Goal: Task Accomplishment & Management: Use online tool/utility

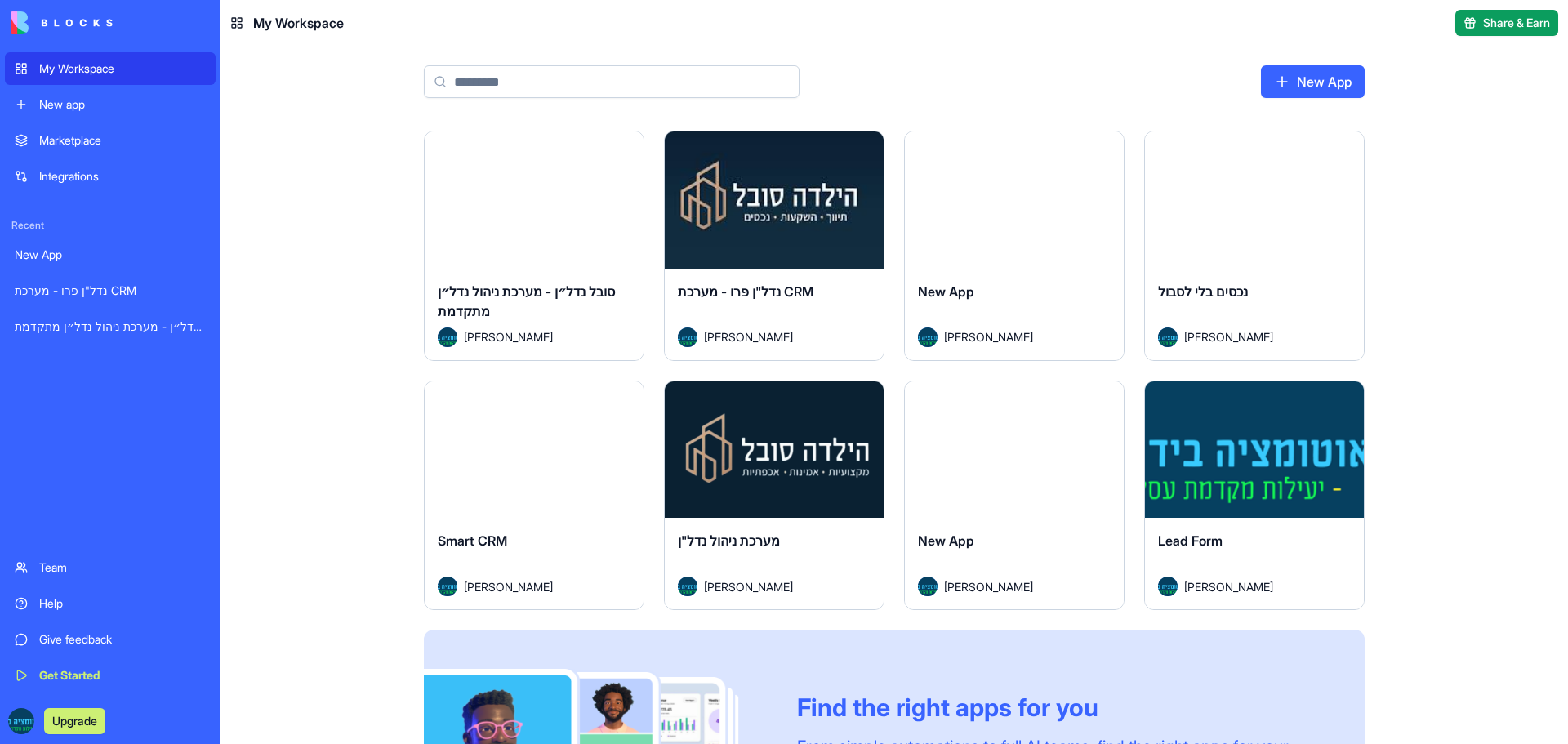
click at [1279, 77] on link "New App" at bounding box center [1313, 81] width 104 height 33
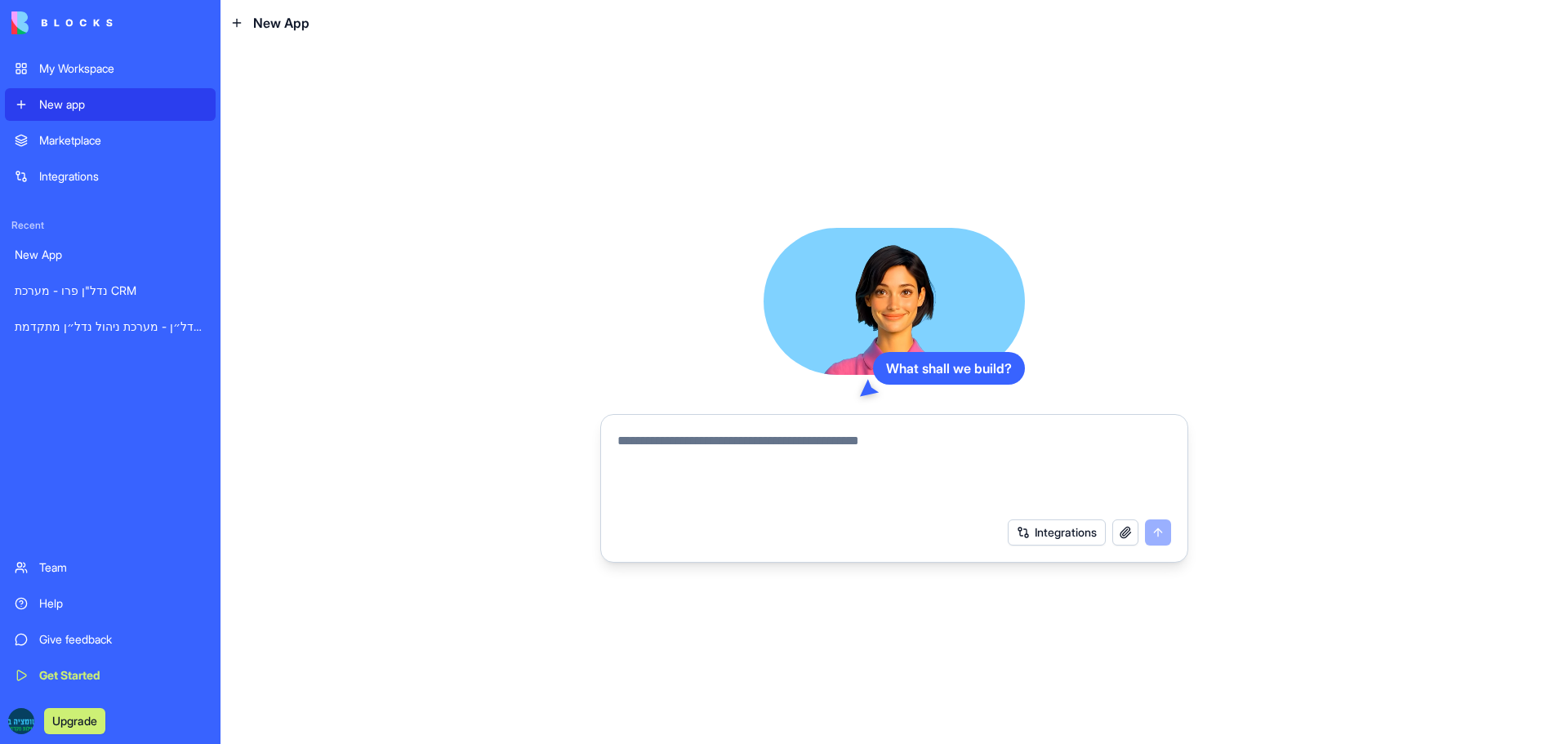
click at [758, 449] on textarea at bounding box center [894, 470] width 554 height 78
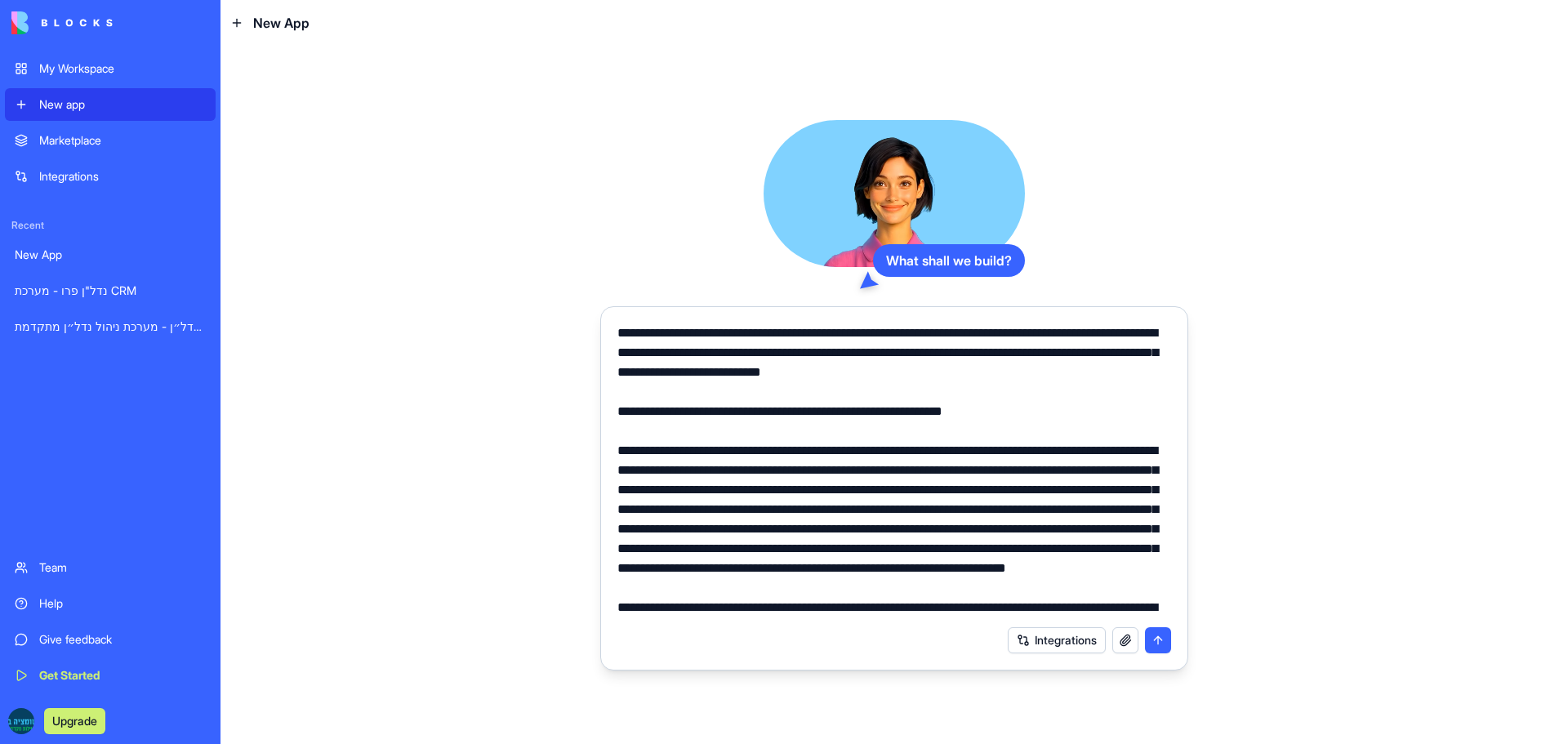
scroll to position [1802, 0]
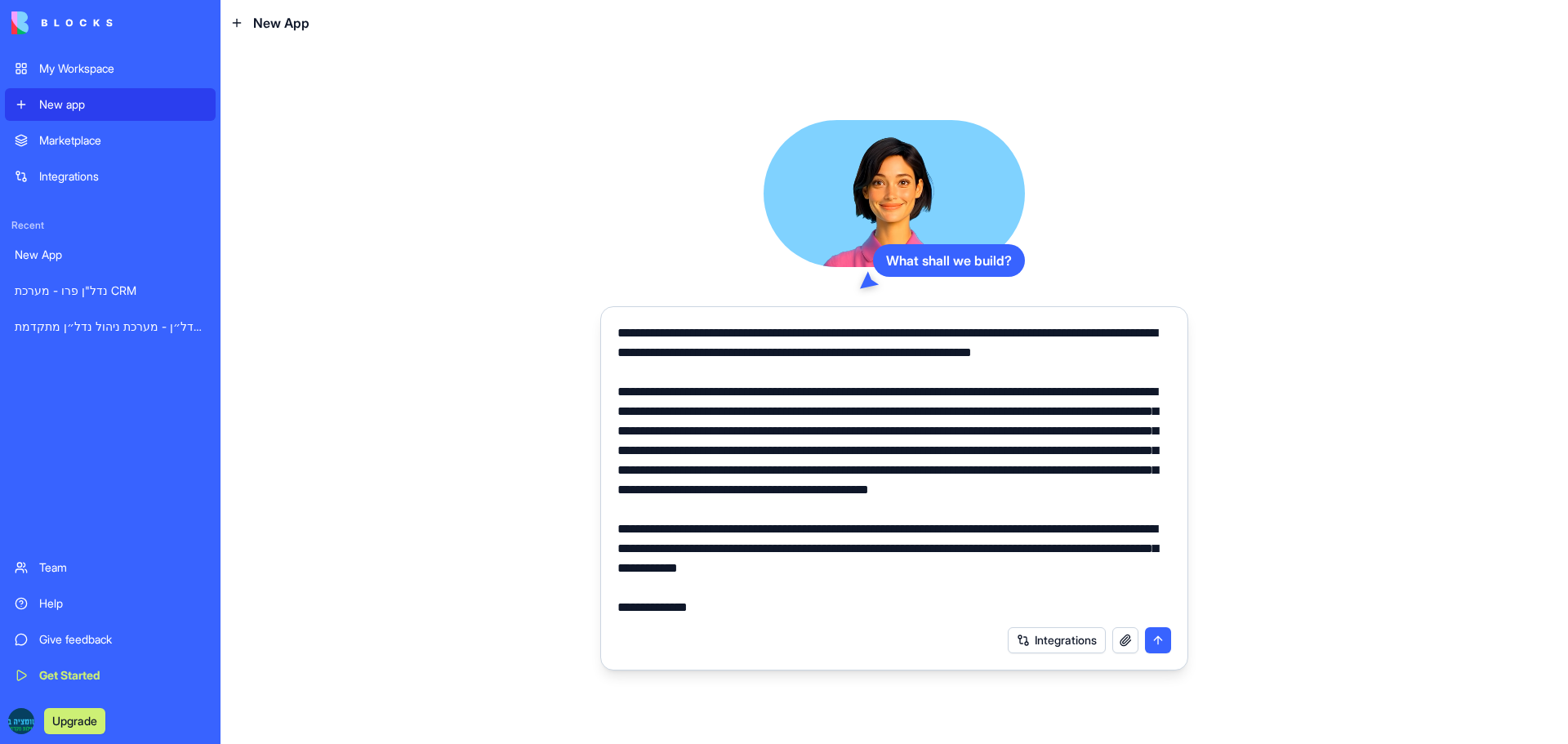
click at [657, 613] on textarea at bounding box center [894, 470] width 554 height 294
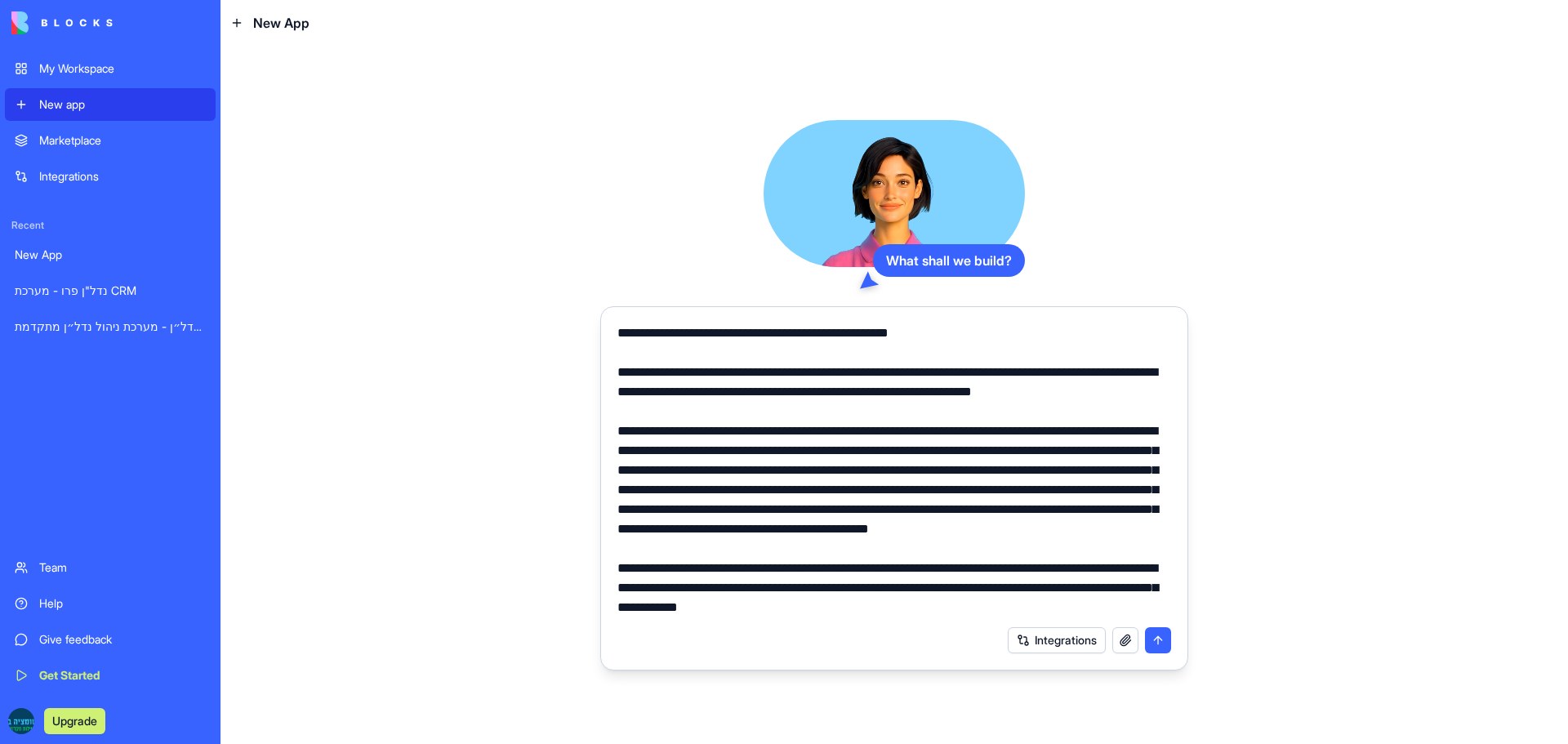
scroll to position [1763, 0]
type textarea "**********"
click at [1167, 638] on button "submit" at bounding box center [1158, 640] width 26 height 26
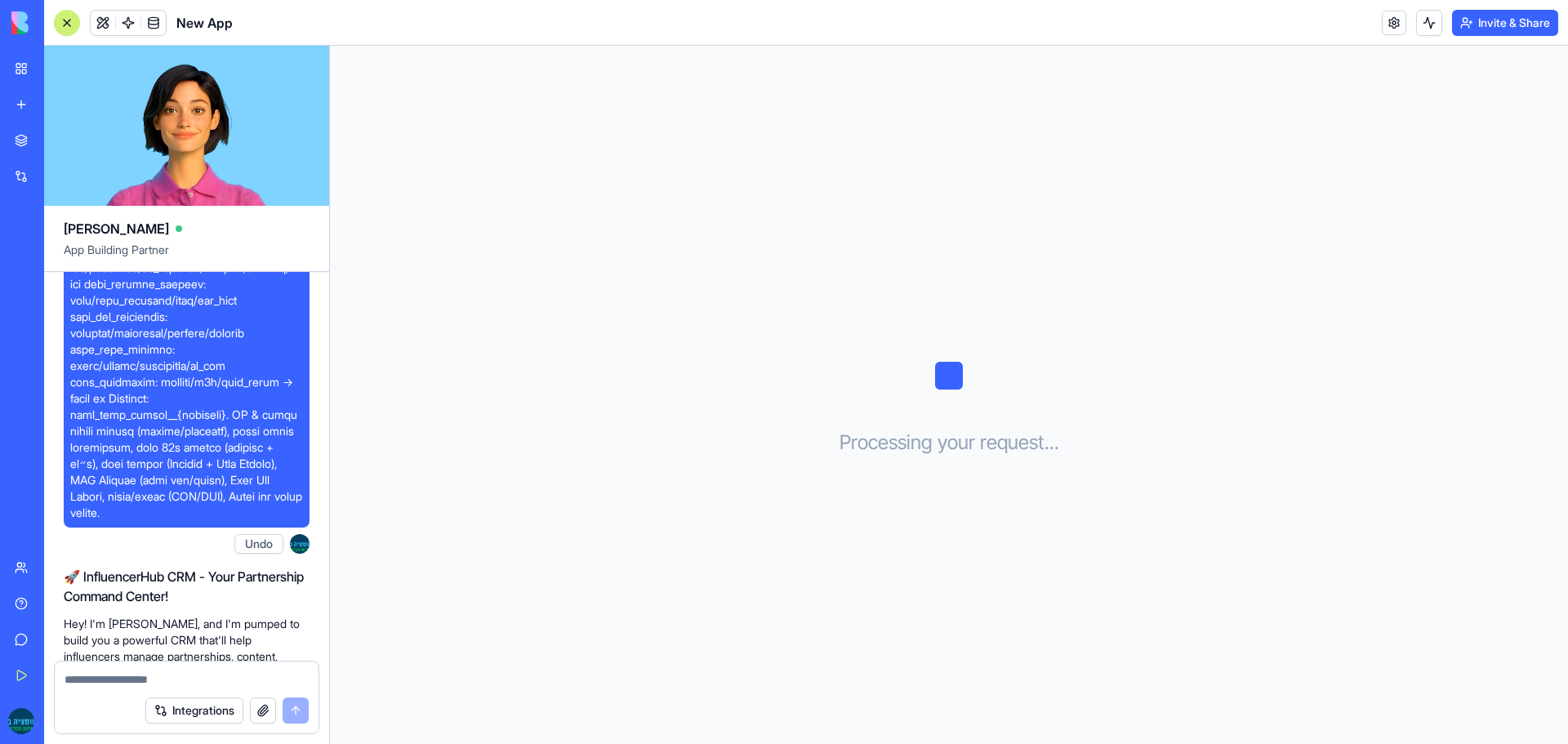
scroll to position [3279, 0]
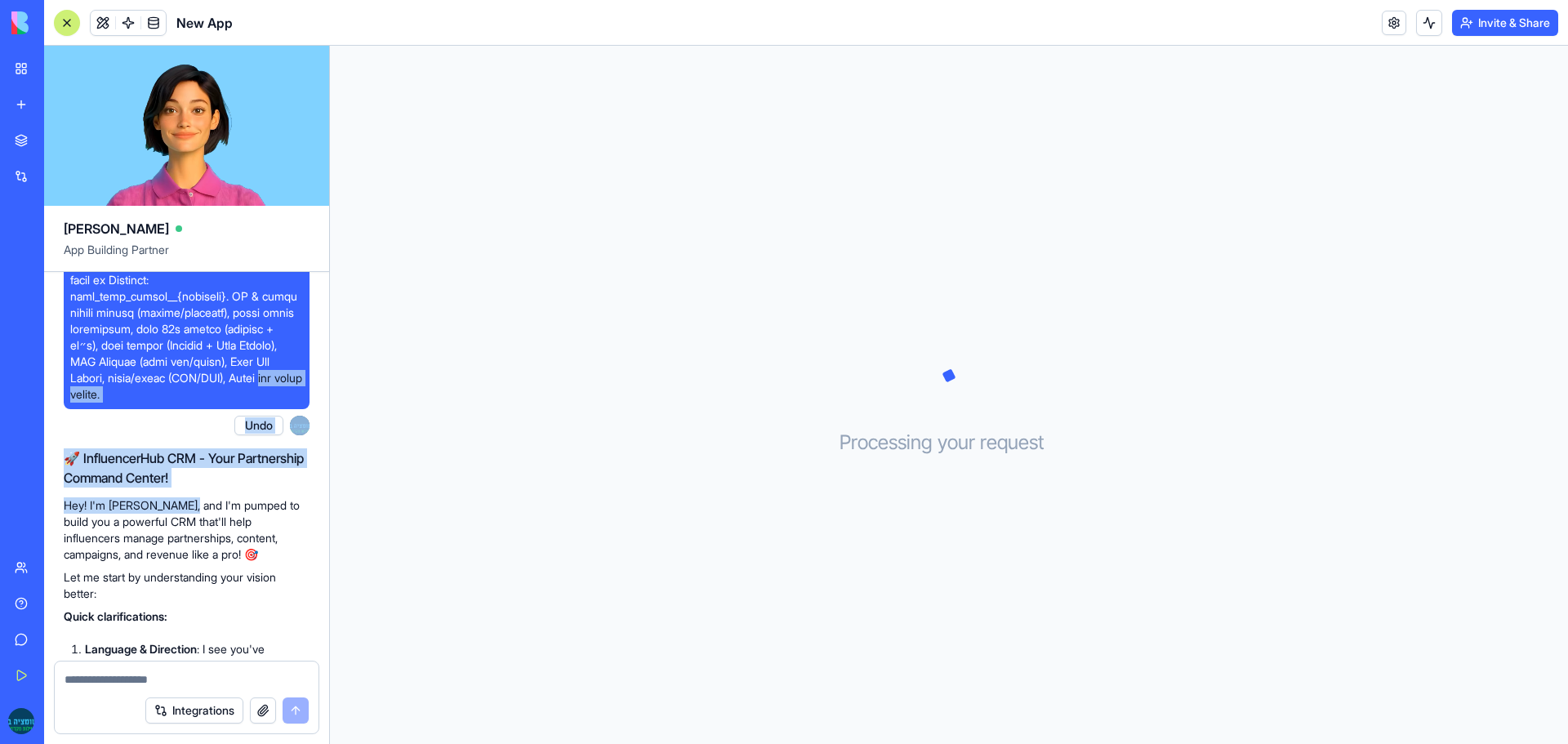
drag, startPoint x: 168, startPoint y: 467, endPoint x: 181, endPoint y: 458, distance: 15.8
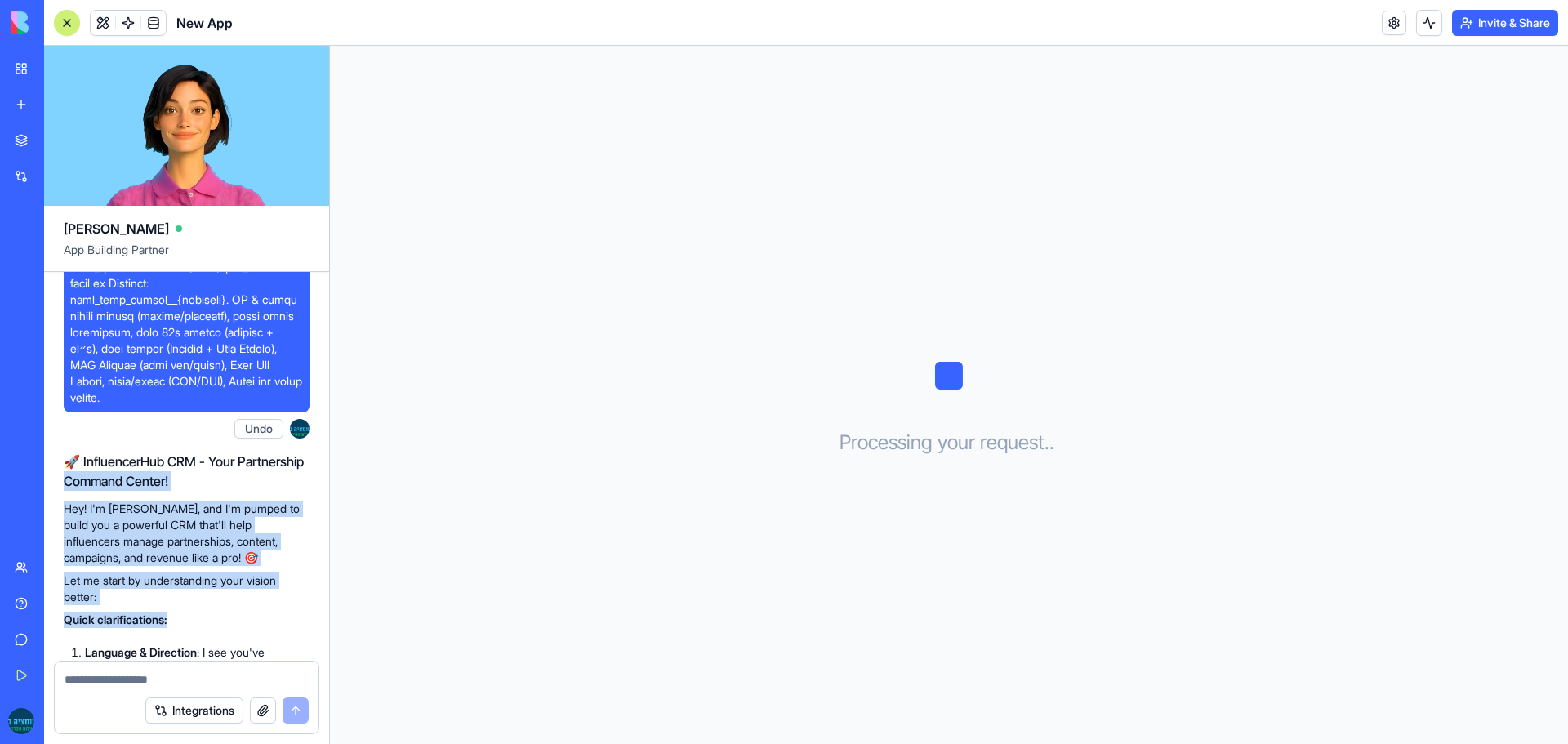
drag, startPoint x: 314, startPoint y: 409, endPoint x: 211, endPoint y: 452, distance: 111.6
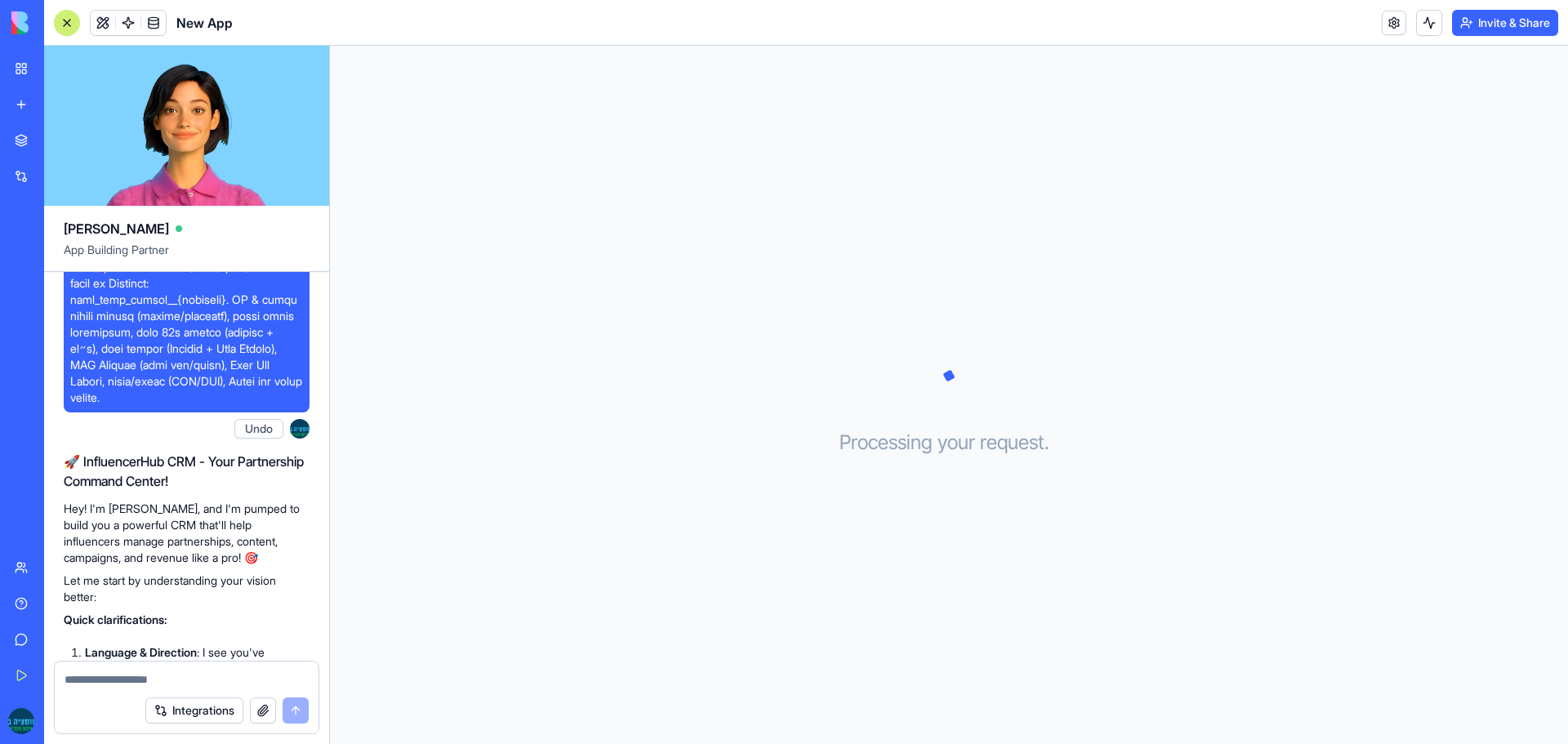
click at [95, 452] on h2 "🚀 InfluencerHub CRM - Your Partnership Command Center!" at bounding box center [186, 472] width 246 height 40
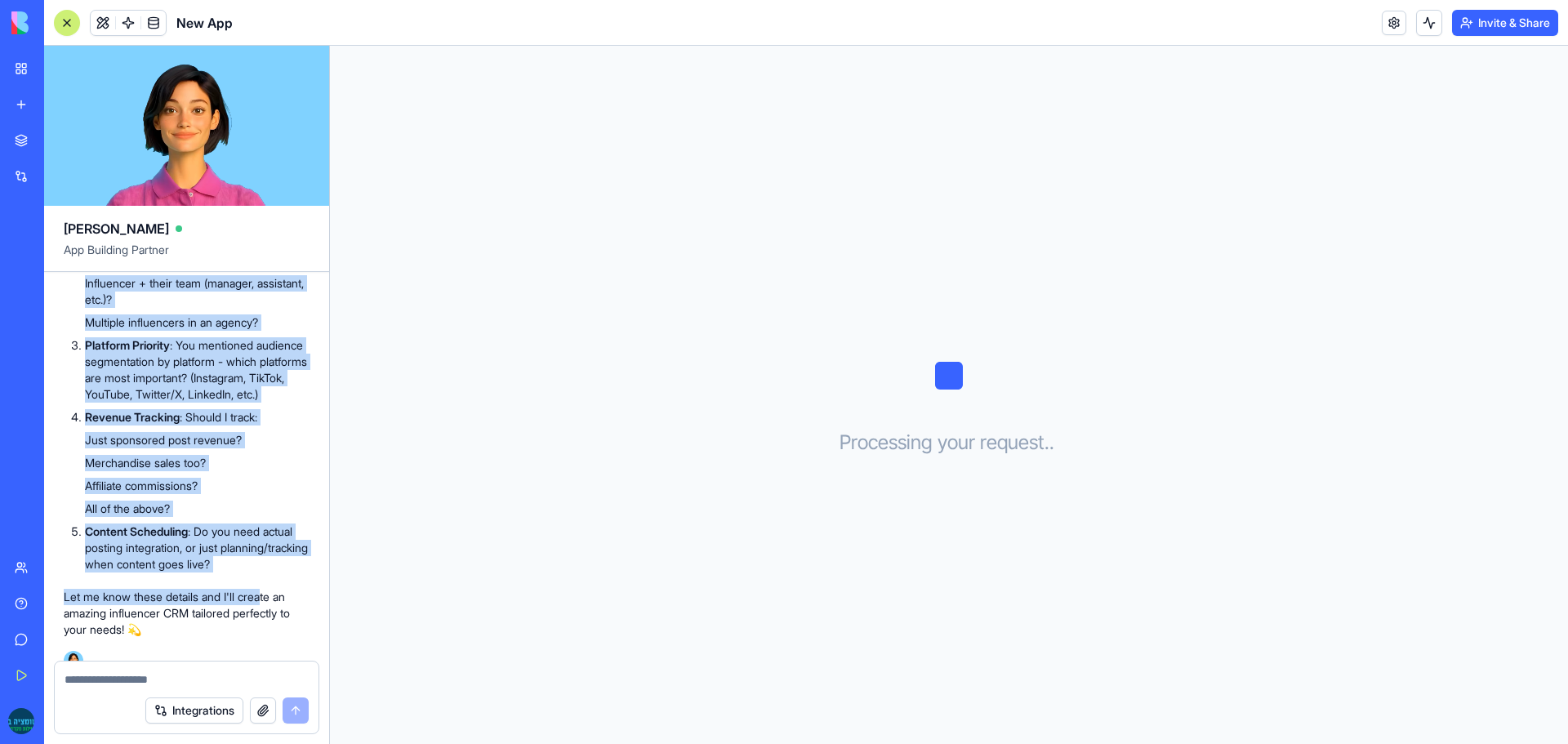
scroll to position [3932, 0]
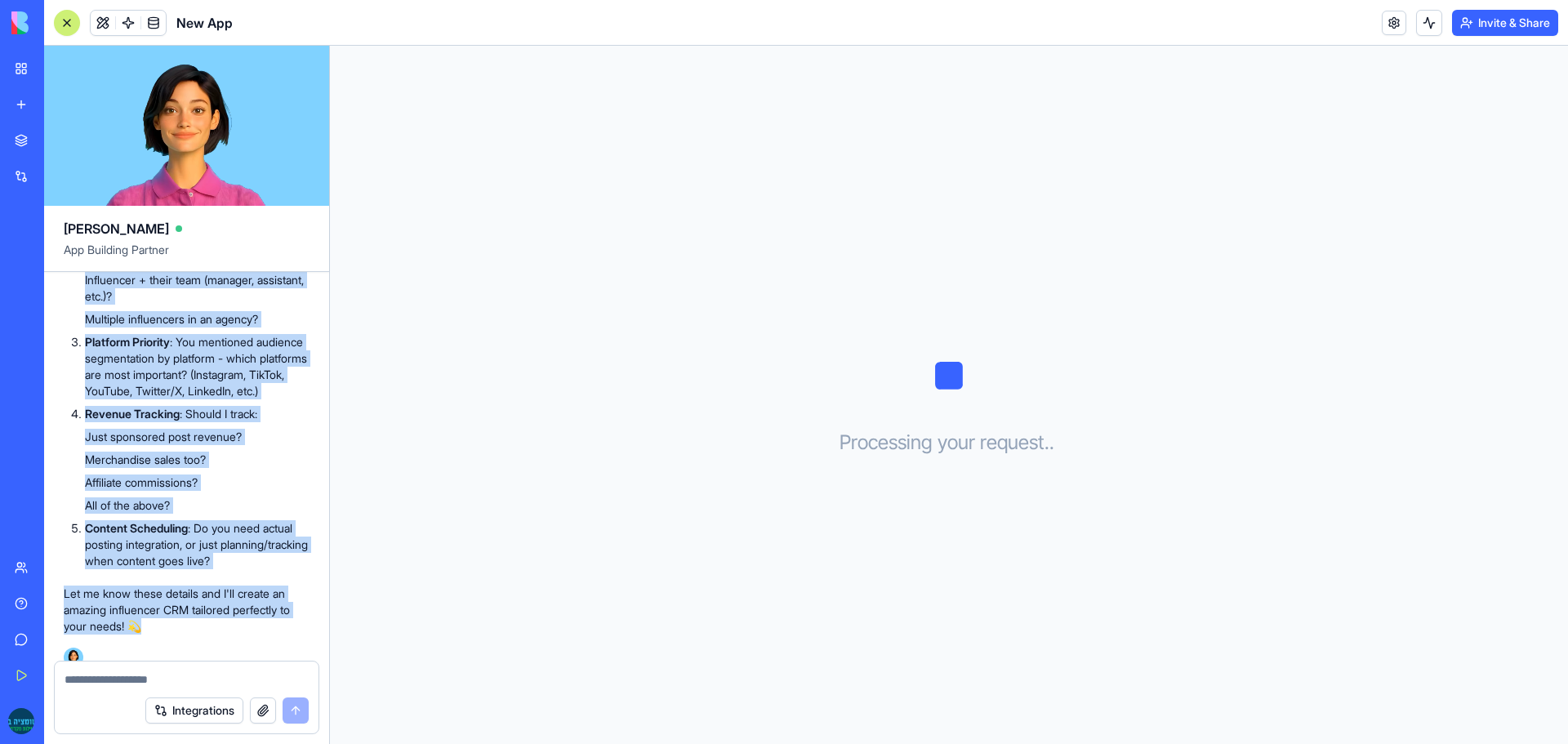
drag, startPoint x: 63, startPoint y: 405, endPoint x: 307, endPoint y: 628, distance: 330.6
click at [307, 628] on div "🚀 InfluencerHub CRM - Your Partnership Command Center! Hey! I'm Ella, and I'm p…" at bounding box center [186, 270] width 246 height 793
copy div "🚀 InfluencerHub CRM - Your Partnership Command Center! Hey! I'm Ella, and I'm p…"
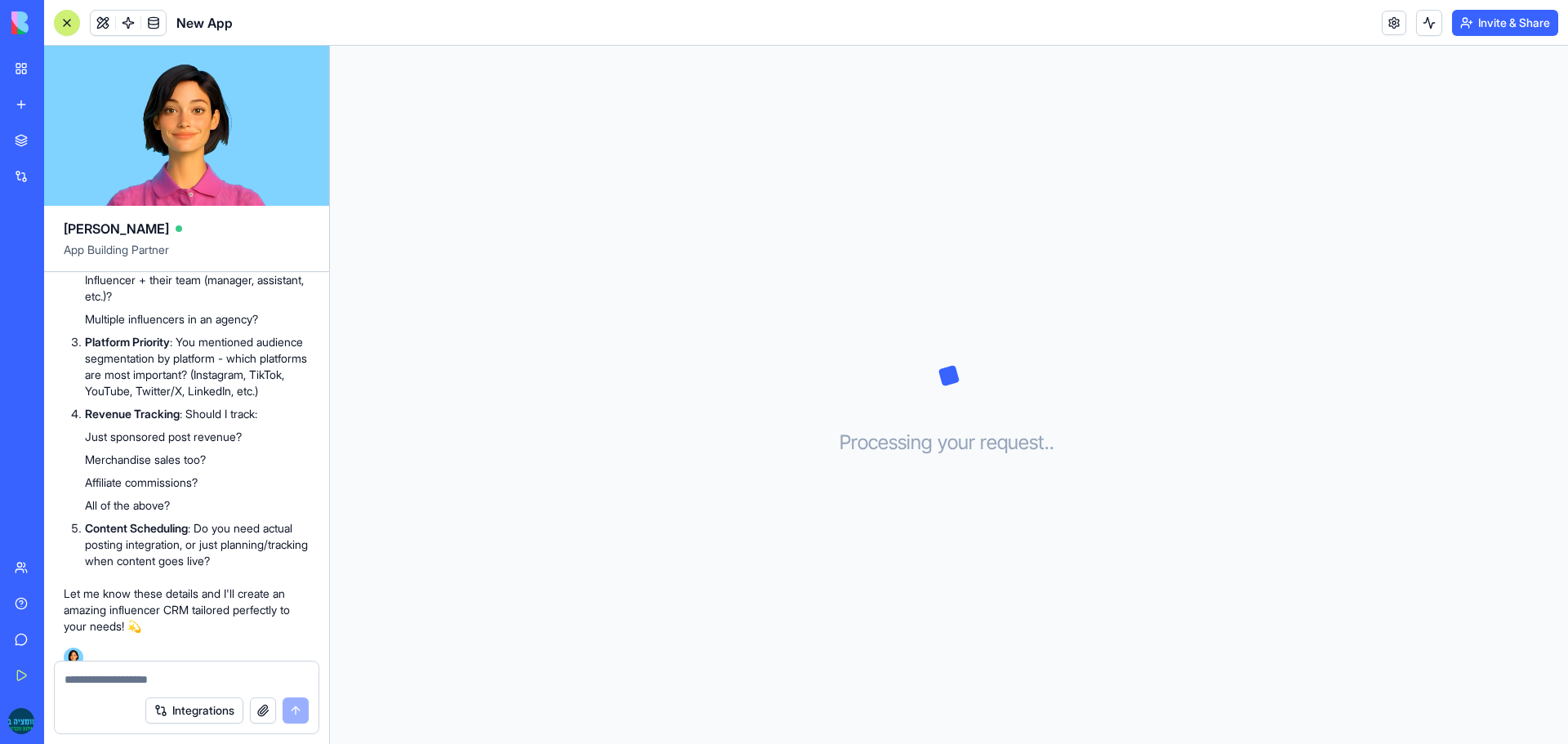
click at [151, 677] on textarea at bounding box center [186, 679] width 244 height 16
paste textarea "**********"
type textarea "**********"
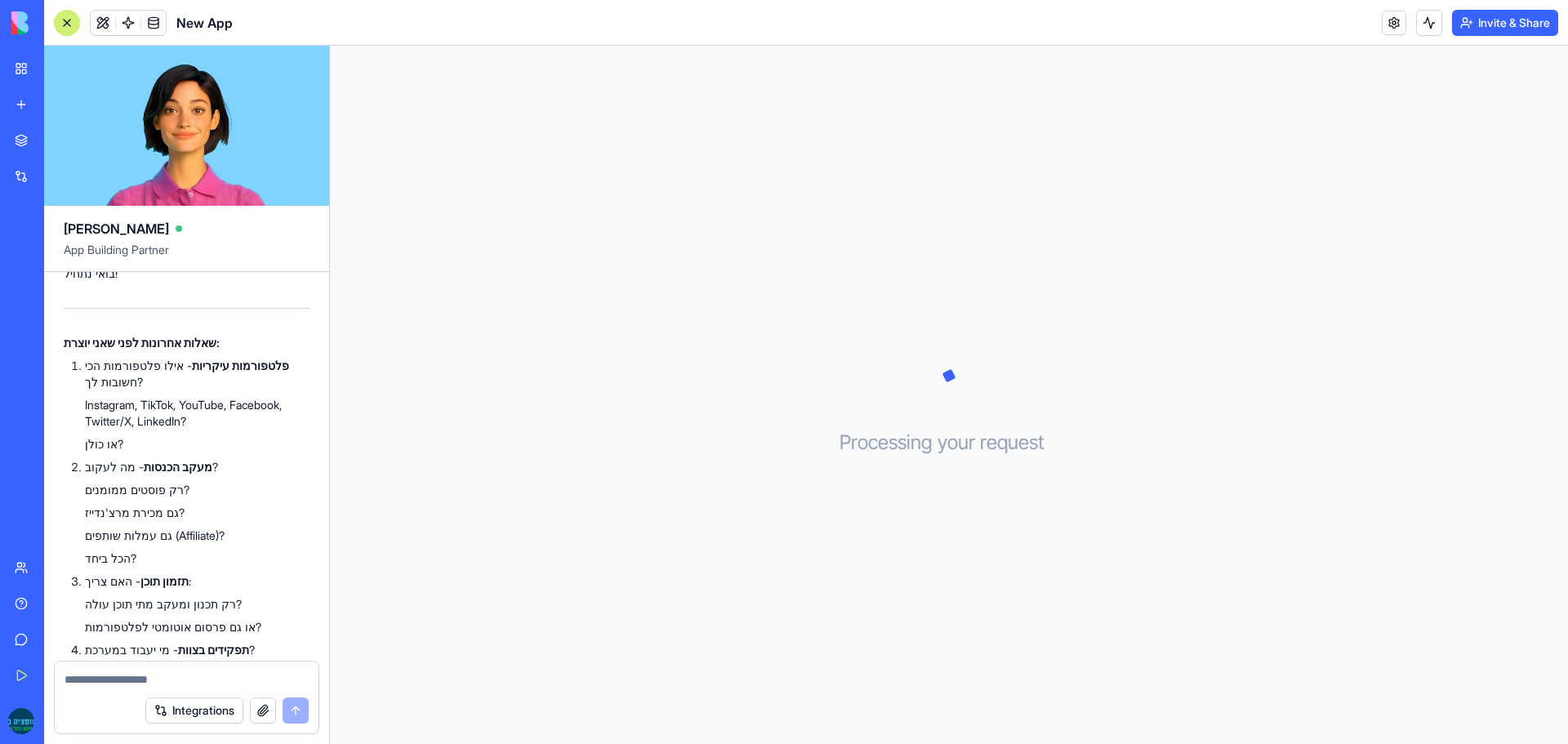
scroll to position [4458, 0]
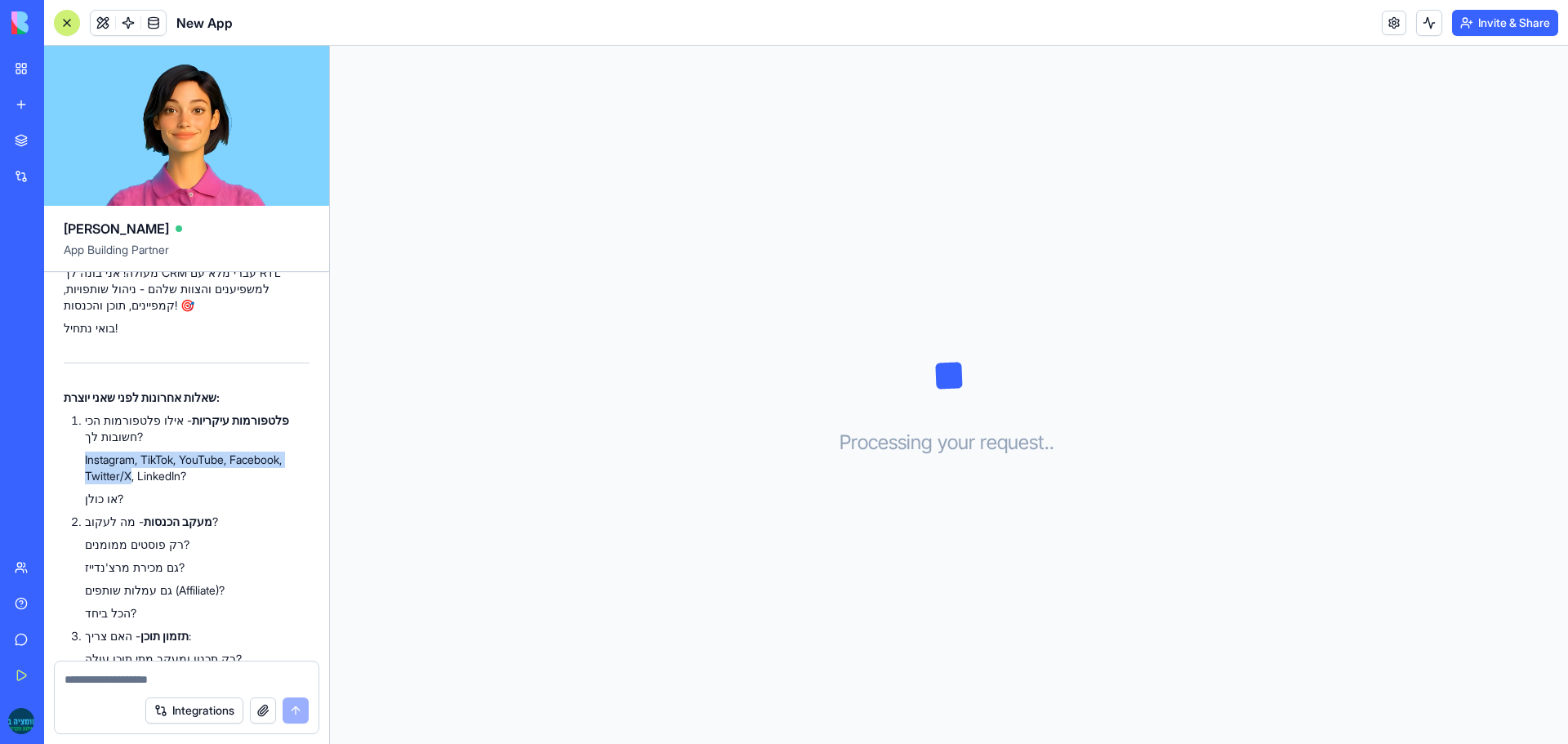
drag, startPoint x: 74, startPoint y: 422, endPoint x: 131, endPoint y: 450, distance: 63.5
click at [131, 450] on ol "פלטפורמות עיקריות - אילו פלטפורמות הכי חשובות לך? Instagram, TikTok, YouTube, F…" at bounding box center [186, 597] width 246 height 369
copy li "Instagram, TikTok, YouTube, Facebook, Twitter/X"
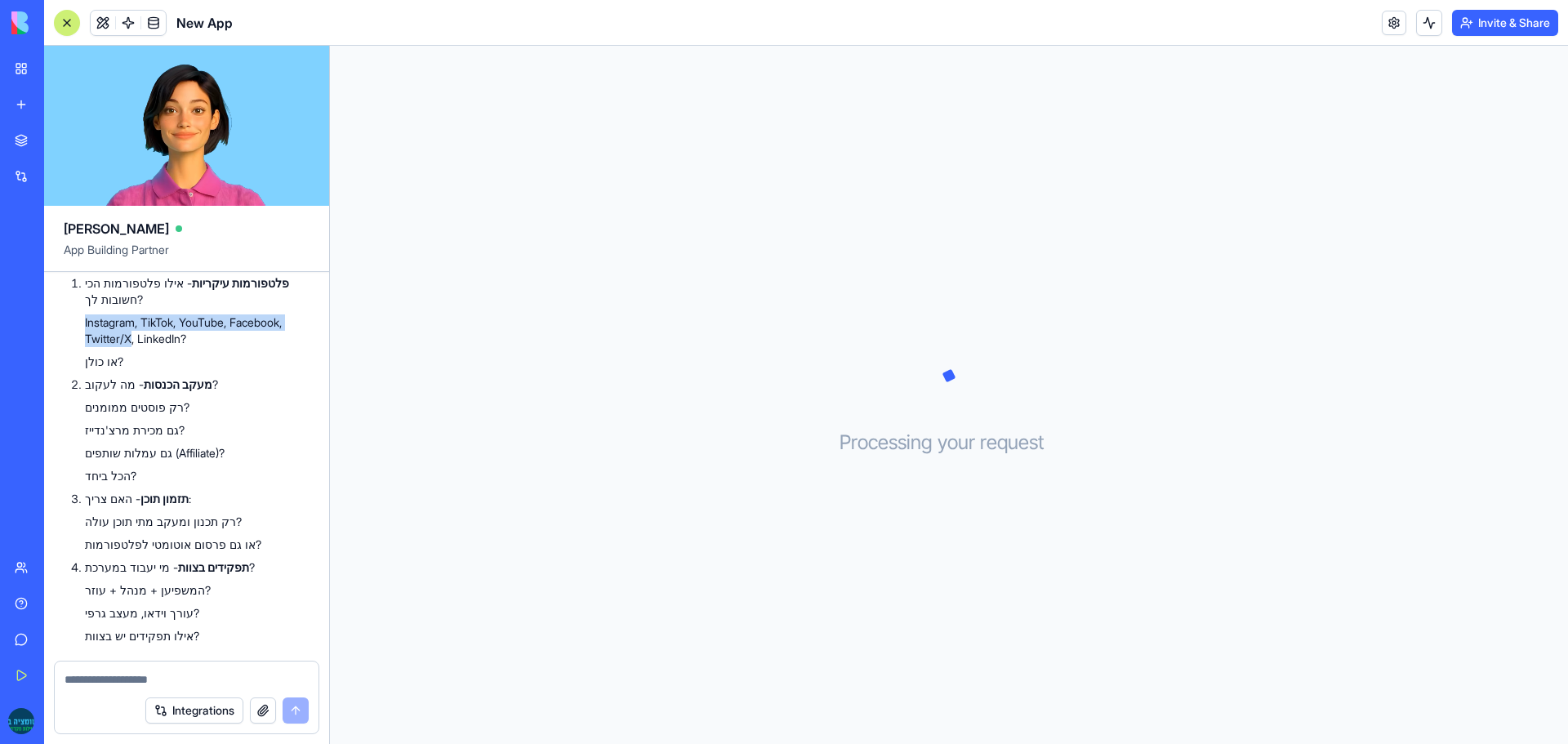
scroll to position [4622, 0]
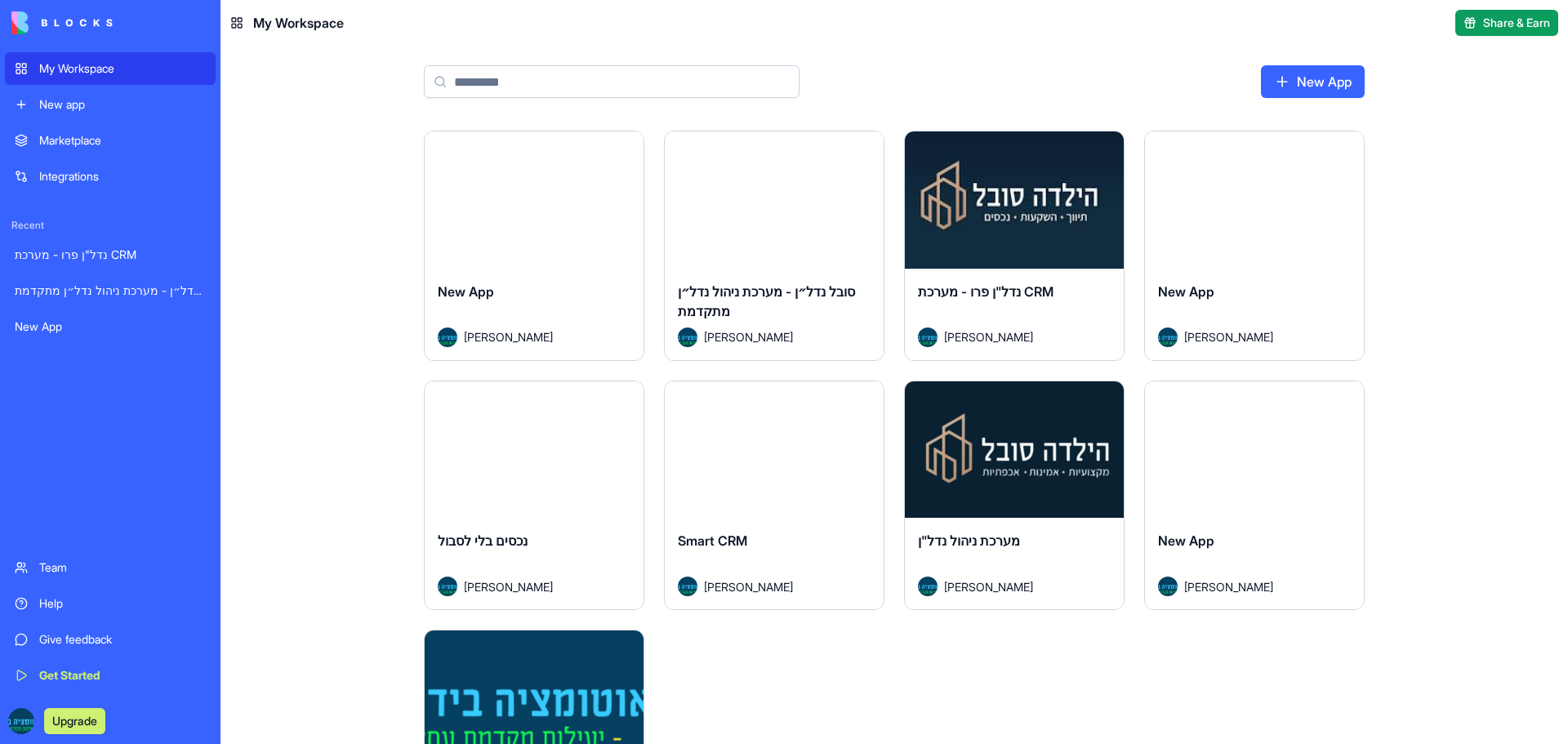
click at [1299, 78] on link "New App" at bounding box center [1313, 81] width 104 height 33
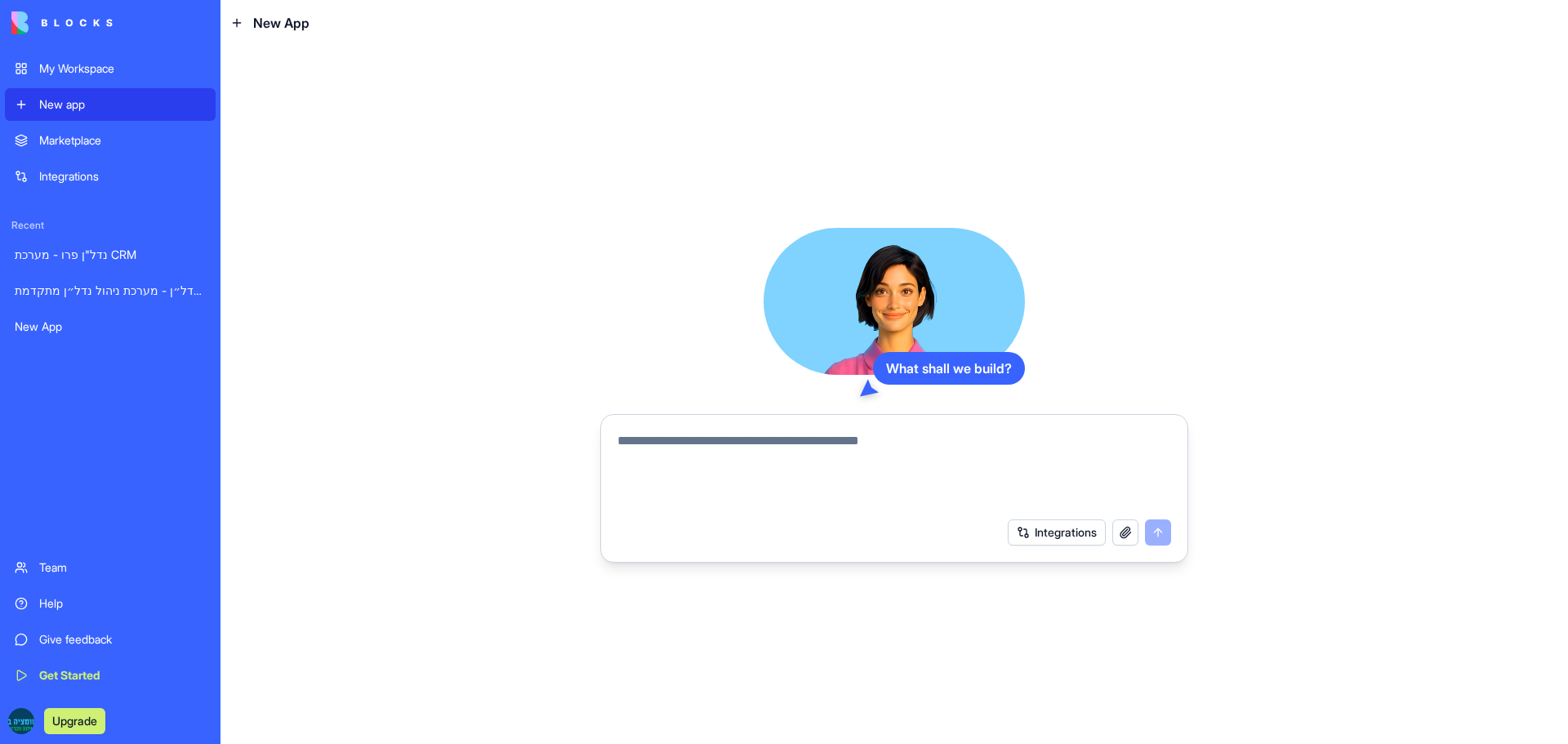
click at [775, 448] on textarea at bounding box center [894, 470] width 554 height 78
click at [774, 459] on textarea at bounding box center [894, 470] width 554 height 78
paste textarea "**********"
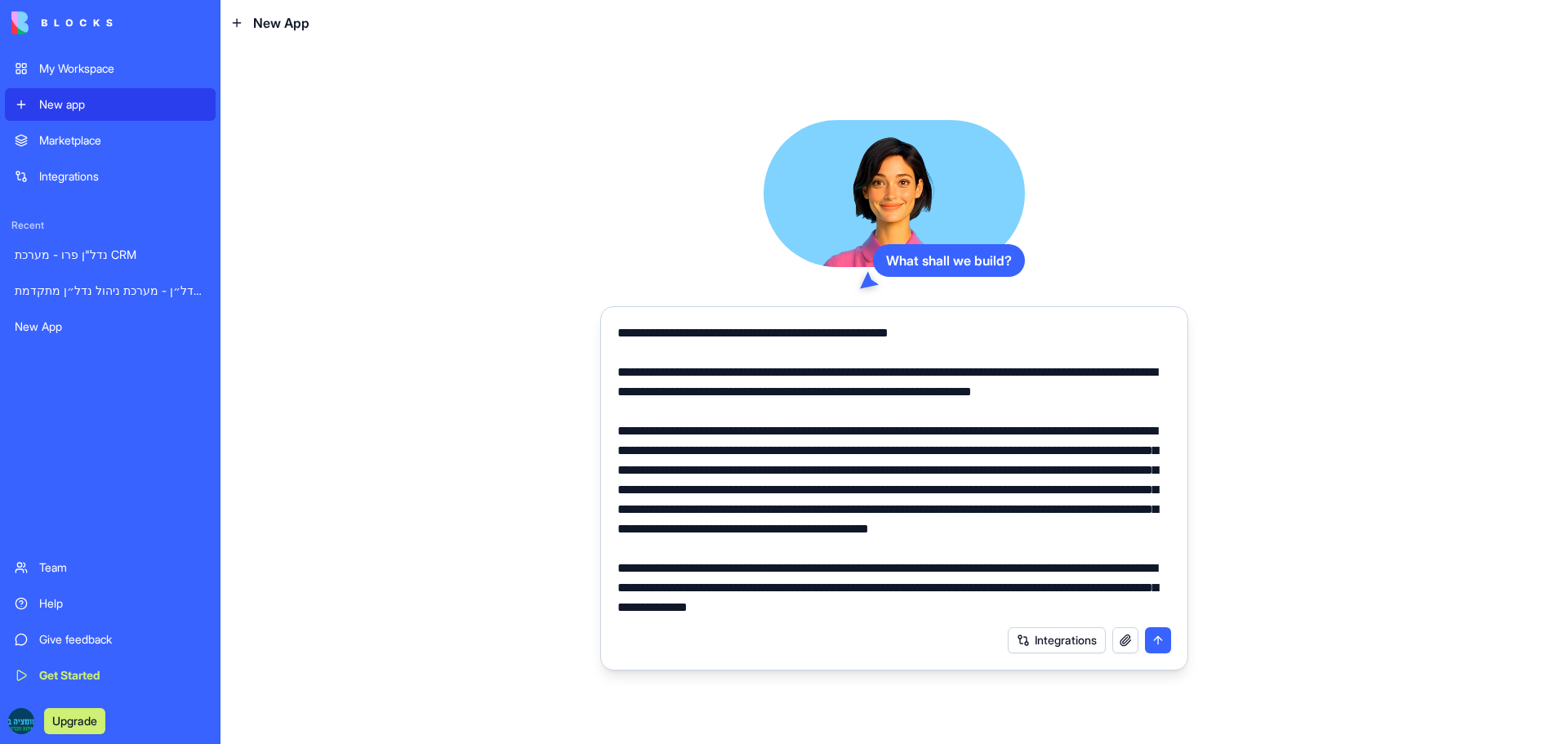
scroll to position [1919, 0]
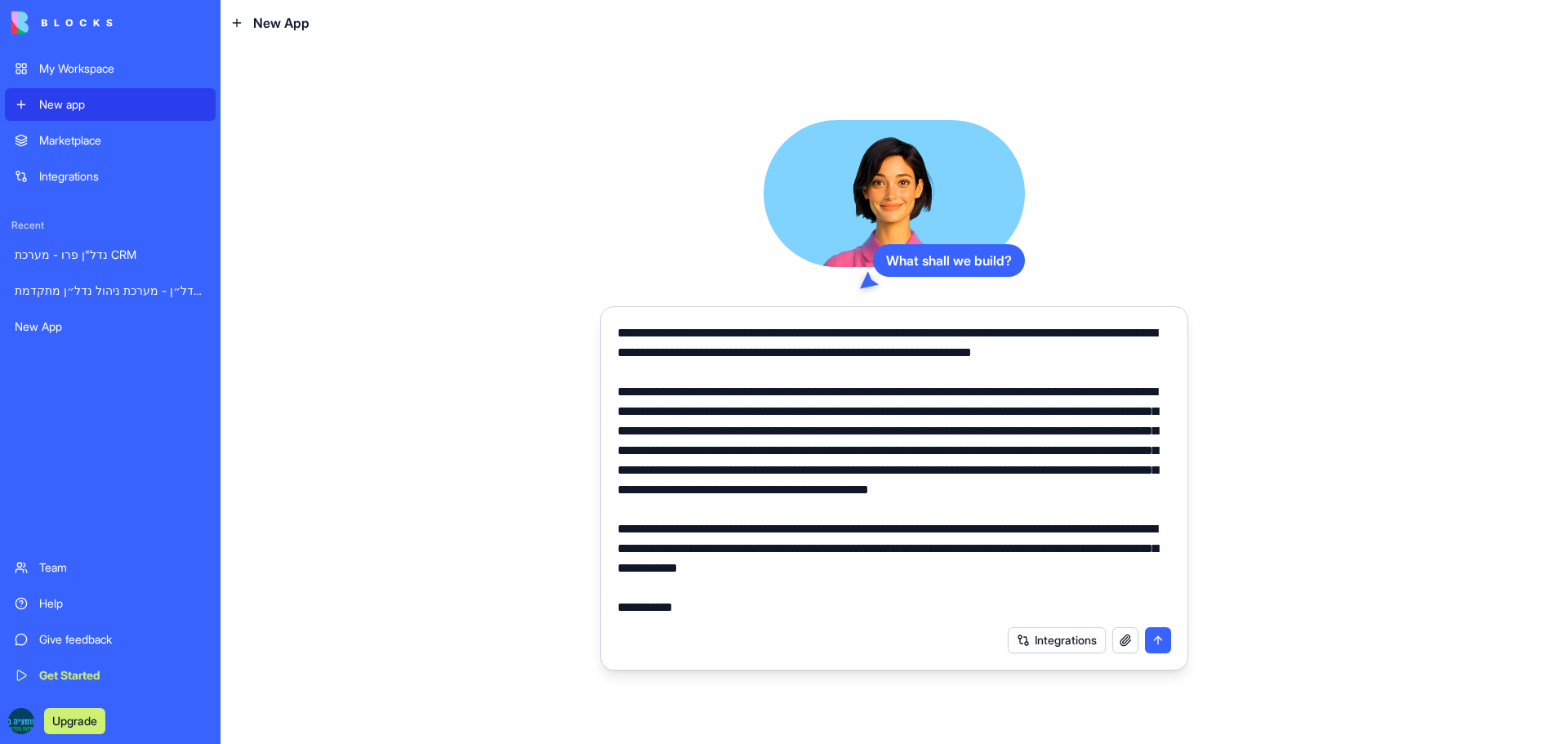
type textarea "**********"
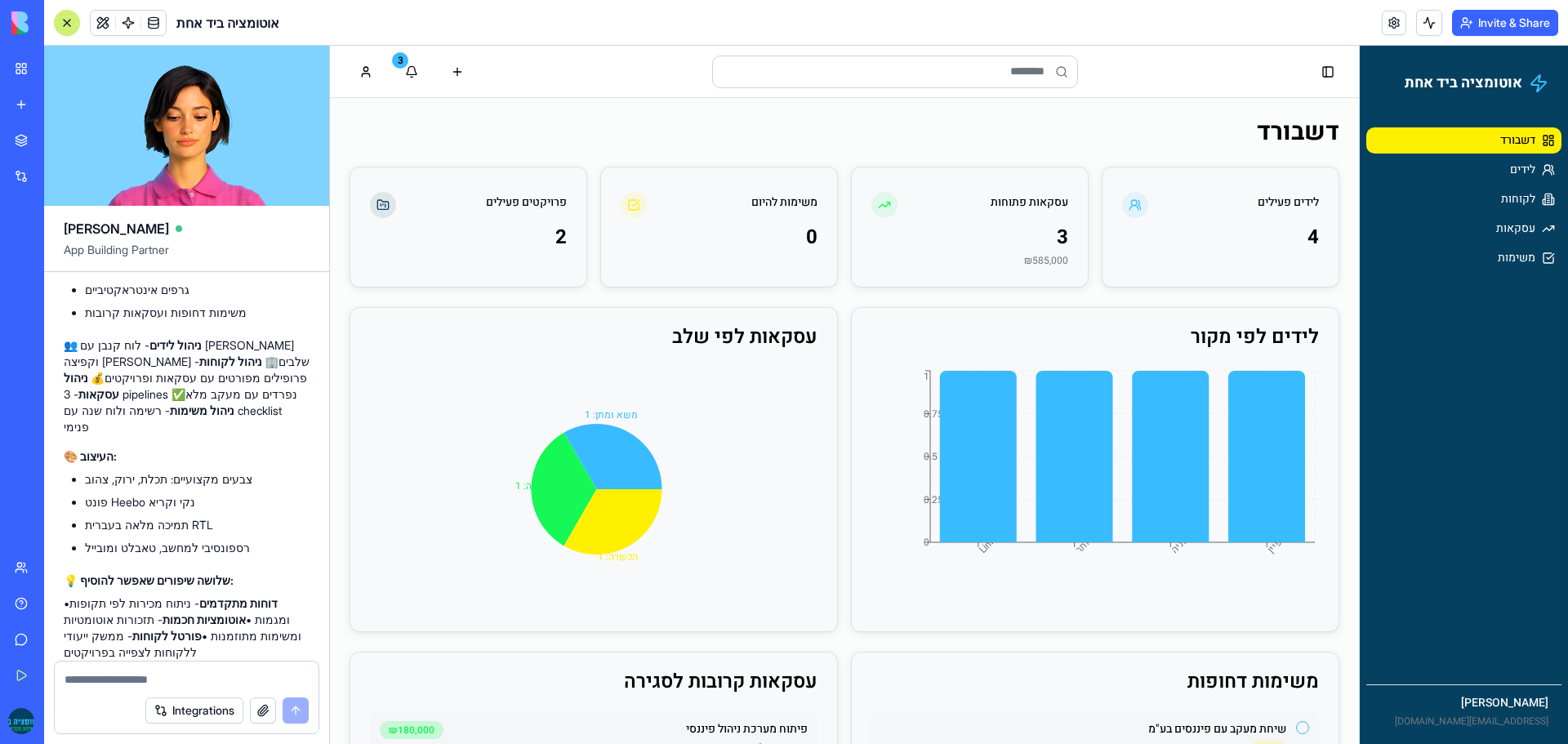
click at [1261, 220] on div "לידים פעילים" at bounding box center [1220, 195] width 236 height 57
click at [1185, 265] on div "4" at bounding box center [1220, 248] width 236 height 46
click at [1225, 193] on div "לידים פעילים" at bounding box center [1220, 195] width 236 height 57
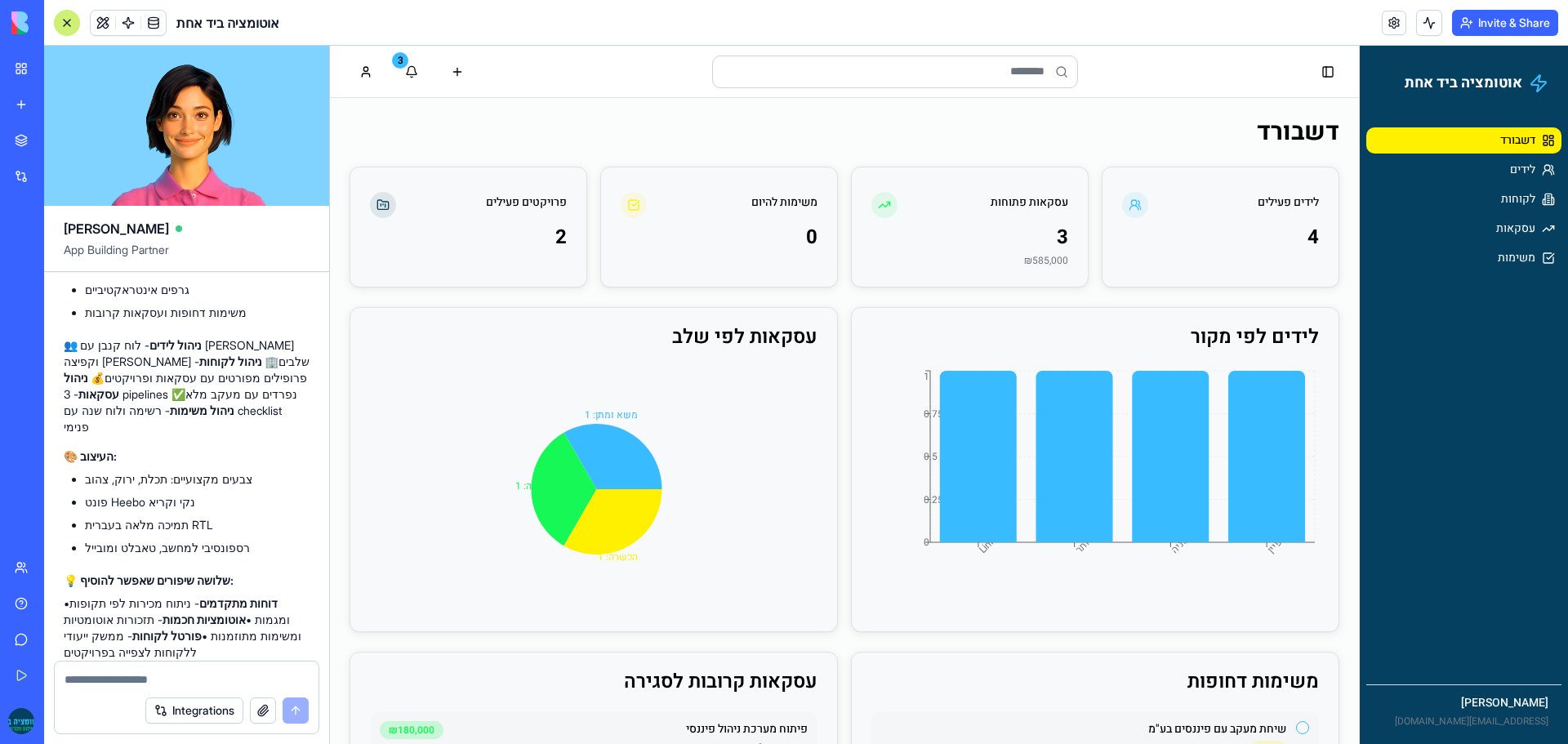
click at [1045, 209] on div "עסקאות פתוחות" at bounding box center [1029, 202] width 77 height 16
click at [1257, 220] on div "לידים פעילים" at bounding box center [1220, 195] width 236 height 57
click at [959, 223] on div "עסקאות פתוחות" at bounding box center [970, 195] width 236 height 57
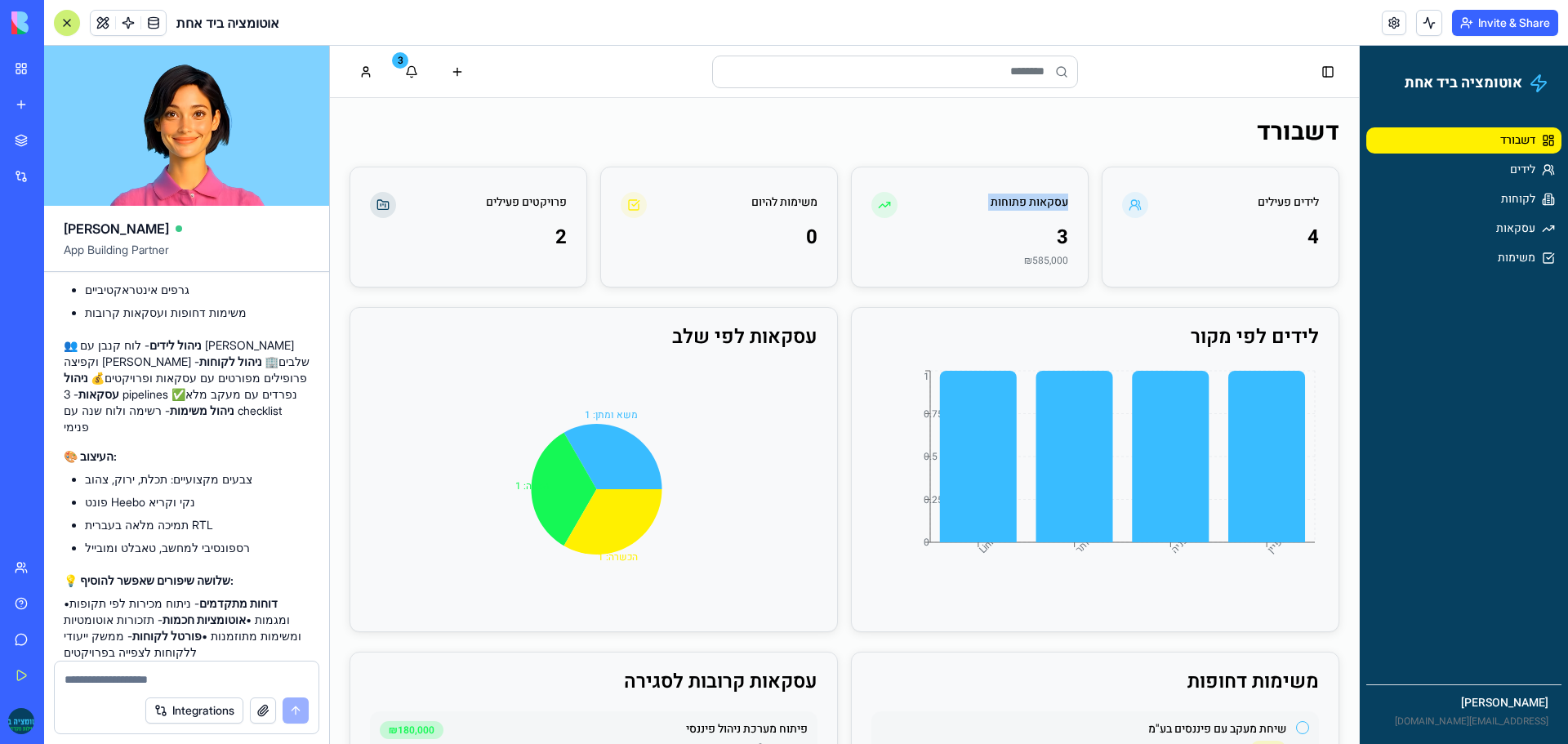
click at [959, 223] on div "עסקאות פתוחות" at bounding box center [970, 195] width 236 height 57
click at [948, 219] on div at bounding box center [948, 219] width 0 height 0
click at [706, 216] on div "משימות להיום" at bounding box center [719, 195] width 236 height 57
click at [471, 215] on div "פרויקטים פעילים" at bounding box center [468, 195] width 236 height 57
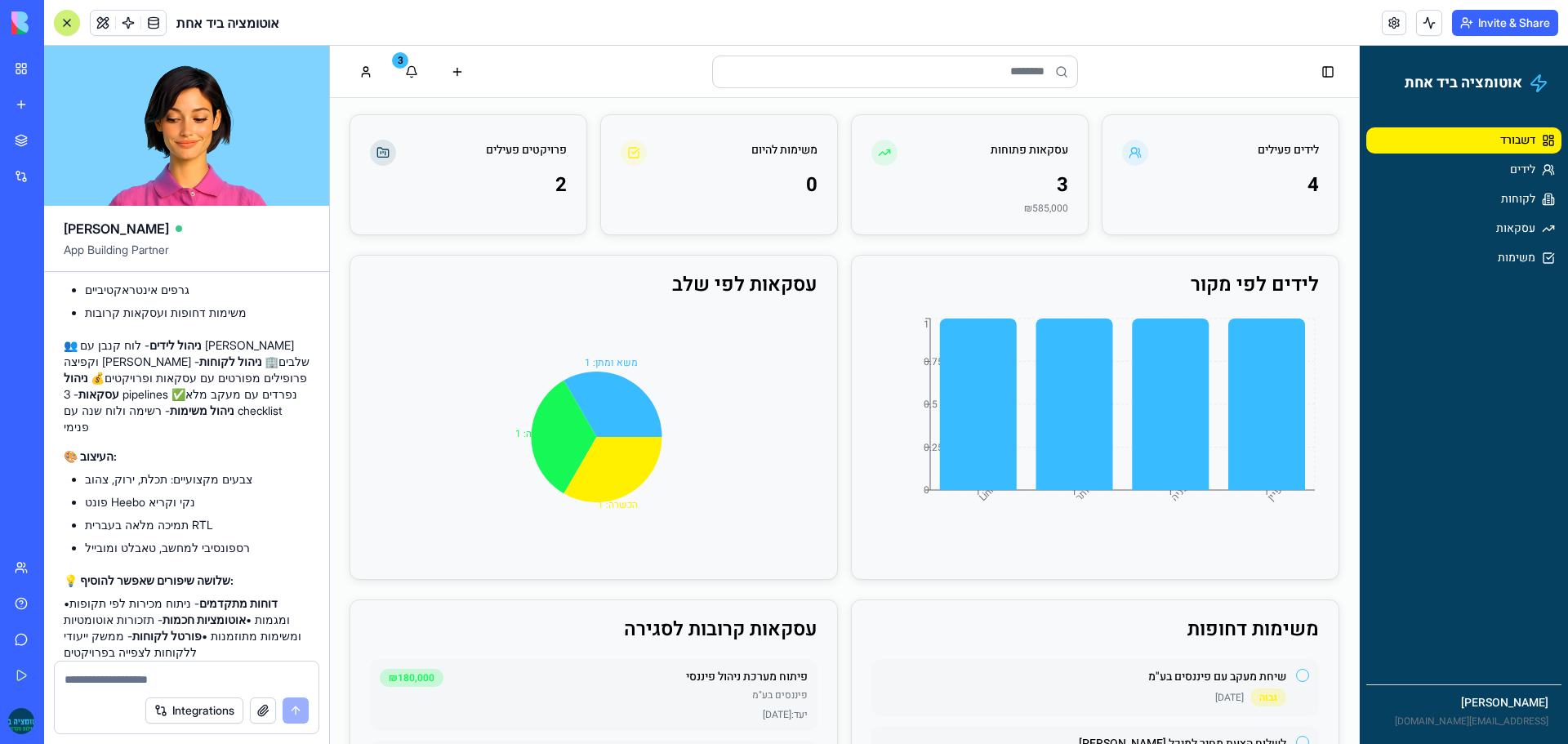
scroll to position [81, 0]
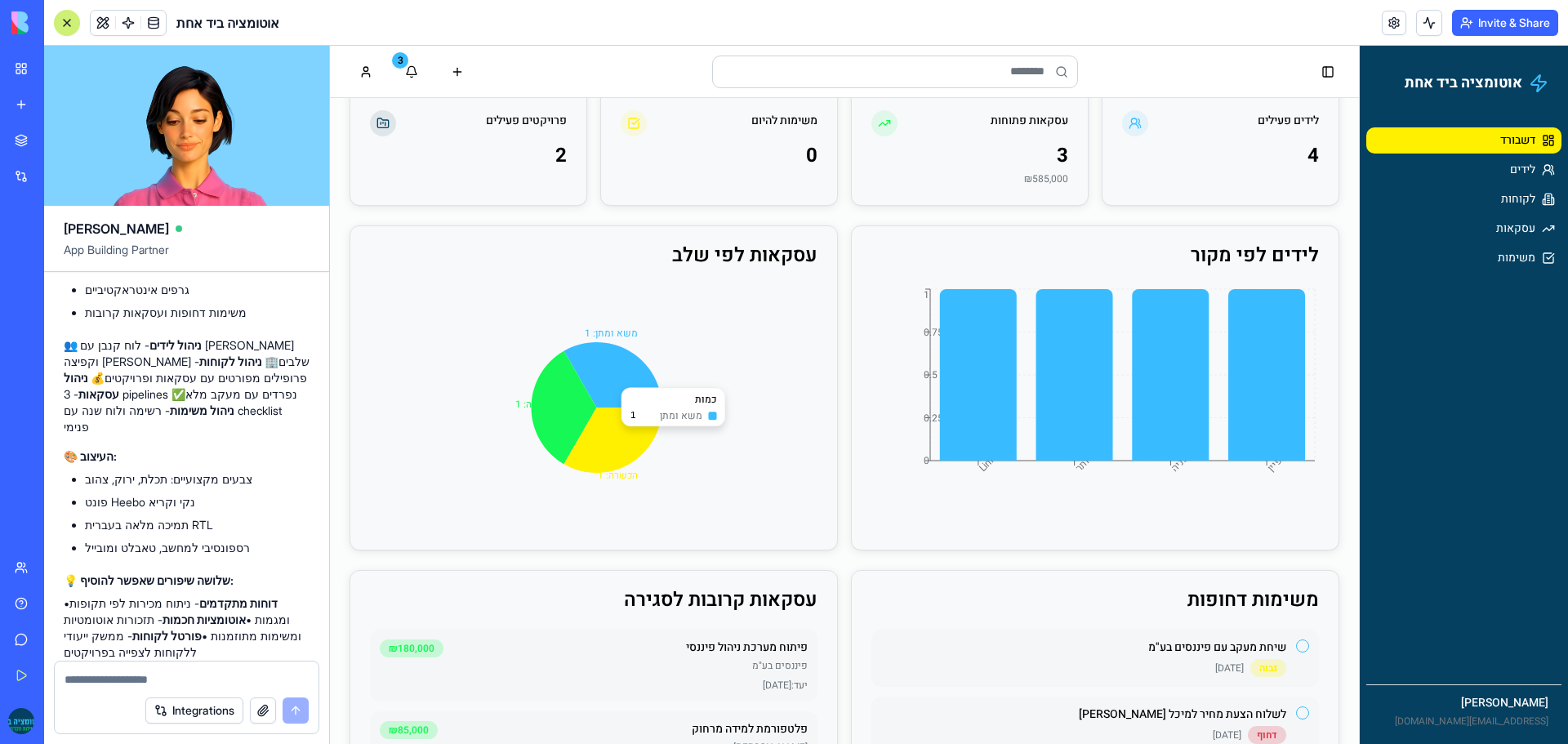
click at [600, 404] on icon at bounding box center [612, 374] width 98 height 65
click at [607, 389] on icon at bounding box center [612, 374] width 98 height 65
click at [561, 406] on icon at bounding box center [564, 408] width 65 height 114
click at [616, 449] on icon at bounding box center [612, 439] width 98 height 65
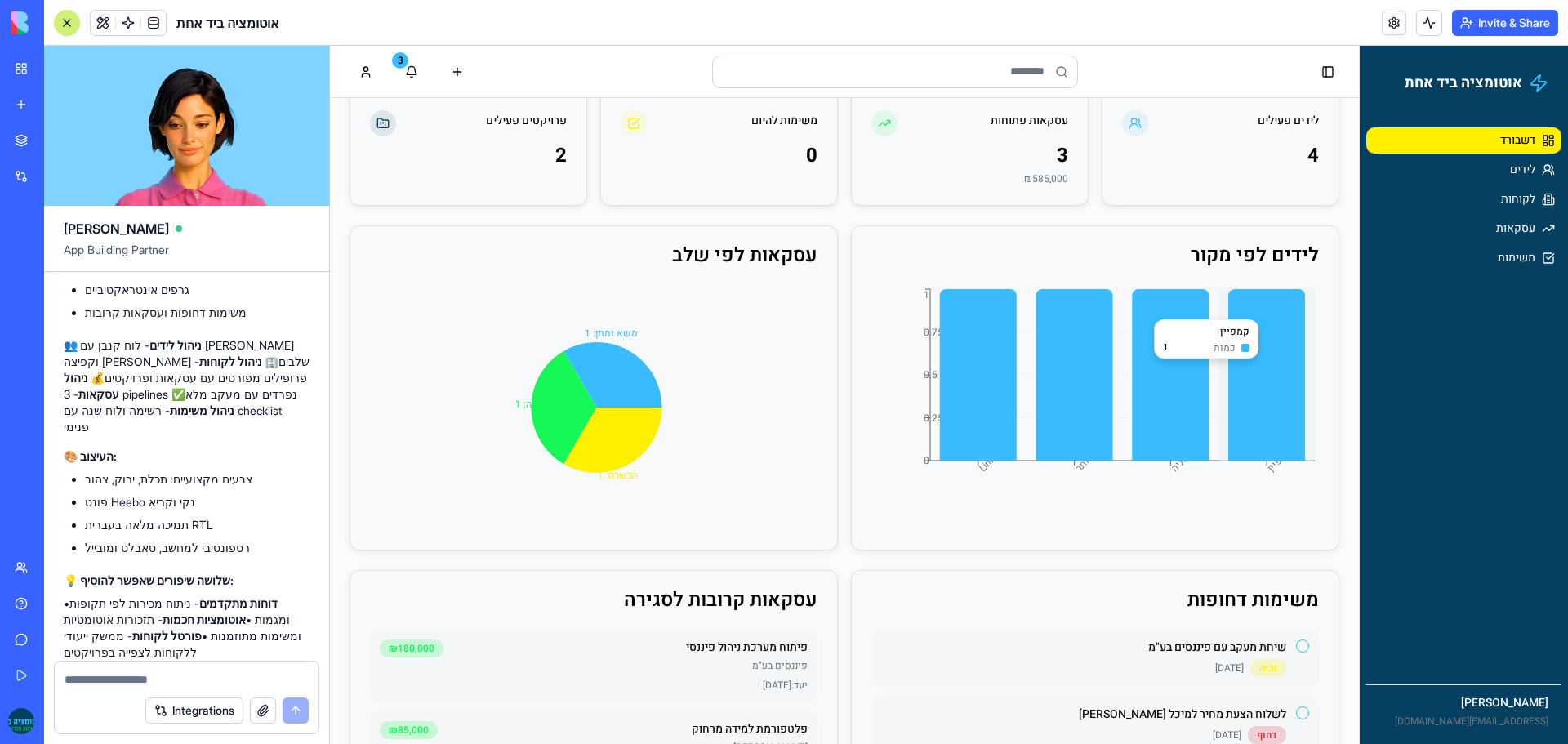
click at [1273, 311] on icon at bounding box center [1266, 374] width 77 height 171
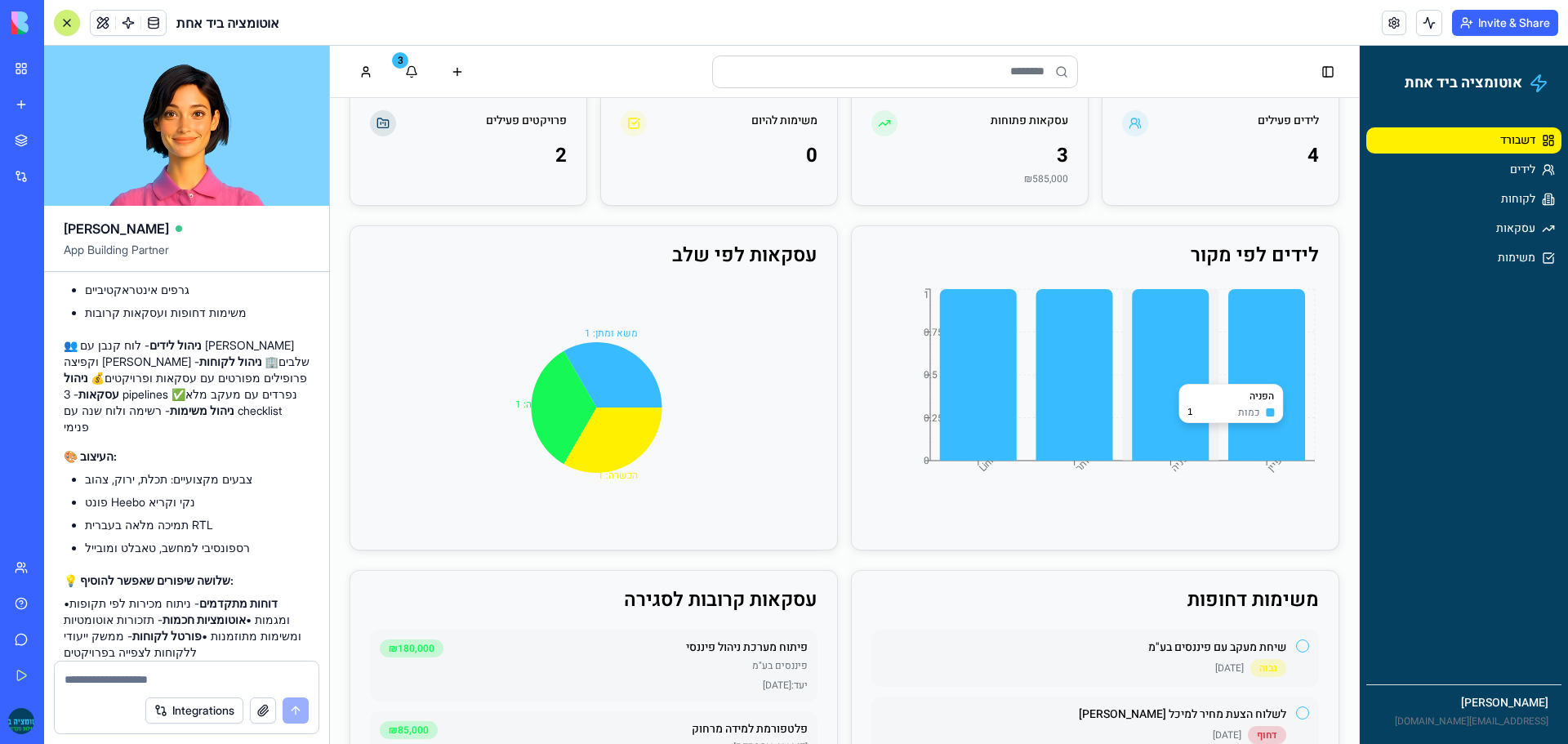
click at [1132, 375] on icon at bounding box center [1170, 374] width 77 height 171
click at [1066, 363] on icon at bounding box center [1074, 374] width 77 height 171
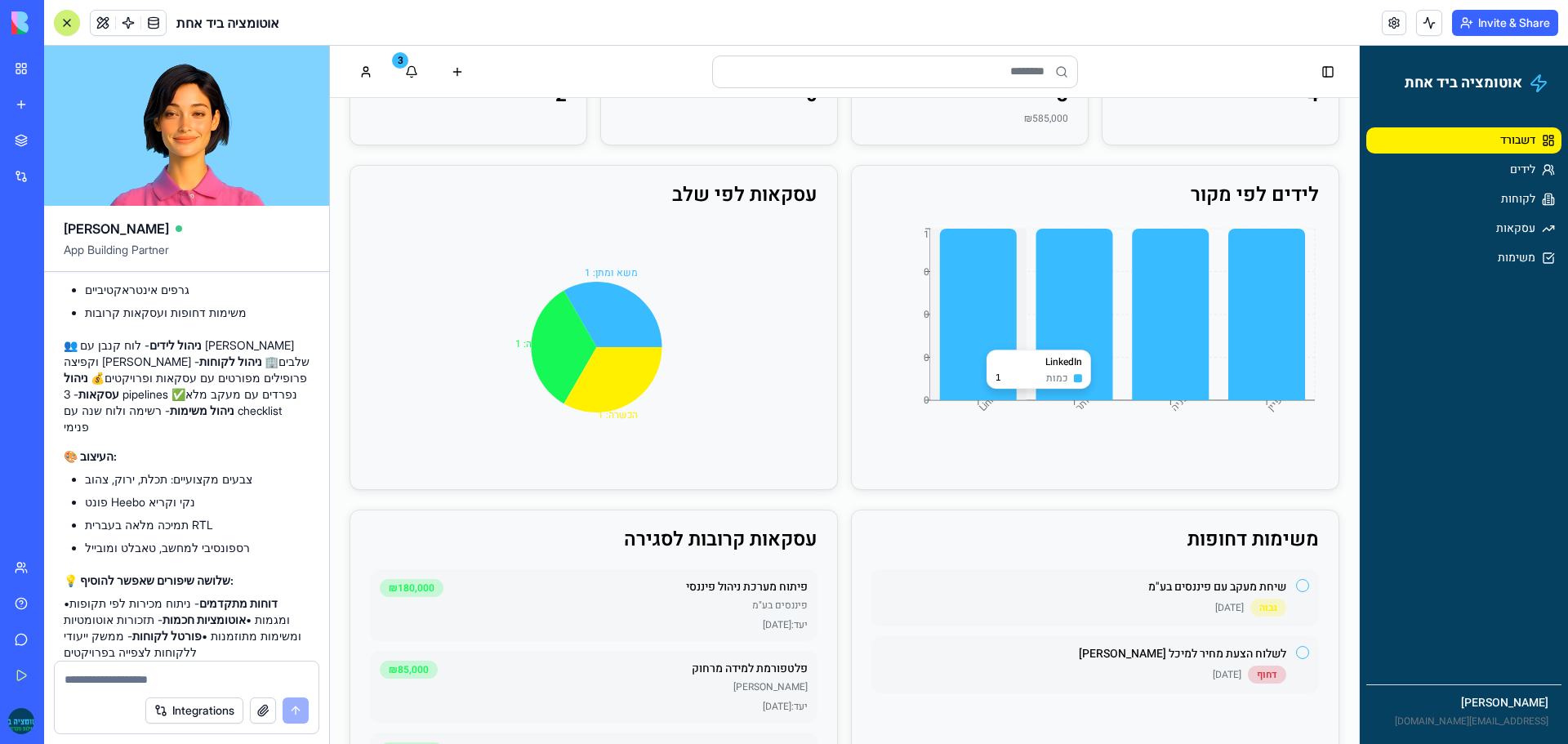
scroll to position [243, 0]
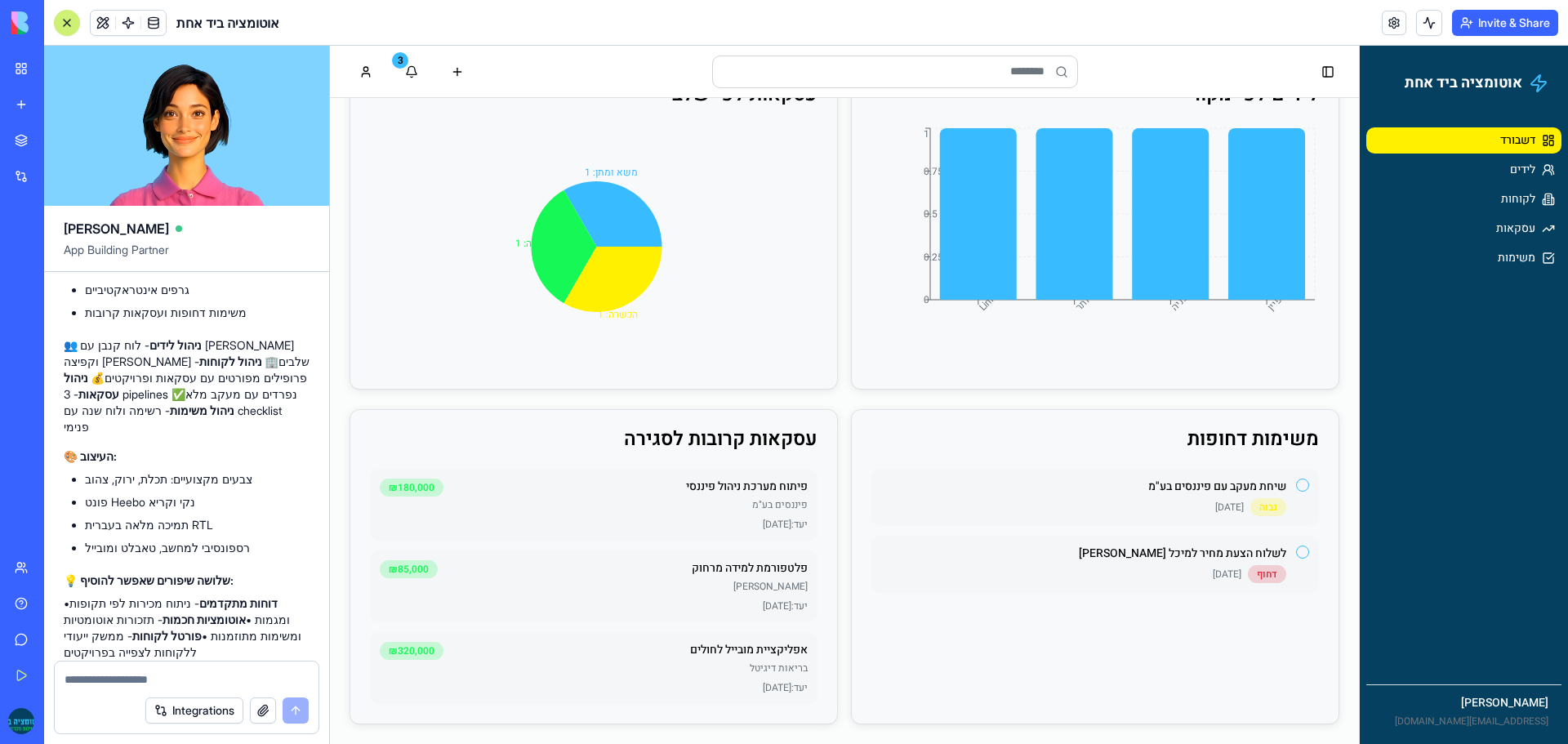
click at [1217, 501] on span "[DATE]" at bounding box center [1229, 507] width 29 height 13
click at [1267, 513] on div "גבוה" at bounding box center [1268, 507] width 36 height 18
click at [1261, 508] on div "גבוה" at bounding box center [1268, 507] width 36 height 18
click at [1296, 487] on button "button" at bounding box center [1302, 485] width 13 height 13
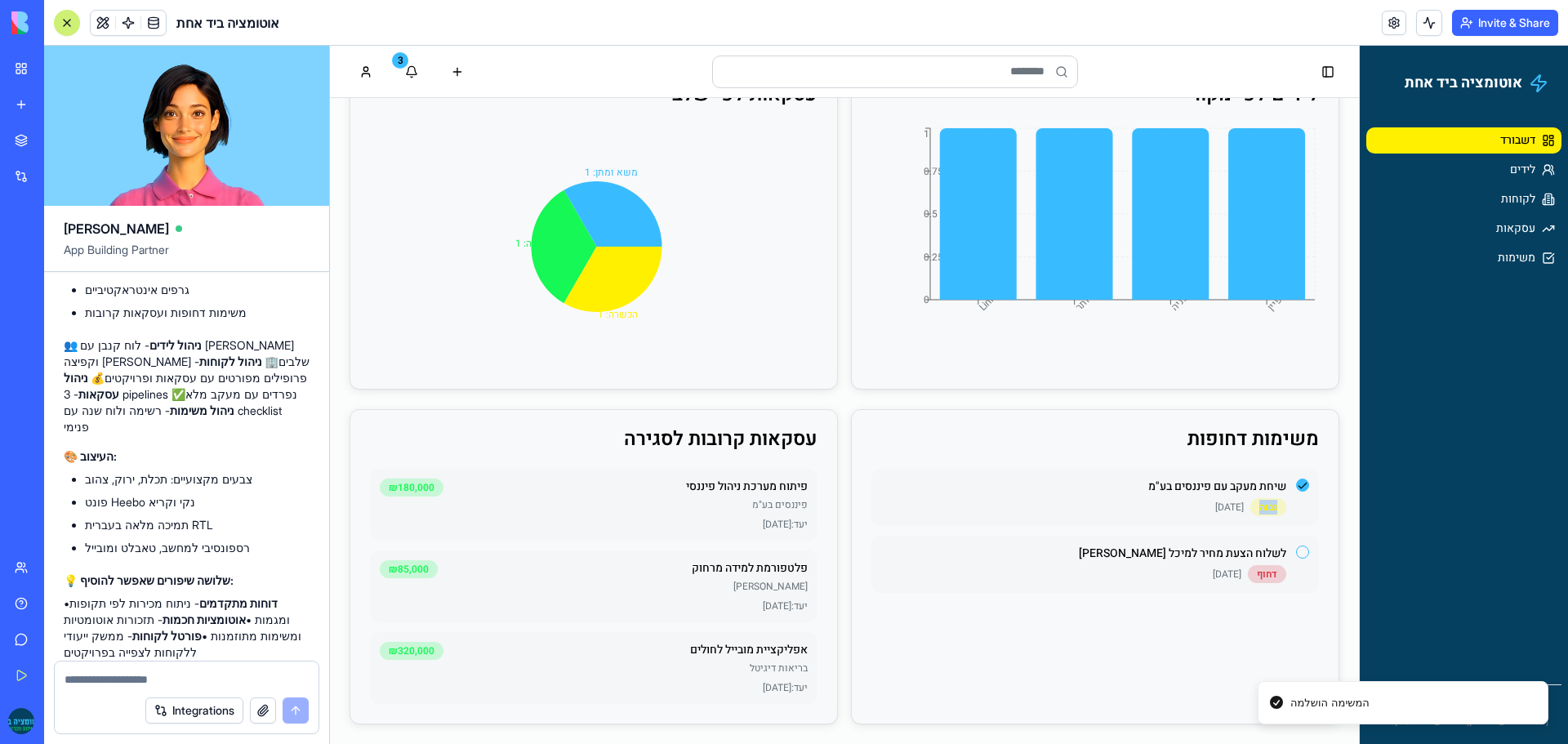
click at [1296, 558] on button "button" at bounding box center [1302, 552] width 13 height 13
drag, startPoint x: 1289, startPoint y: 492, endPoint x: 1289, endPoint y: 477, distance: 15.0
click at [1289, 477] on div "שיחת מעקב עם פיננסים בע"מ גבוה [DATE]" at bounding box center [1095, 496] width 448 height 57
click at [1296, 481] on button "button" at bounding box center [1302, 485] width 13 height 13
click at [1296, 484] on div "שיחת מעקב עם פיננסים בע"מ גבוה [DATE]" at bounding box center [1095, 496] width 448 height 57
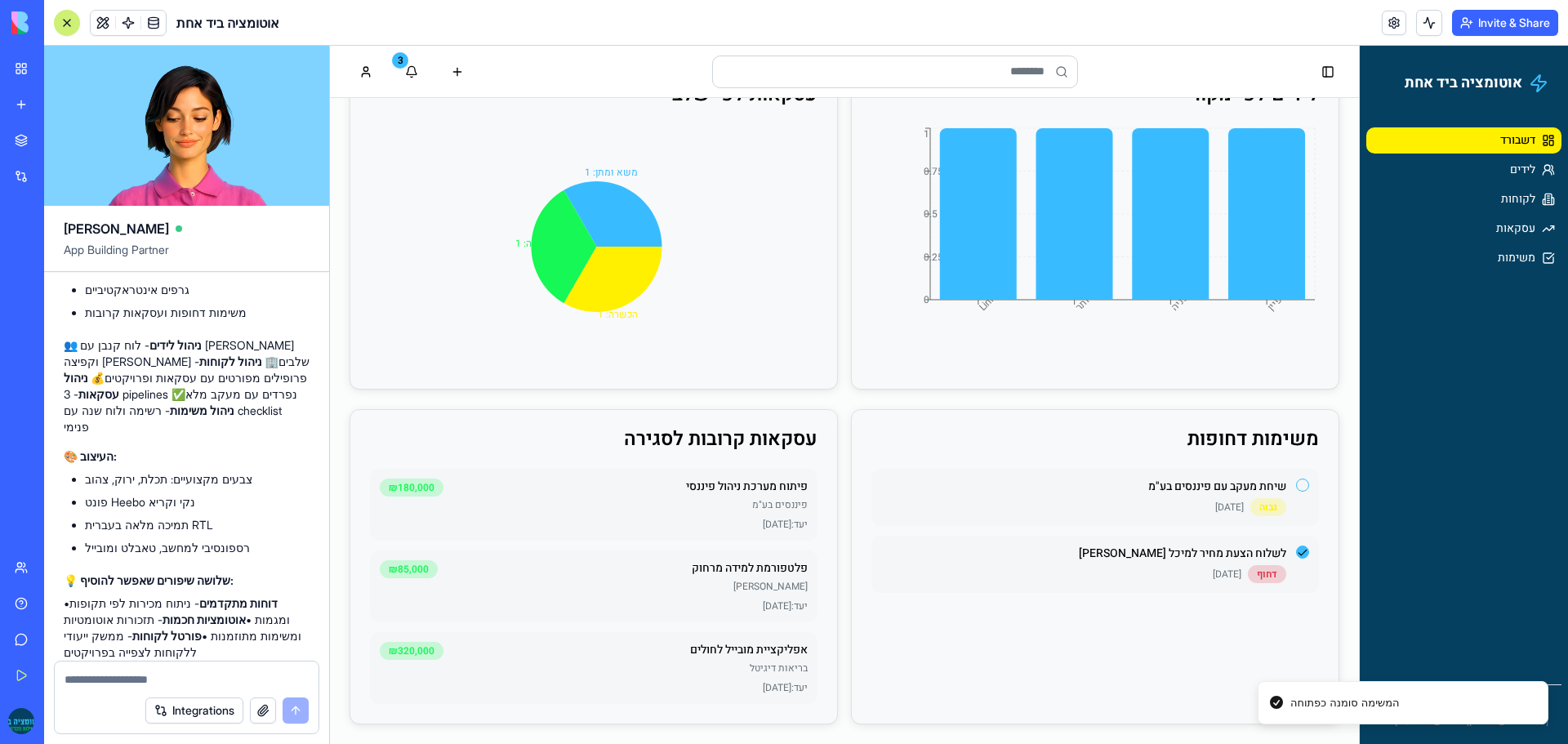
click at [1296, 551] on button "button" at bounding box center [1302, 552] width 13 height 13
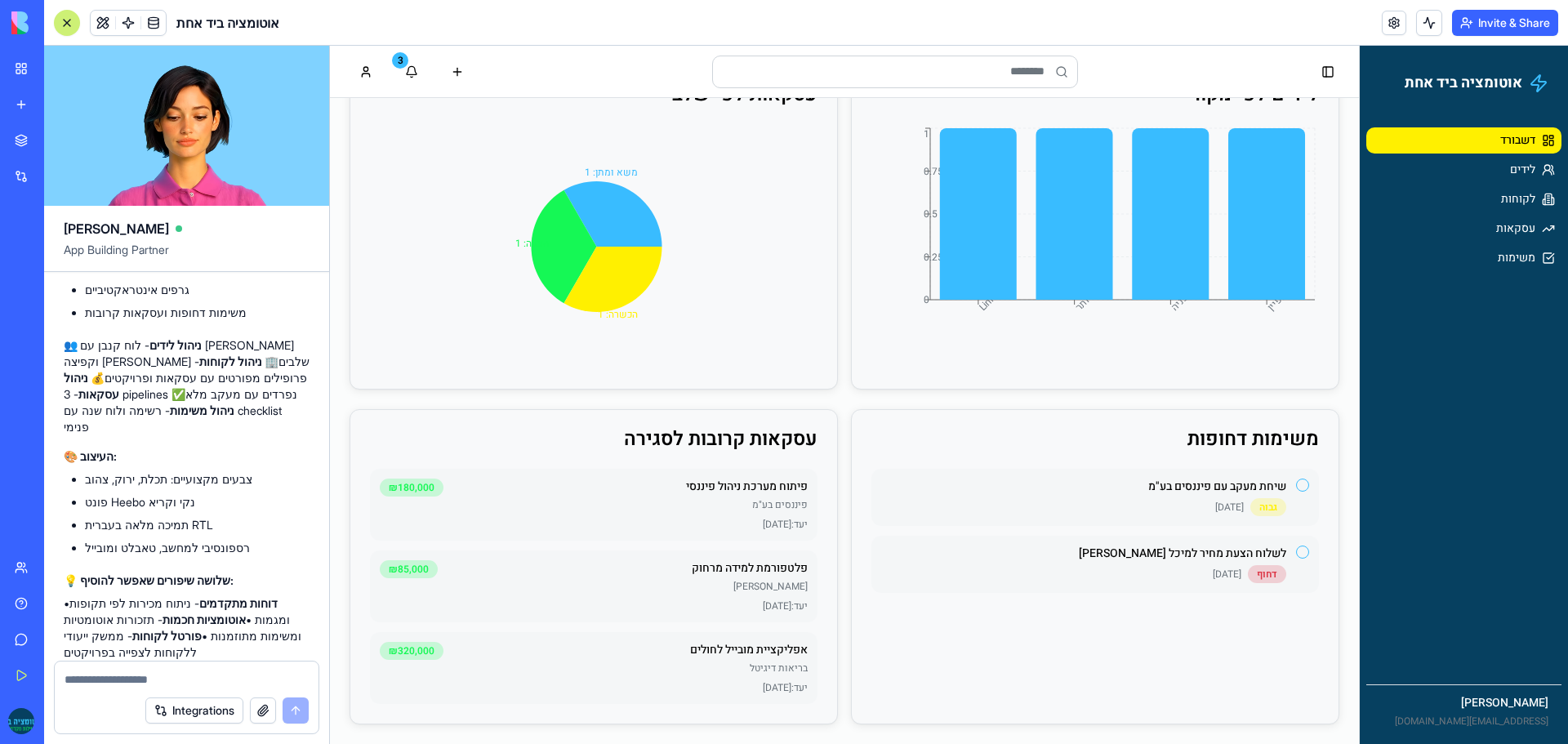
click at [608, 523] on p "יעד: [DATE]" at bounding box center [593, 524] width 428 height 13
click at [508, 494] on p "פיתוח מערכת ניהול פיננסי" at bounding box center [629, 486] width 357 height 16
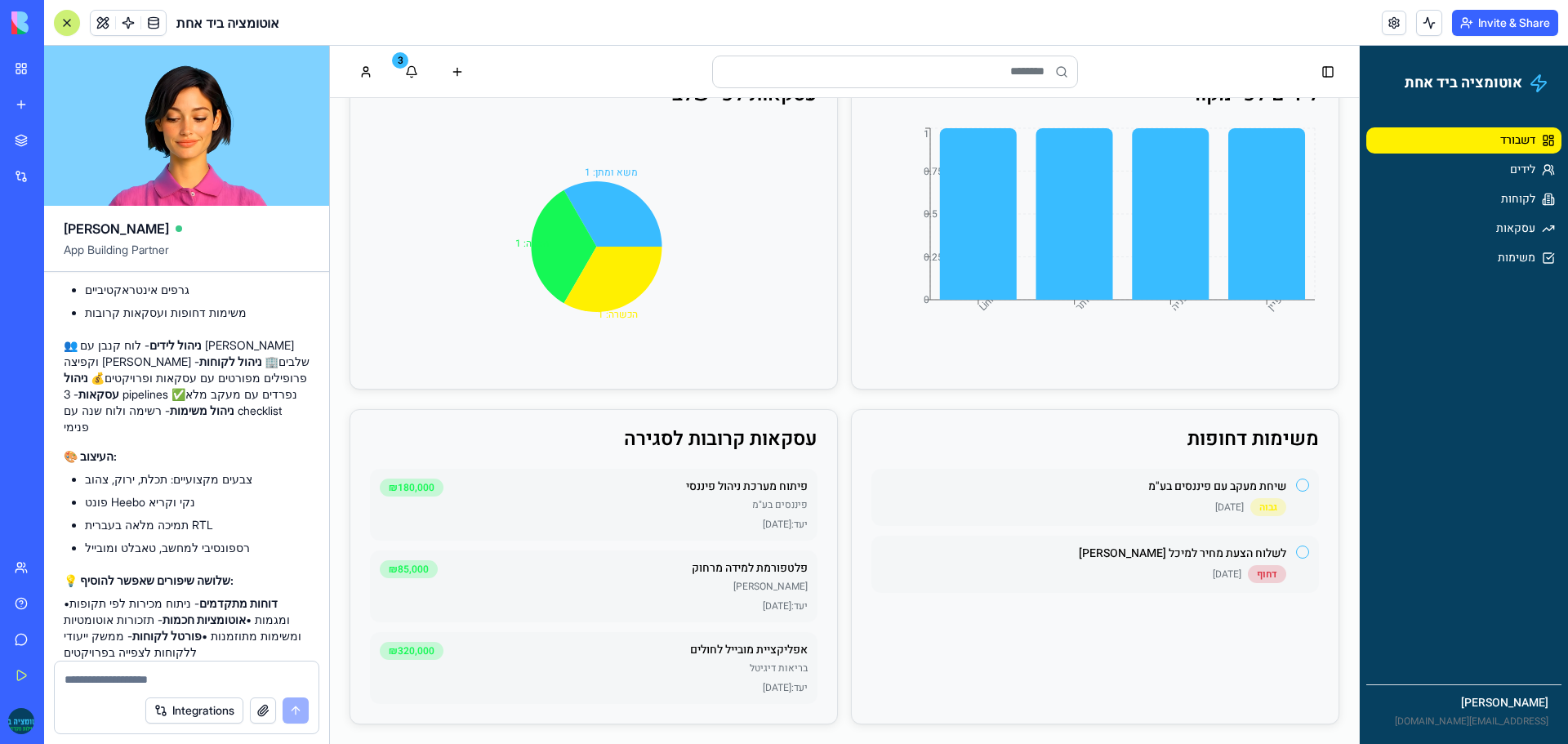
click at [579, 606] on p "יעד: [DATE]" at bounding box center [593, 606] width 428 height 13
click at [589, 671] on p "בריאות דיגיטל" at bounding box center [629, 668] width 357 height 13
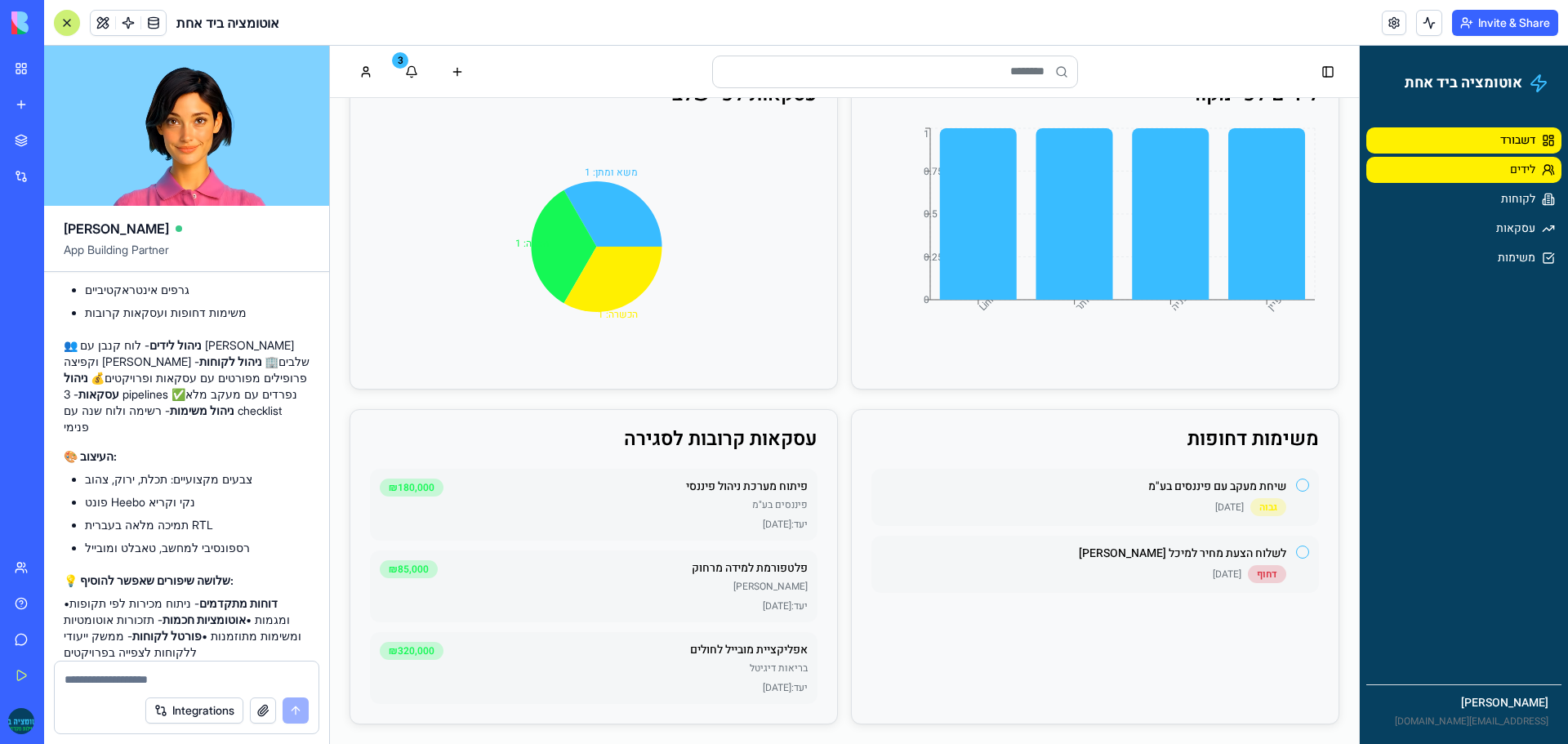
click at [1477, 177] on link "לידים" at bounding box center [1463, 170] width 195 height 26
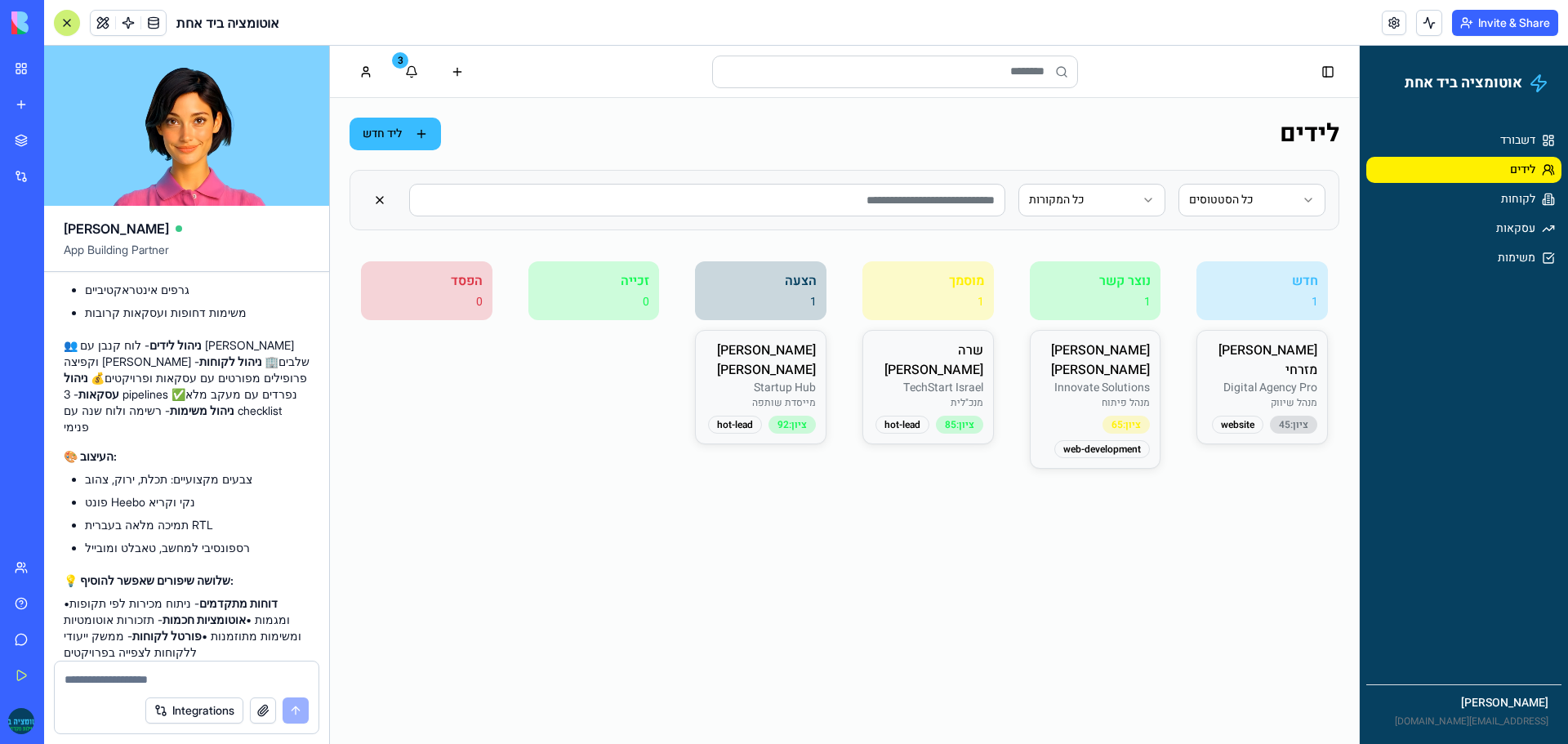
scroll to position [0, 0]
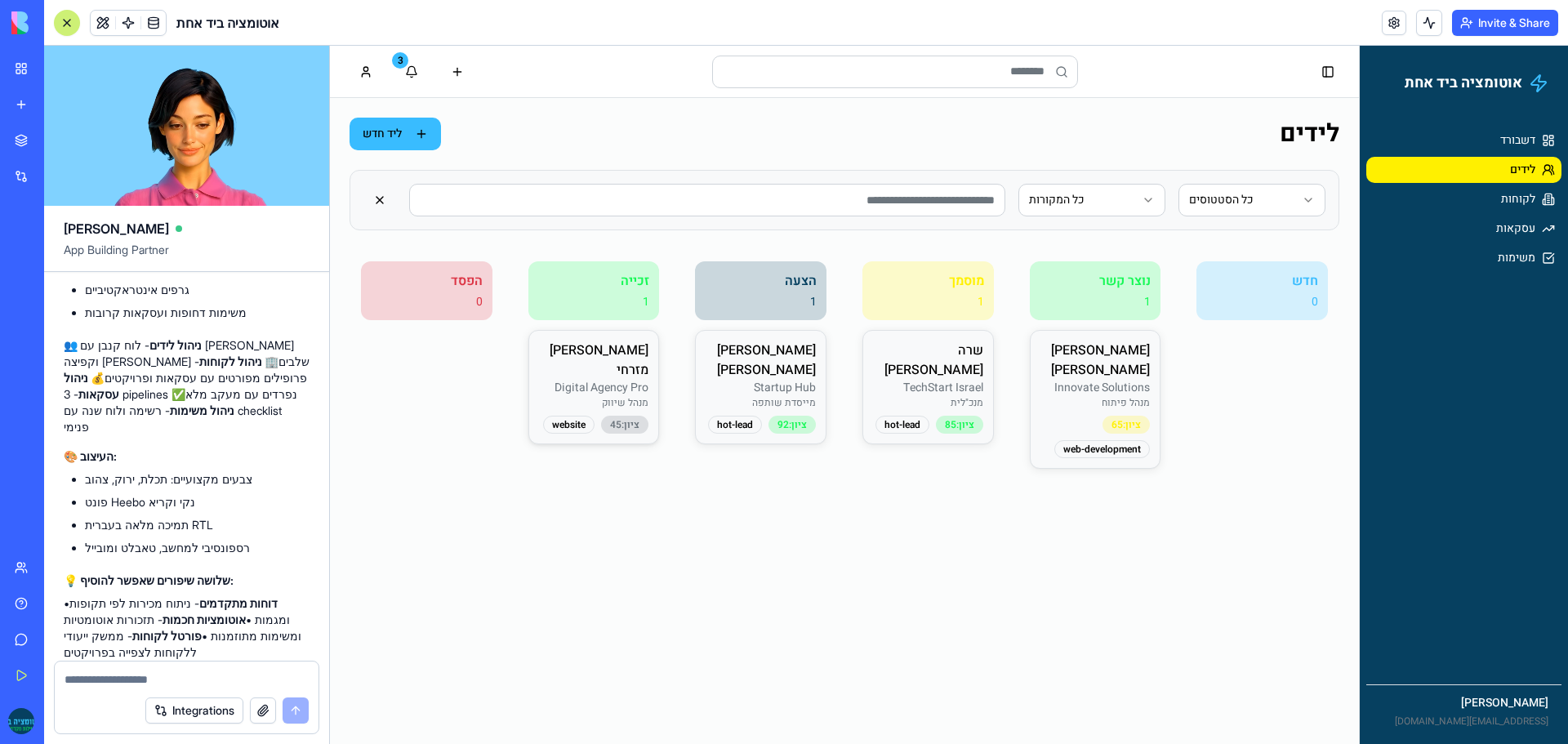
click at [616, 379] on p "Digital Agency Pro" at bounding box center [594, 388] width 110 height 16
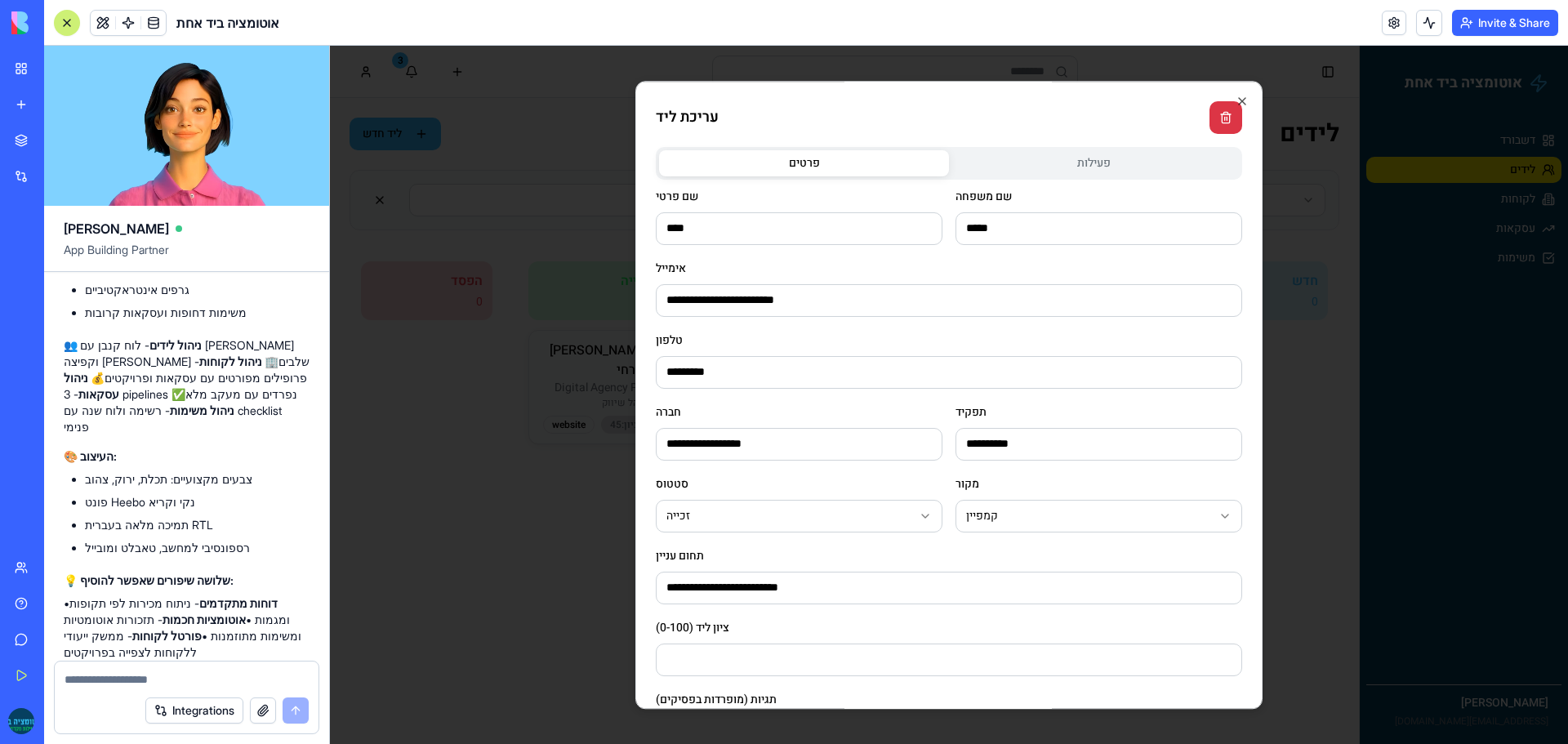
click at [971, 372] on input "*********" at bounding box center [949, 373] width 586 height 33
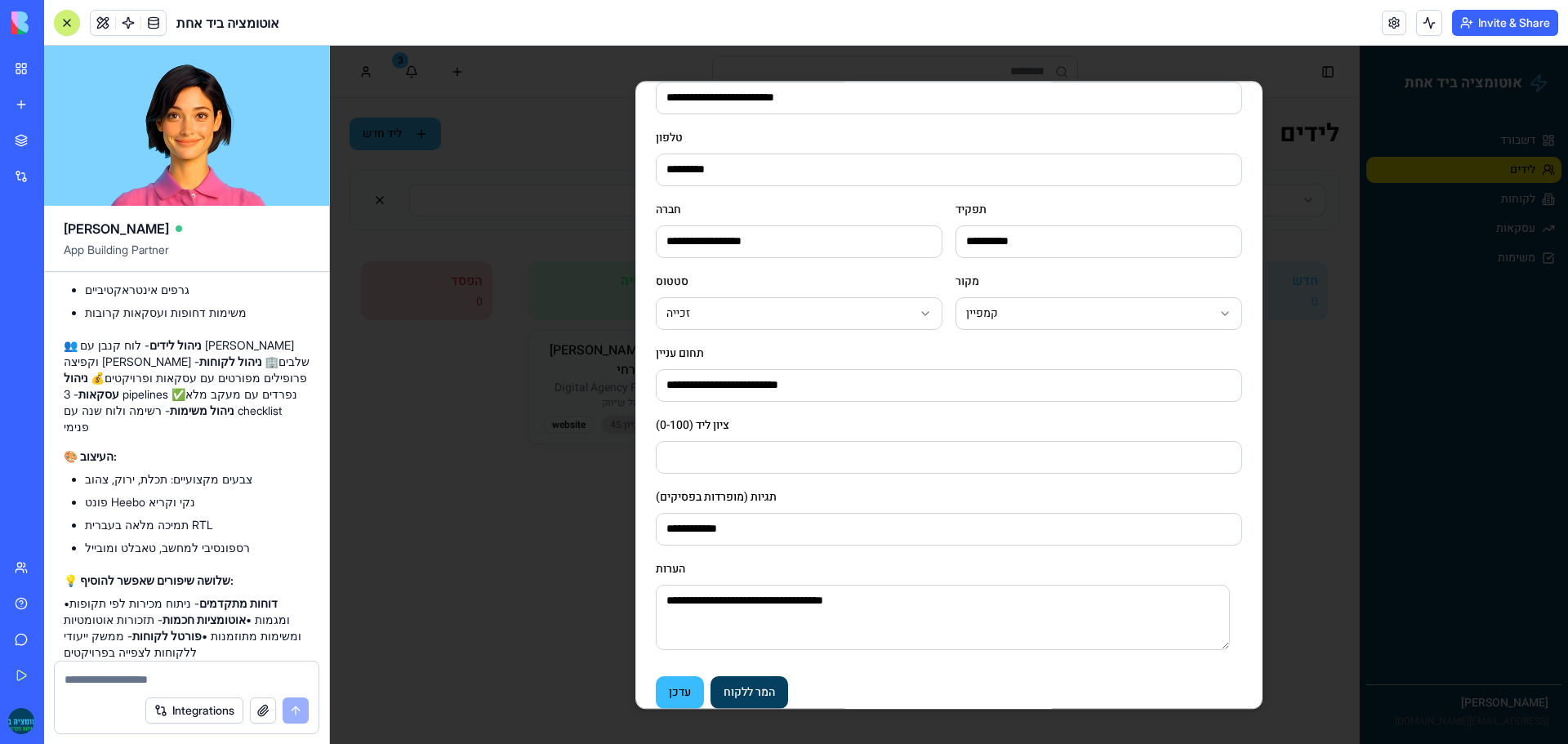
scroll to position [222, 0]
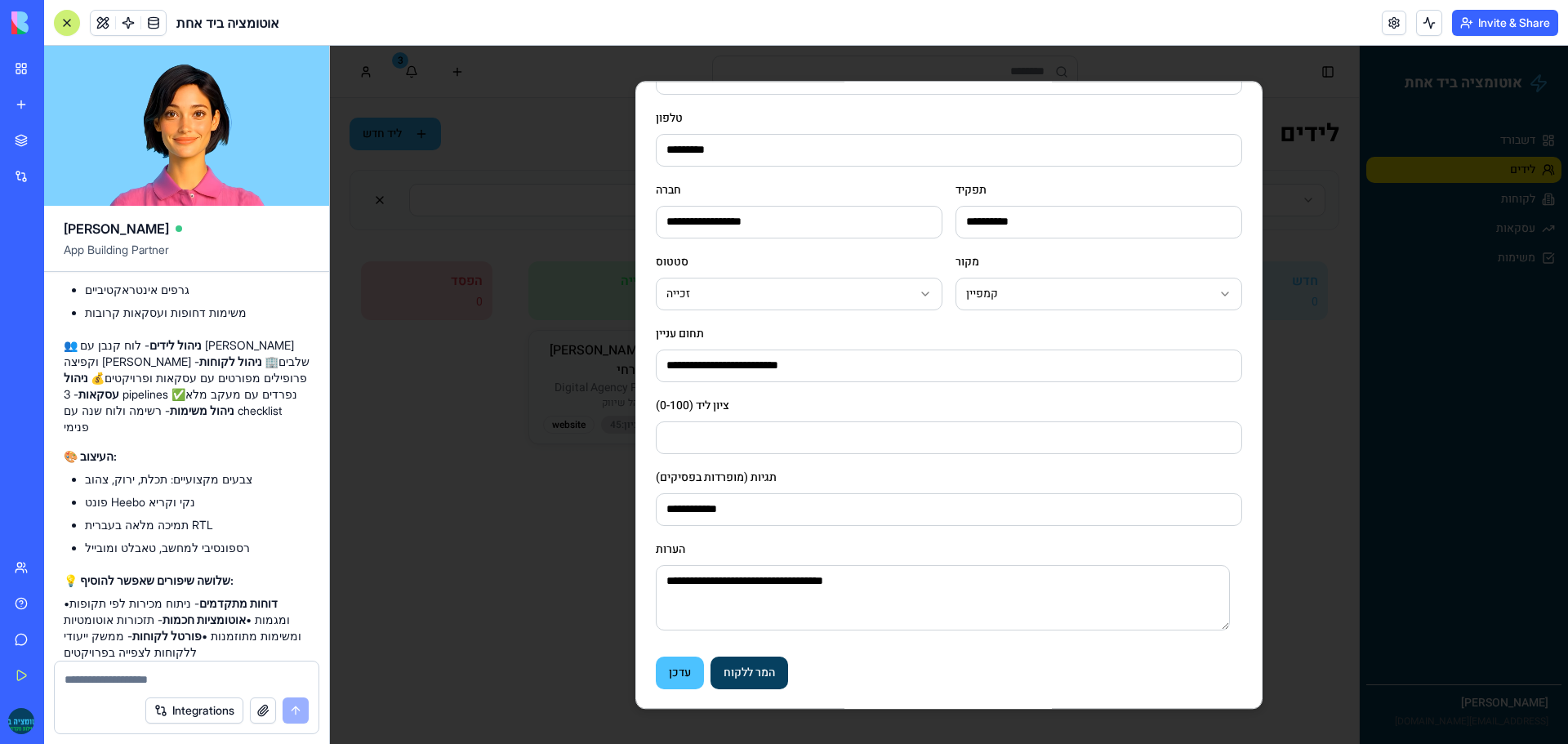
click at [683, 672] on button "עדכן" at bounding box center [680, 673] width 49 height 33
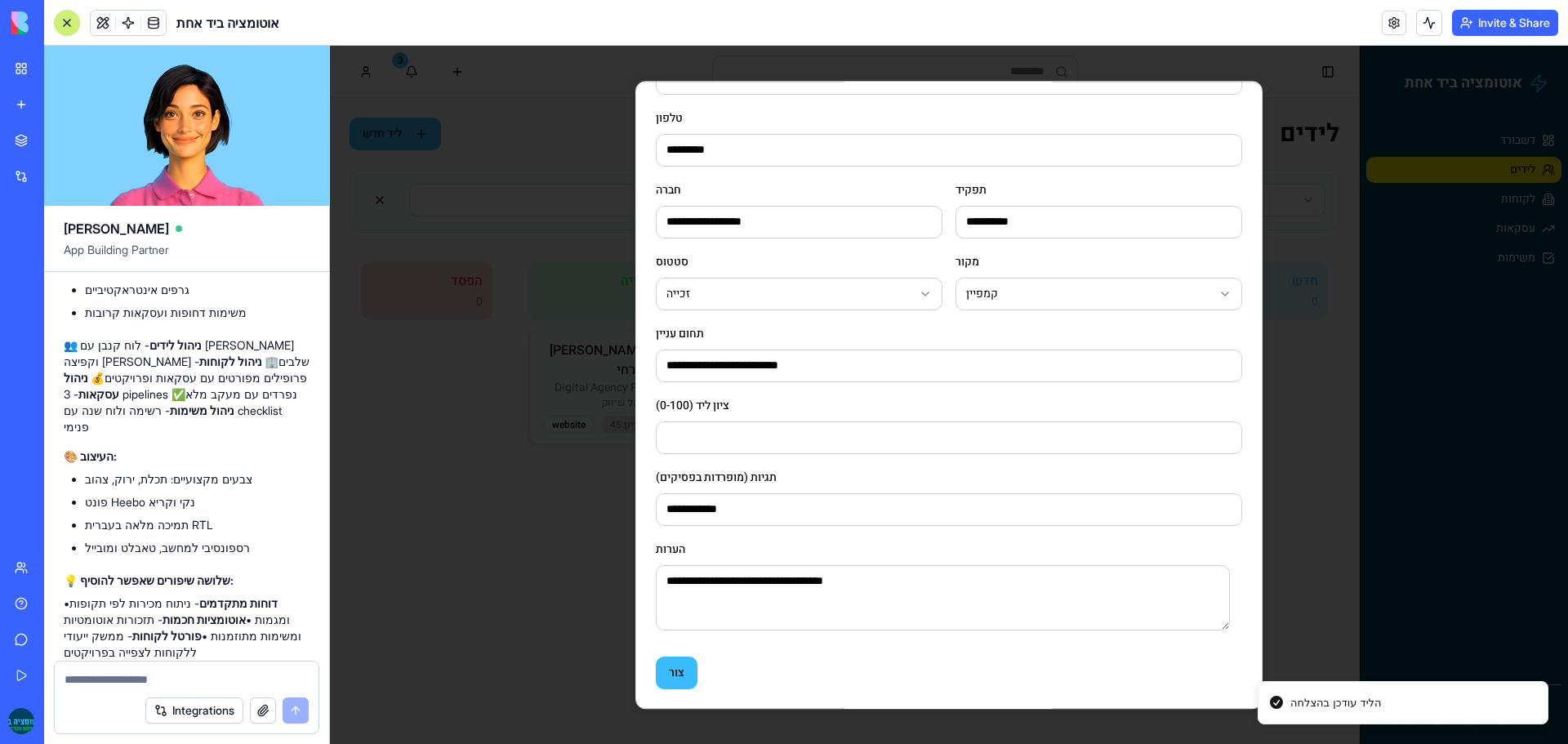
scroll to position [204, 0]
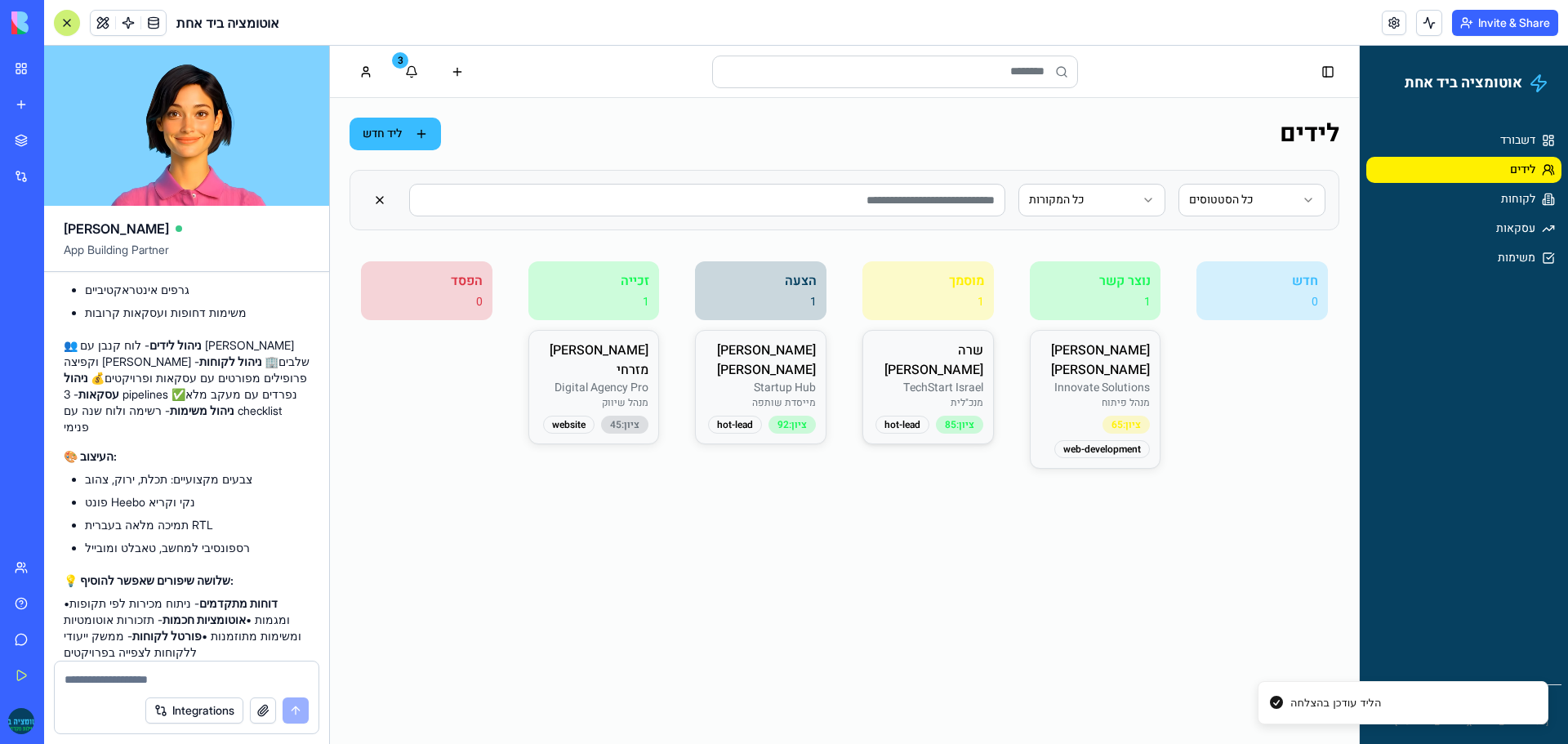
click at [947, 379] on p "TechStart Israel" at bounding box center [928, 388] width 110 height 16
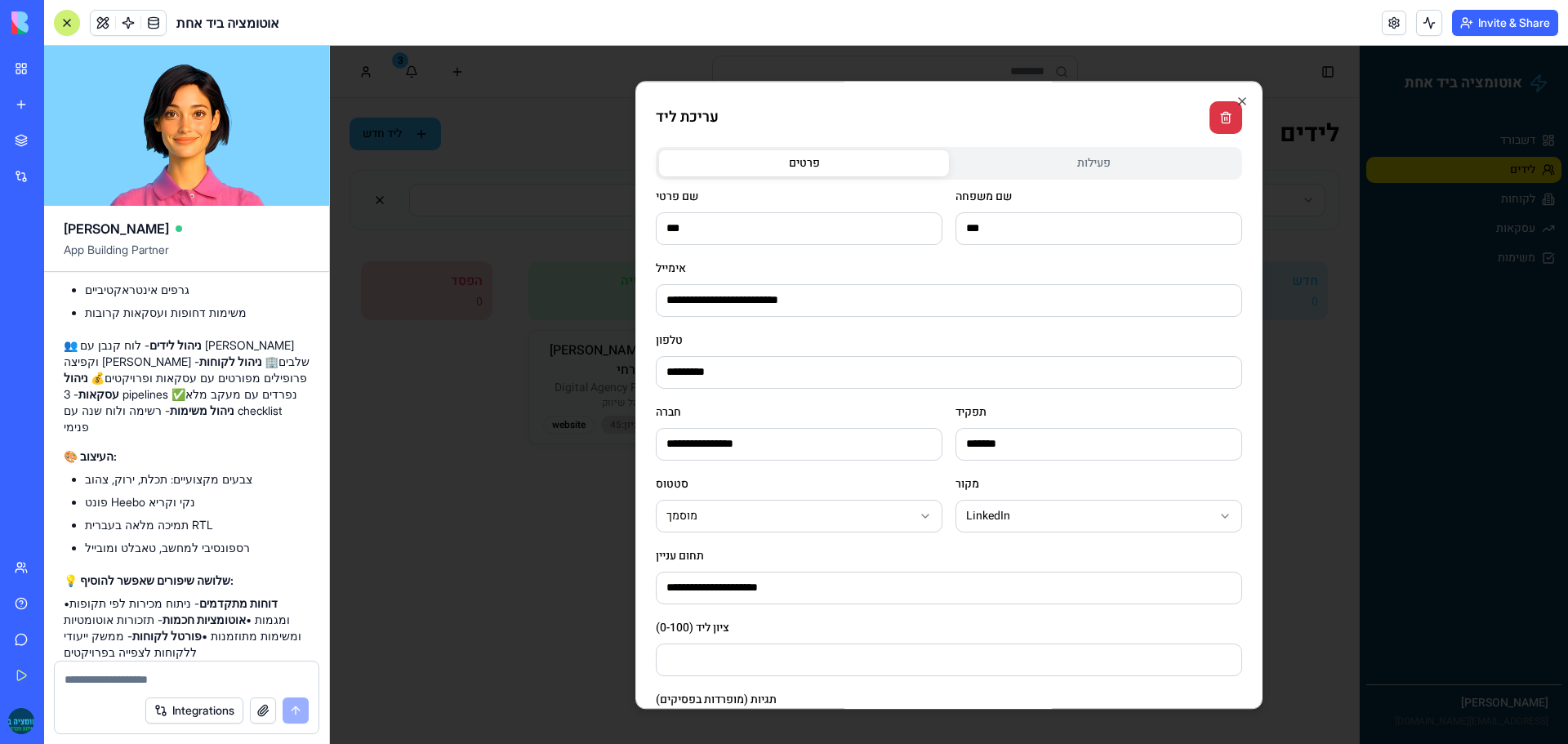
click at [1064, 156] on body "**********" at bounding box center [949, 395] width 1238 height 698
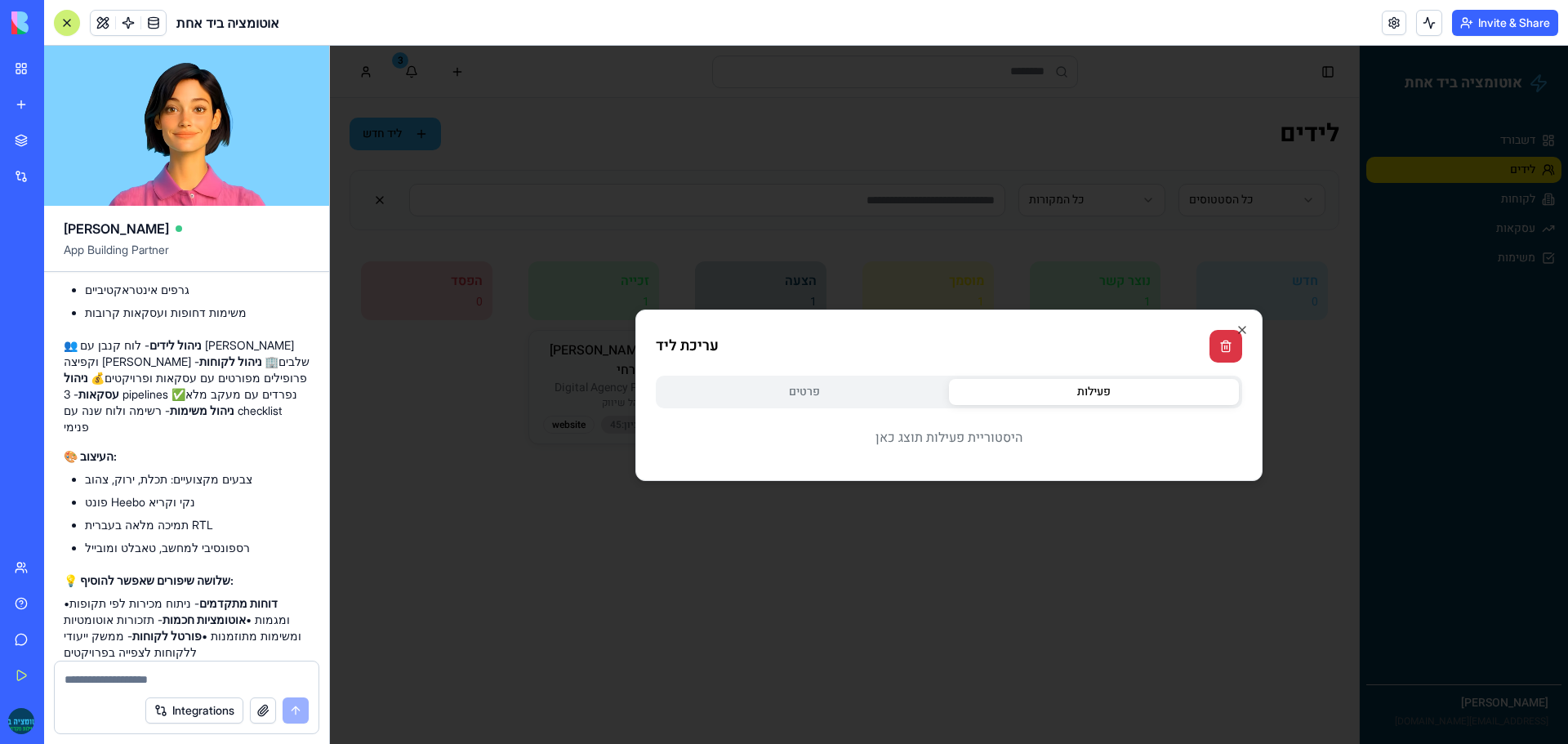
click at [926, 439] on div "היסטוריית פעילות תוצג כאן" at bounding box center [949, 438] width 586 height 46
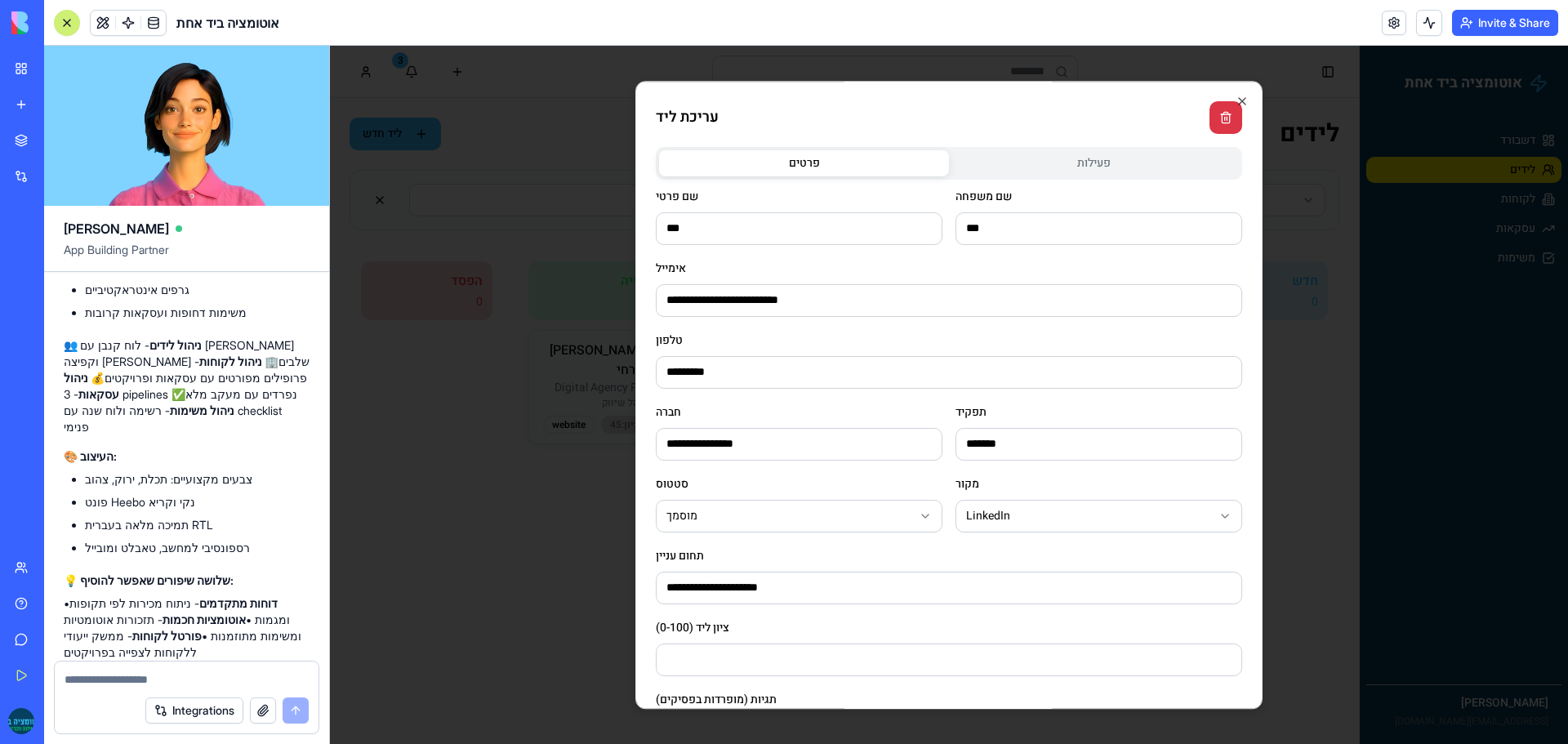
click at [826, 399] on div "**********" at bounding box center [949, 529] width 586 height 765
click at [1236, 101] on div "**********" at bounding box center [949, 395] width 627 height 629
click at [1215, 114] on button "button" at bounding box center [1226, 118] width 33 height 33
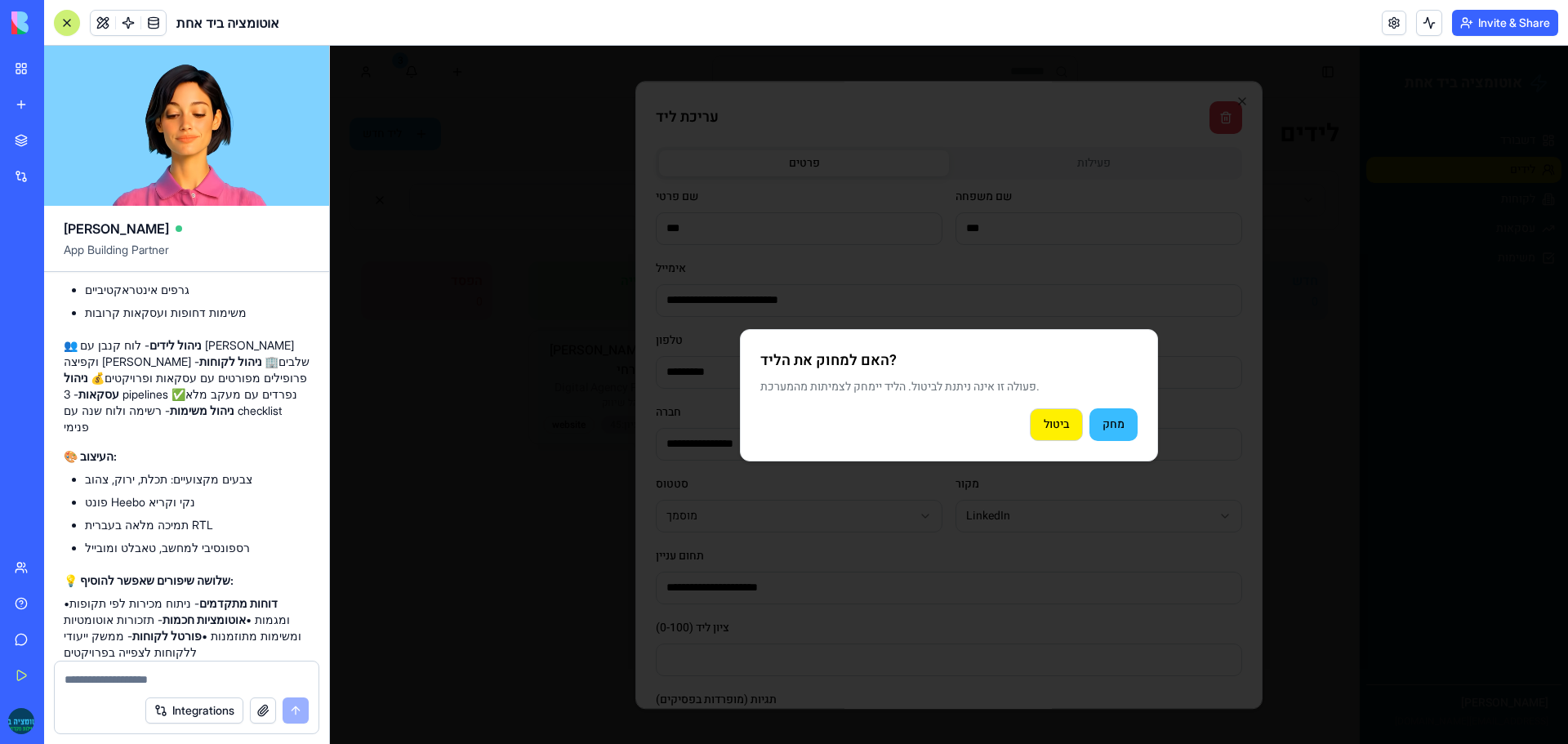
click at [1068, 424] on button "ביטול" at bounding box center [1056, 425] width 53 height 33
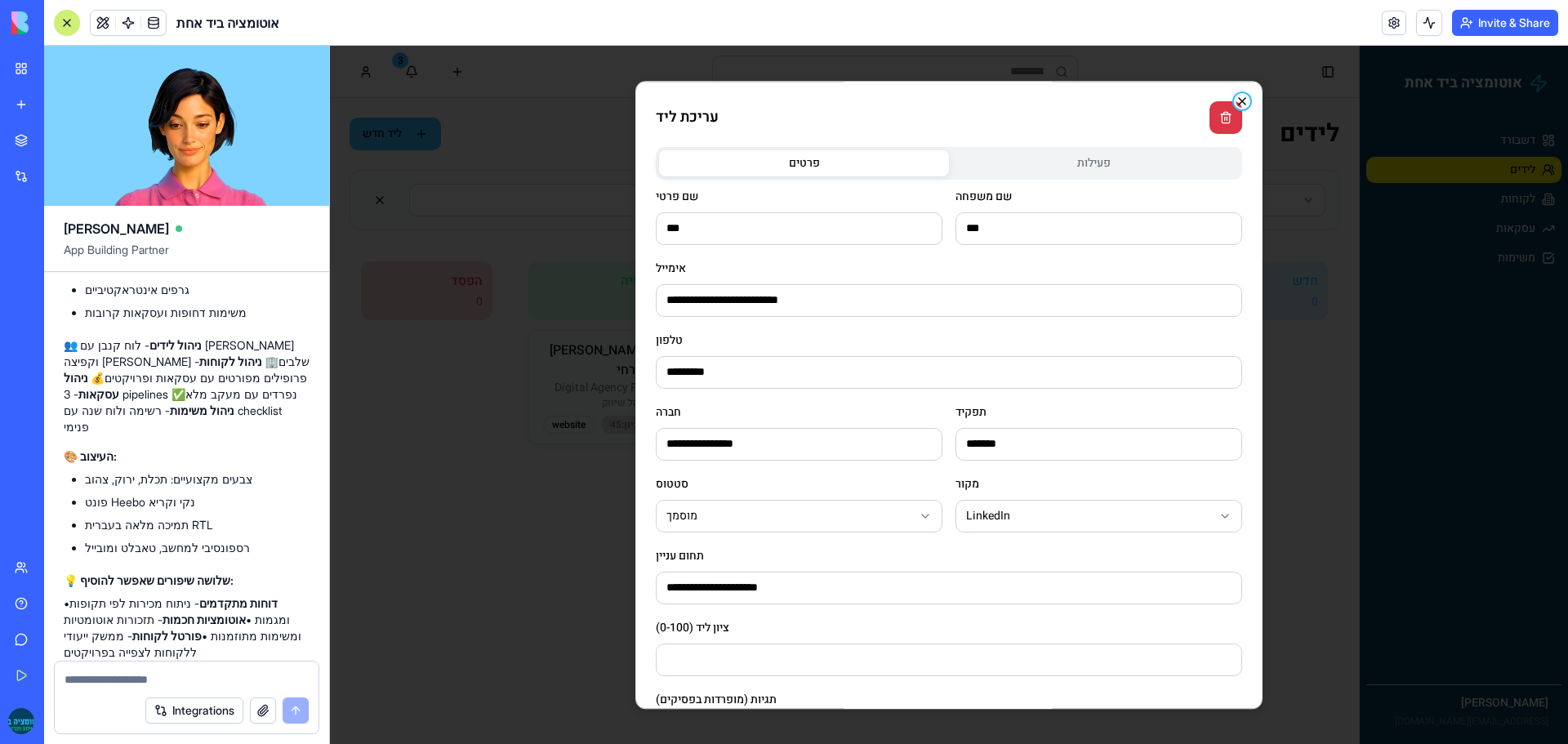
click at [1239, 101] on icon "button" at bounding box center [1242, 101] width 7 height 7
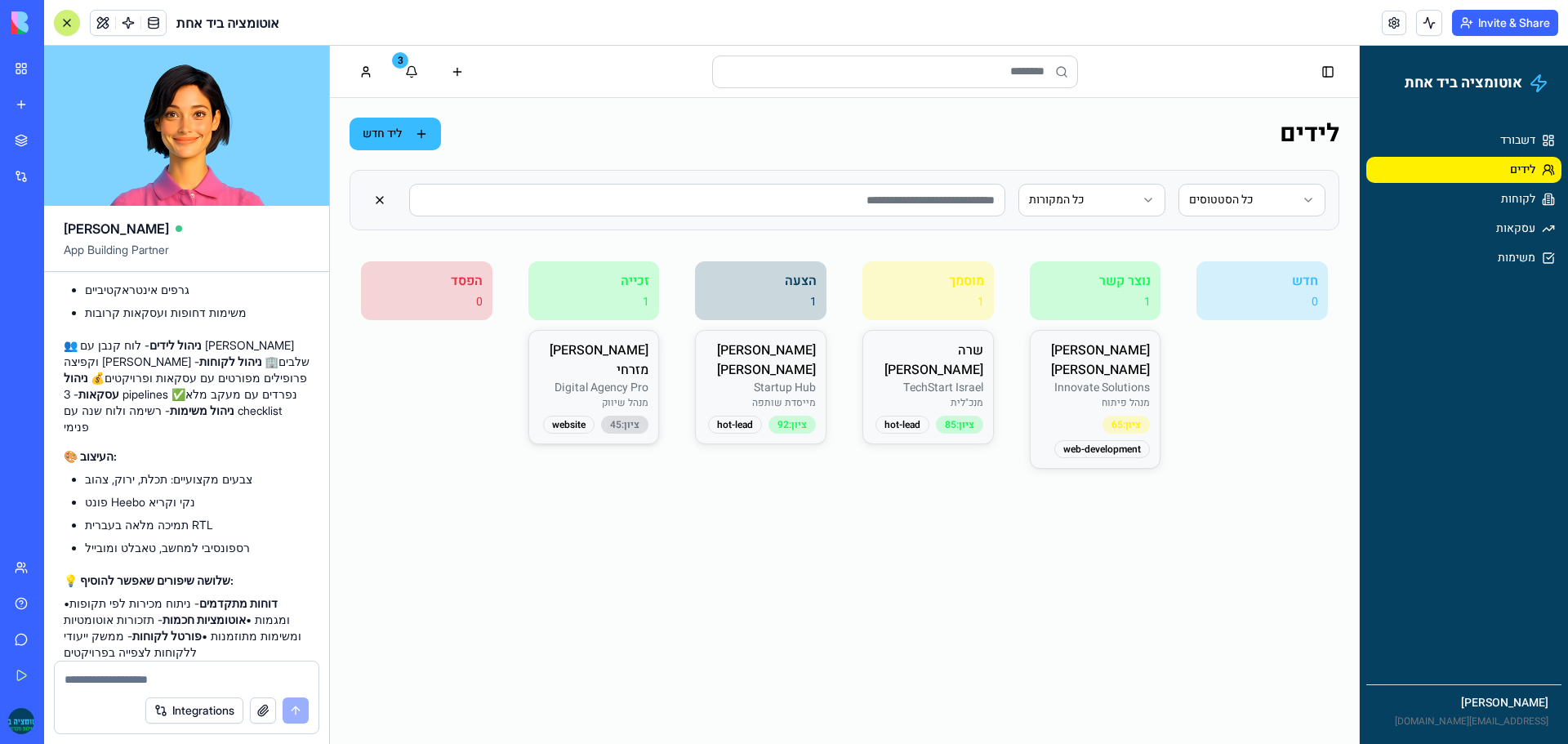
click at [600, 379] on p "Digital Agency Pro" at bounding box center [594, 388] width 110 height 16
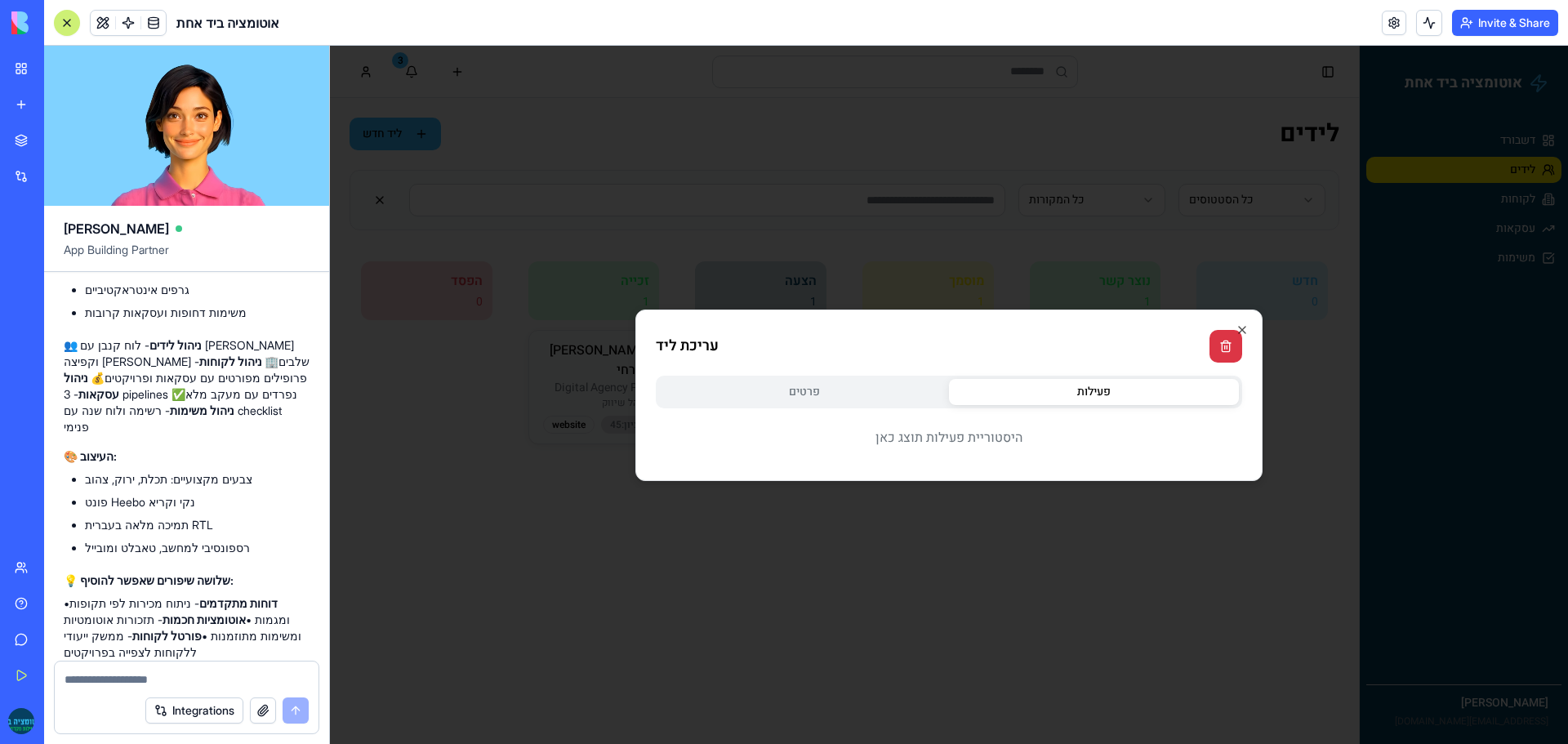
click at [1031, 154] on body "אוטומציה ביד אחת דשבורד לידים לקוחות עסקאות משימות [PERSON_NAME] [PERSON_NAME][…" at bounding box center [949, 395] width 1238 height 698
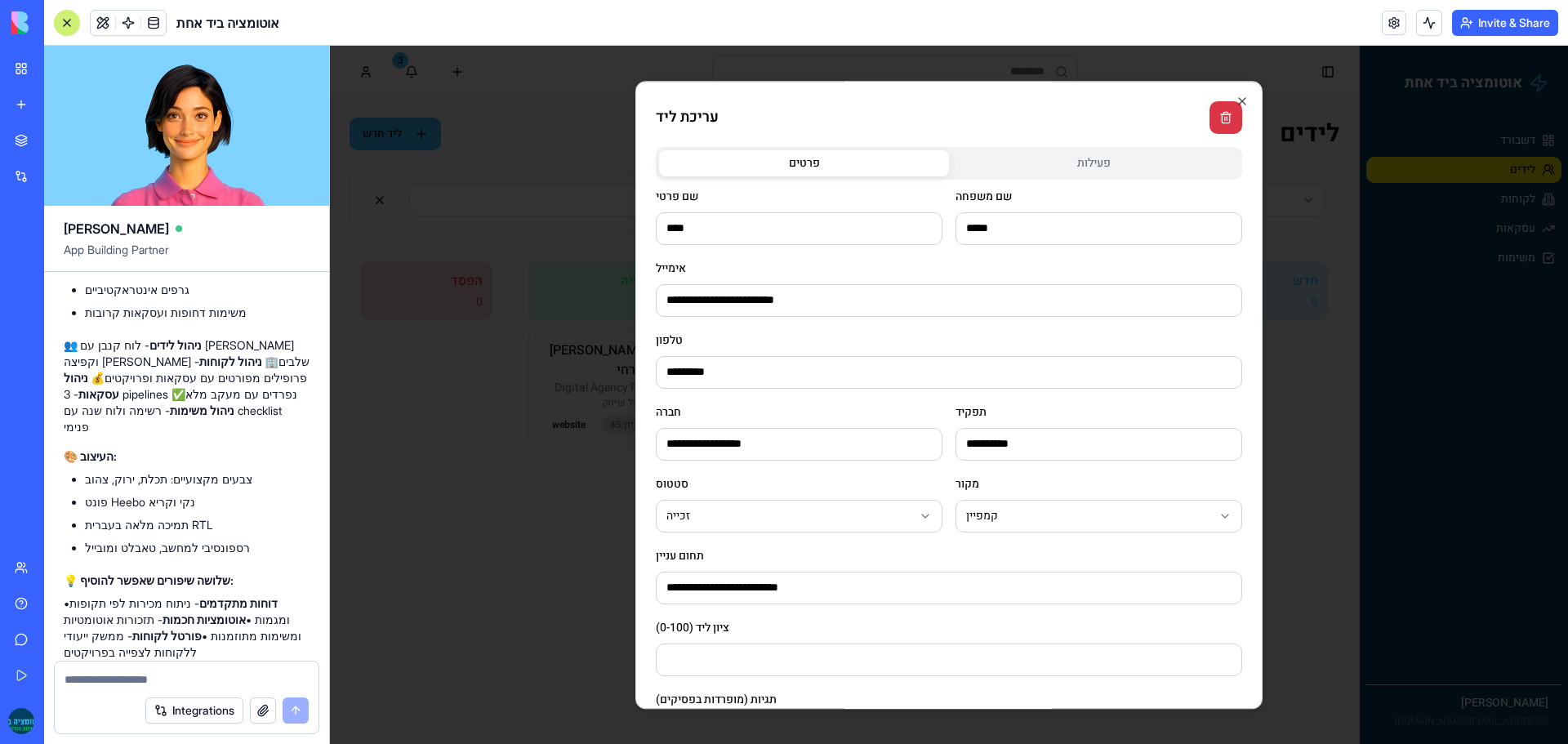
click at [827, 398] on div "**********" at bounding box center [949, 529] width 586 height 765
click at [1235, 104] on icon "button" at bounding box center [1242, 101] width 13 height 13
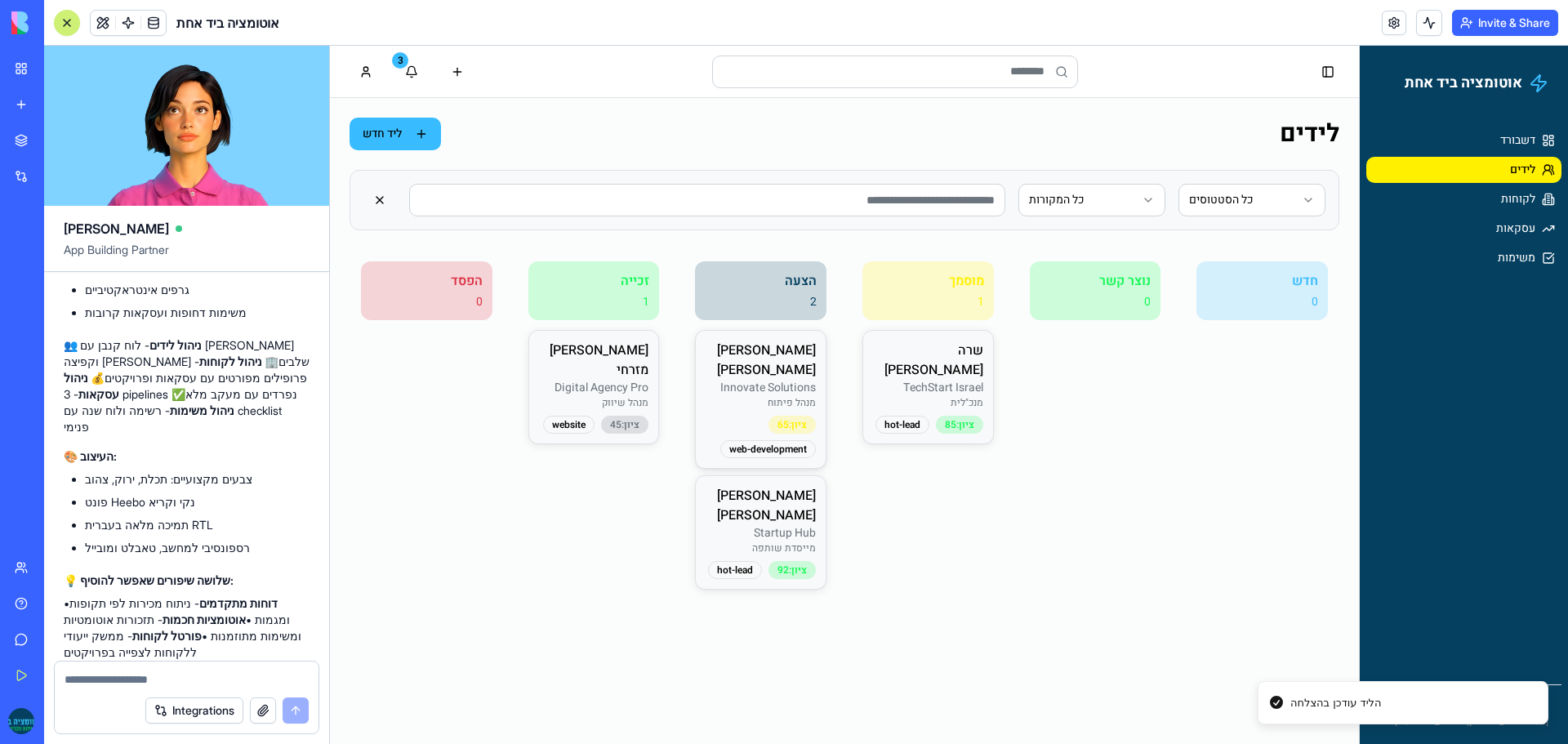
click at [762, 379] on p "Innovate Solutions" at bounding box center [761, 388] width 110 height 16
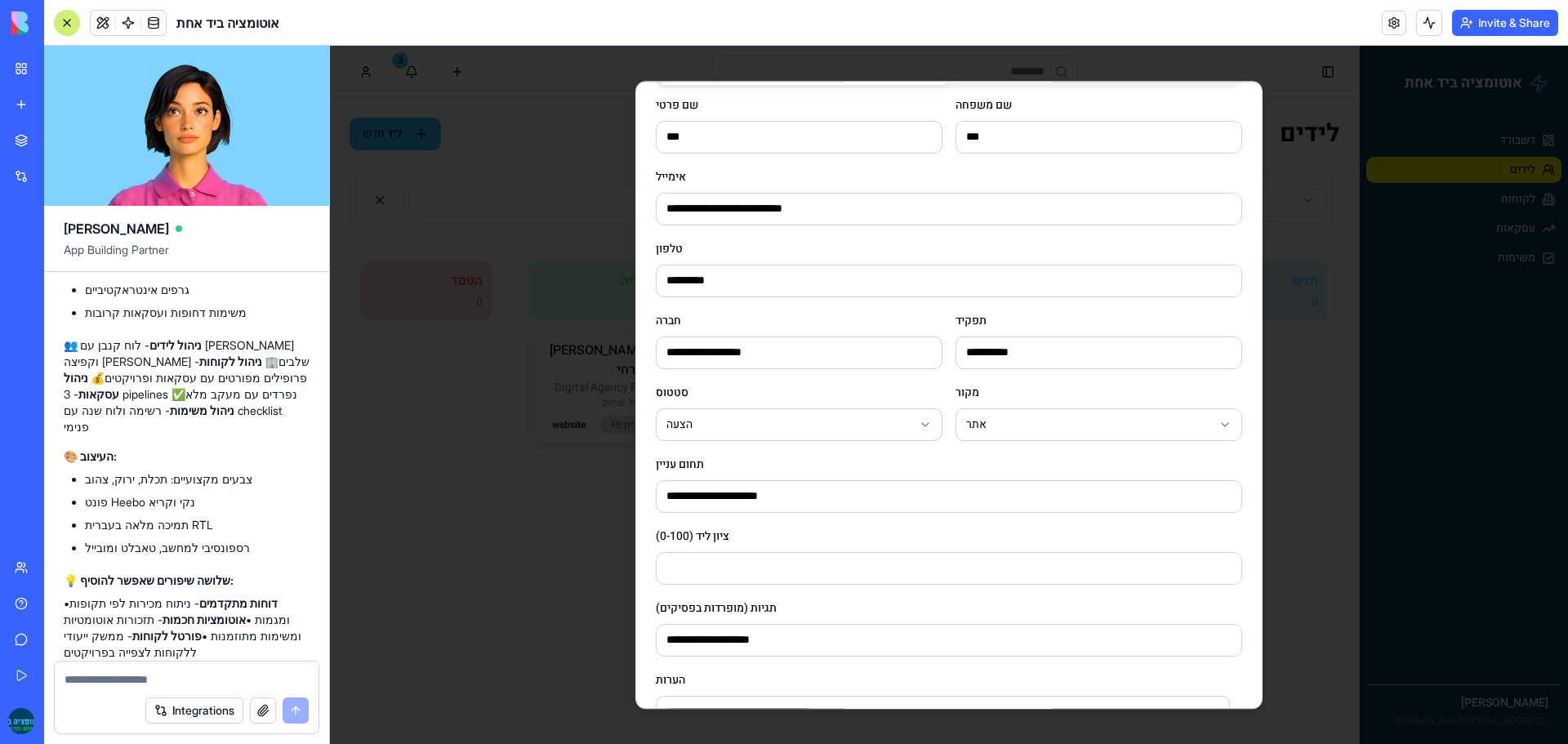
scroll to position [0, 0]
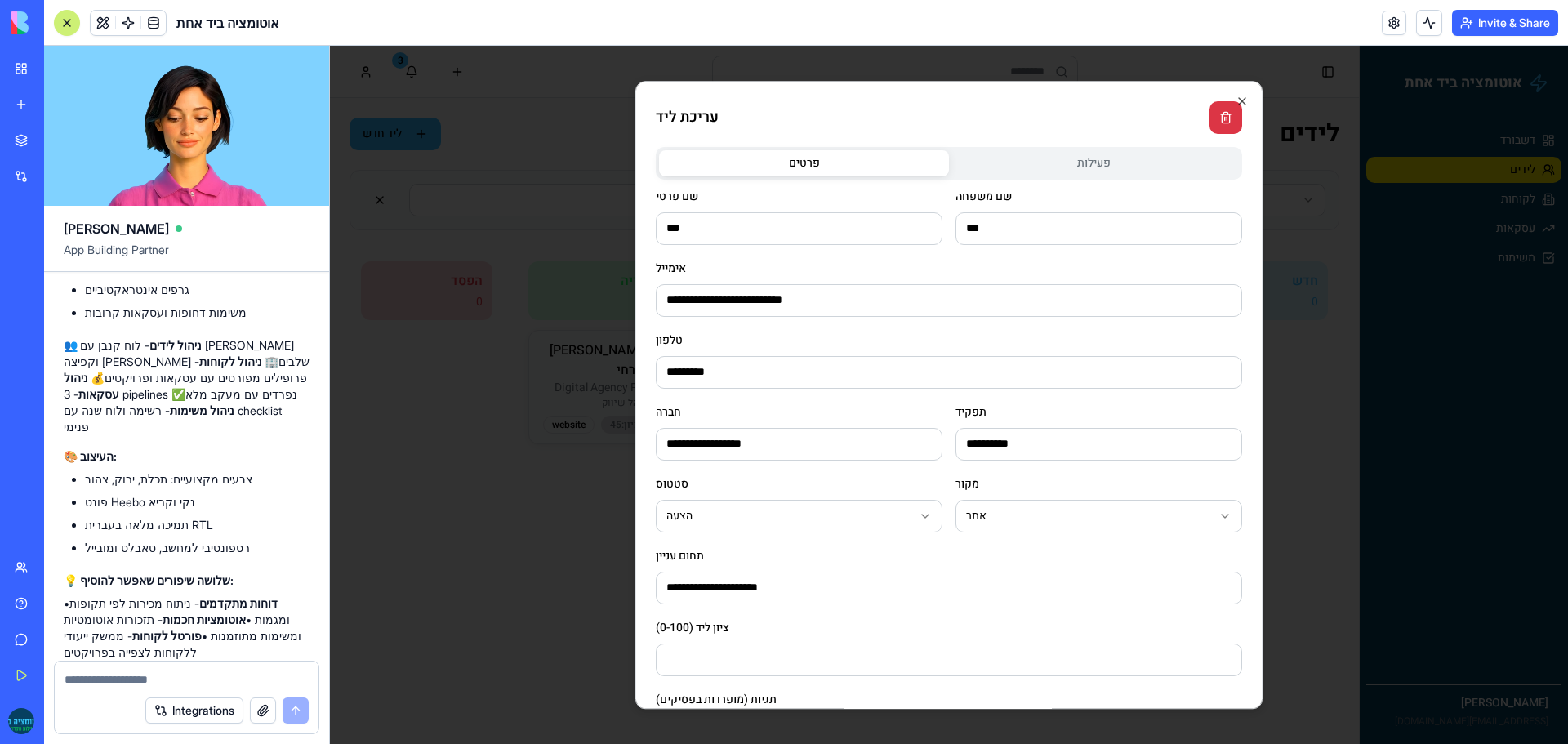
click at [1038, 162] on body "**********" at bounding box center [949, 395] width 1238 height 698
click at [875, 396] on div "**********" at bounding box center [949, 529] width 586 height 765
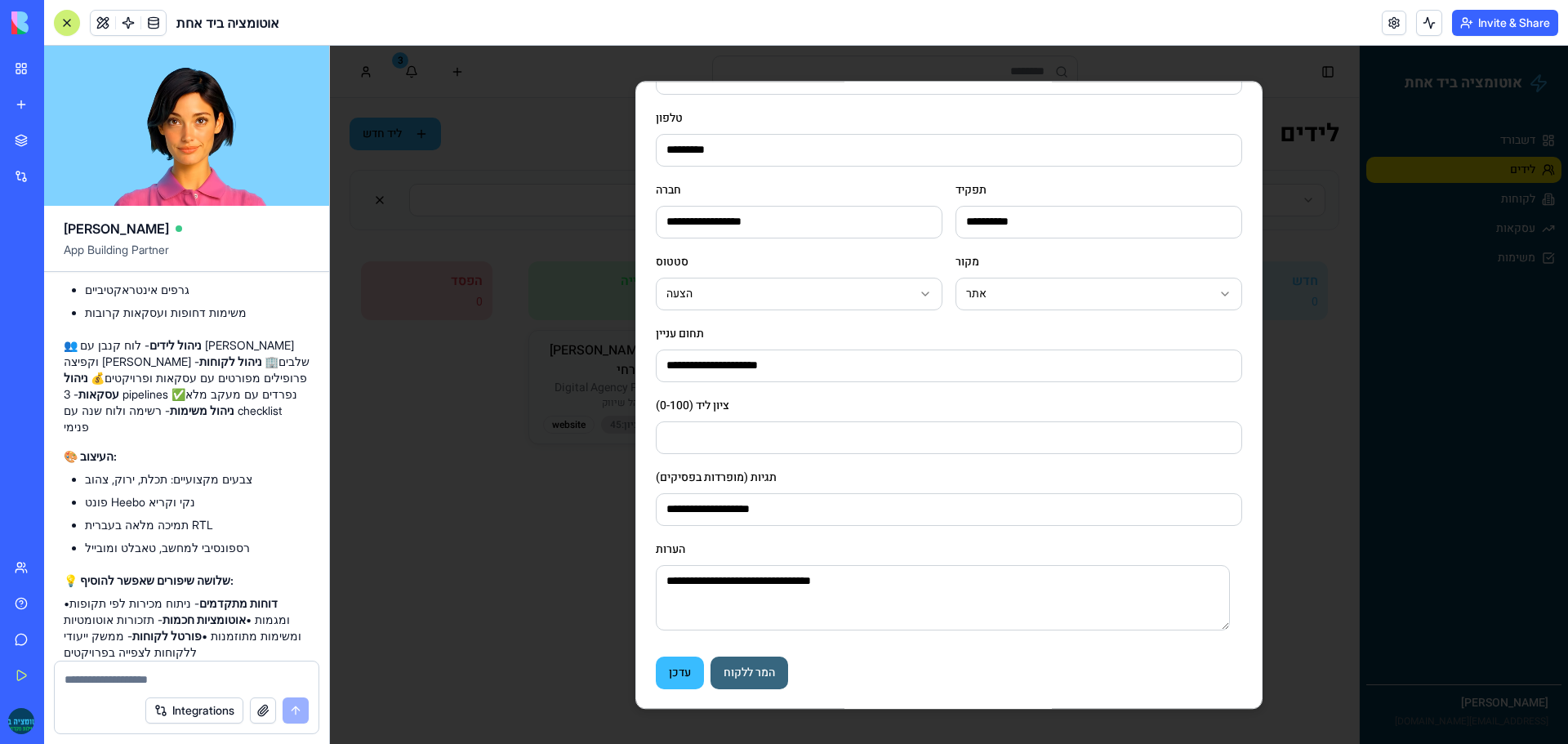
click at [741, 668] on button "המר ללקוח" at bounding box center [749, 673] width 77 height 33
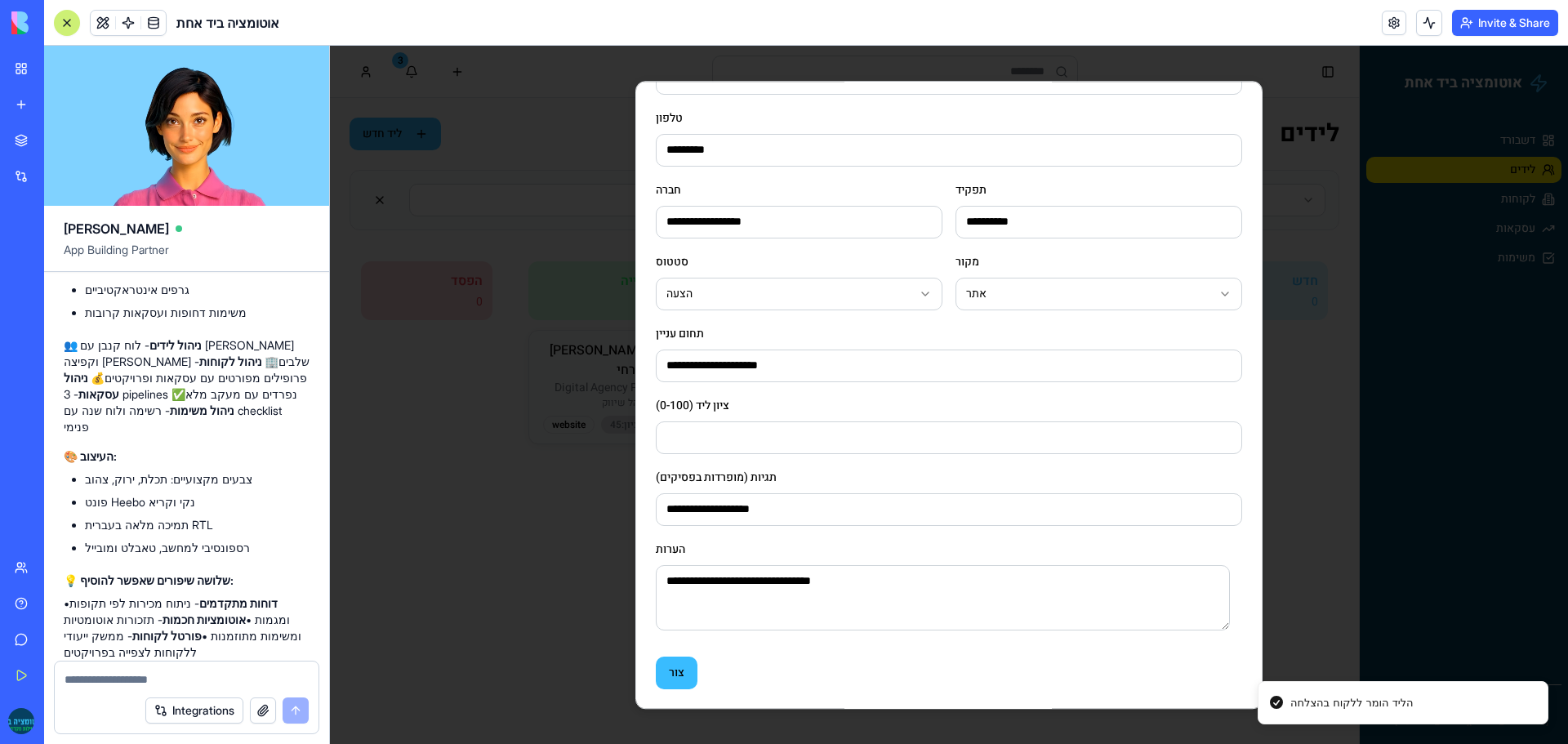
scroll to position [204, 0]
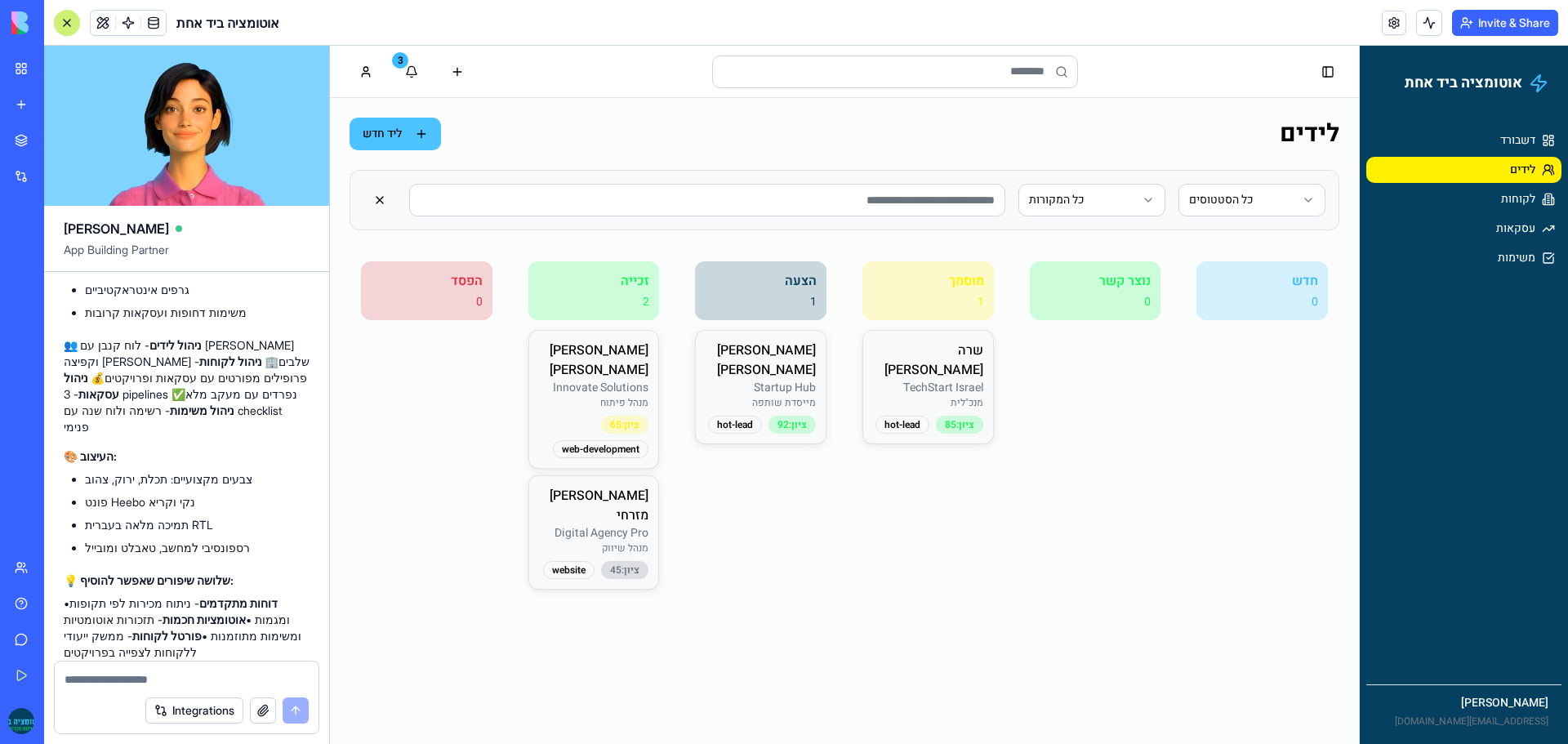
click at [402, 134] on button "ליד חדש" at bounding box center [395, 134] width 91 height 33
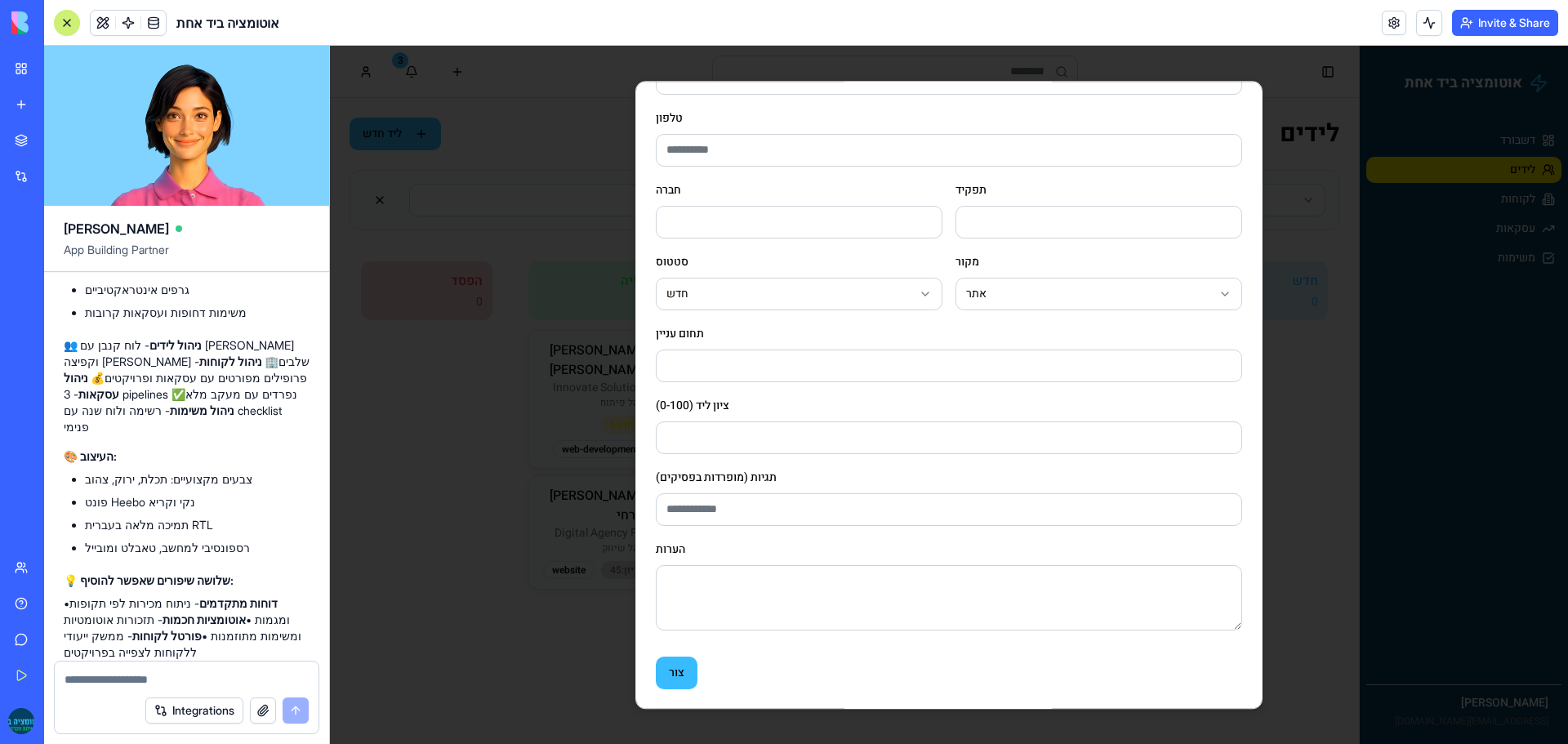
scroll to position [0, 0]
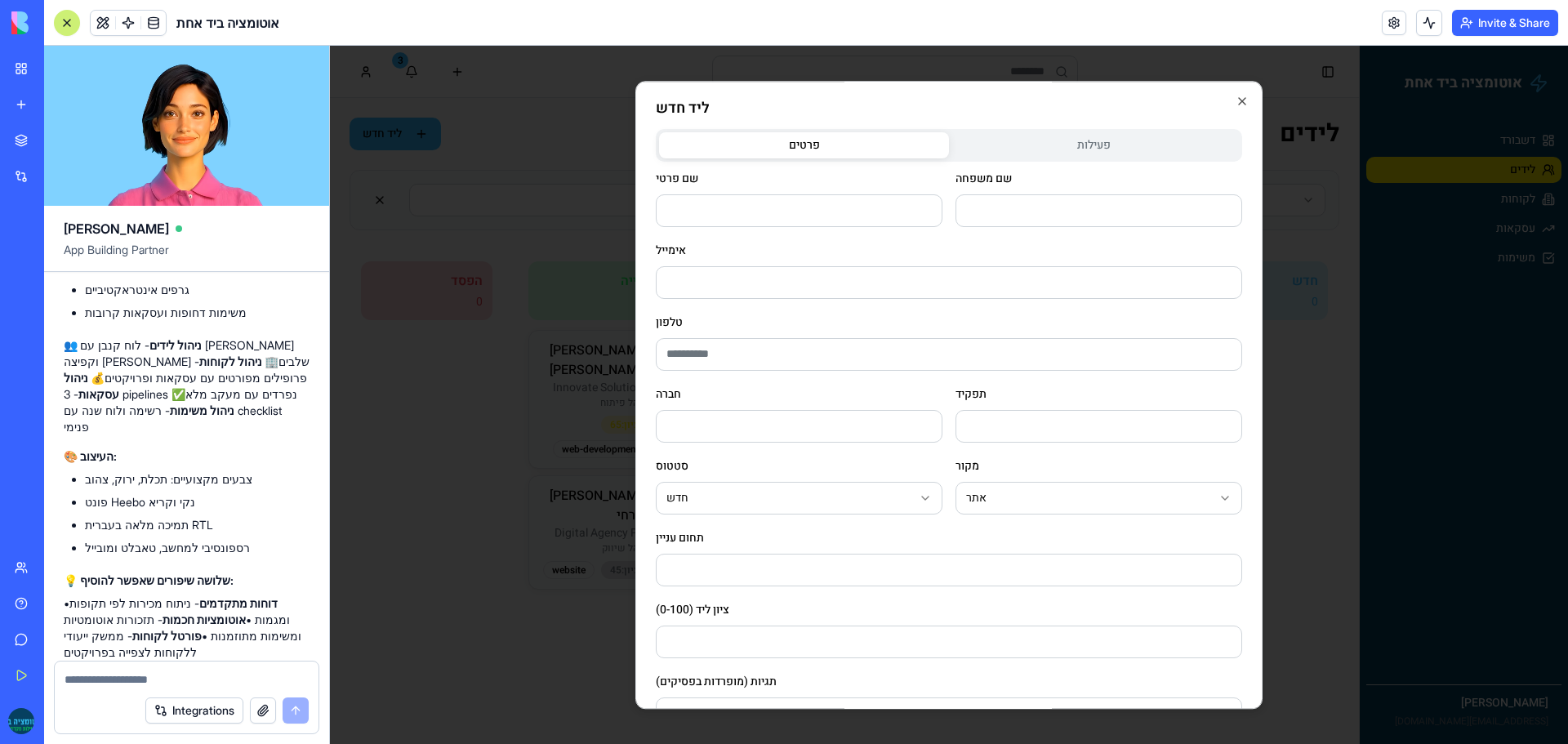
click at [1038, 154] on body "אוטומציה ביד אחת דשבורד לידים לקוחות עסקאות משימות [PERSON_NAME] [PERSON_NAME][…" at bounding box center [949, 395] width 1238 height 698
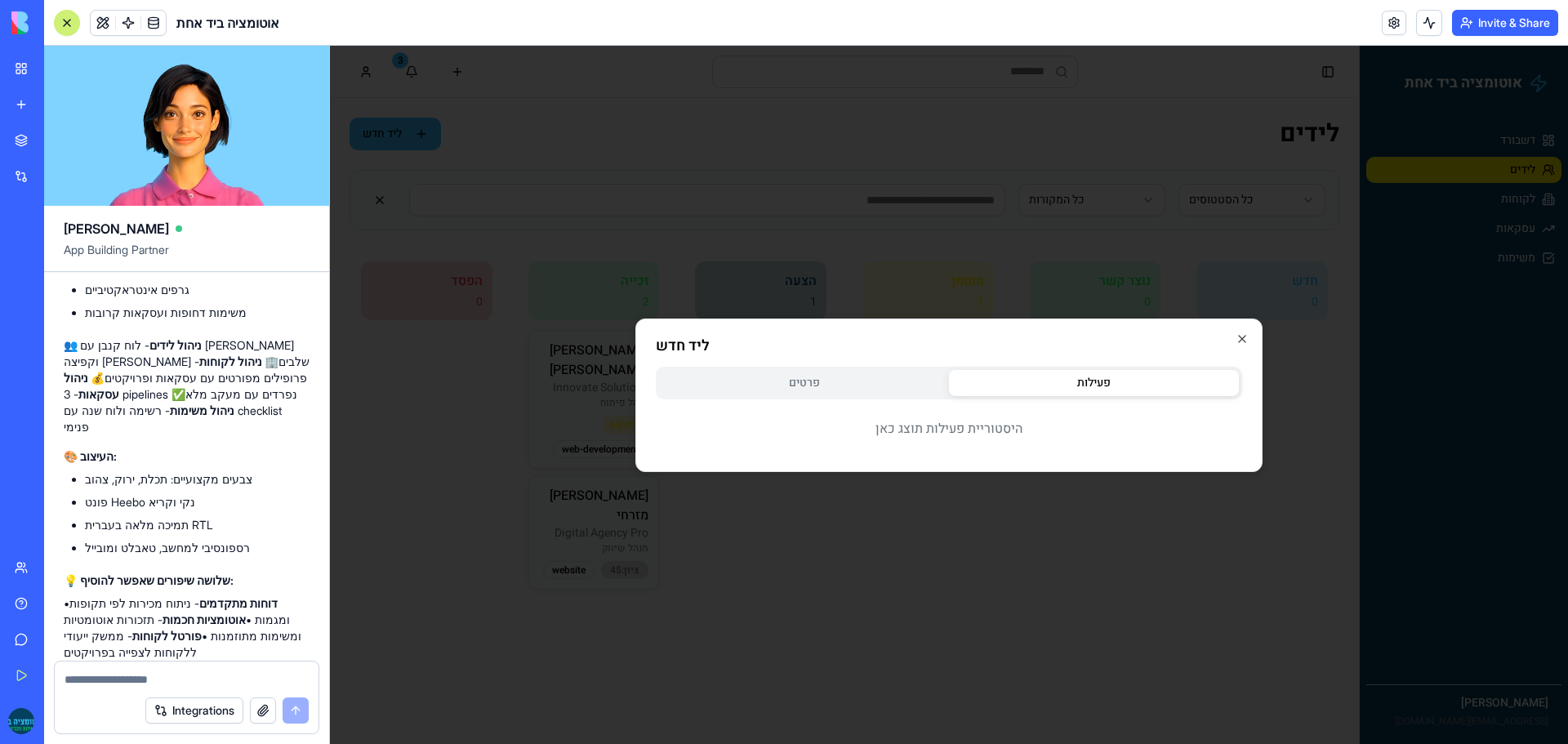
click at [860, 291] on div at bounding box center [949, 395] width 1238 height 698
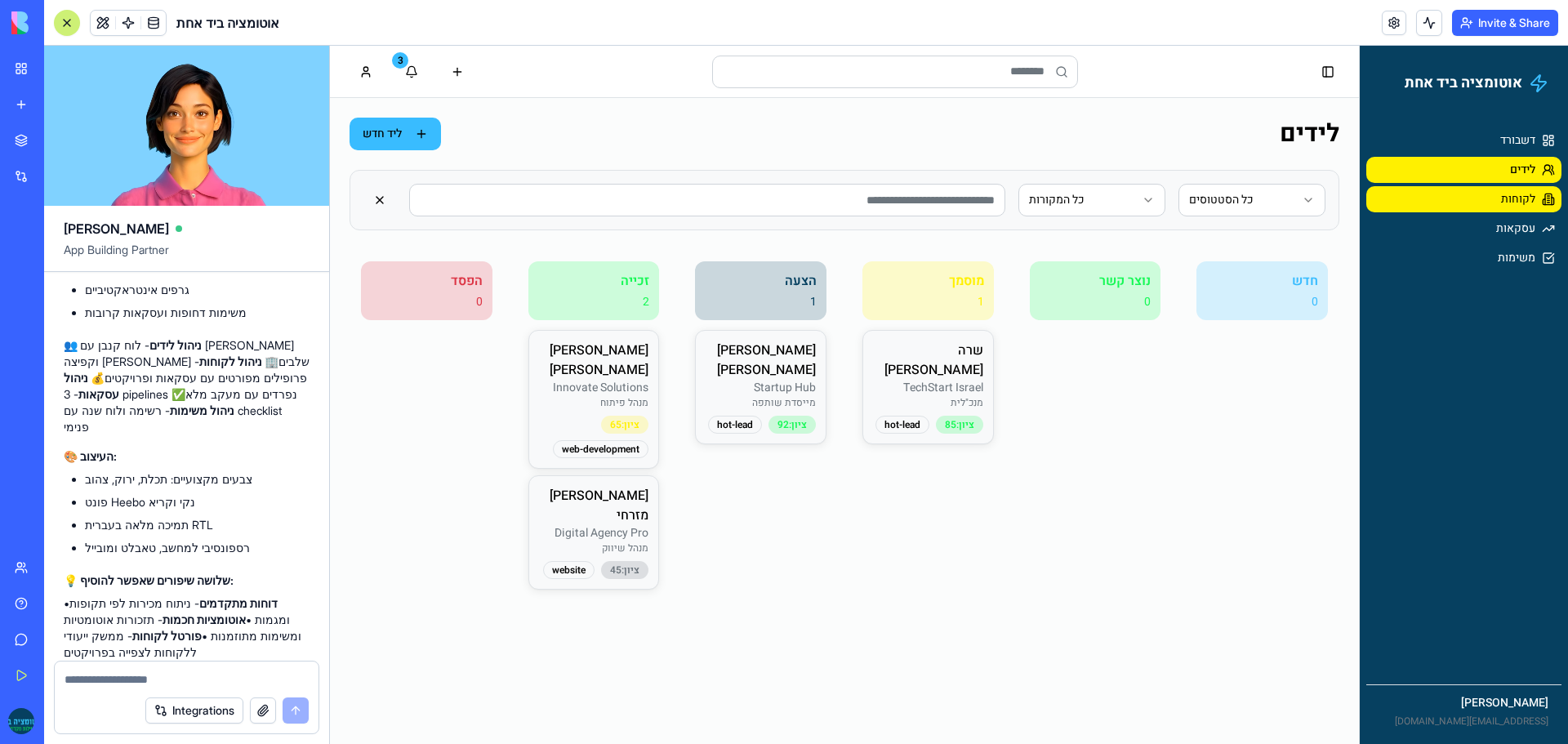
click at [1370, 196] on link "לקוחות" at bounding box center [1463, 199] width 195 height 26
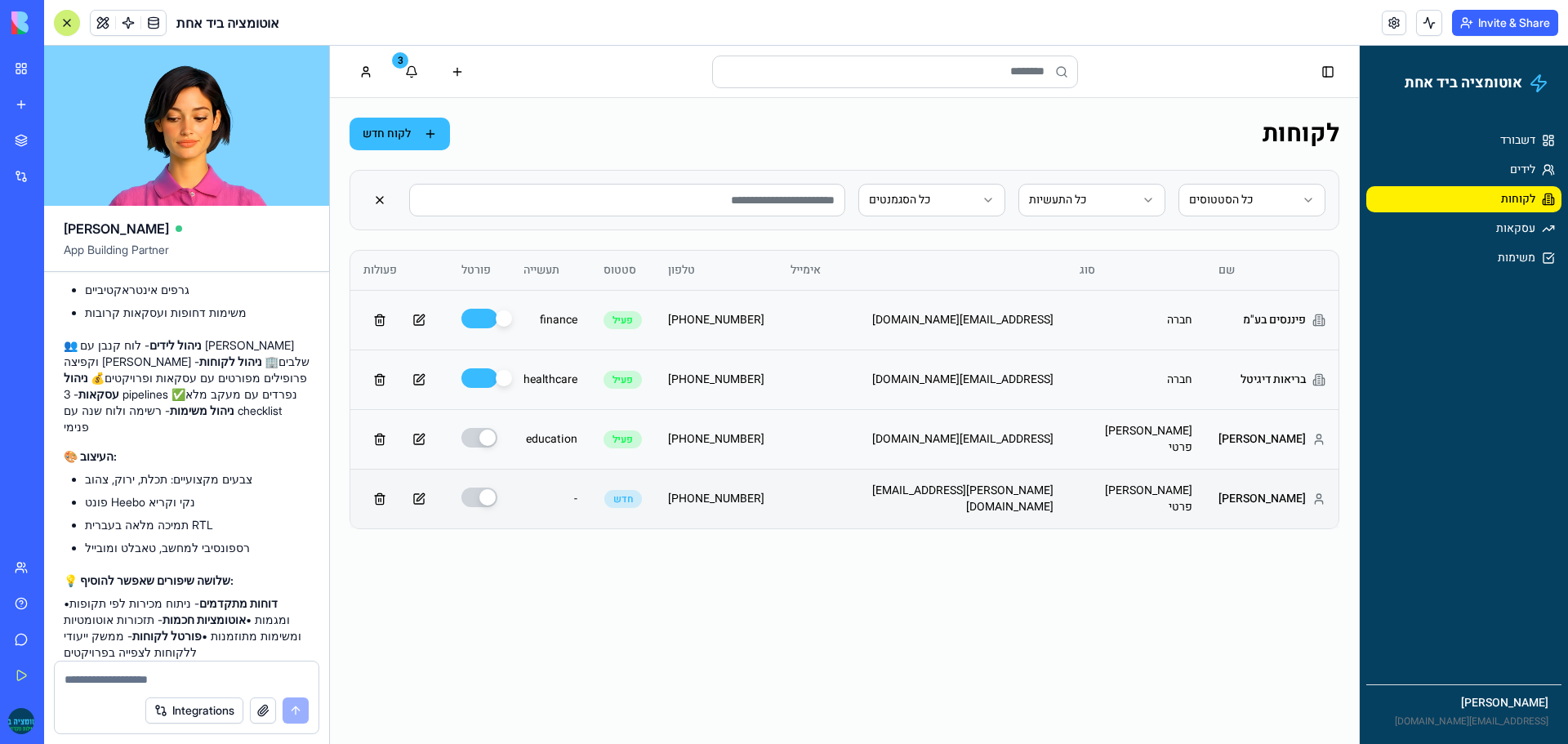
click at [1182, 486] on td "[PERSON_NAME] פרטי" at bounding box center [1136, 498] width 139 height 59
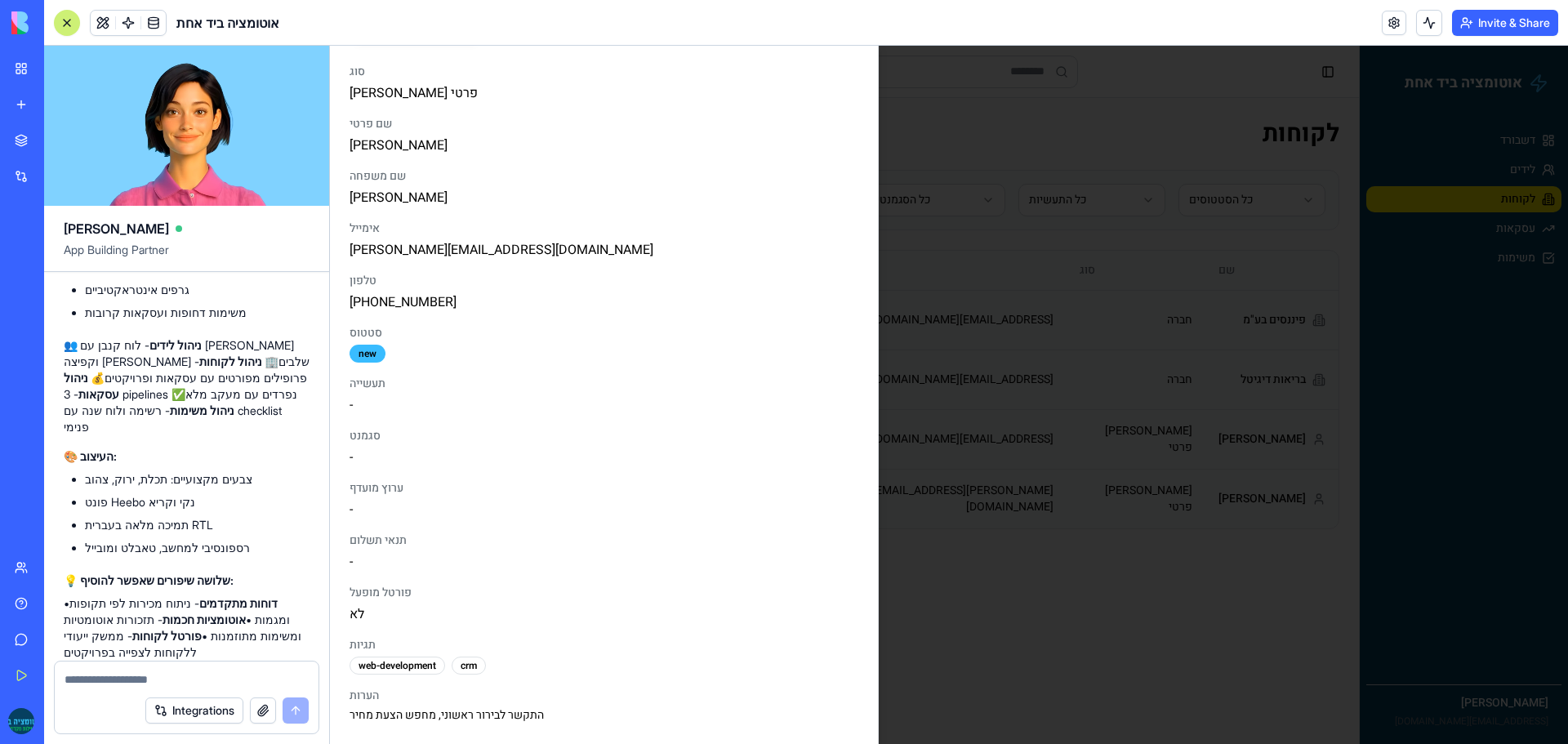
scroll to position [119, 0]
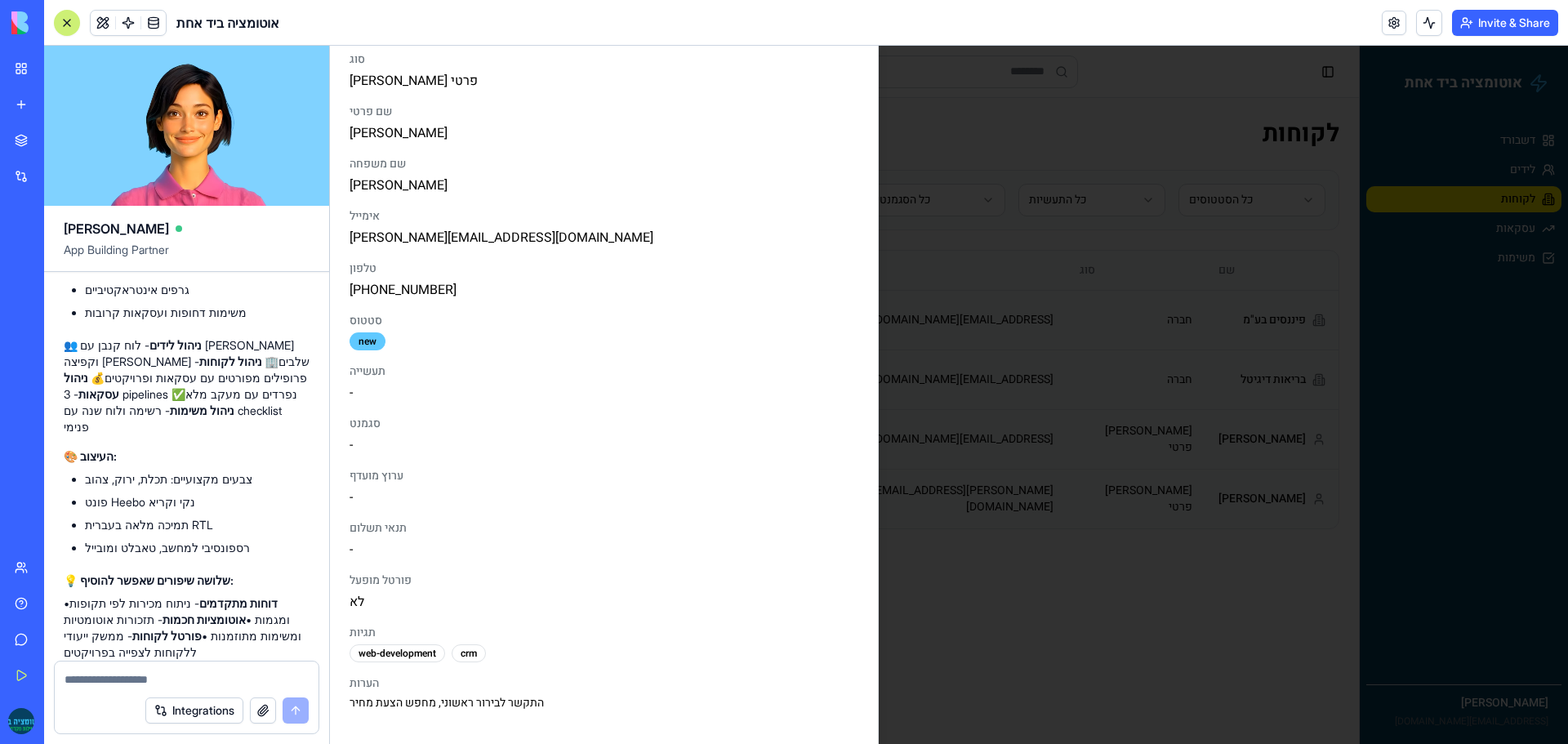
click at [370, 342] on div "new" at bounding box center [368, 342] width 36 height 18
click at [404, 342] on div "סטטוס new" at bounding box center [604, 332] width 509 height 38
click at [356, 342] on div "new" at bounding box center [368, 342] width 36 height 18
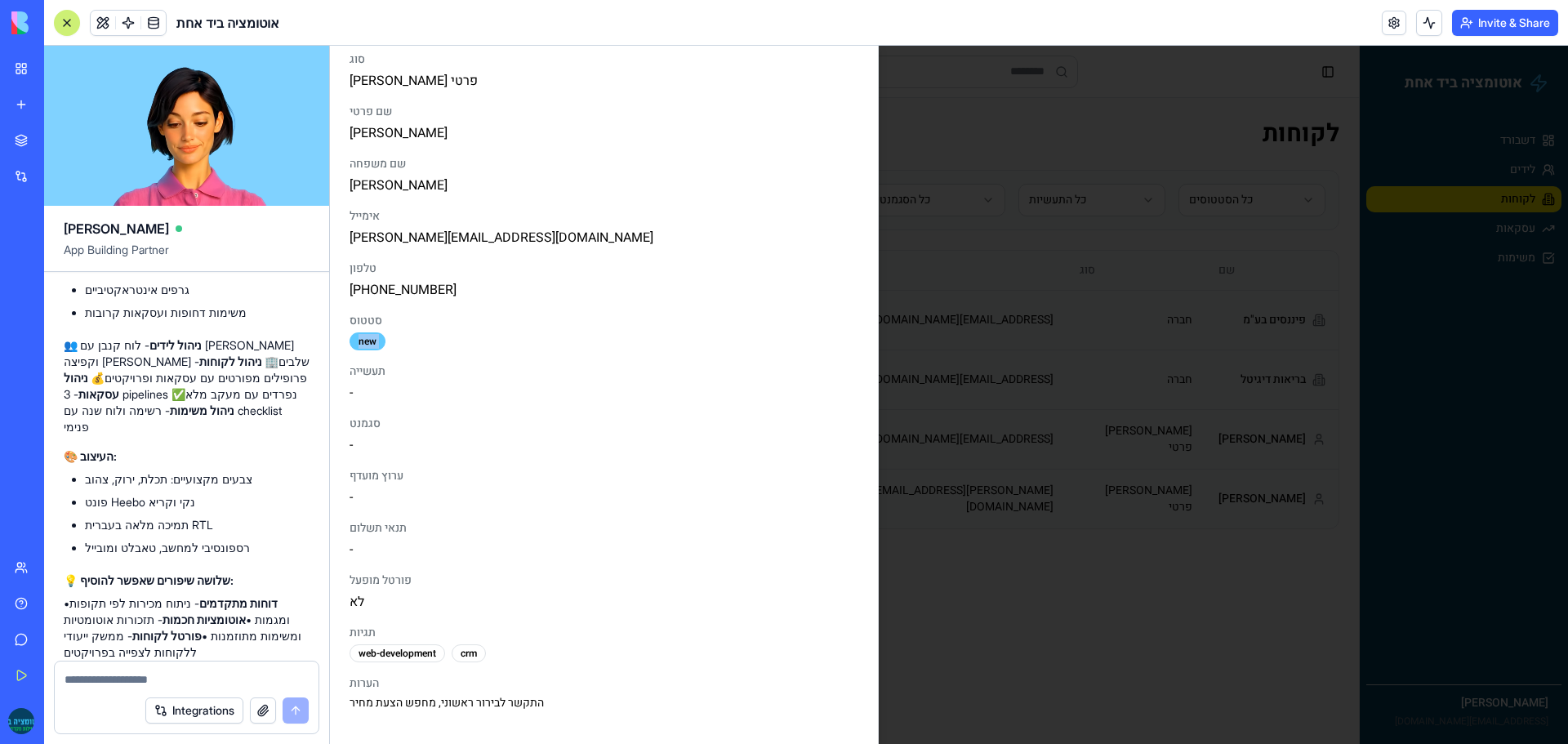
click at [356, 342] on div "new" at bounding box center [368, 342] width 36 height 18
click at [395, 339] on div "סטטוס new" at bounding box center [604, 332] width 509 height 38
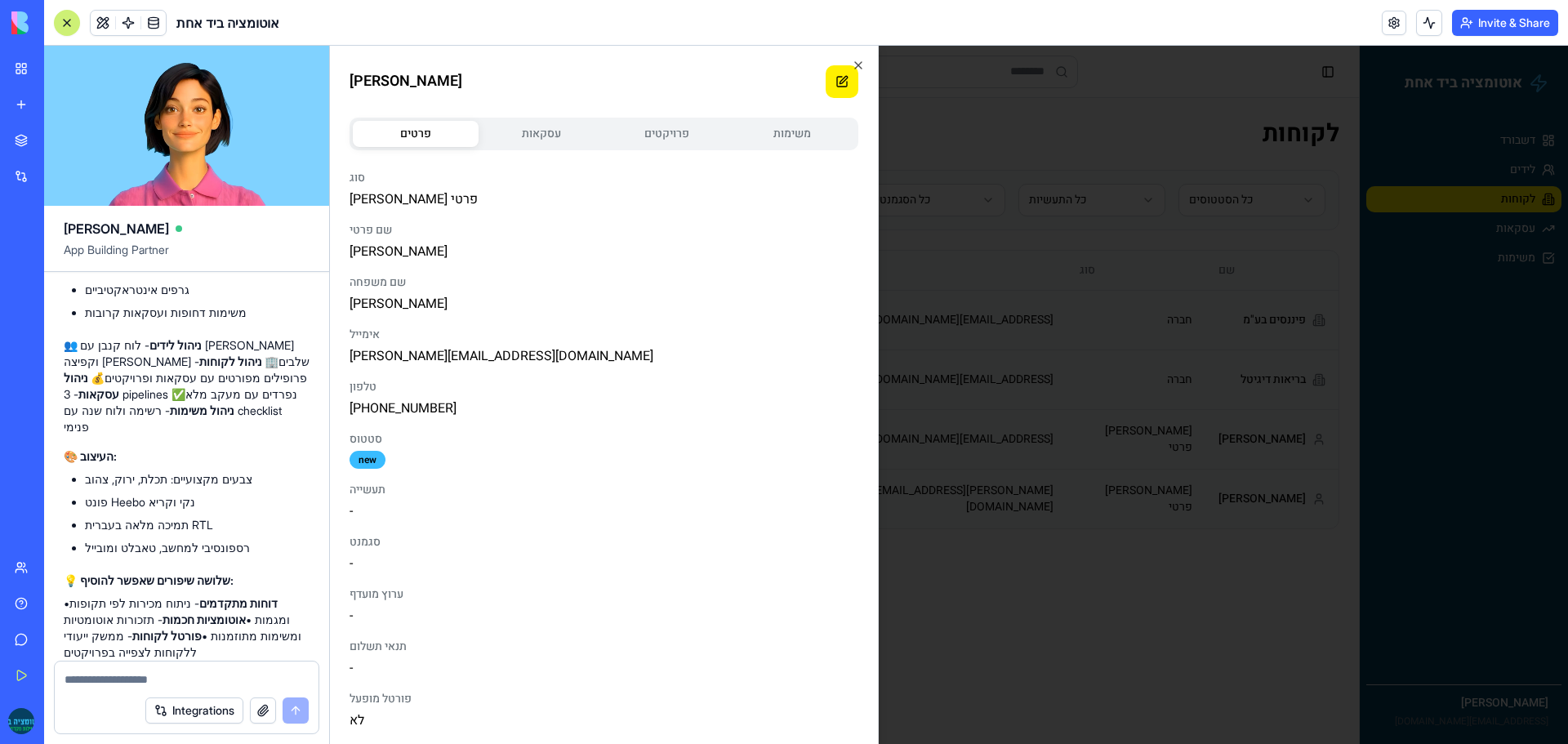
click at [836, 81] on button at bounding box center [842, 81] width 33 height 33
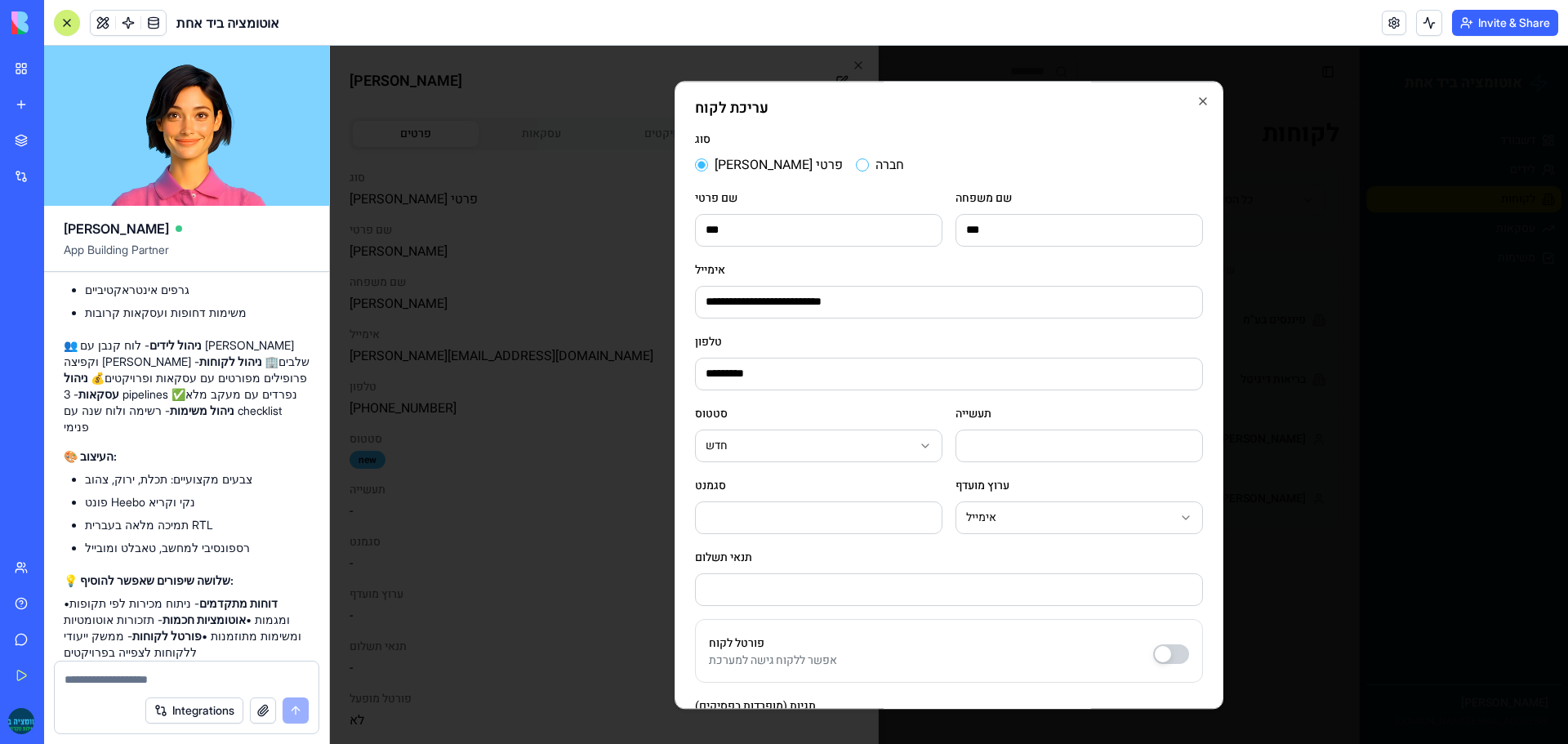
click at [708, 377] on input "*********" at bounding box center [948, 374] width 508 height 33
type input "**********"
click at [985, 259] on div "**********" at bounding box center [948, 288] width 508 height 58
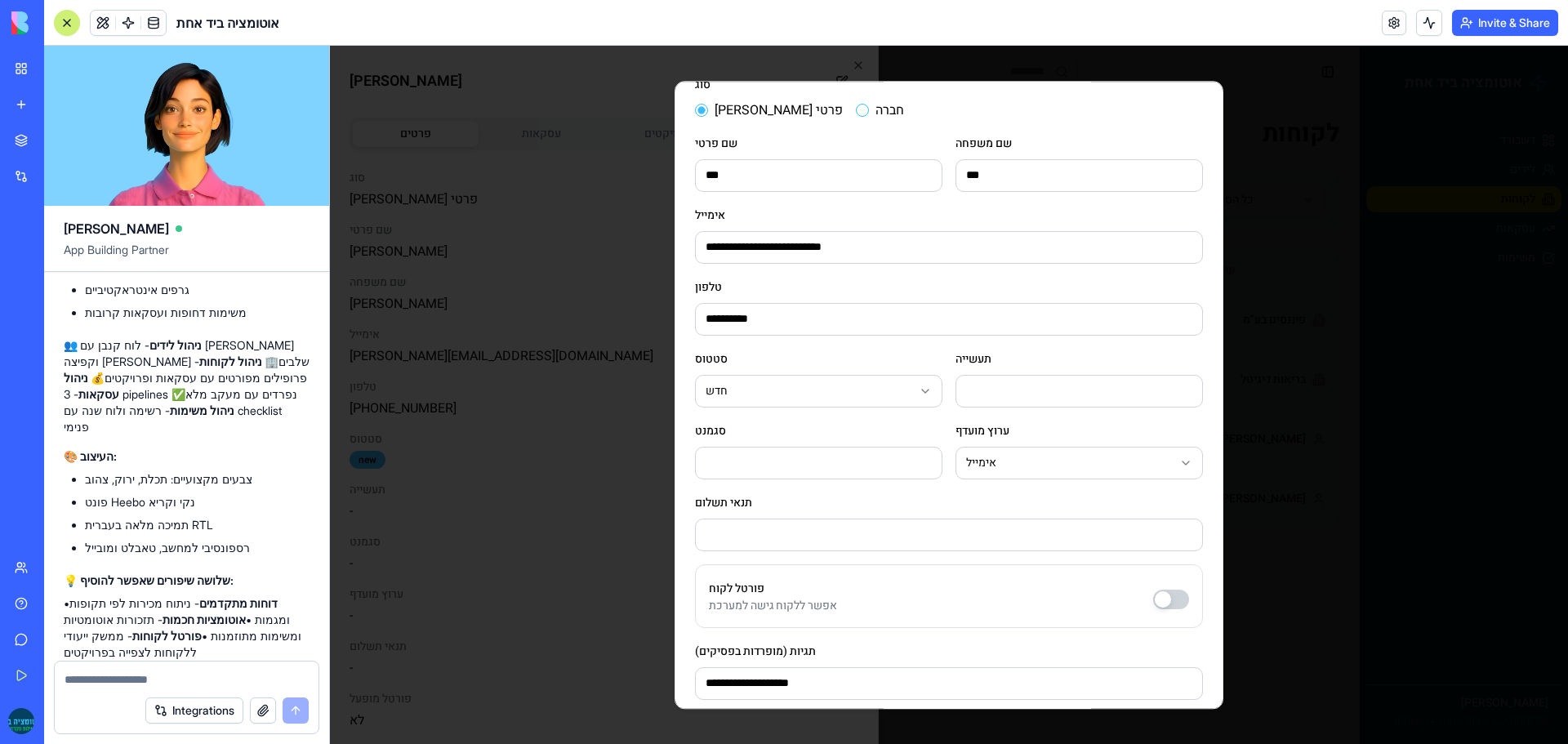
scroll to position [53, 0]
click at [943, 249] on input "**********" at bounding box center [948, 249] width 508 height 33
click at [737, 255] on input "**********" at bounding box center [948, 249] width 508 height 33
click at [797, 315] on input "**********" at bounding box center [948, 321] width 508 height 33
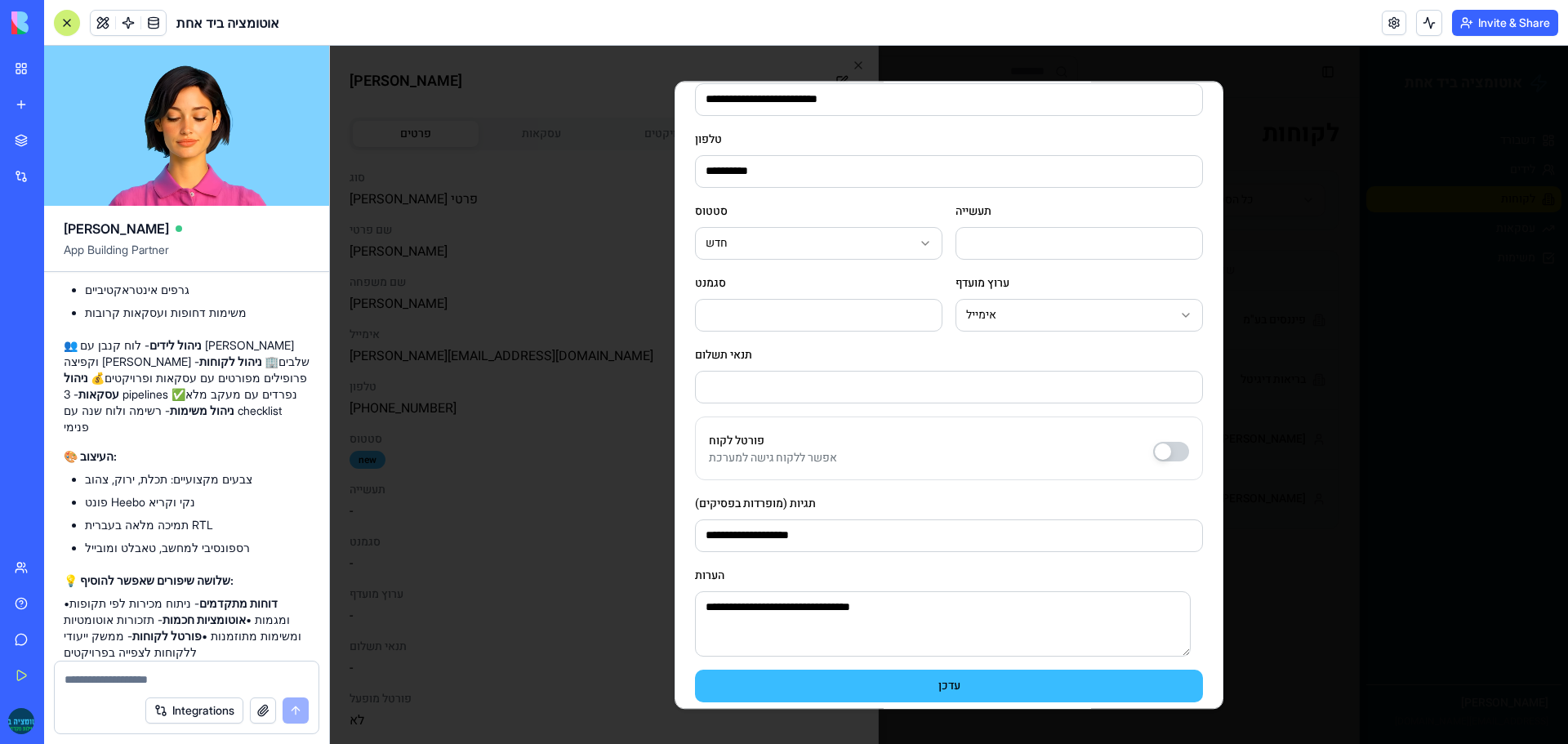
scroll to position [216, 0]
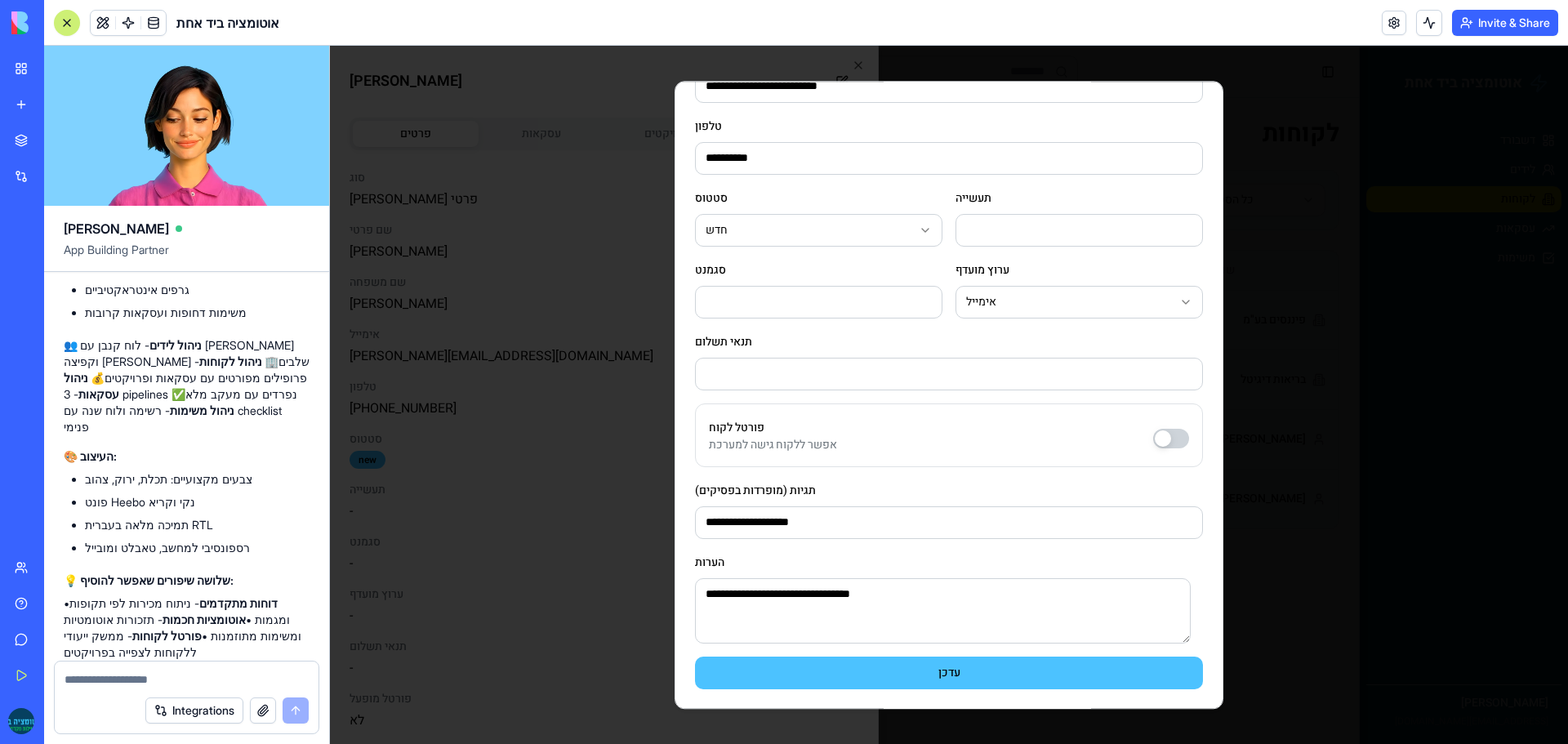
click at [914, 678] on button "עדכן" at bounding box center [948, 673] width 508 height 33
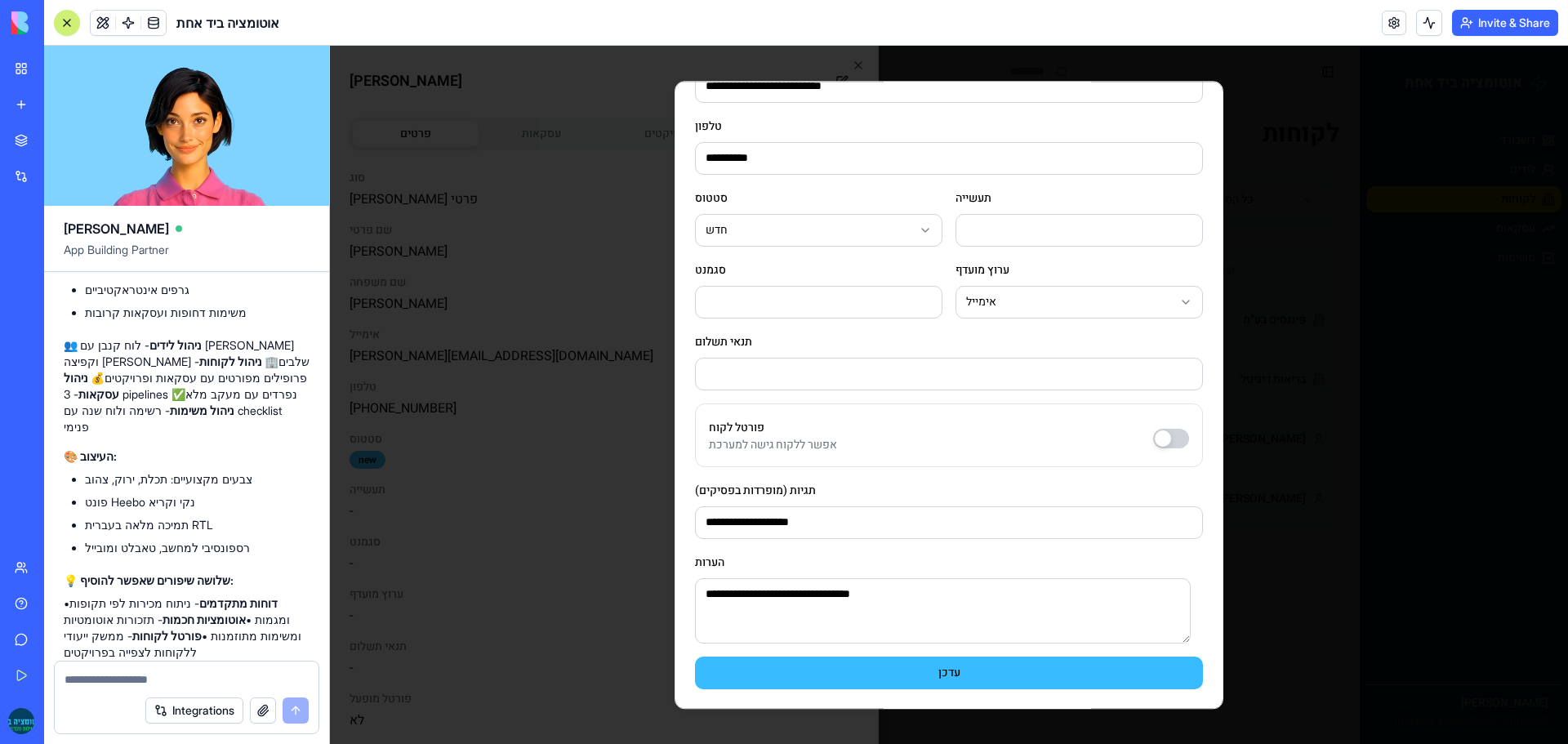
type input "**********"
click at [899, 235] on body "אוטומציה ביד אחת דשבורד לידים לקוחות עסקאות משימות [PERSON_NAME] [EMAIL_ADDRESS…" at bounding box center [949, 395] width 1238 height 698
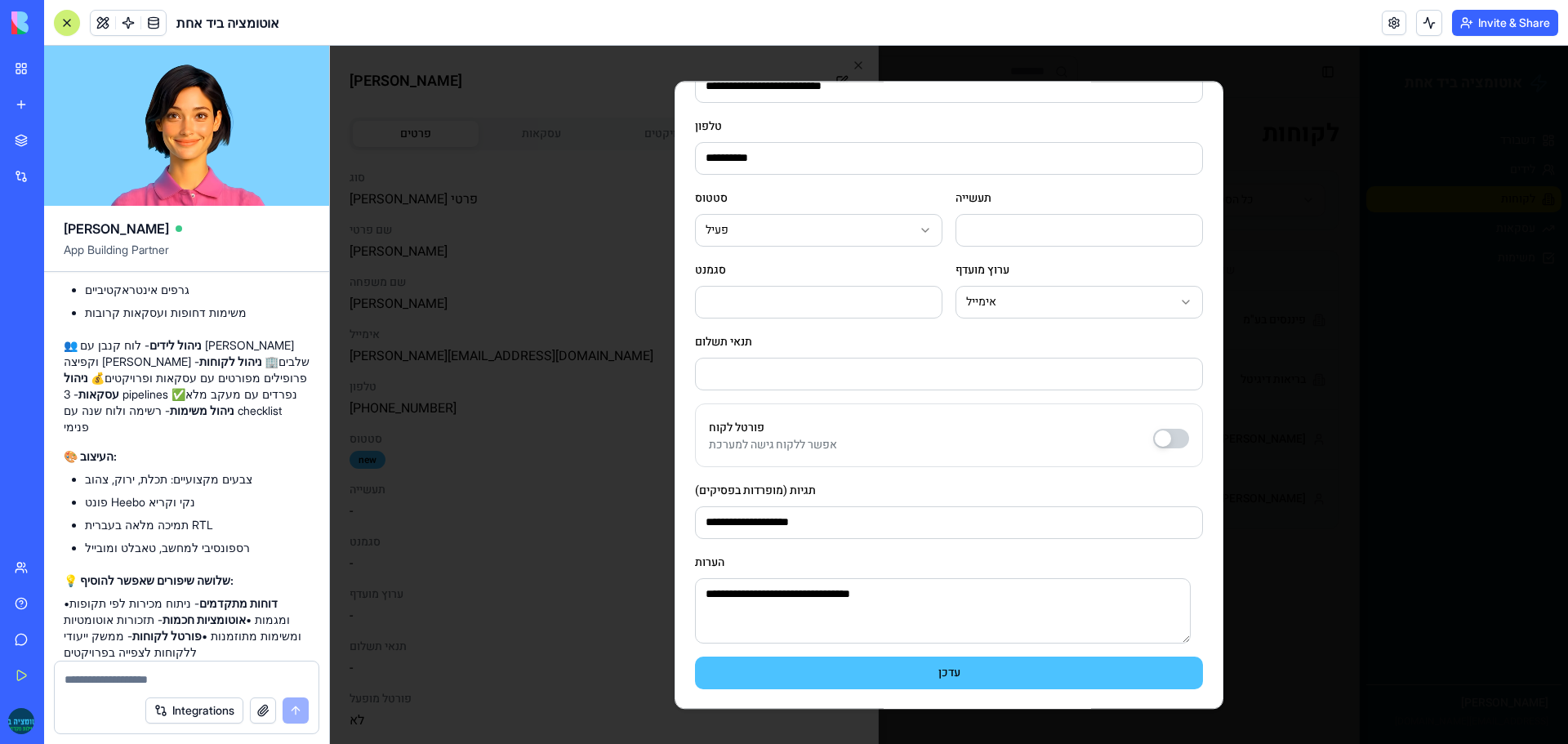
click at [888, 683] on button "עדכן" at bounding box center [948, 673] width 508 height 33
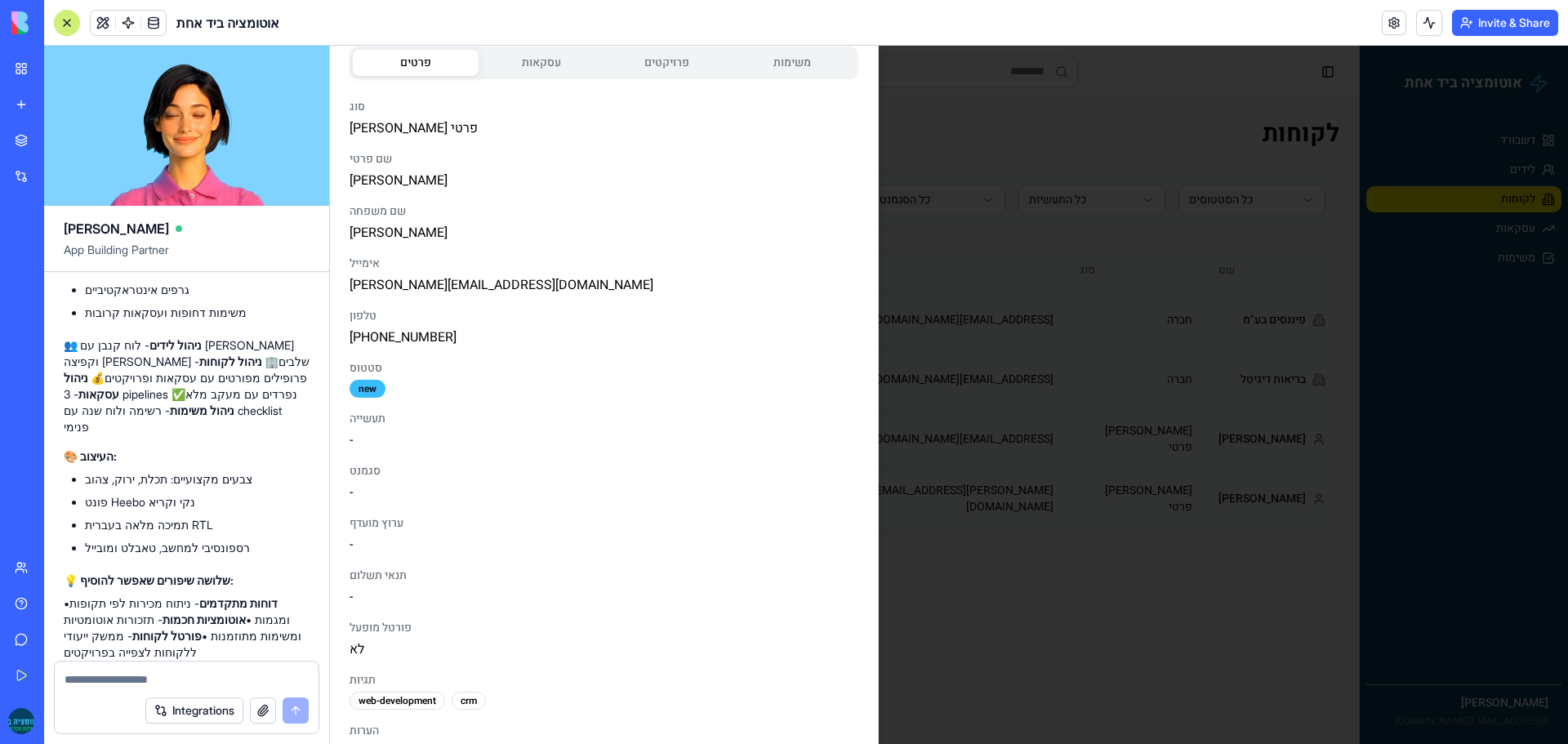
scroll to position [0, 0]
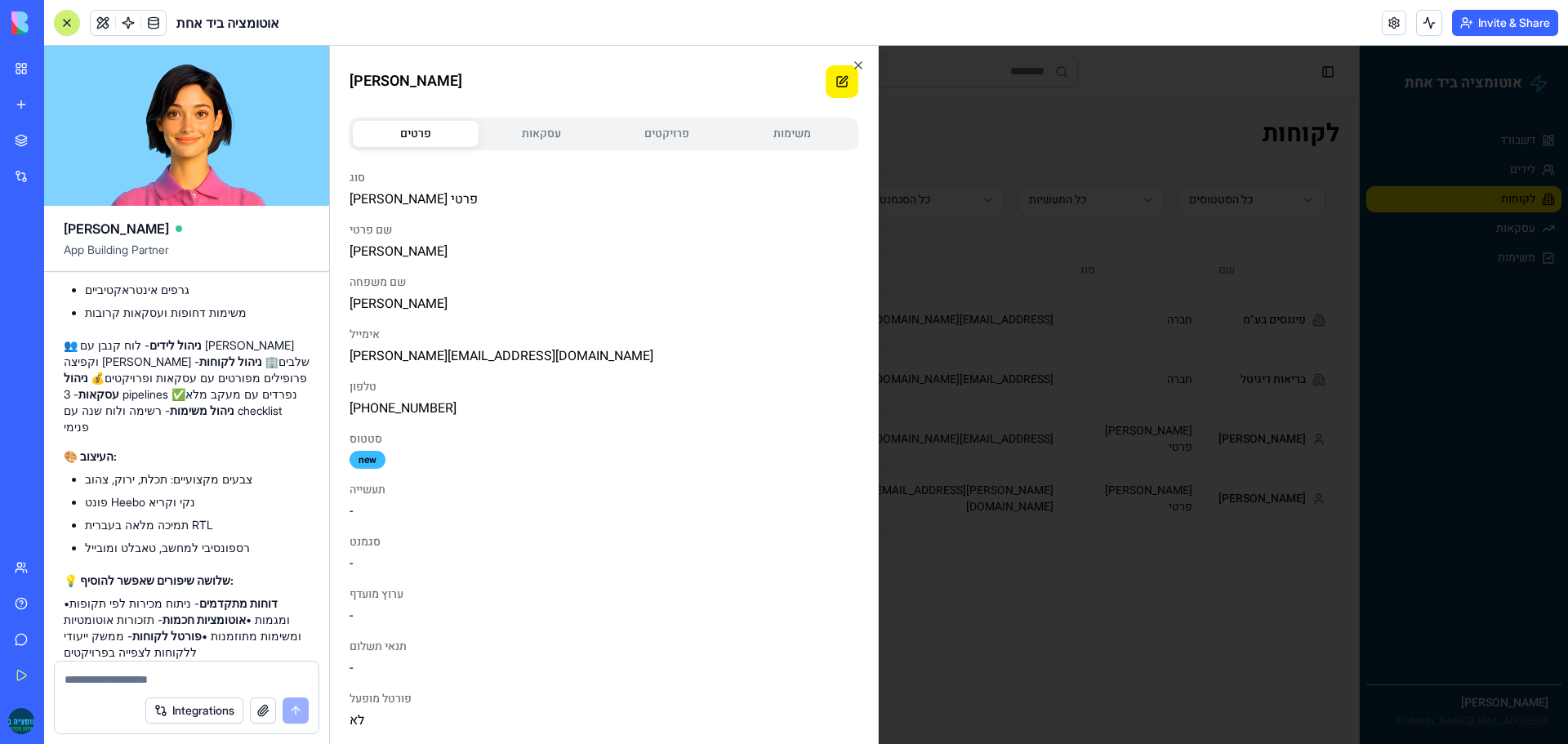
click at [830, 88] on button at bounding box center [842, 81] width 33 height 33
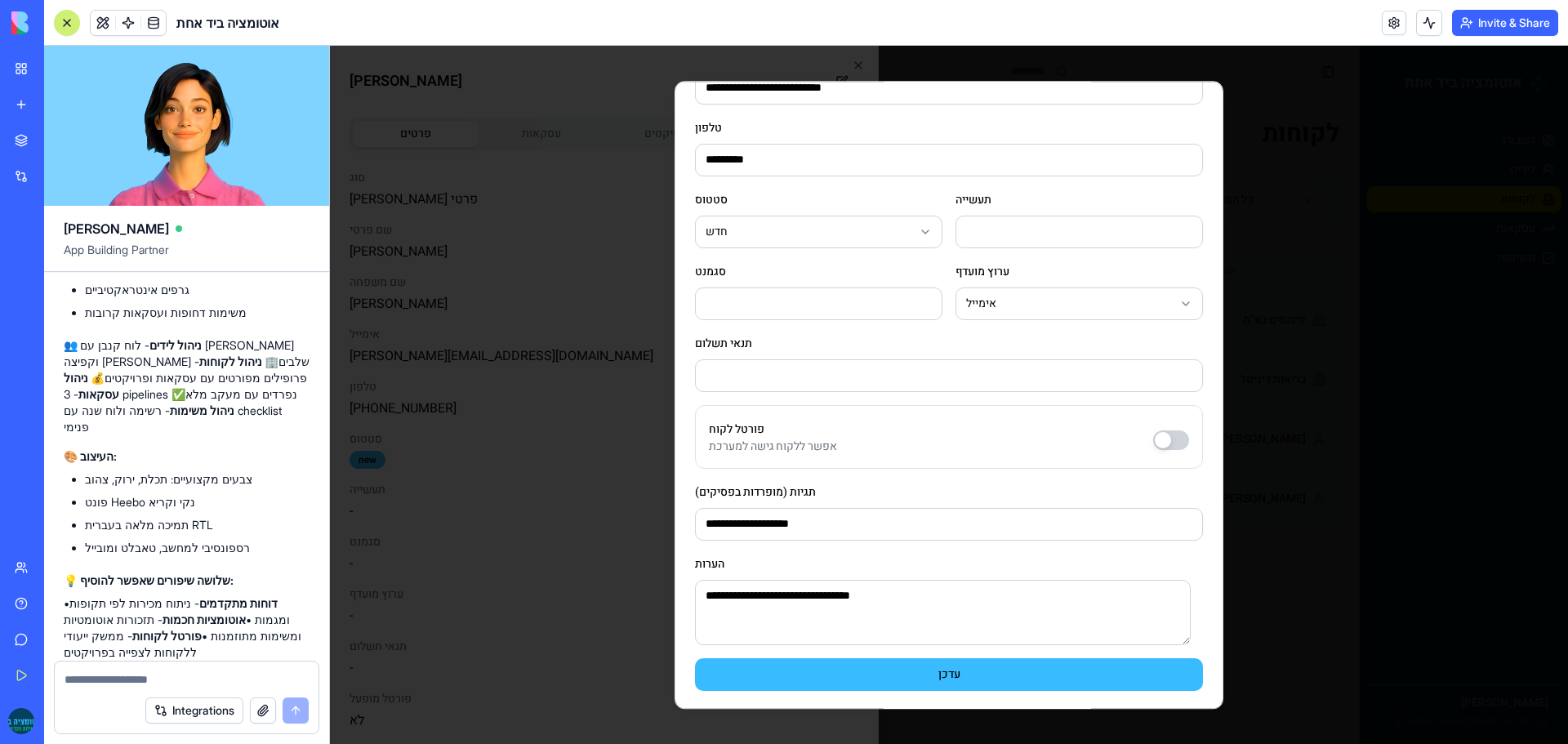
scroll to position [216, 0]
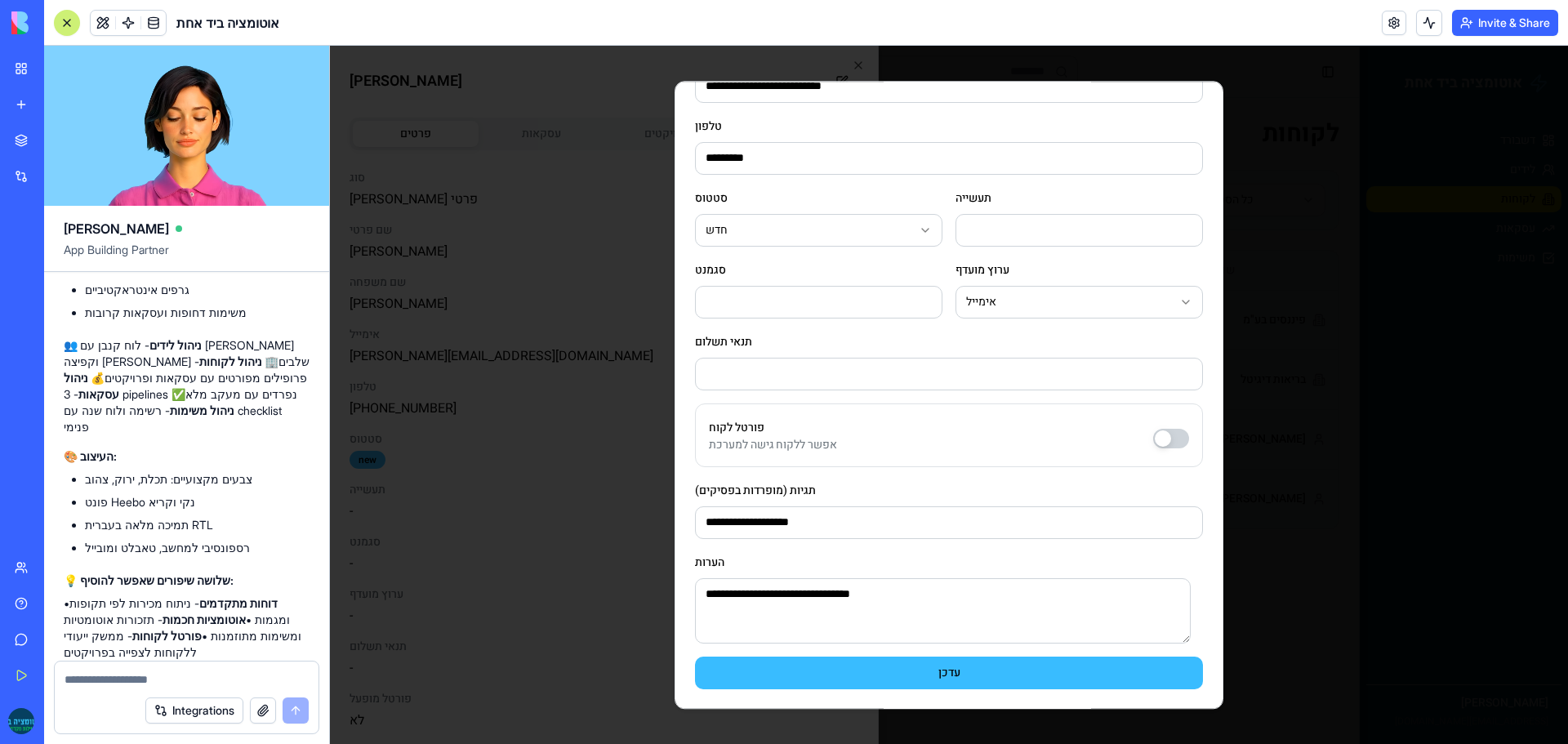
click at [1156, 444] on button "פורטל לקוח" at bounding box center [1171, 439] width 36 height 20
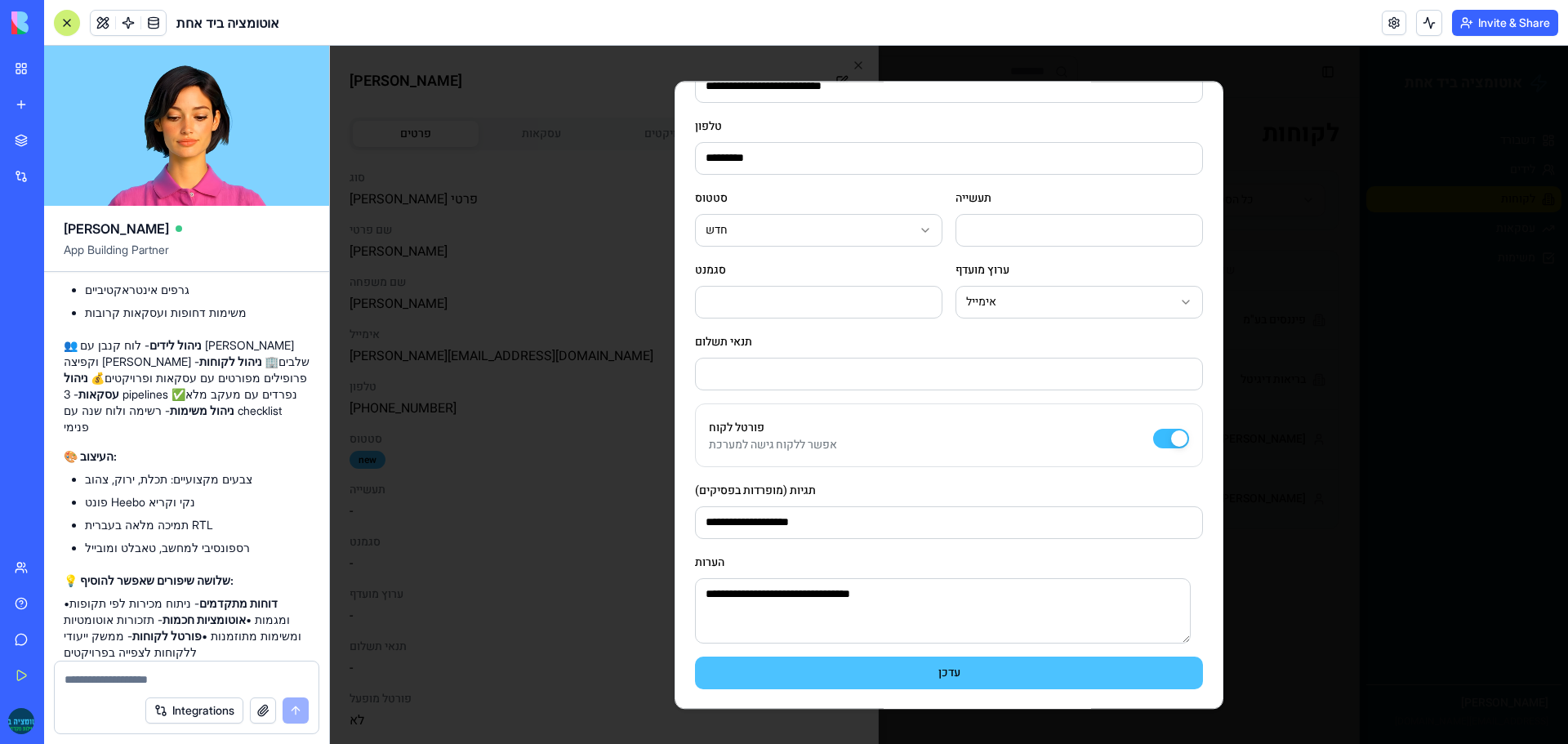
click at [876, 670] on button "עדכן" at bounding box center [948, 673] width 508 height 33
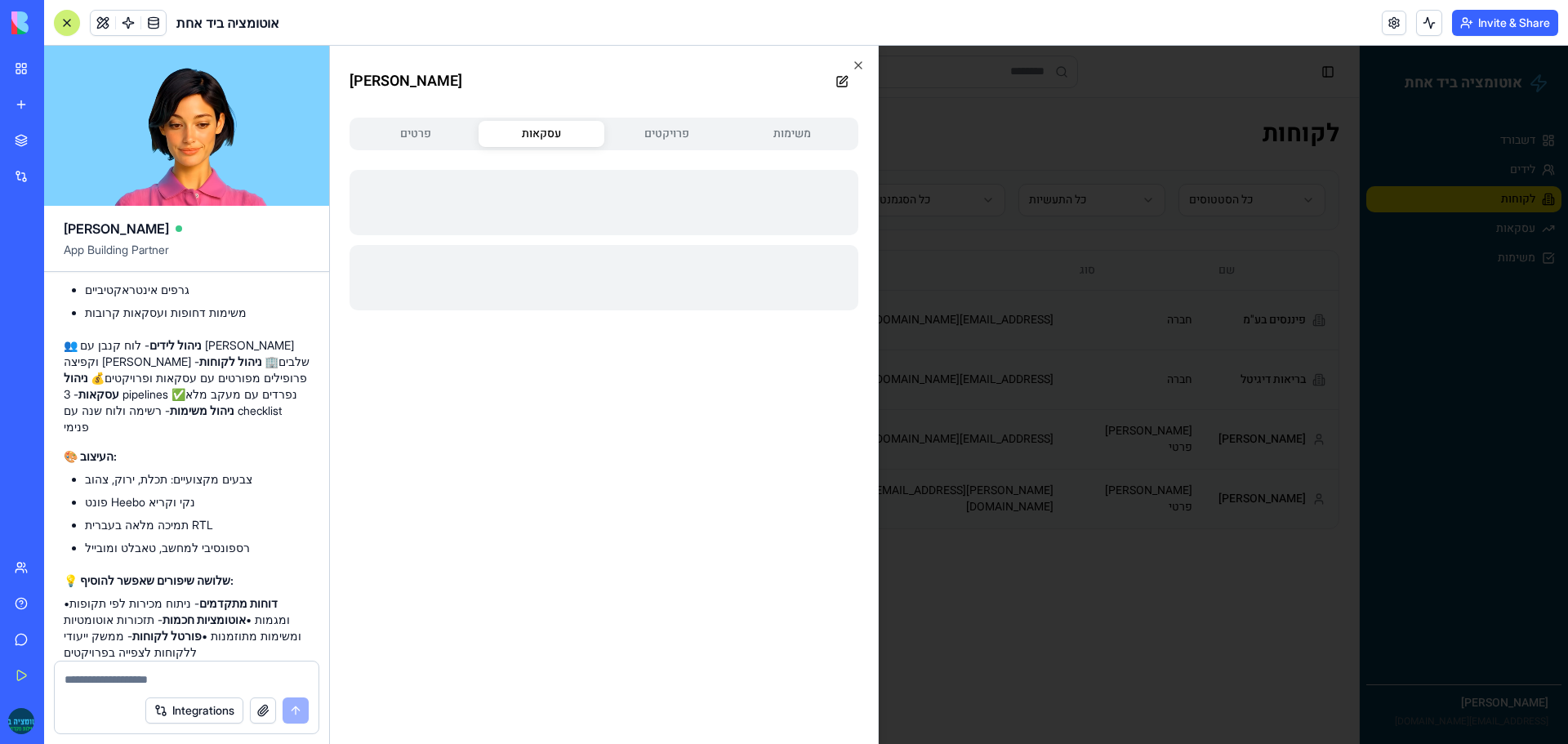
click at [537, 143] on button "עסקאות" at bounding box center [541, 134] width 126 height 26
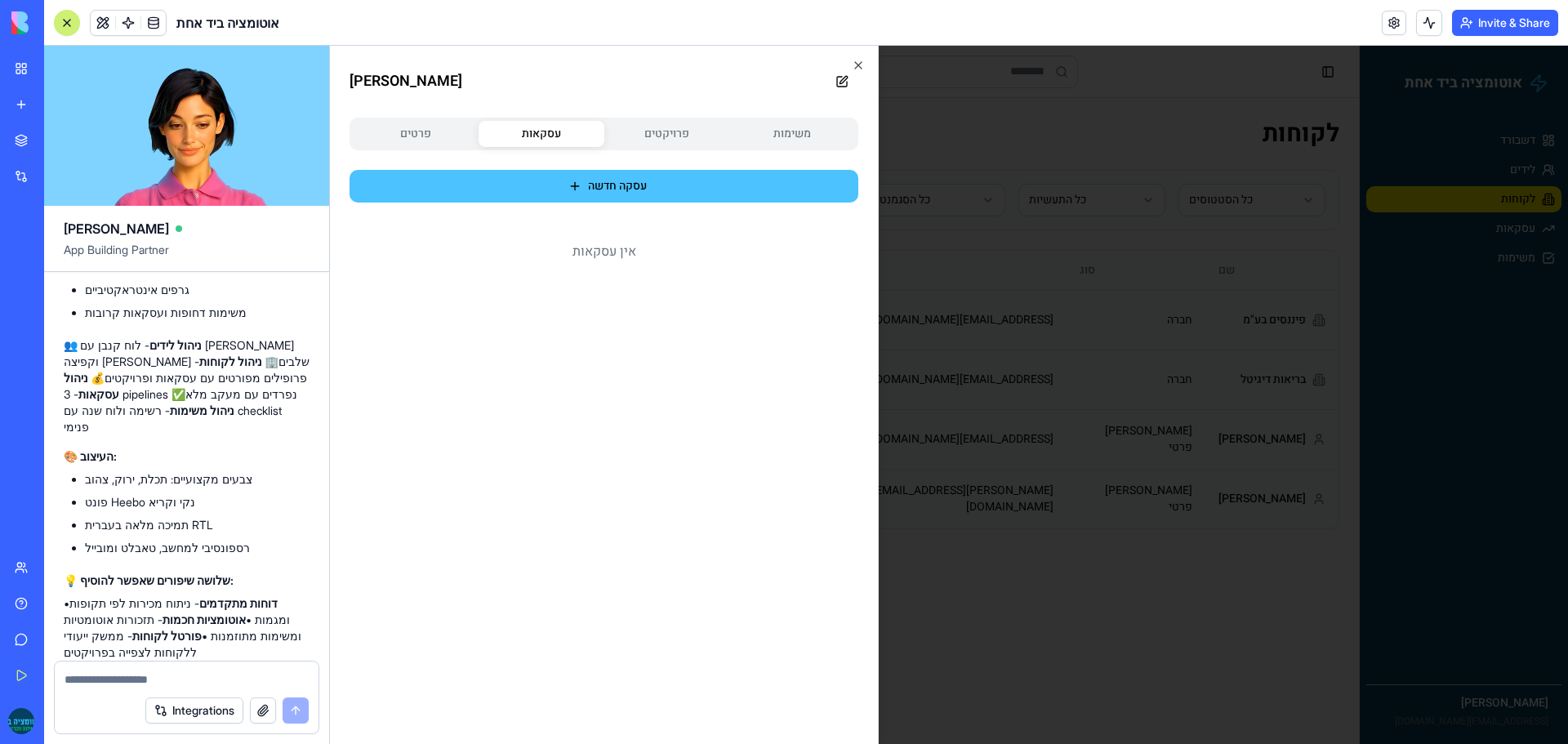
click at [589, 188] on button "עסקה חדשה" at bounding box center [604, 186] width 509 height 33
click at [638, 184] on button "עסקה חדשה" at bounding box center [604, 186] width 509 height 33
click at [604, 184] on button "עסקה חדשה" at bounding box center [604, 186] width 509 height 33
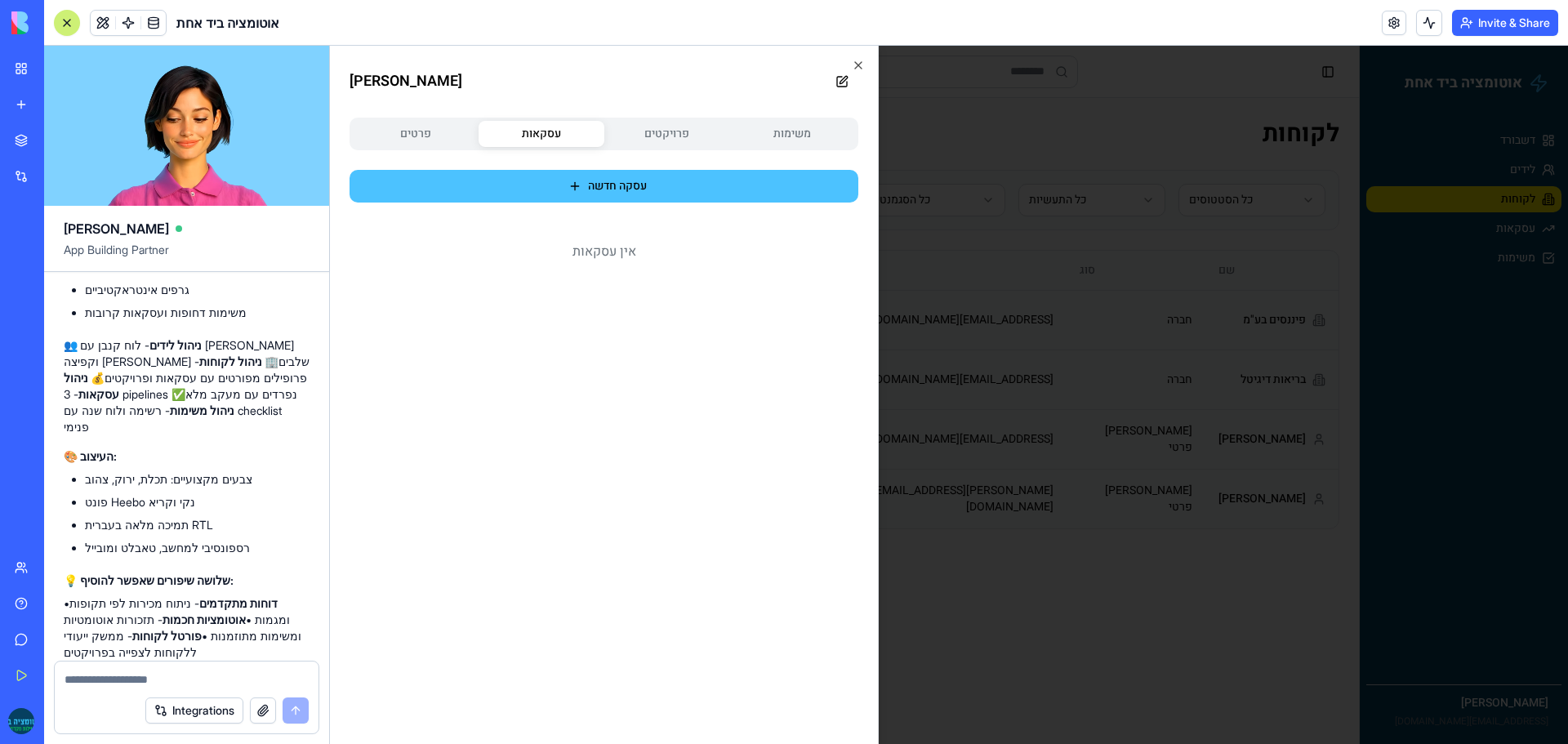
click at [604, 184] on button "עסקה חדשה" at bounding box center [604, 186] width 509 height 33
click at [613, 197] on button "עסקה חדשה" at bounding box center [604, 186] width 509 height 33
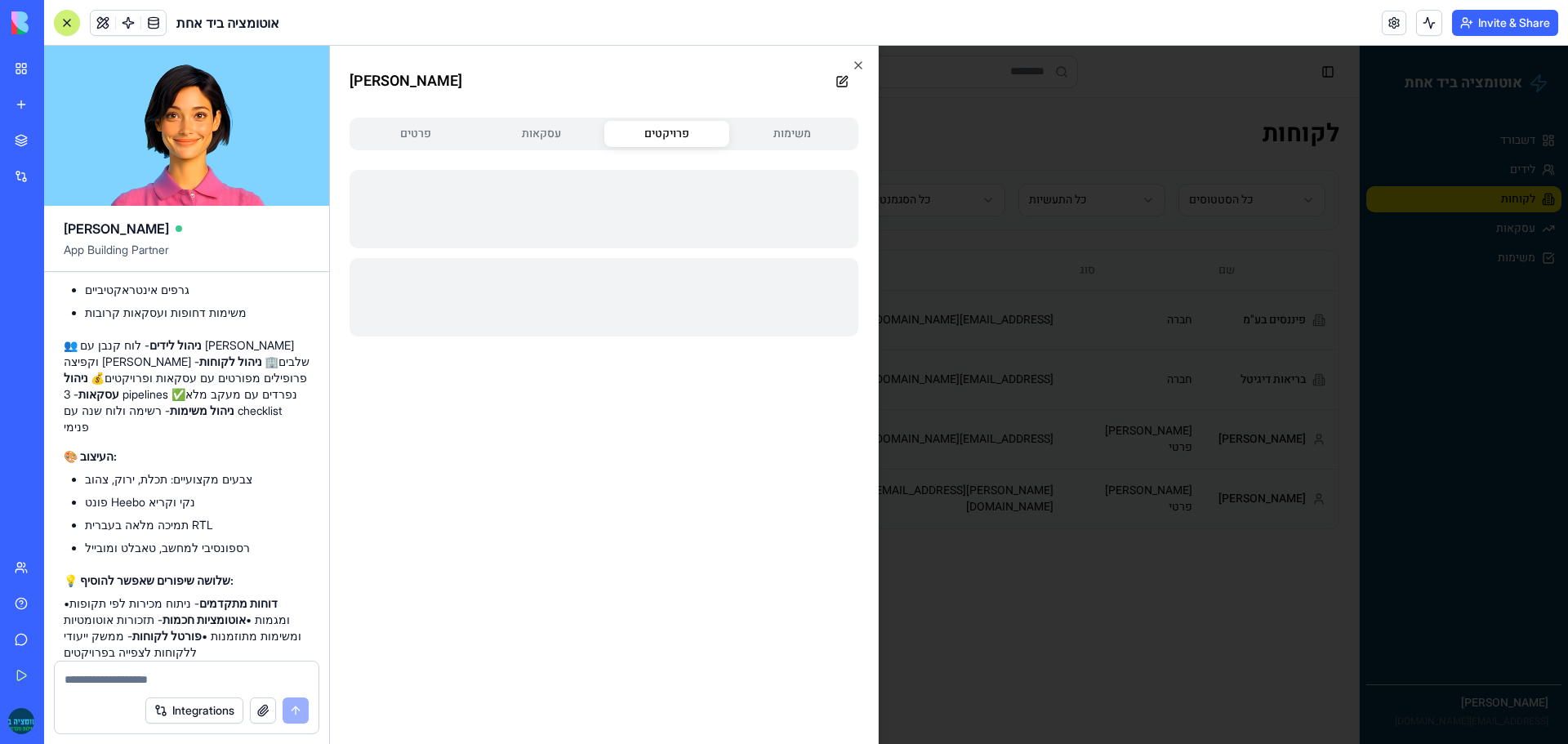
click at [663, 137] on button "פרויקטים" at bounding box center [667, 134] width 126 height 26
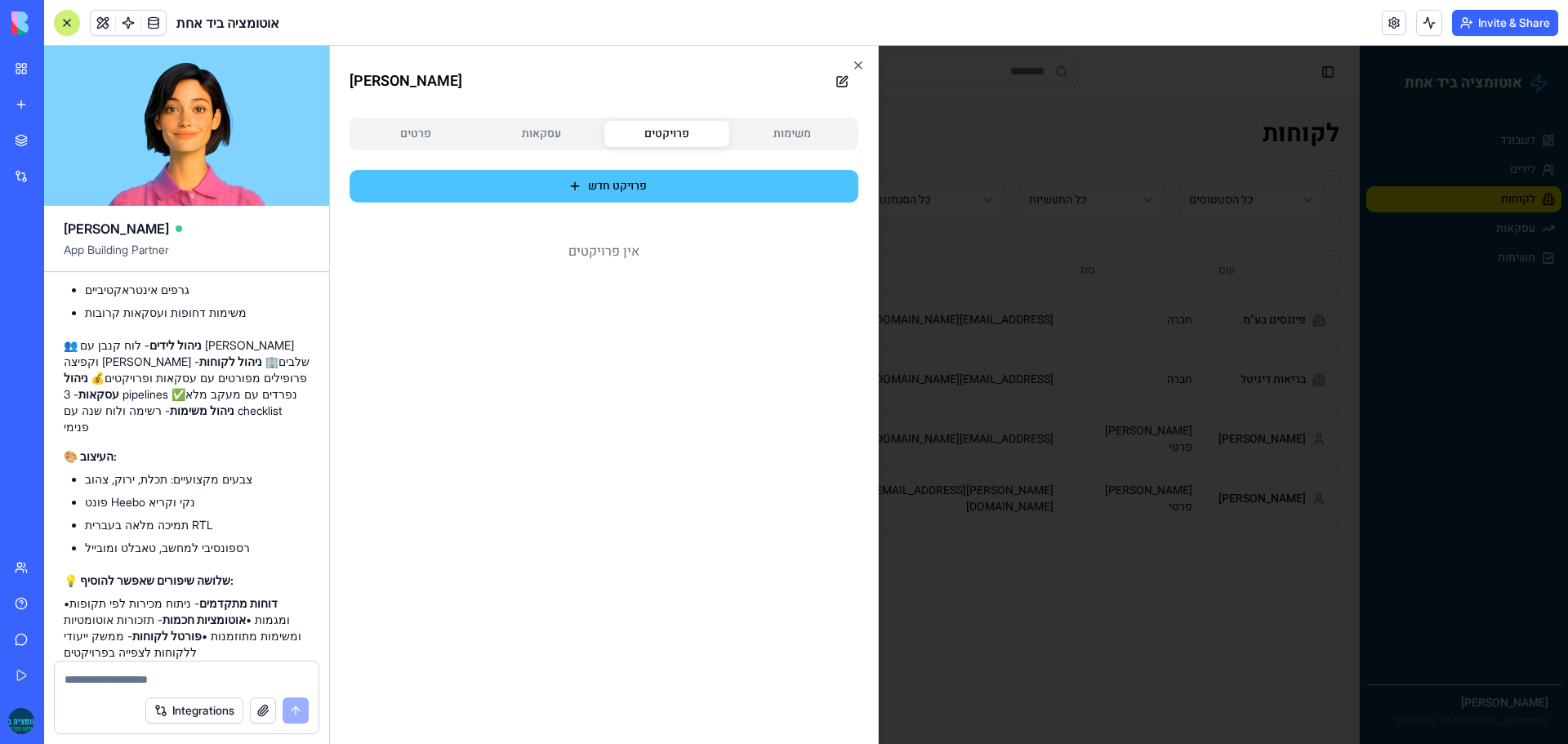
click at [631, 188] on button "פרויקט חדש" at bounding box center [604, 186] width 509 height 33
click at [612, 185] on button "פרויקט חדש" at bounding box center [604, 186] width 509 height 33
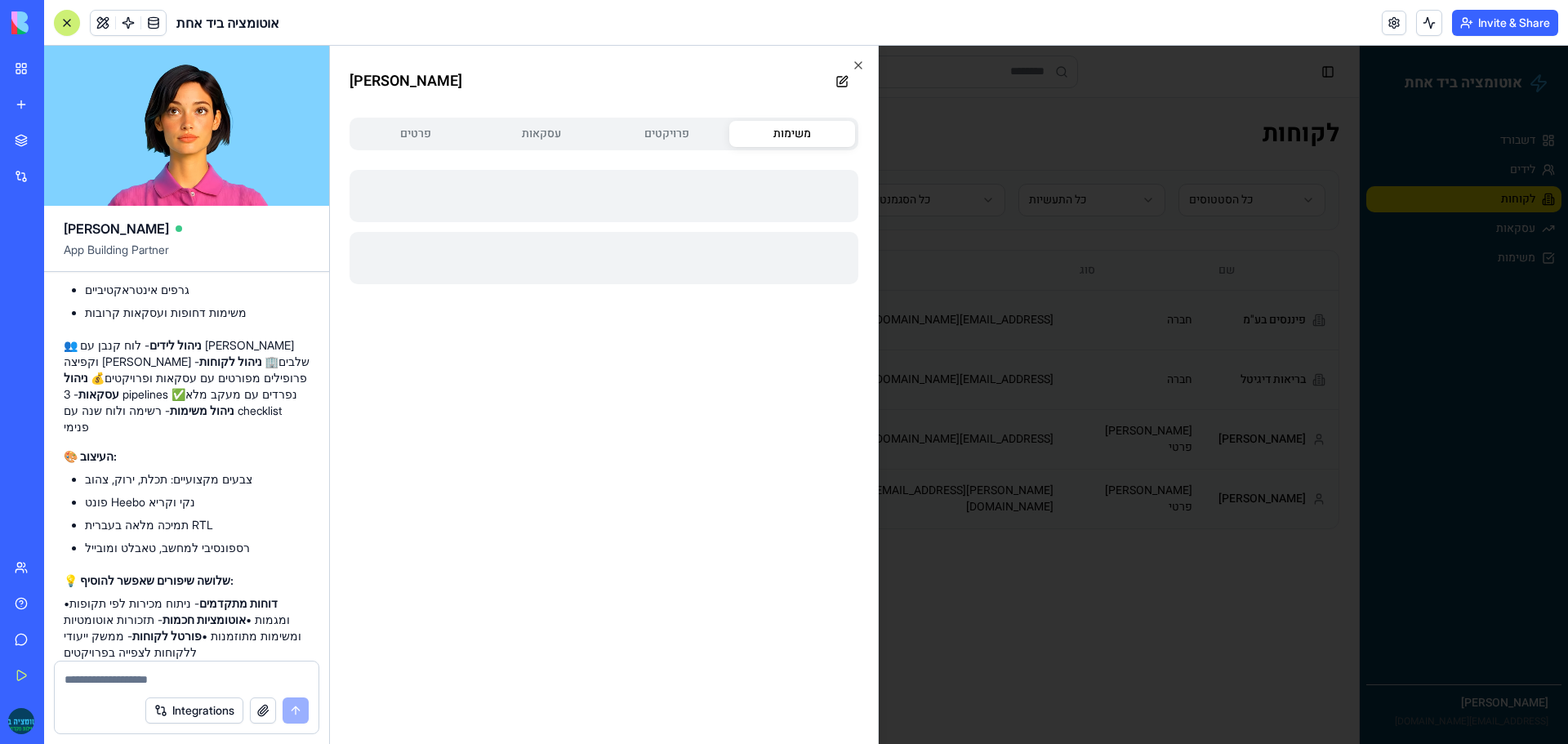
click at [784, 136] on button "משימות" at bounding box center [792, 134] width 126 height 26
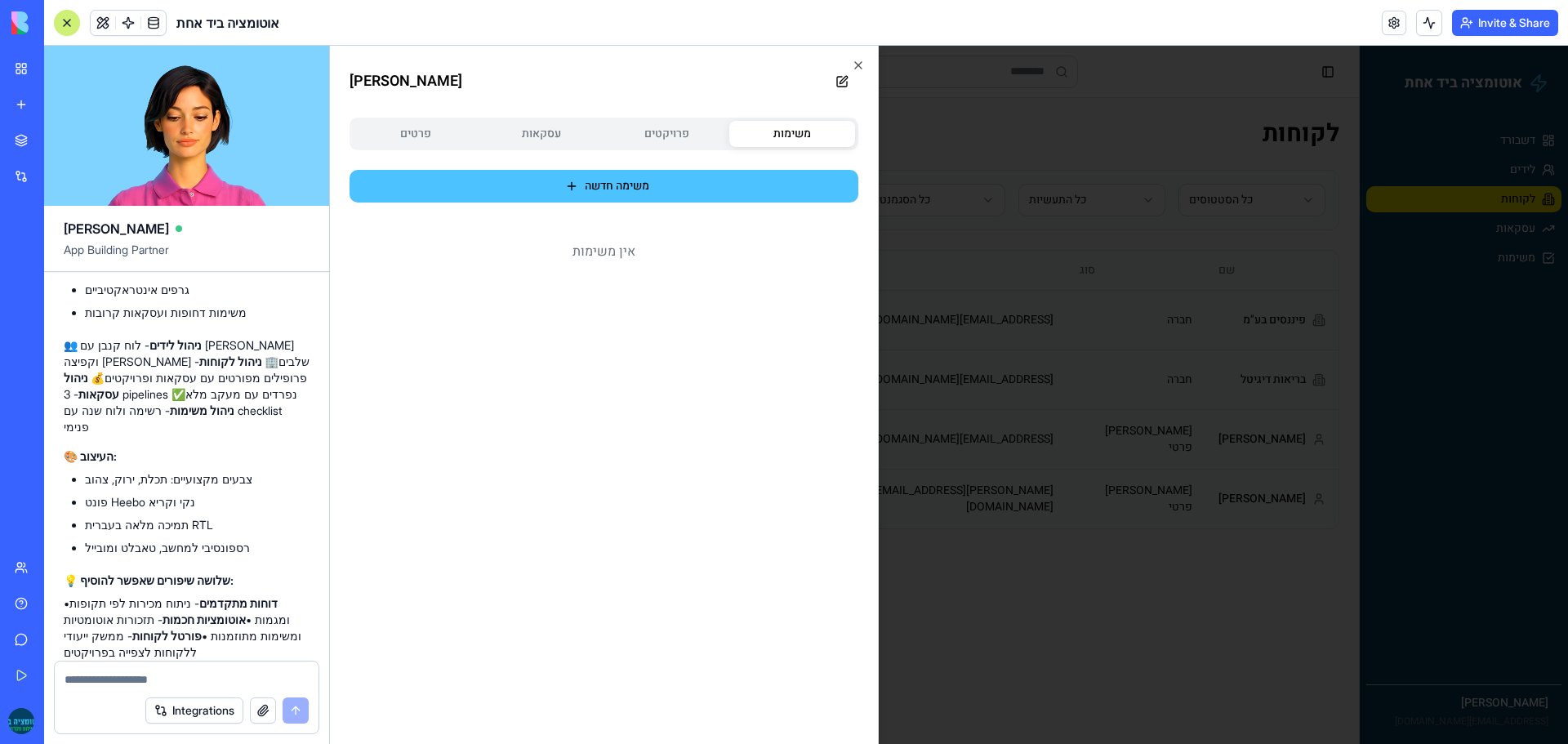
click at [635, 179] on button "משימה חדשה" at bounding box center [604, 186] width 509 height 33
click at [616, 188] on button "משימה חדשה" at bounding box center [604, 186] width 509 height 33
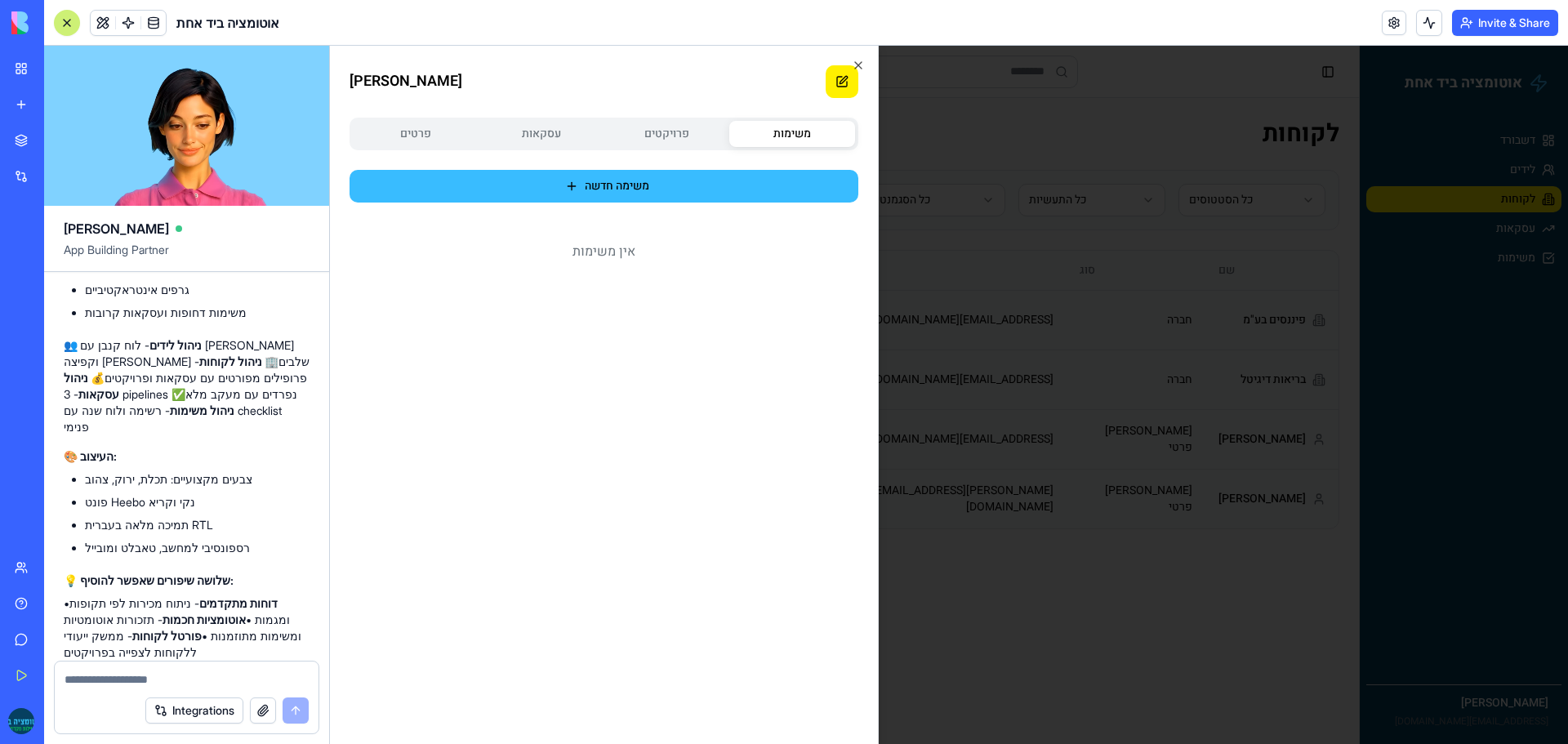
click at [848, 80] on button at bounding box center [842, 81] width 33 height 33
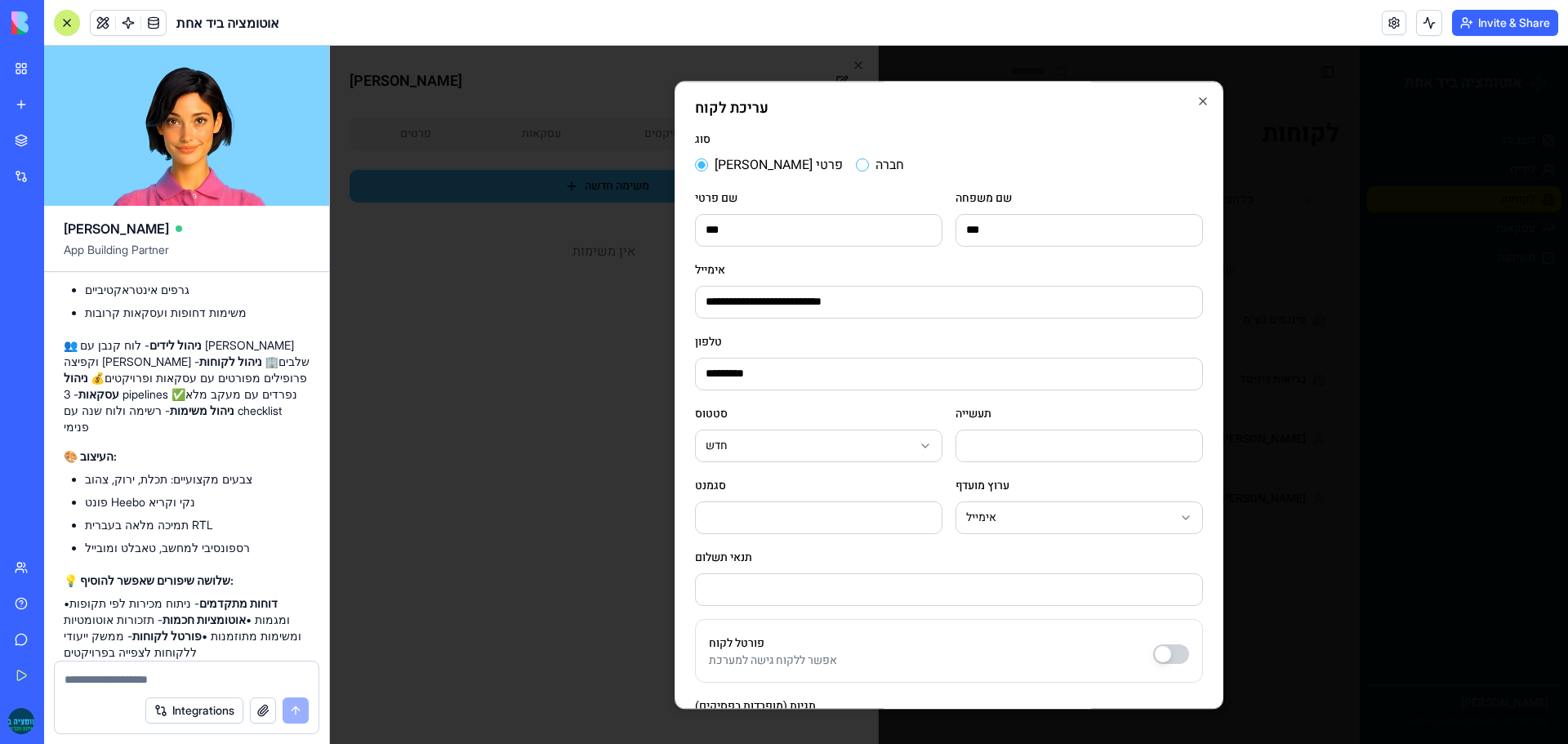
click at [856, 164] on button "חברה" at bounding box center [863, 165] width 13 height 13
click at [700, 162] on button "[PERSON_NAME] פרטי" at bounding box center [701, 165] width 13 height 13
click at [856, 163] on button "חברה" at bounding box center [863, 165] width 13 height 13
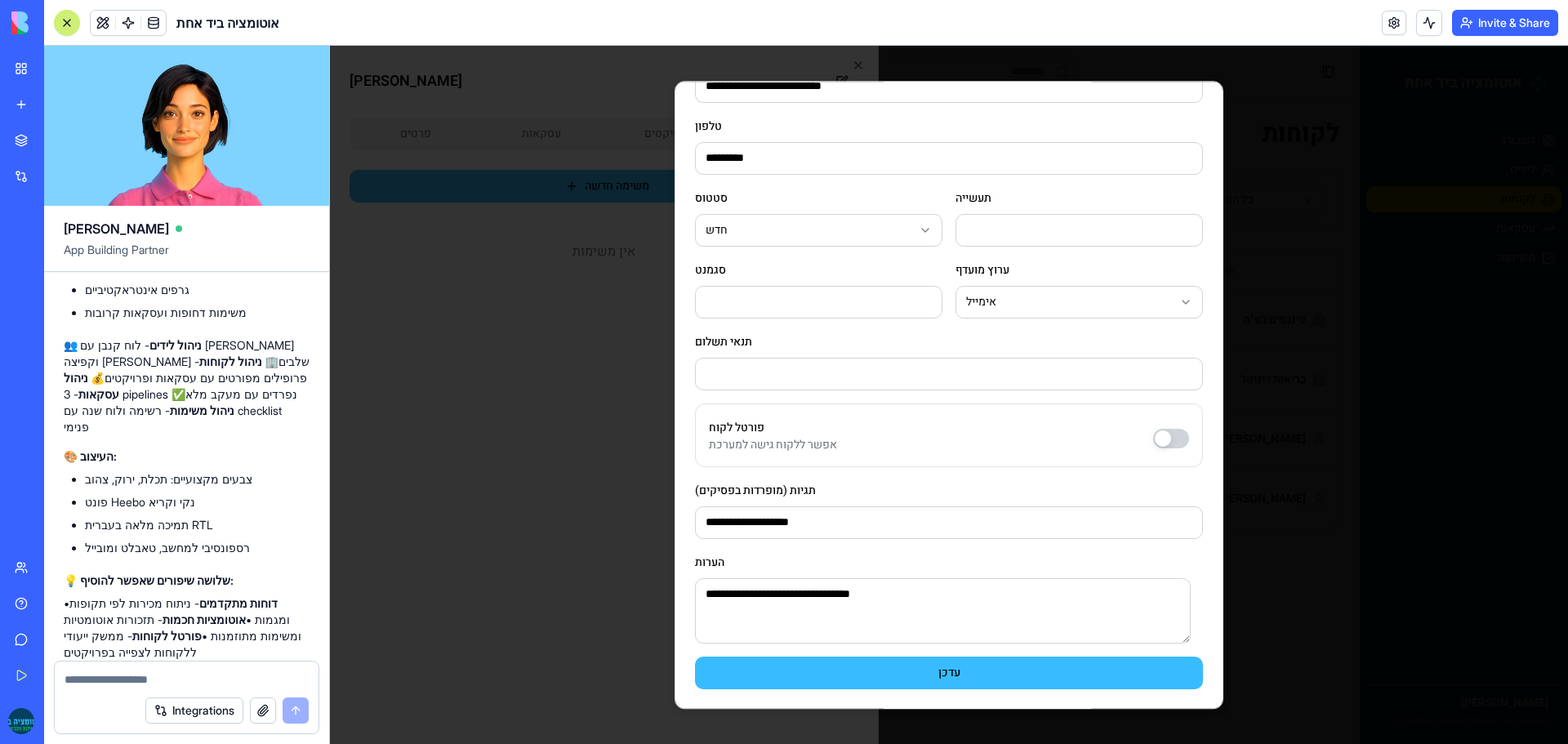
click at [1163, 444] on button "פורטל לקוח" at bounding box center [1171, 439] width 36 height 20
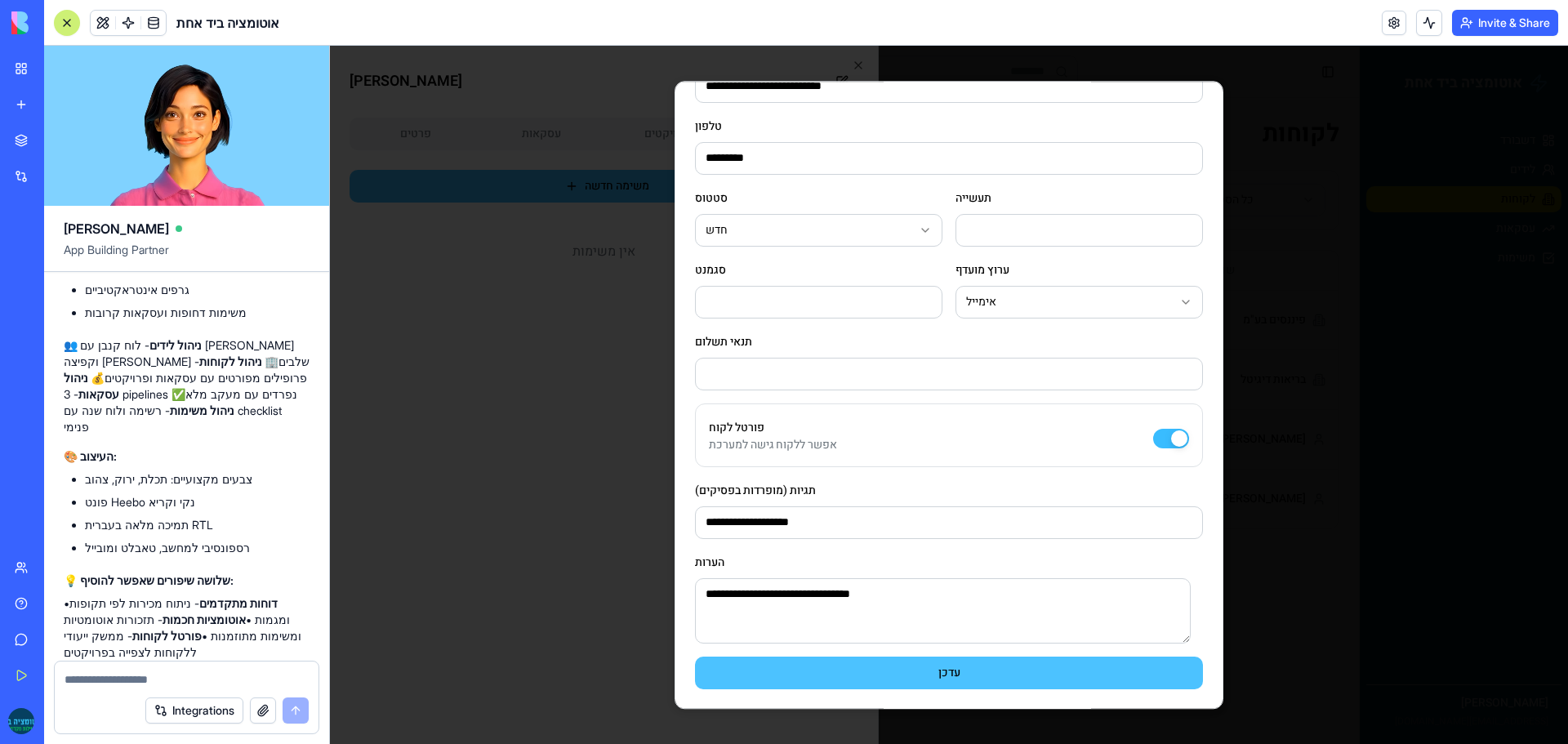
click at [905, 674] on button "עדכן" at bounding box center [948, 673] width 508 height 33
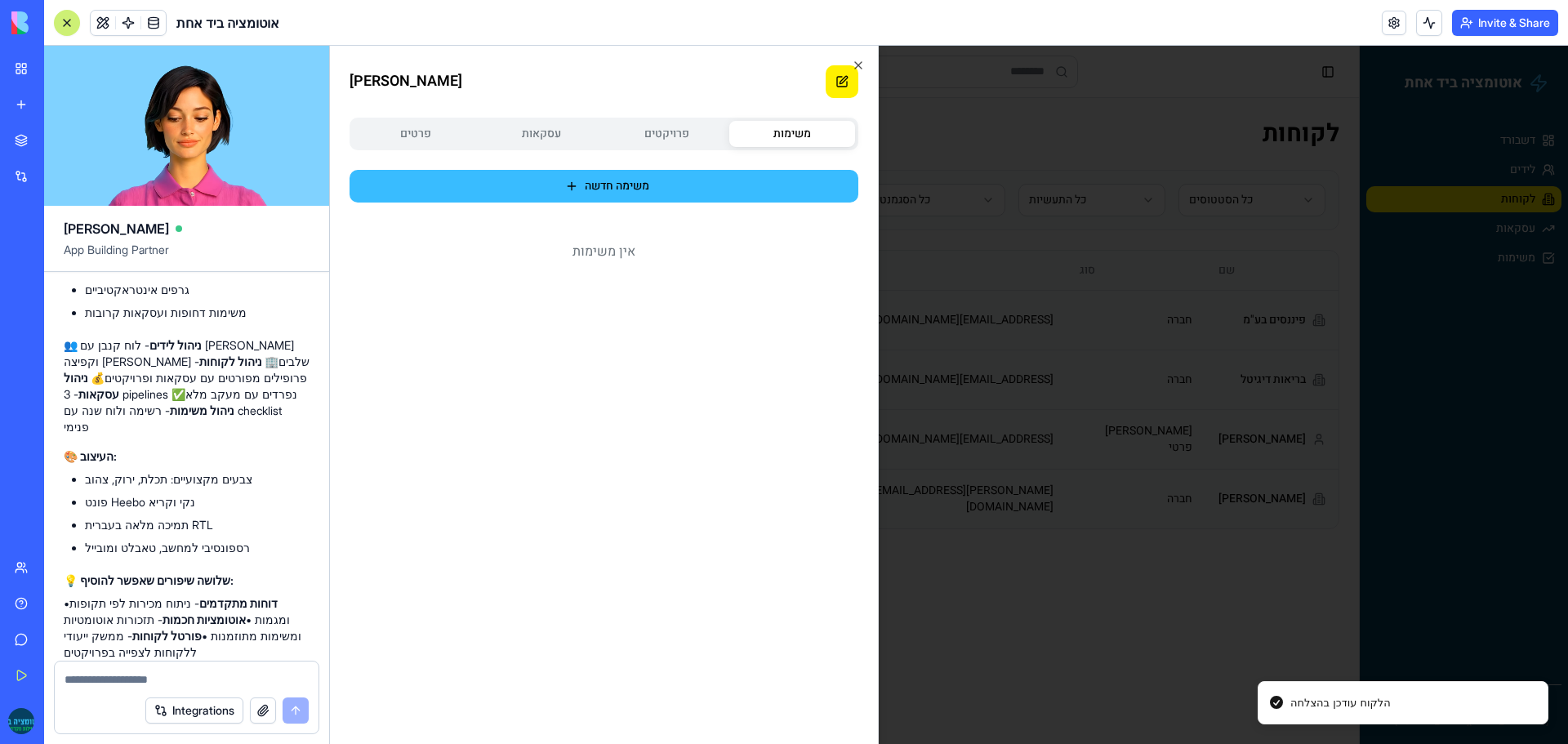
click at [831, 85] on button at bounding box center [842, 81] width 33 height 33
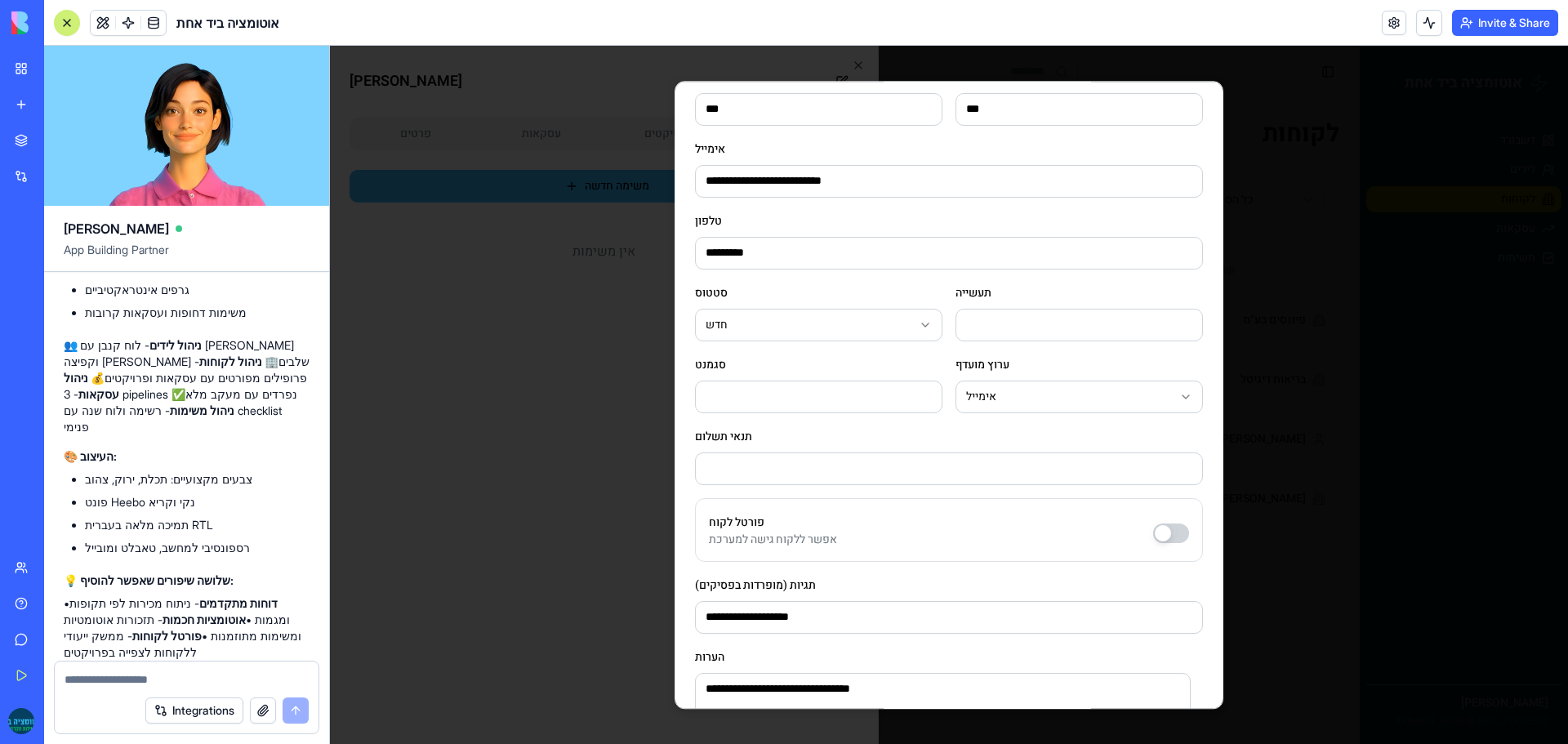
scroll to position [0, 0]
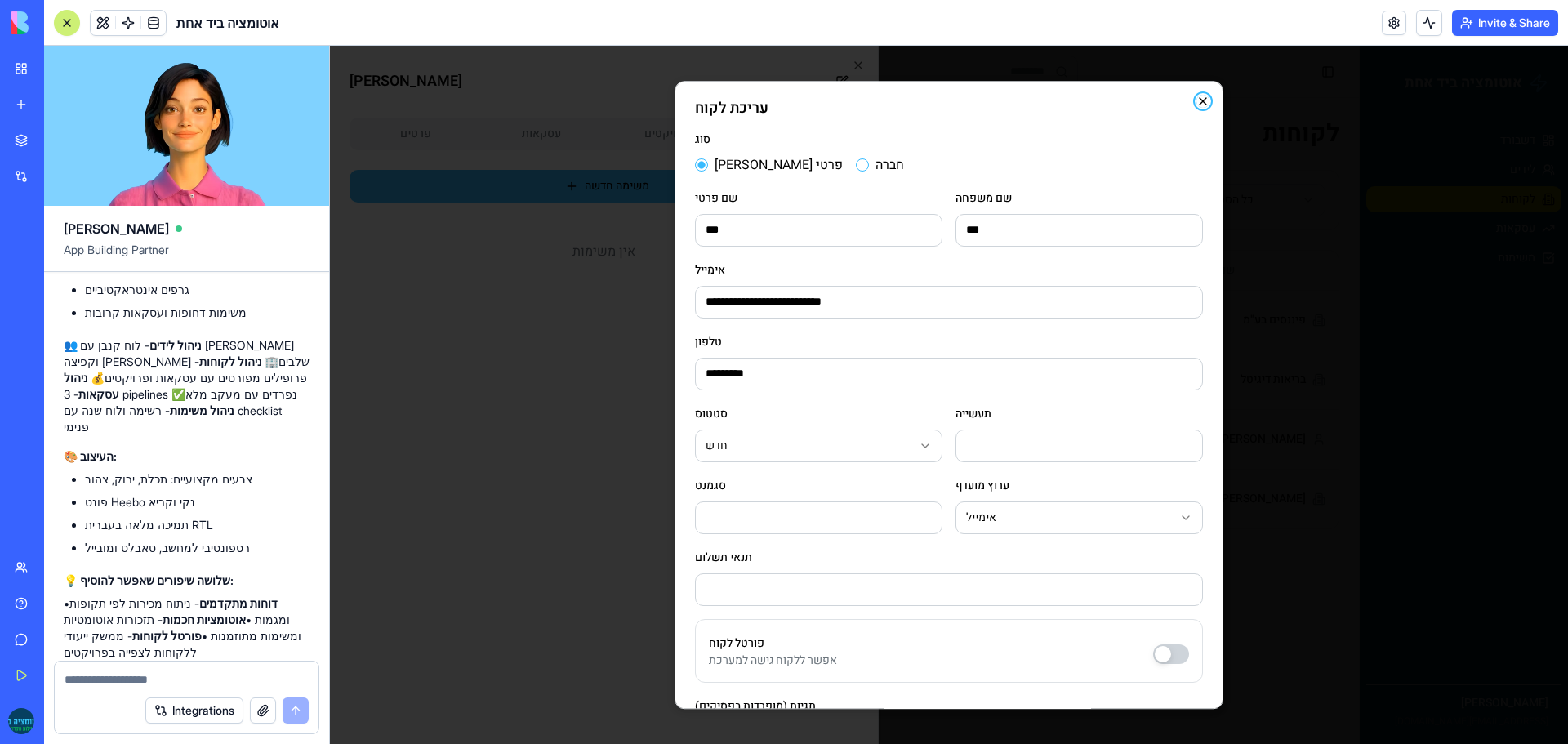
click at [1199, 100] on icon "button" at bounding box center [1203, 101] width 7 height 7
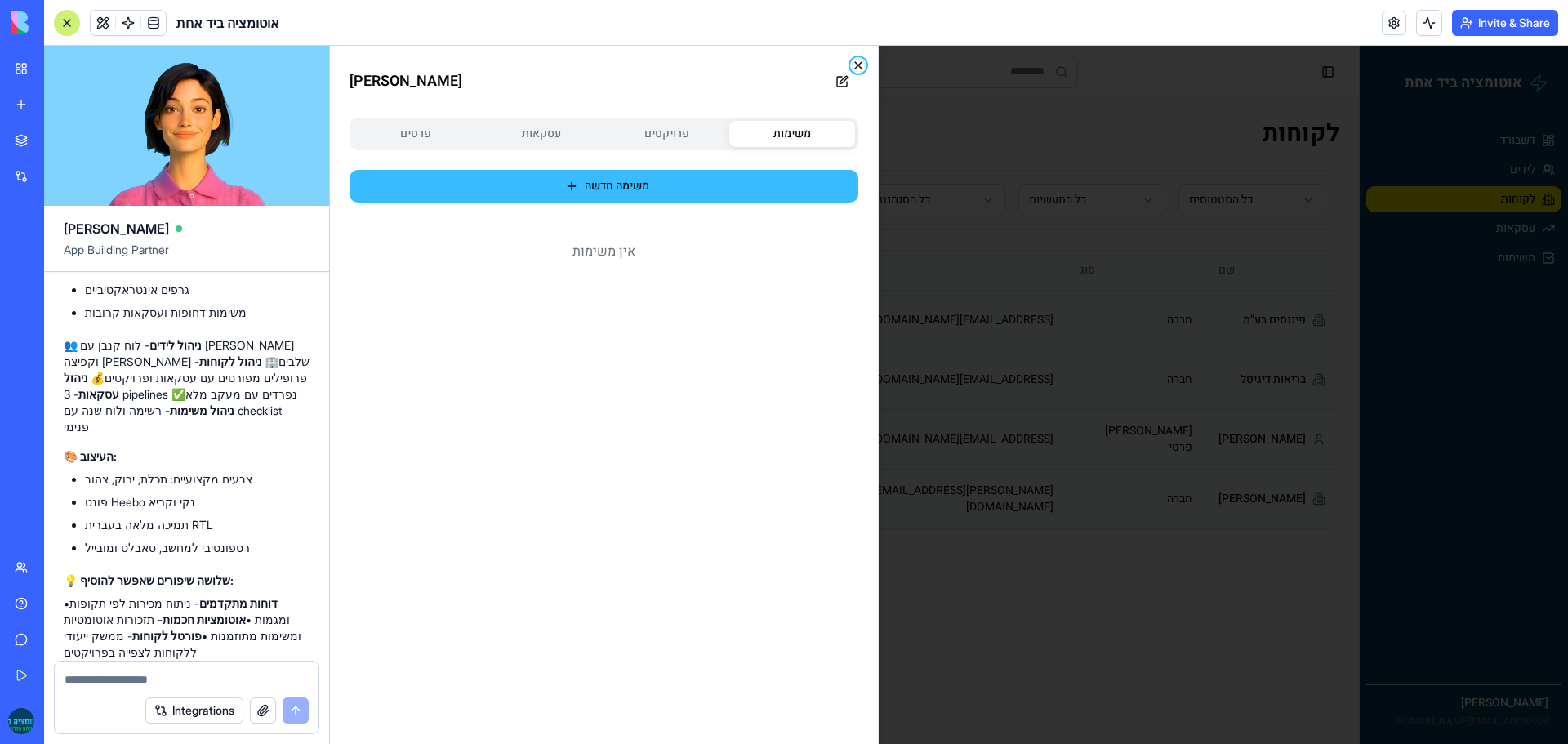
click at [863, 68] on icon "button" at bounding box center [858, 65] width 13 height 13
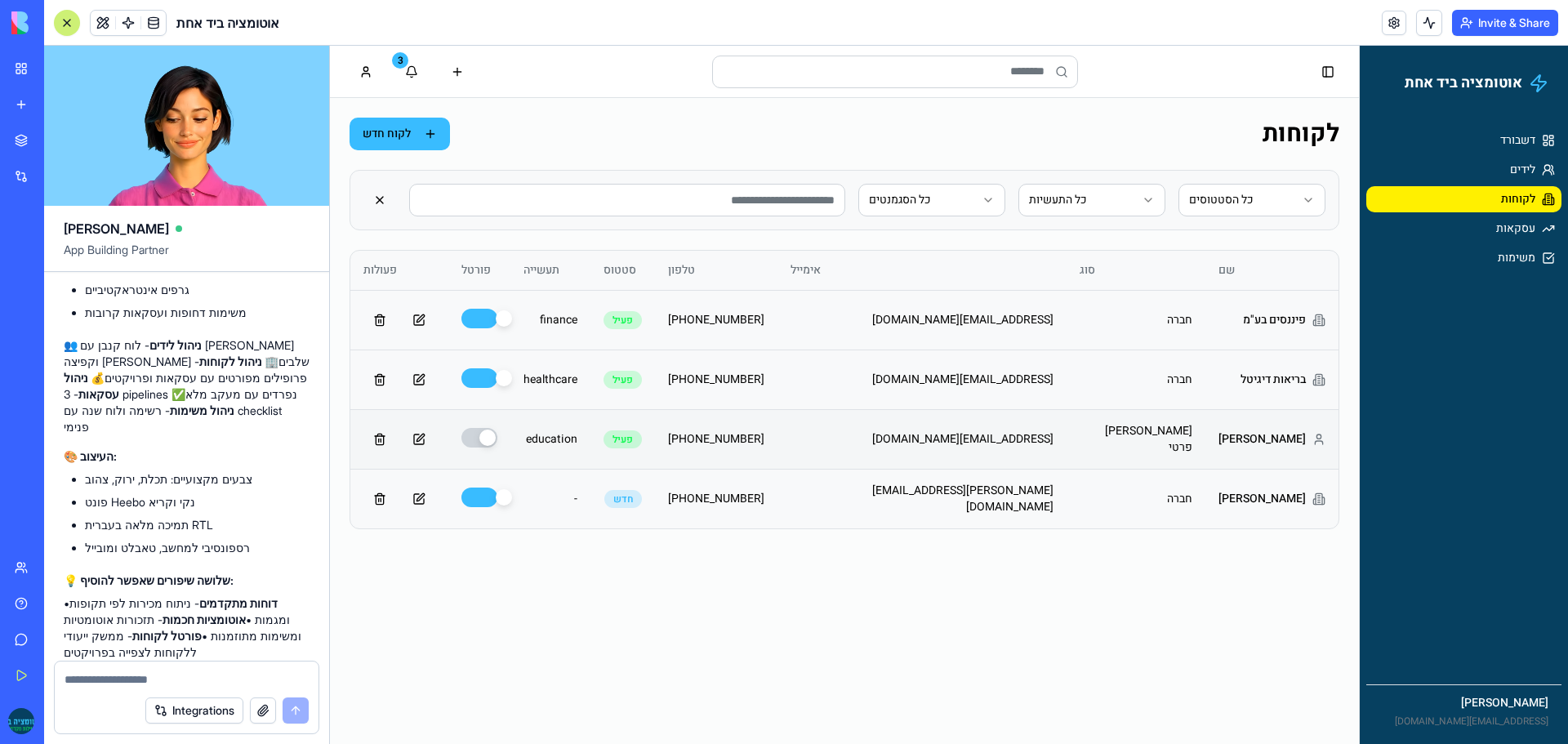
click at [921, 444] on td "[EMAIL_ADDRESS][DOMAIN_NAME]" at bounding box center [921, 439] width 289 height 59
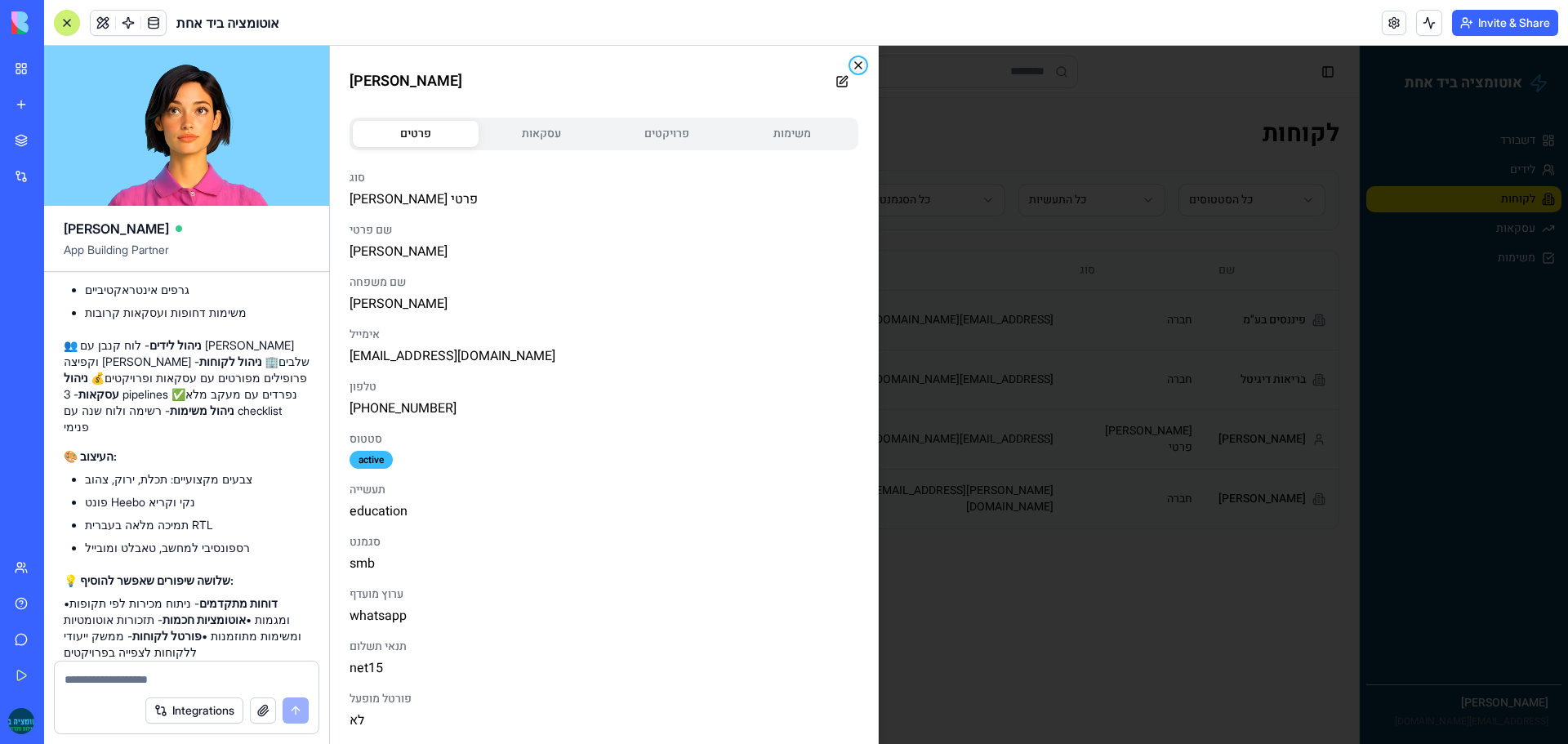
click at [852, 64] on icon "button" at bounding box center [858, 65] width 13 height 13
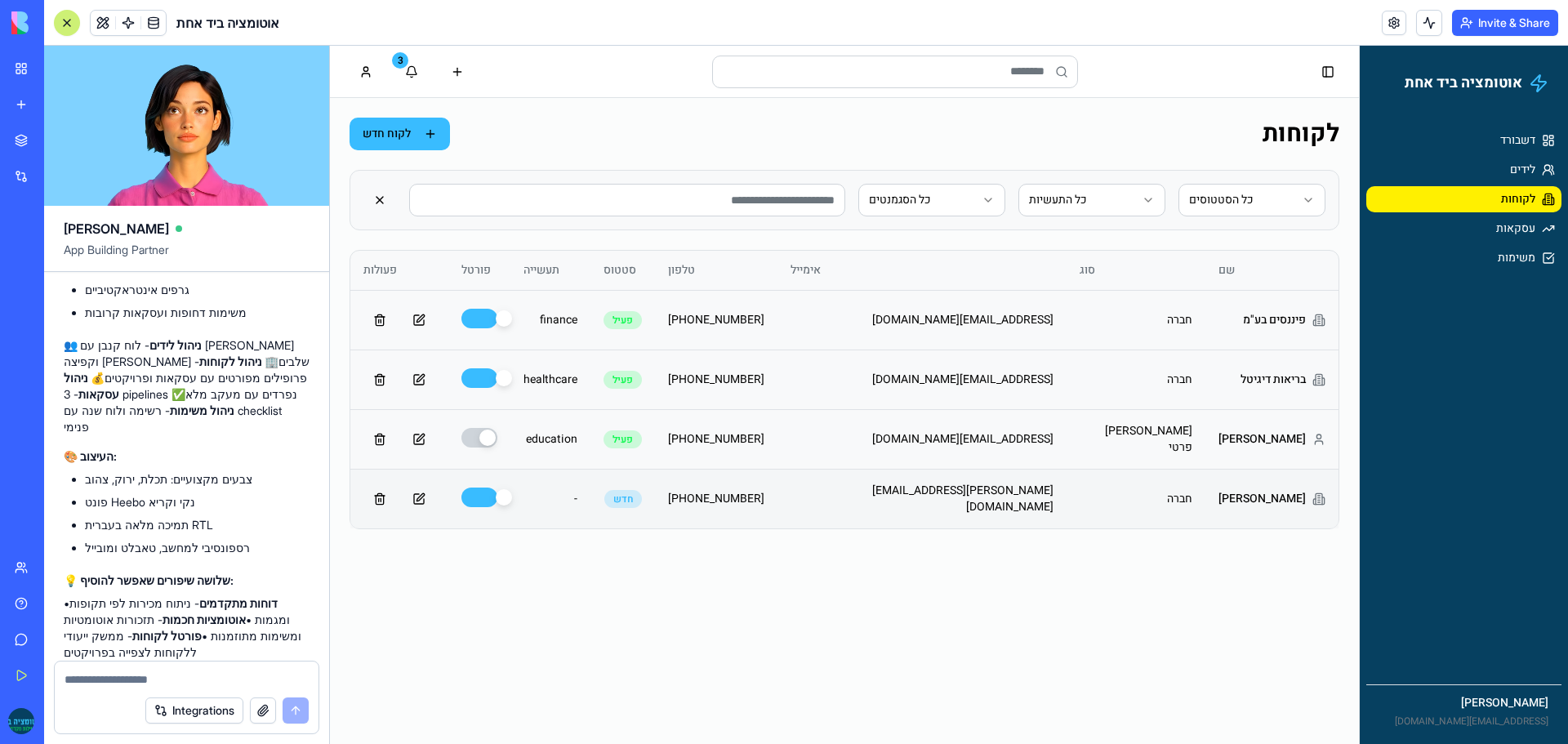
click at [909, 505] on td "[PERSON_NAME][EMAIL_ADDRESS][DOMAIN_NAME]" at bounding box center [921, 498] width 289 height 59
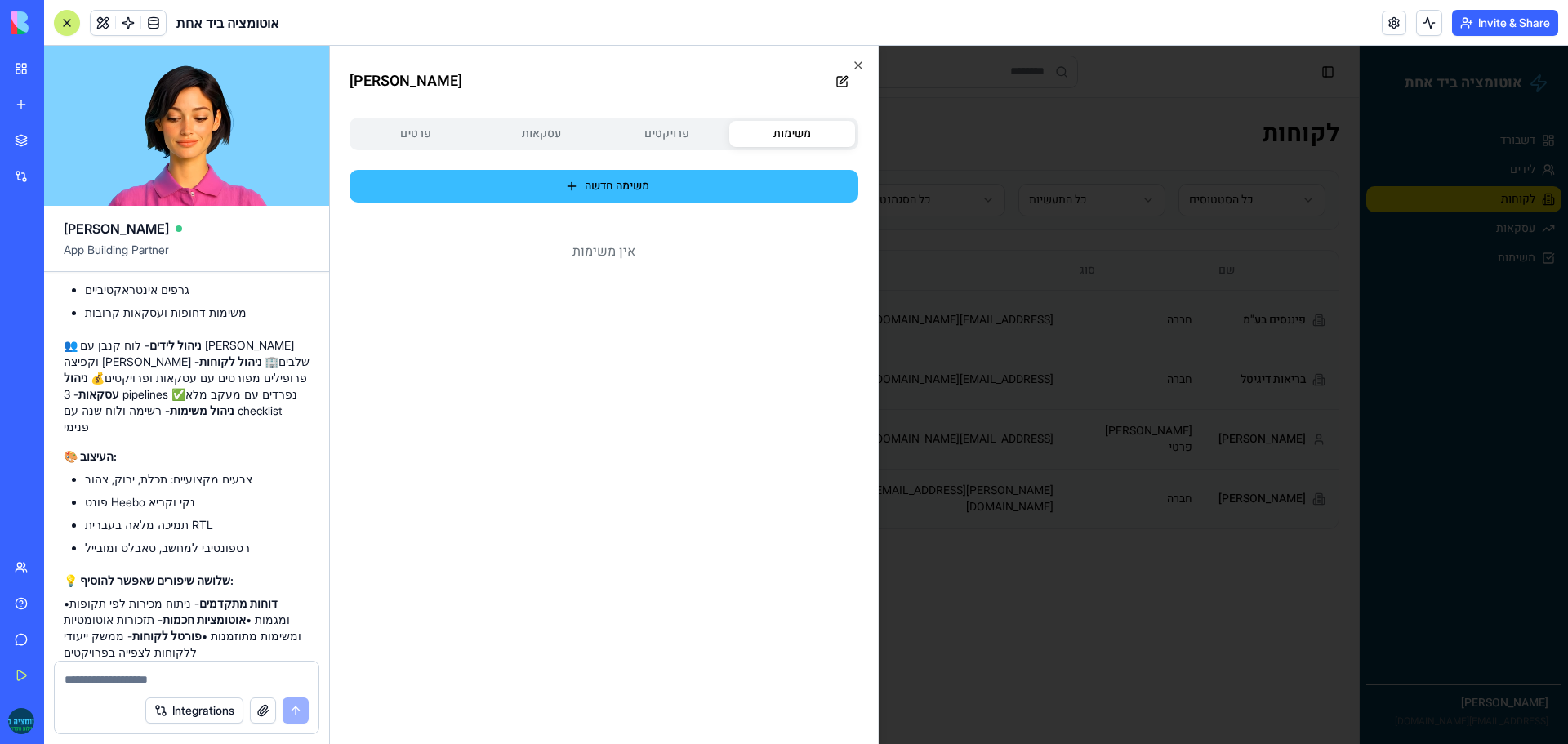
click at [799, 139] on button "משימות" at bounding box center [792, 134] width 126 height 26
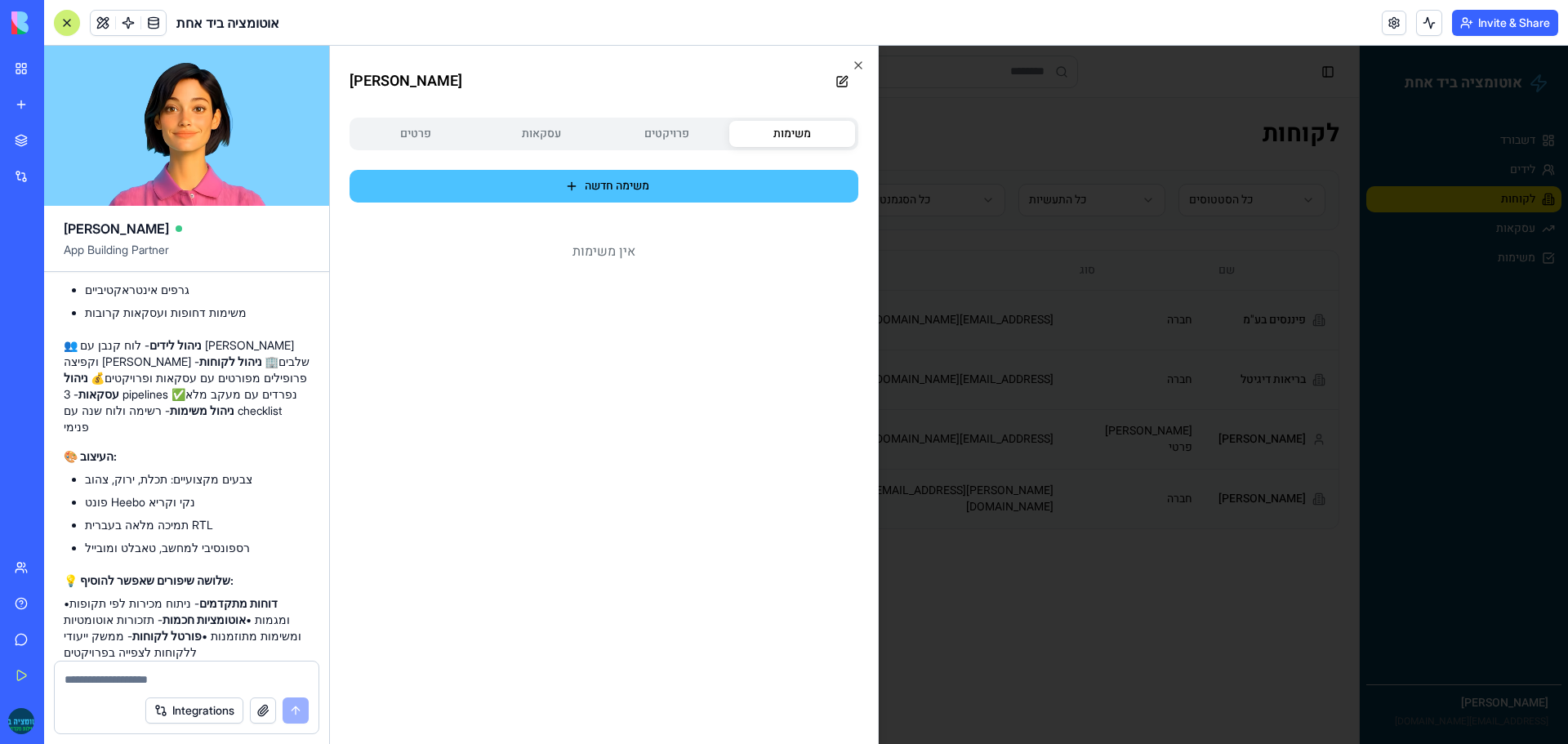
click at [644, 170] on button "משימה חדשה" at bounding box center [604, 186] width 509 height 33
click at [642, 190] on button "משימה חדשה" at bounding box center [604, 186] width 509 height 33
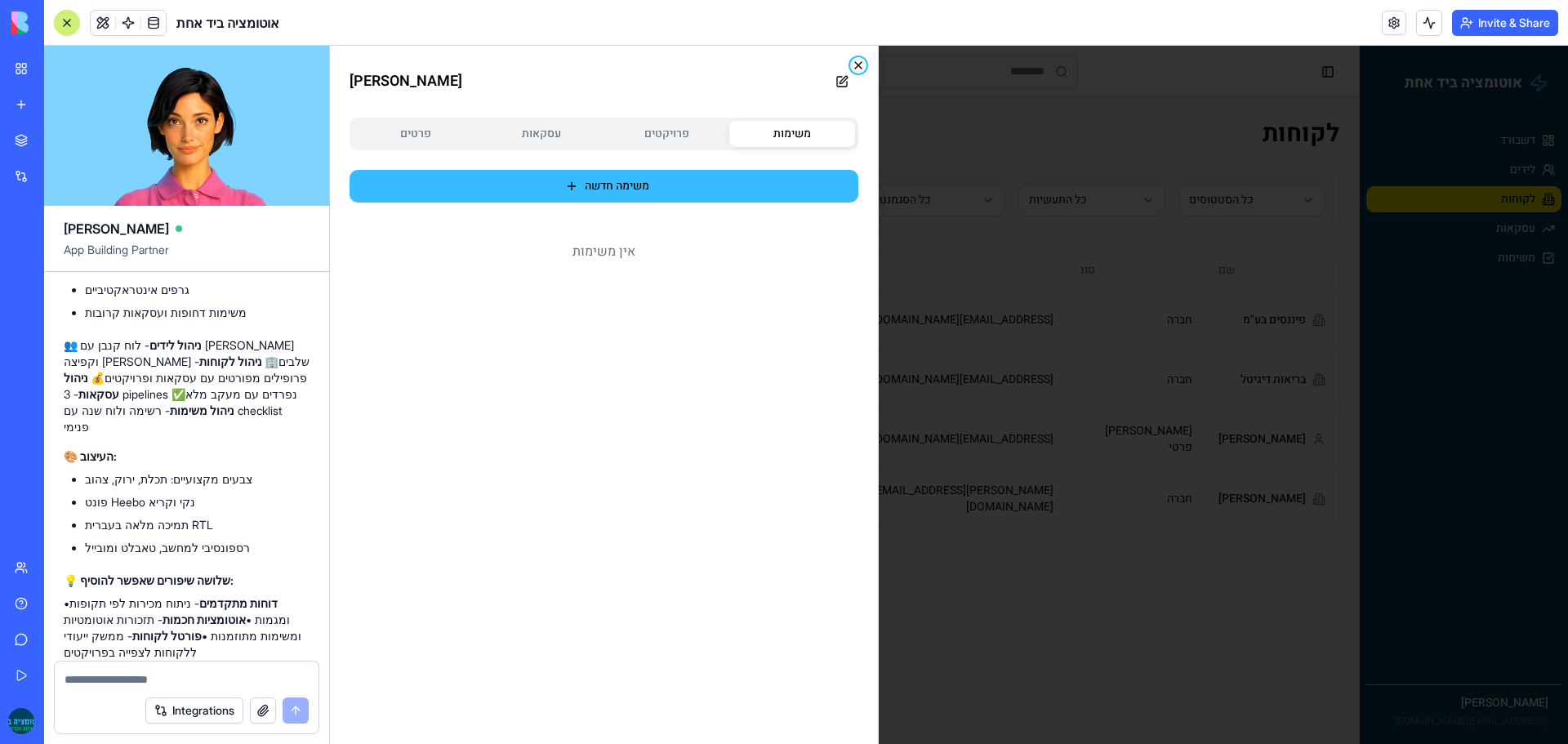
click at [854, 64] on icon "button" at bounding box center [858, 65] width 13 height 13
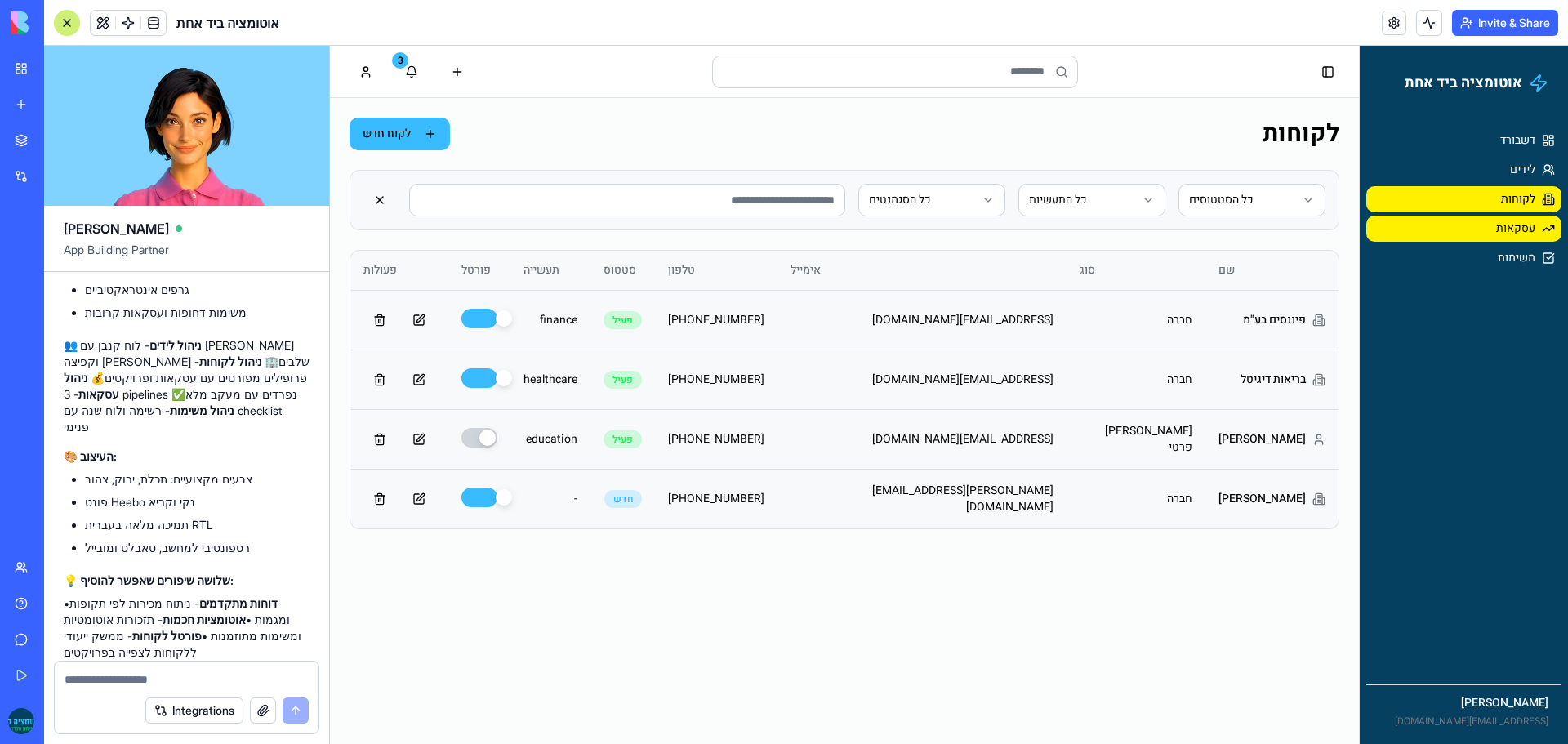
click at [1422, 224] on link "עסקאות" at bounding box center [1463, 229] width 195 height 26
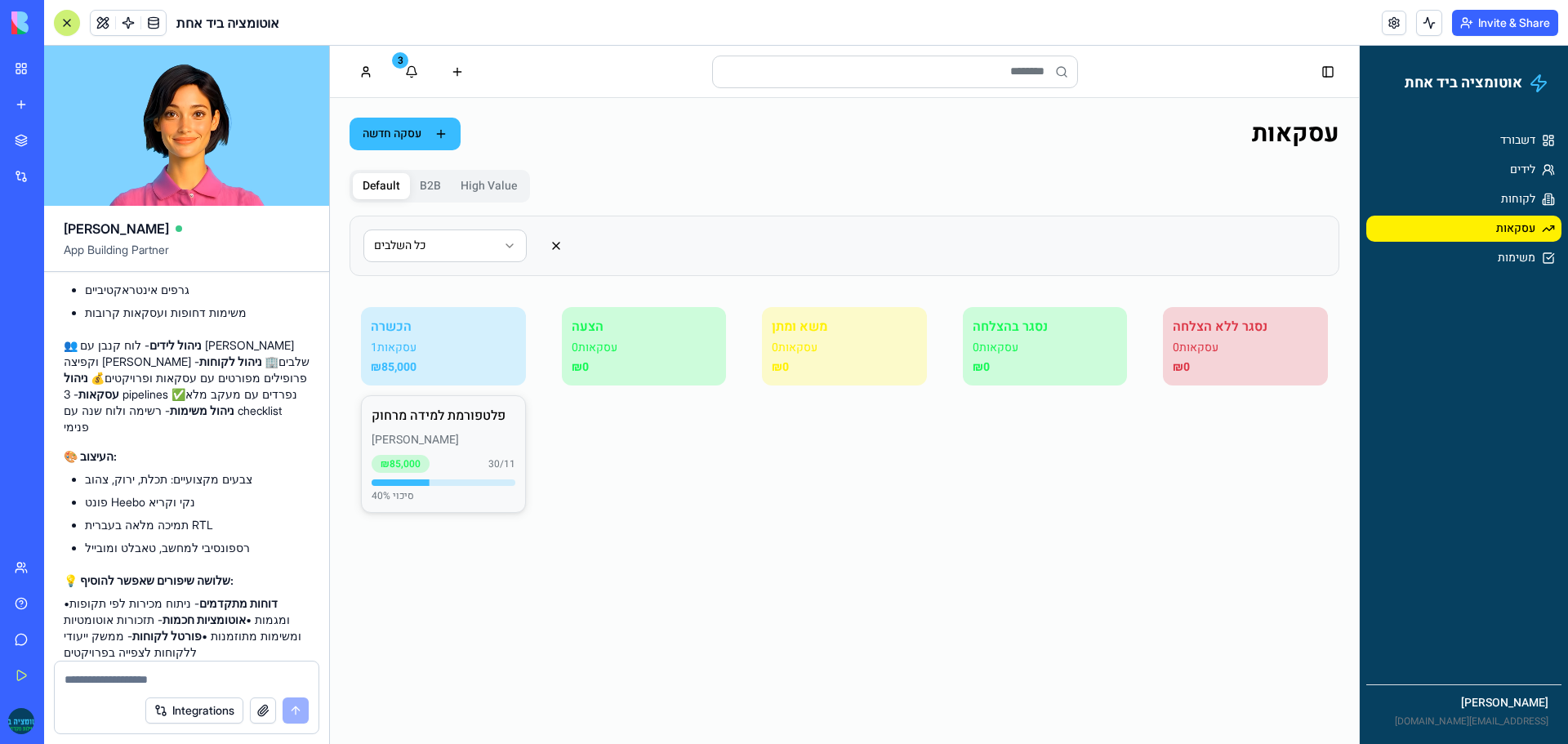
click at [403, 449] on div "פלטפורמת למידה מרחוק [PERSON_NAME] ₪ 85,000 30/11 40 % סיכוי" at bounding box center [443, 453] width 163 height 116
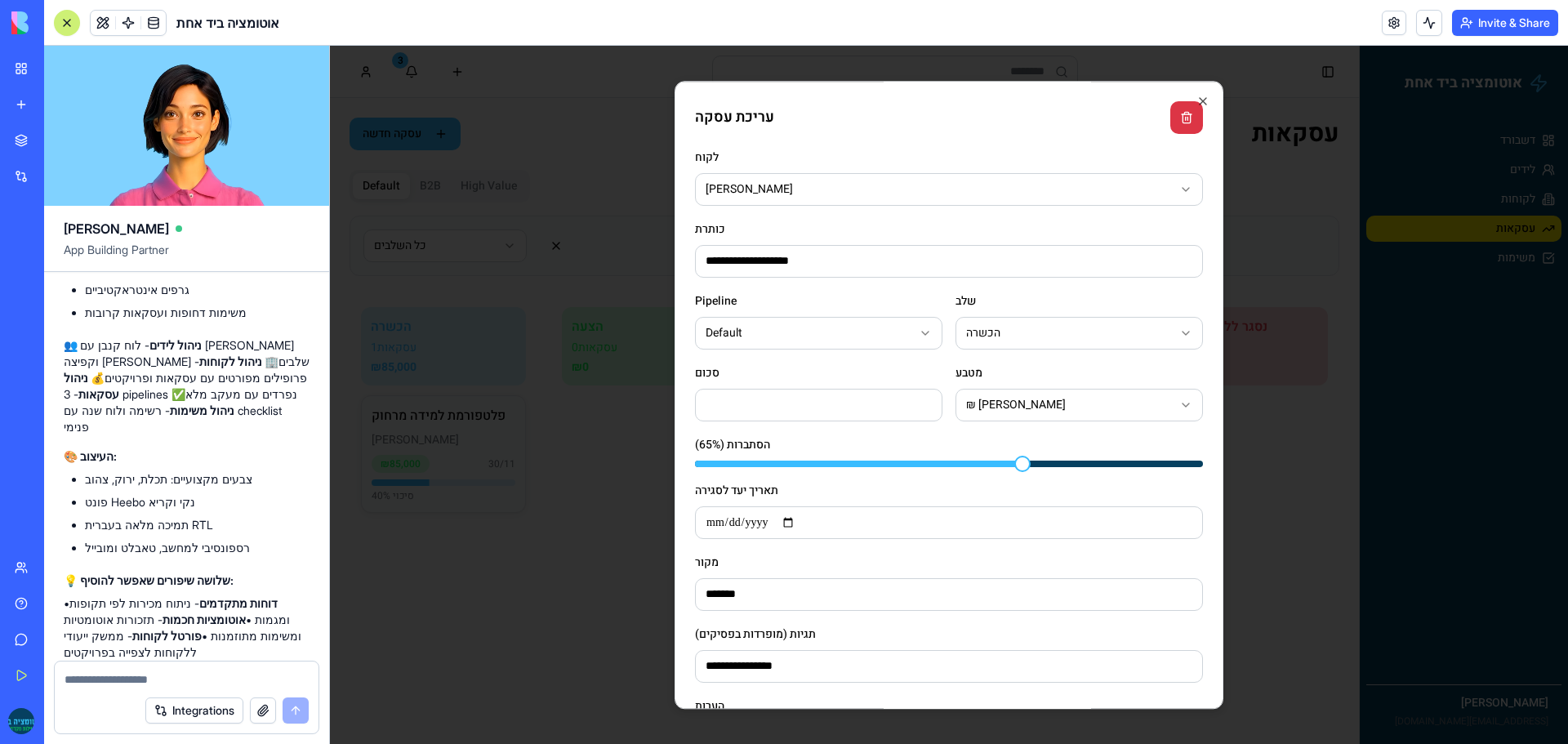
click at [1021, 460] on span at bounding box center [1022, 464] width 16 height 16
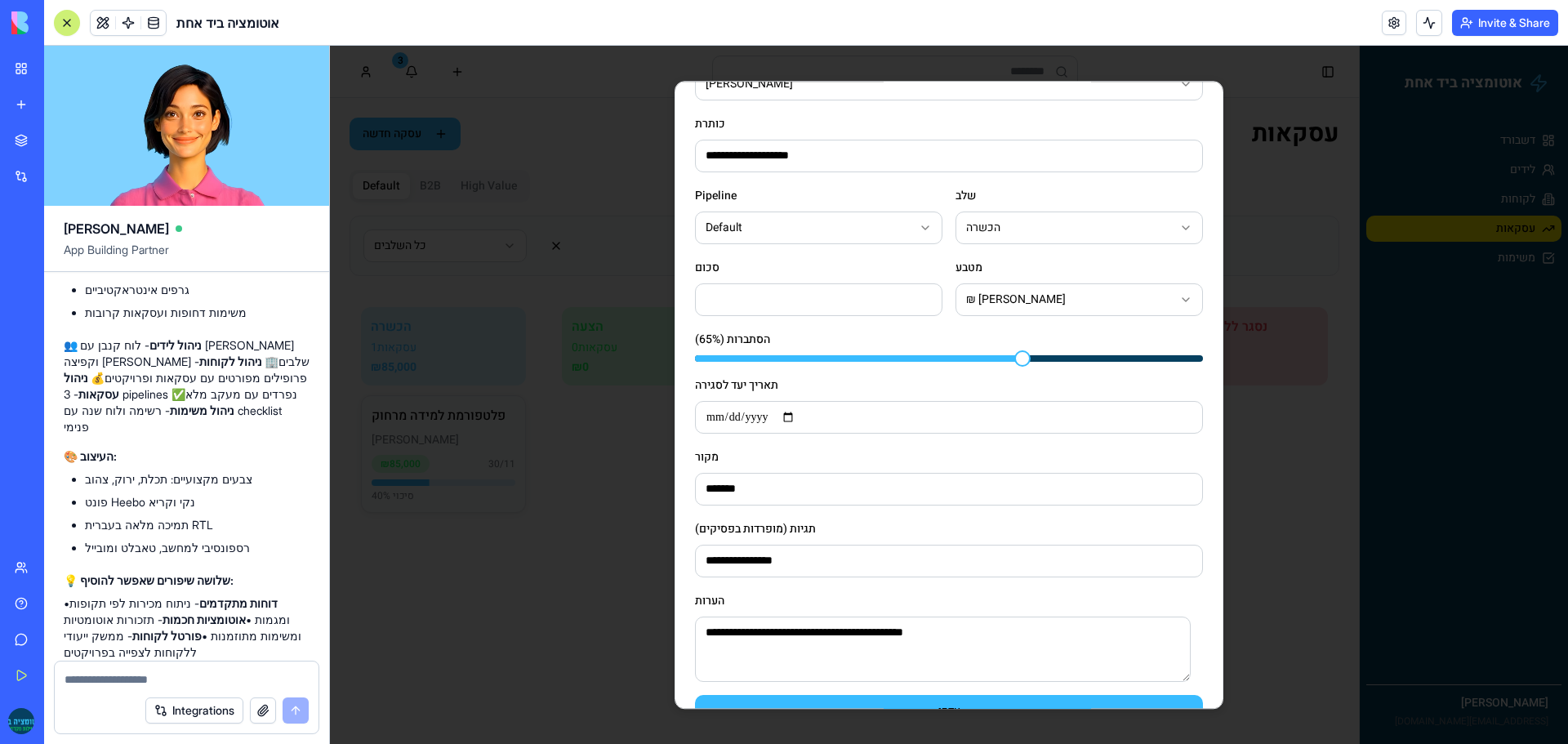
scroll to position [144, 0]
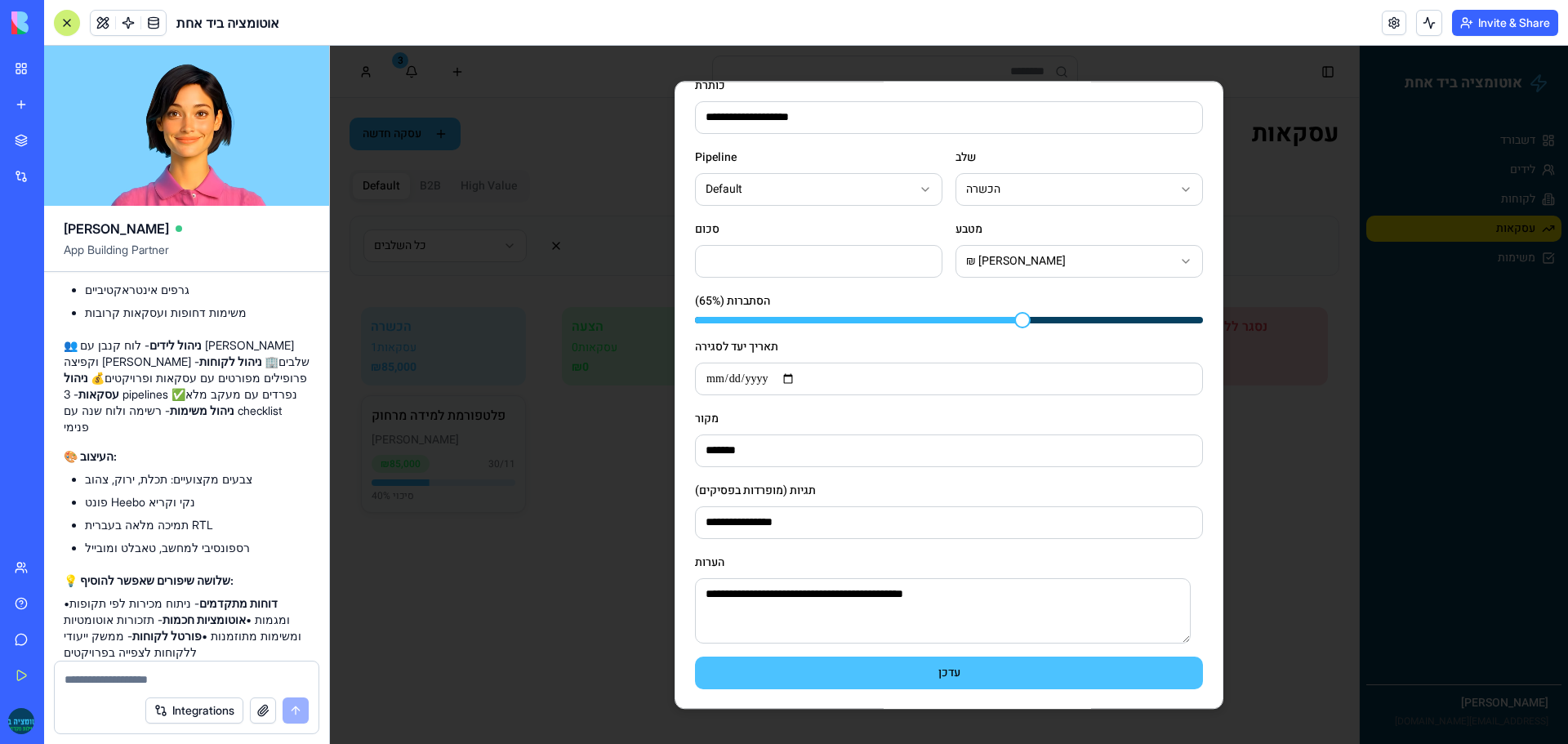
click at [953, 670] on button "עדכן" at bounding box center [948, 673] width 508 height 33
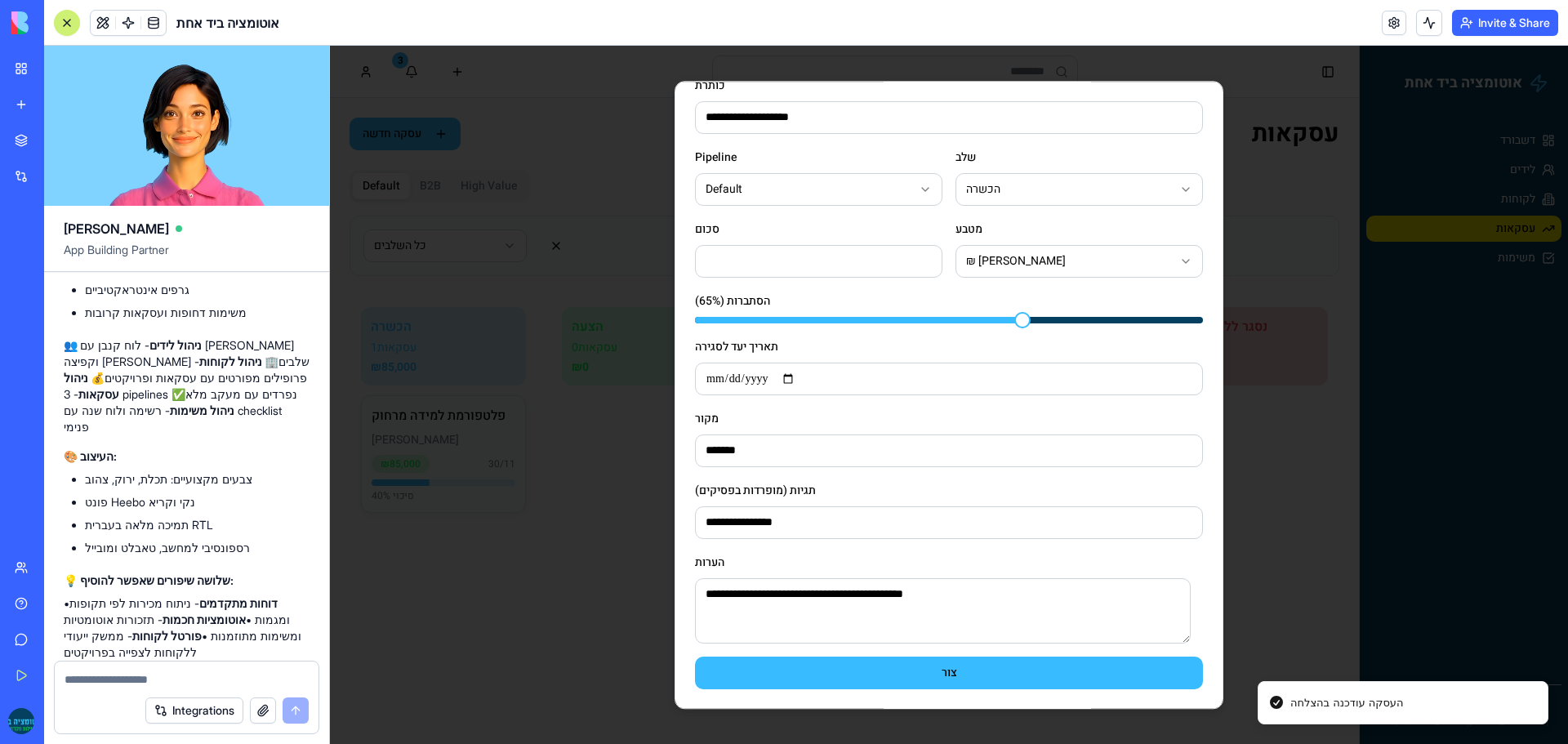
scroll to position [126, 0]
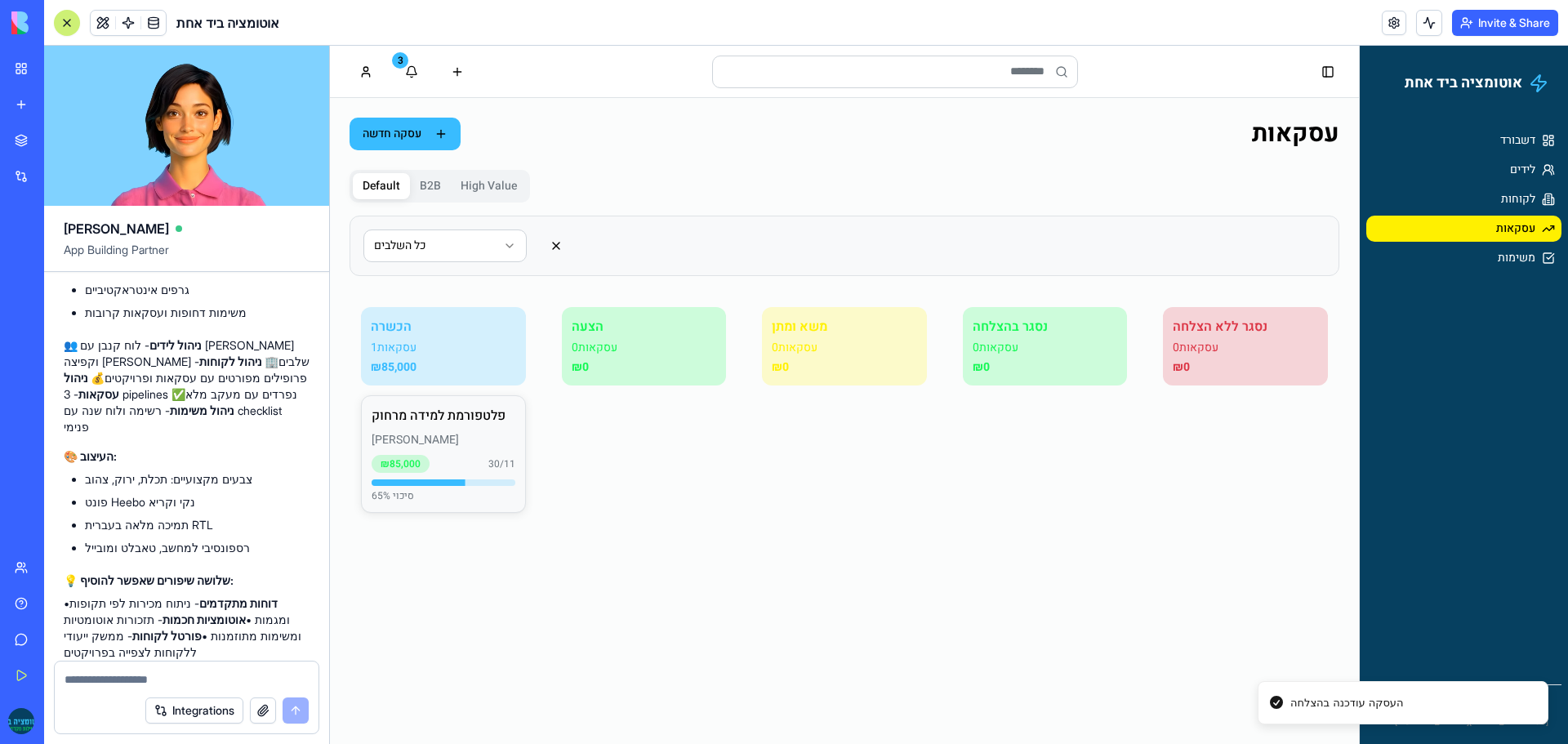
drag, startPoint x: 659, startPoint y: 346, endPoint x: 684, endPoint y: 421, distance: 79.1
click at [684, 421] on div "הצעה 0 עסקאות ₪ 0" at bounding box center [644, 432] width 188 height 274
click at [649, 347] on p "0 עסקאות" at bounding box center [644, 348] width 146 height 16
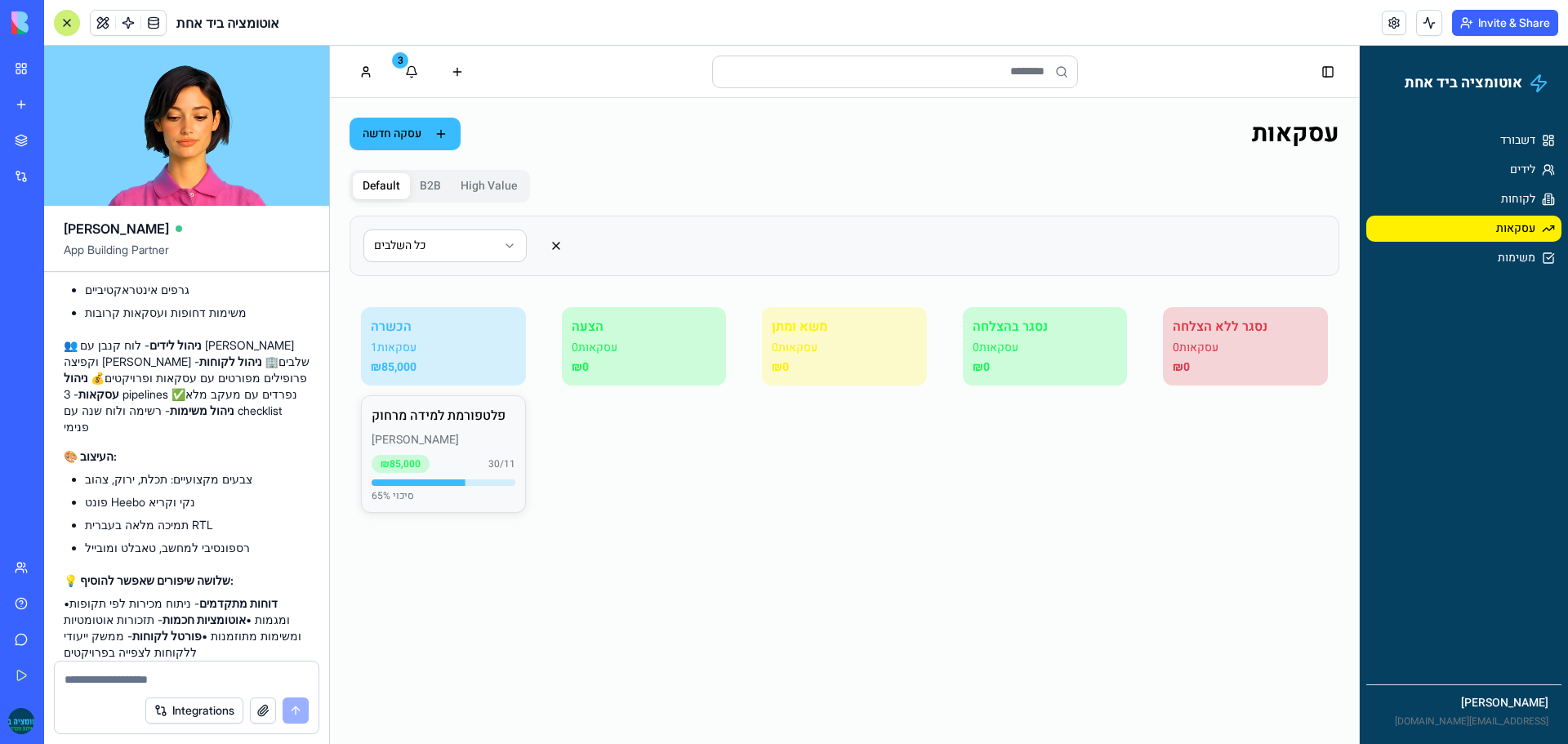
click at [456, 340] on p "1 עסקאות" at bounding box center [443, 348] width 146 height 16
click at [395, 350] on p "1 עסקאות" at bounding box center [443, 348] width 146 height 16
click at [497, 344] on p "1 עסקאות" at bounding box center [443, 348] width 146 height 16
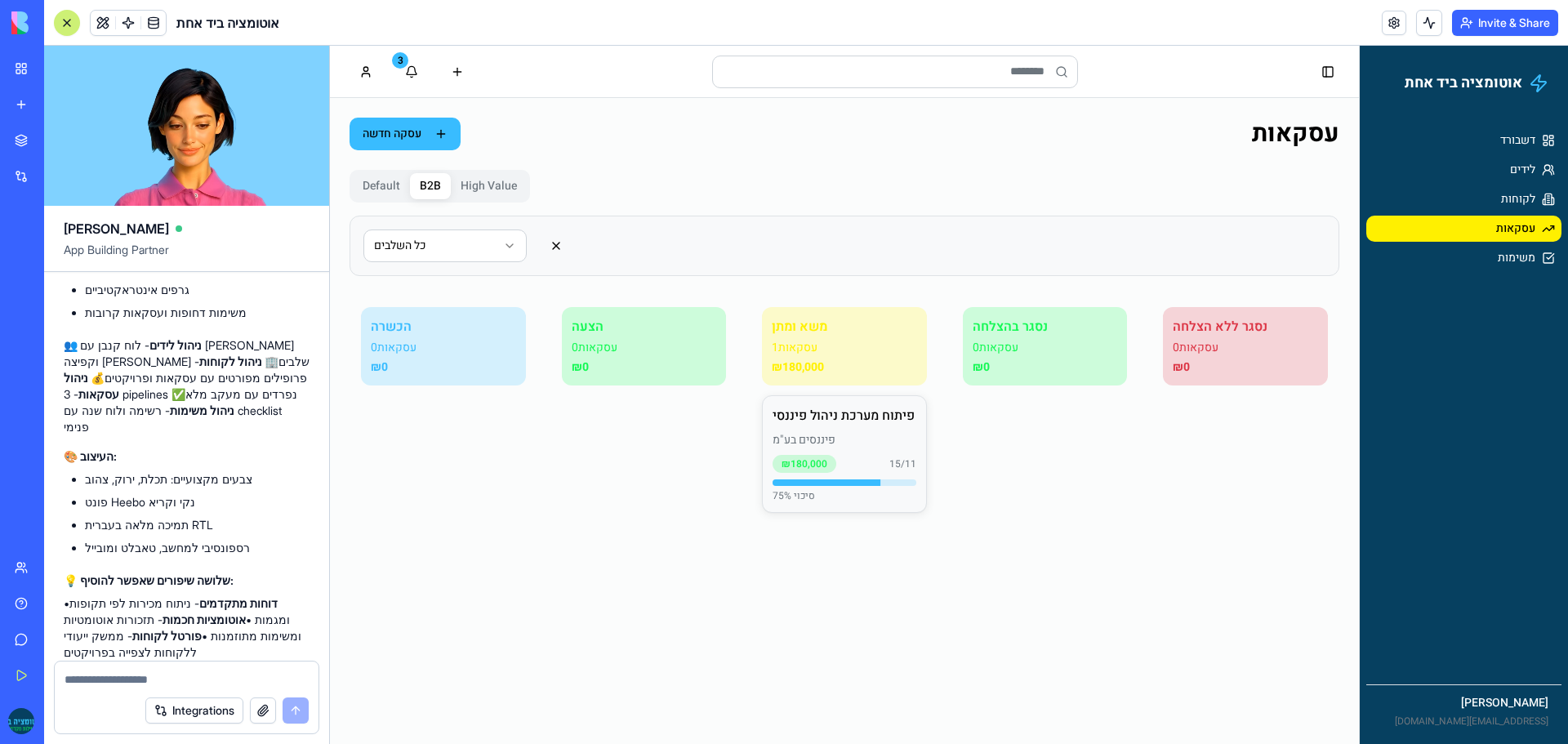
click at [425, 188] on button "B2B" at bounding box center [430, 186] width 41 height 26
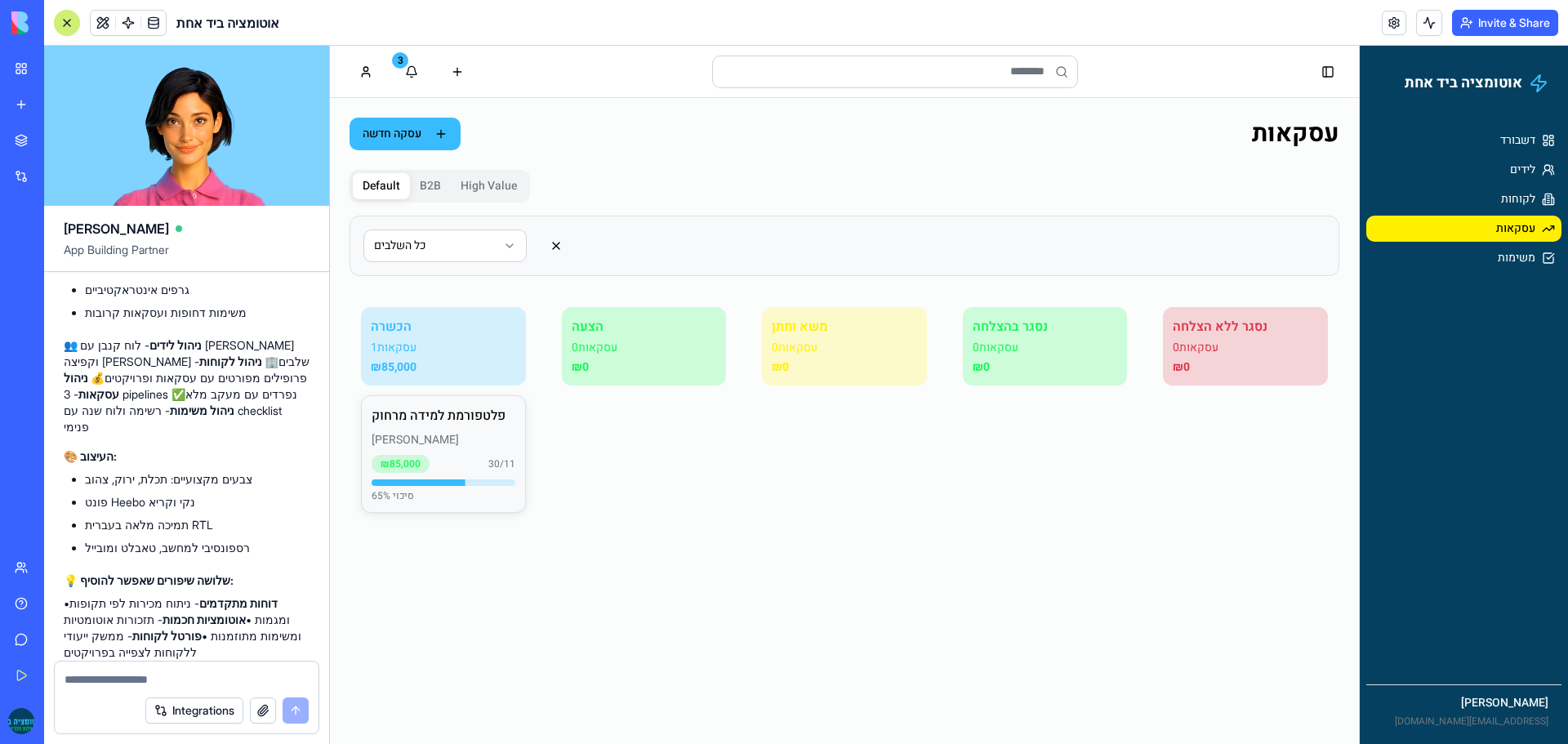
click at [369, 191] on button "Default" at bounding box center [381, 186] width 57 height 26
click at [430, 184] on button "B2B" at bounding box center [430, 186] width 41 height 26
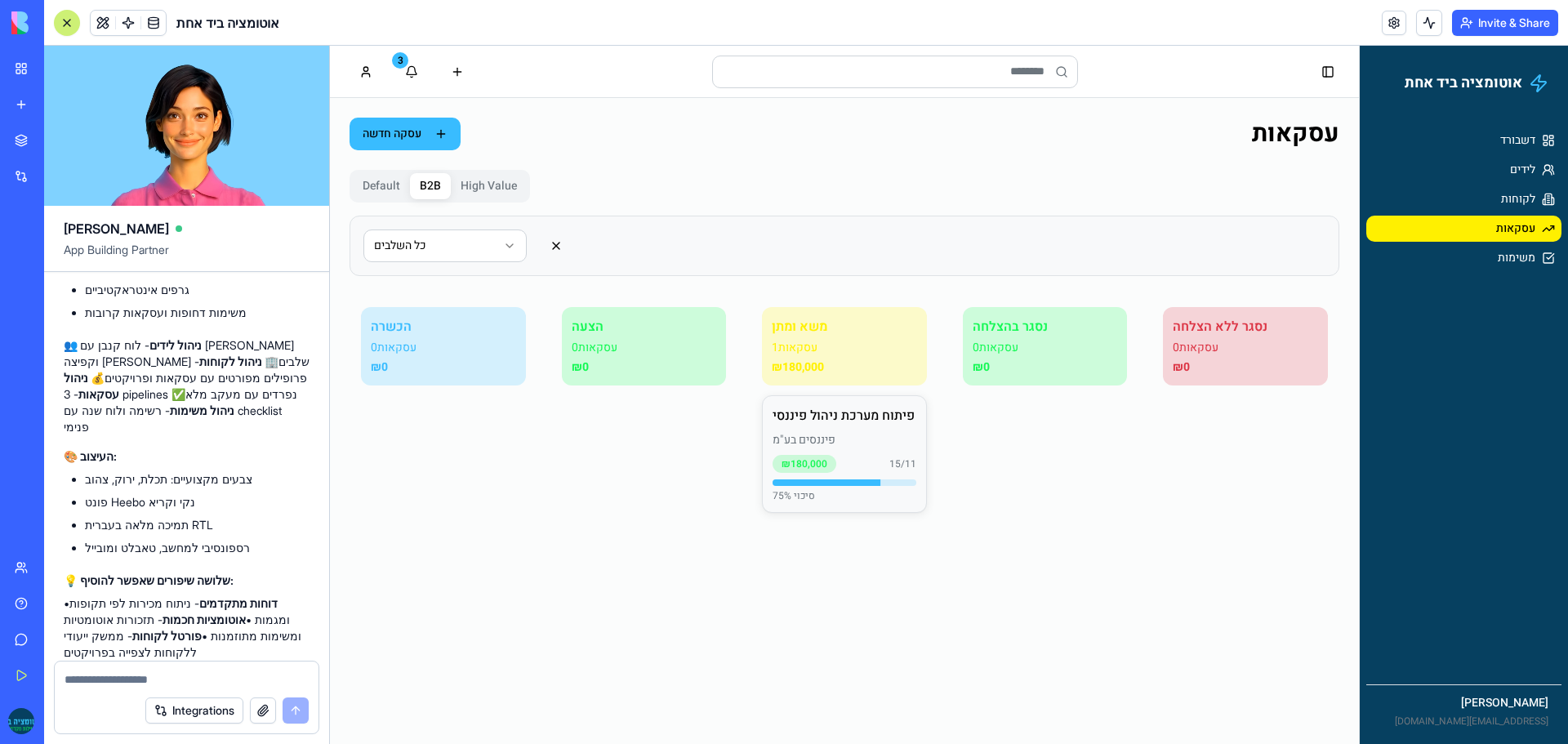
click at [492, 188] on button "High Value" at bounding box center [489, 186] width 76 height 26
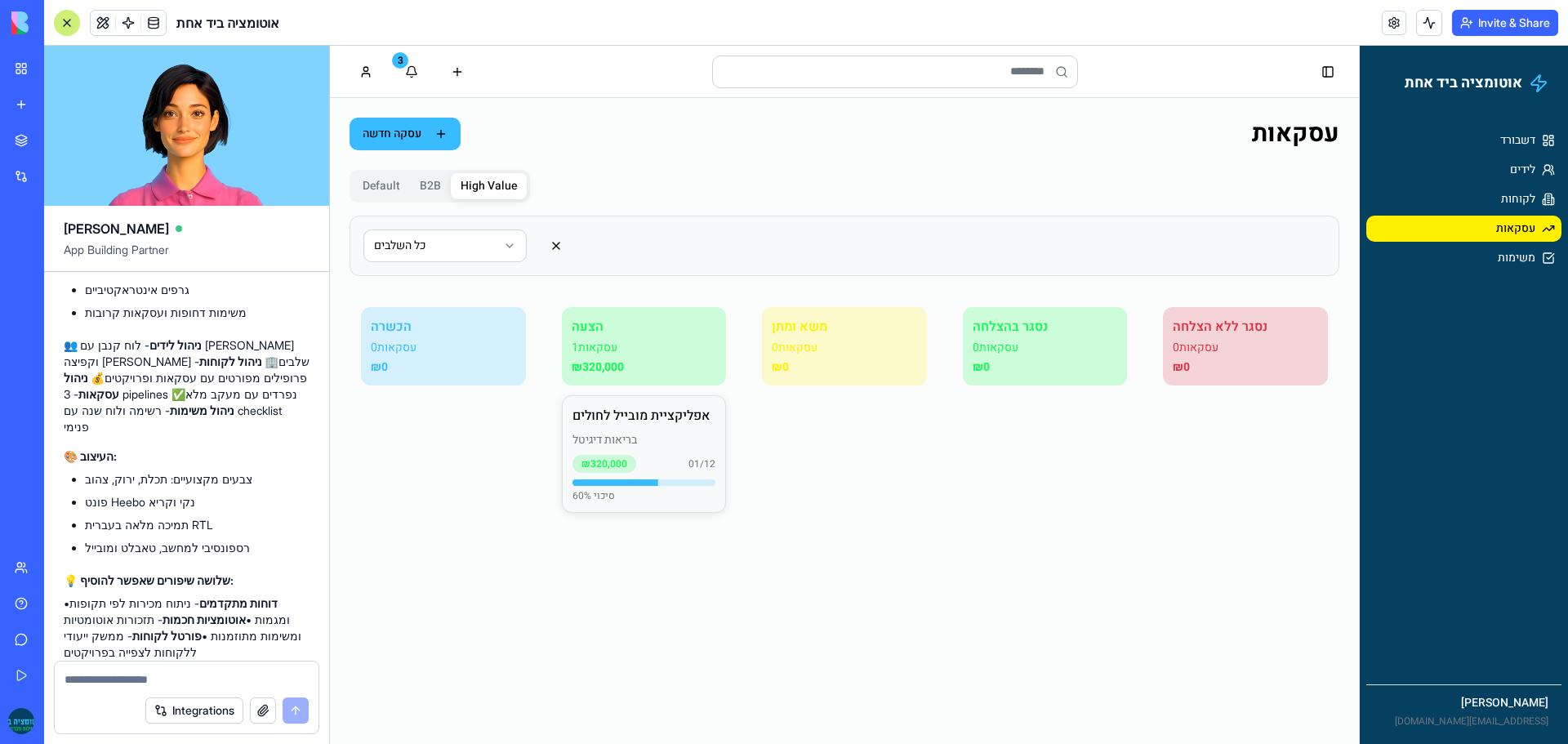
click at [426, 182] on button "B2B" at bounding box center [430, 186] width 41 height 26
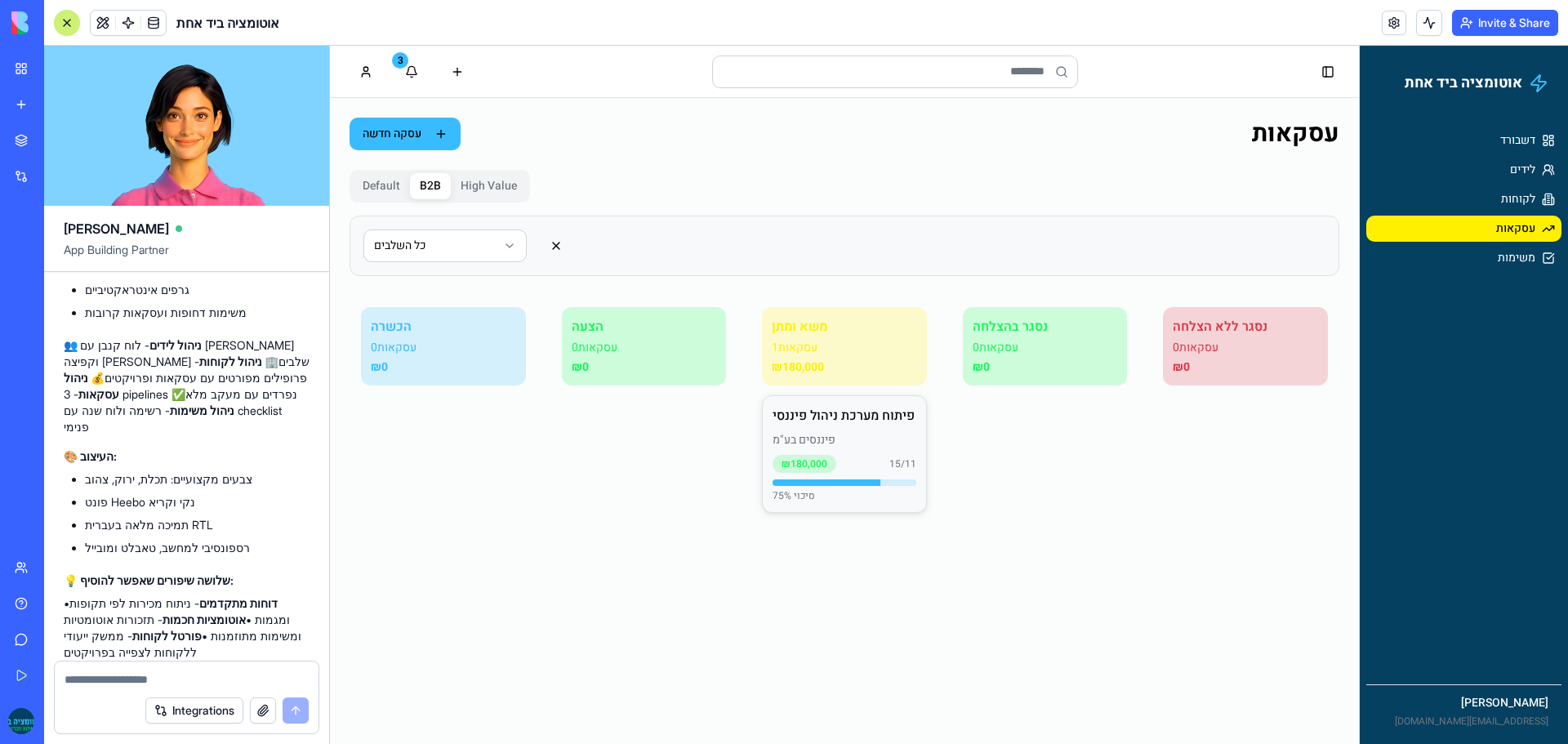
click at [811, 435] on p "פיננסים בע"מ" at bounding box center [844, 440] width 144 height 16
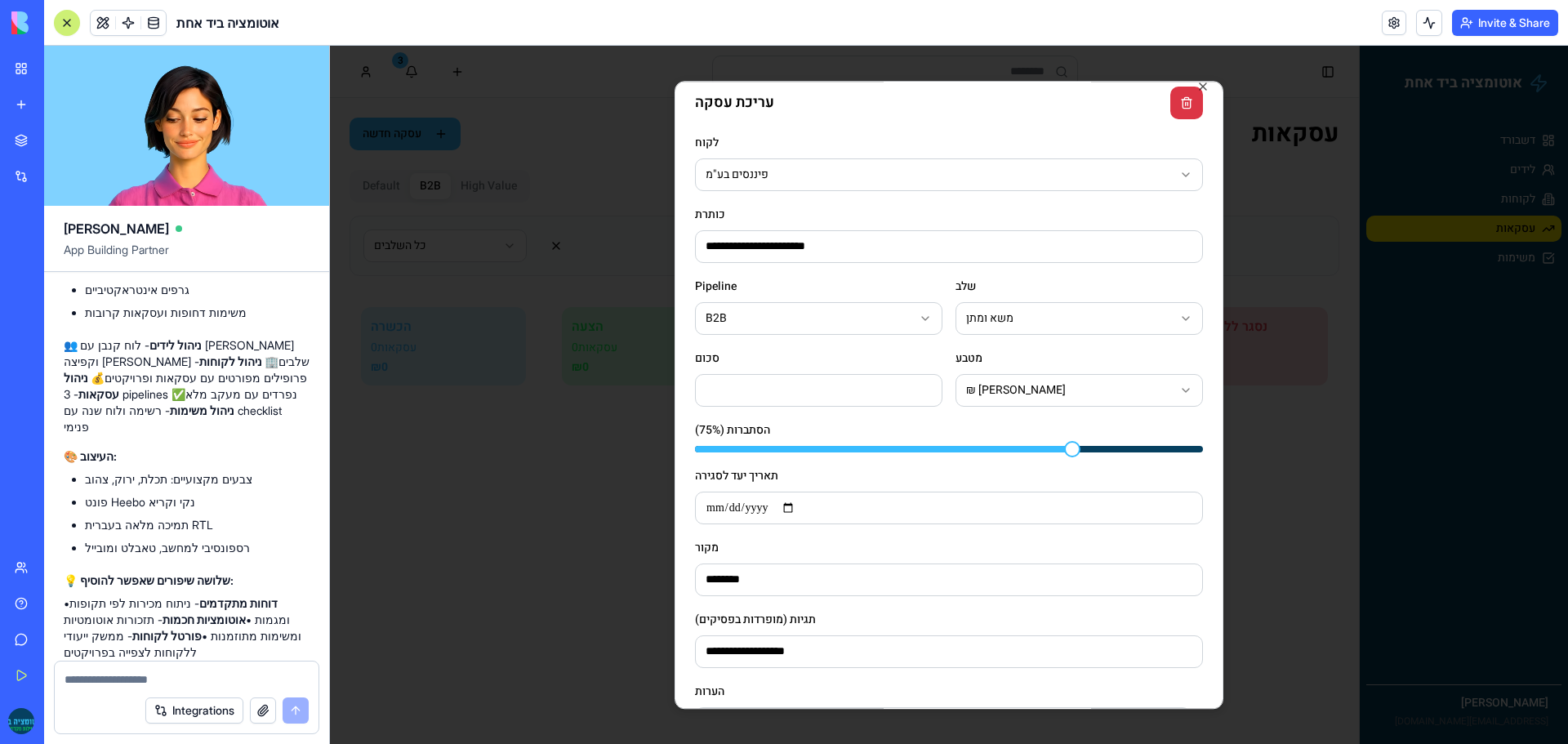
scroll to position [0, 0]
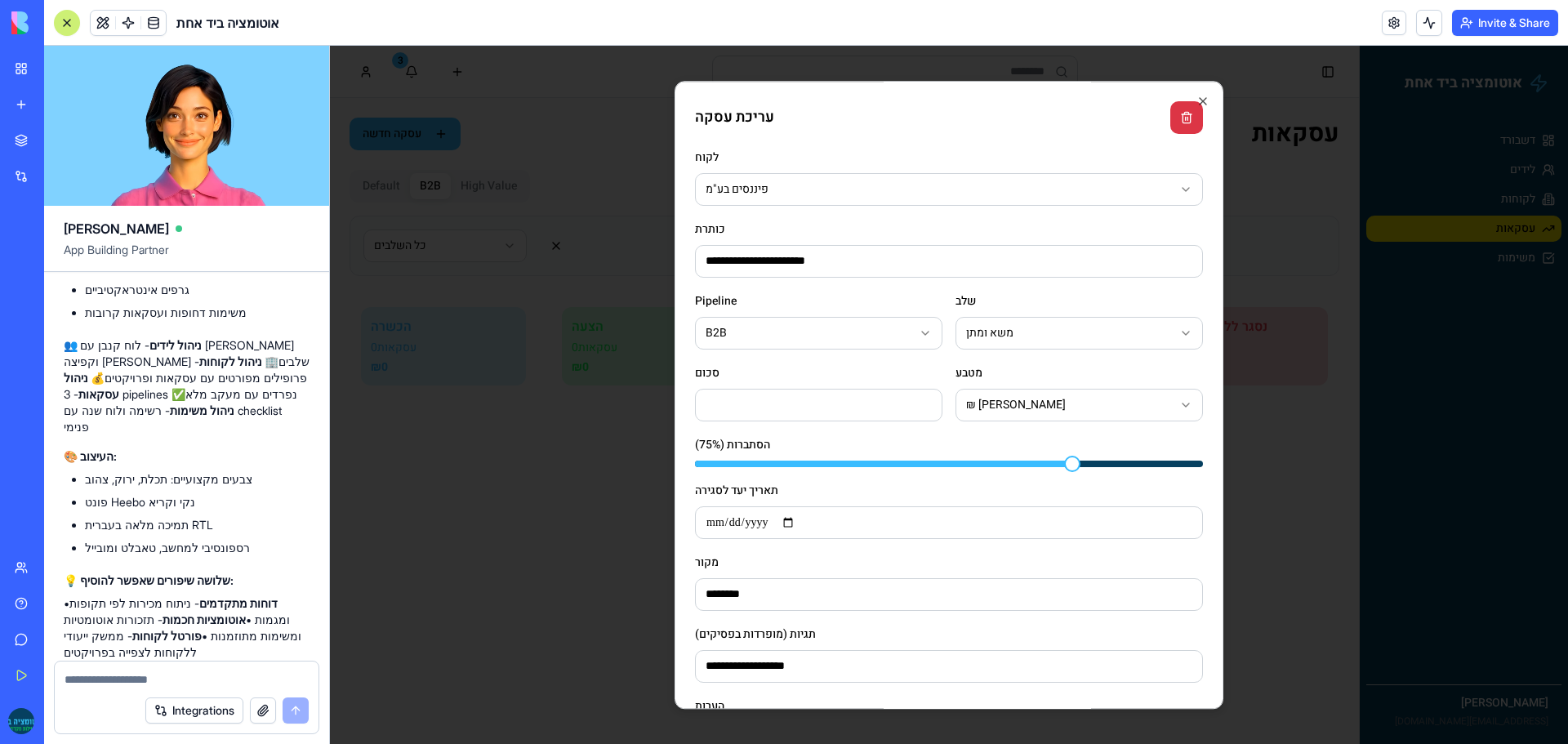
click at [718, 191] on body "**********" at bounding box center [949, 395] width 1238 height 698
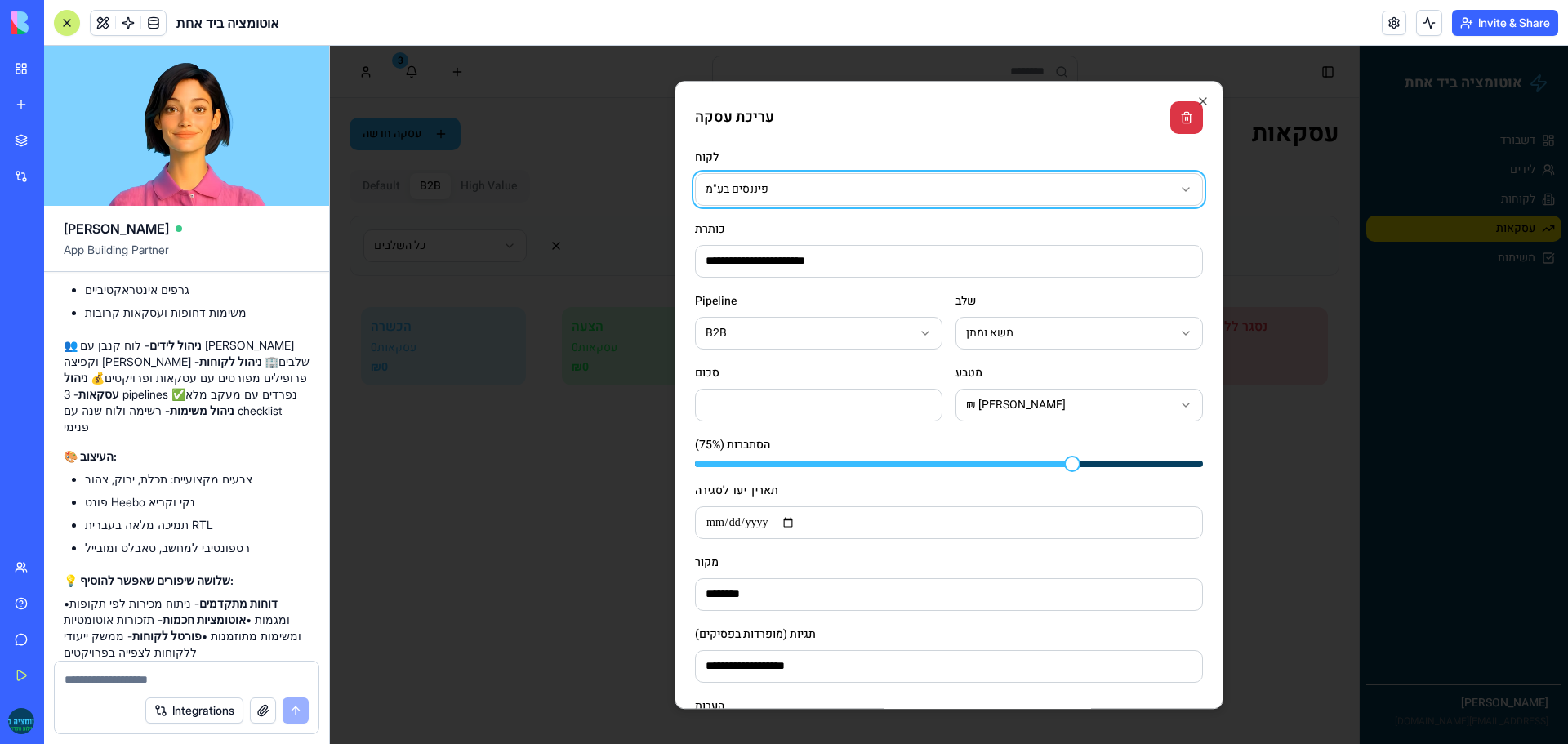
click at [718, 191] on body "**********" at bounding box center [949, 395] width 1238 height 698
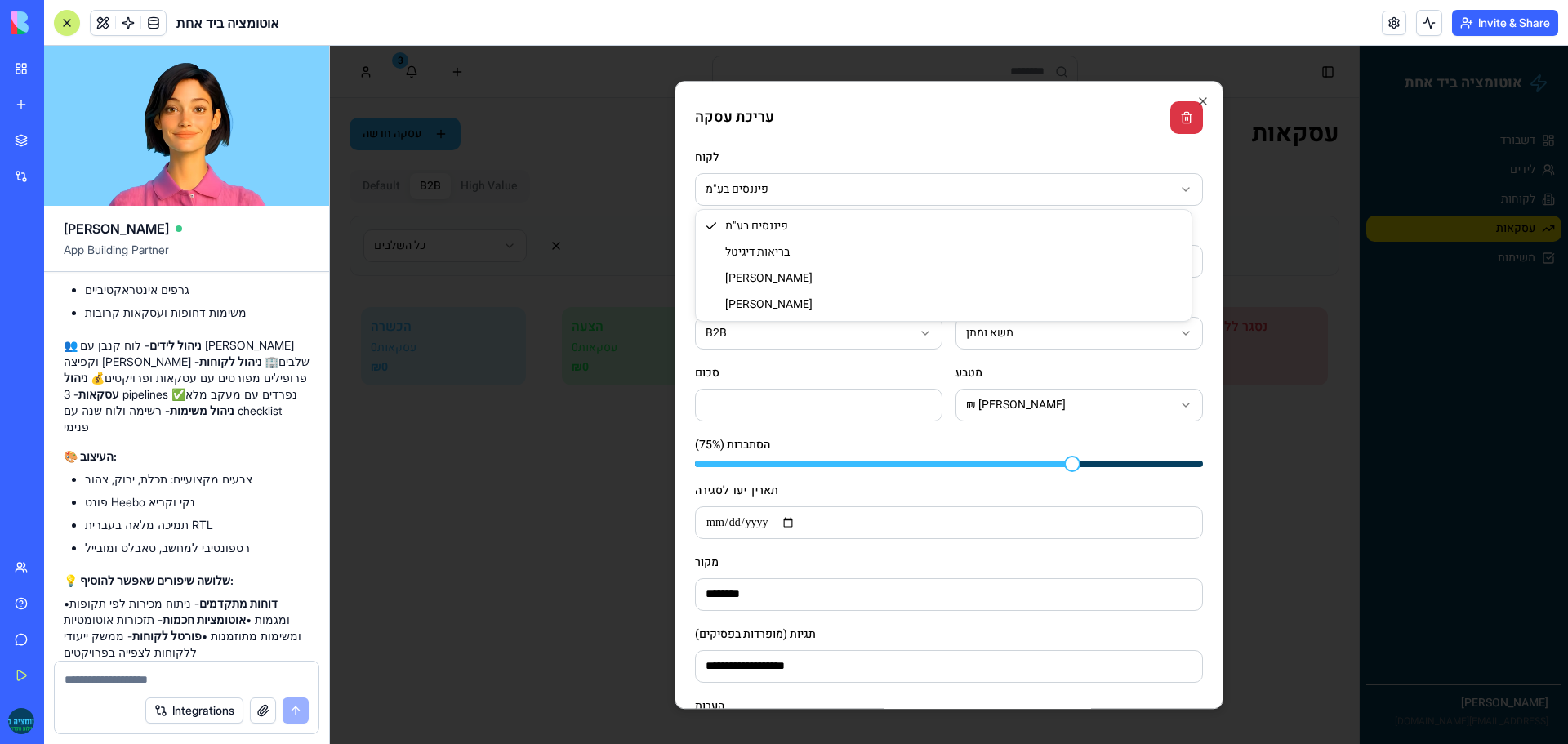
click at [767, 183] on body "**********" at bounding box center [949, 395] width 1238 height 698
click at [752, 184] on body "**********" at bounding box center [949, 395] width 1238 height 698
click at [1196, 100] on icon "button" at bounding box center [1203, 101] width 13 height 13
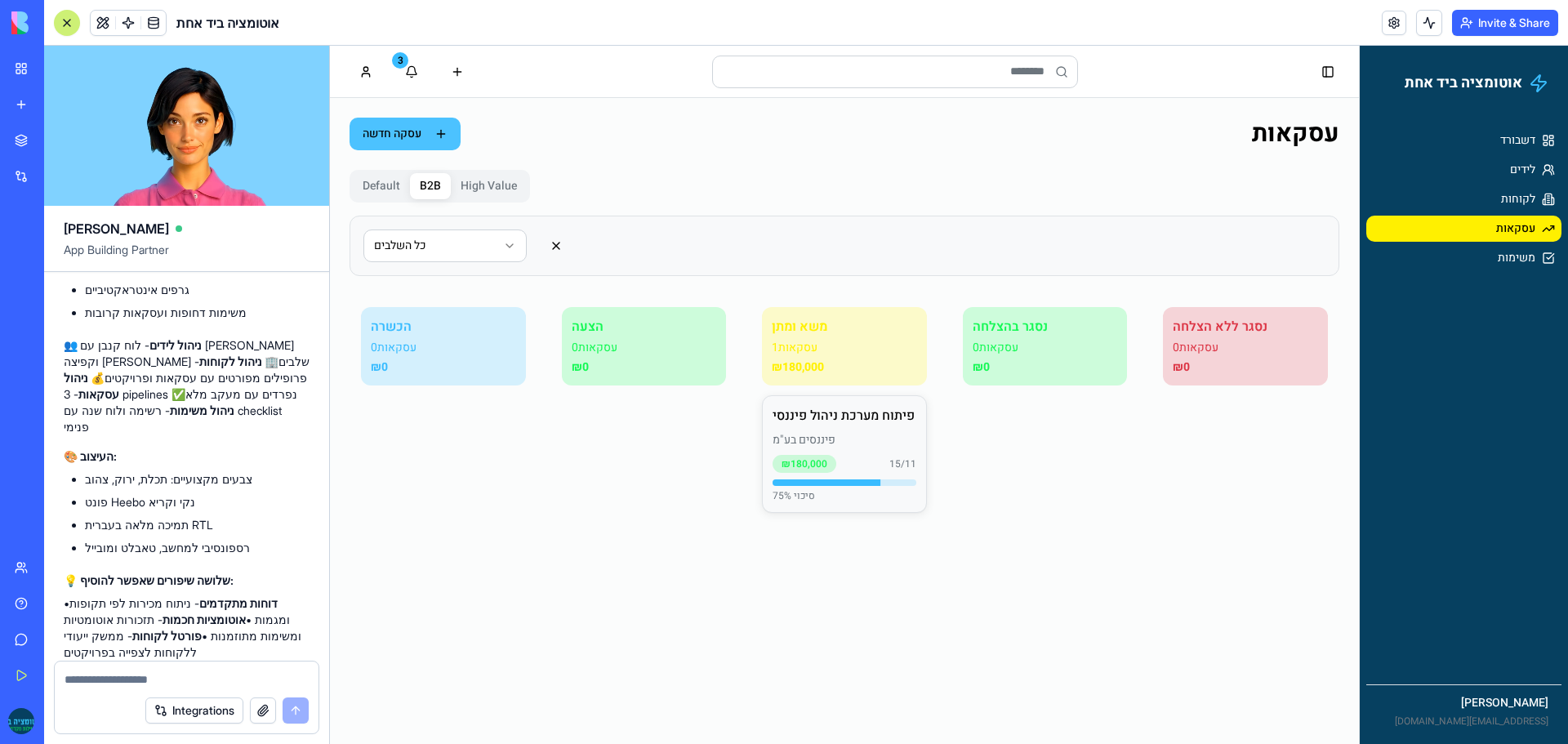
click at [419, 137] on button "עסקה חדשה" at bounding box center [405, 134] width 111 height 33
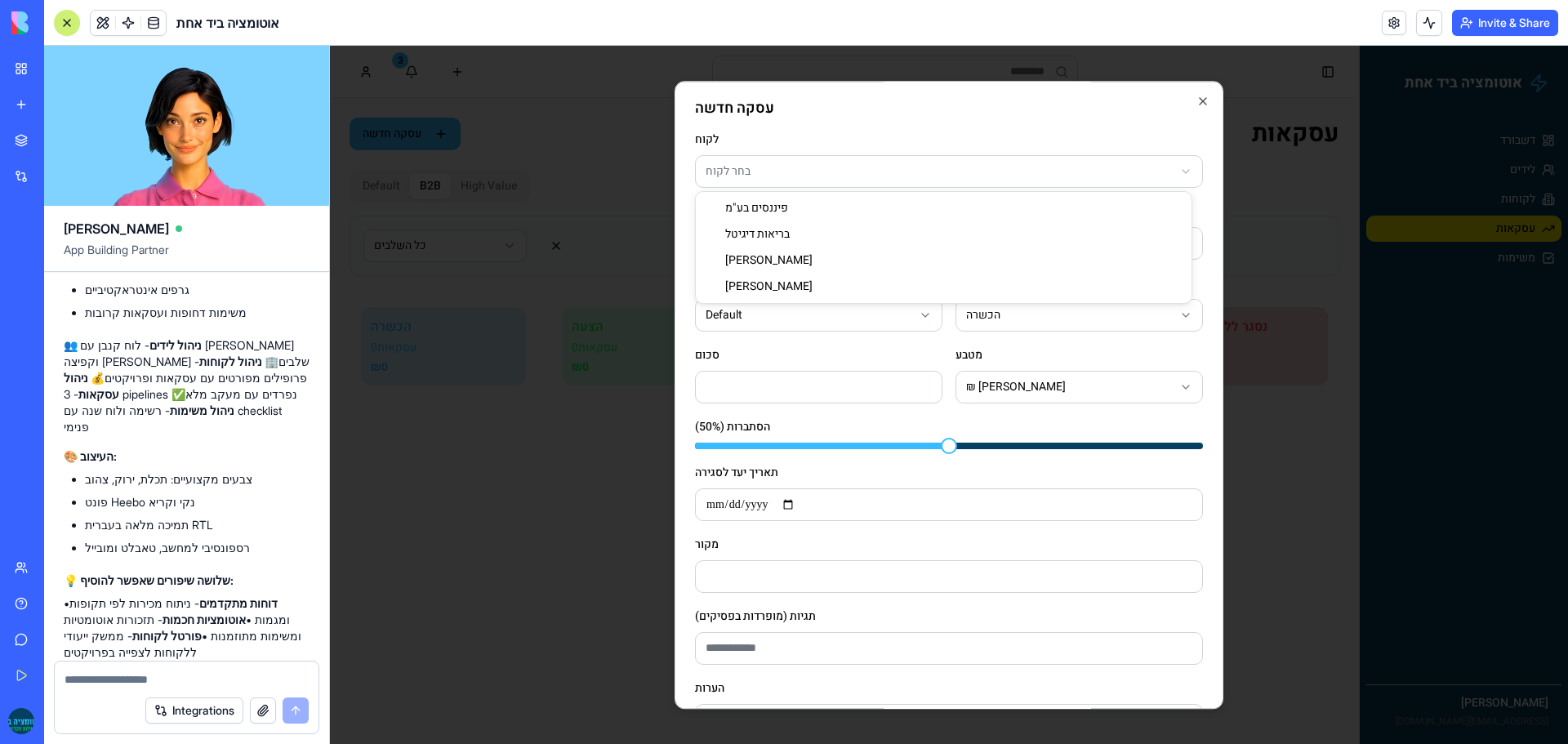
click at [793, 176] on body "**********" at bounding box center [949, 395] width 1238 height 698
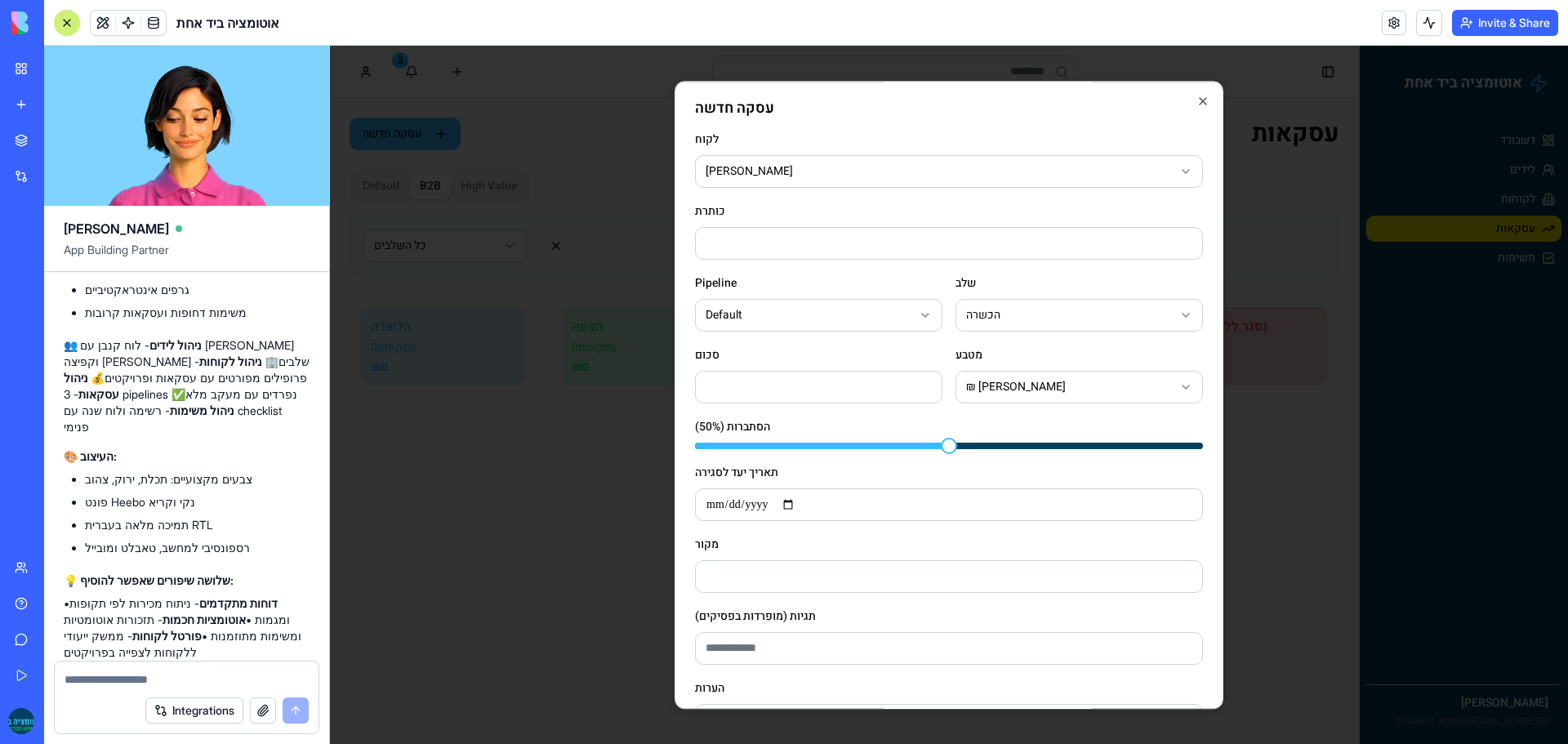
click at [768, 236] on input "כותרת" at bounding box center [948, 244] width 508 height 33
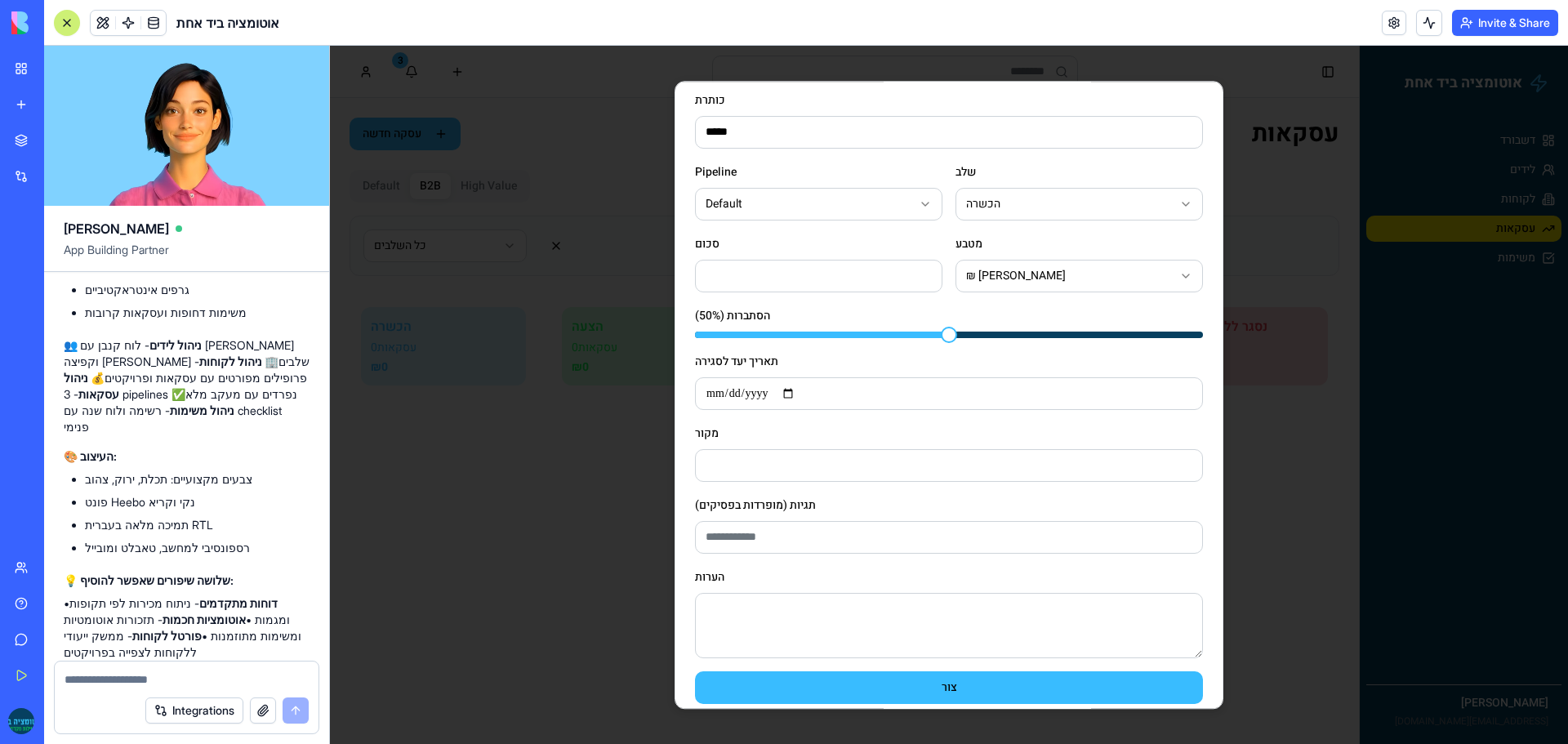
scroll to position [126, 0]
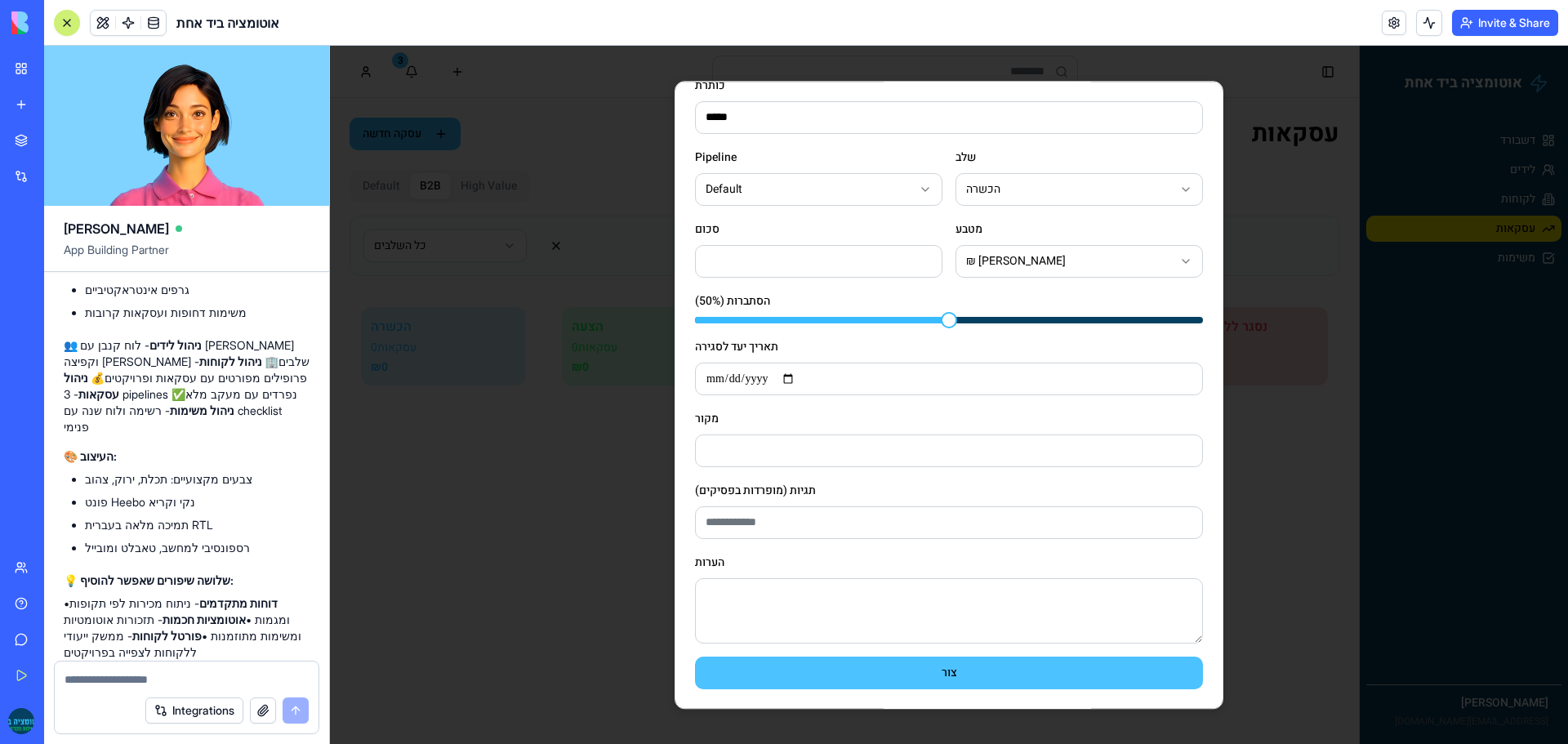
type input "*****"
click at [824, 681] on button "צור" at bounding box center [948, 673] width 508 height 33
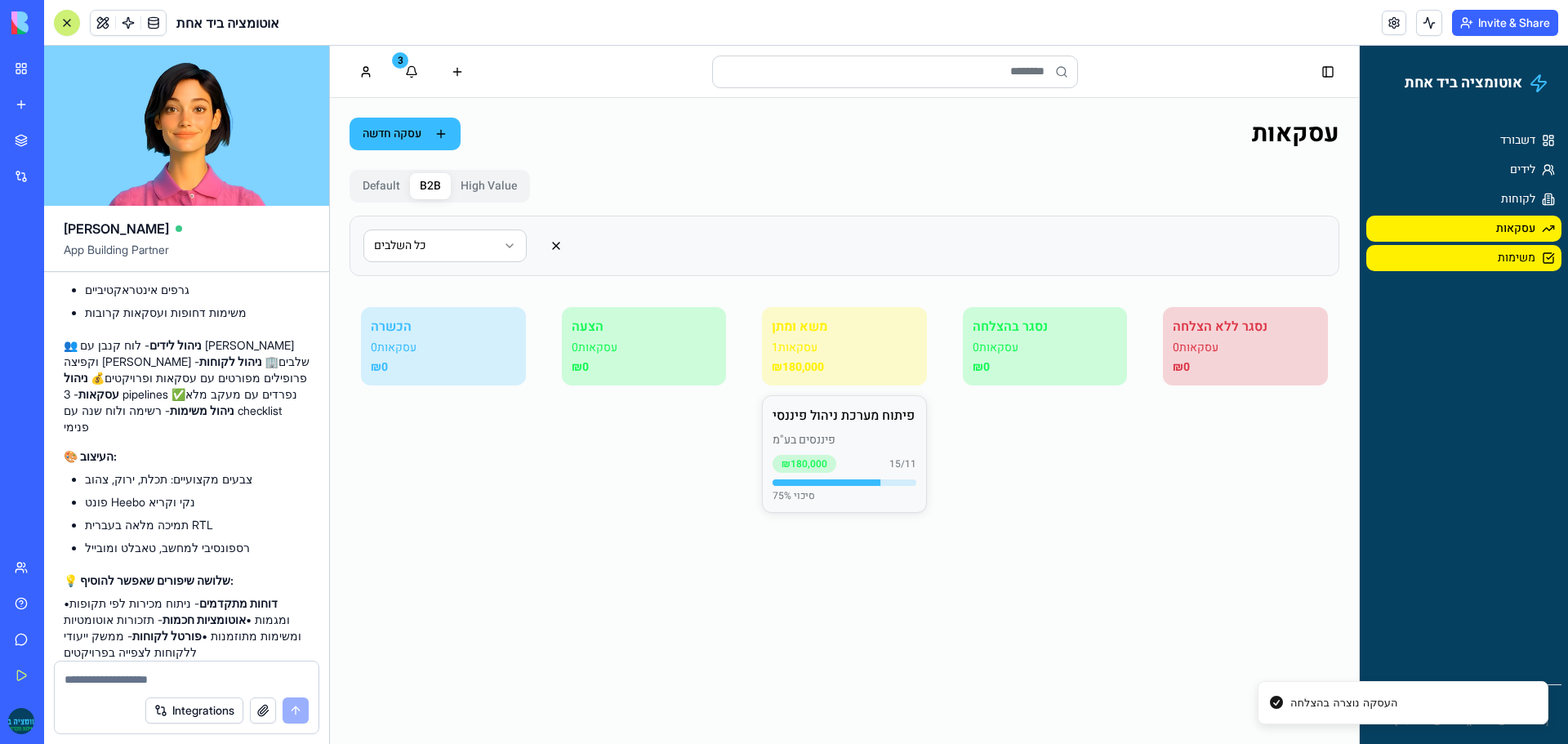
click at [1492, 258] on link "משימות" at bounding box center [1463, 258] width 195 height 26
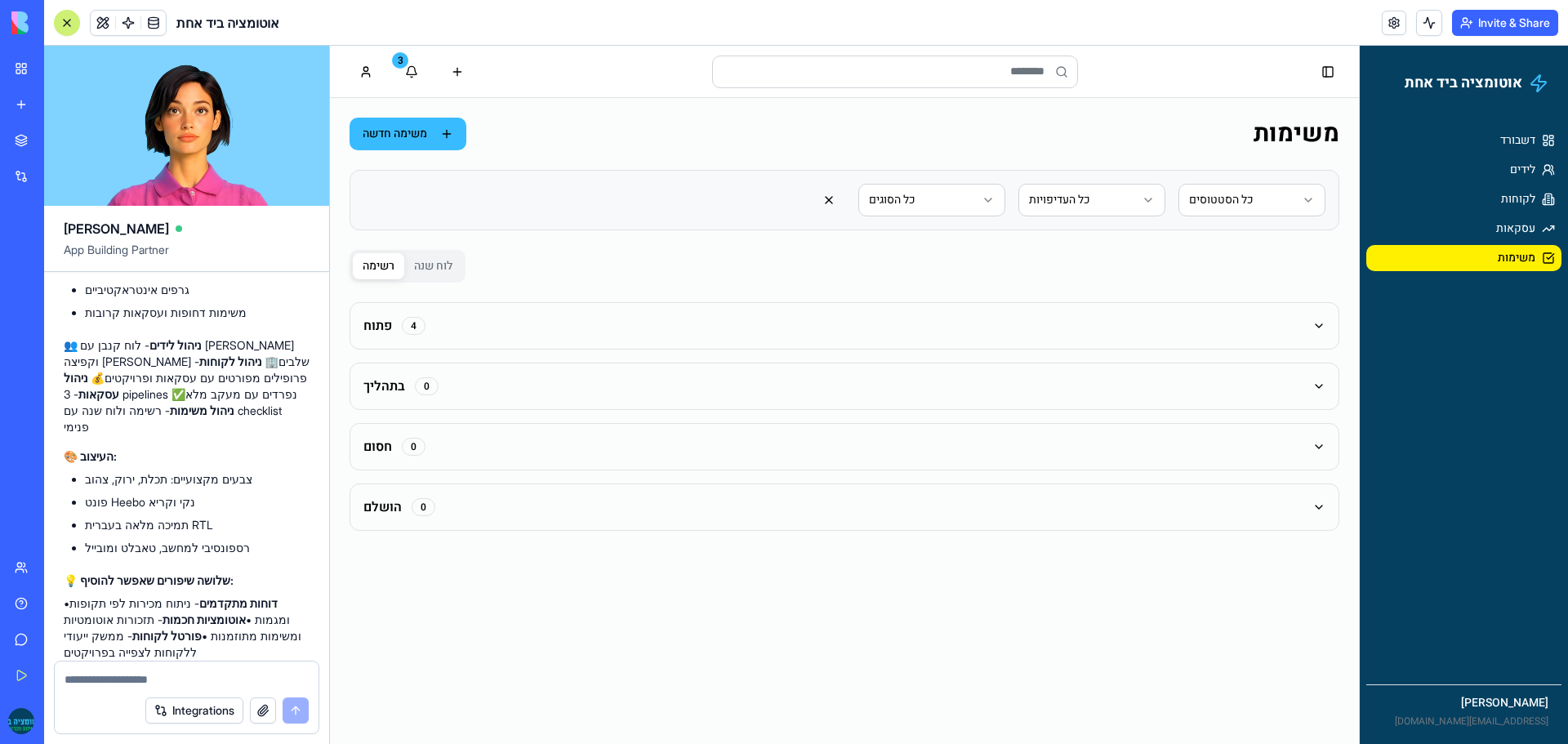
click at [503, 317] on button "פתוח 4" at bounding box center [844, 326] width 988 height 46
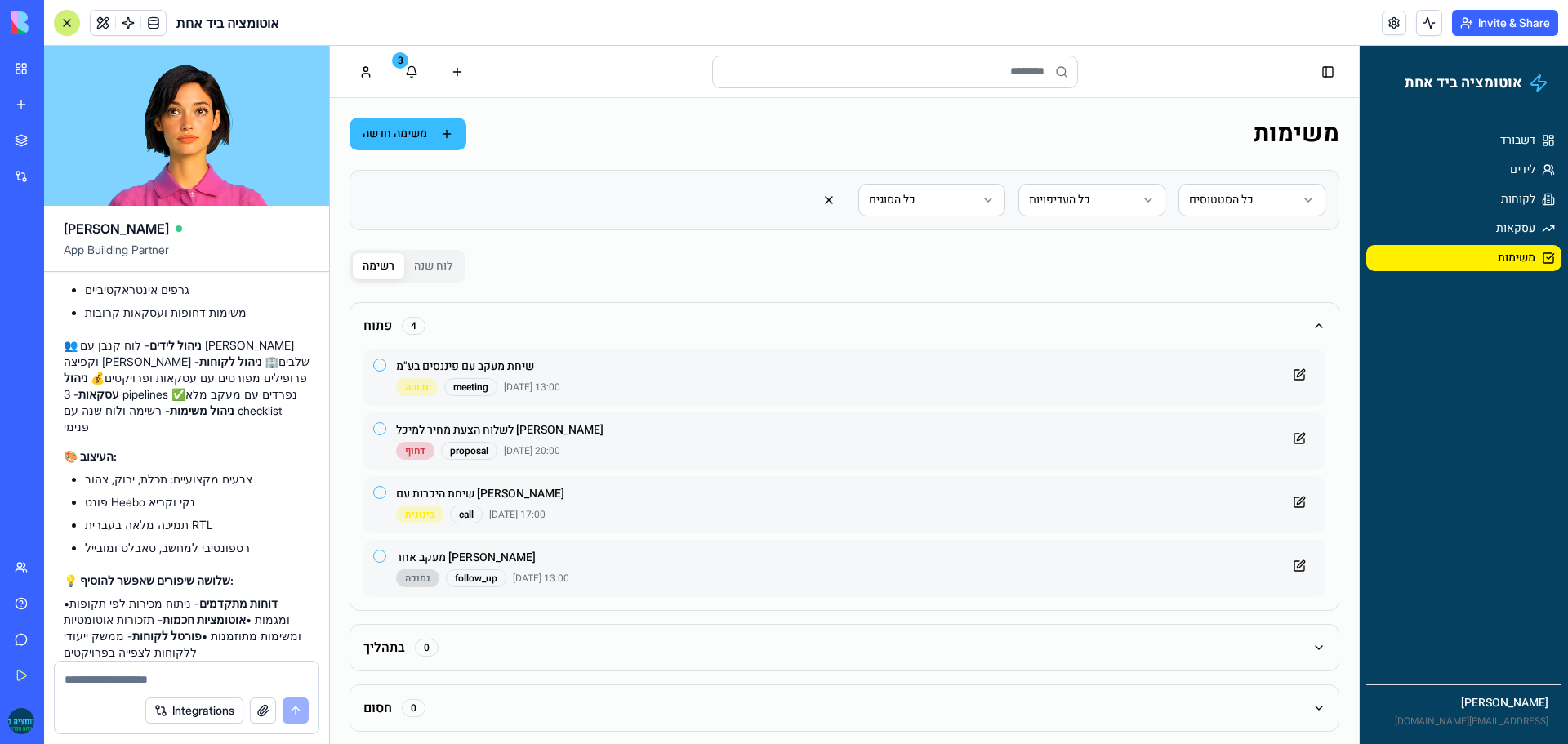
click at [463, 321] on button "פתוח 4" at bounding box center [844, 326] width 988 height 46
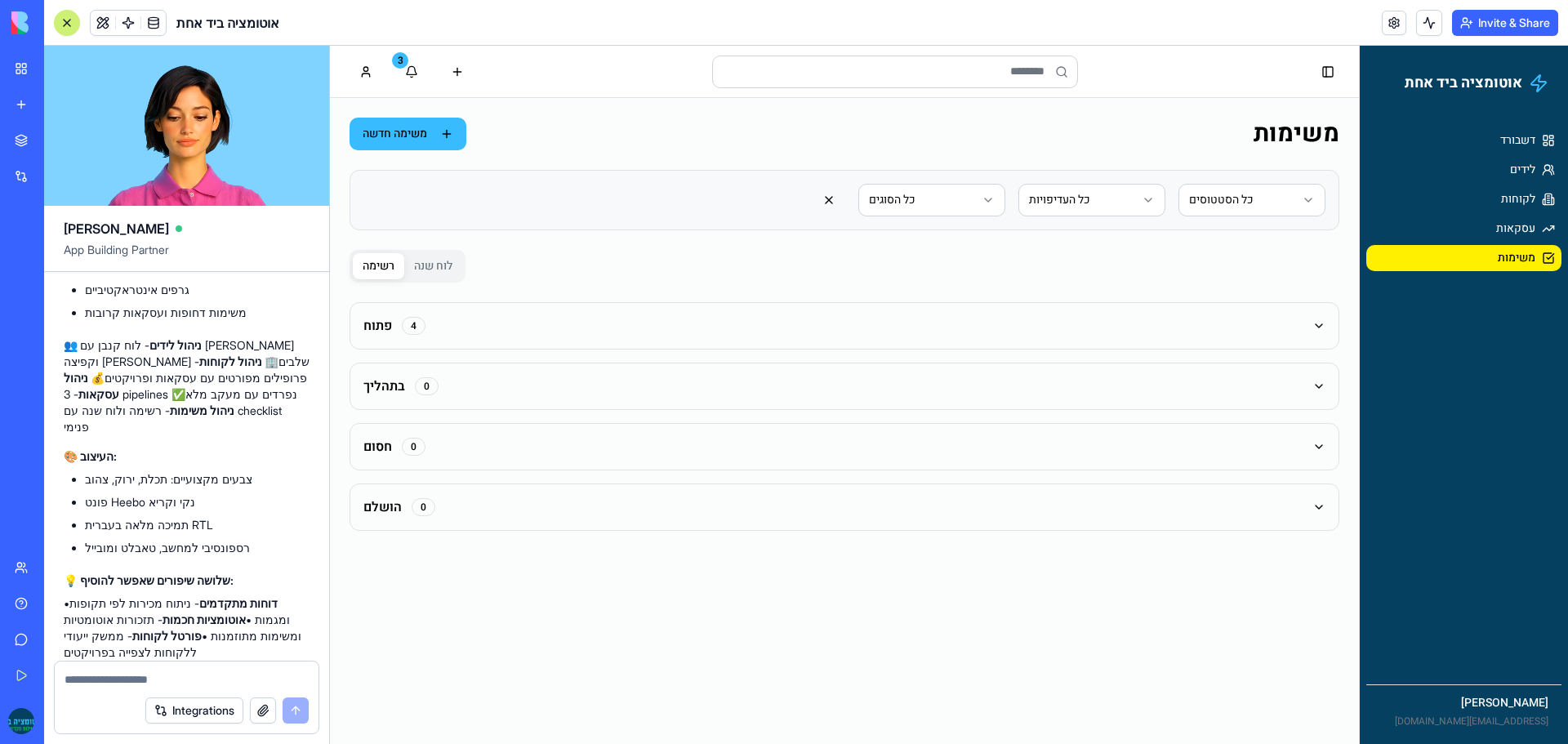
click at [463, 321] on button "פתוח 4" at bounding box center [844, 326] width 988 height 46
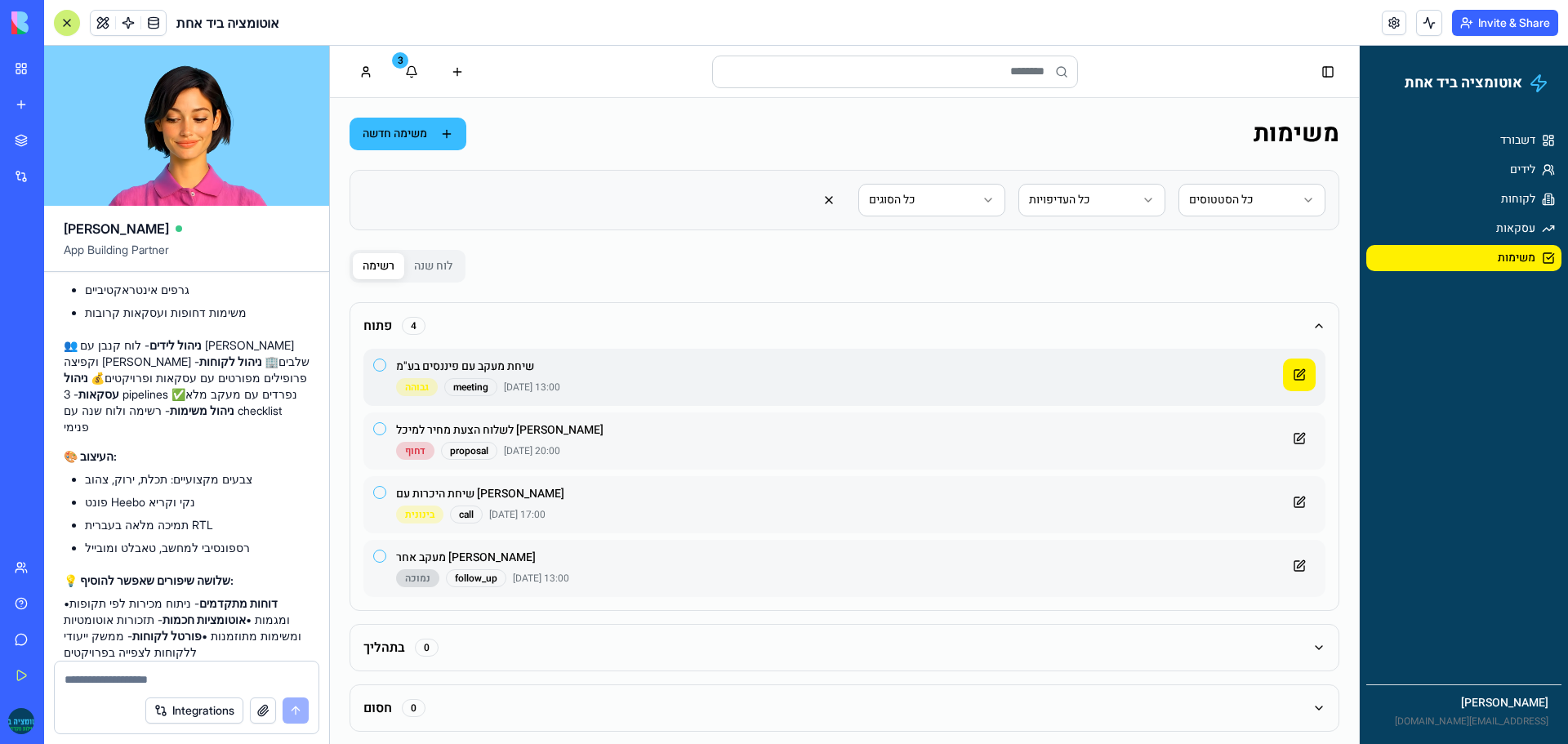
click at [1282, 365] on button at bounding box center [1299, 374] width 33 height 33
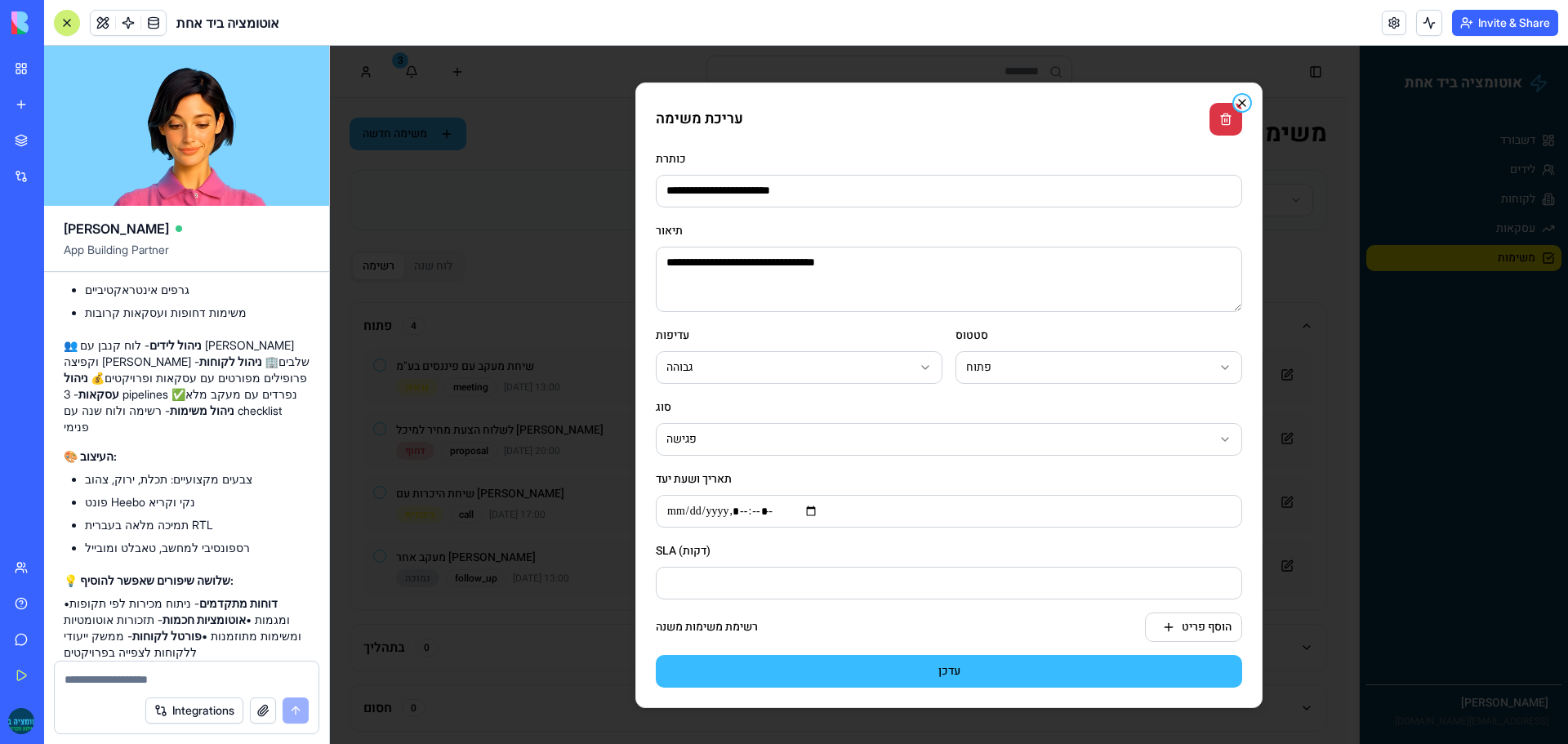
click at [1245, 96] on icon "button" at bounding box center [1242, 103] width 13 height 13
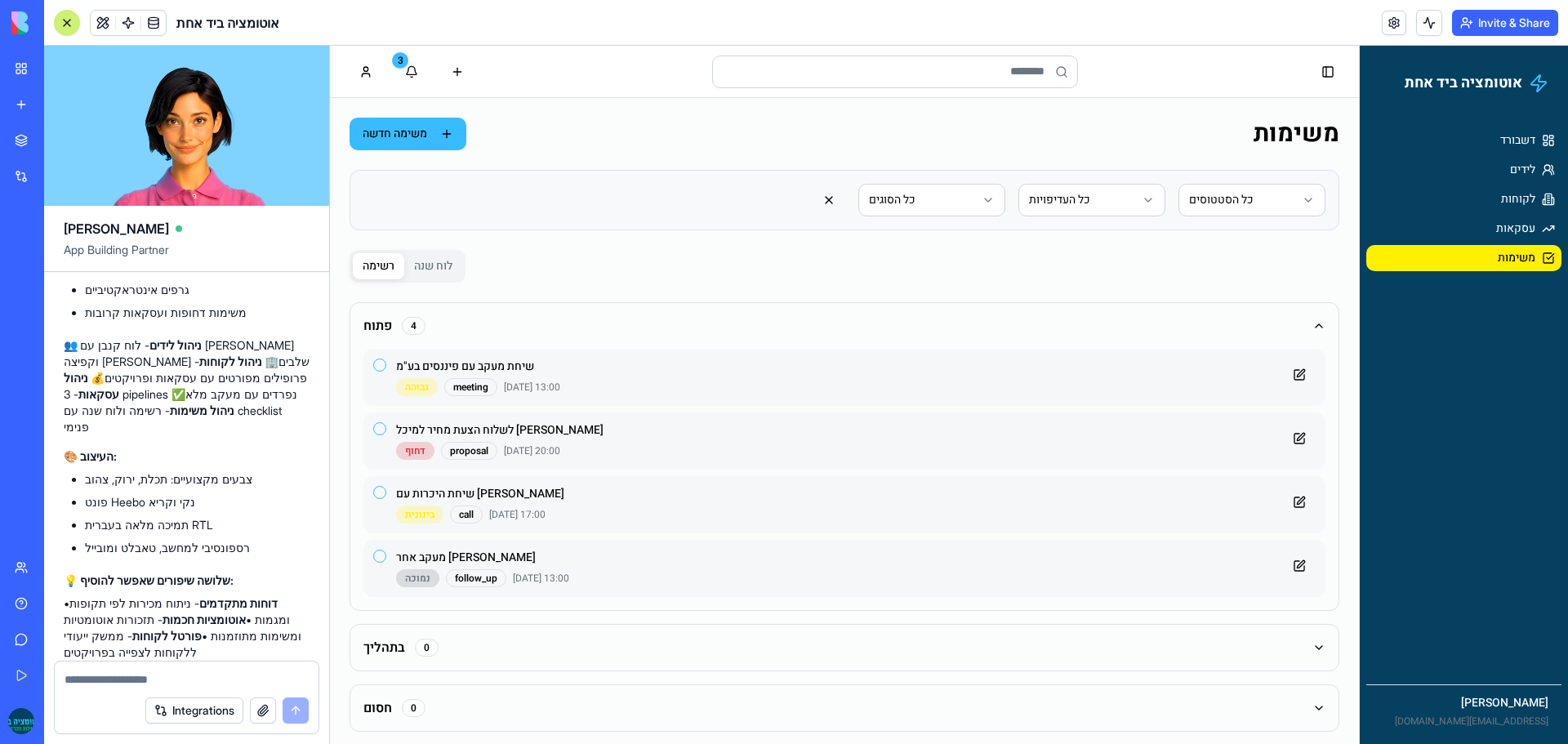
click at [1405, 338] on div "דשבורד לידים לקוחות עסקאות משימות" at bounding box center [1463, 399] width 208 height 557
click at [1435, 151] on link "דשבורד" at bounding box center [1463, 141] width 195 height 26
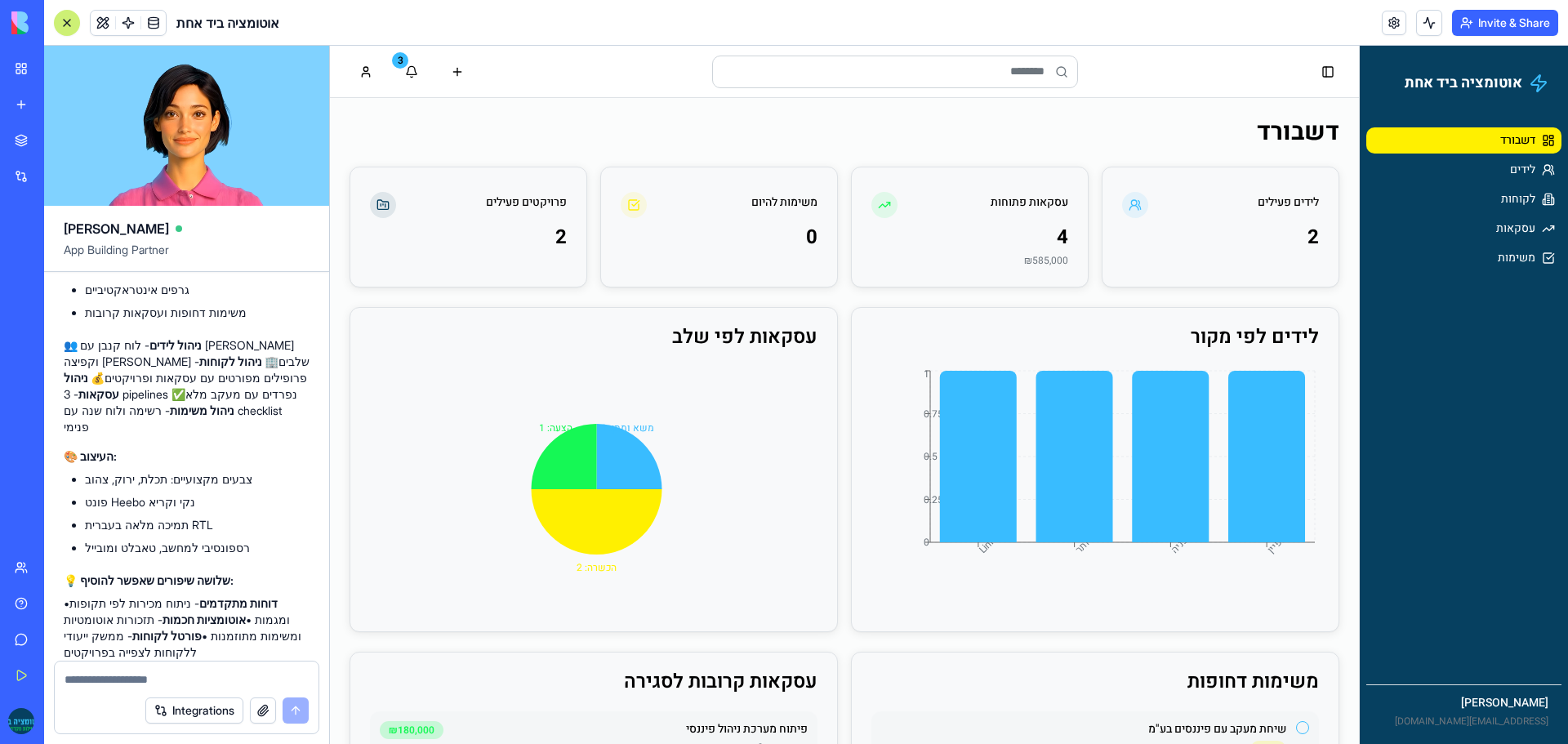
click at [145, 677] on textarea at bounding box center [186, 679] width 244 height 16
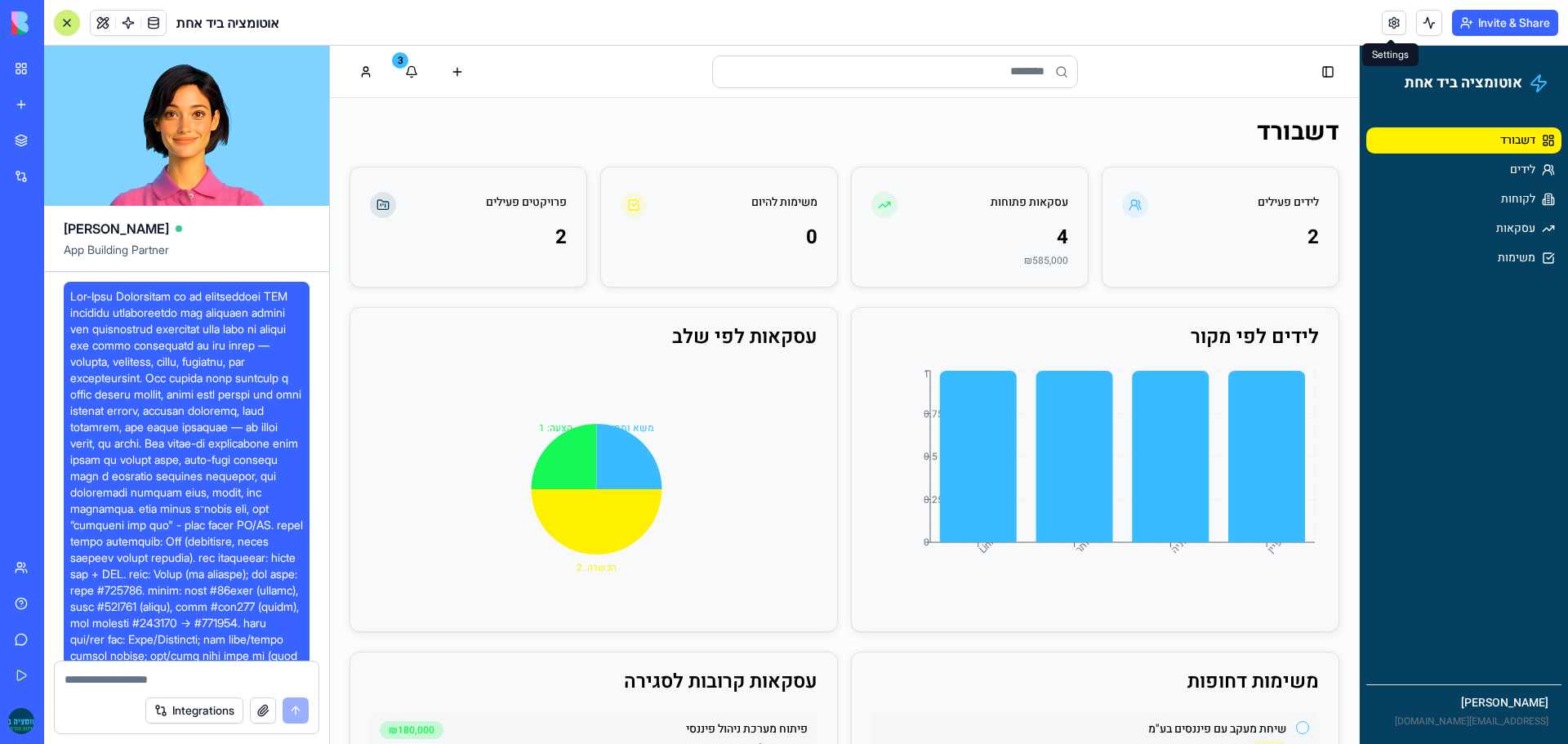
click at [1384, 26] on link at bounding box center [1394, 23] width 25 height 25
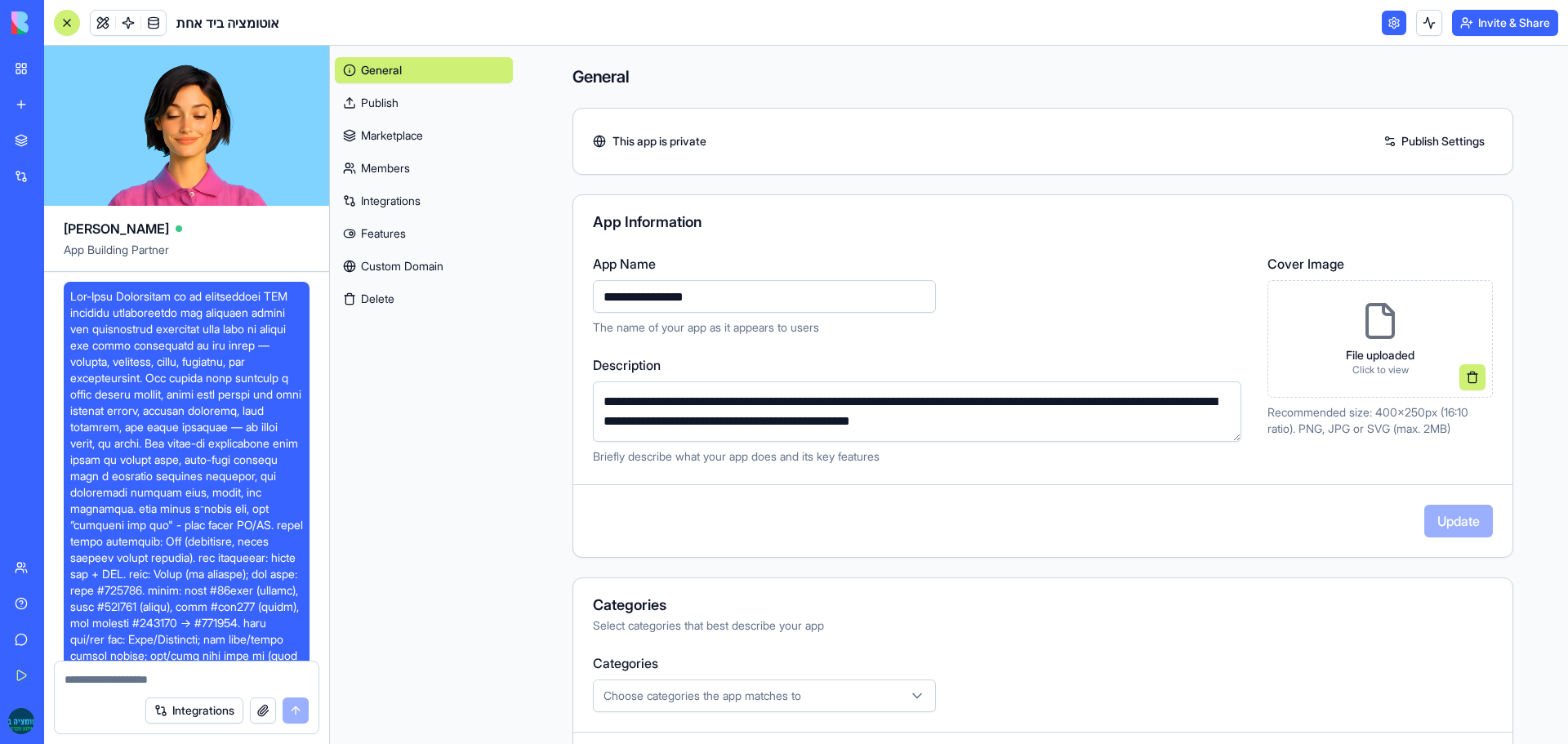
click at [414, 105] on link "Publish" at bounding box center [424, 103] width 178 height 26
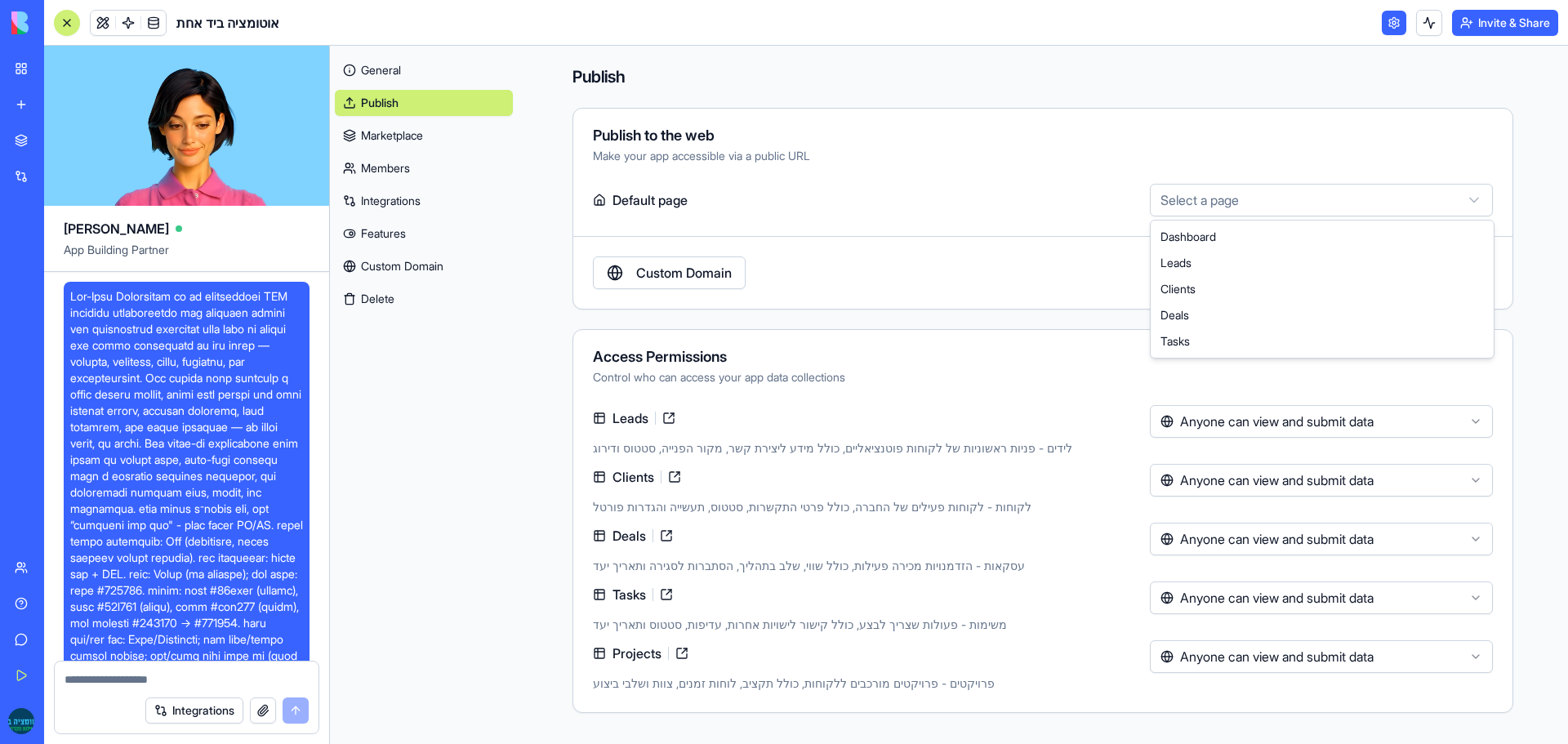
click at [1328, 205] on html "My Workspace New app Marketplace Integrations Recent סובל נדל״ן - מערכת ניהול נ…" at bounding box center [784, 372] width 1568 height 744
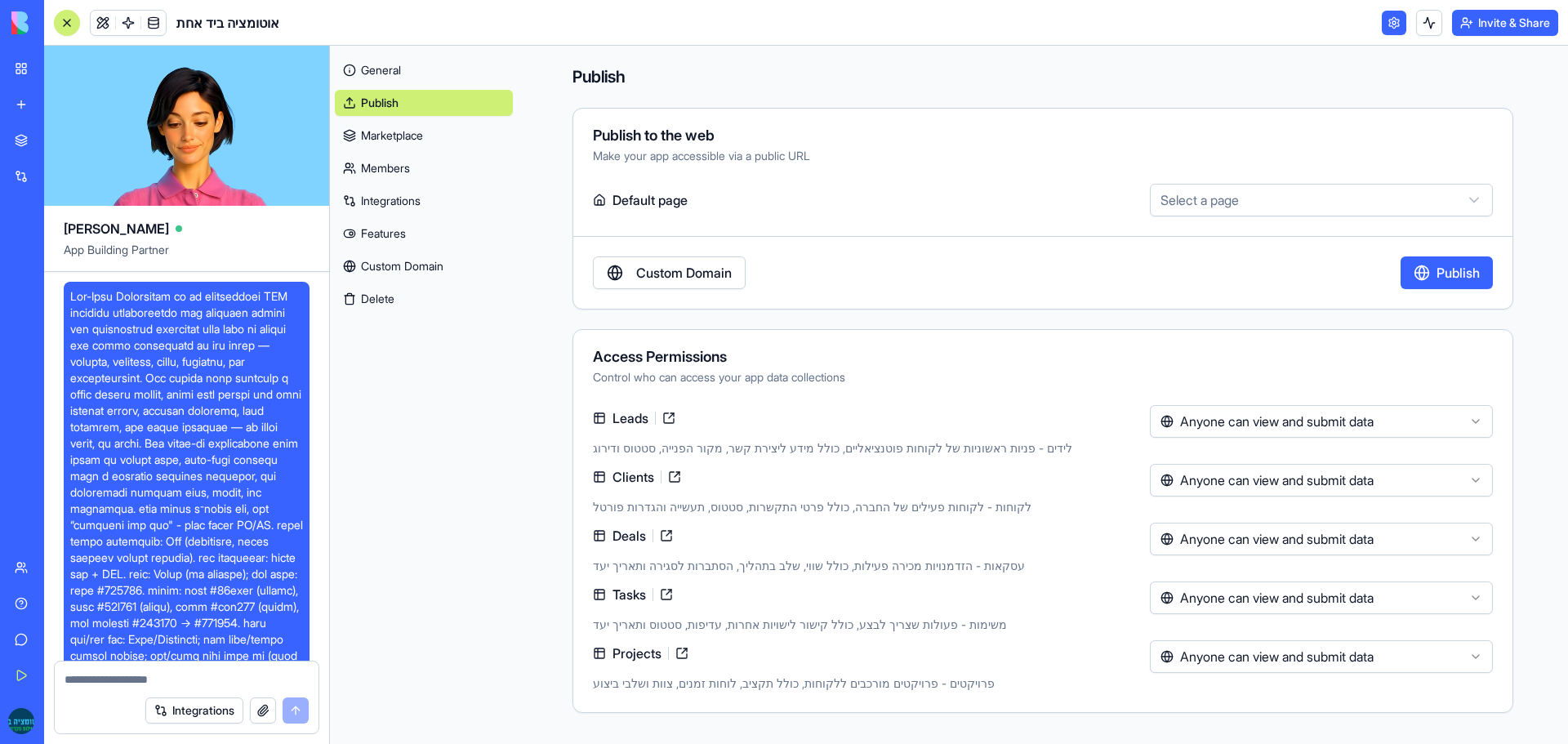
click at [1328, 205] on html "My Workspace New app Marketplace Integrations Recent סובל נדל״ן - מערכת ניהול נ…" at bounding box center [784, 372] width 1568 height 744
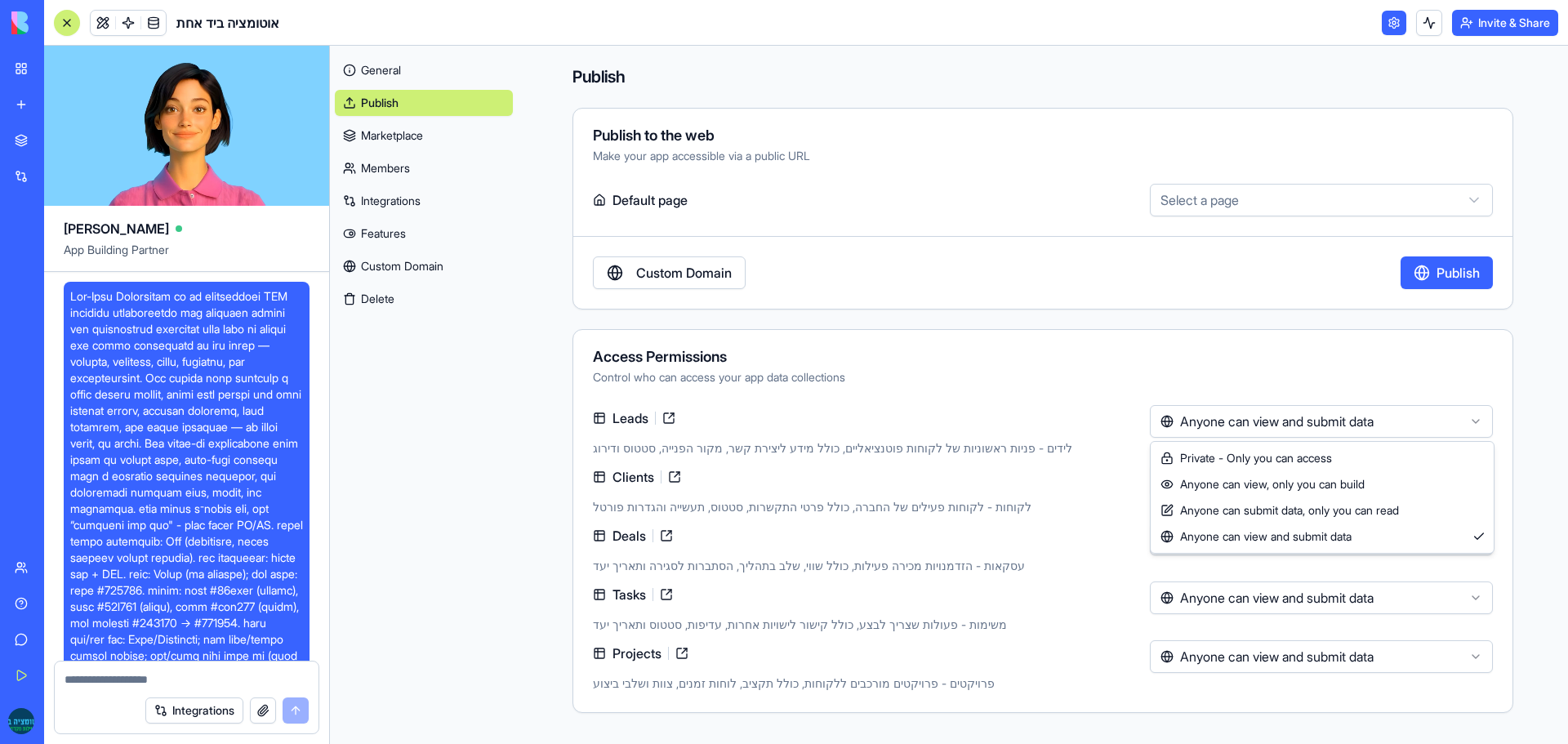
click at [1221, 422] on html "My Workspace New app Marketplace Integrations Recent סובל נדל״ן - מערכת ניהול נ…" at bounding box center [784, 372] width 1568 height 744
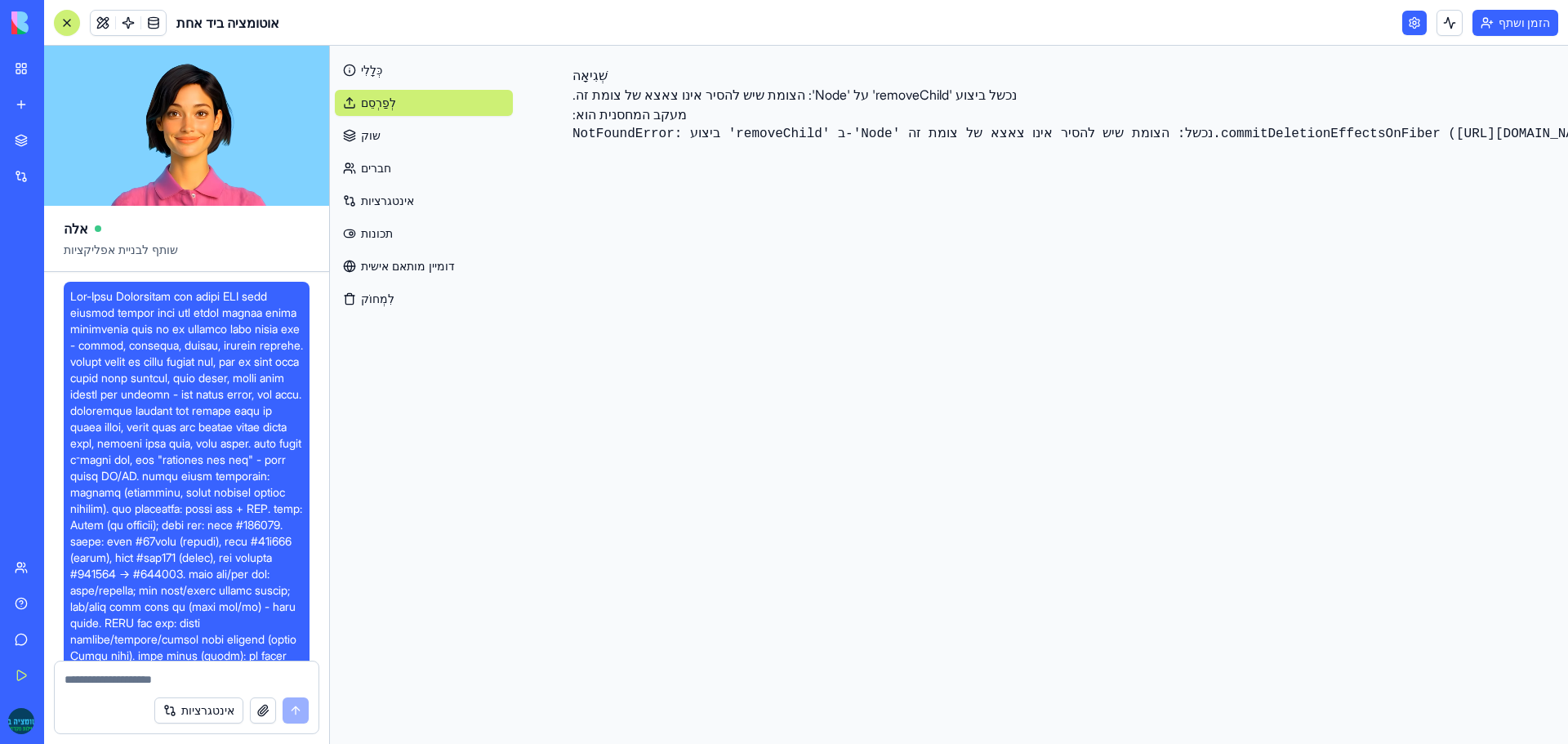
click at [372, 137] on font "שוק" at bounding box center [370, 135] width 20 height 14
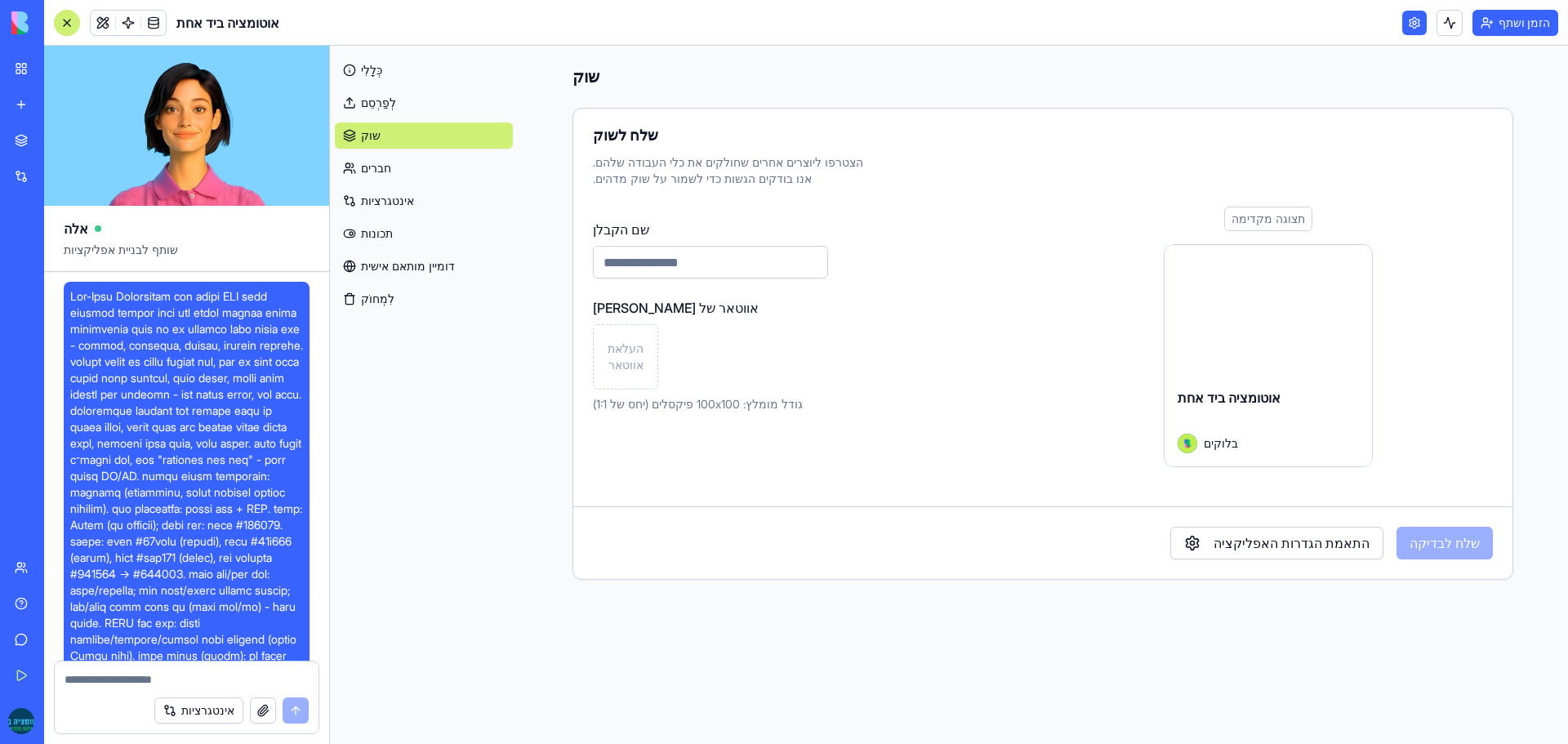
click at [379, 106] on font "לְפַרְסֵם" at bounding box center [378, 102] width 35 height 14
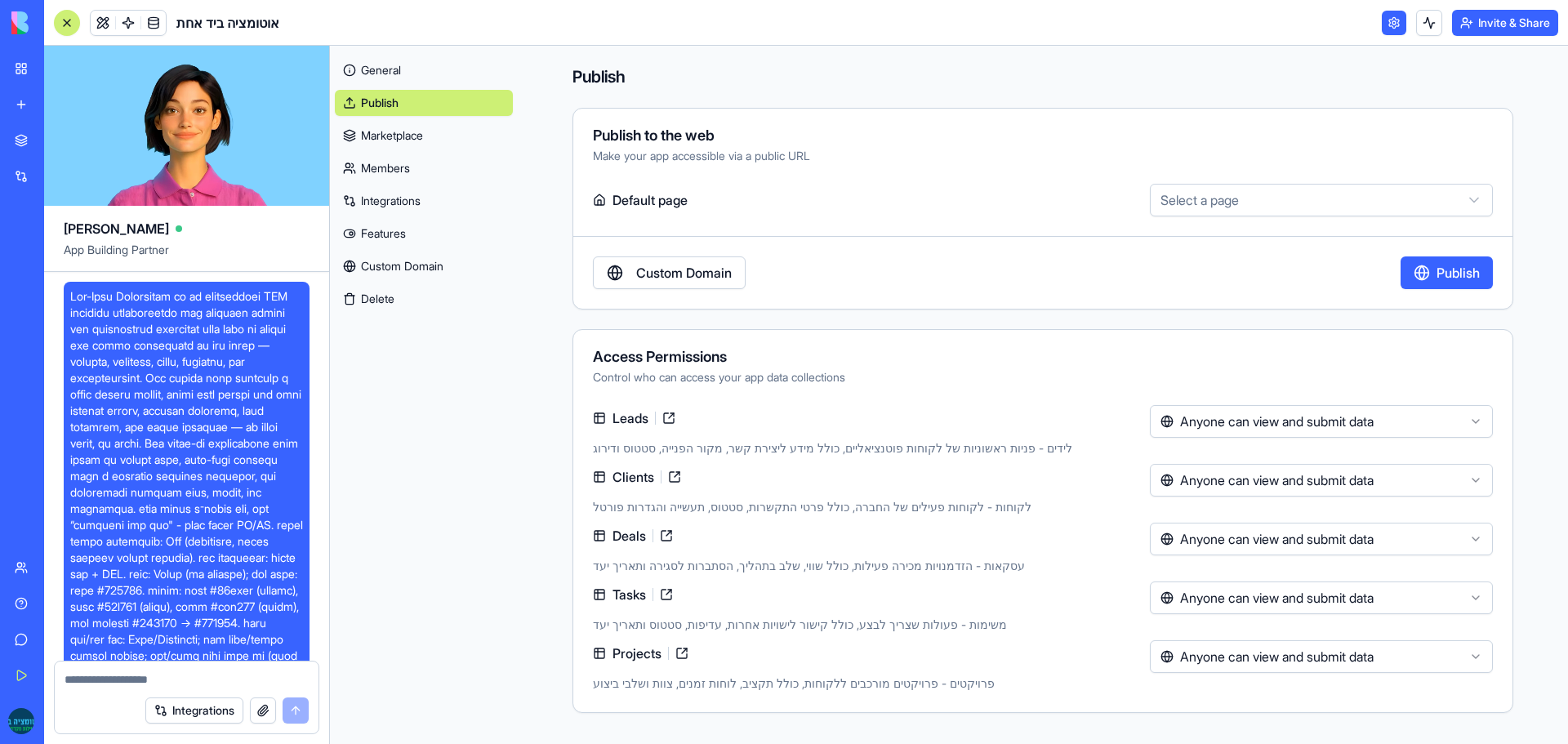
click at [1220, 421] on html "My Workspace New app Marketplace Integrations Recent סובל נדל״ן - מערכת ניהול נ…" at bounding box center [784, 372] width 1568 height 744
click at [989, 495] on html "My Workspace New app Marketplace Integrations Recent סובל נדל״ן - מערכת ניהול נ…" at bounding box center [784, 372] width 1568 height 744
click at [437, 137] on link "Marketplace" at bounding box center [424, 136] width 178 height 26
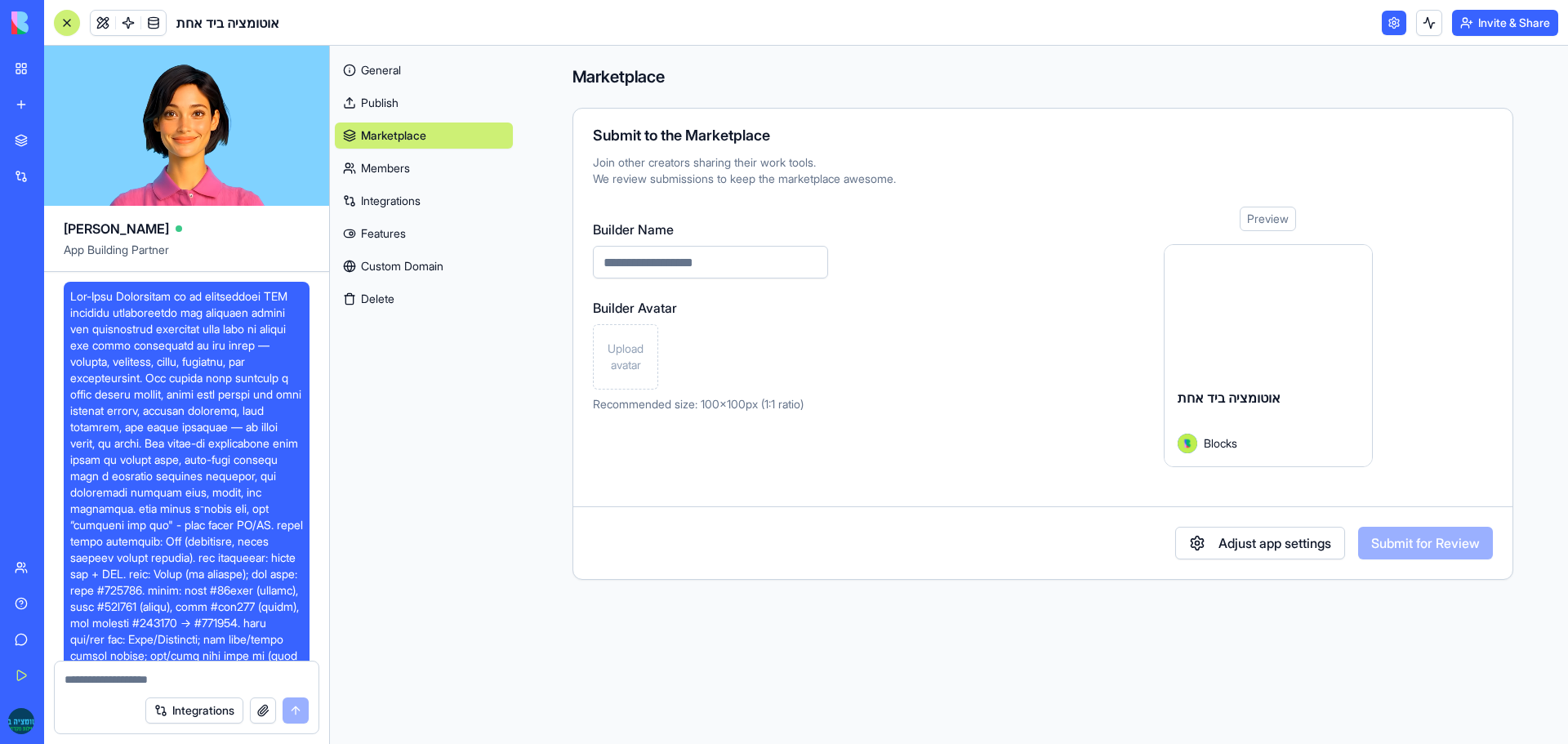
click at [407, 159] on link "Members" at bounding box center [424, 168] width 178 height 26
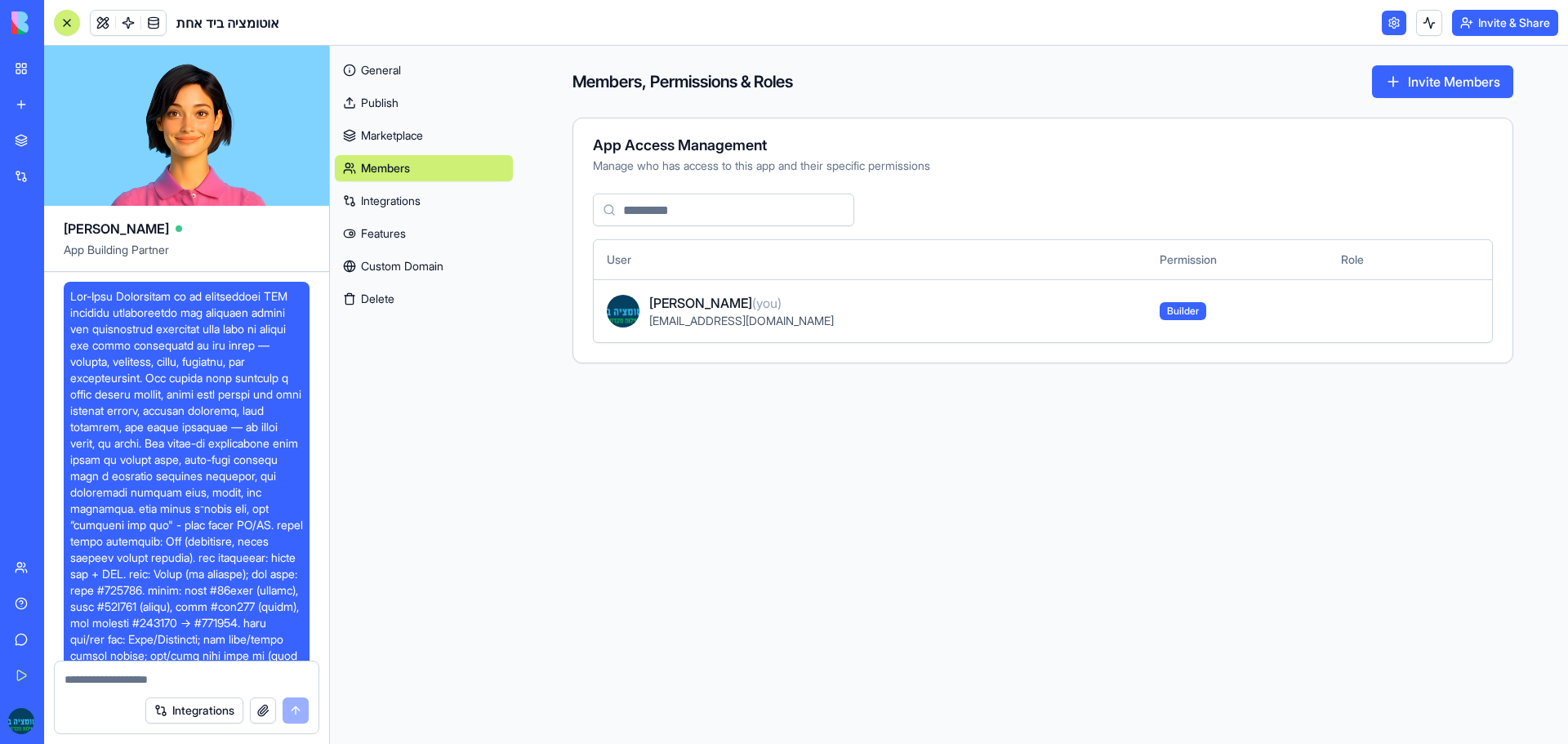
click at [1440, 75] on button "Invite Members" at bounding box center [1443, 81] width 142 height 33
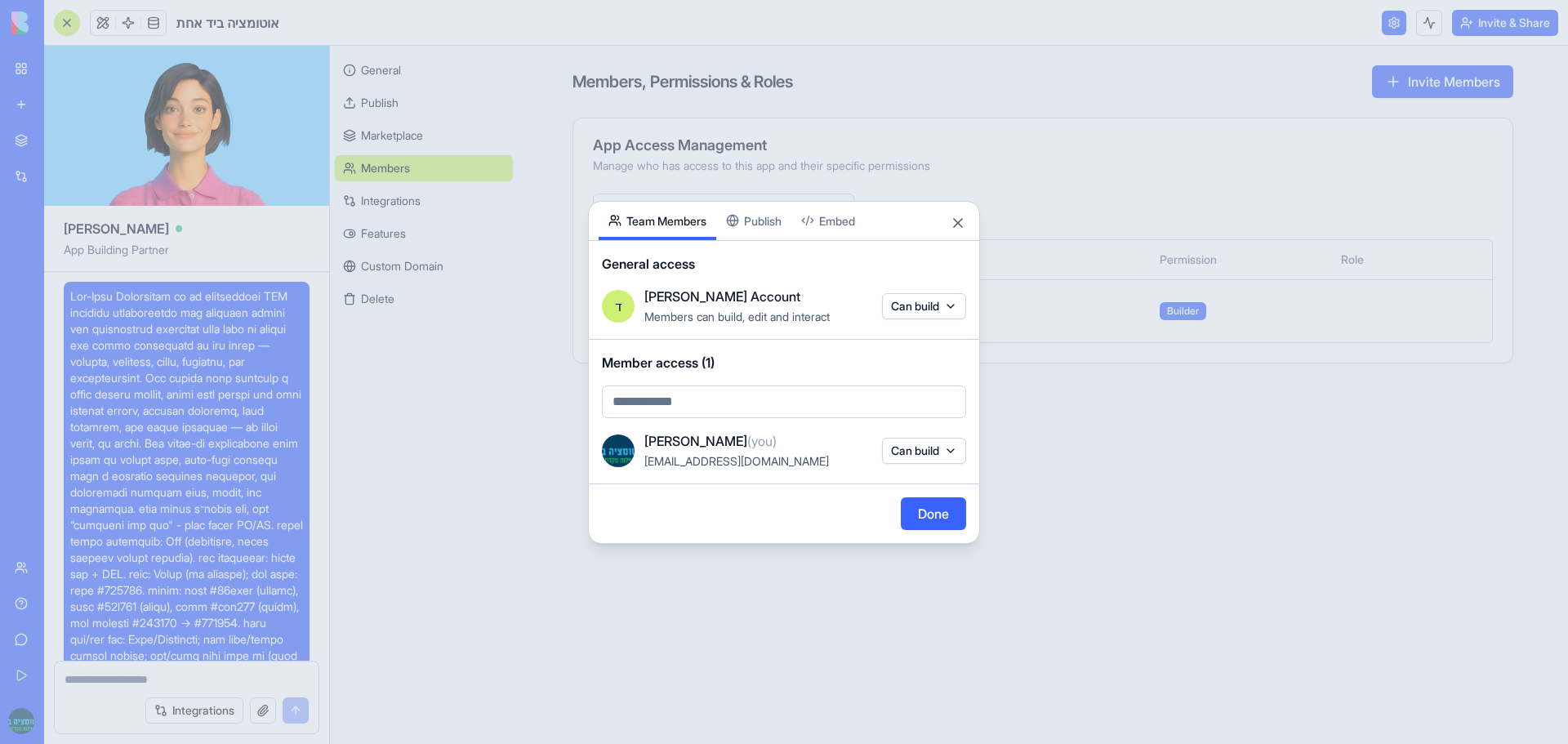
click at [780, 226] on div "Share App Team Members Publish Embed General access ד [PERSON_NAME] Account Mem…" at bounding box center [784, 372] width 392 height 343
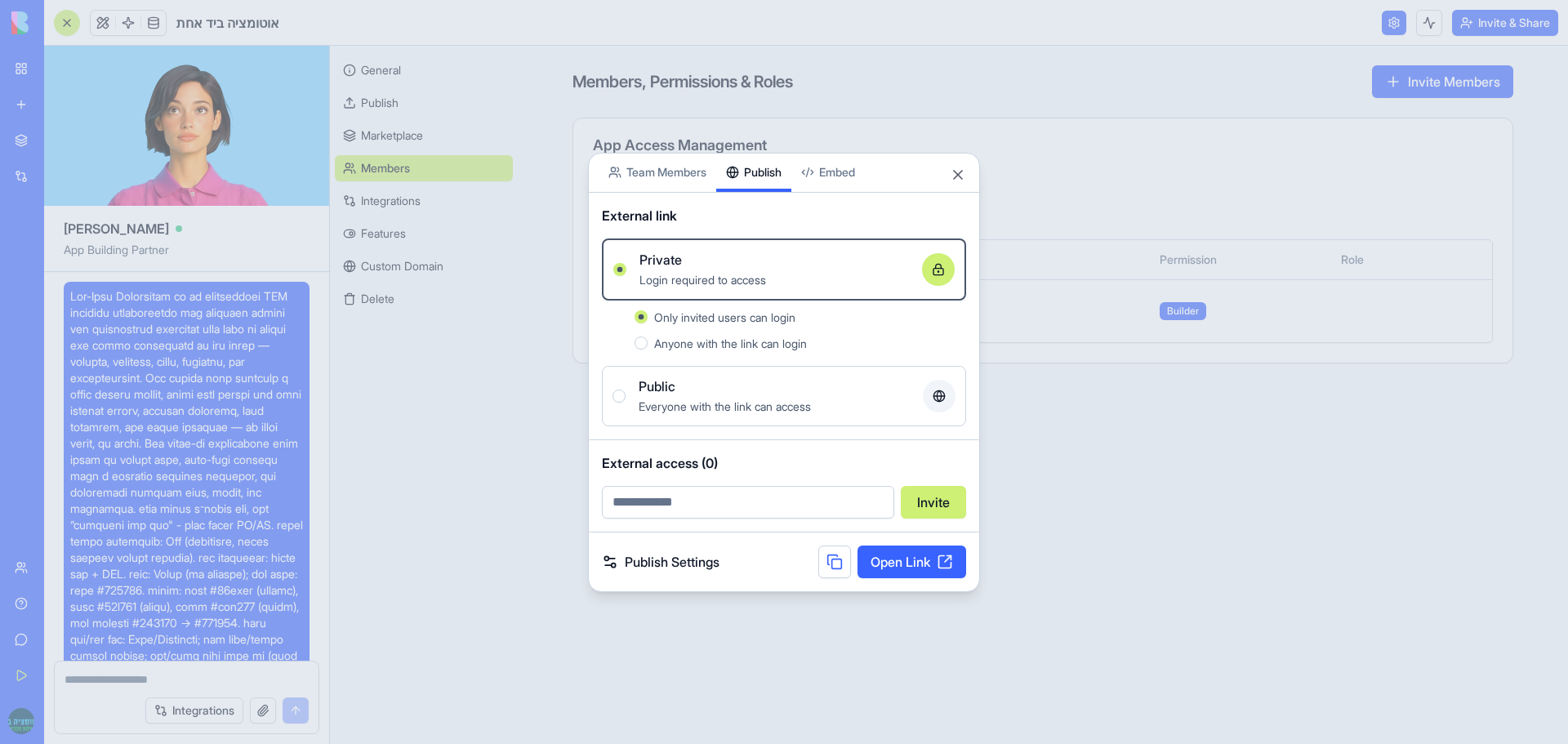
click at [638, 344] on button "Anyone with the link can login" at bounding box center [641, 343] width 13 height 13
click at [617, 400] on button "Public Everyone with the link can access" at bounding box center [619, 396] width 13 height 13
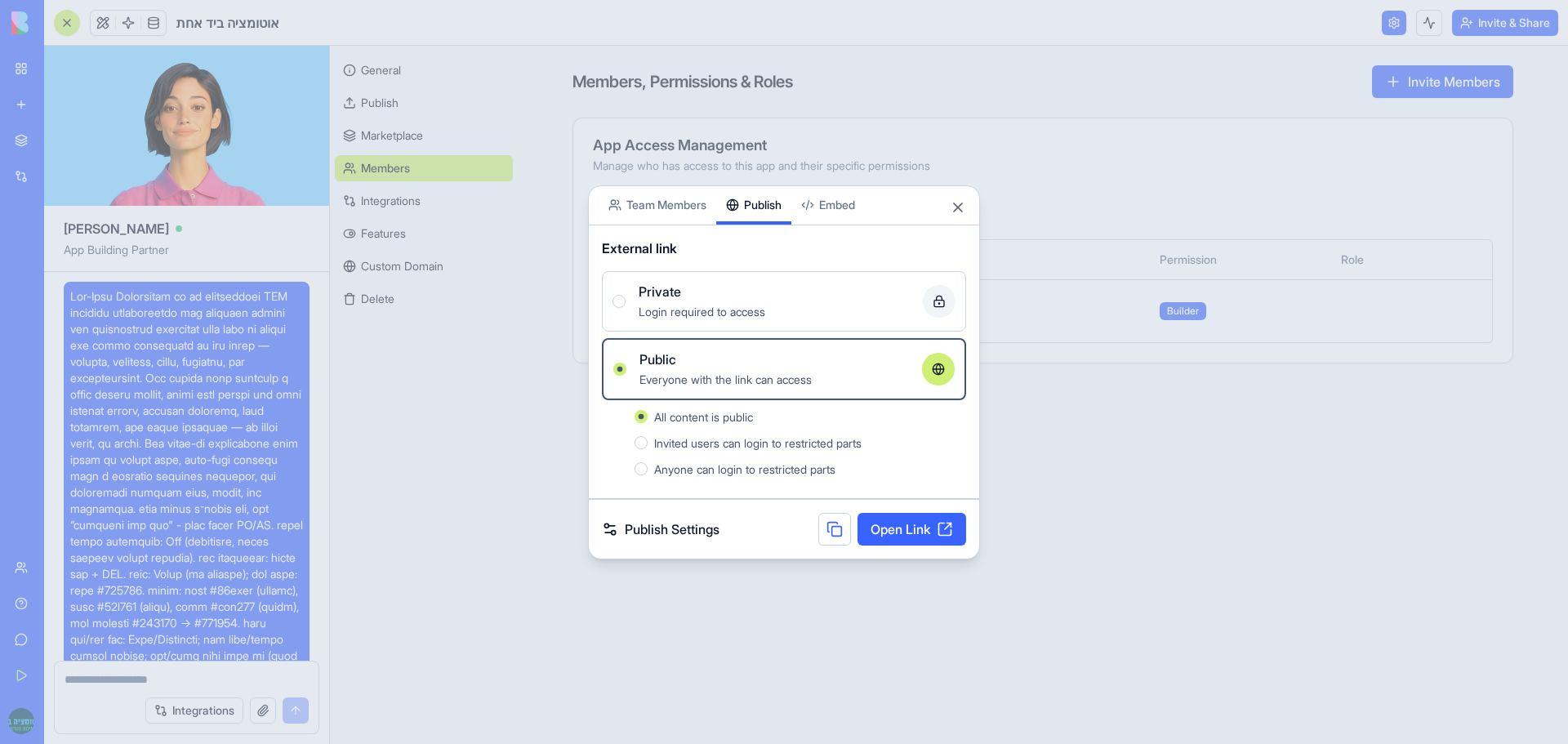
click at [637, 444] on button "Invited users can login to restricted parts" at bounding box center [641, 443] width 13 height 13
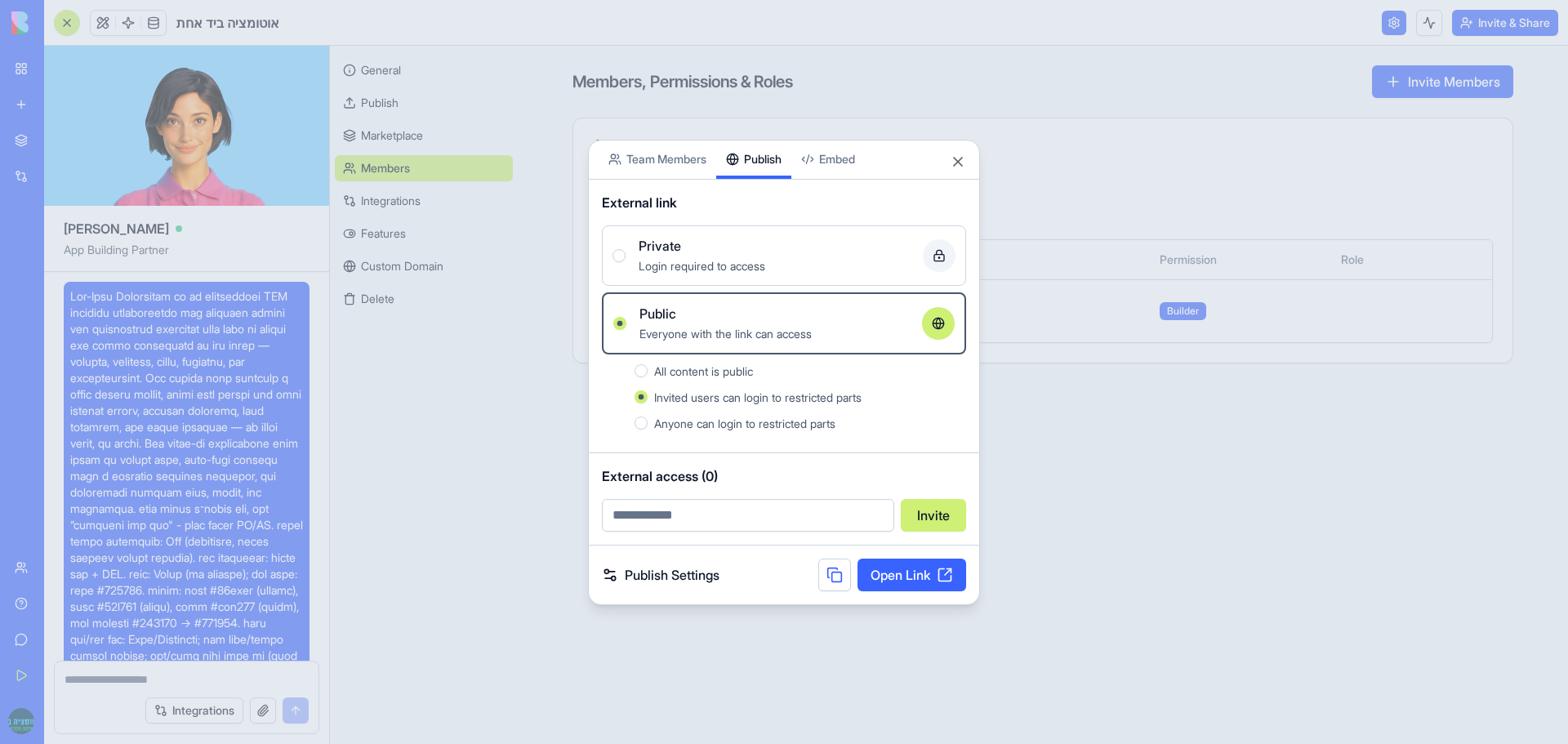
click at [897, 580] on link "Open Link" at bounding box center [912, 575] width 109 height 33
click at [658, 579] on link "Publish Settings" at bounding box center [660, 574] width 118 height 20
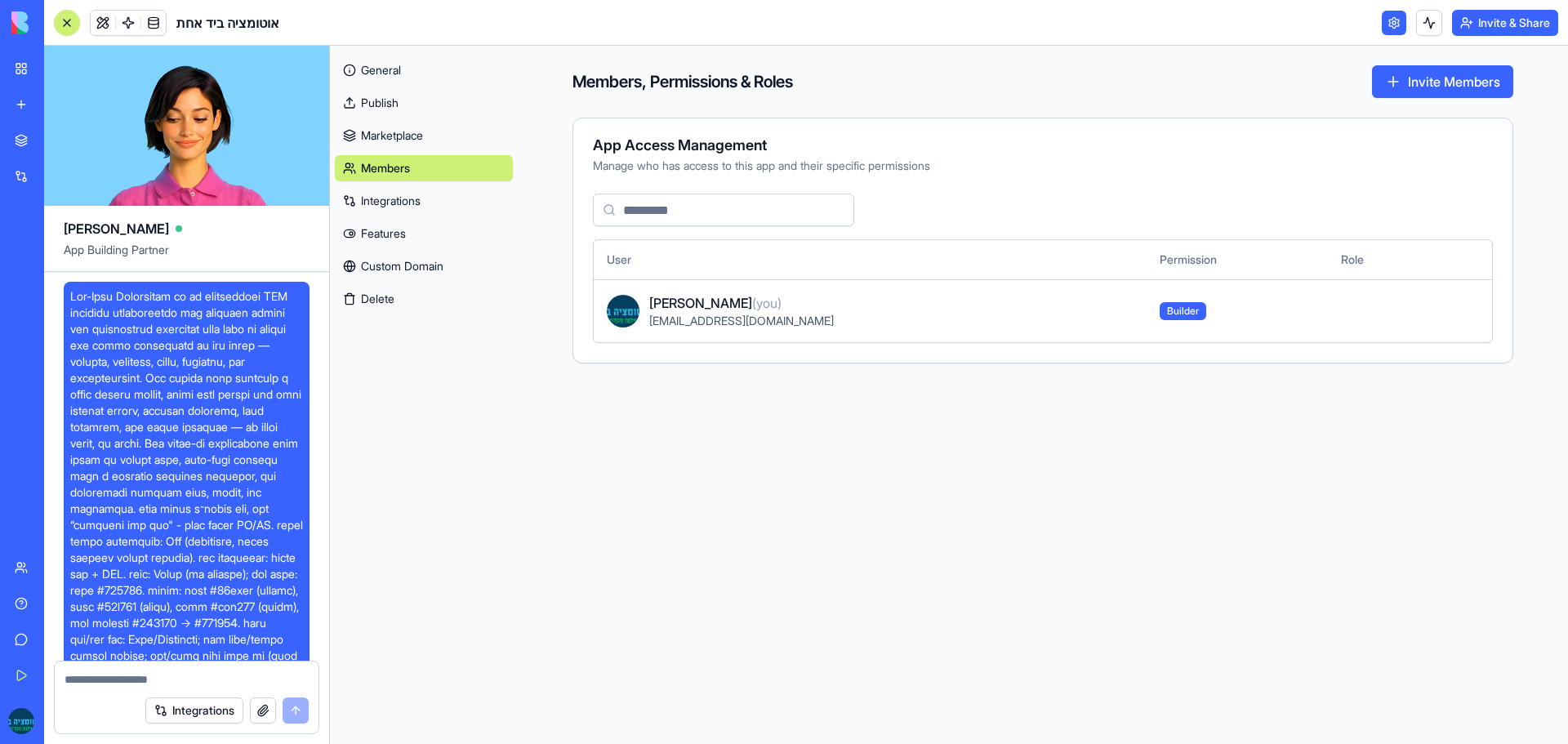
click at [413, 207] on link "Integrations" at bounding box center [424, 201] width 178 height 26
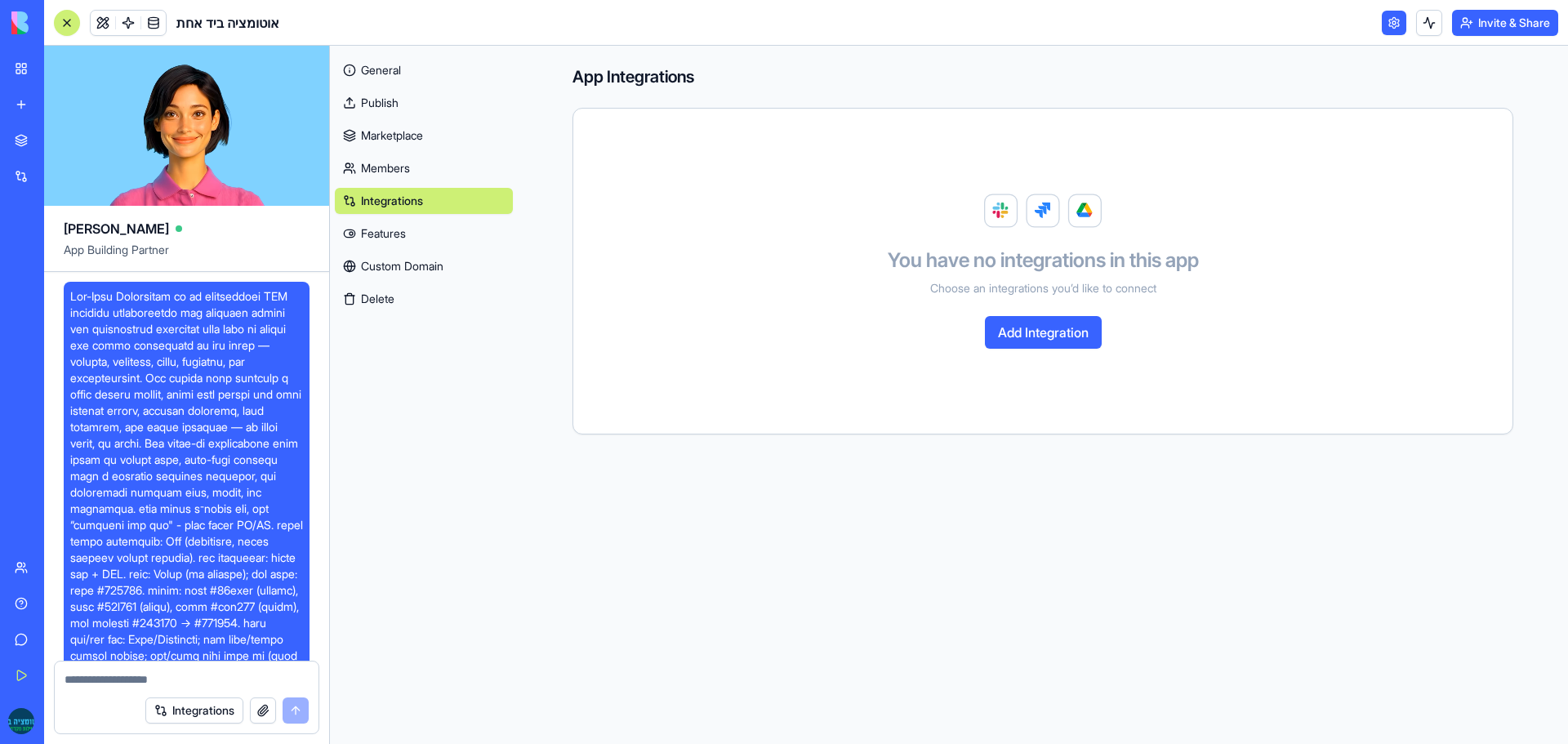
click at [1049, 327] on button "Add Integration" at bounding box center [1043, 332] width 117 height 33
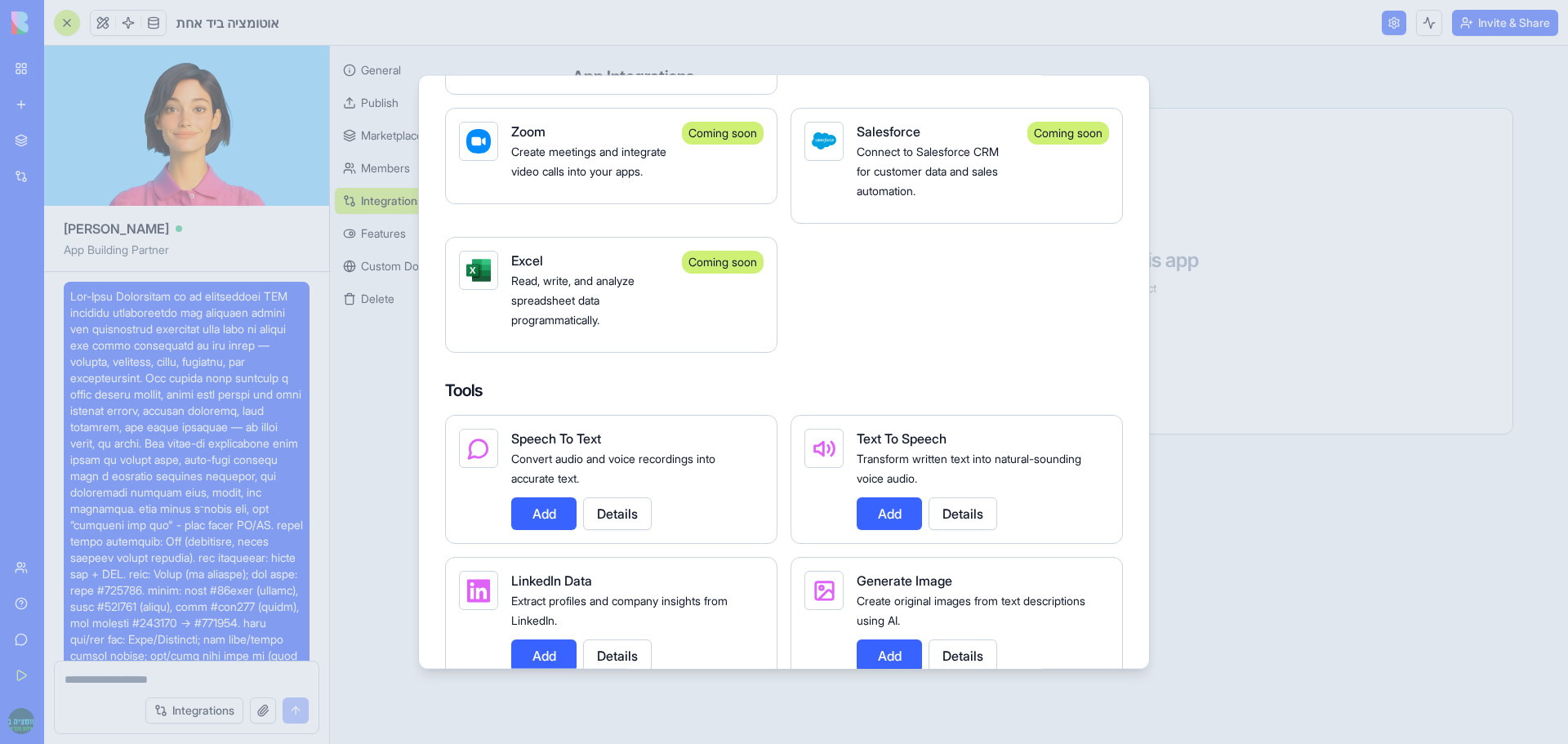
scroll to position [1960, 0]
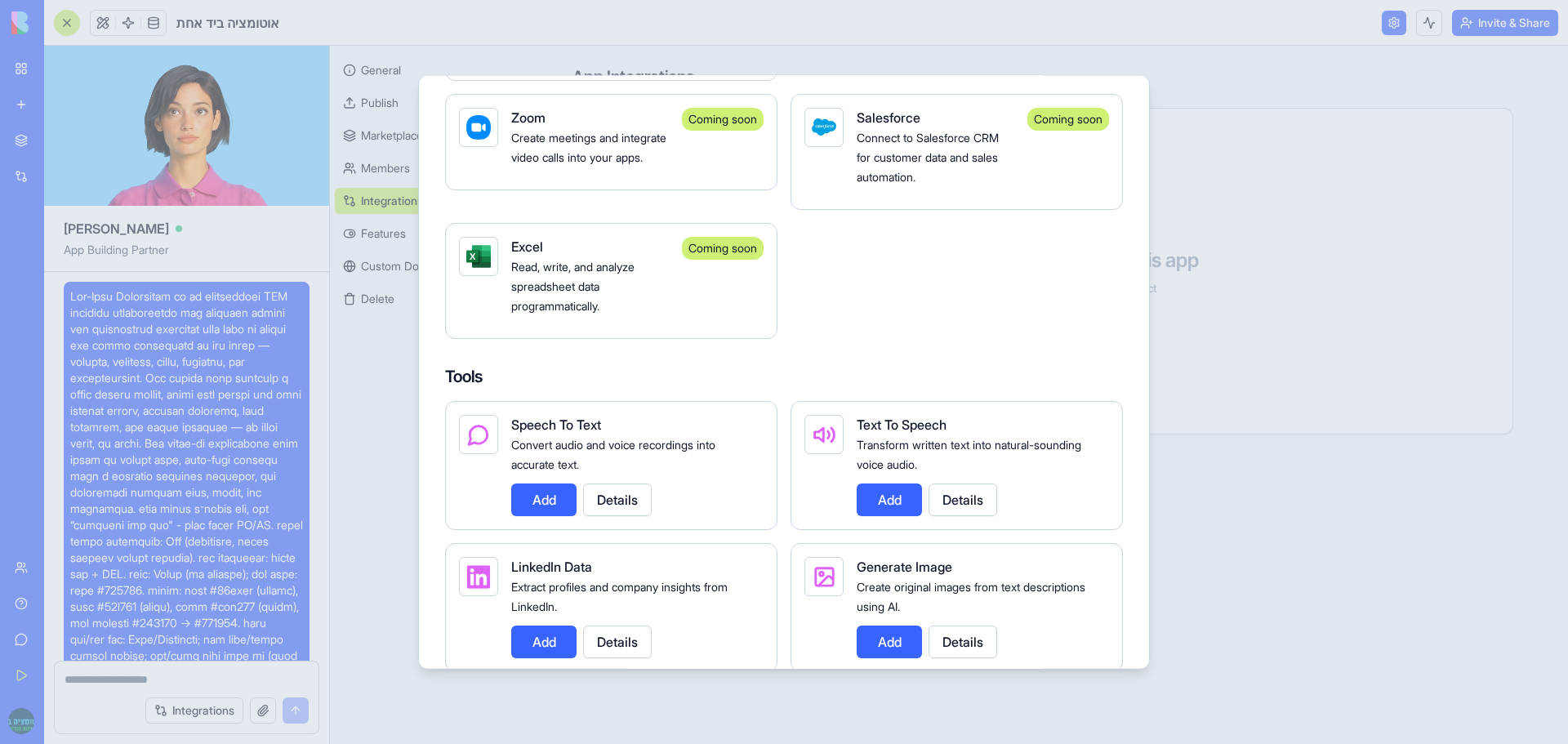
click at [547, 504] on button "Add" at bounding box center [543, 499] width 65 height 33
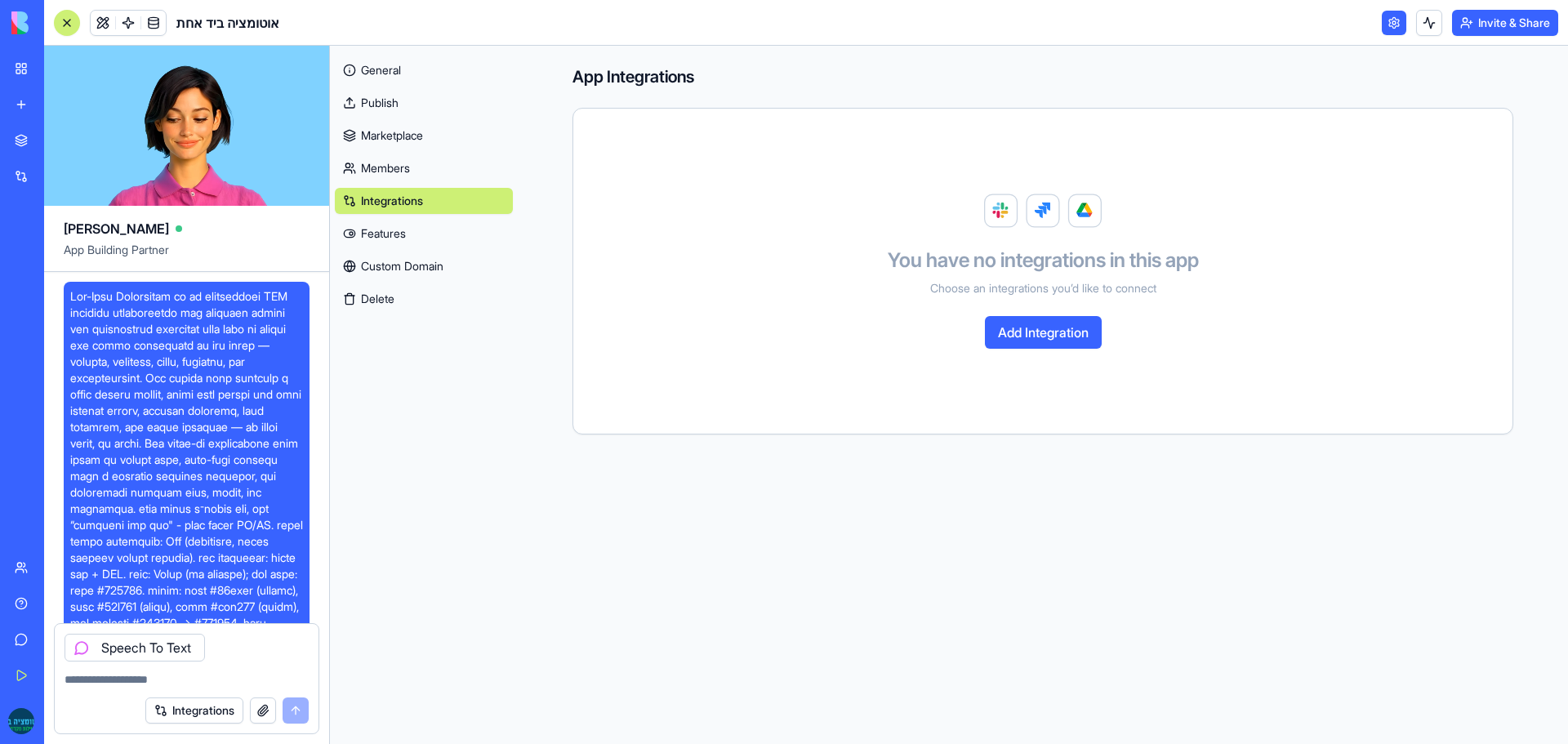
click at [174, 709] on button "Integrations" at bounding box center [194, 710] width 98 height 26
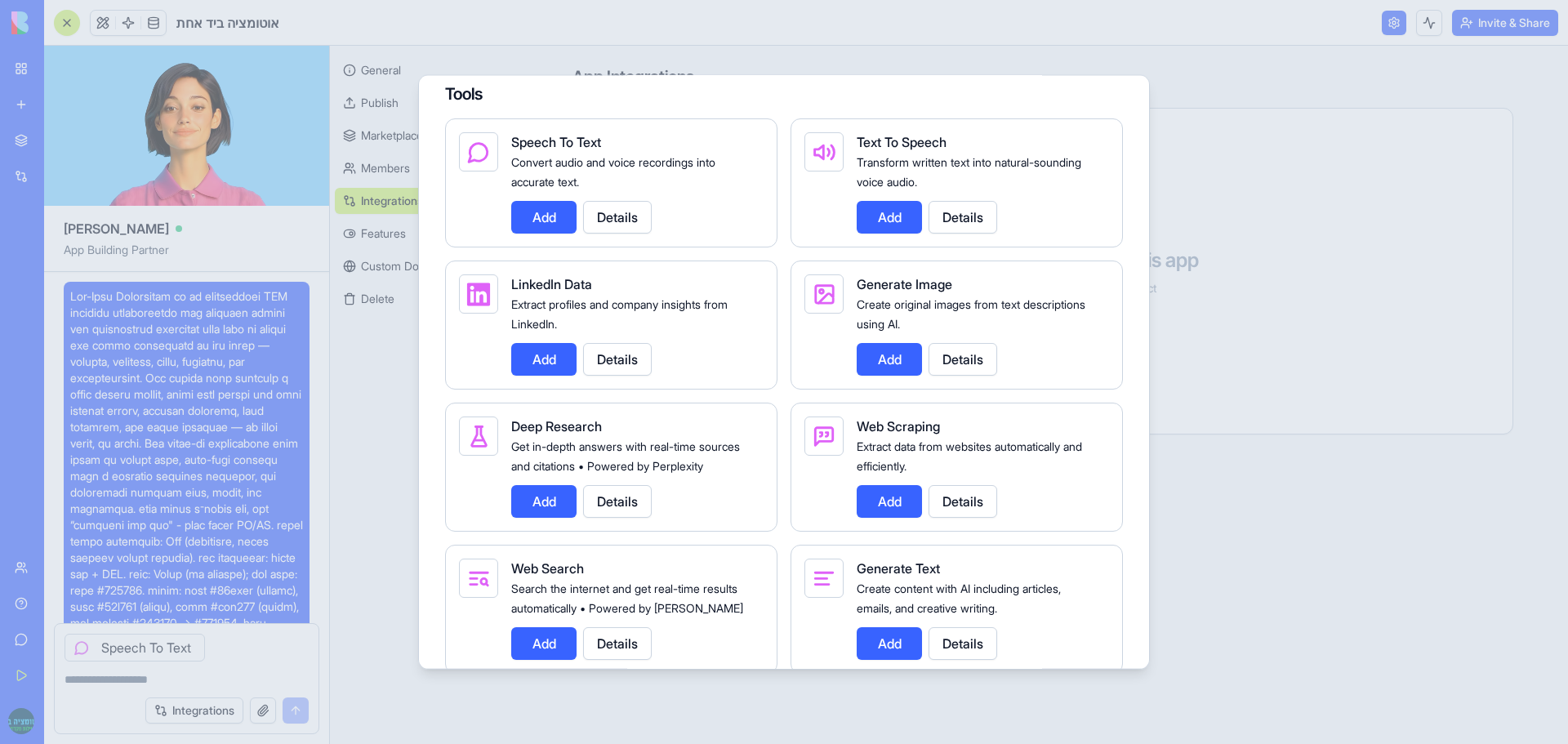
scroll to position [2204, 0]
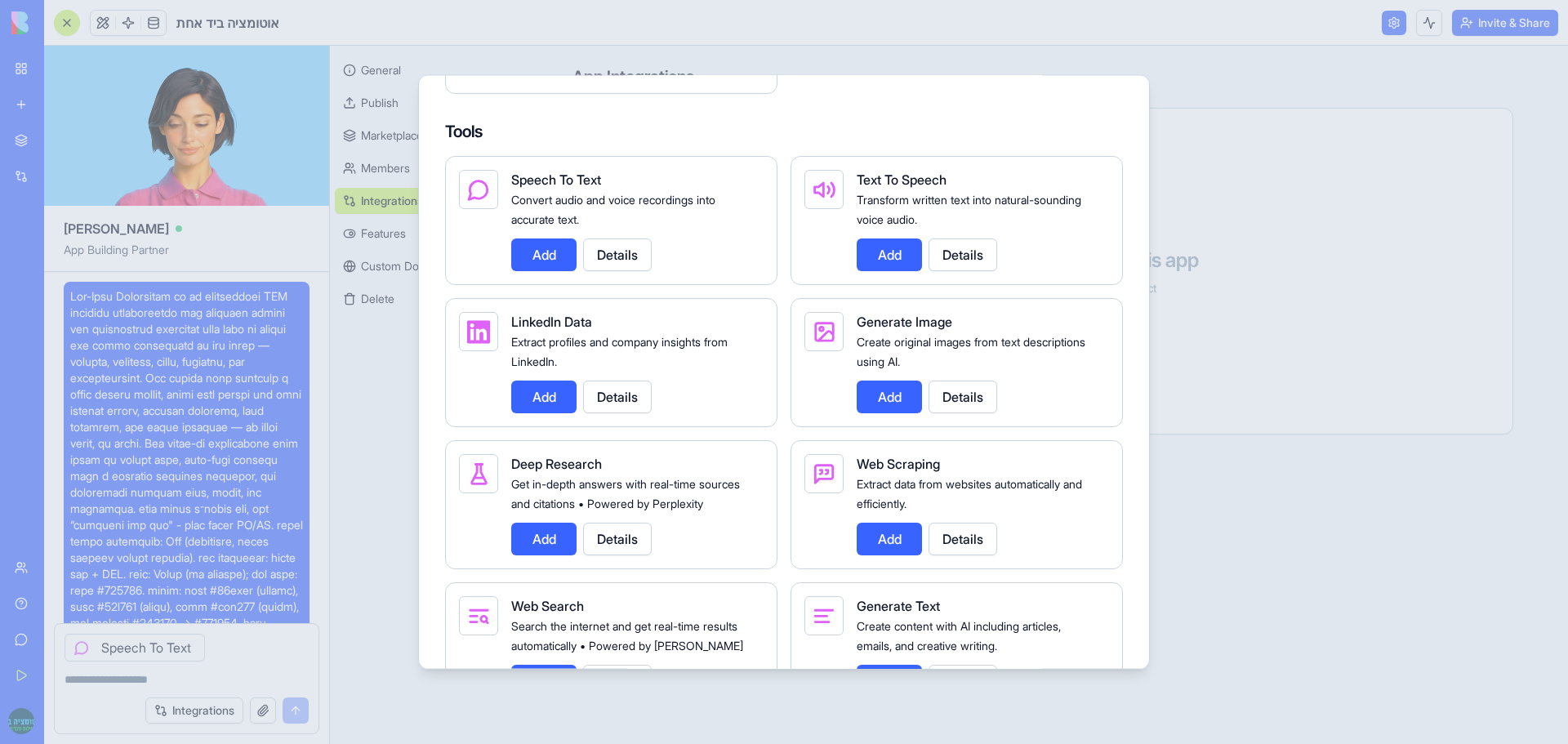
click at [544, 258] on button "Add" at bounding box center [543, 254] width 65 height 33
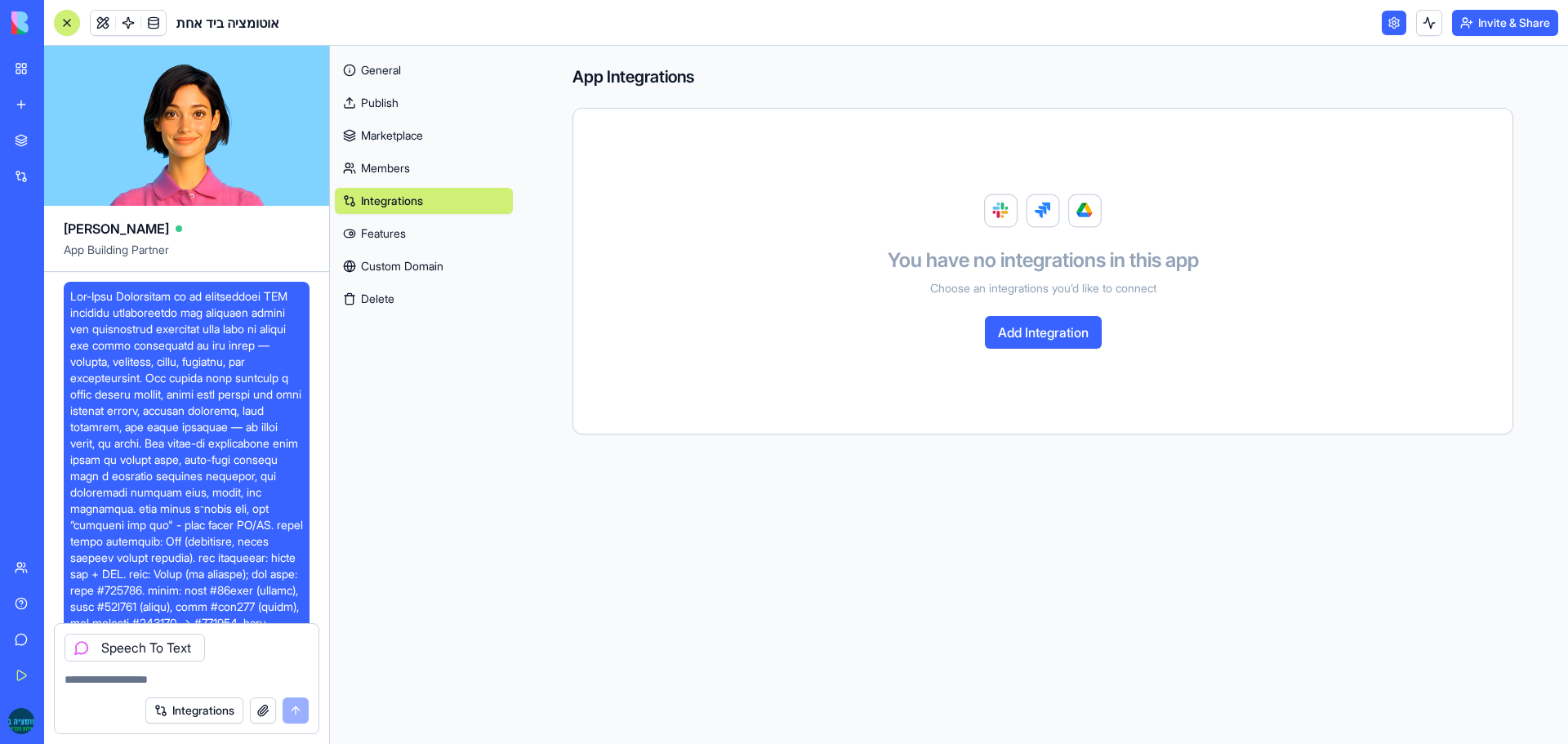
click at [198, 681] on textarea at bounding box center [186, 679] width 244 height 16
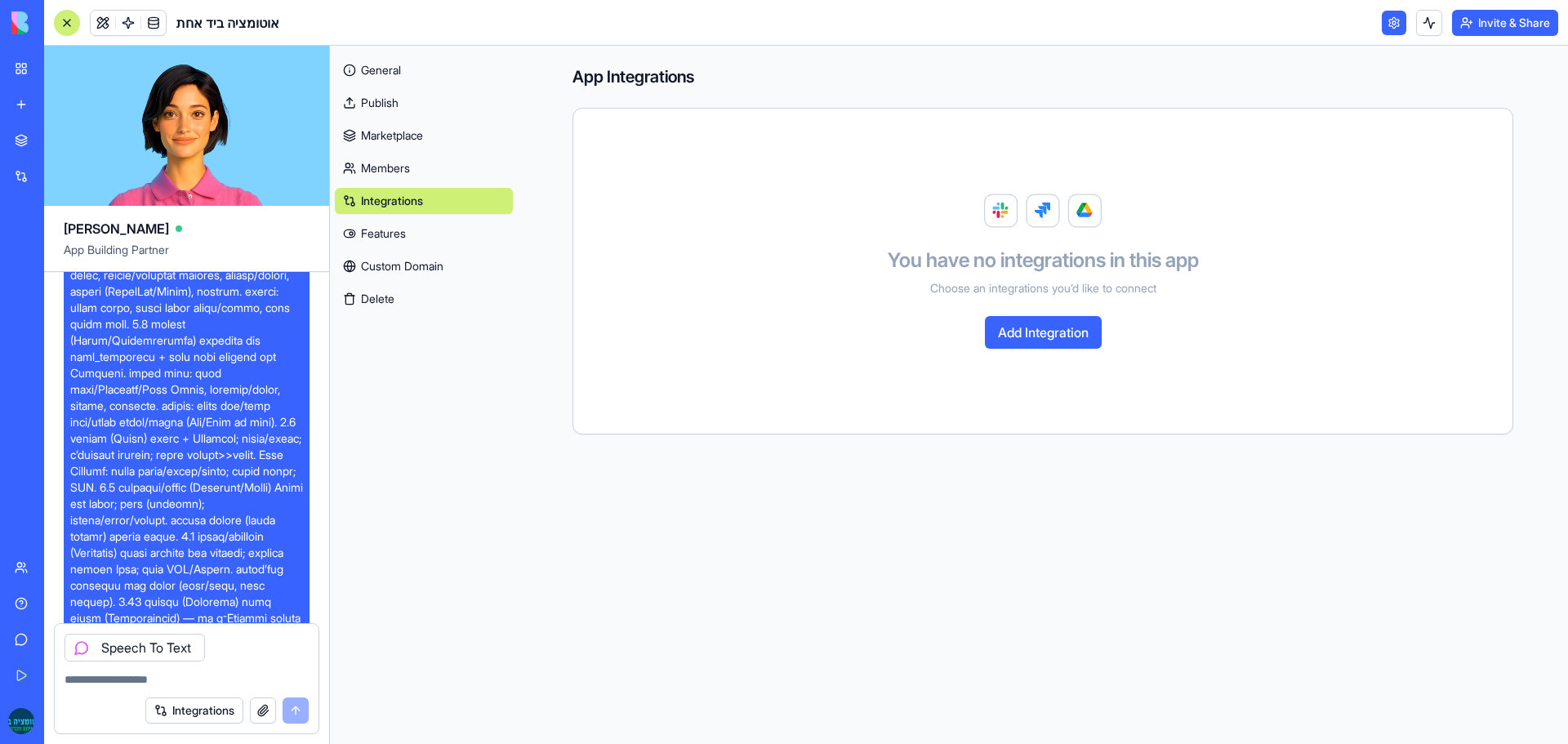
scroll to position [1143, 0]
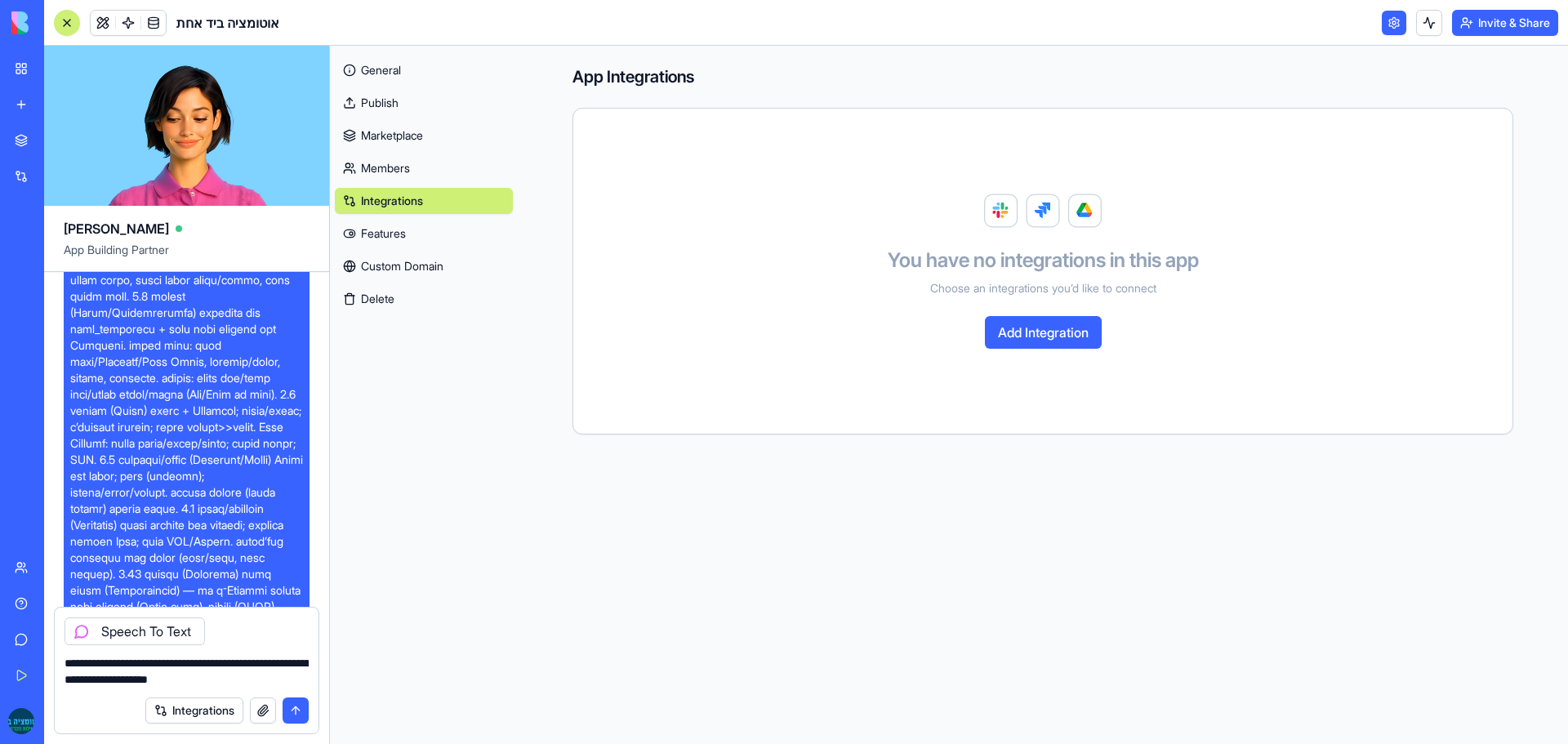
click at [79, 677] on textarea "**********" at bounding box center [186, 672] width 244 height 33
type textarea "**********"
click at [291, 714] on button "submit" at bounding box center [295, 710] width 26 height 26
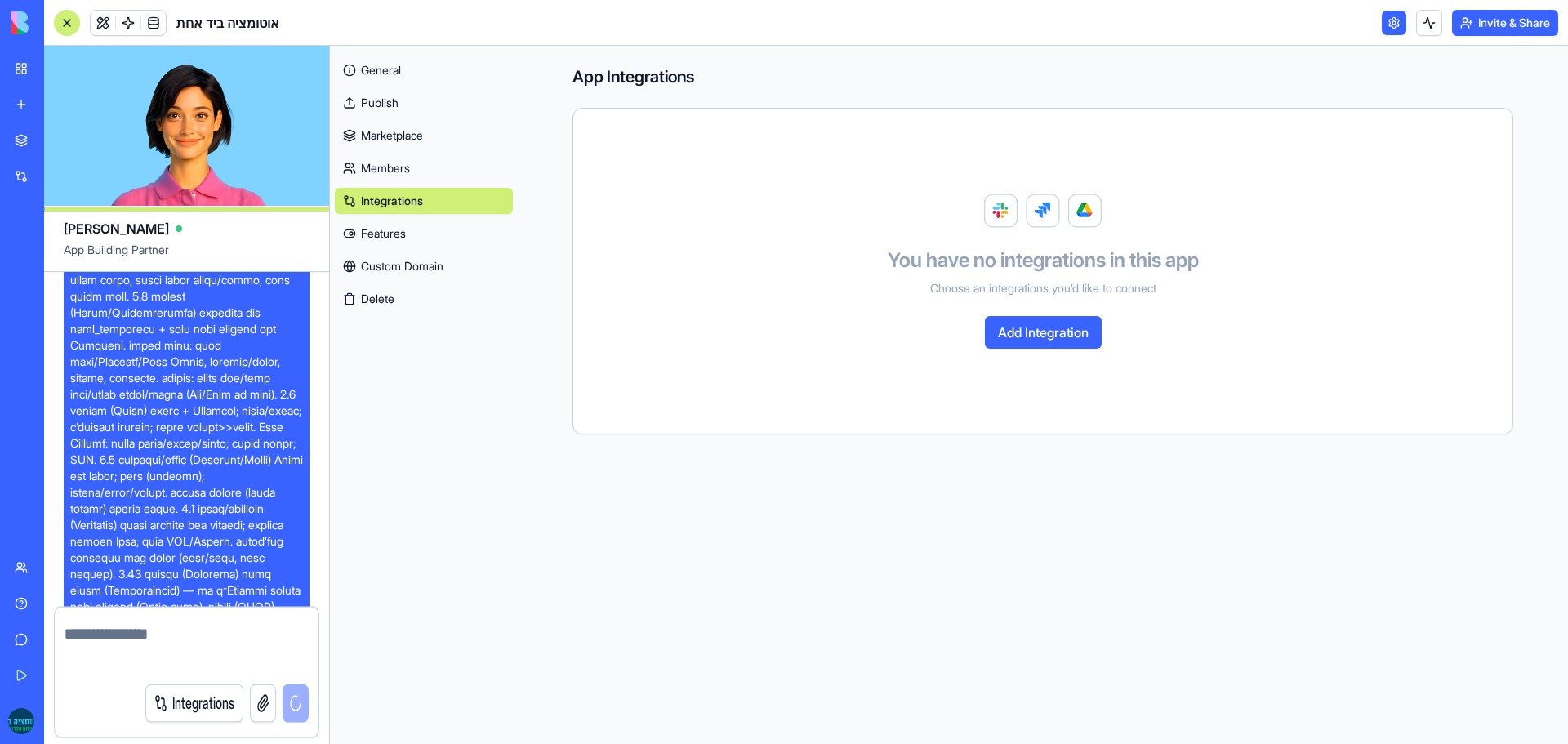
scroll to position [4517, 0]
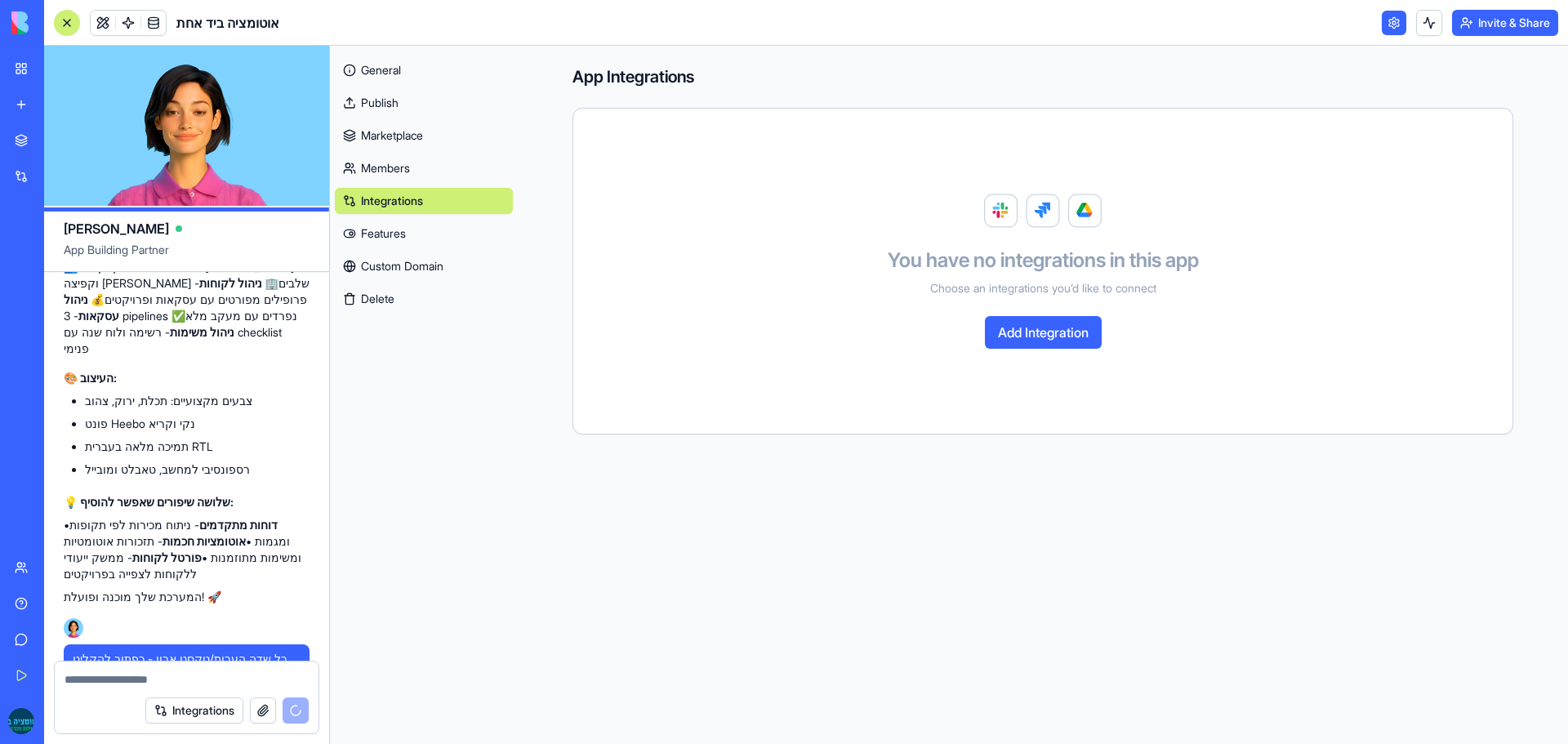
click at [376, 231] on link "Features" at bounding box center [424, 234] width 178 height 26
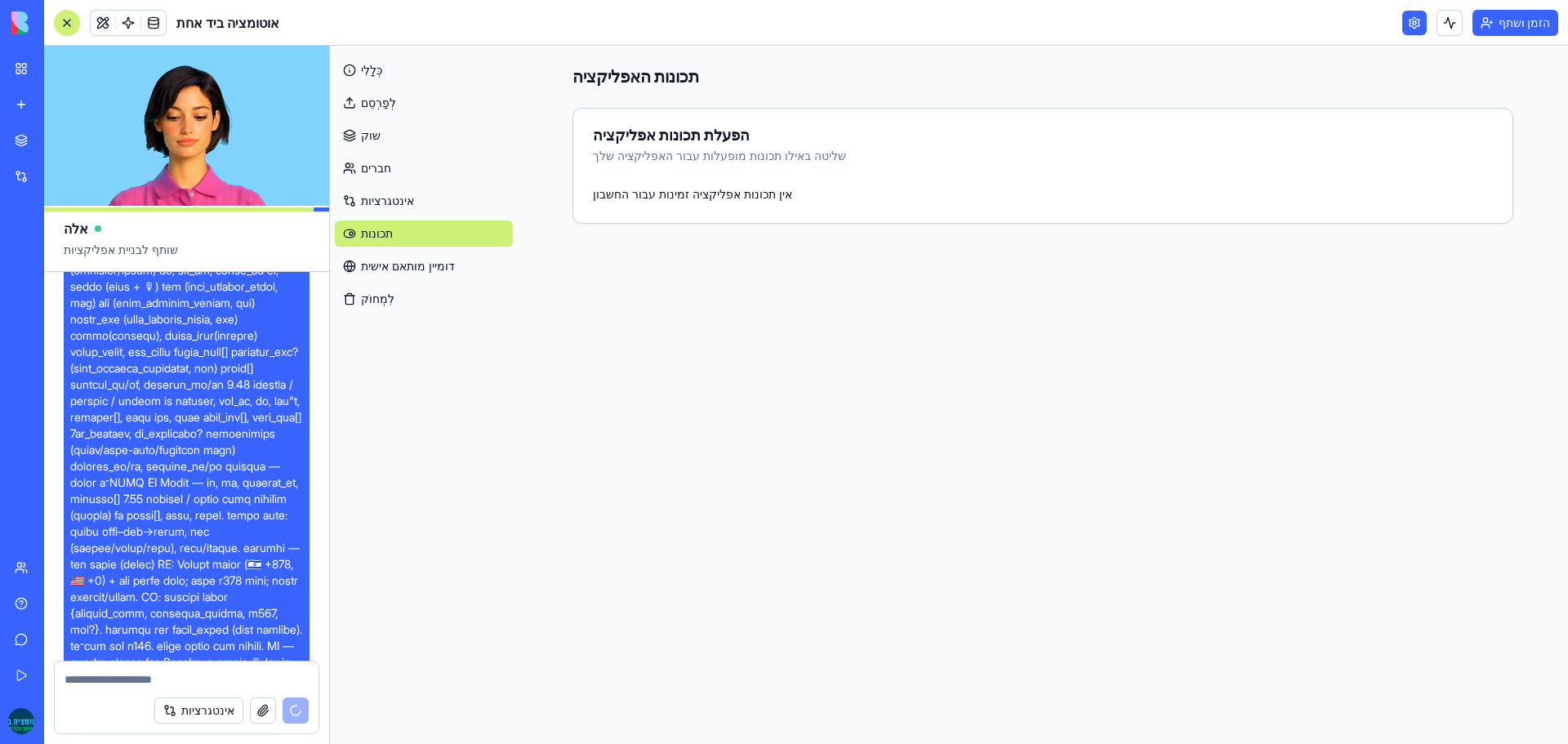
scroll to position [8468, 0]
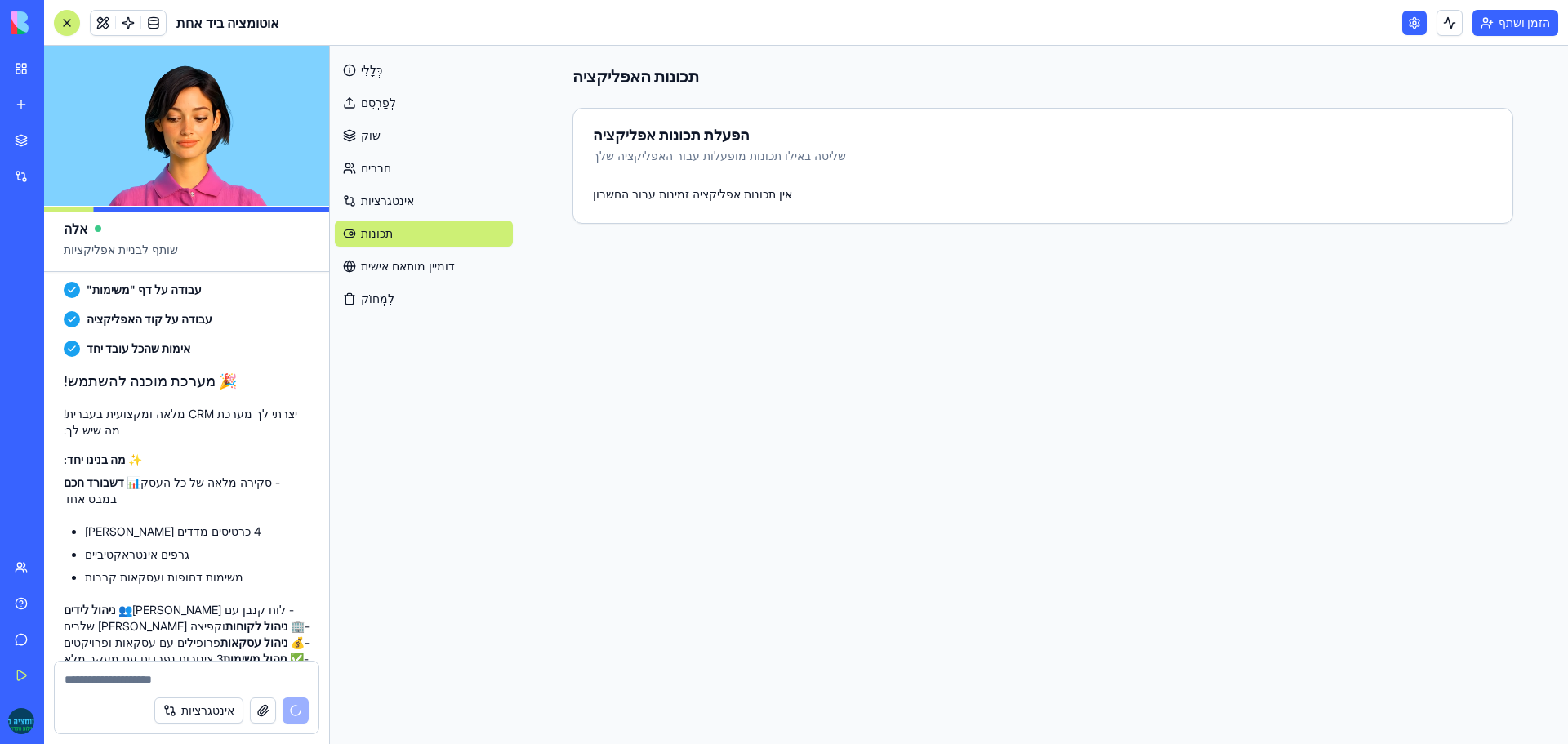
click at [408, 270] on font "דומיין מותאם אישית" at bounding box center [407, 265] width 94 height 14
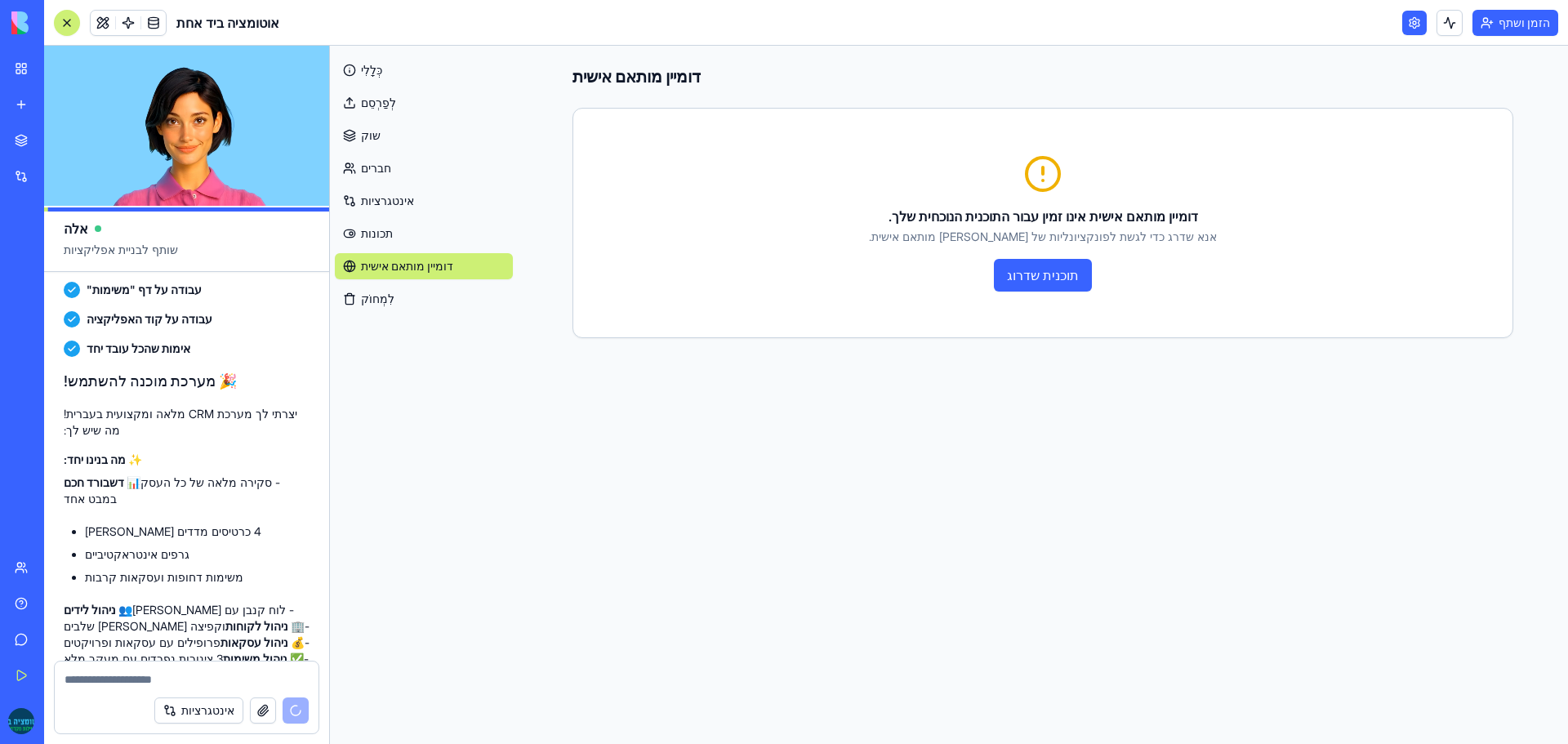
click at [403, 73] on link "כְּלָלִי" at bounding box center [424, 70] width 178 height 26
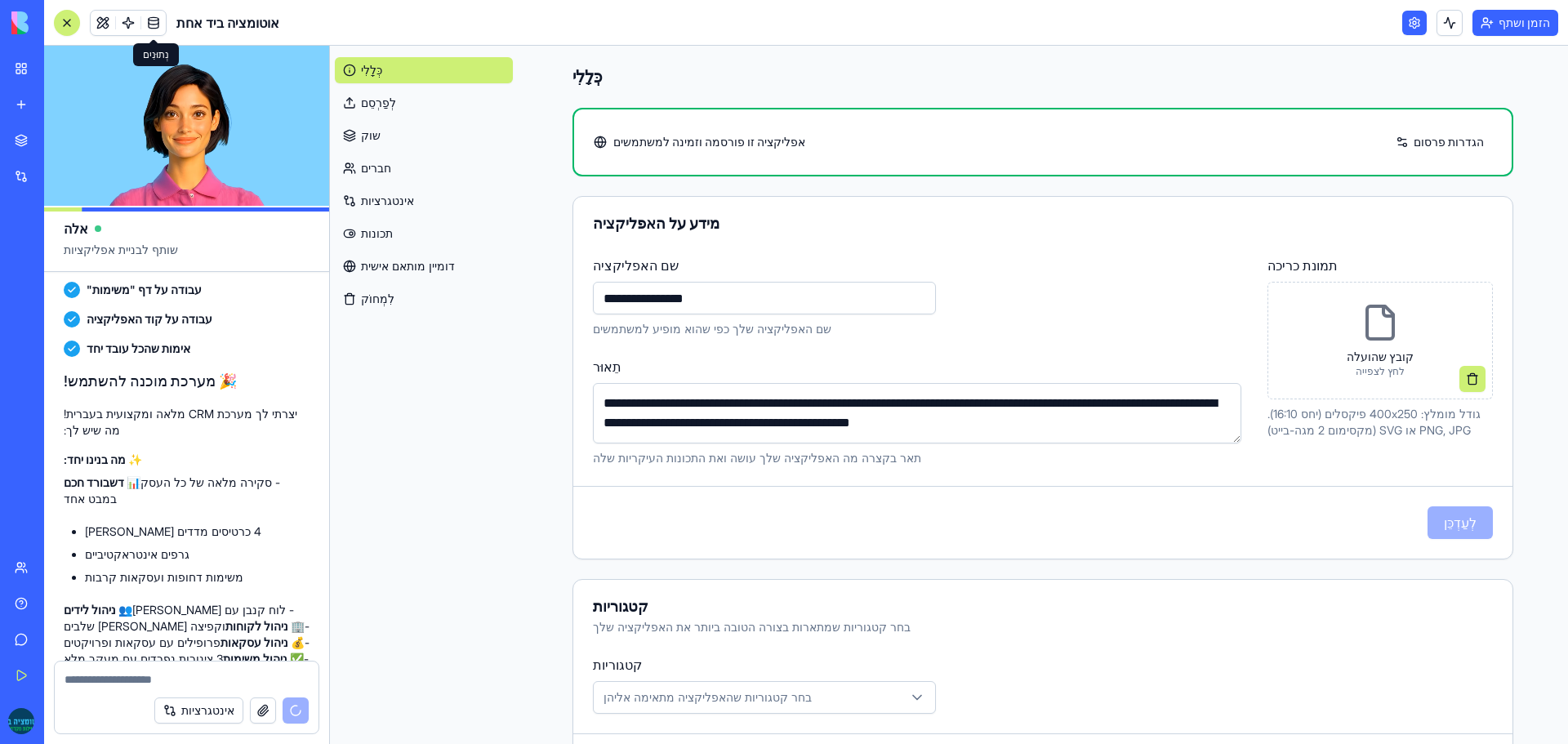
click at [165, 29] on span at bounding box center [154, 23] width 46 height 46
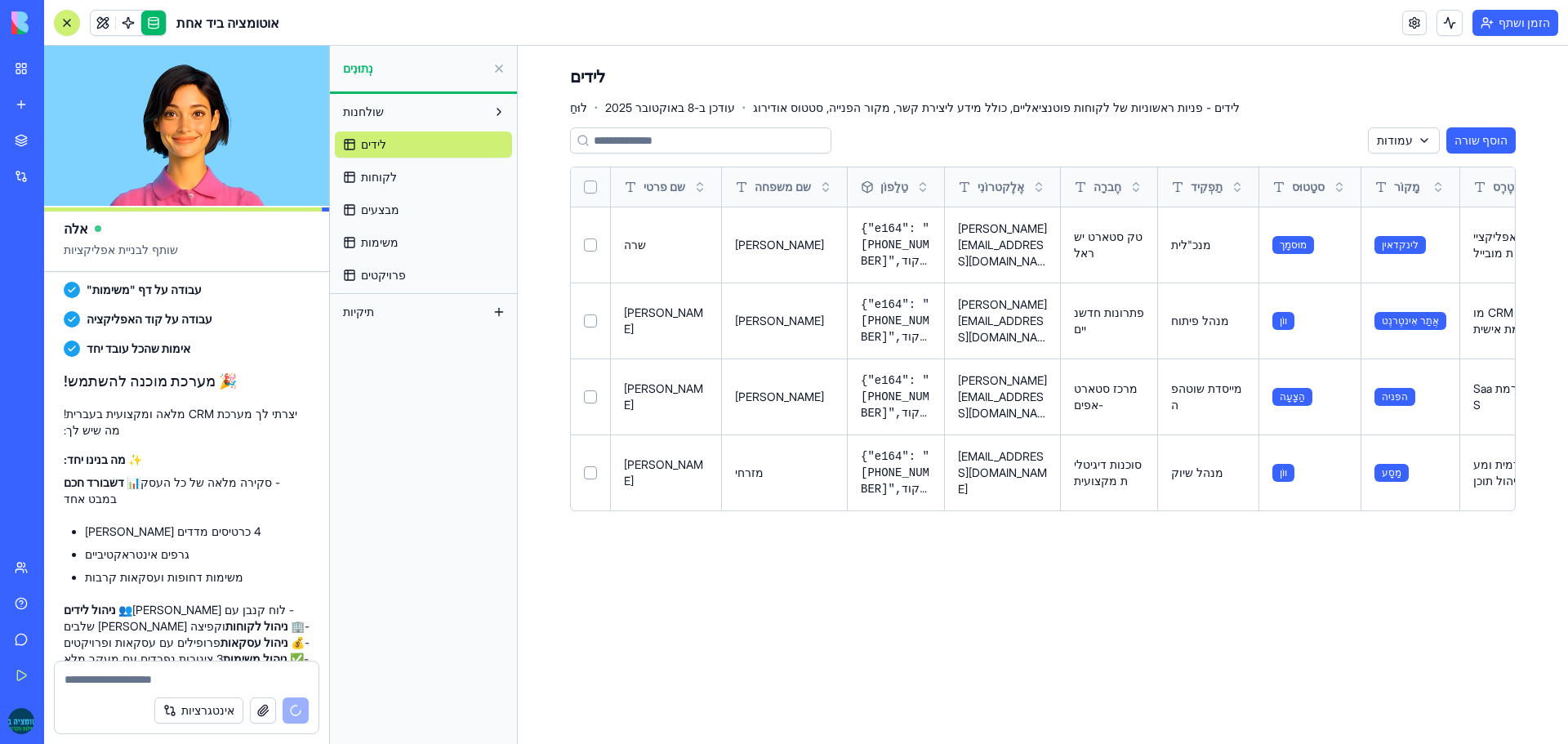
click at [499, 315] on button at bounding box center [499, 312] width 26 height 26
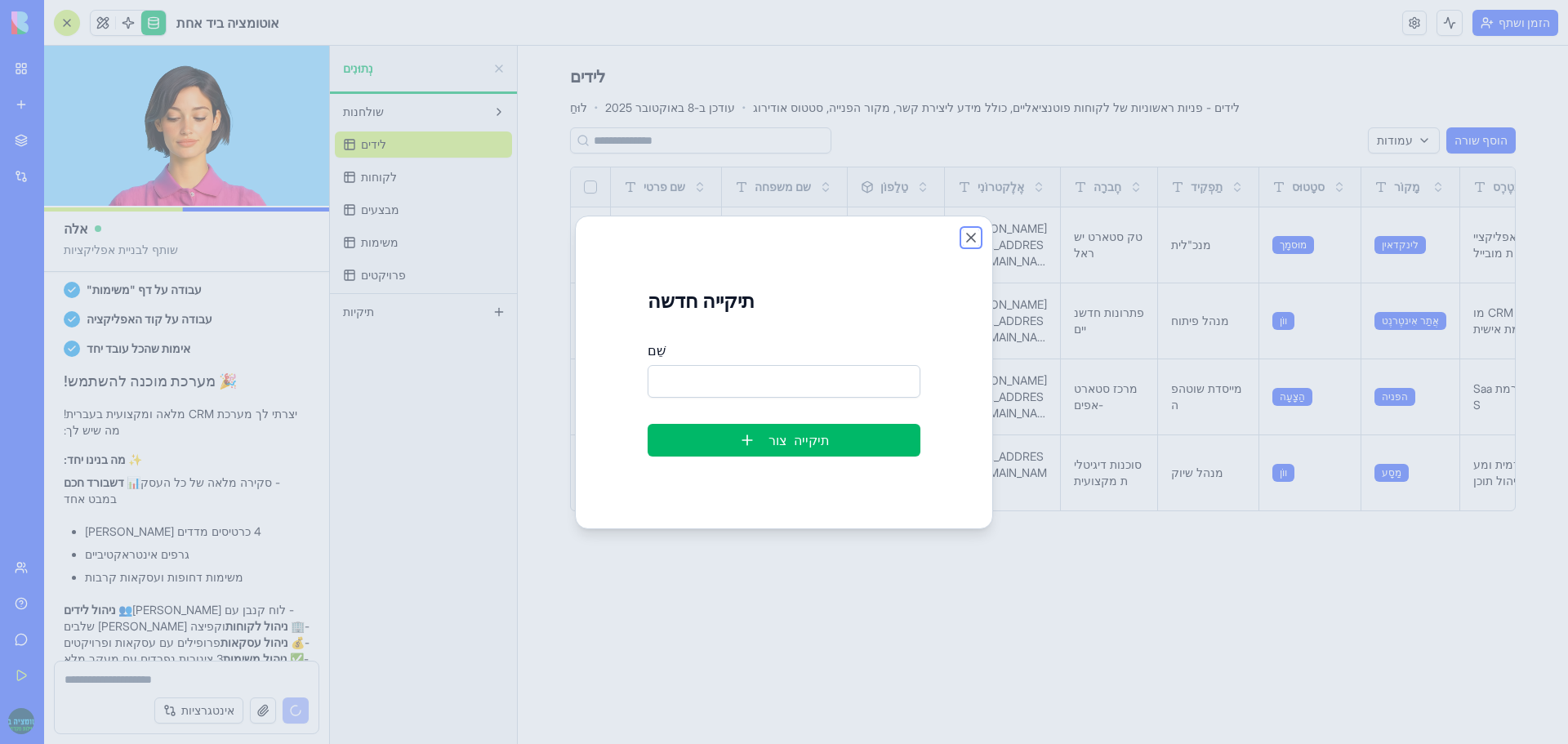
click at [975, 237] on button "לִסְגוֹר" at bounding box center [971, 238] width 16 height 16
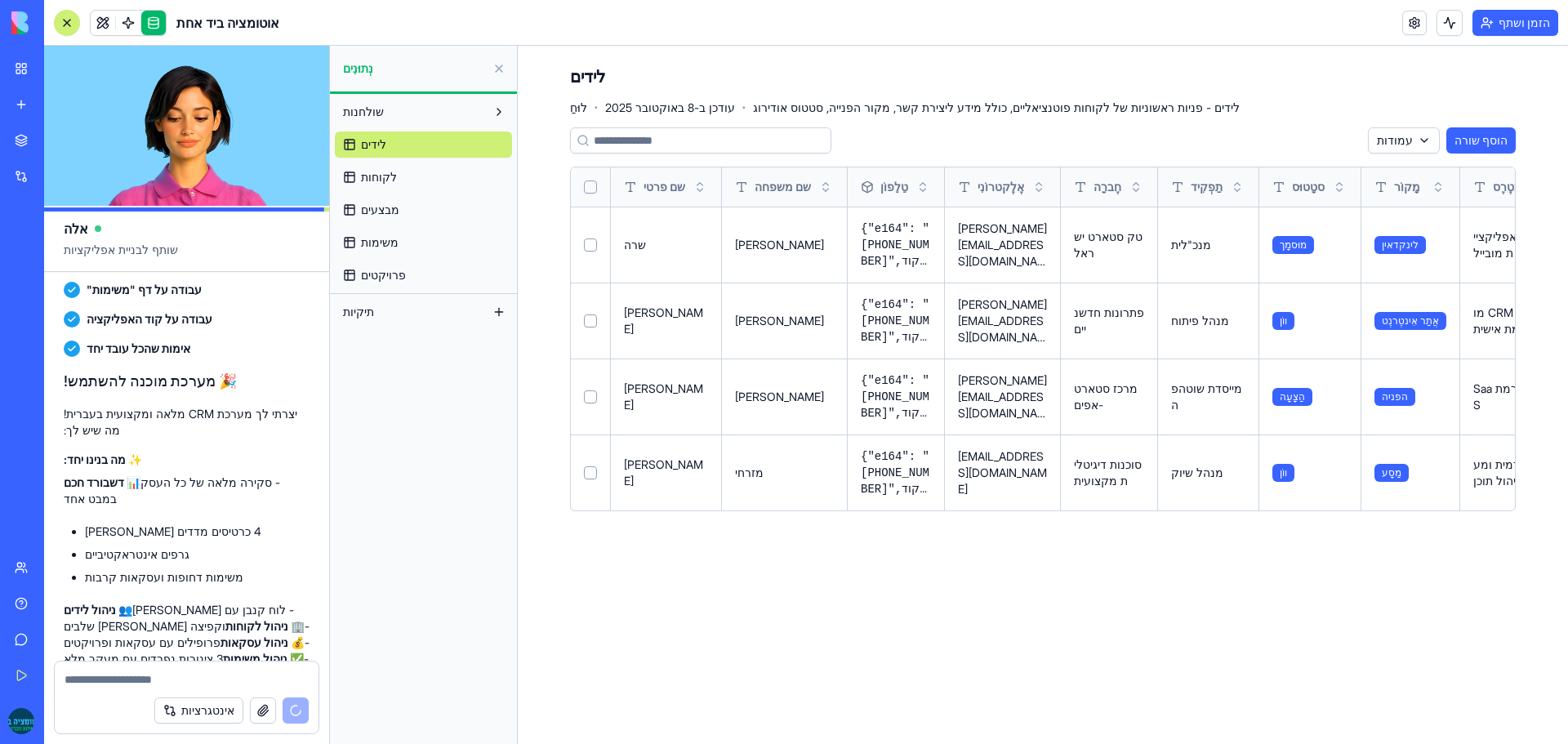
click at [374, 107] on font "שולחנות" at bounding box center [364, 111] width 41 height 14
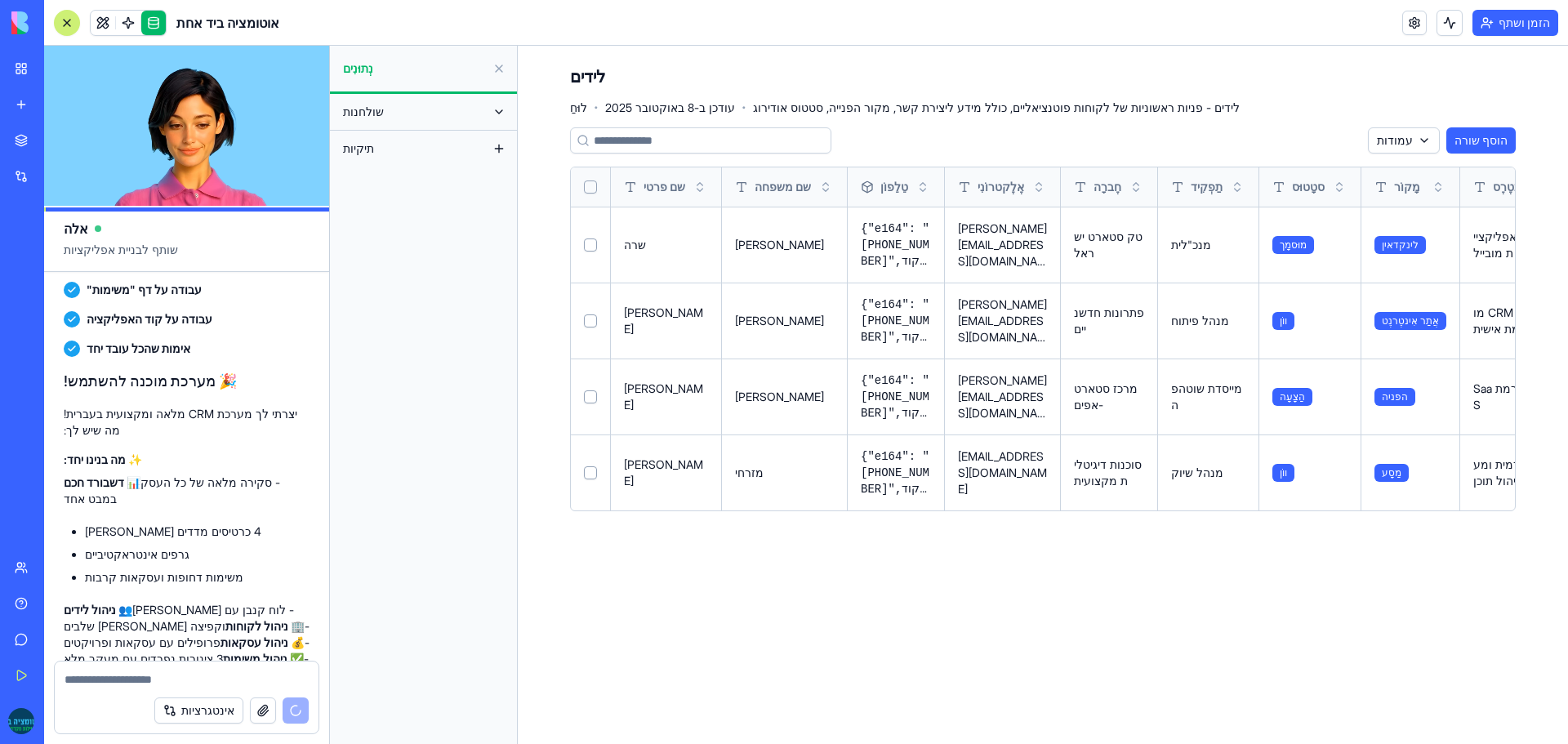
click at [373, 110] on font "שולחנות" at bounding box center [364, 111] width 41 height 14
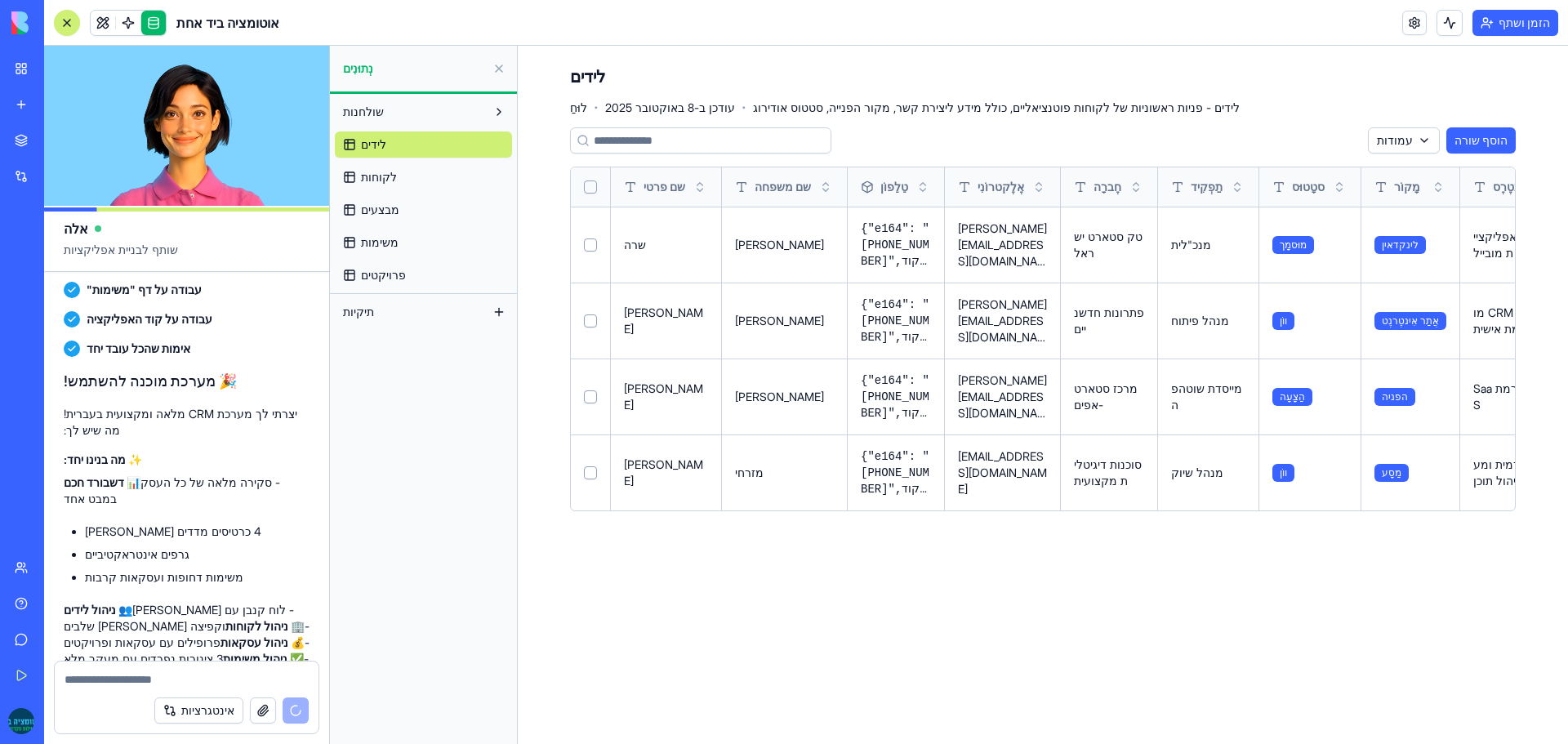
click at [123, 16] on link at bounding box center [128, 23] width 25 height 25
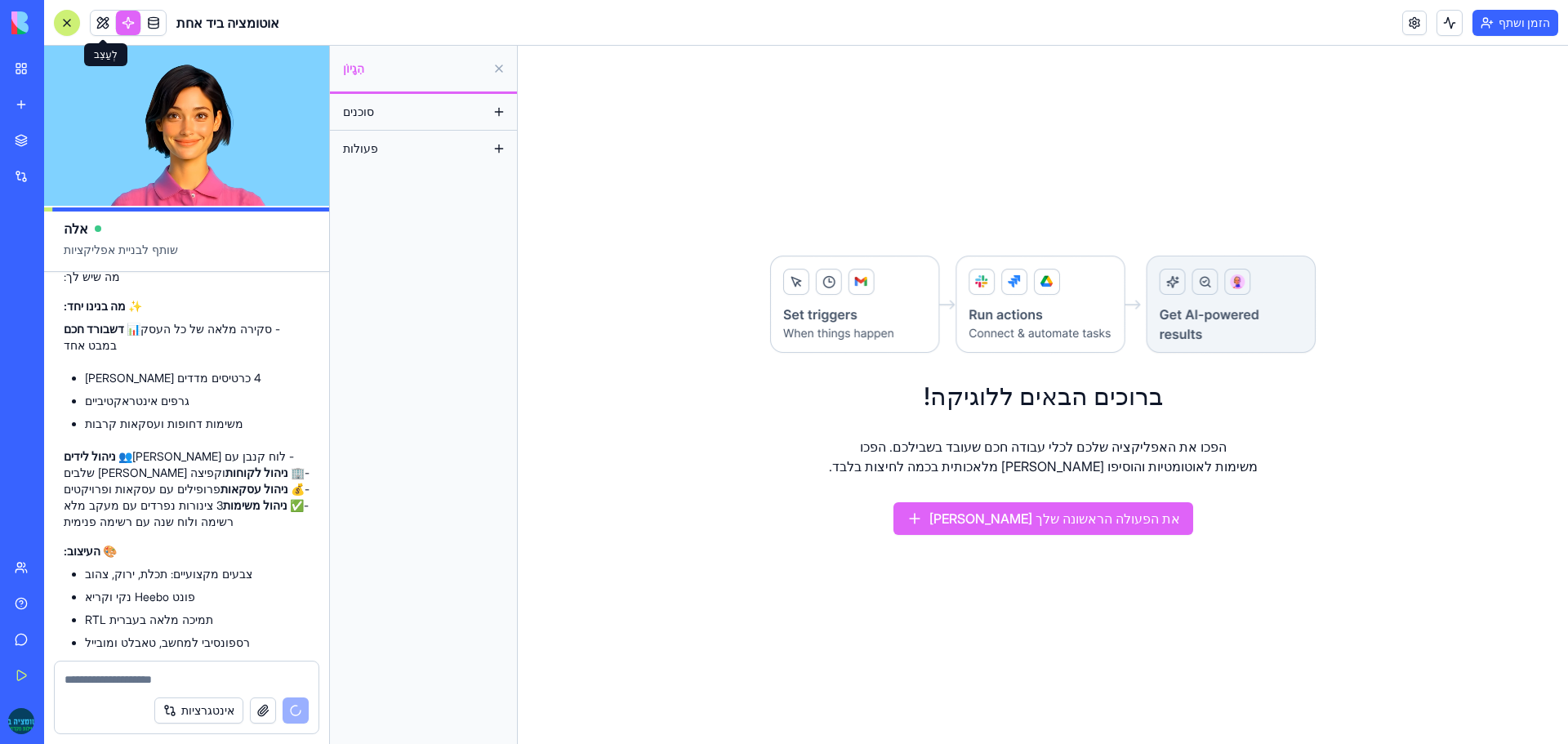
scroll to position [8798, 0]
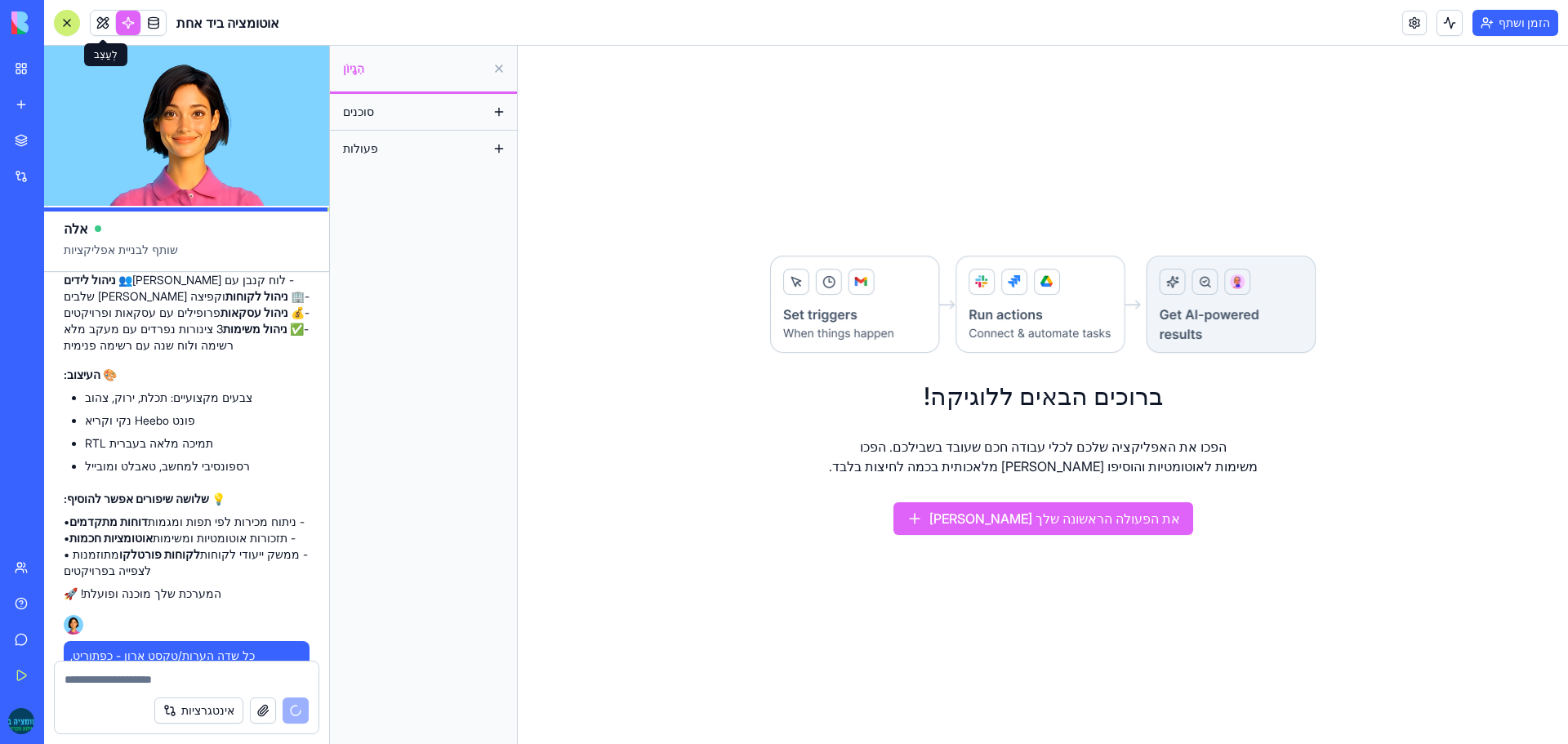
click at [102, 22] on link at bounding box center [103, 23] width 25 height 25
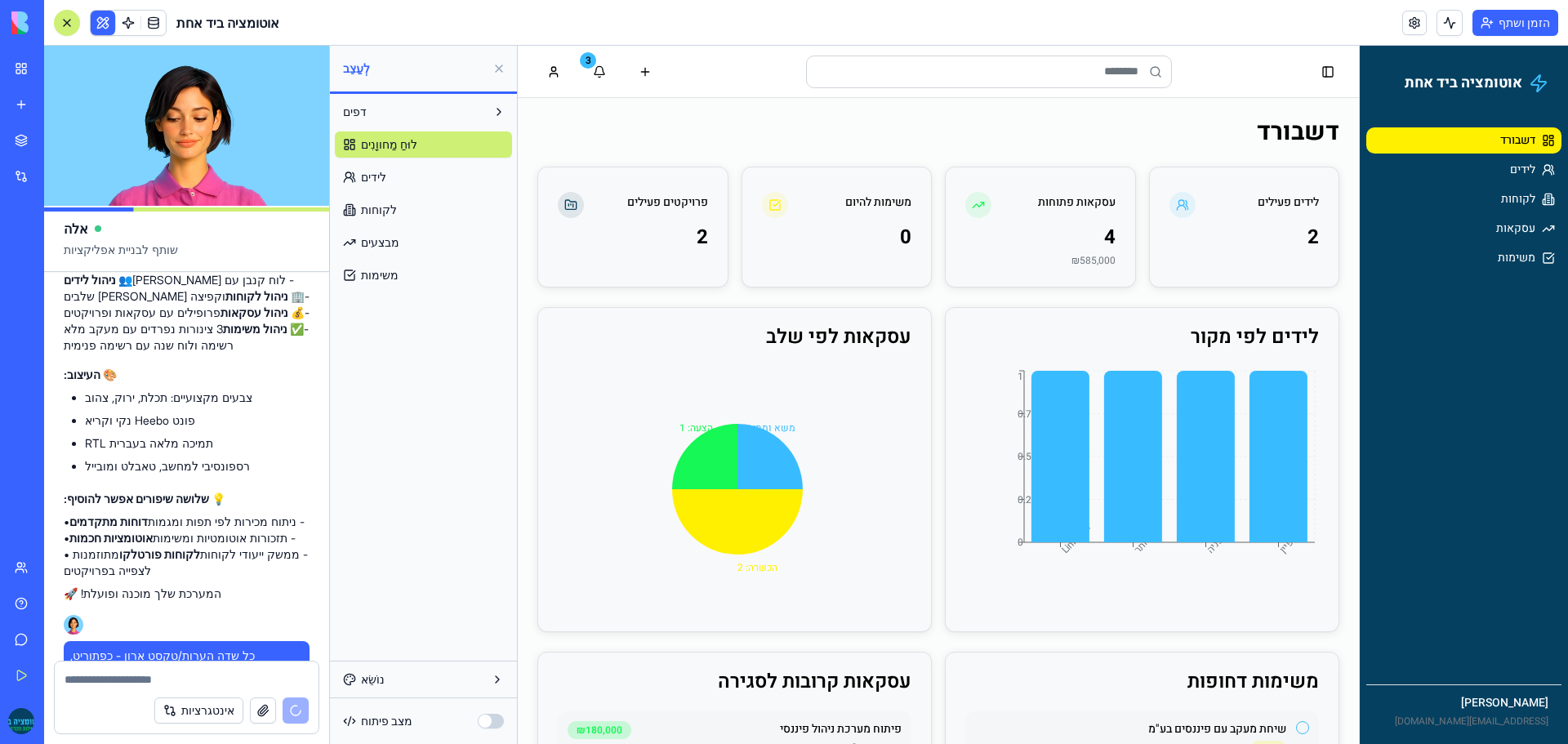
click at [366, 673] on font "נוֹשֵׂא" at bounding box center [372, 678] width 24 height 14
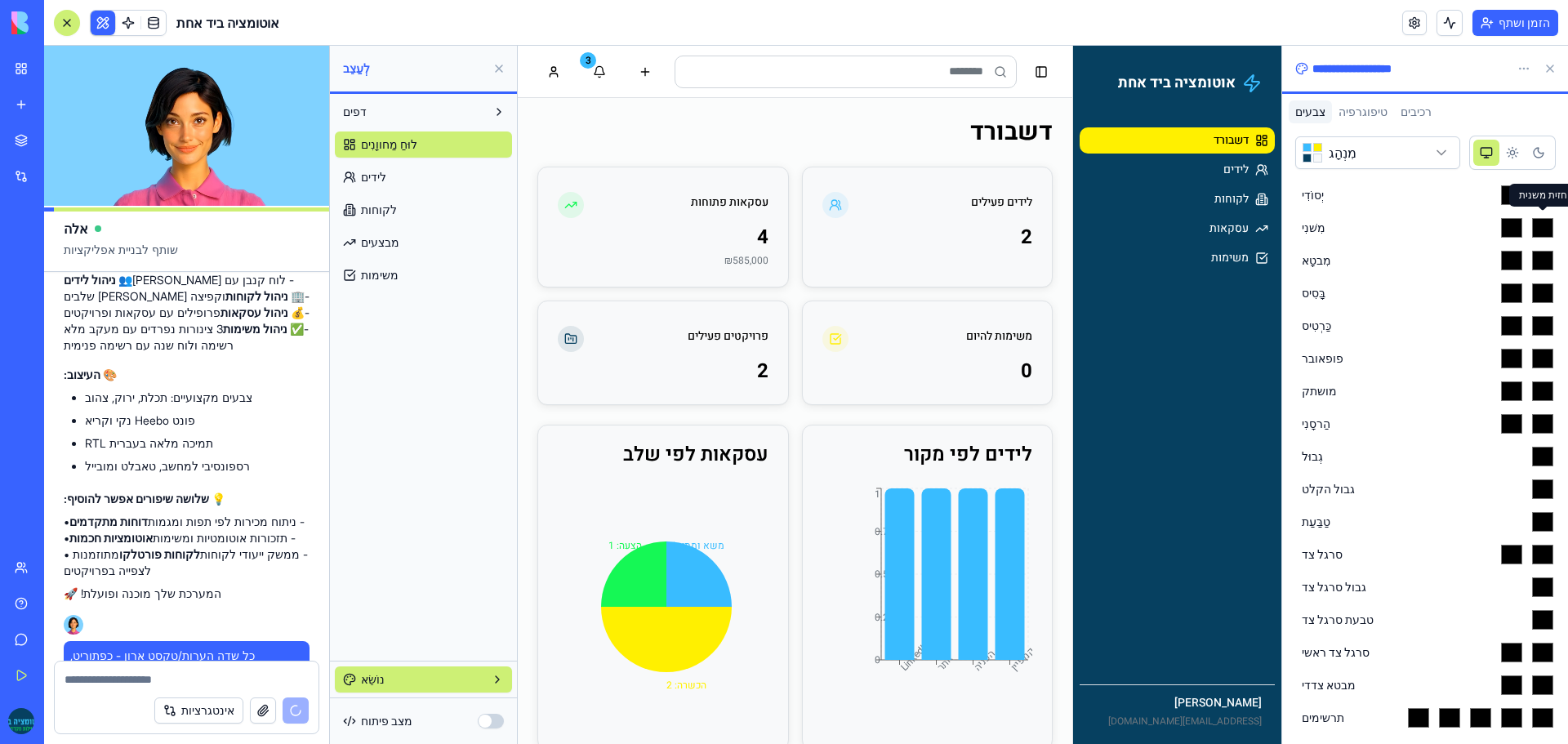
click at [1538, 230] on input "*******" at bounding box center [1542, 228] width 25 height 26
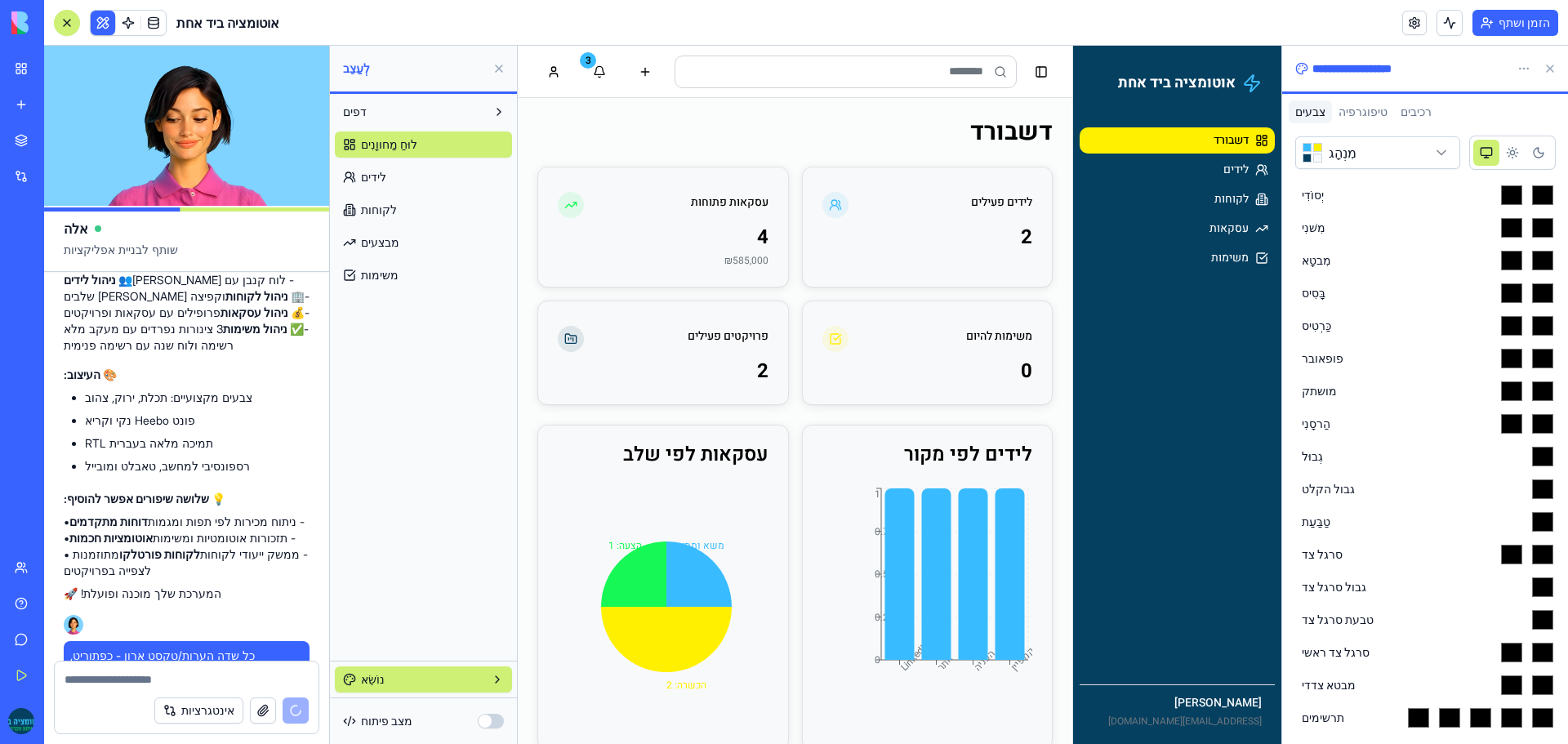
click at [1494, 114] on div "צבעים טיפוגרפיה רכיבים" at bounding box center [1424, 112] width 286 height 23
click at [1511, 156] on icon "נושא בהיר" at bounding box center [1512, 153] width 13 height 13
click at [1537, 153] on icon "ערכת נושא כהה" at bounding box center [1538, 153] width 13 height 13
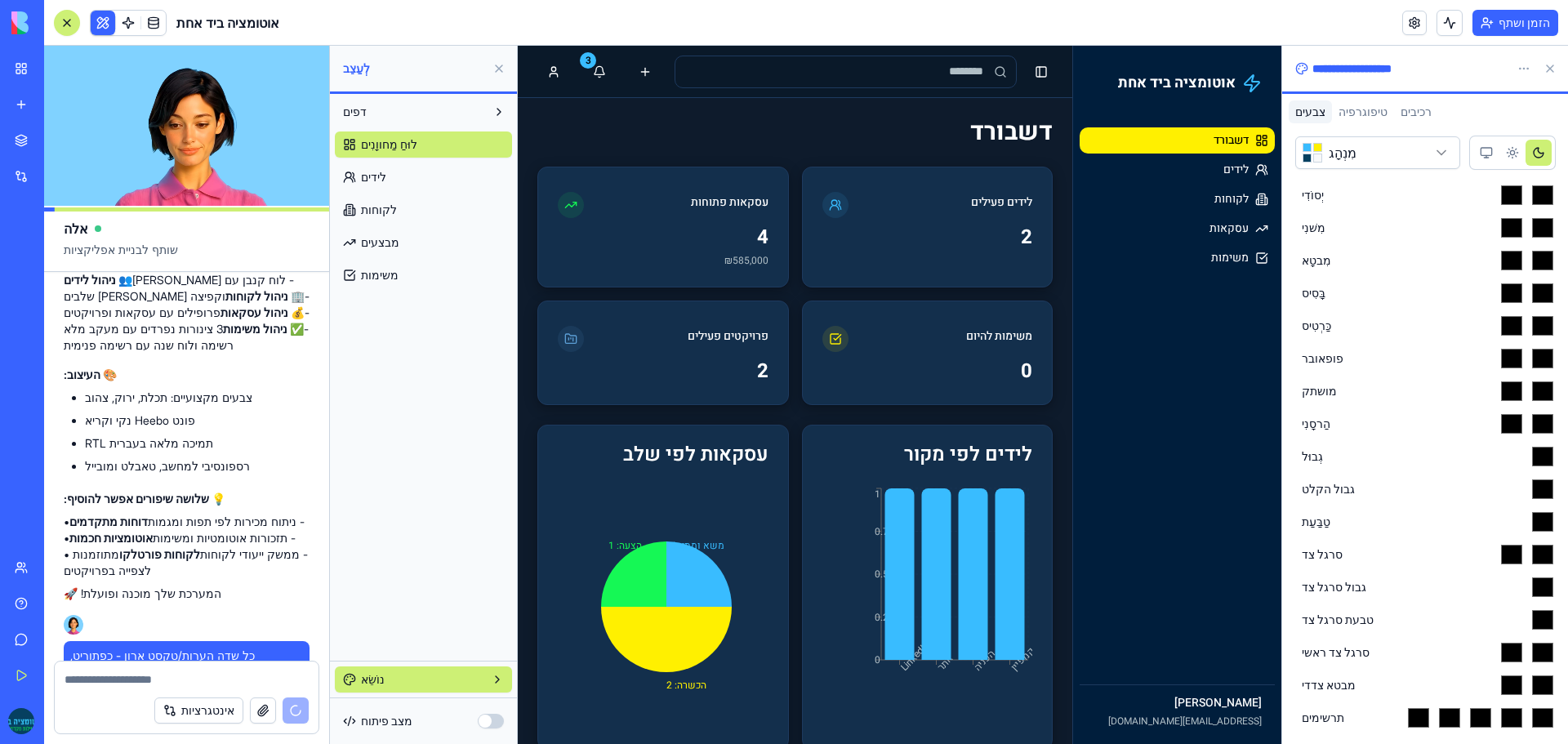
click at [877, 142] on h1 "דשבורד" at bounding box center [795, 133] width 515 height 30
click at [1545, 60] on button at bounding box center [1550, 68] width 26 height 26
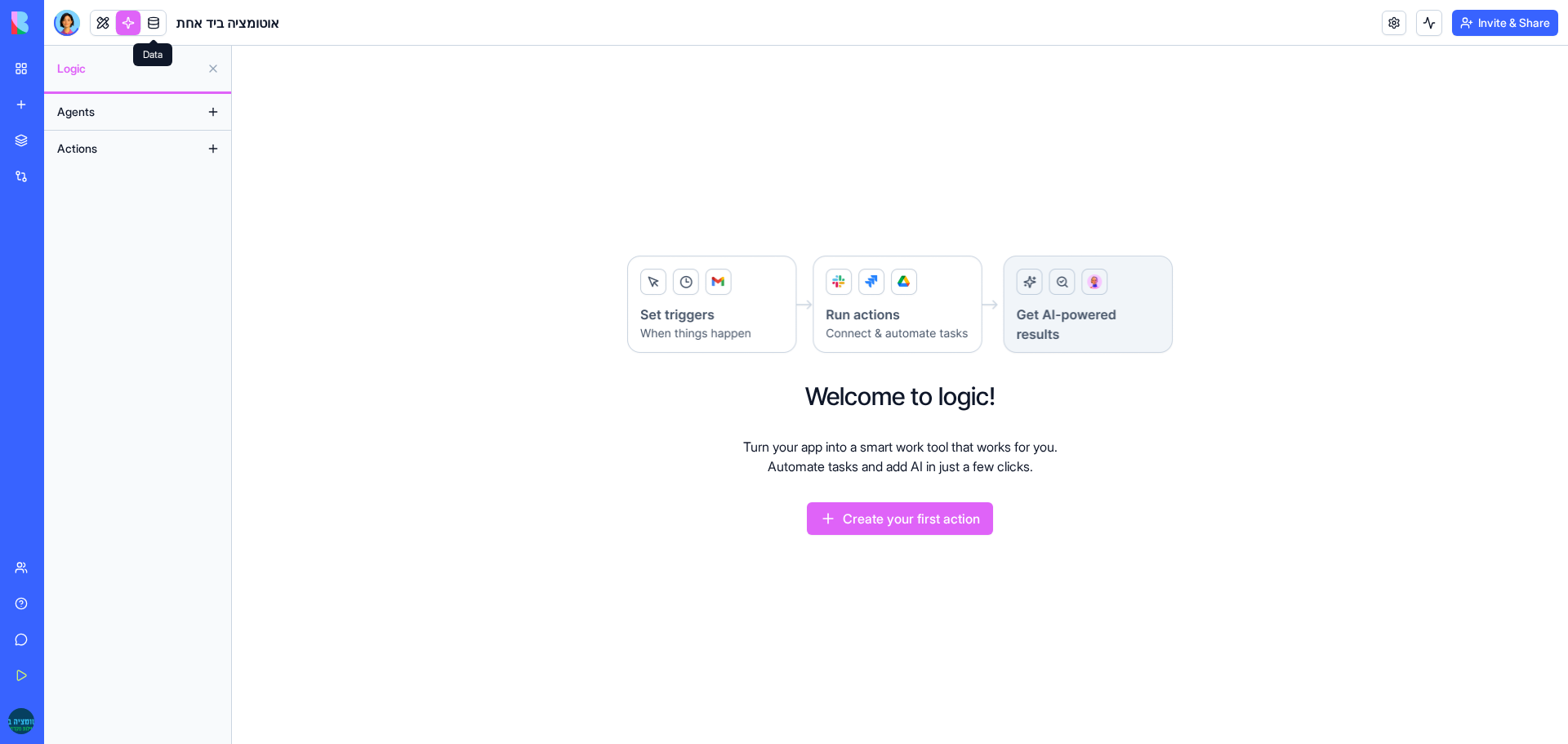
click at [153, 25] on link at bounding box center [154, 23] width 25 height 25
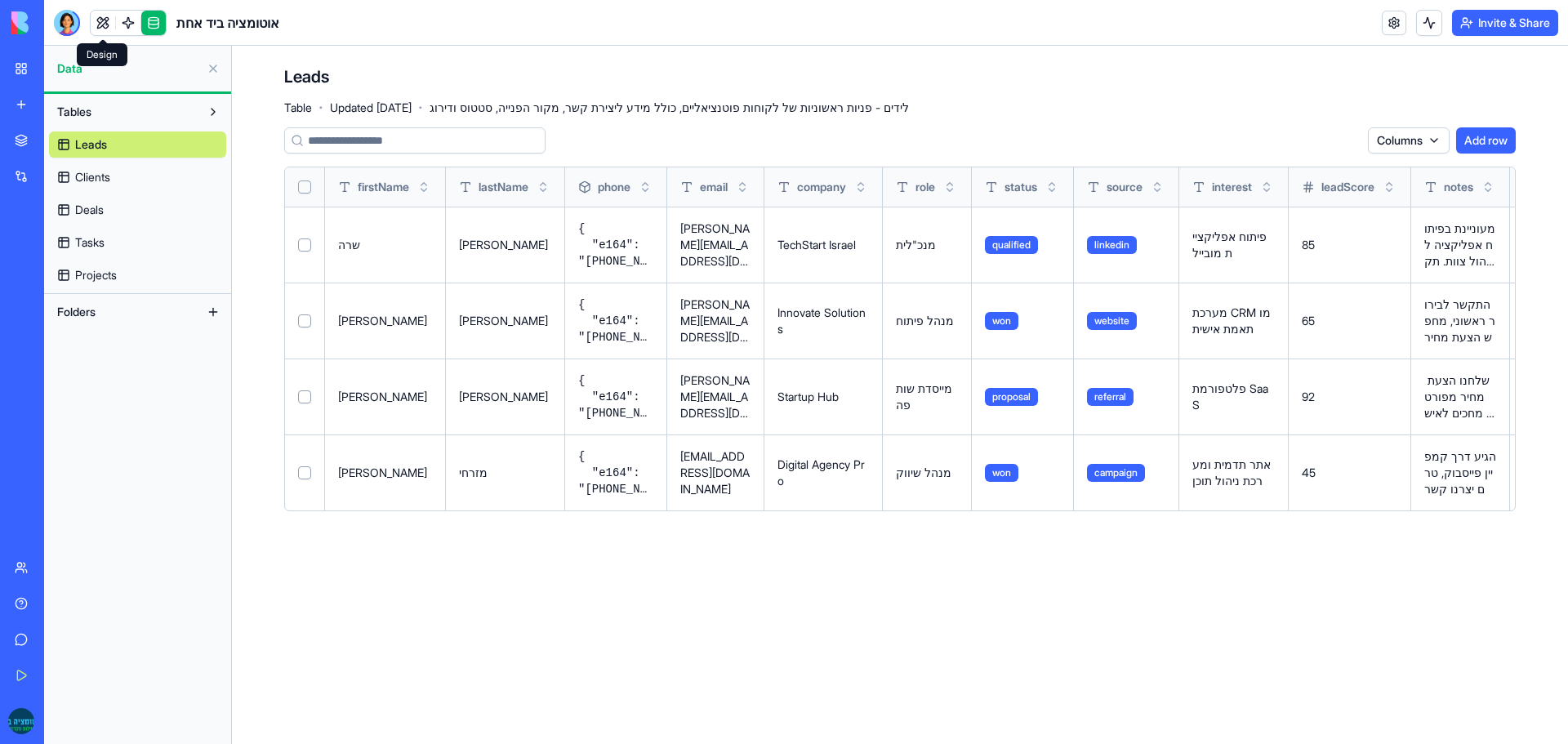
click at [105, 26] on link at bounding box center [103, 23] width 25 height 25
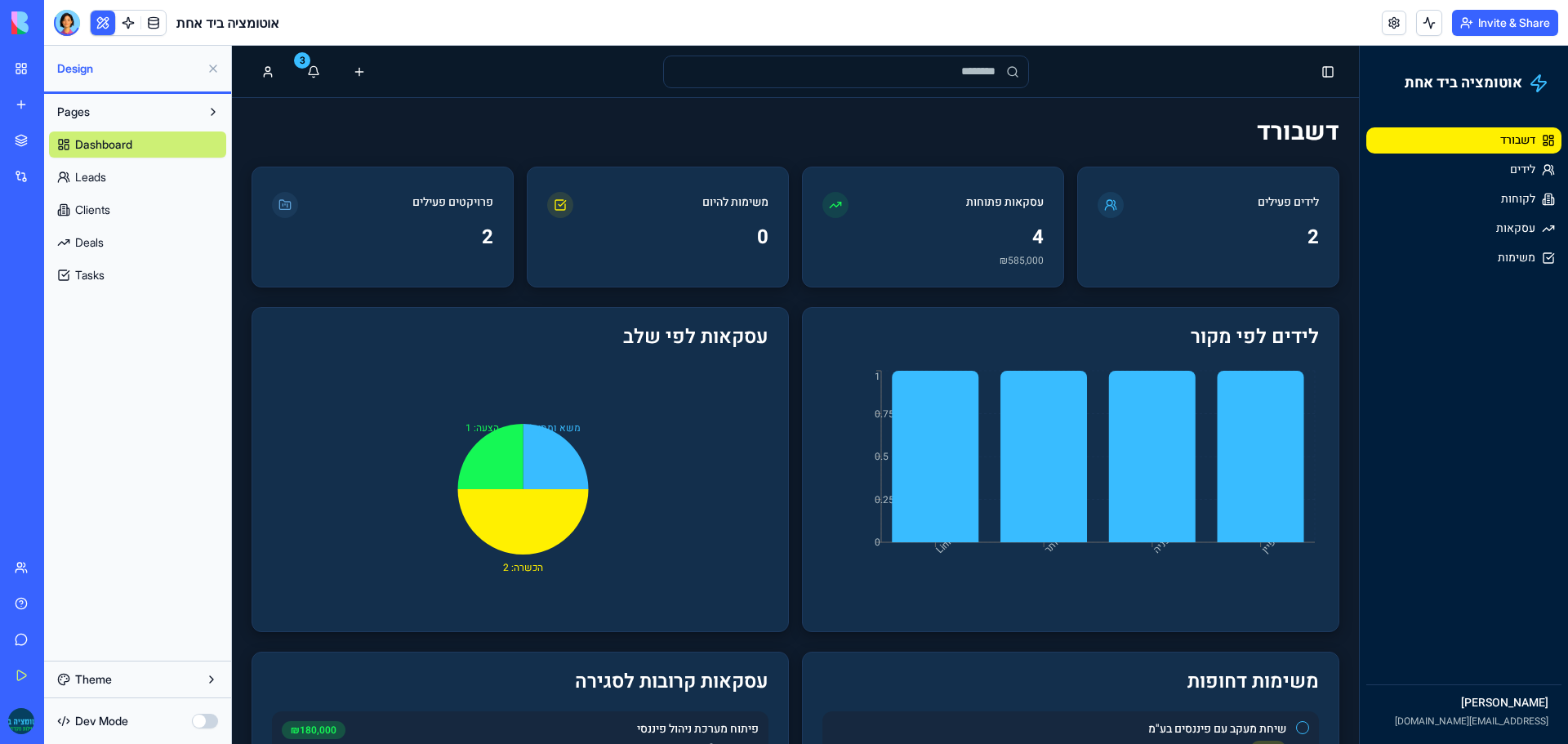
click at [165, 670] on button "Theme" at bounding box center [137, 679] width 177 height 26
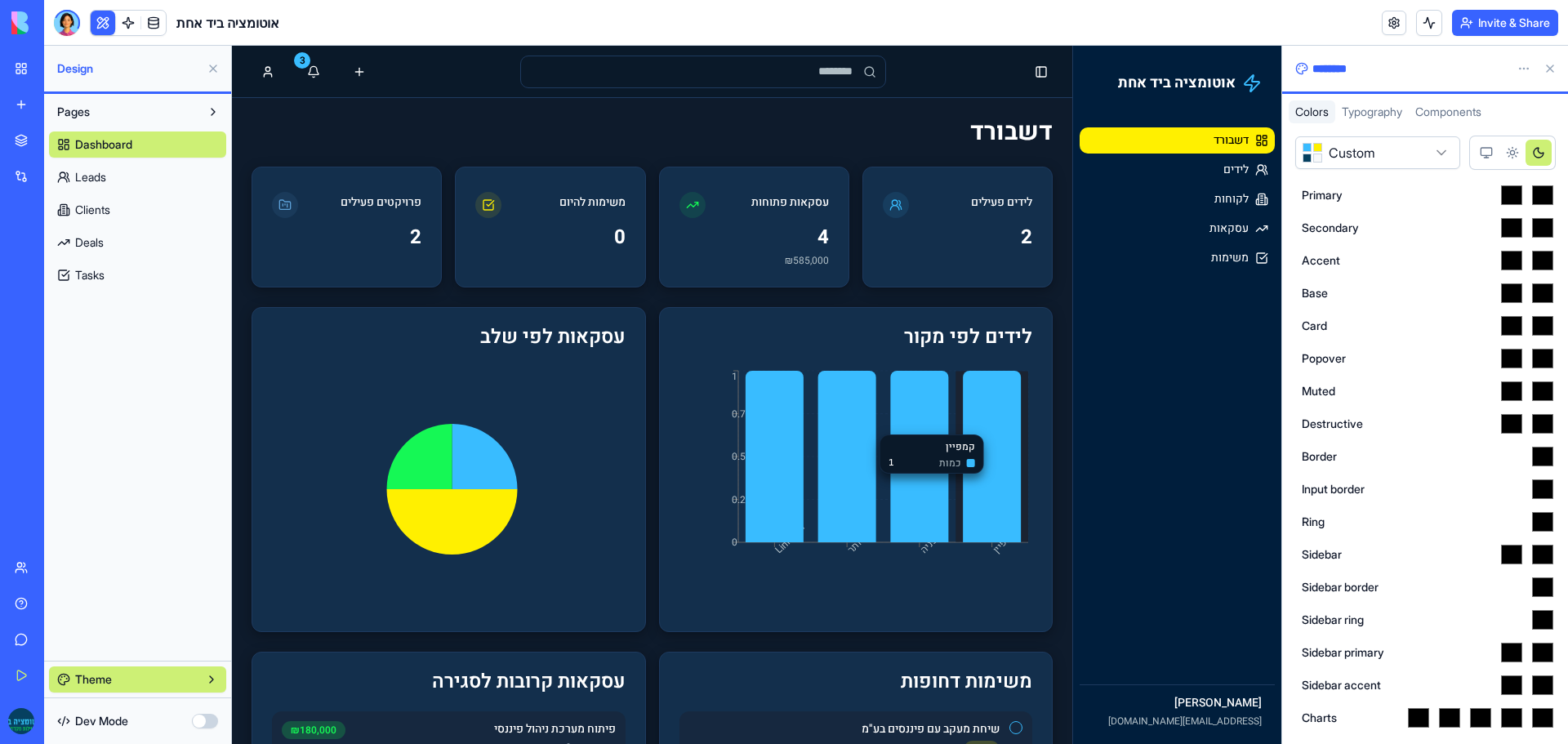
click at [1538, 151] on icon "Dark theme" at bounding box center [1538, 153] width 10 height 10
click at [1510, 153] on circle "Light theme" at bounding box center [1511, 152] width 4 height 4
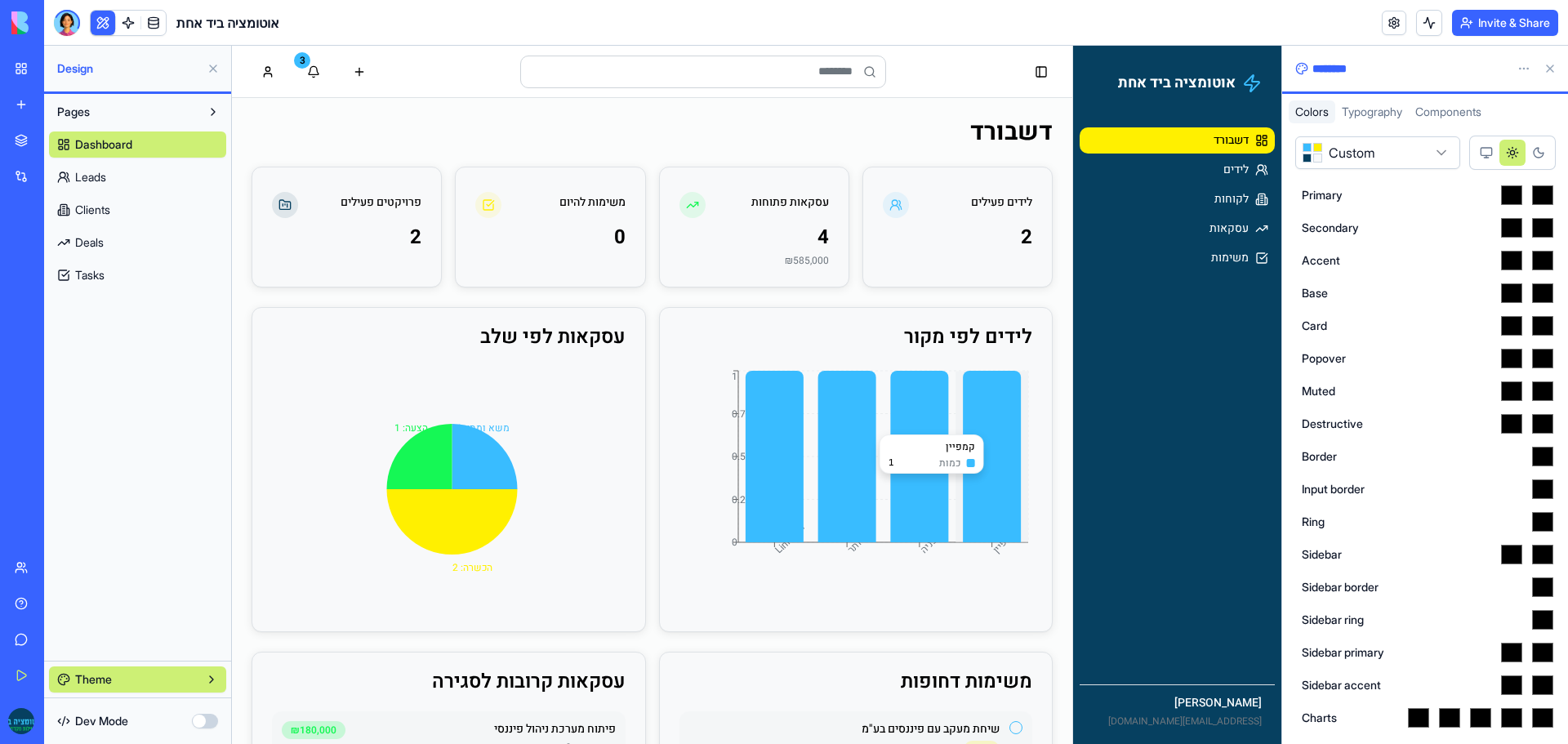
click at [1528, 151] on button "Dark theme" at bounding box center [1538, 153] width 26 height 26
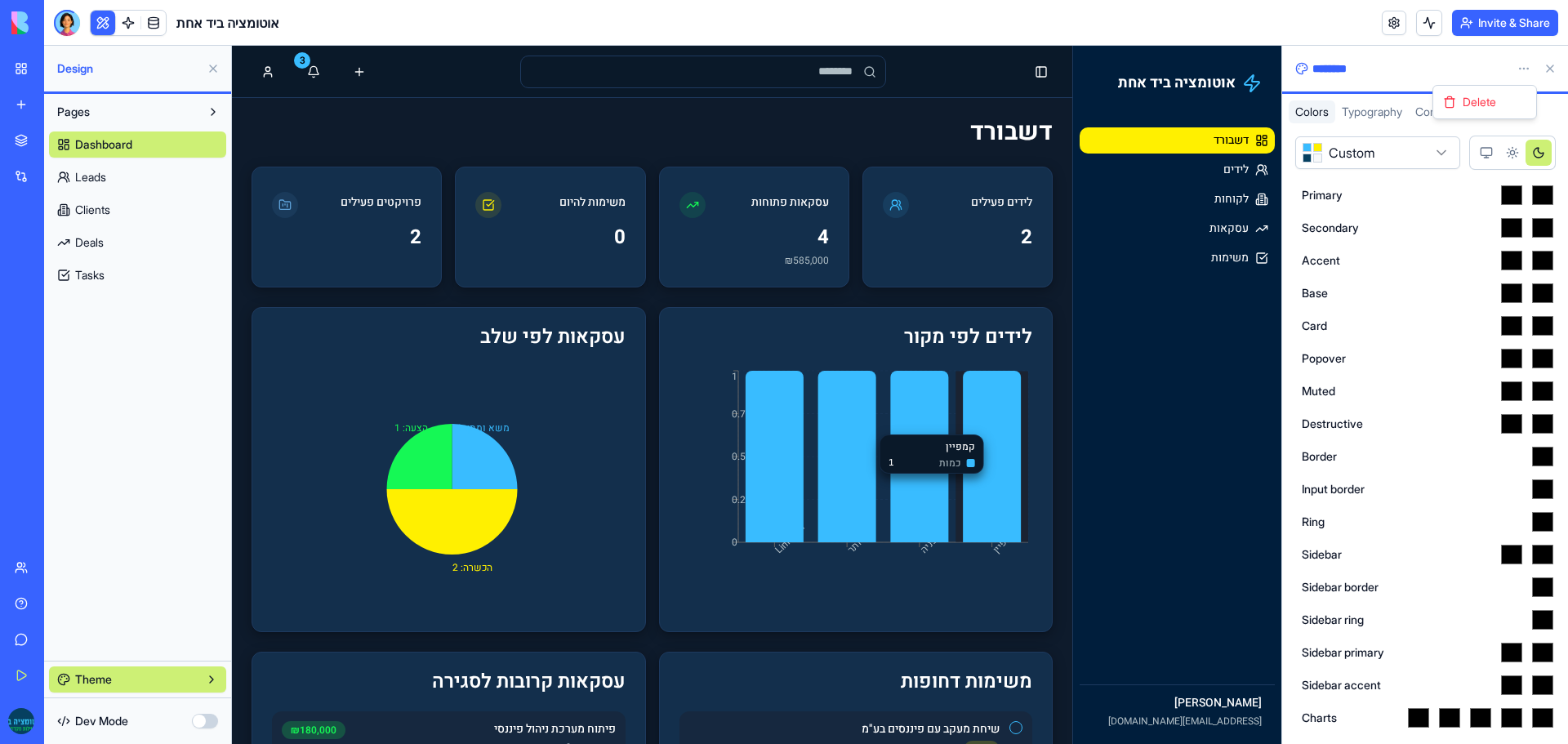
click at [1523, 66] on html "**********" at bounding box center [784, 372] width 1568 height 744
click at [1468, 63] on html "**********" at bounding box center [784, 372] width 1568 height 744
click at [1342, 66] on div "********" at bounding box center [1399, 68] width 209 height 16
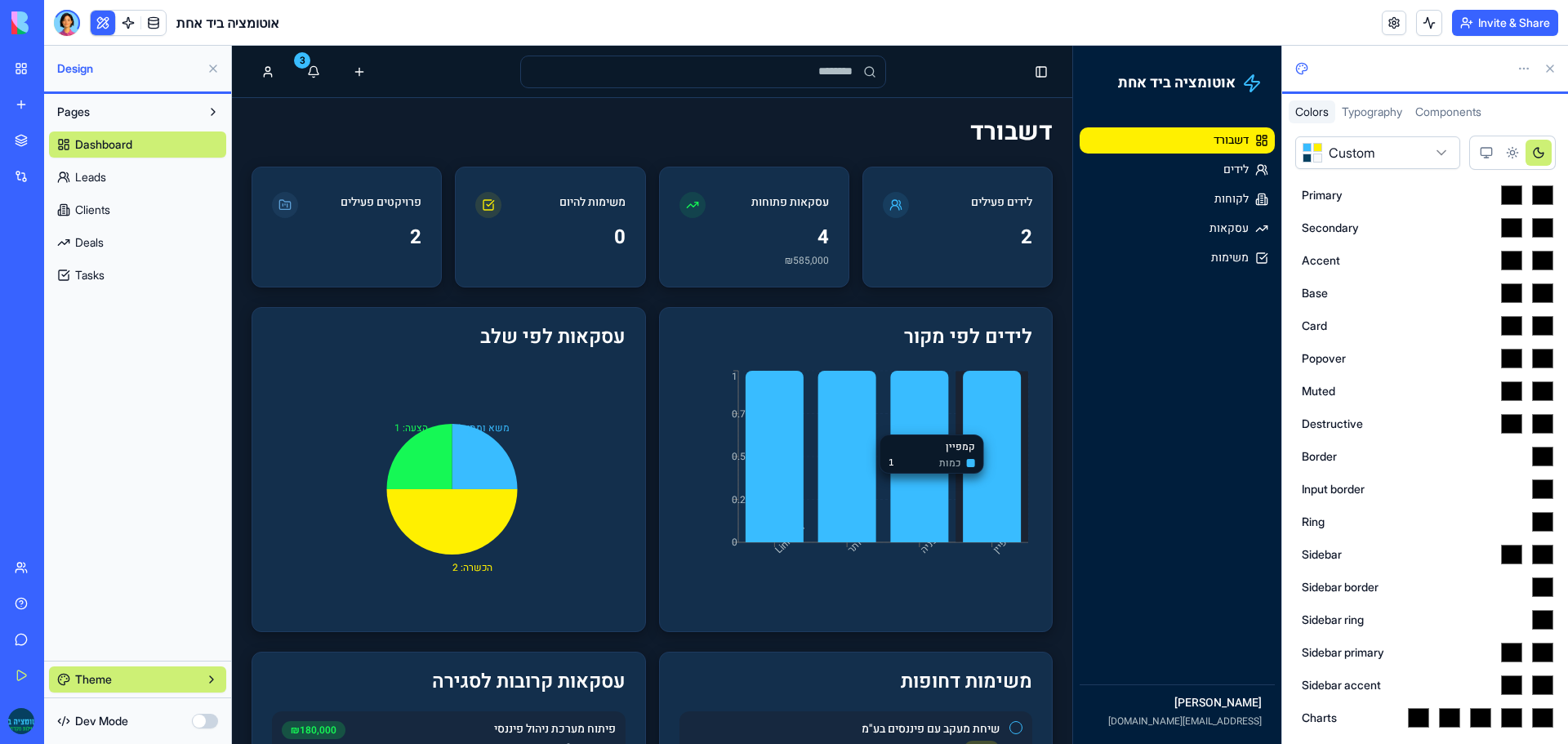
click at [1533, 89] on div at bounding box center [1424, 69] width 286 height 46
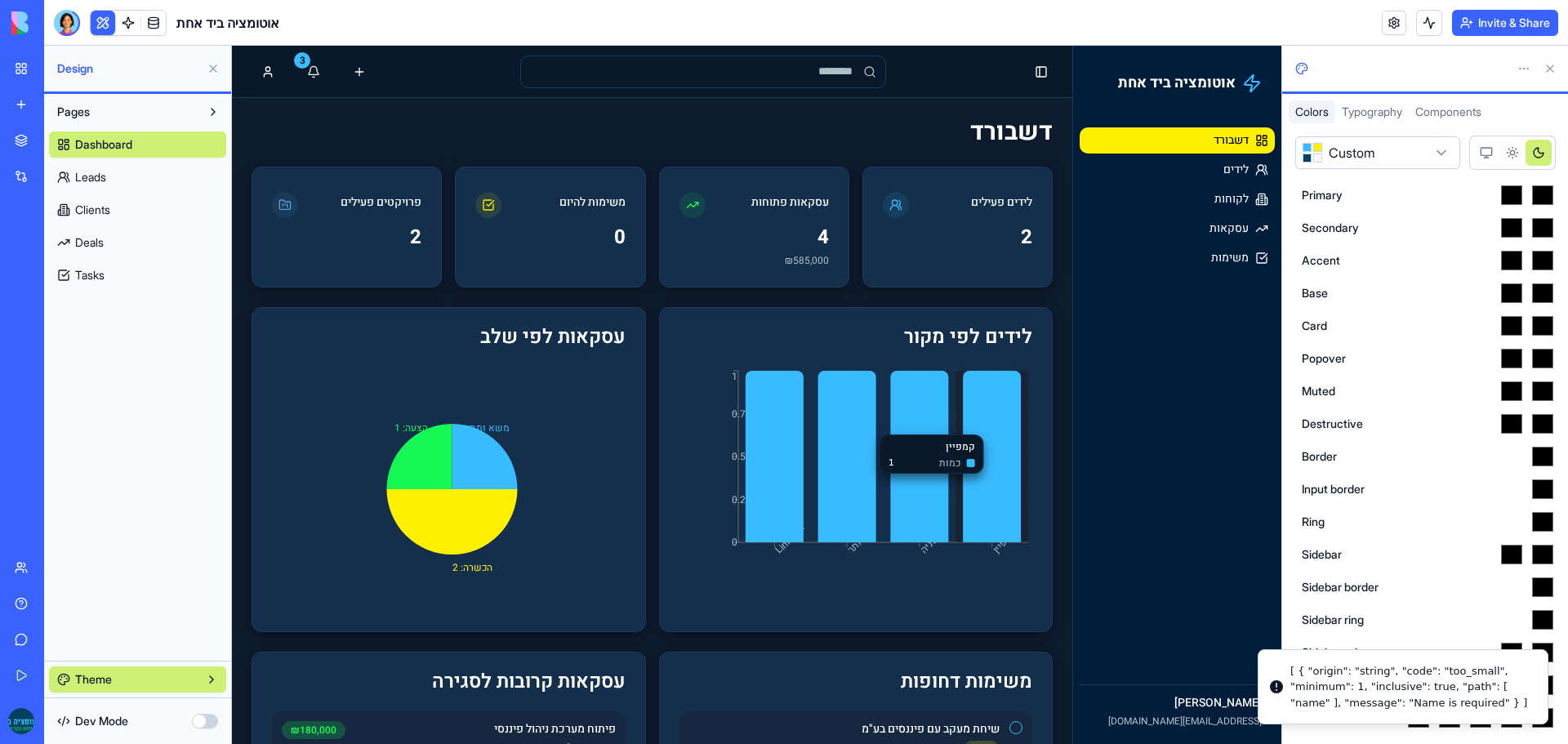
click at [1448, 65] on div at bounding box center [1399, 68] width 209 height 16
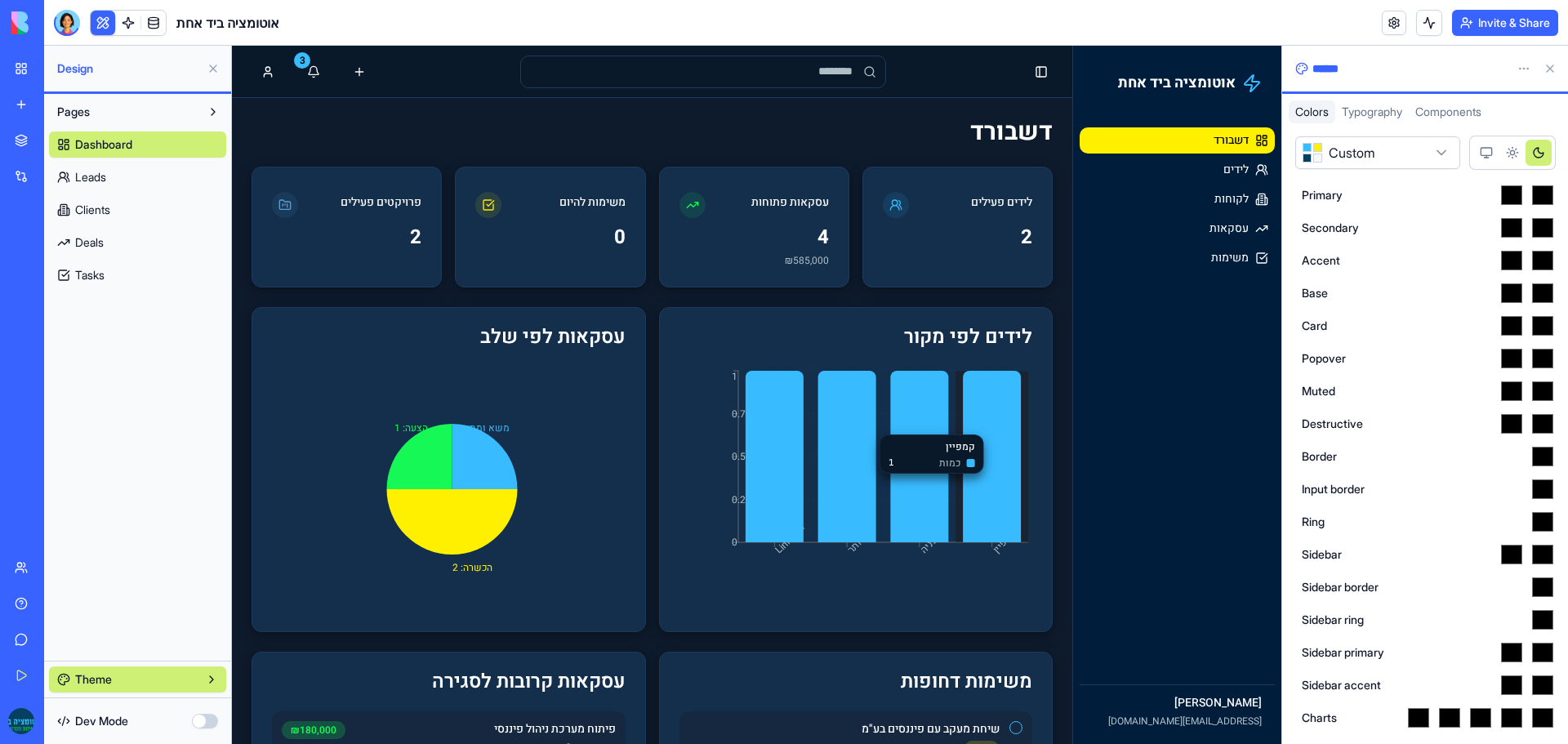
click at [1401, 88] on div "******" at bounding box center [1424, 69] width 286 height 46
click at [1360, 32] on header "אוטומציה ביד אחת Invite & Share" at bounding box center [806, 23] width 1524 height 46
click at [1491, 152] on rect "System theme" at bounding box center [1486, 151] width 11 height 7
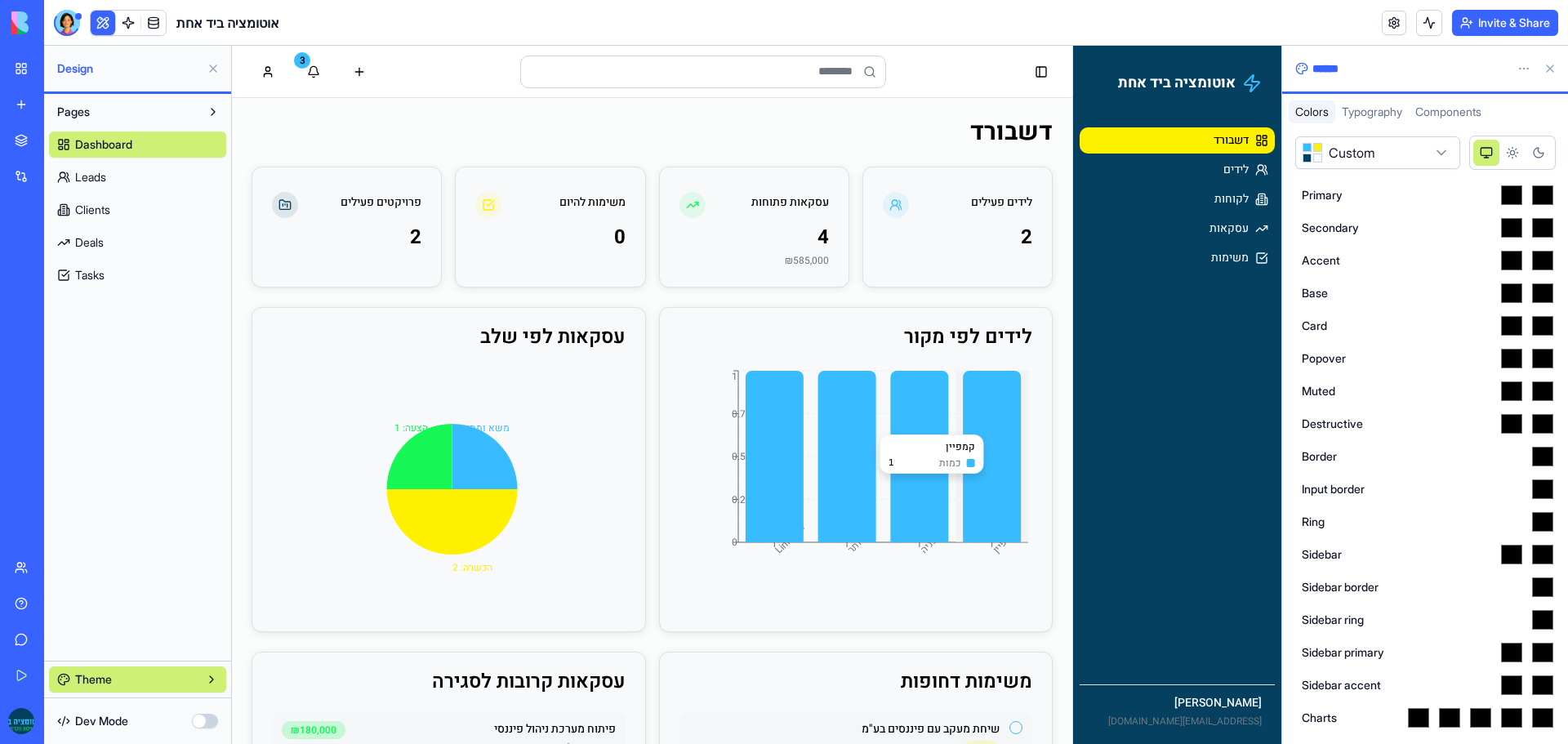
click at [1542, 152] on icon "Dark theme" at bounding box center [1538, 153] width 13 height 13
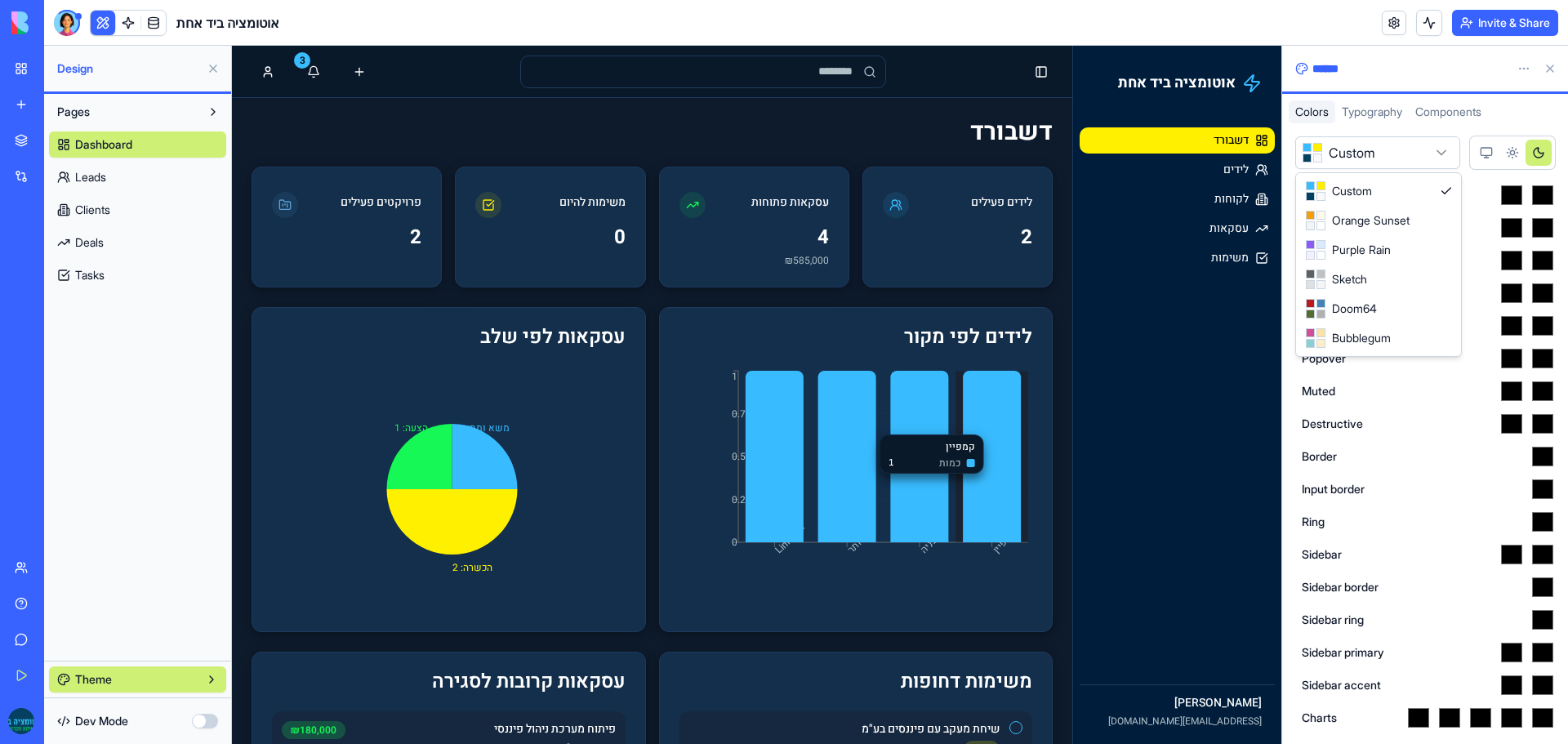
click at [1433, 149] on html "**********" at bounding box center [784, 372] width 1568 height 744
click at [861, 117] on main "דשבורד לידים פעילים 2 עסקאות פתוחות 4 ₪585,000 משימות להיום 0 פרויקטים פעילים 2…" at bounding box center [652, 542] width 840 height 888
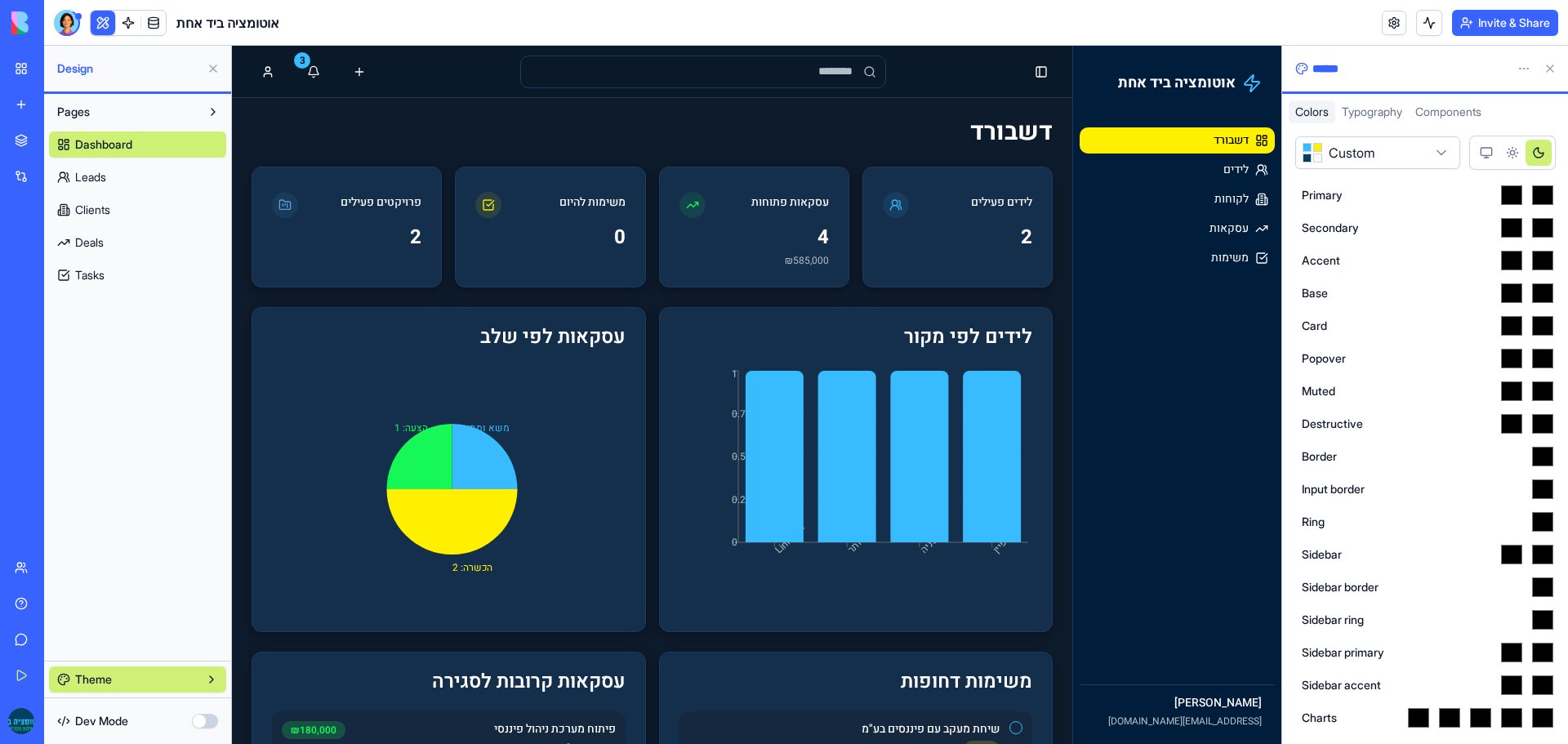
click at [1552, 71] on button at bounding box center [1550, 68] width 26 height 26
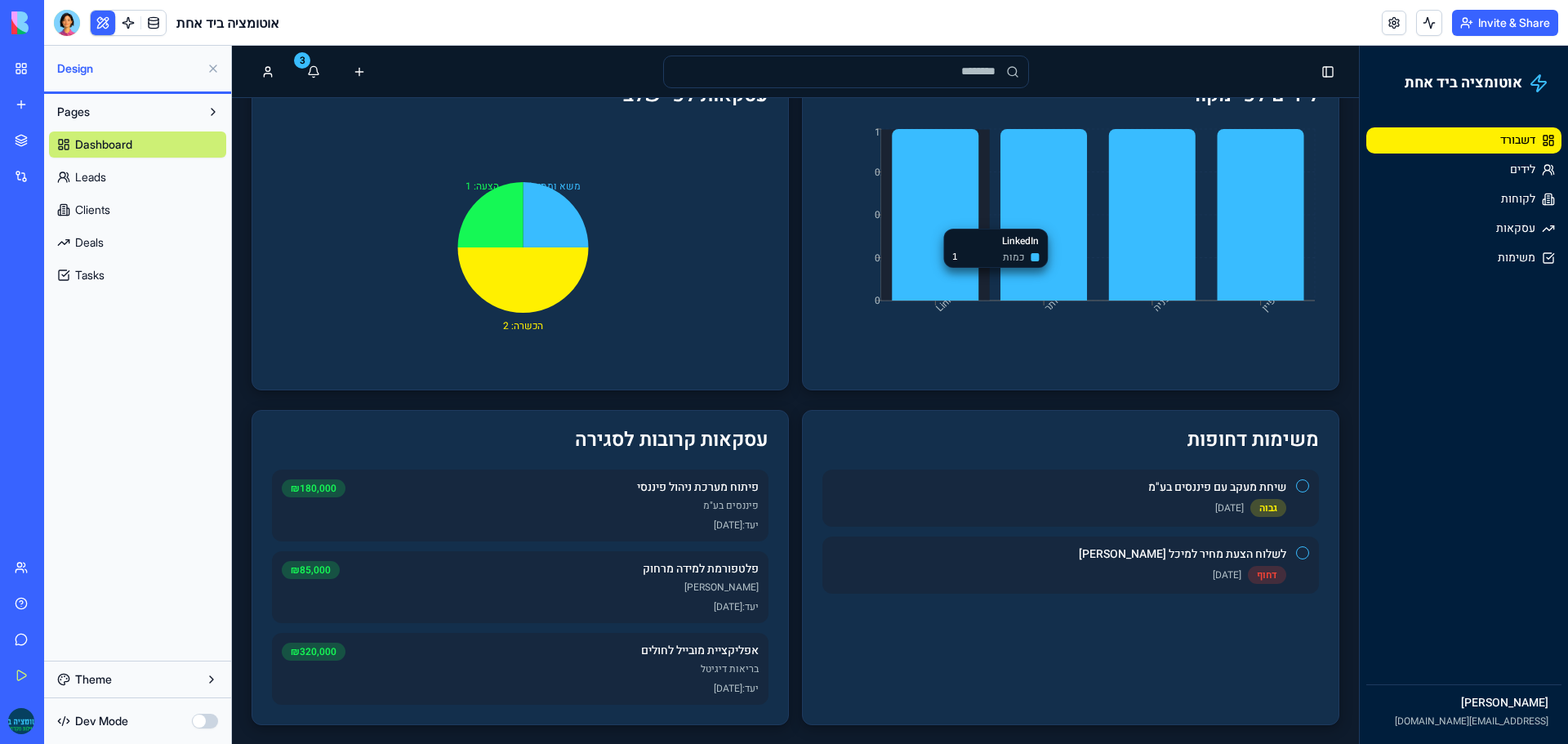
scroll to position [243, 0]
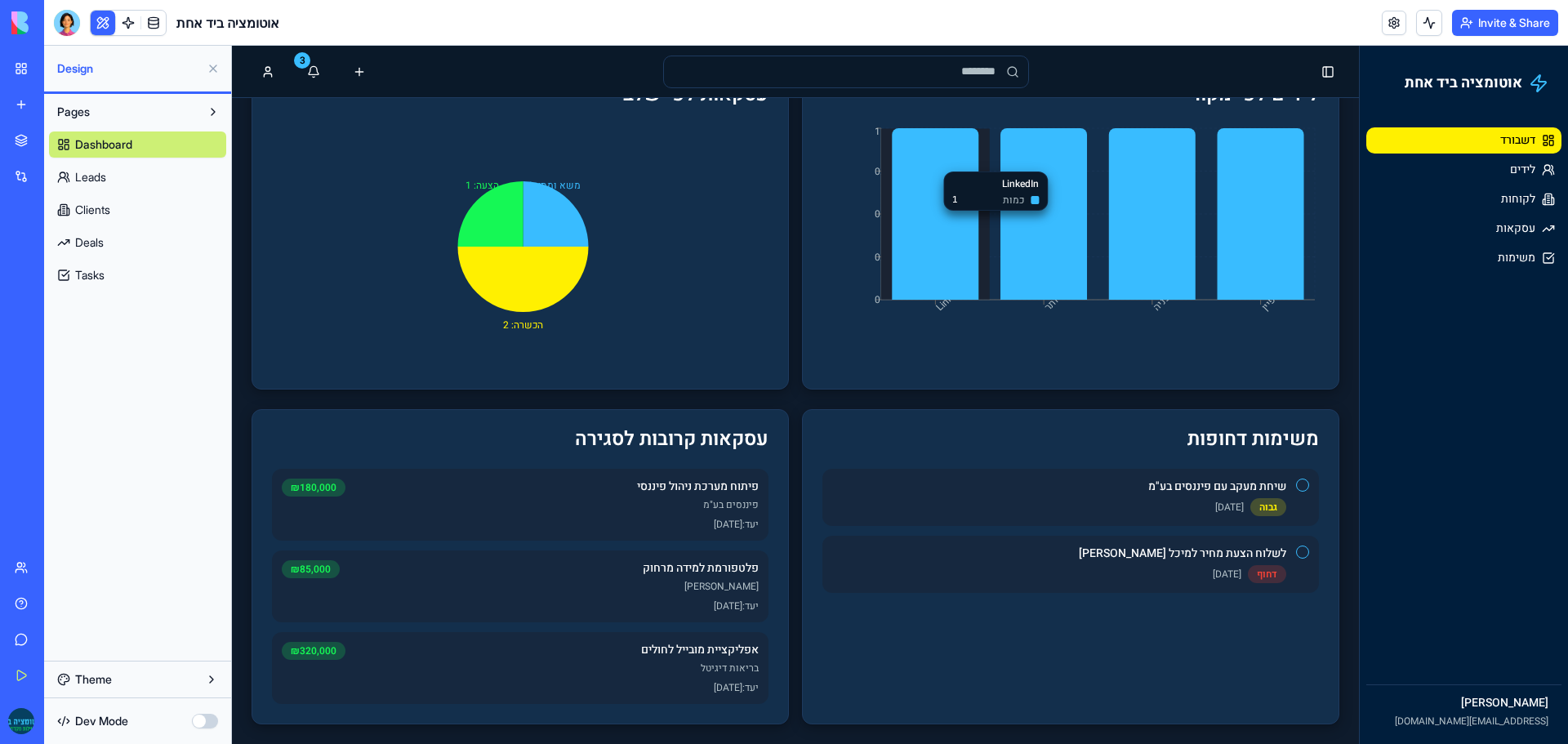
click at [942, 163] on icon at bounding box center [934, 214] width 86 height 171
click at [1045, 516] on div "שיחת מעקב עם פיננסים בע"מ גבוה [DATE]" at bounding box center [1070, 496] width 496 height 57
click at [1045, 514] on div "גבוה [DATE]" at bounding box center [1059, 507] width 454 height 18
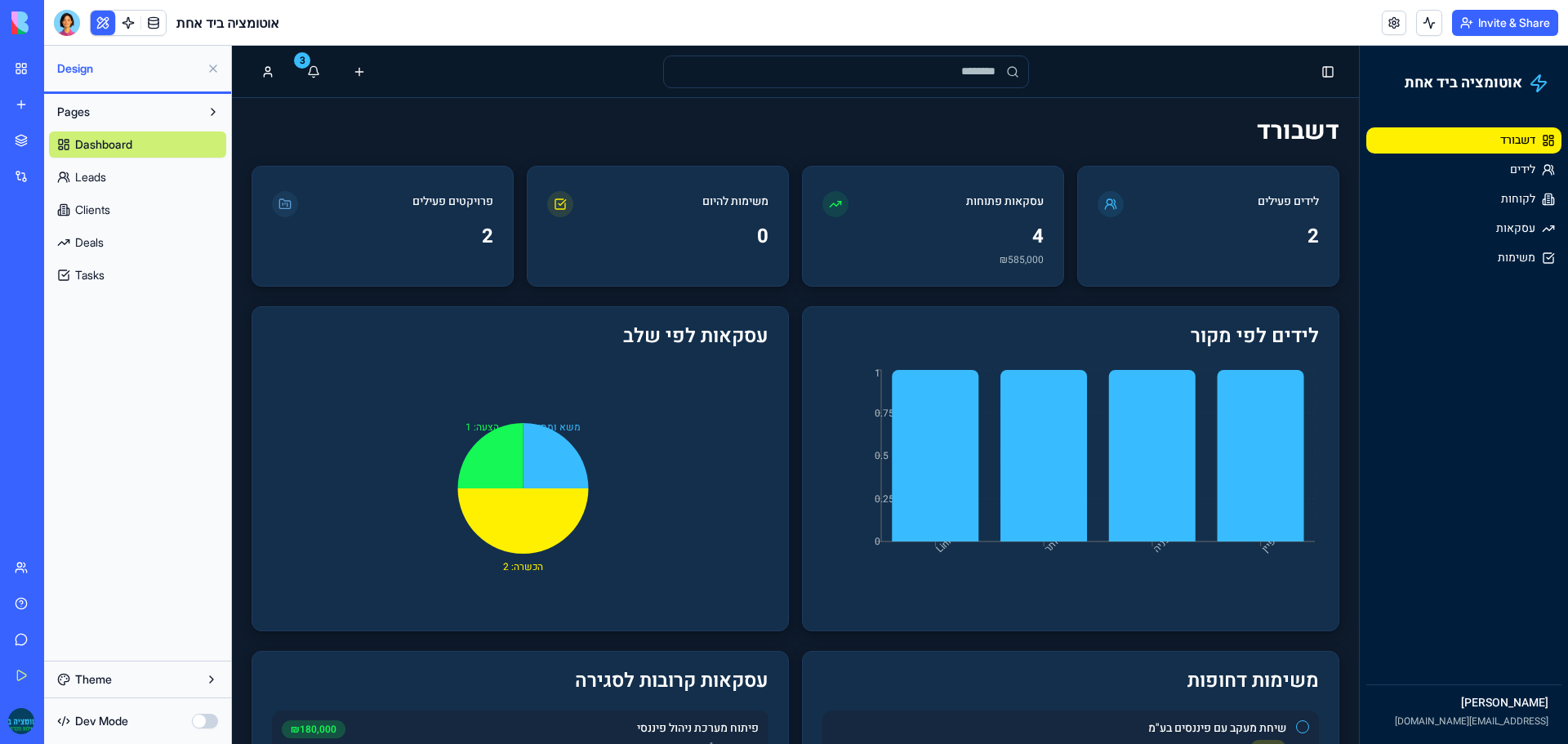
scroll to position [0, 0]
click at [1482, 174] on link "לידים" at bounding box center [1463, 170] width 195 height 26
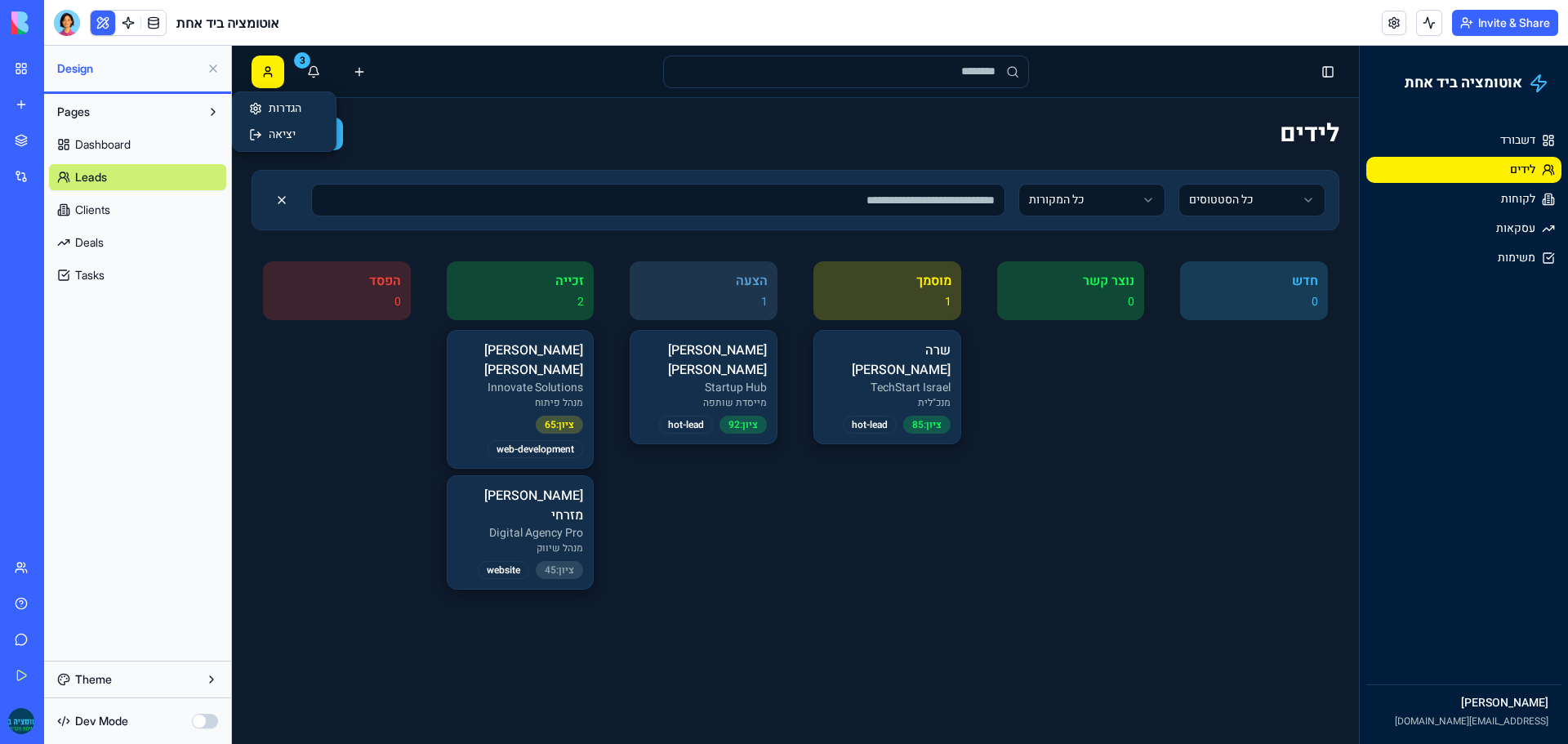
click at [258, 74] on html "אוטומציה ביד אחת דשבורד לידים לקוחות עסקאות משימות [PERSON_NAME] [PERSON_NAME][…" at bounding box center [900, 395] width 1336 height 698
click at [275, 107] on div "הגדרות" at bounding box center [284, 109] width 96 height 26
click at [267, 66] on html "אוטומציה ביד אחת דשבורד לידים לקוחות עסקאות משימות [PERSON_NAME] [PERSON_NAME][…" at bounding box center [900, 395] width 1336 height 698
click at [292, 119] on div "הגדרות" at bounding box center [284, 109] width 96 height 26
click at [291, 139] on button "ליד חדש" at bounding box center [297, 134] width 91 height 33
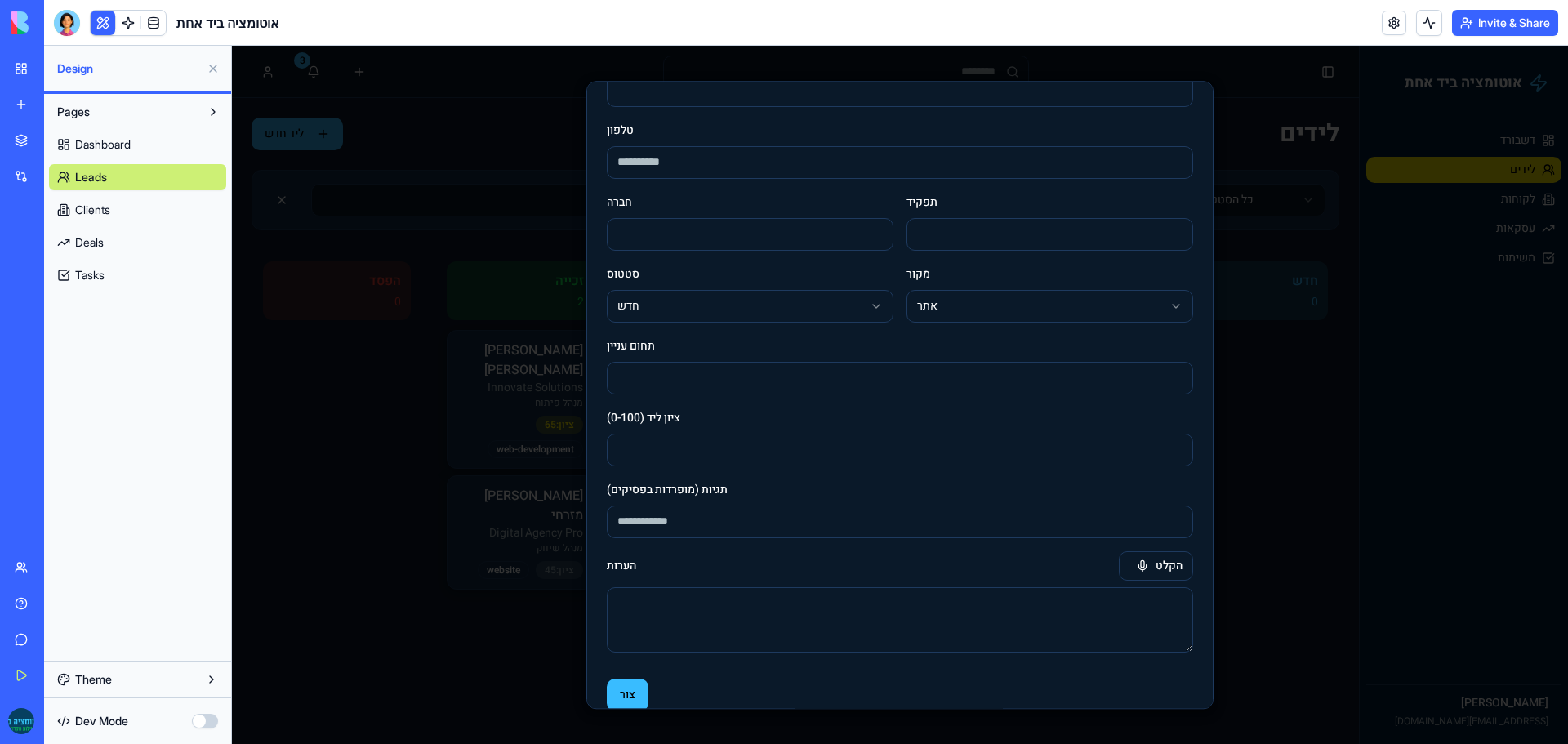
scroll to position [214, 0]
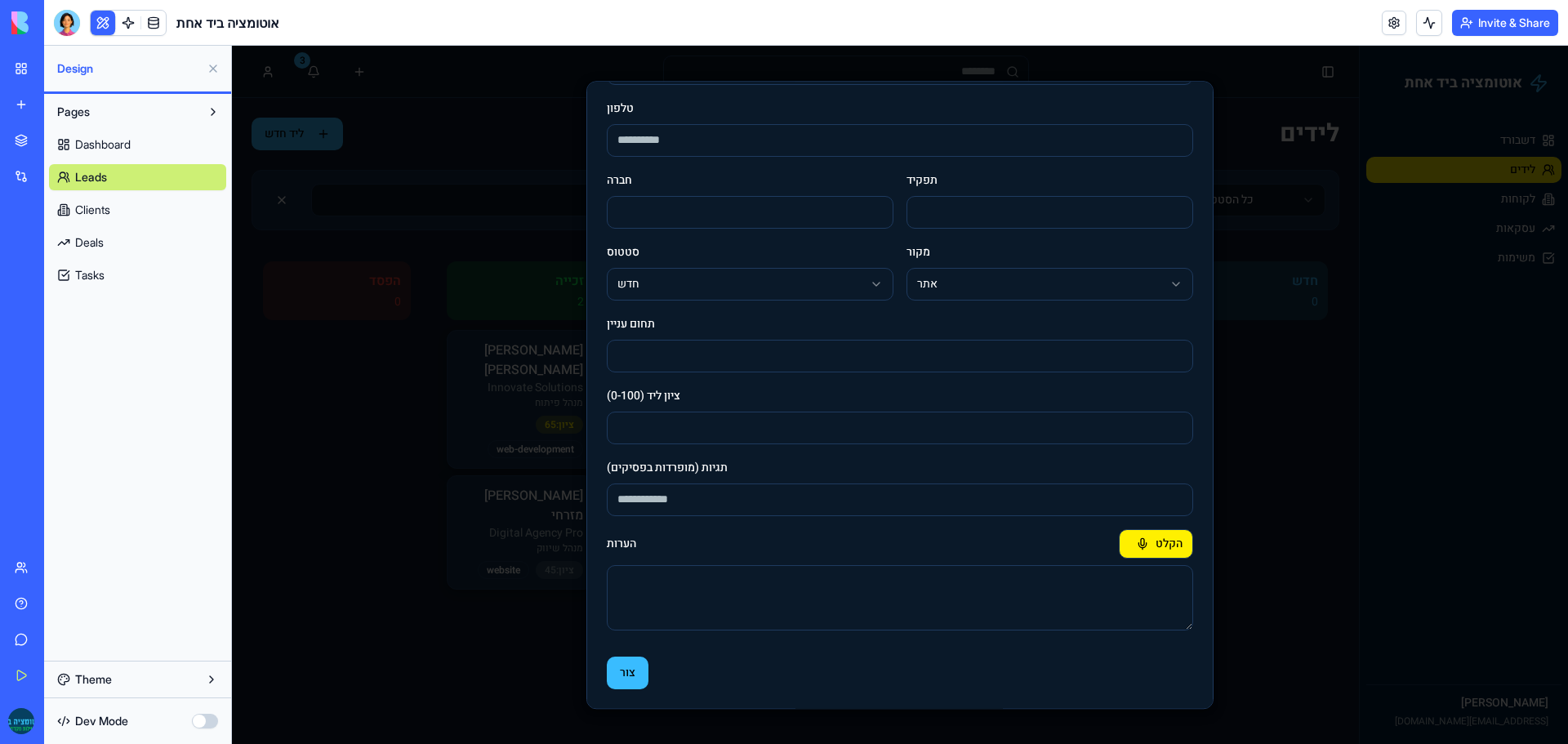
click at [1158, 541] on button "הקלט" at bounding box center [1156, 544] width 74 height 30
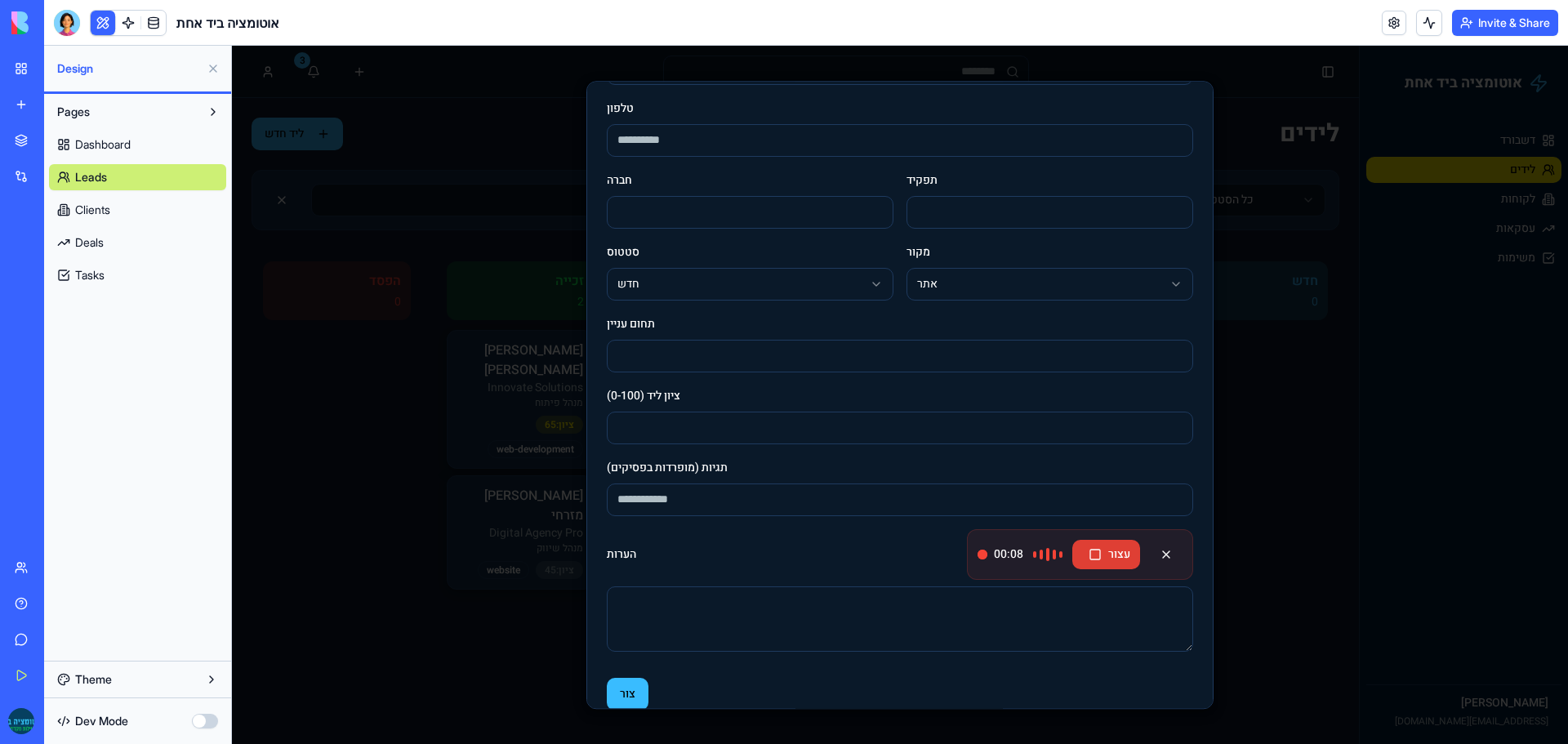
click at [1099, 546] on button "עצור" at bounding box center [1106, 555] width 67 height 30
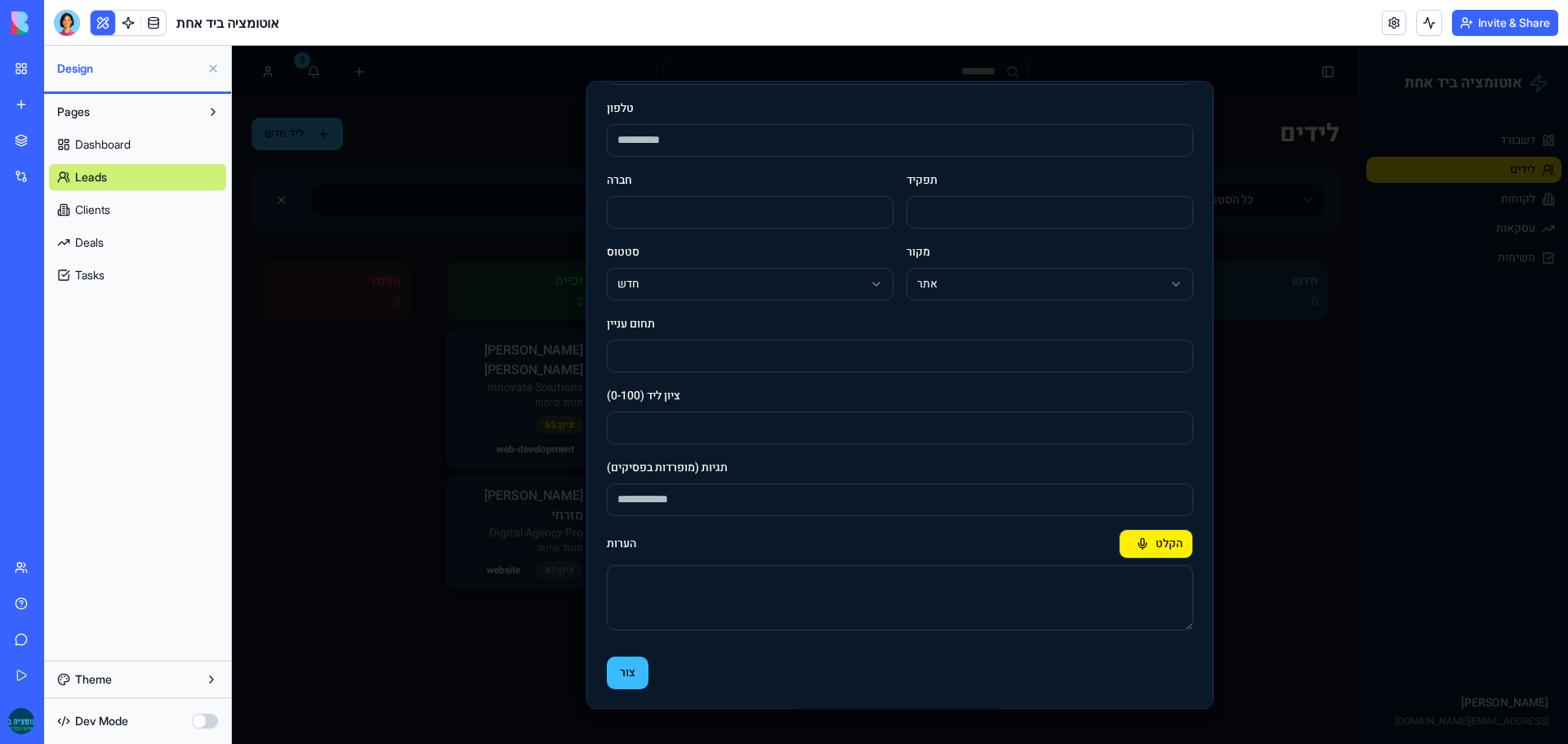
click at [1130, 537] on button "הקלט" at bounding box center [1156, 544] width 74 height 30
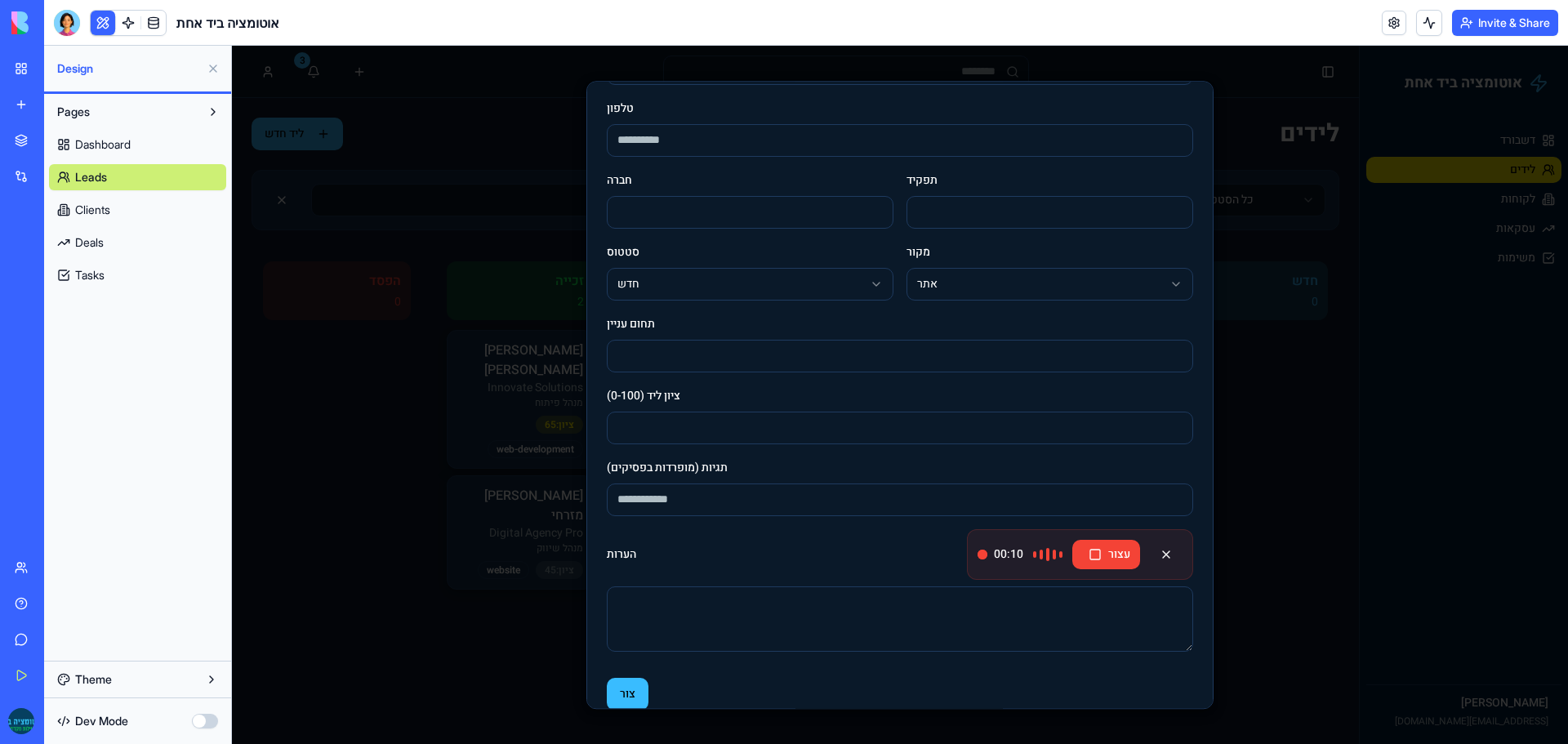
click at [1033, 551] on div at bounding box center [1048, 555] width 30 height 13
click at [979, 551] on div "00:11" at bounding box center [1000, 555] width 46 height 16
click at [1087, 551] on button "עצור" at bounding box center [1106, 555] width 67 height 30
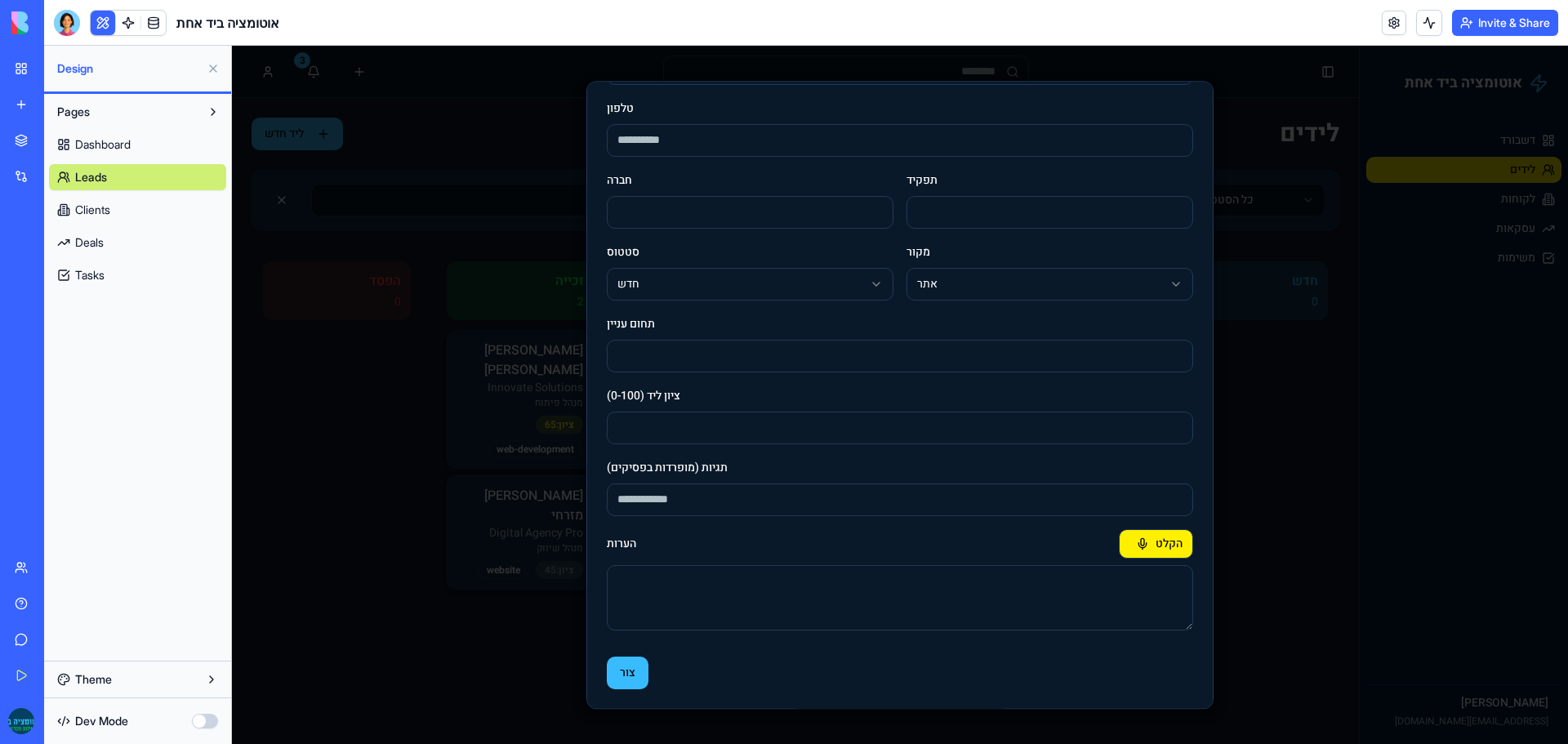
click at [1170, 546] on button "הקלט" at bounding box center [1156, 544] width 74 height 30
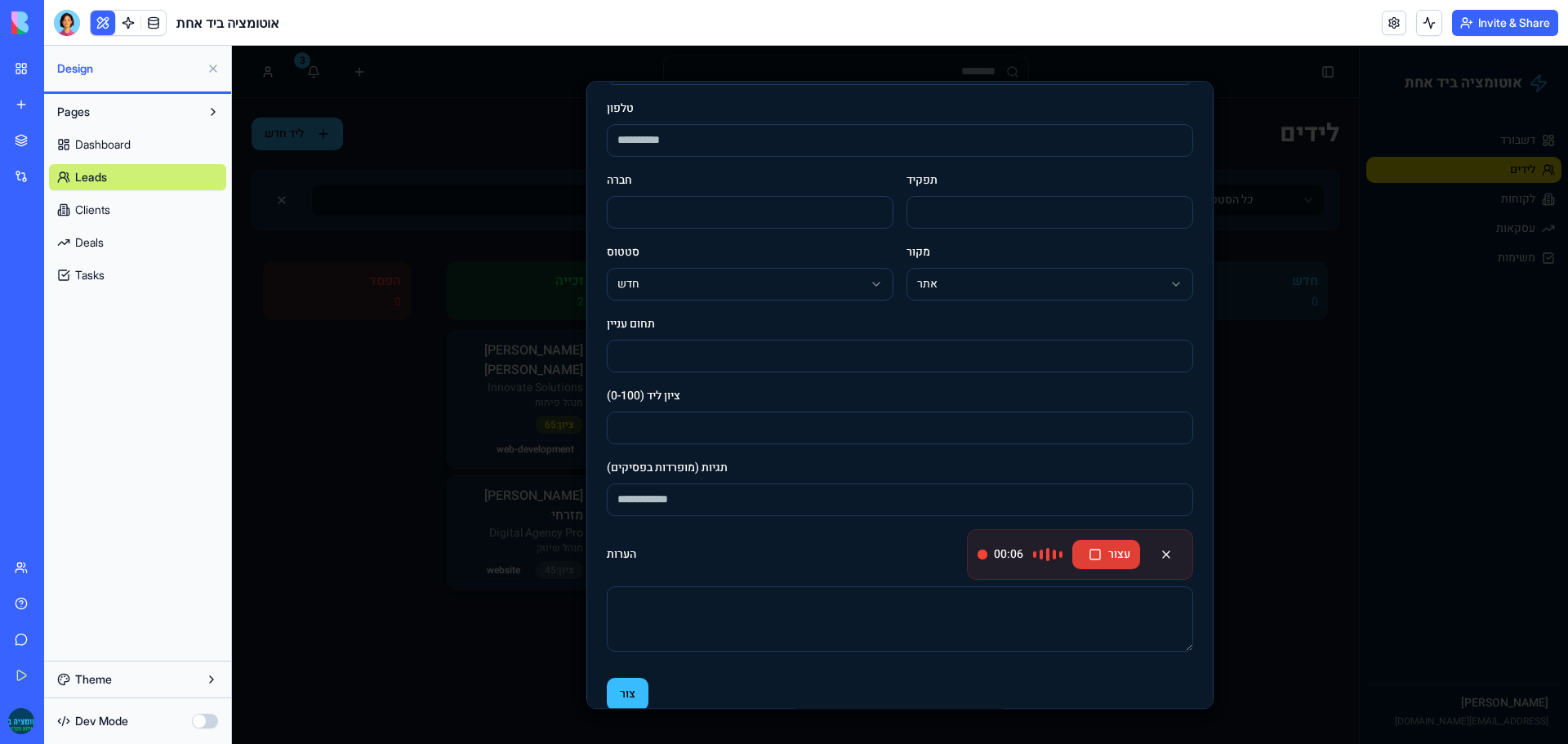
click at [1077, 554] on button "עצור" at bounding box center [1106, 555] width 67 height 30
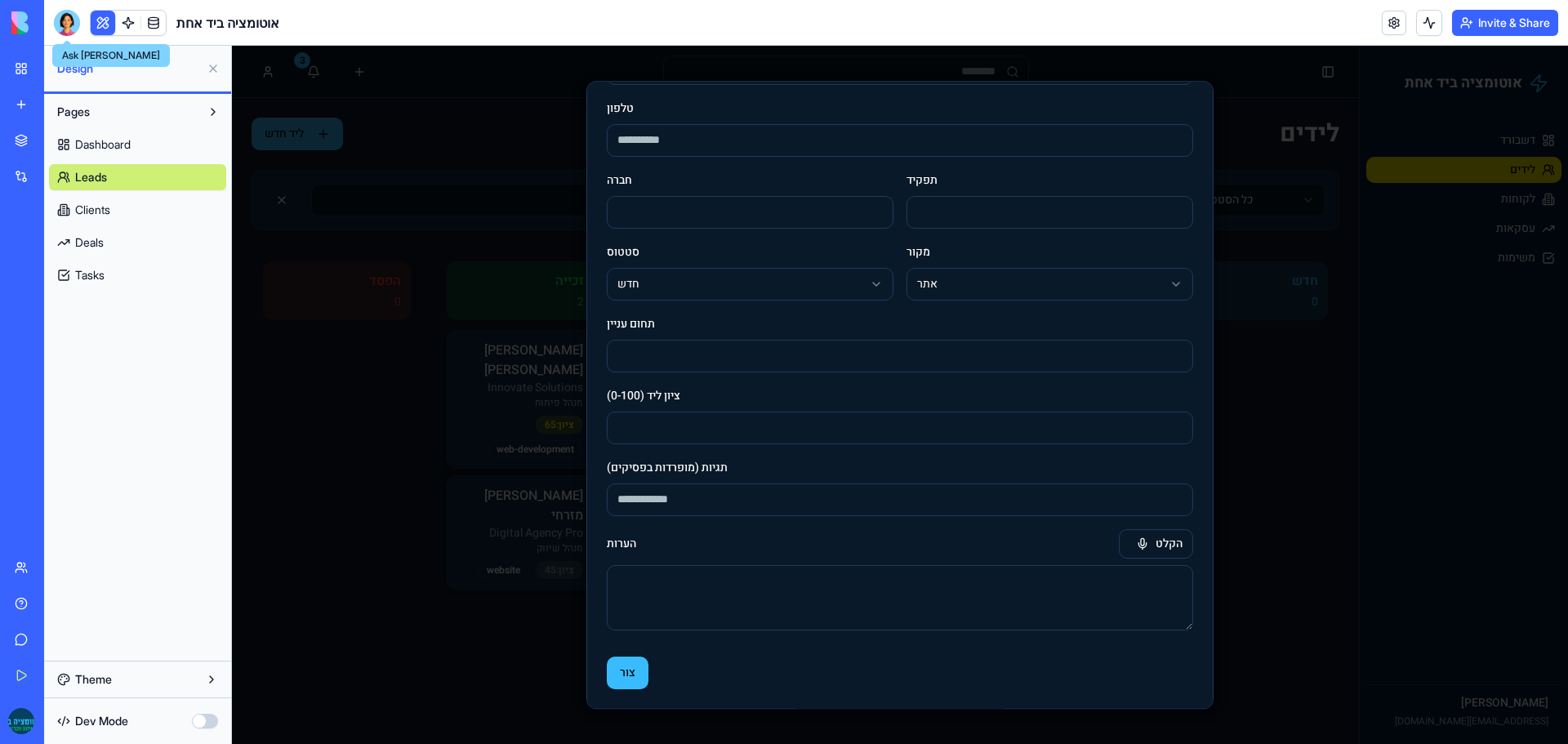
click at [77, 18] on div at bounding box center [67, 23] width 26 height 26
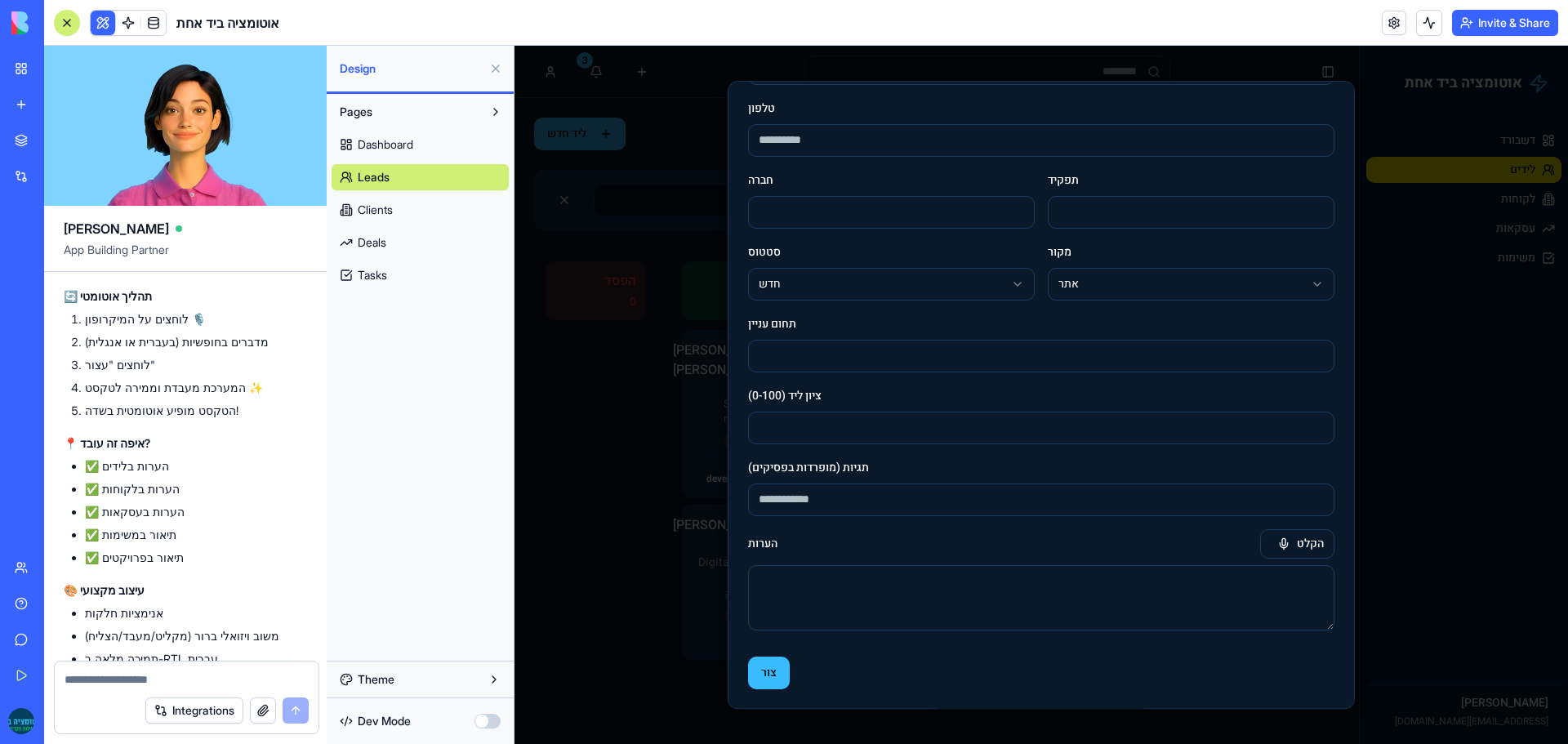
scroll to position [0, 0]
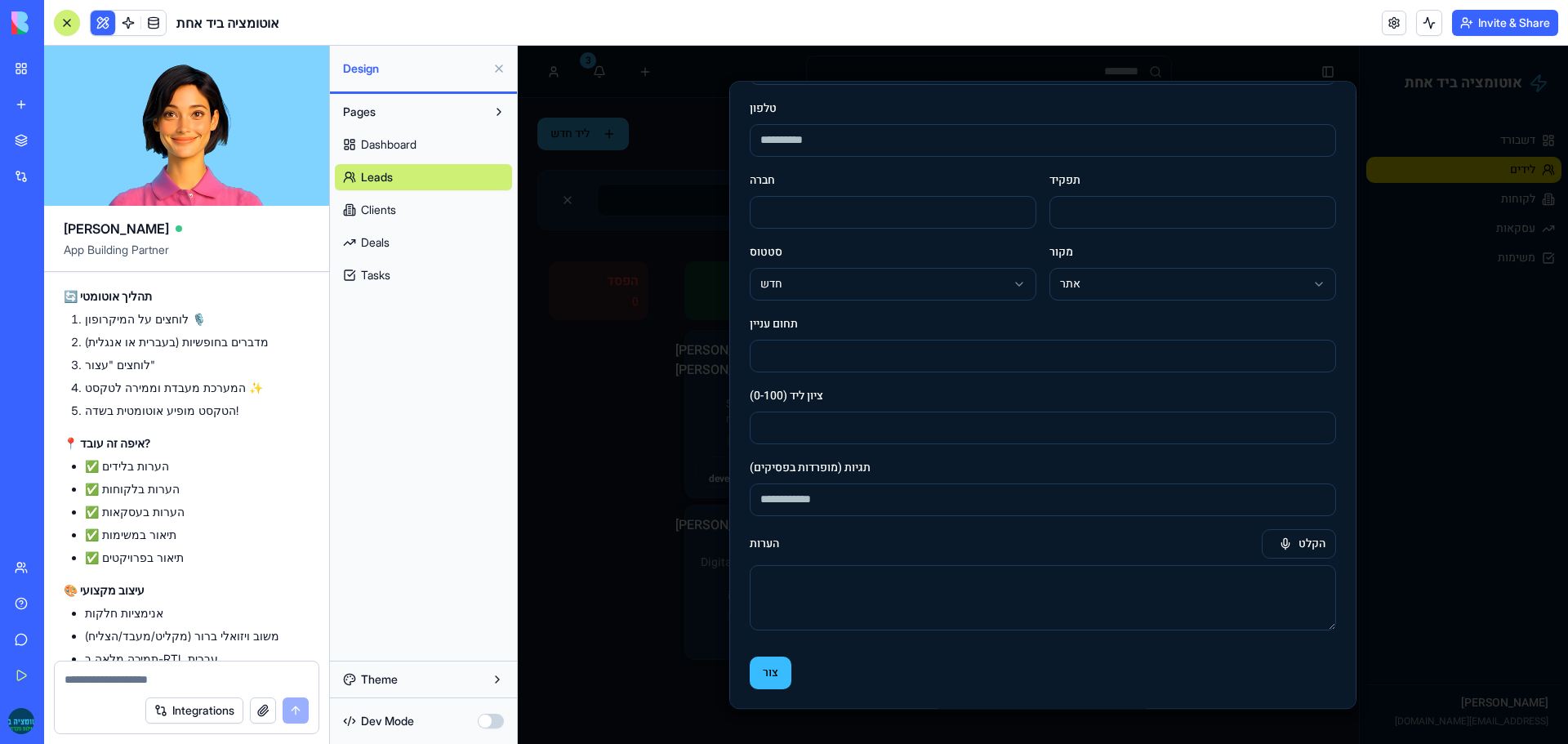
click at [173, 677] on textarea at bounding box center [186, 679] width 244 height 16
type textarea "**********"
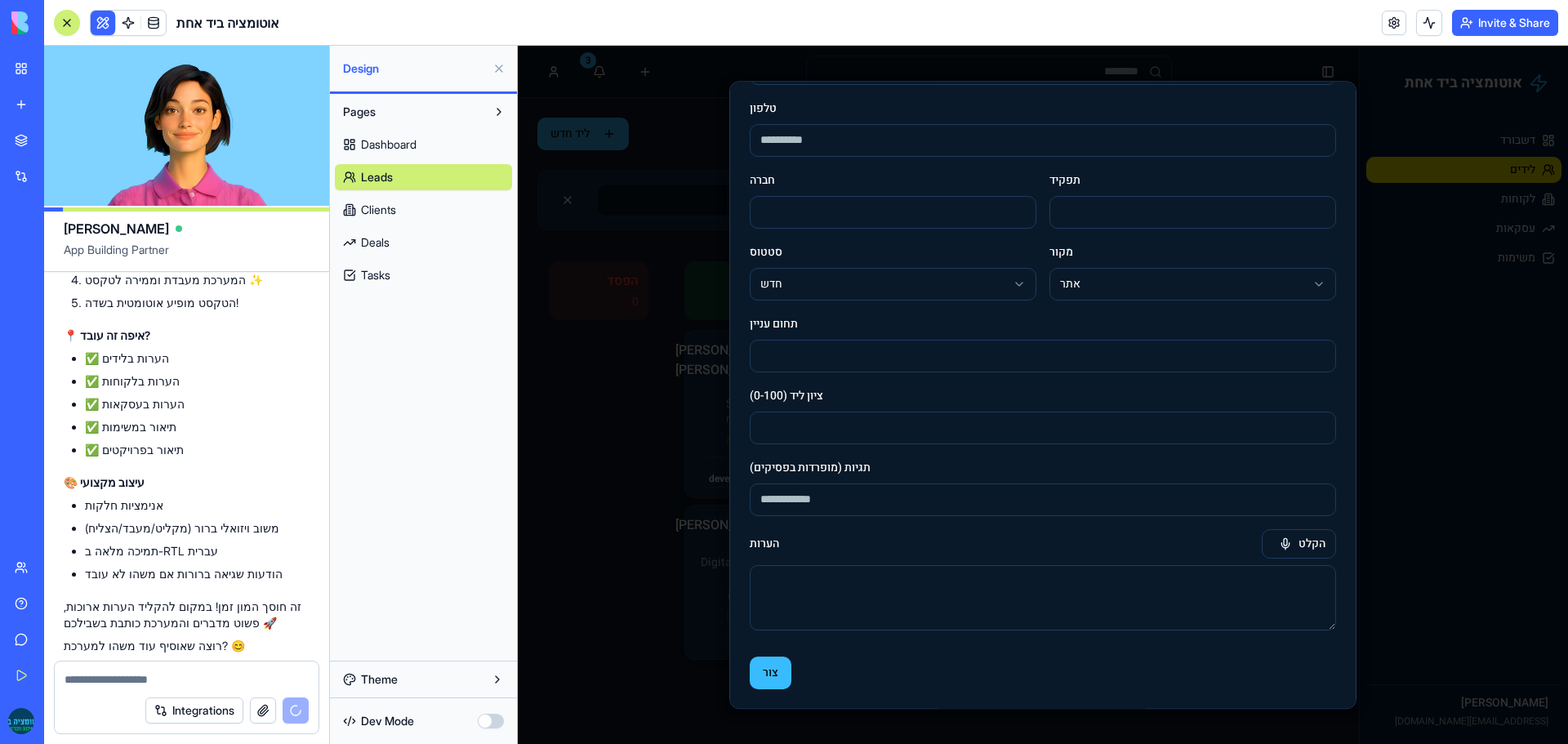
scroll to position [6541, 0]
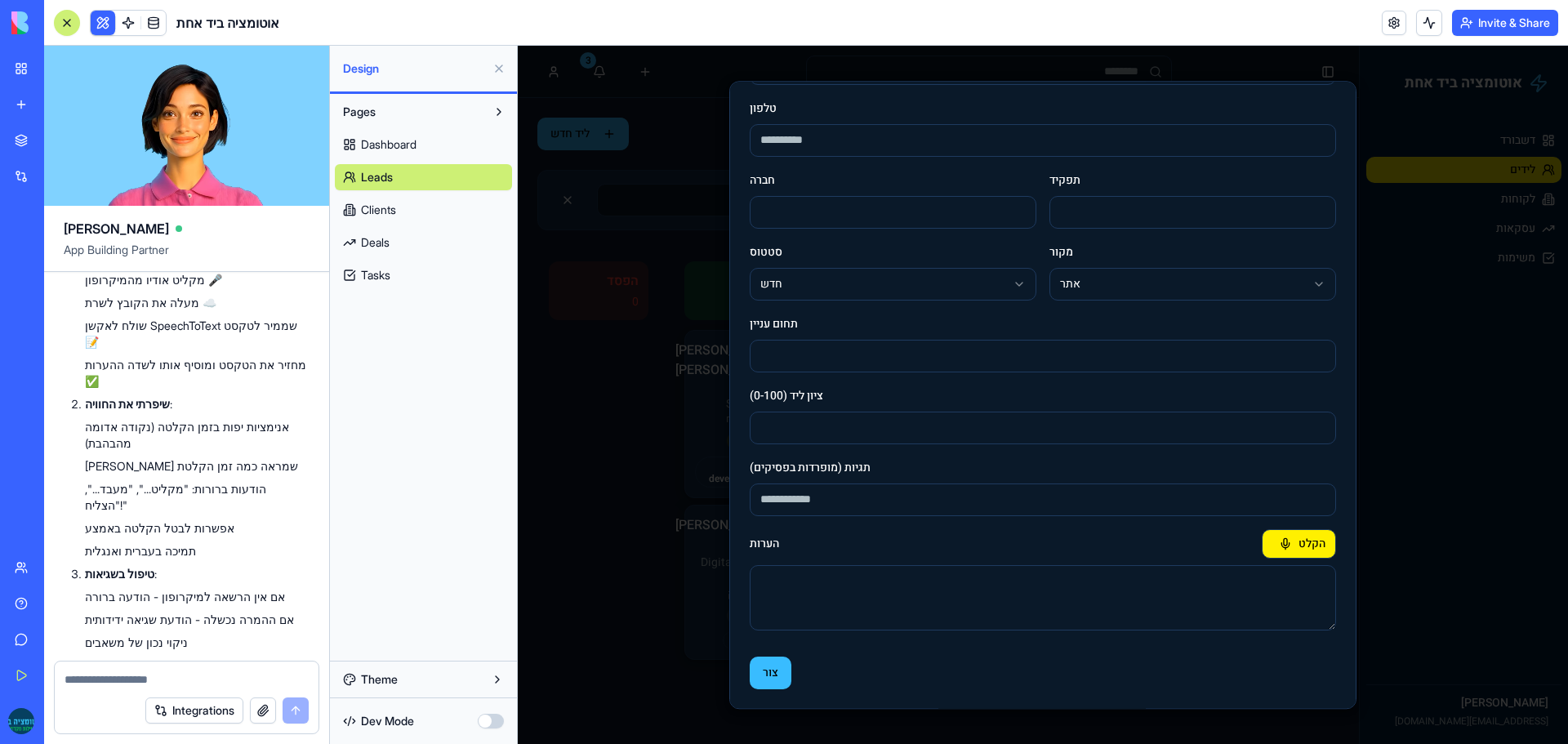
click at [1299, 537] on button "הקלט" at bounding box center [1299, 544] width 74 height 30
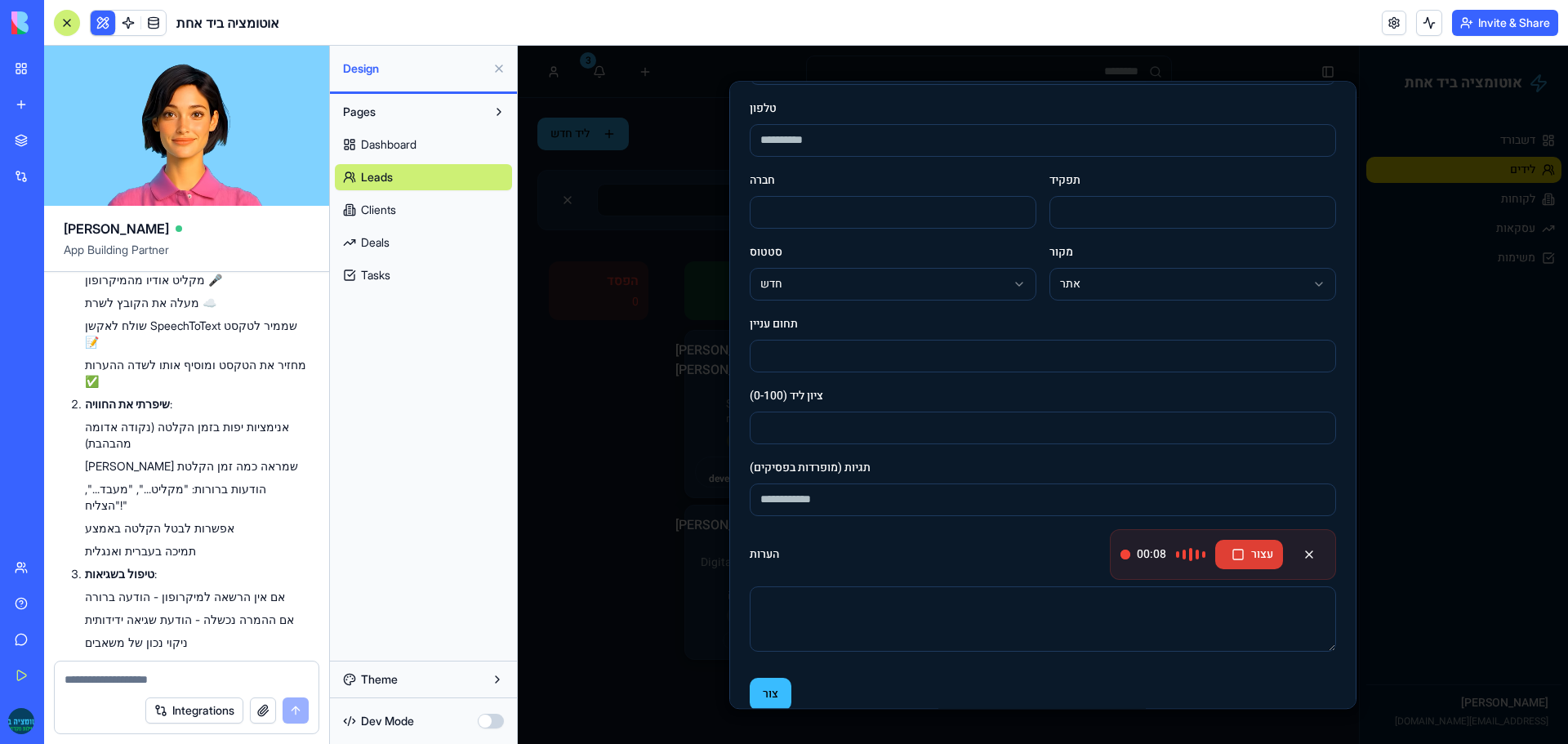
click at [1248, 550] on button "עצור" at bounding box center [1249, 555] width 67 height 30
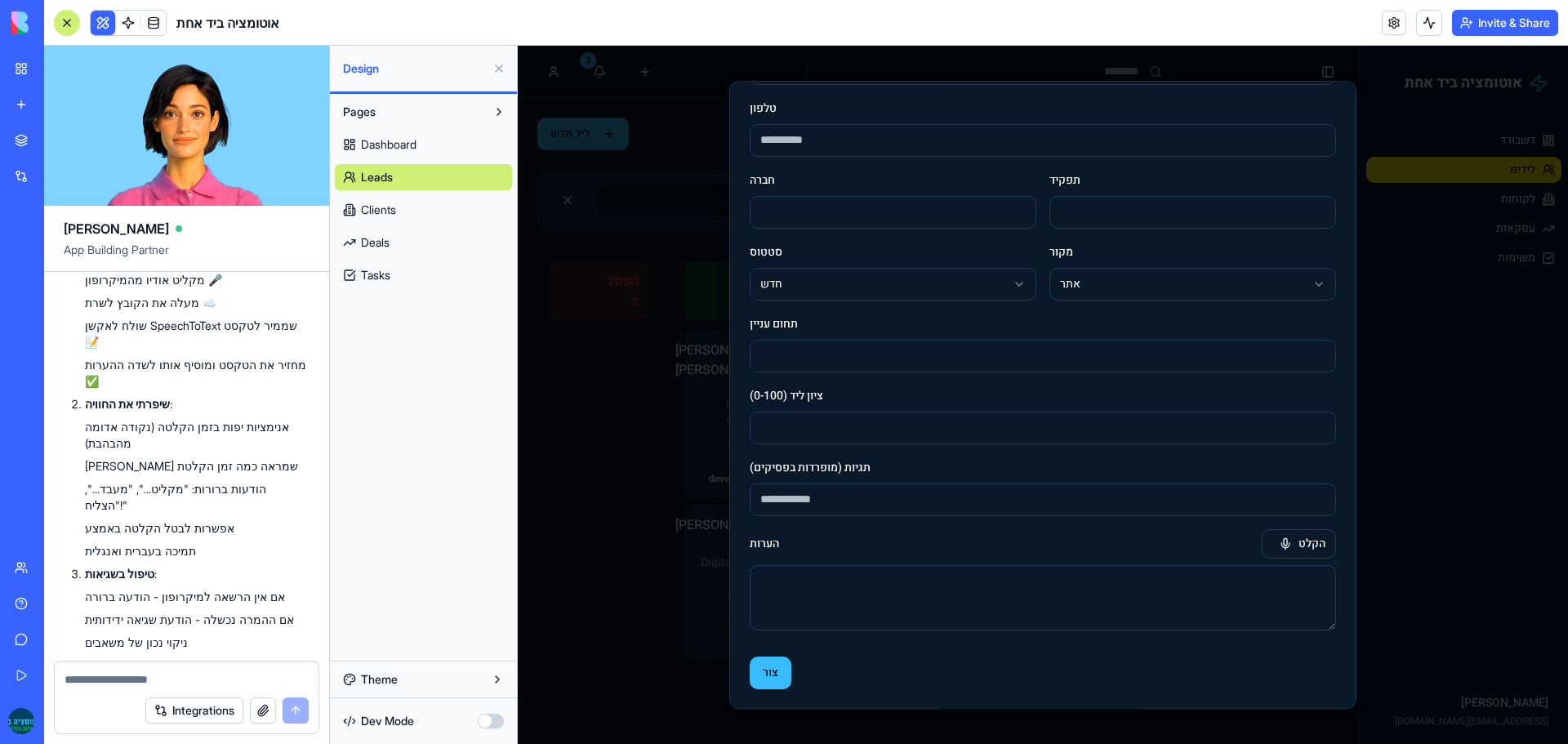
click at [103, 682] on textarea at bounding box center [186, 679] width 244 height 16
paste textarea "*"
type textarea "**********"
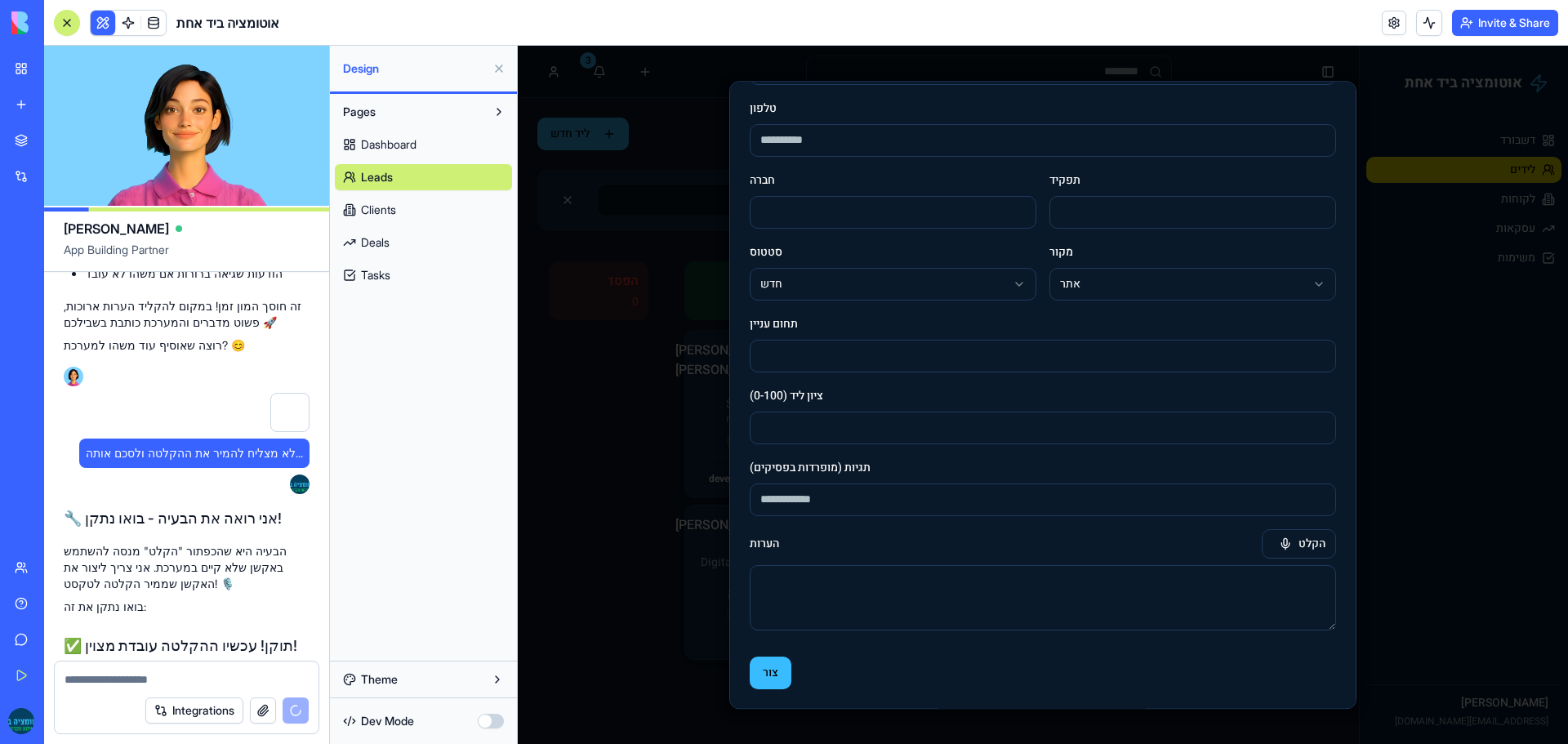
scroll to position [5914, 0]
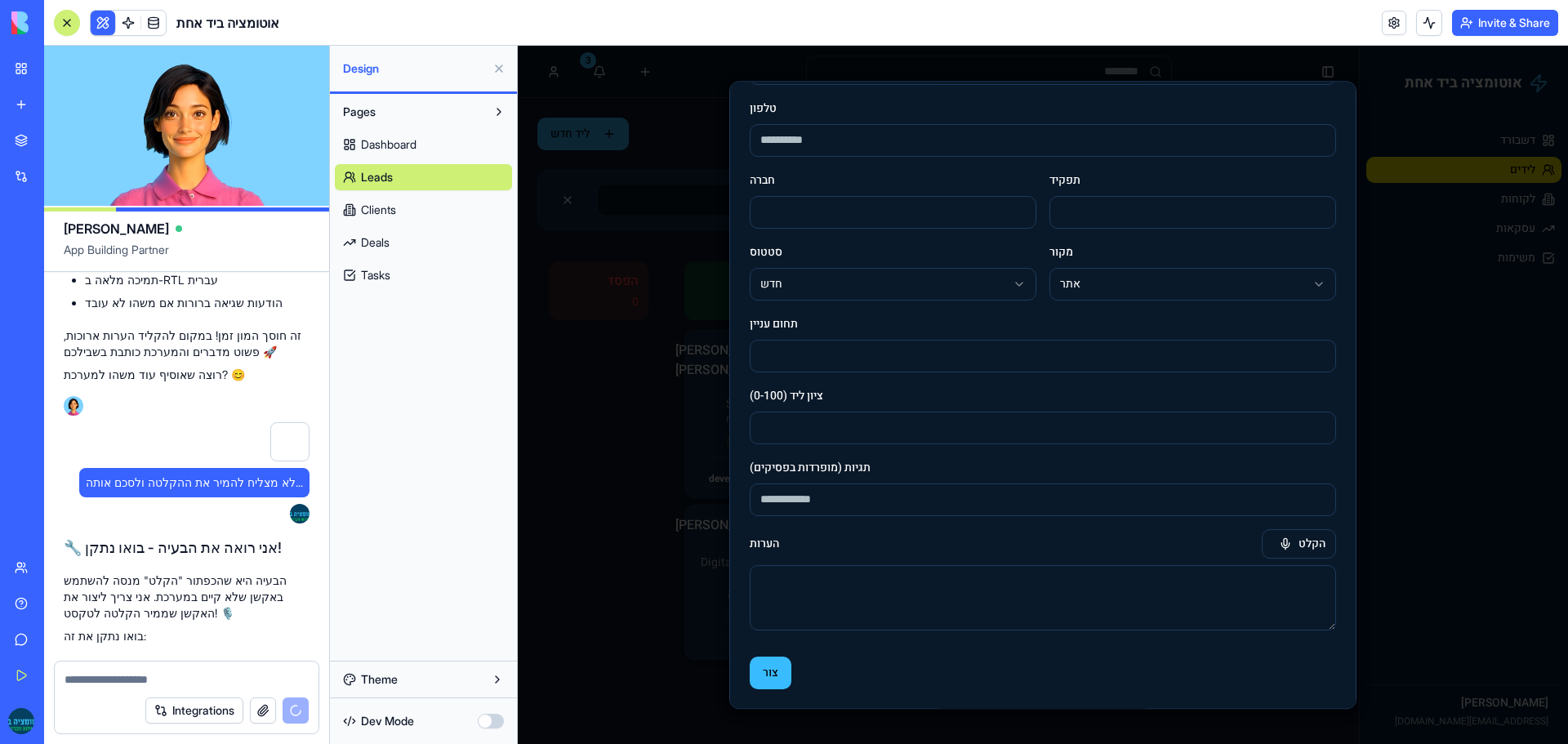
click at [143, 474] on span "לא מצליח להמיר את ההקלטה ולסכם אותה..." at bounding box center [194, 482] width 217 height 16
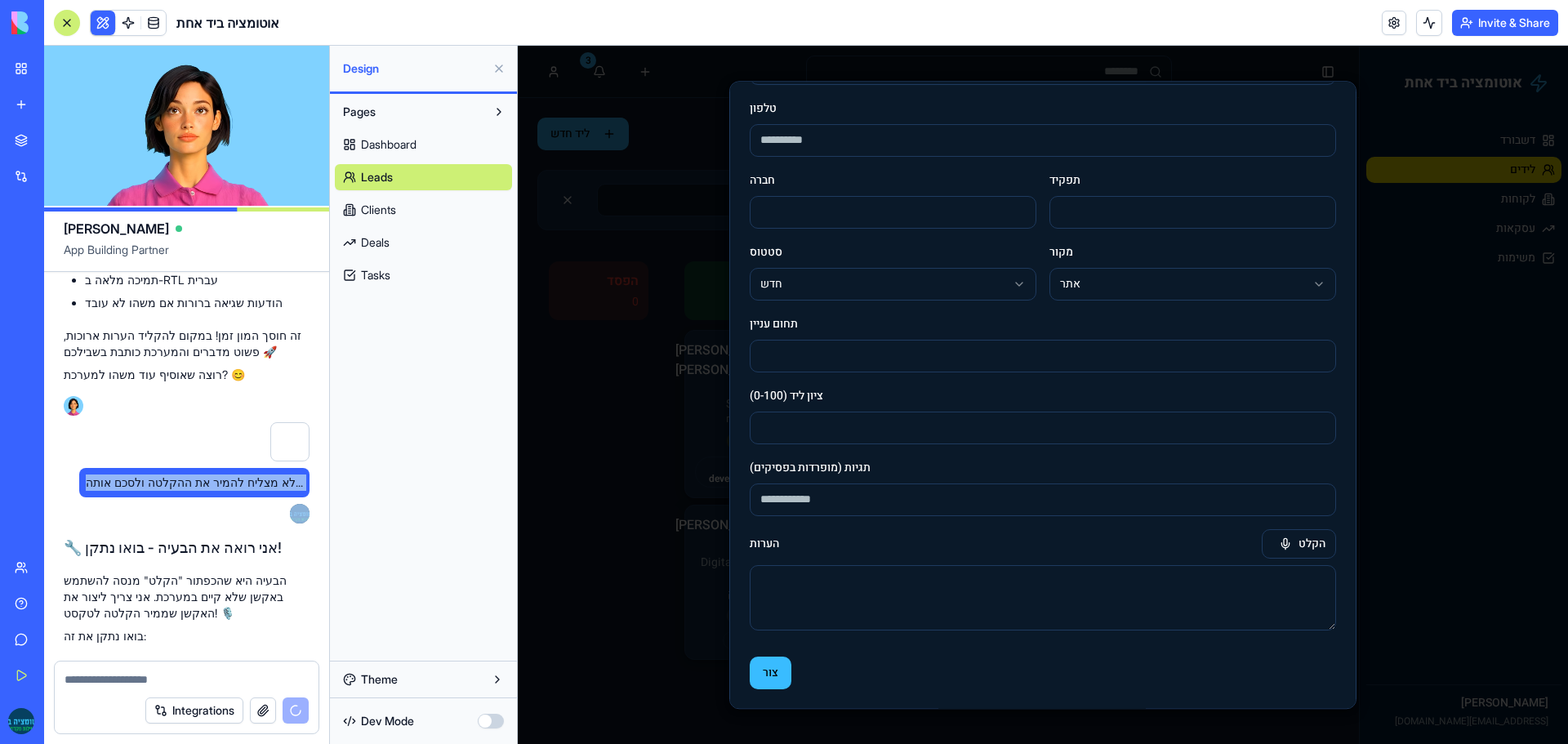
click at [143, 474] on span "לא מצליח להמיר את ההקלטה ולסכם אותה..." at bounding box center [194, 482] width 217 height 16
copy span "לא מצליח להמיר את ההקלטה ולסכם אותה..."
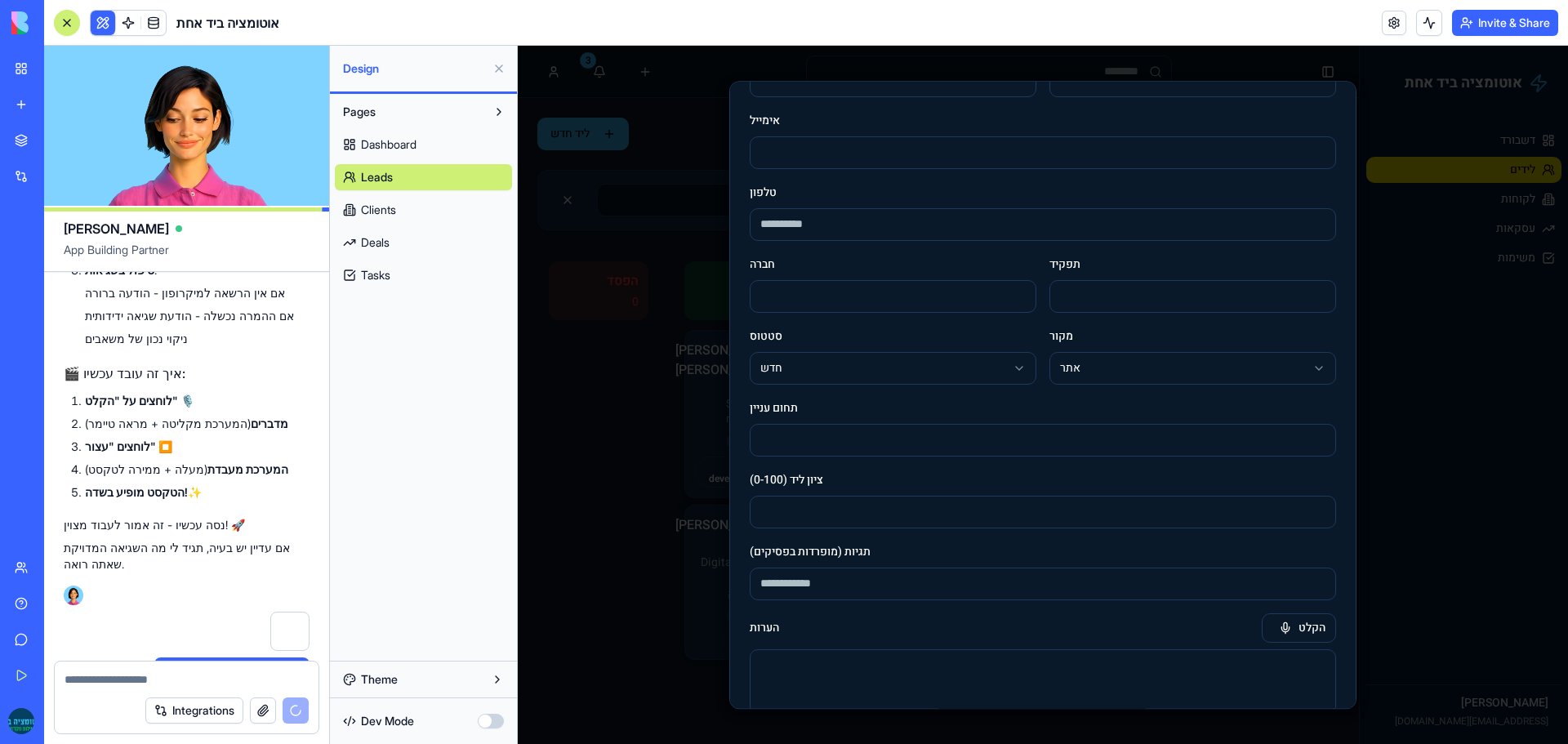
scroll to position [0, 0]
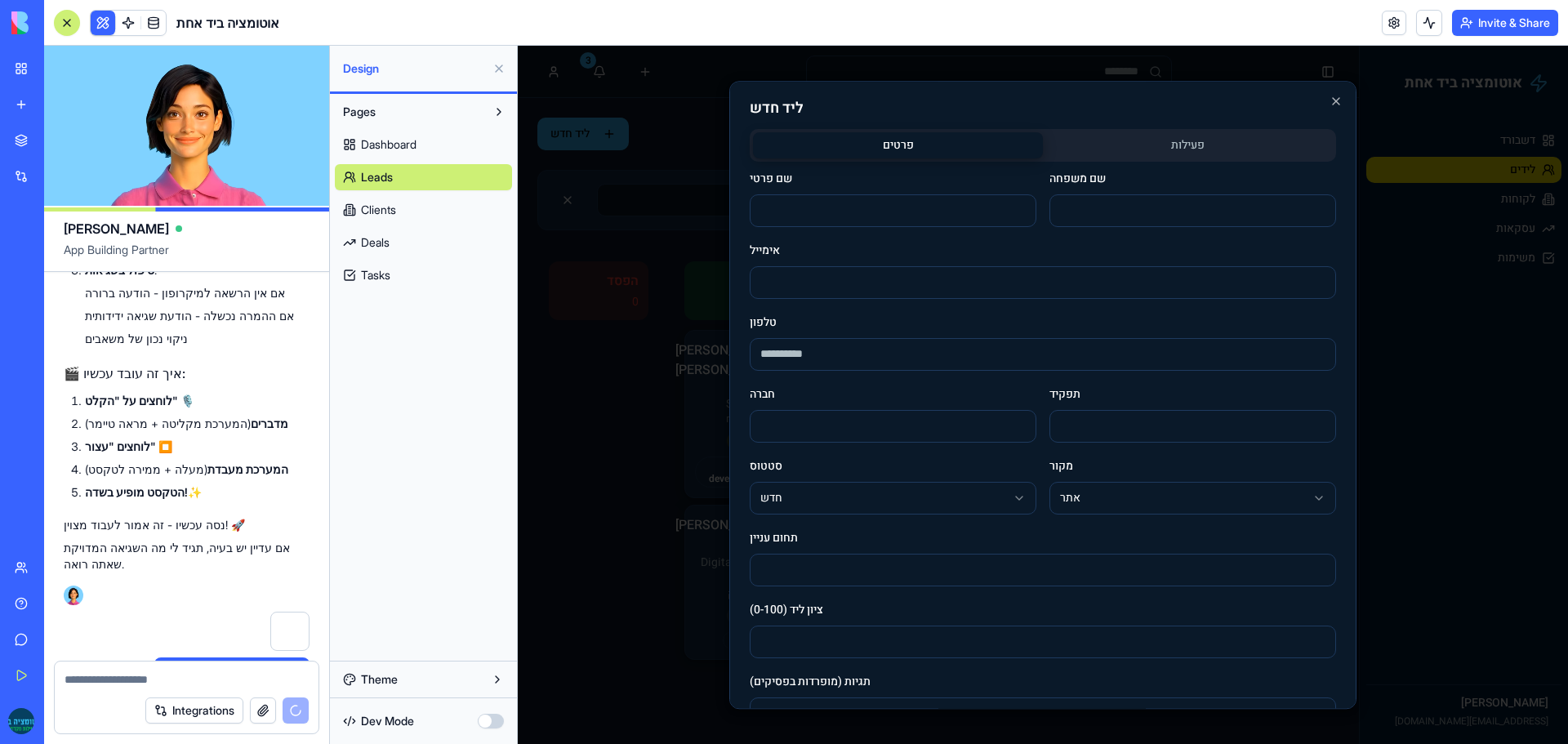
click at [1201, 141] on body "אוטומציה ביד אחת דשבורד לידים לקוחות עסקאות משימות [PERSON_NAME] [PERSON_NAME][…" at bounding box center [1043, 395] width 1050 height 698
click at [954, 385] on div "פרטים פעילות שם פרטי שם משפחה אימייל טלפון חברה תפקיד סטטוס חדש *** ******** **…" at bounding box center [1043, 516] width 586 height 774
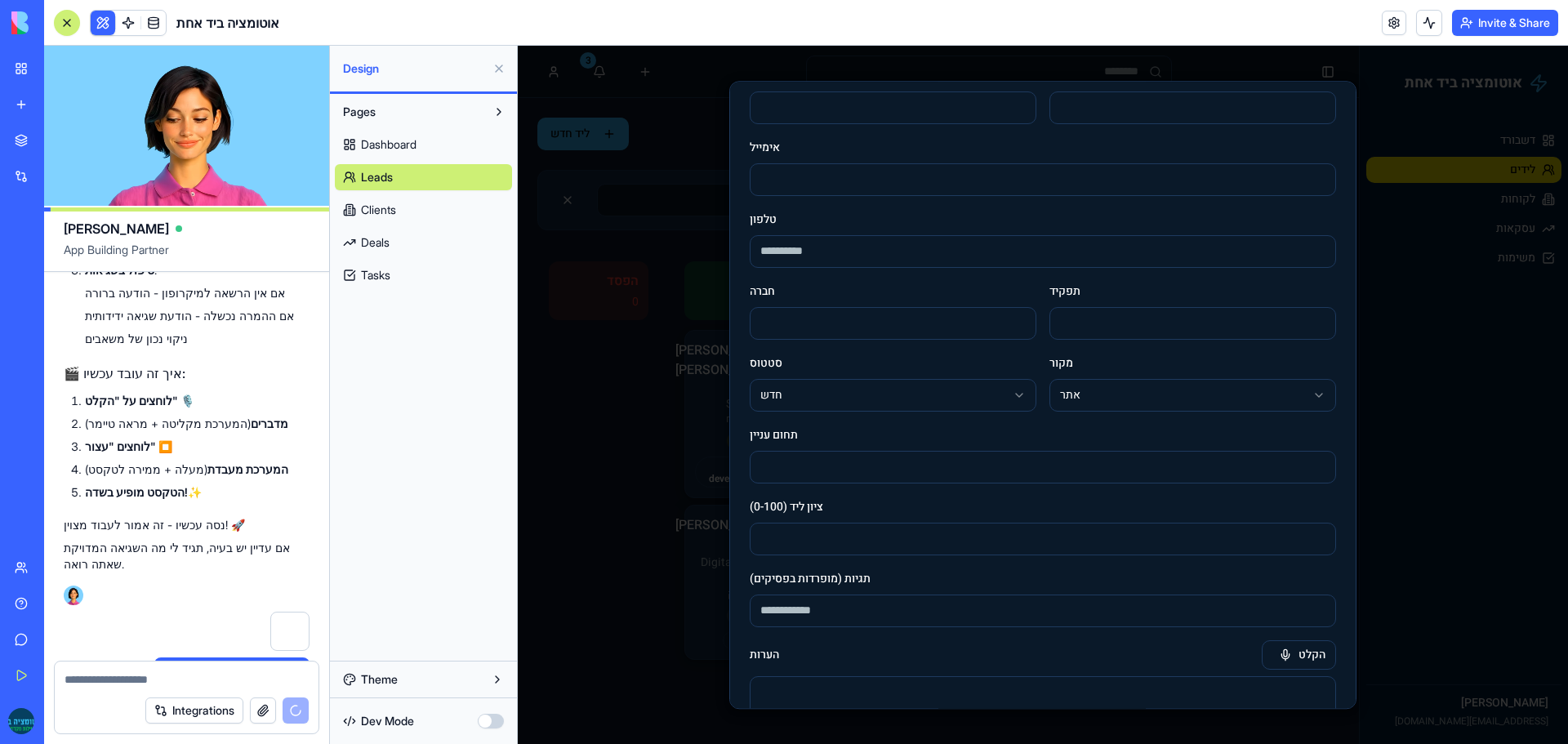
scroll to position [214, 0]
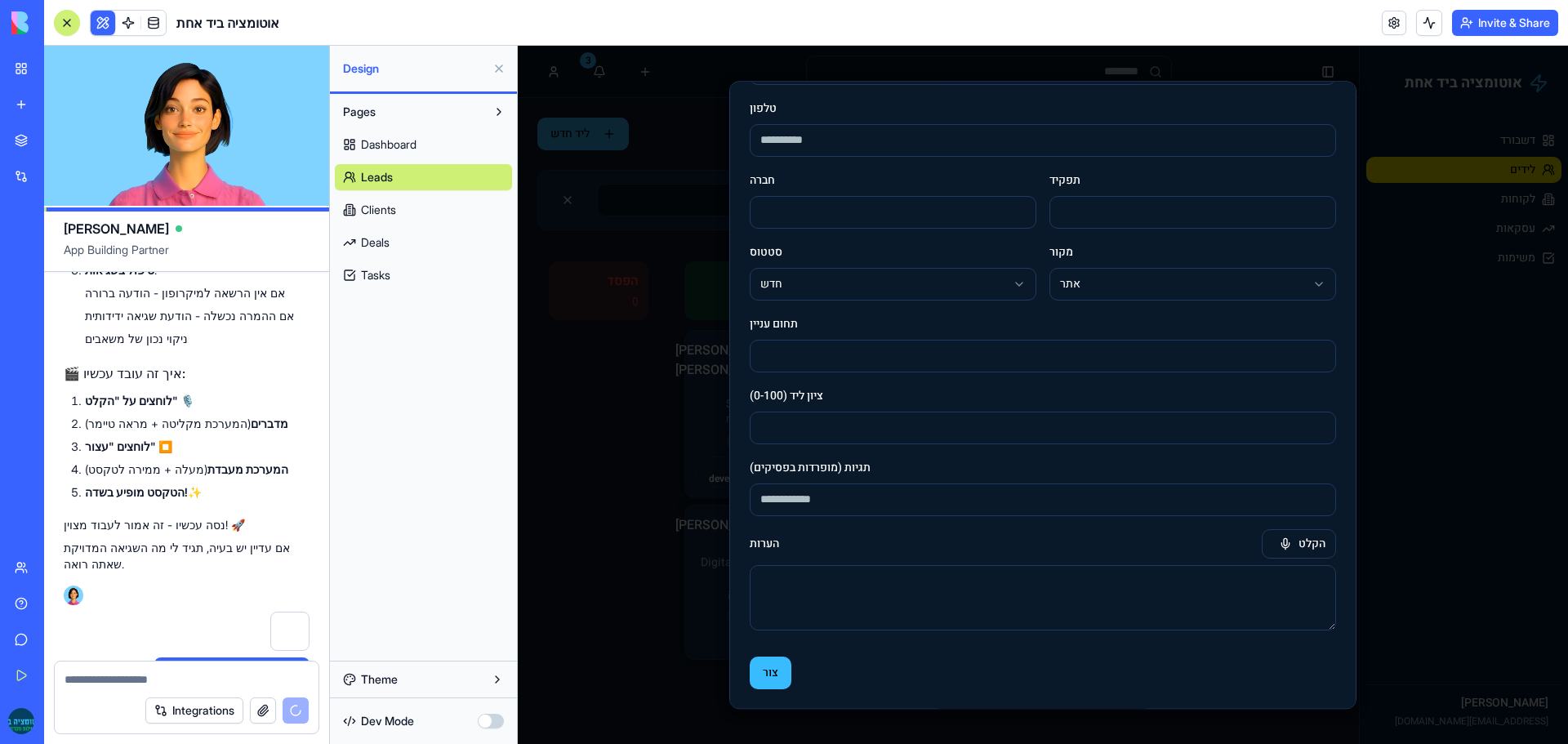
click at [981, 495] on input "תגיות (מופרדות בפסיקים)" at bounding box center [1043, 500] width 586 height 33
type input "**********"
click at [750, 657] on button "צור" at bounding box center [770, 673] width 42 height 33
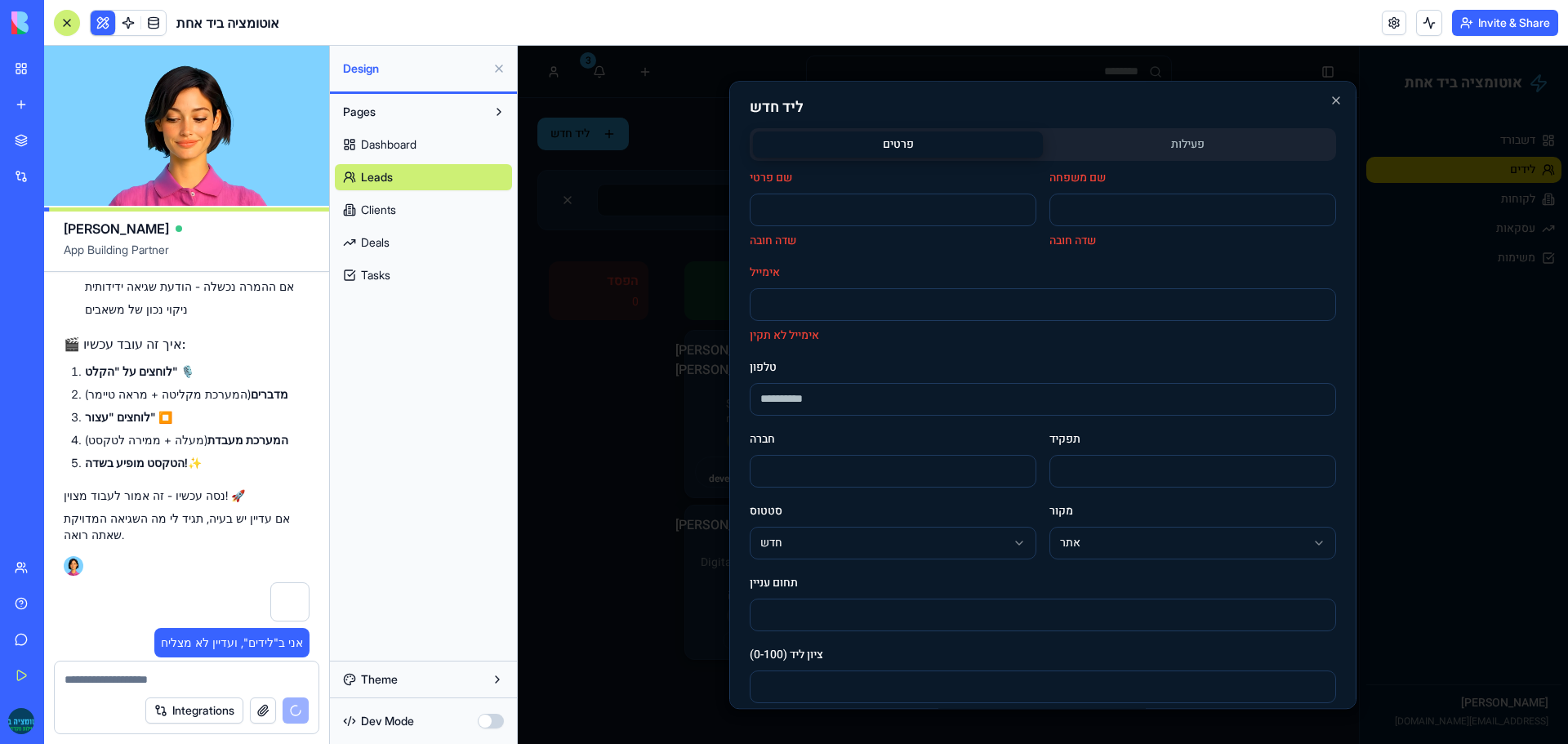
scroll to position [0, 0]
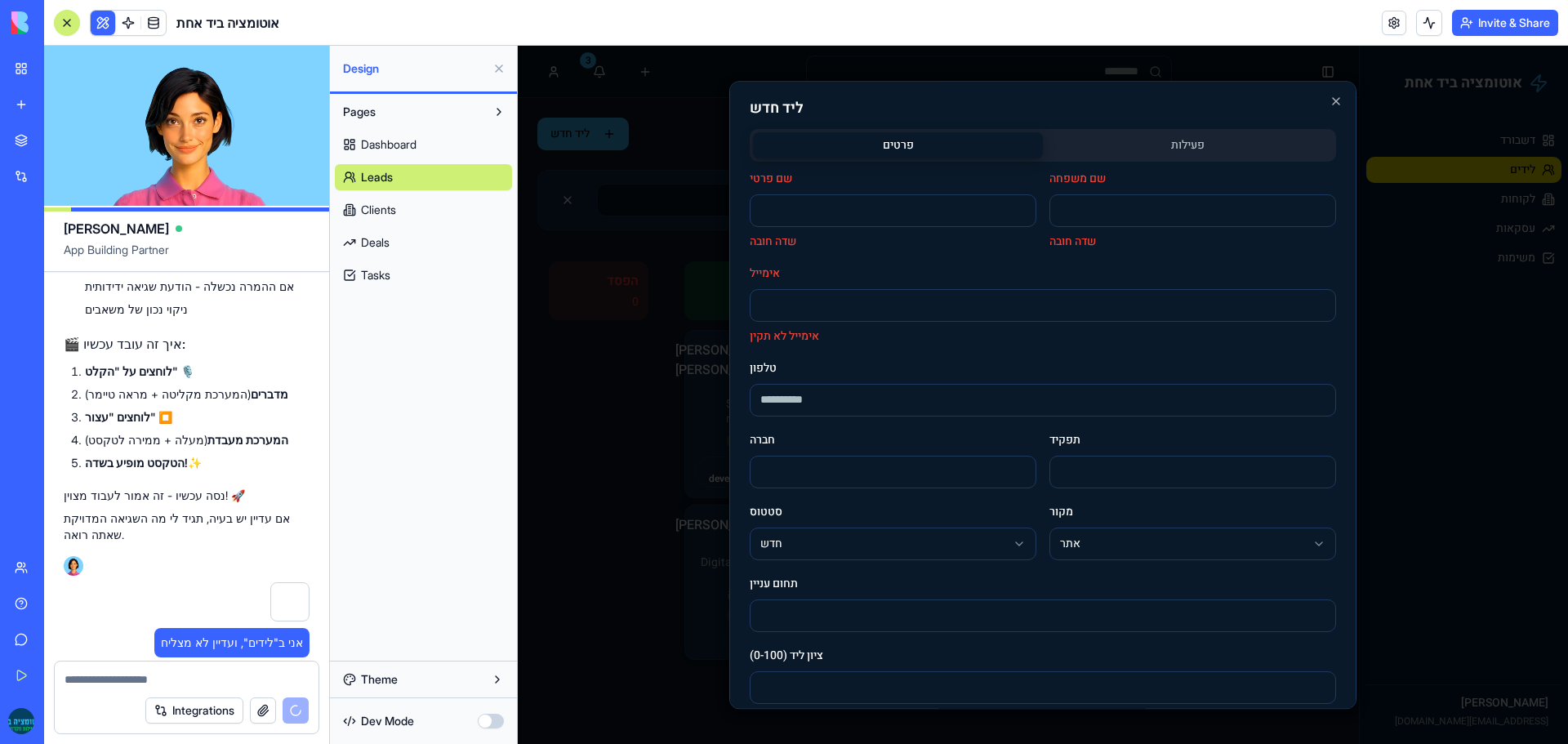
click at [784, 209] on input "שם פרטי" at bounding box center [893, 211] width 286 height 33
type input "***"
type input "******"
type input "**********"
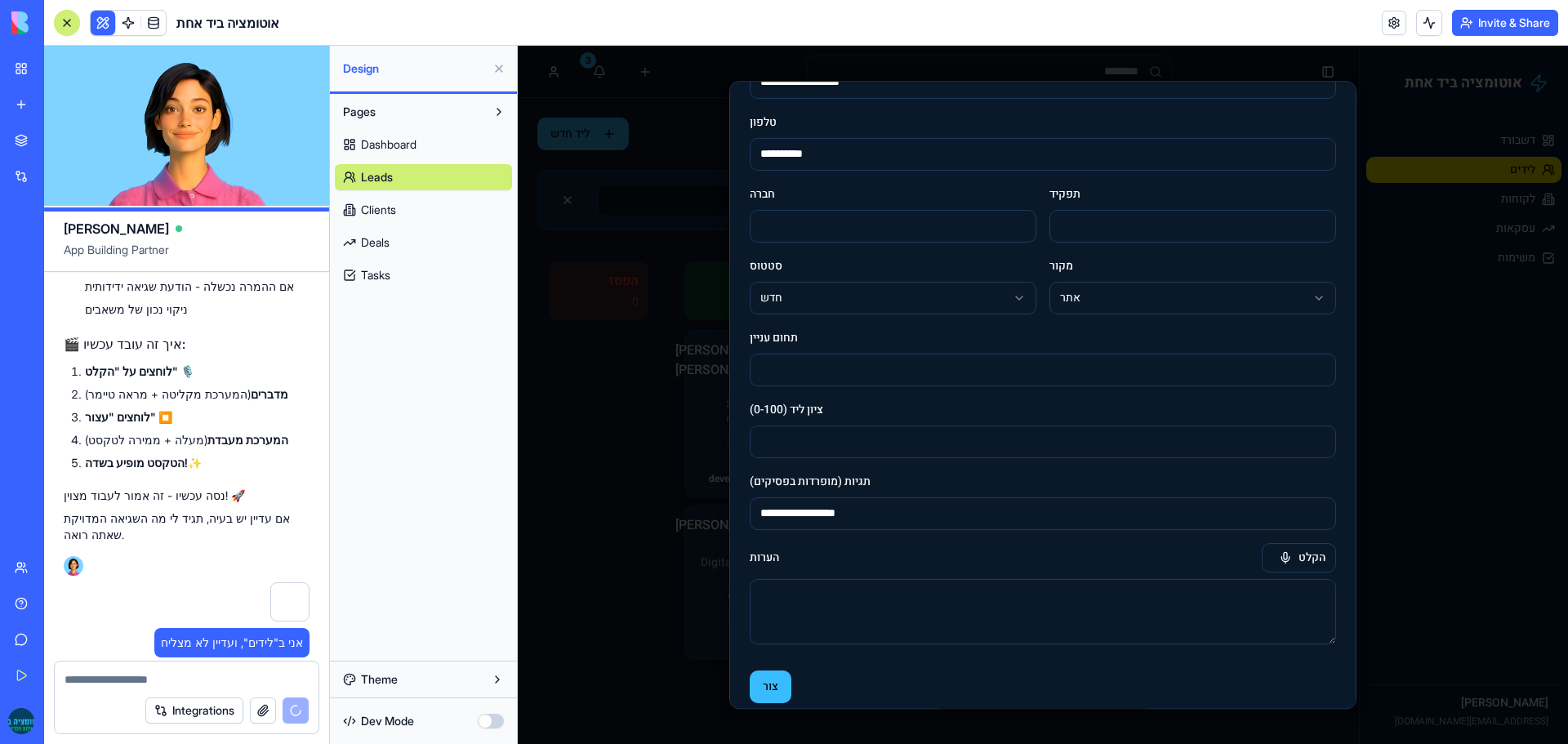
scroll to position [214, 0]
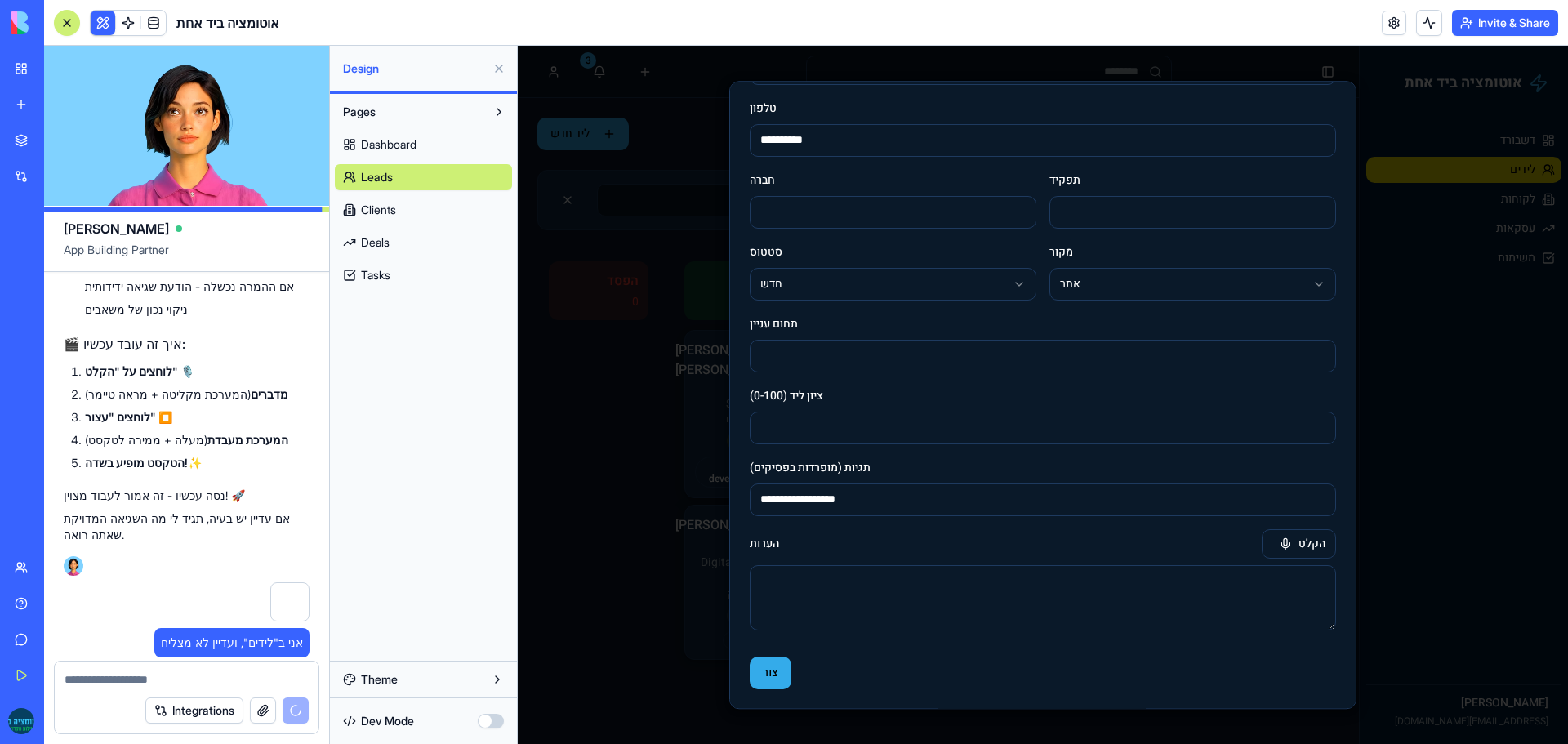
click at [766, 670] on button "צור" at bounding box center [770, 673] width 42 height 33
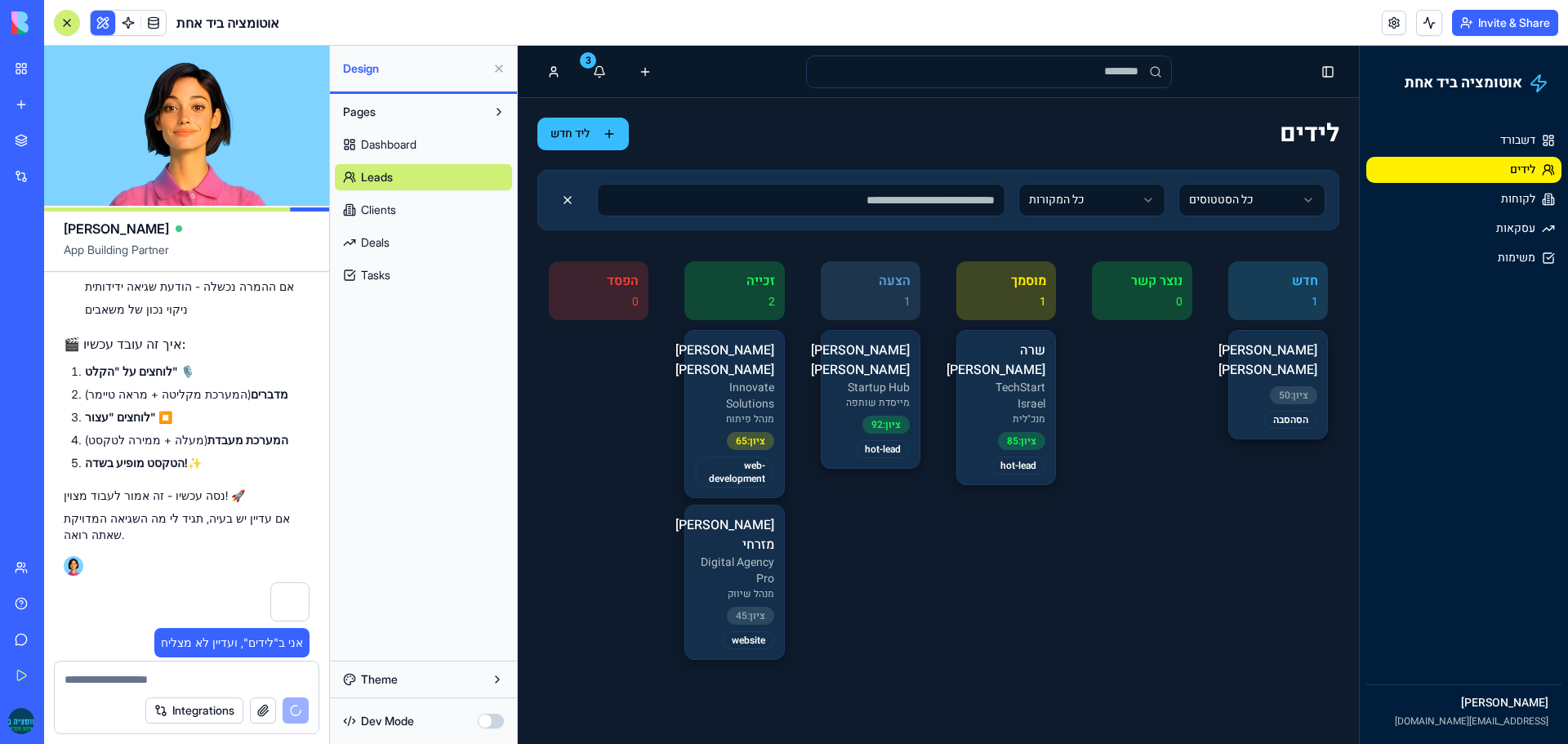
click at [1277, 345] on p "[PERSON_NAME]" at bounding box center [1277, 360] width 78 height 40
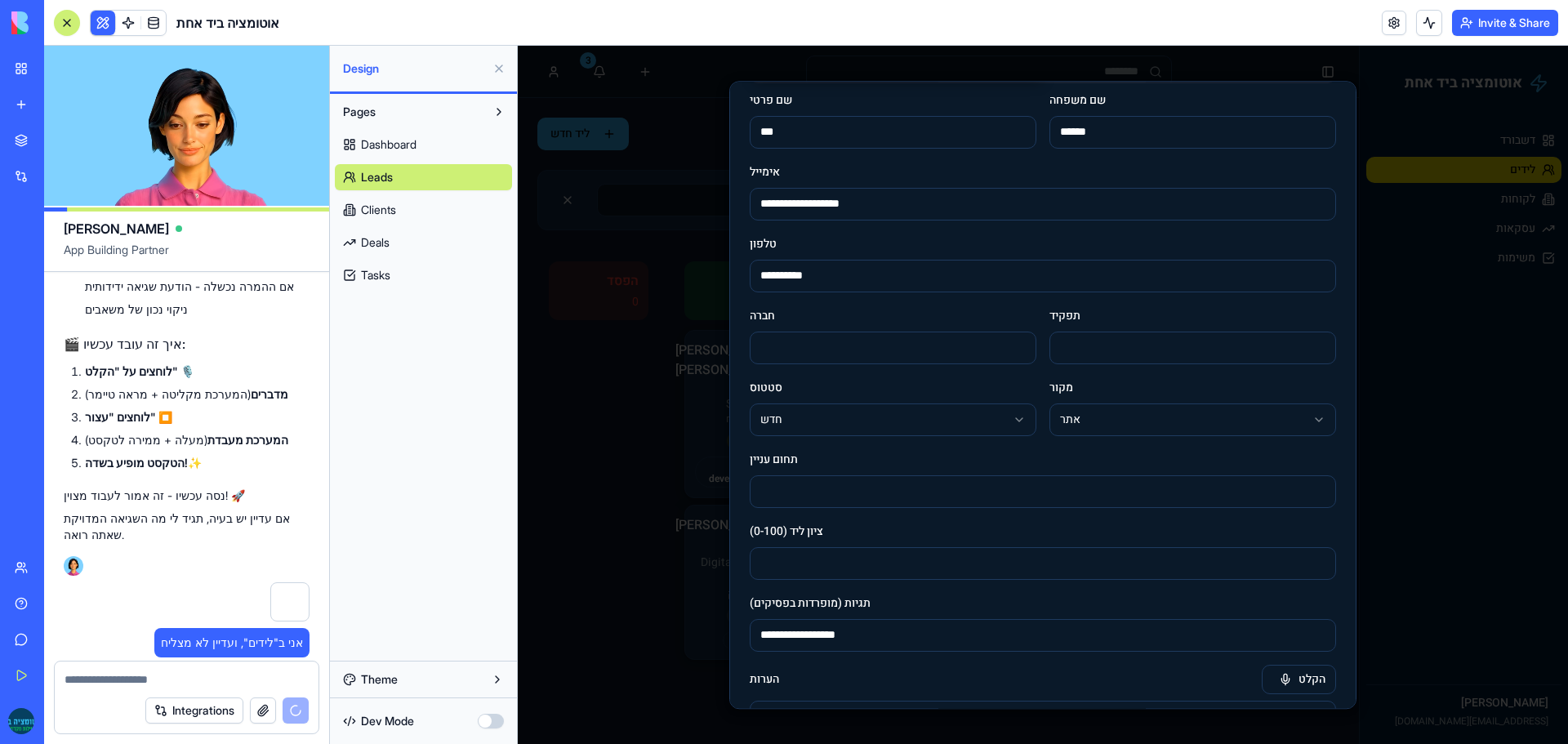
scroll to position [232, 0]
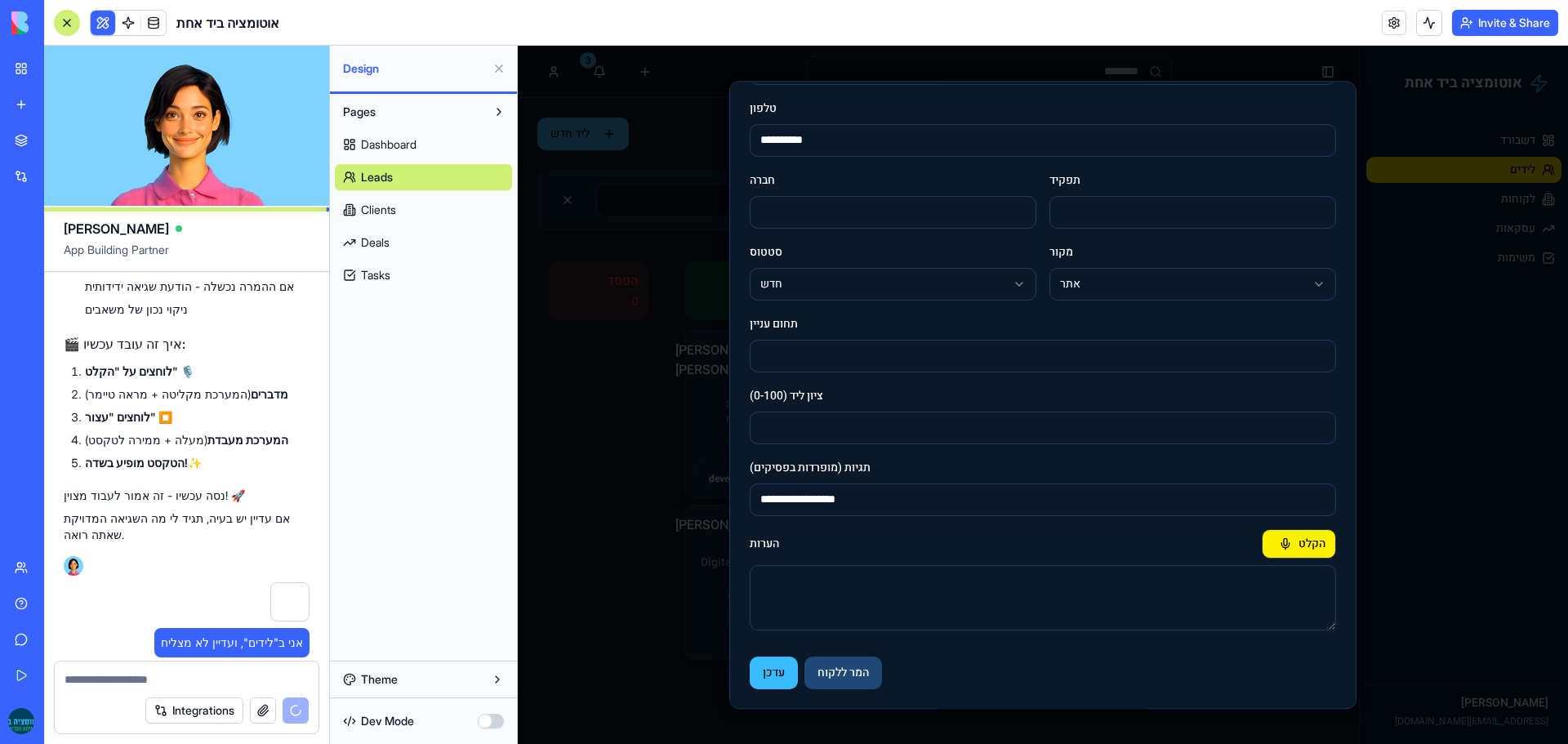
click at [1277, 534] on button "הקלט" at bounding box center [1299, 544] width 74 height 30
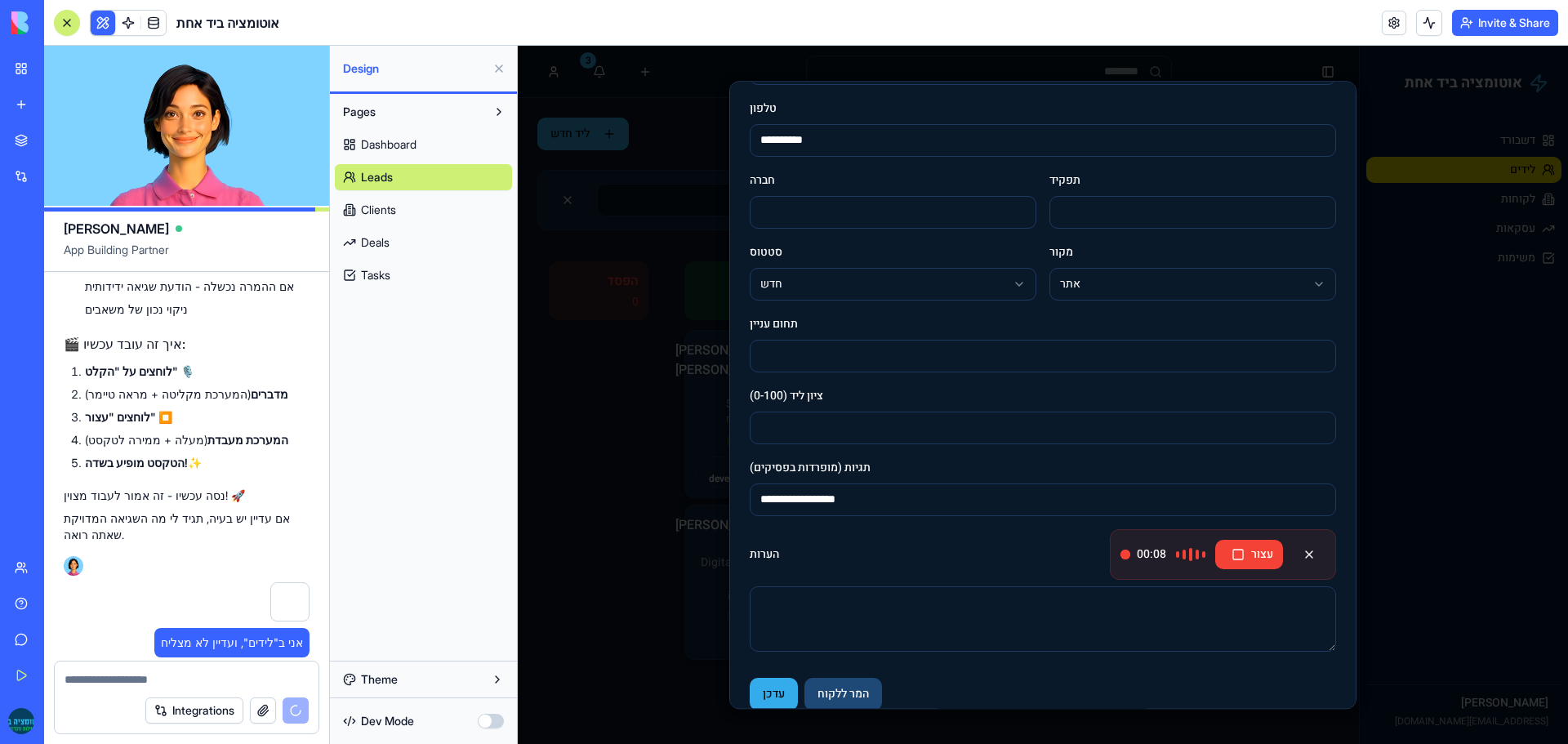
click at [774, 691] on button "עדכן" at bounding box center [774, 694] width 49 height 33
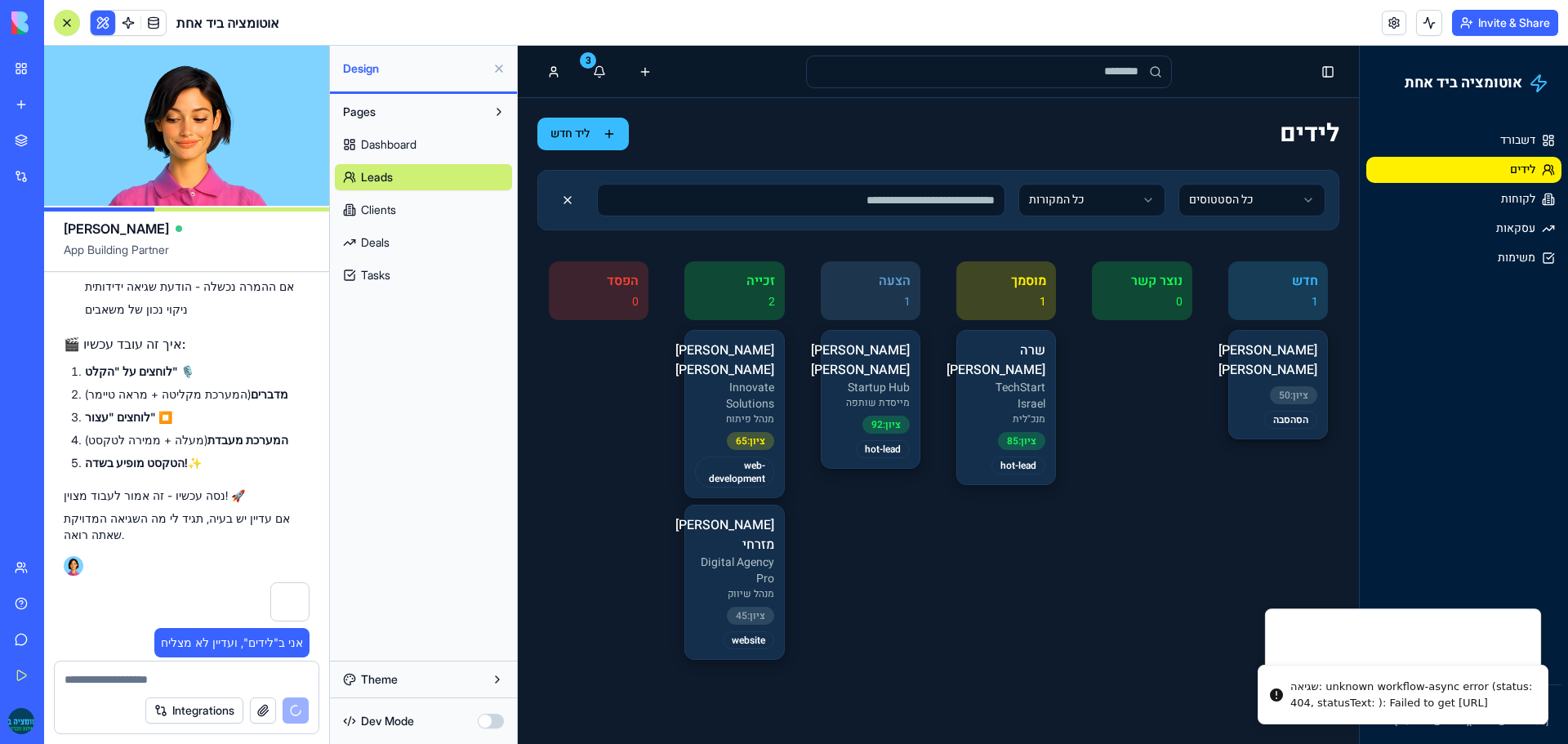
click at [1289, 357] on p "[PERSON_NAME]" at bounding box center [1277, 360] width 78 height 40
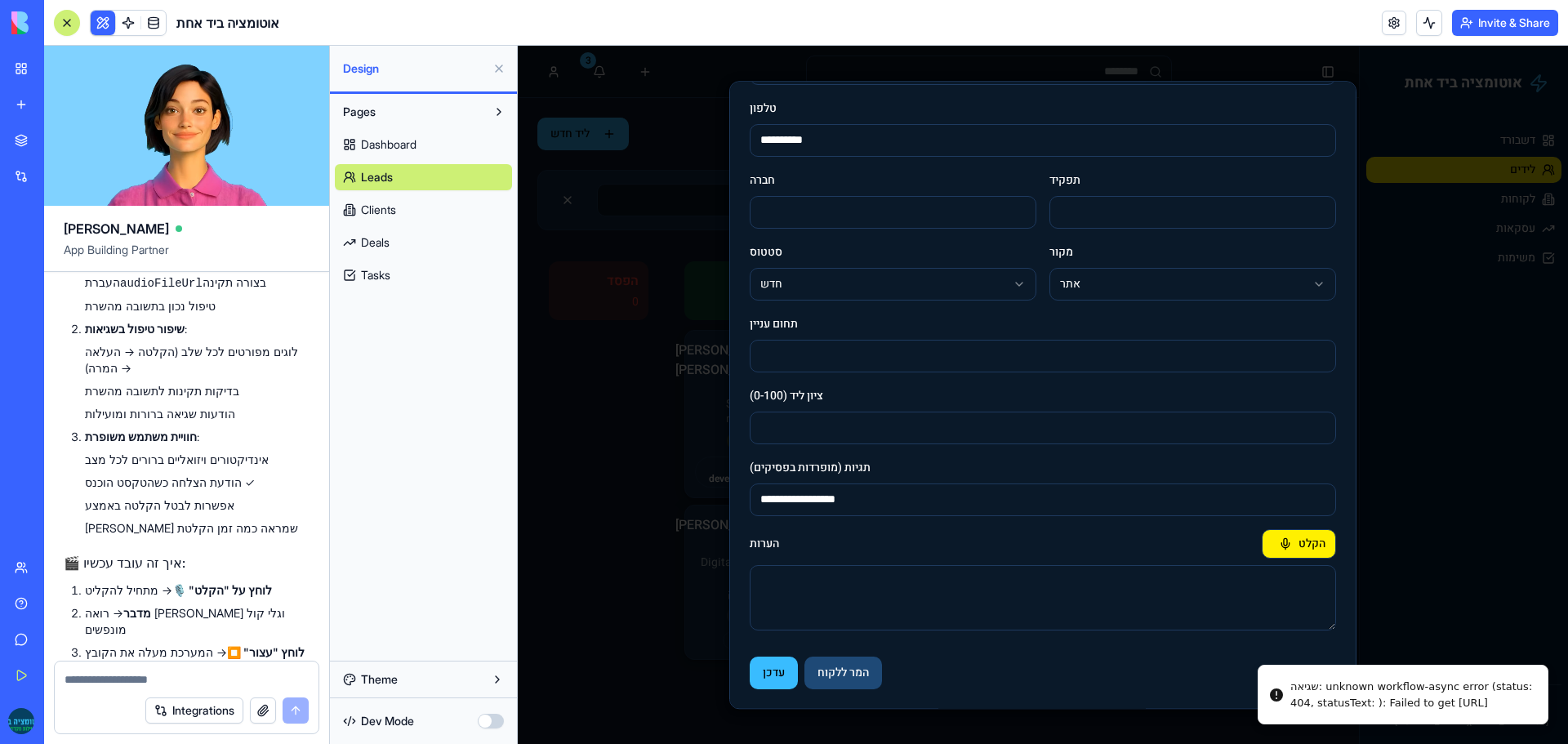
click at [1278, 546] on button "הקלט" at bounding box center [1299, 544] width 74 height 30
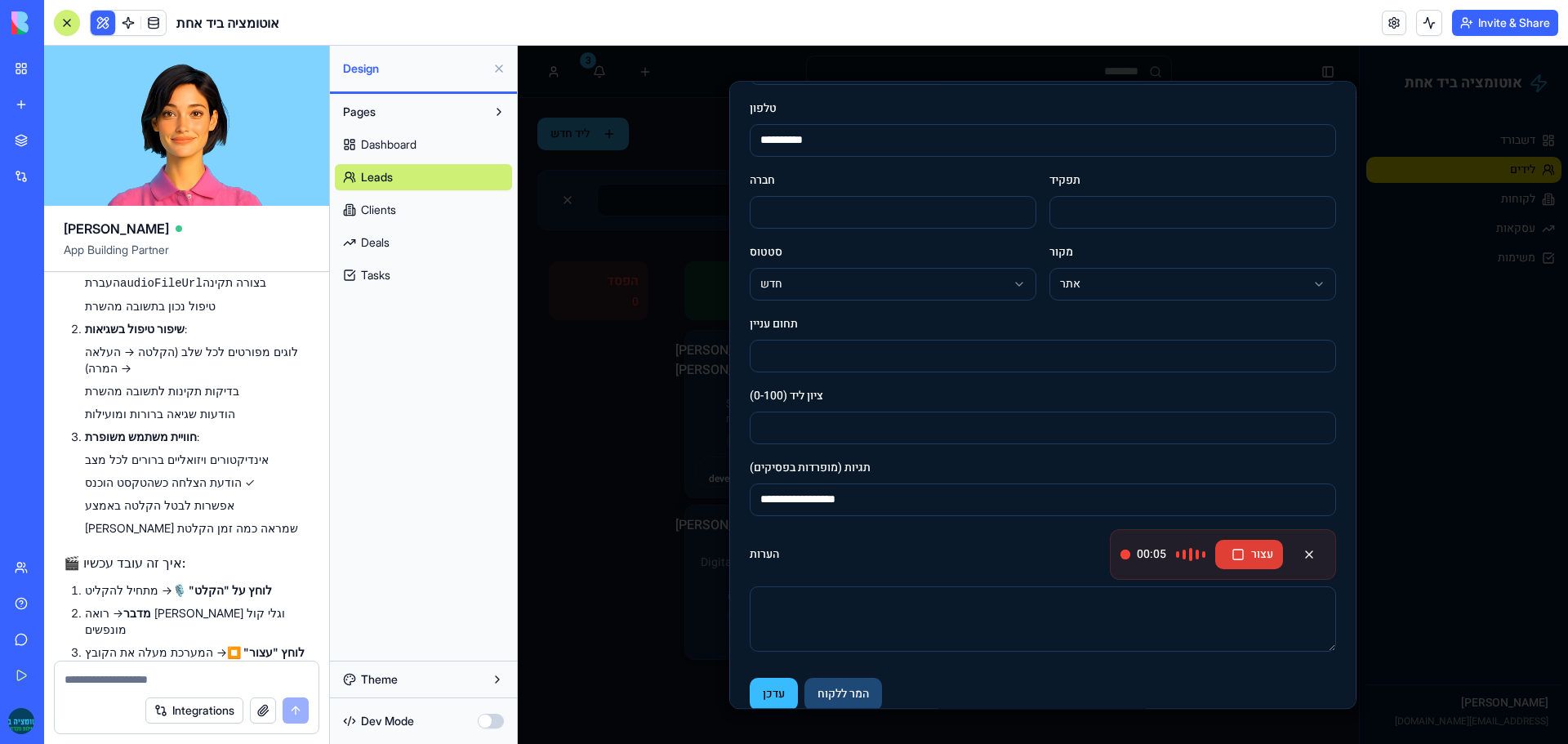
click at [1243, 560] on button "עצור" at bounding box center [1249, 555] width 67 height 30
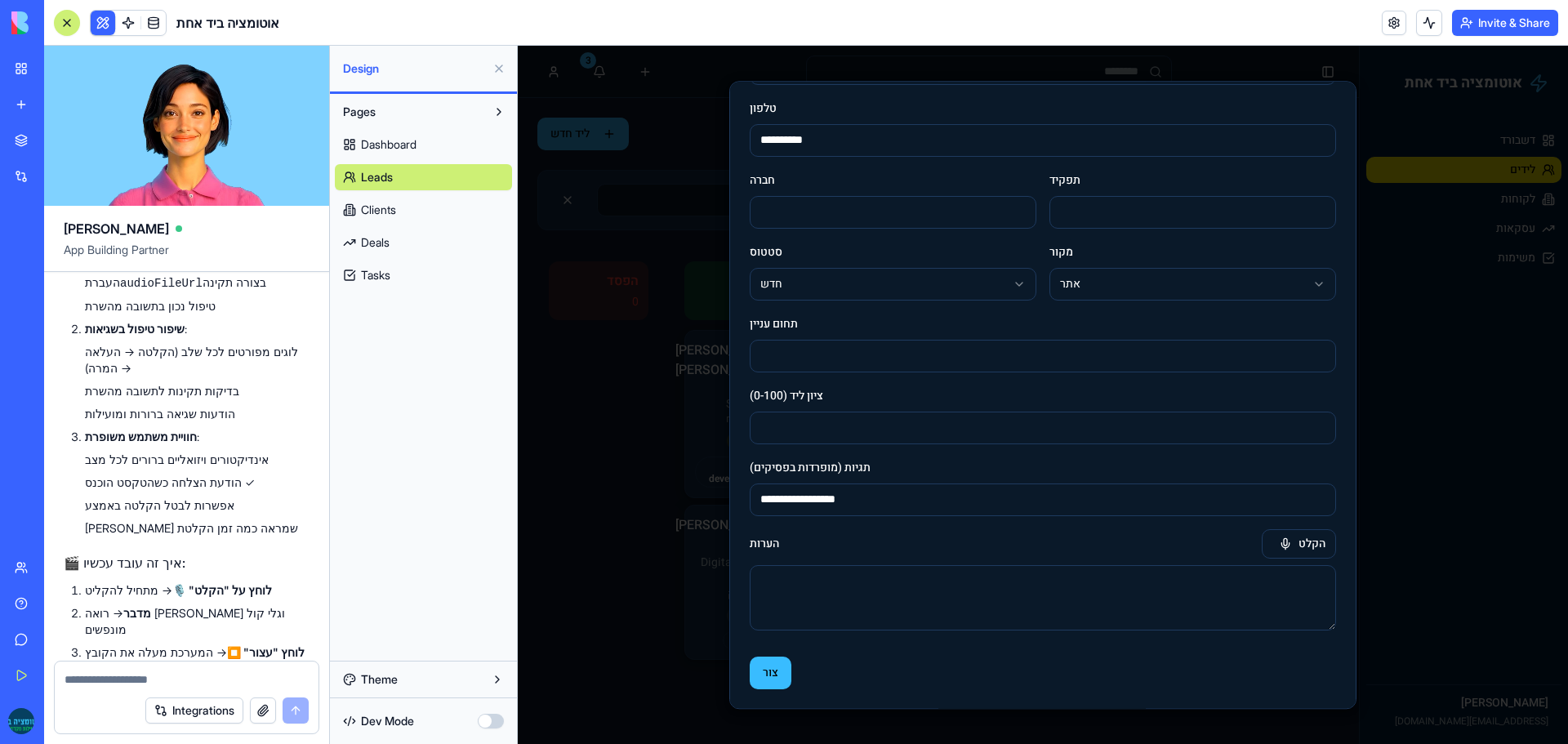
click at [600, 277] on div at bounding box center [1043, 395] width 1050 height 698
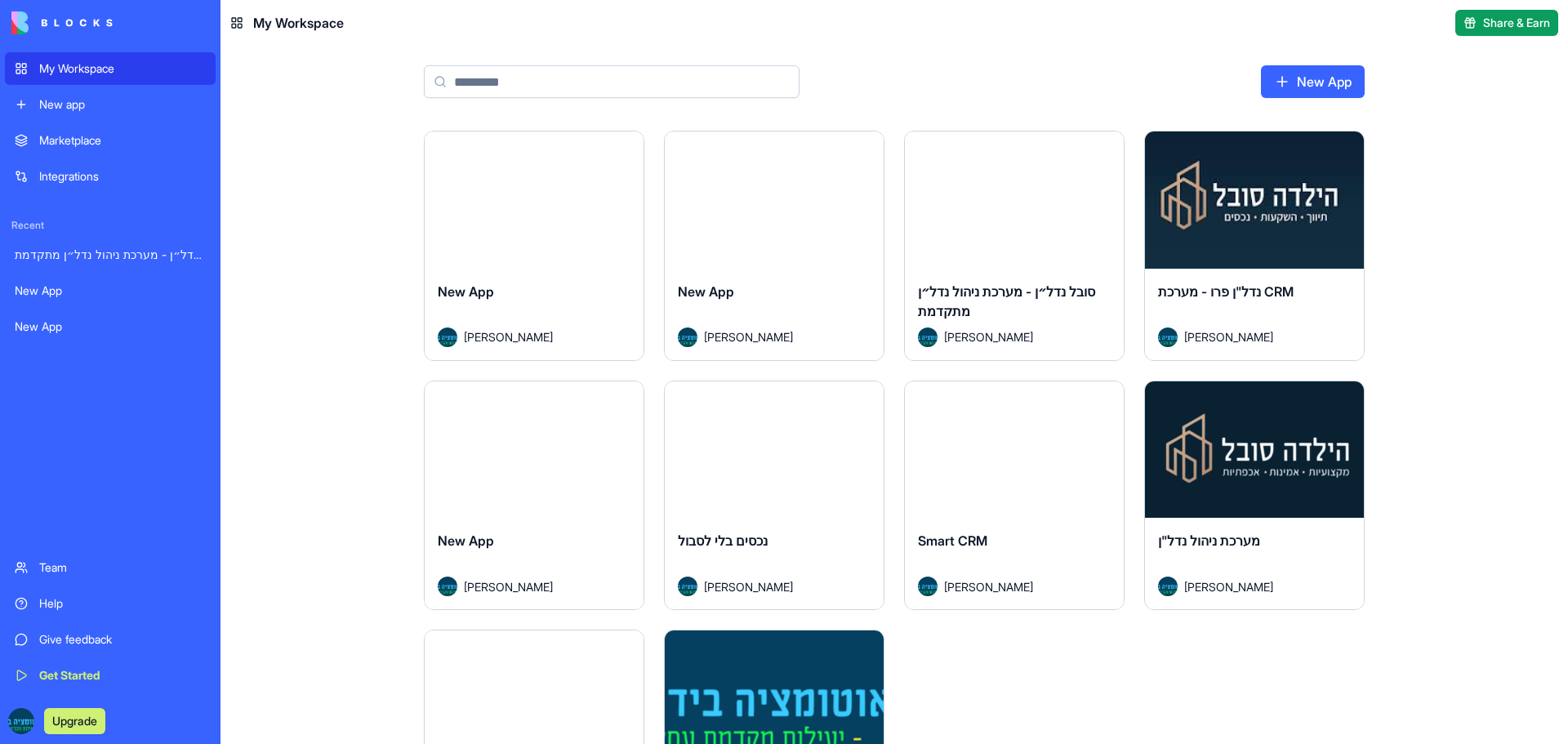
click at [82, 685] on link "Get Started" at bounding box center [110, 676] width 211 height 33
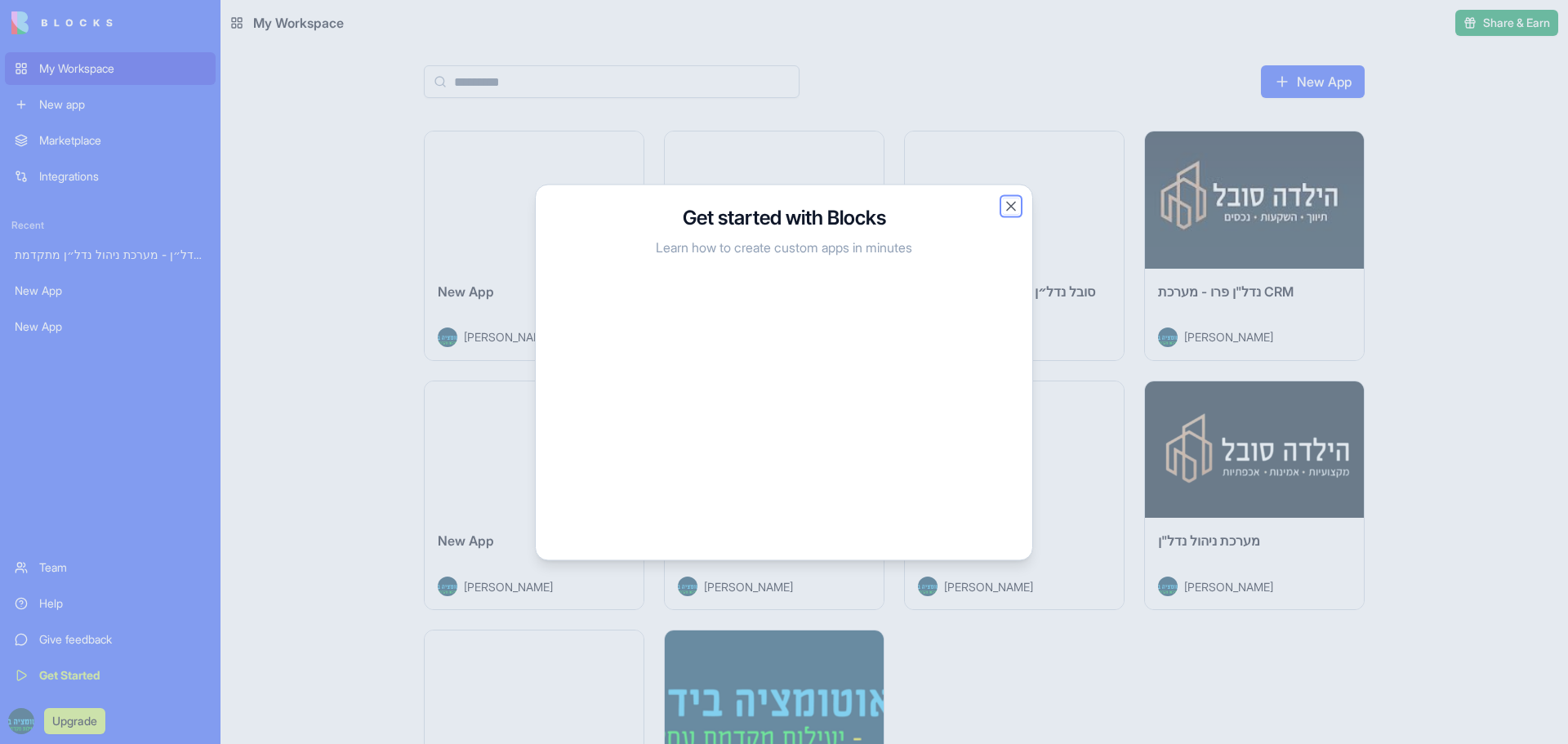
click at [1017, 199] on button "Close" at bounding box center [1011, 206] width 16 height 16
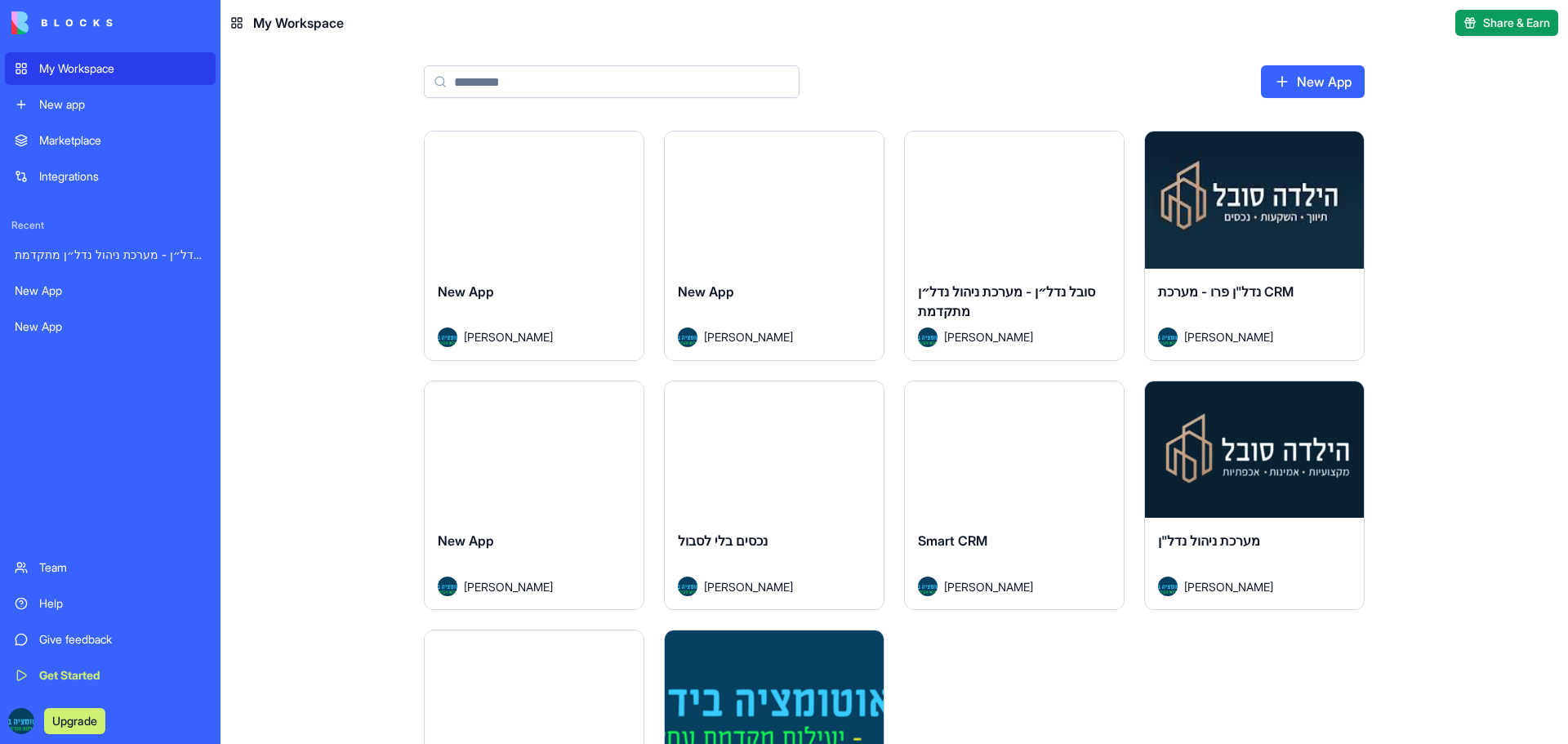
click at [64, 607] on div "Help" at bounding box center [123, 603] width 166 height 16
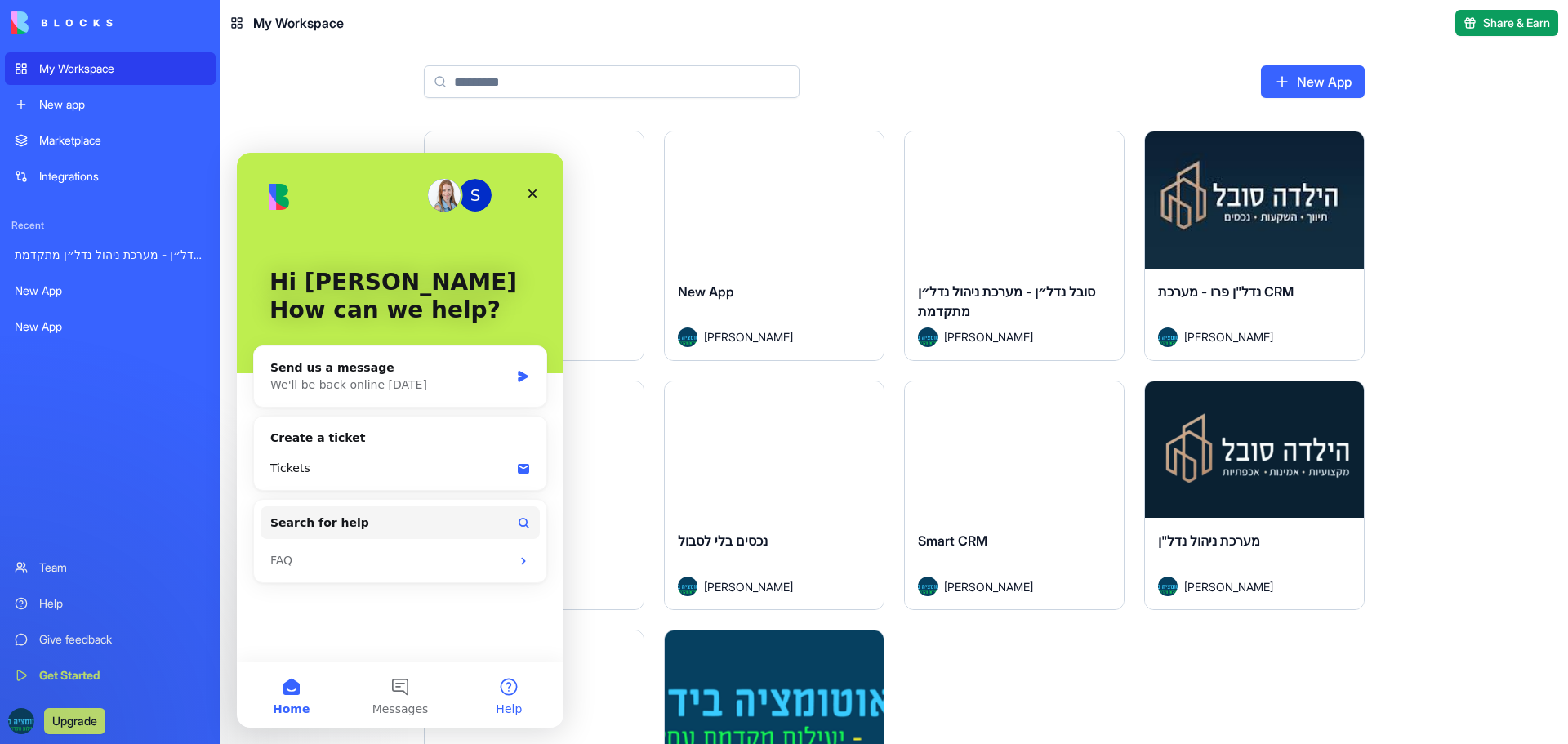
click at [502, 695] on button "Help" at bounding box center [509, 695] width 109 height 65
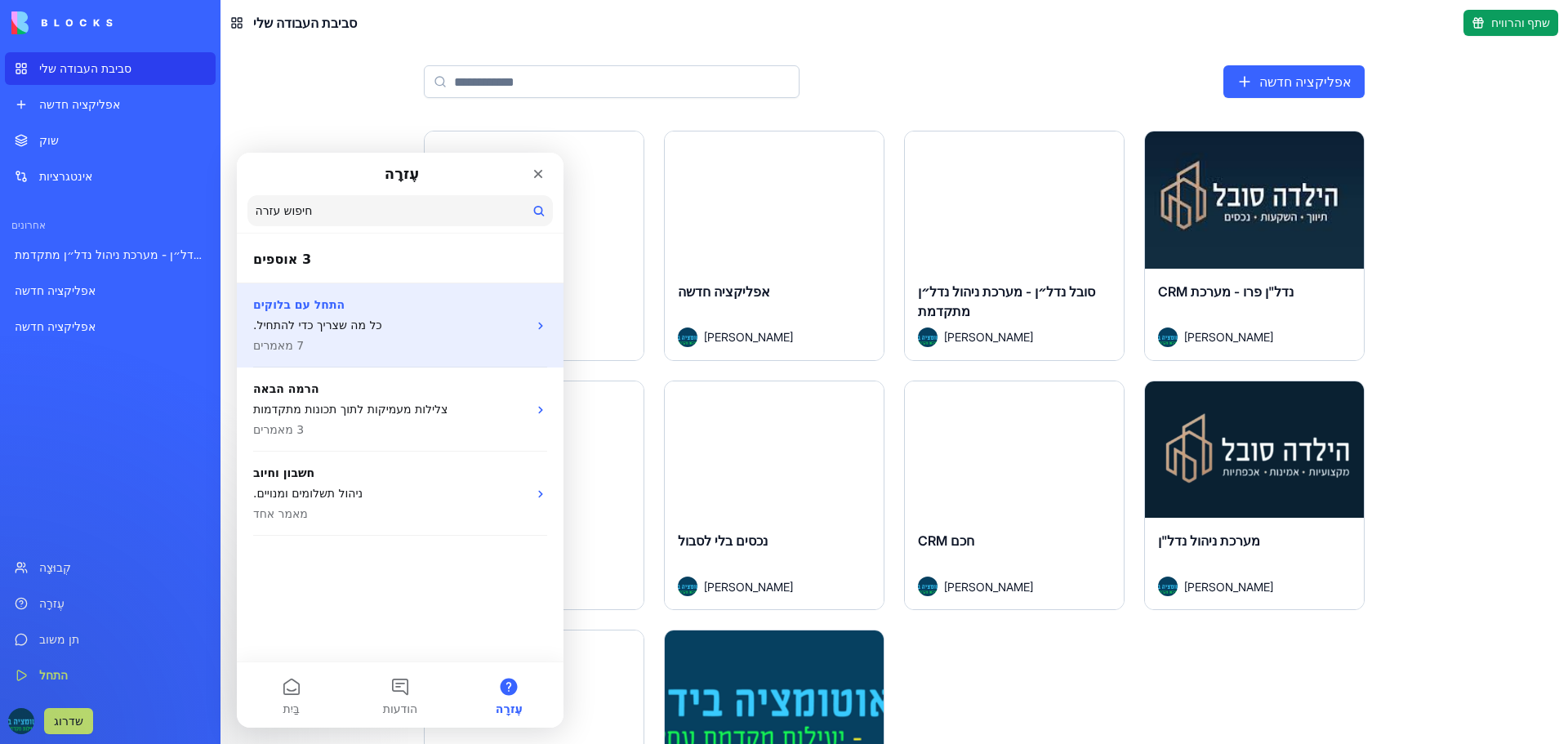
click at [371, 306] on p "התחל עם בלוקים" at bounding box center [390, 305] width 274 height 17
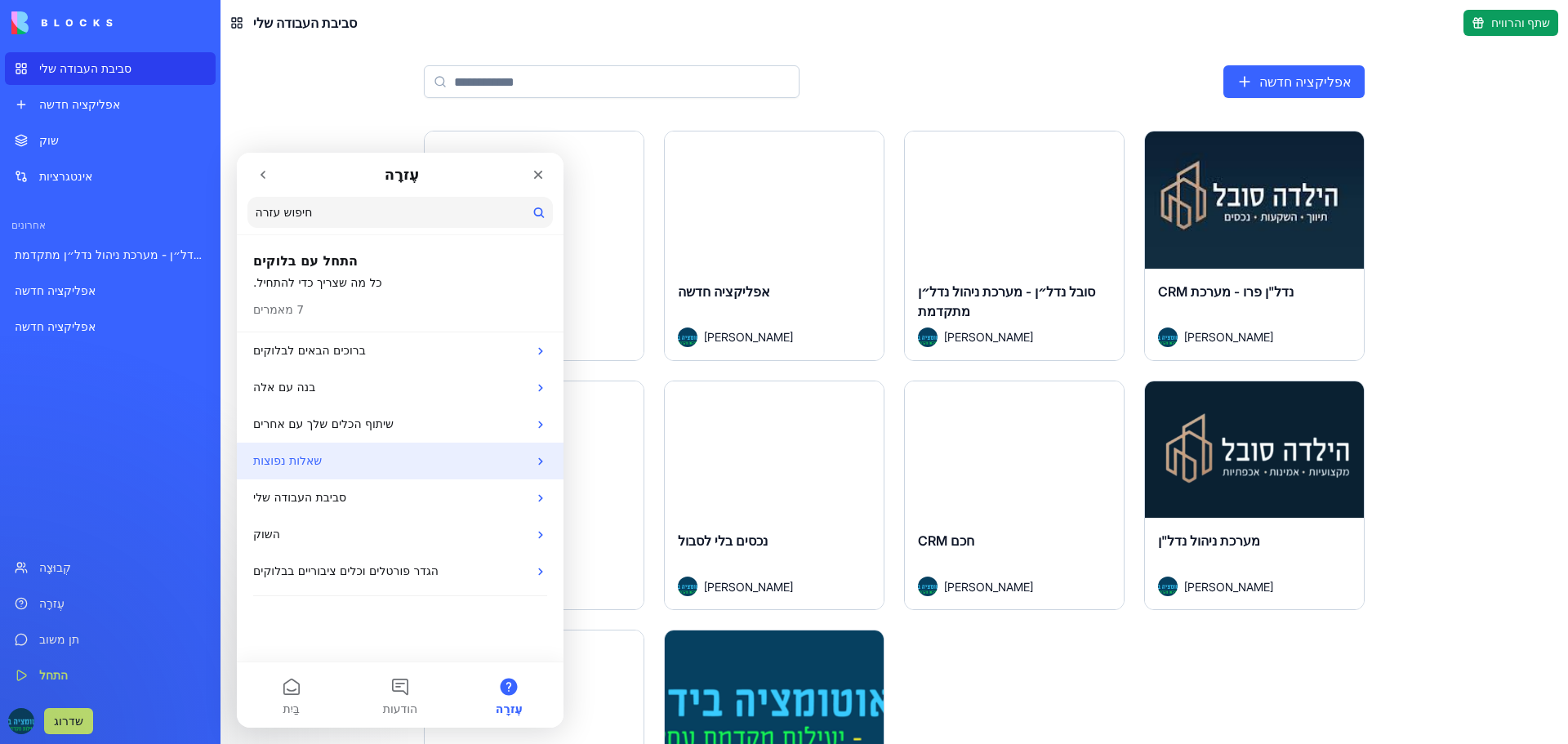
click at [335, 455] on p "שאלות נפוצות" at bounding box center [390, 461] width 274 height 17
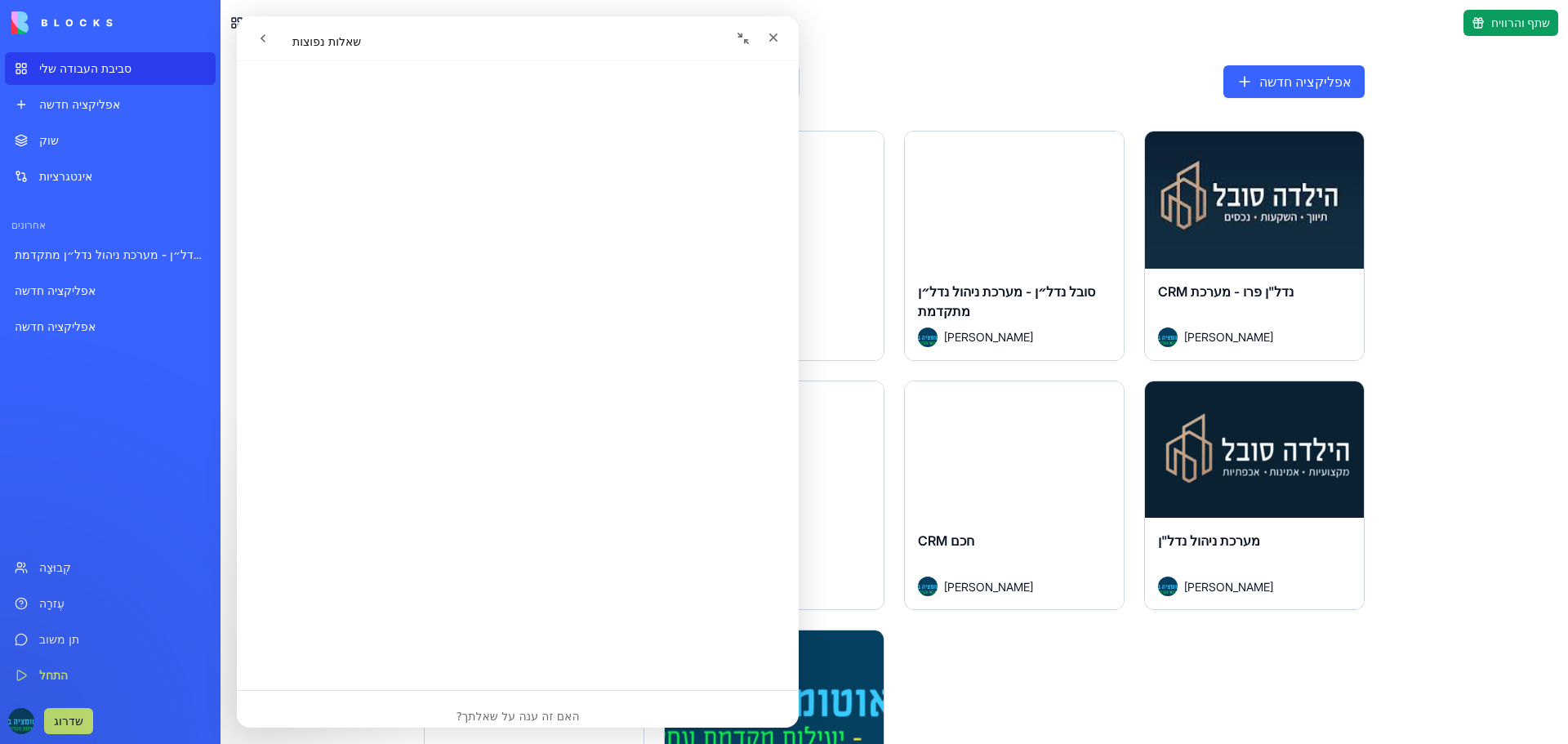
scroll to position [733, 0]
click at [771, 42] on icon "לִסְגוֹר" at bounding box center [773, 38] width 13 height 13
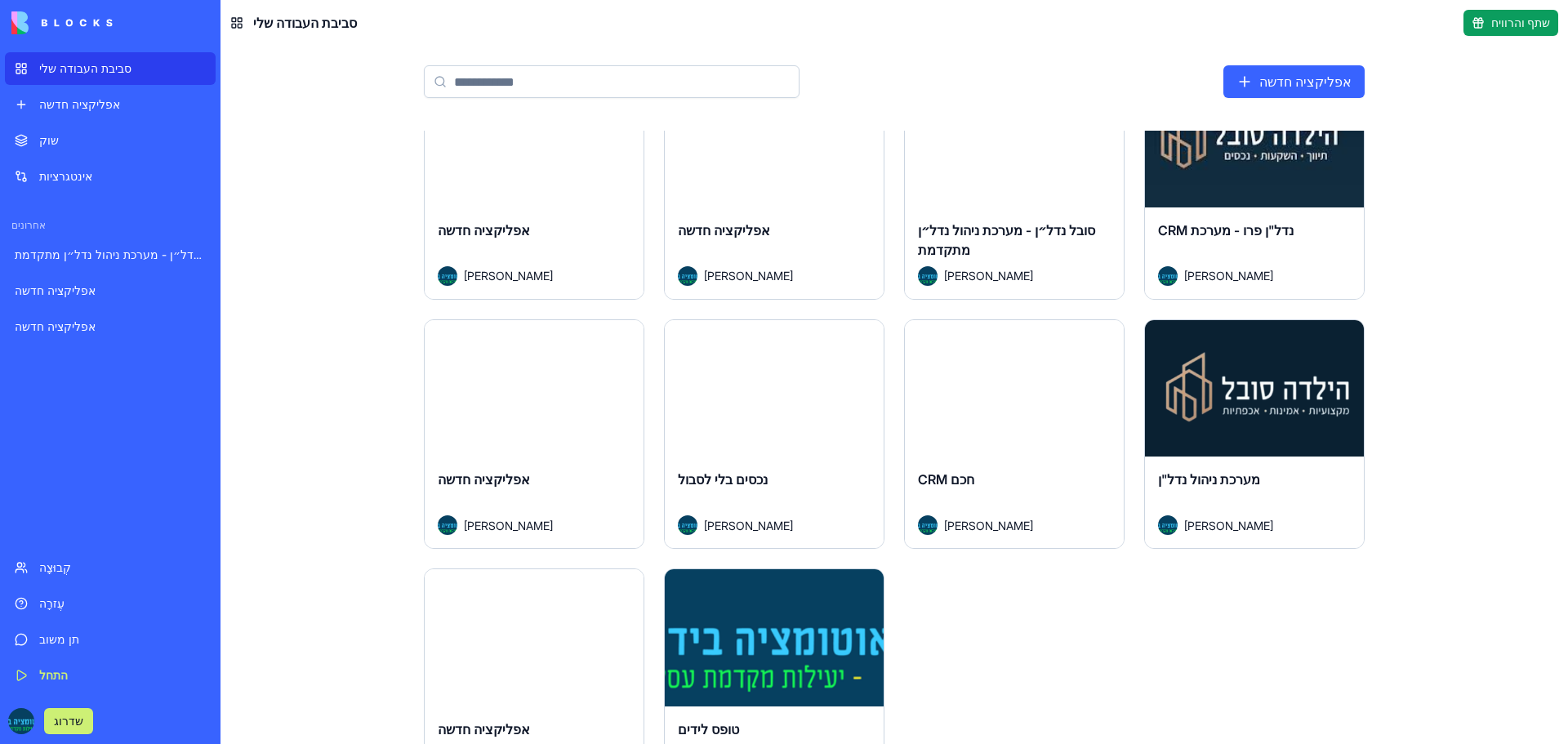
scroll to position [0, 0]
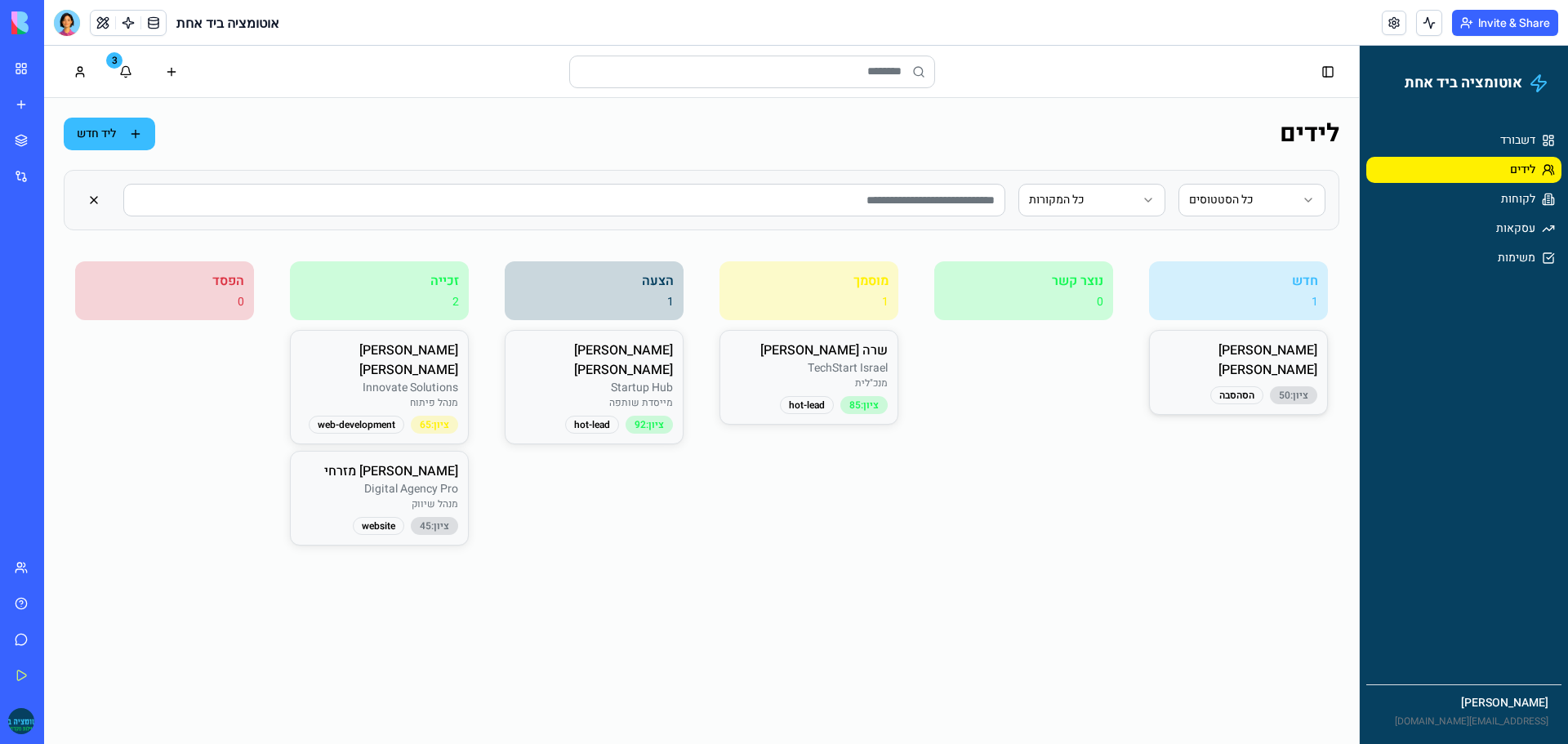
click at [1263, 359] on p "[PERSON_NAME]" at bounding box center [1238, 360] width 157 height 40
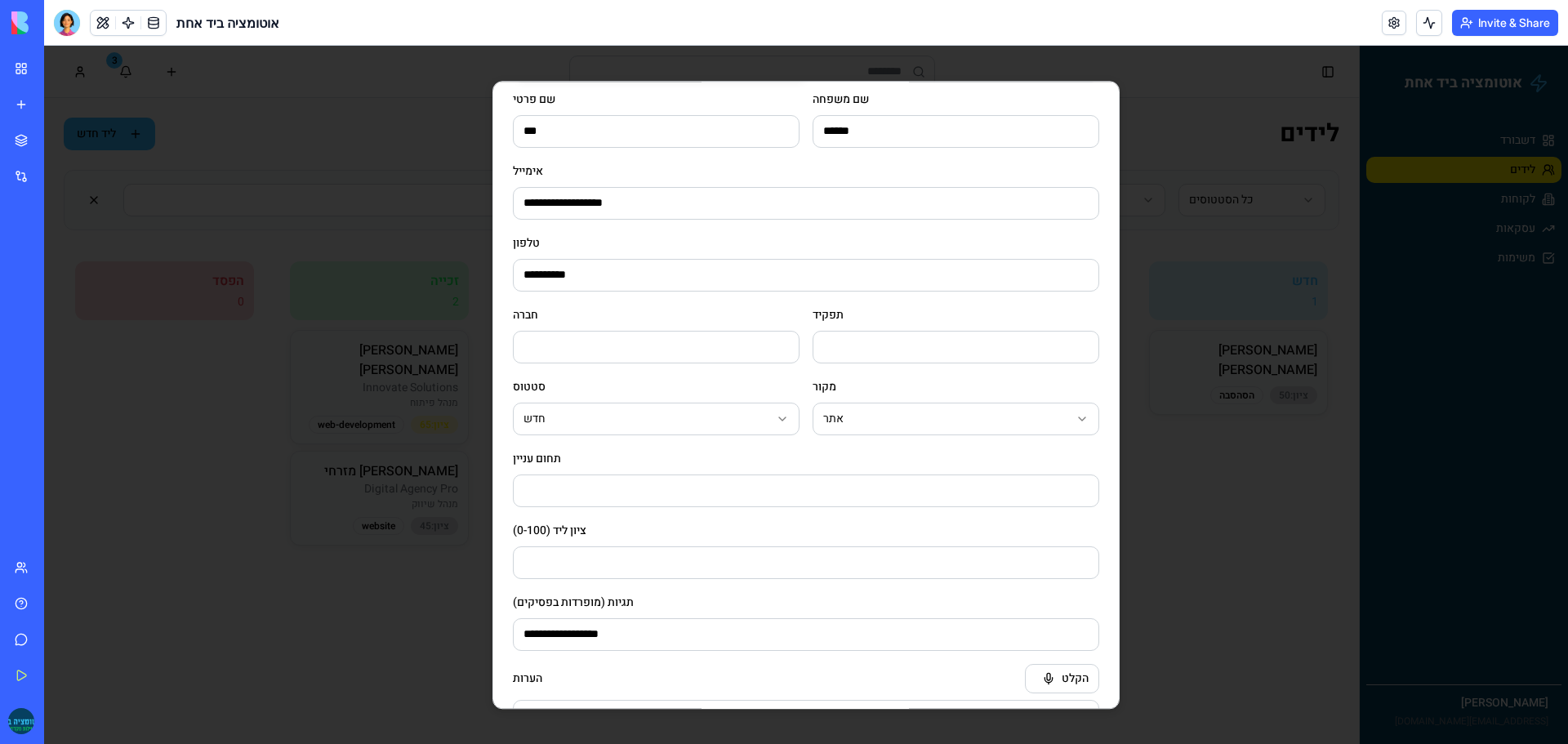
scroll to position [232, 0]
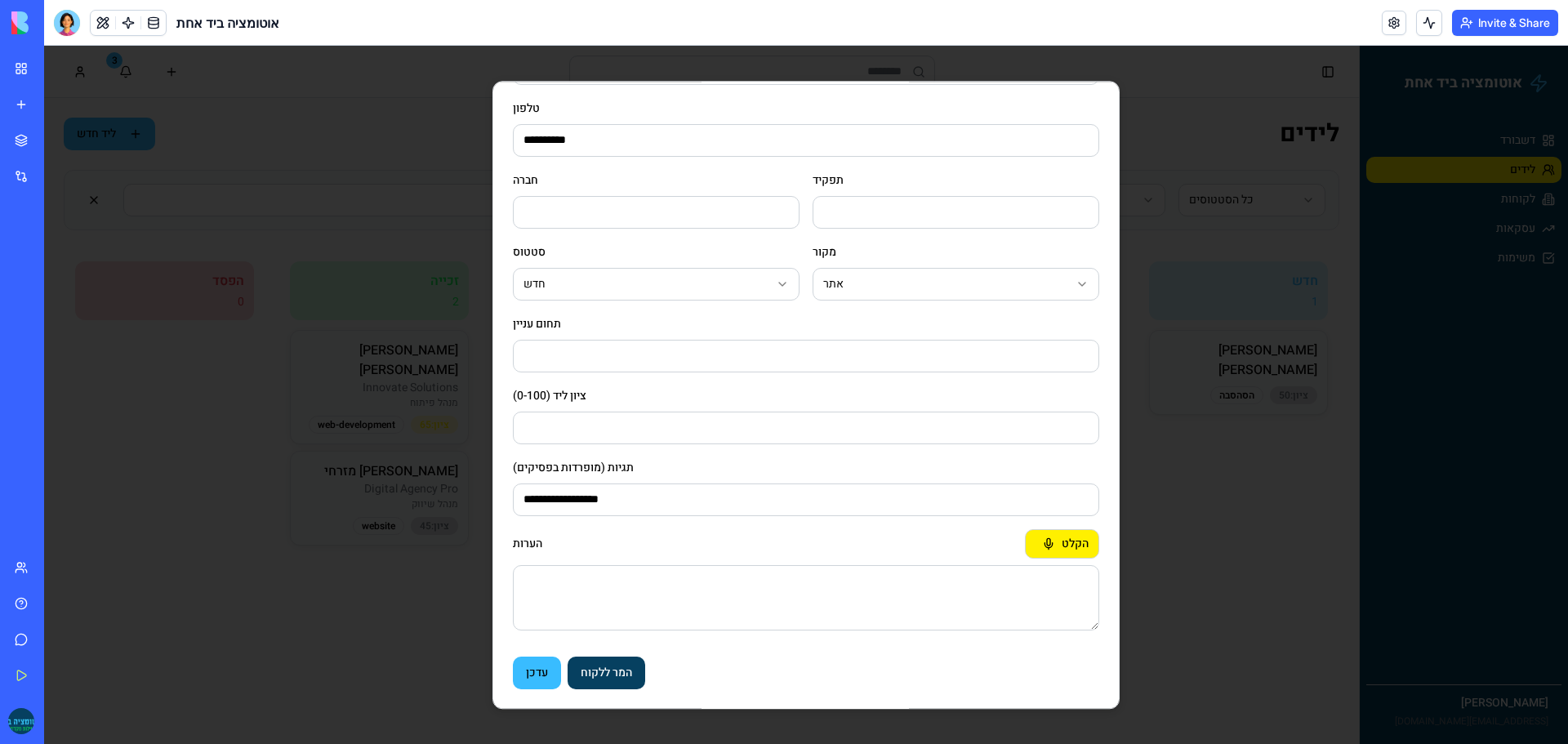
click at [1068, 543] on button "הקלט" at bounding box center [1062, 544] width 74 height 30
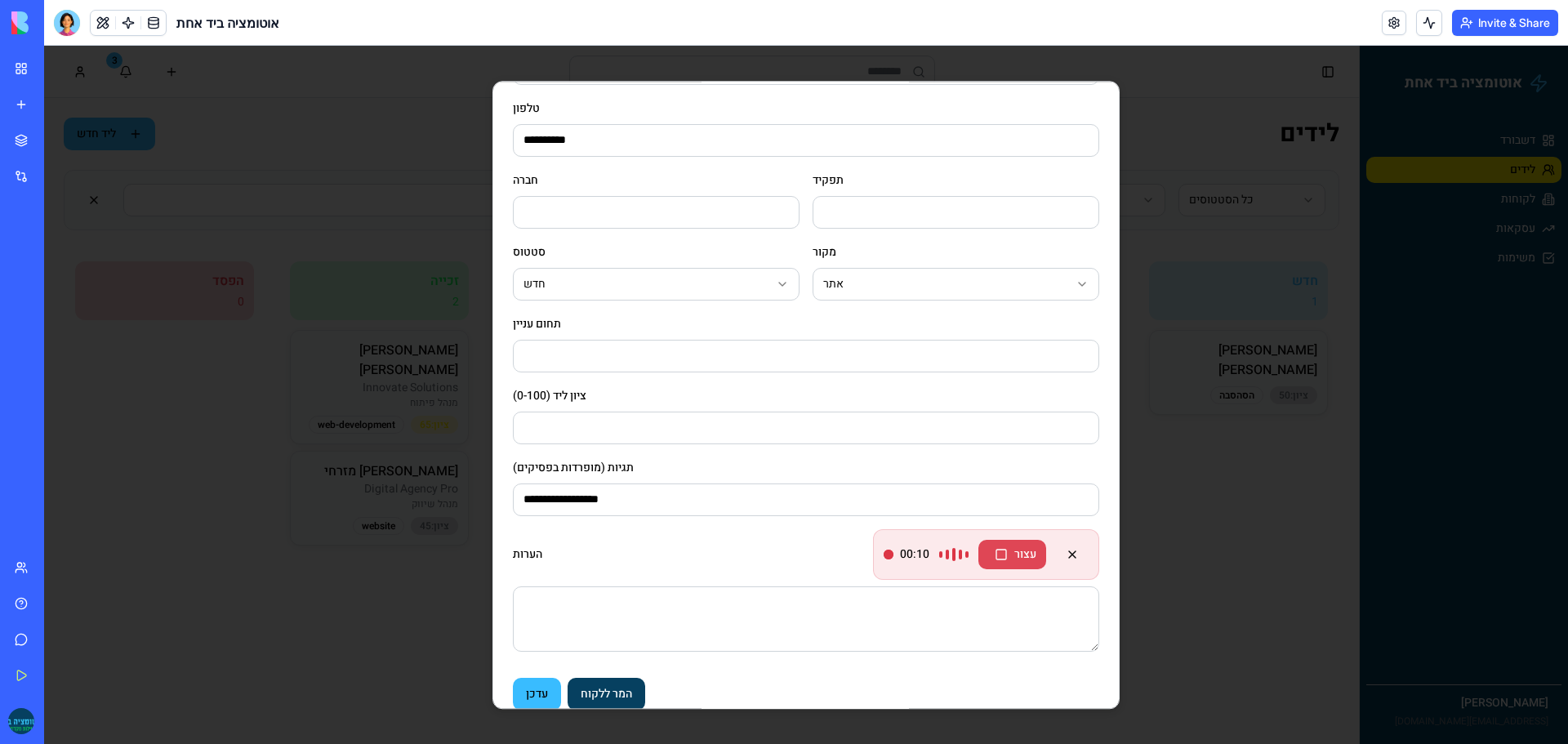
click at [1007, 559] on button "עצור" at bounding box center [1012, 555] width 67 height 30
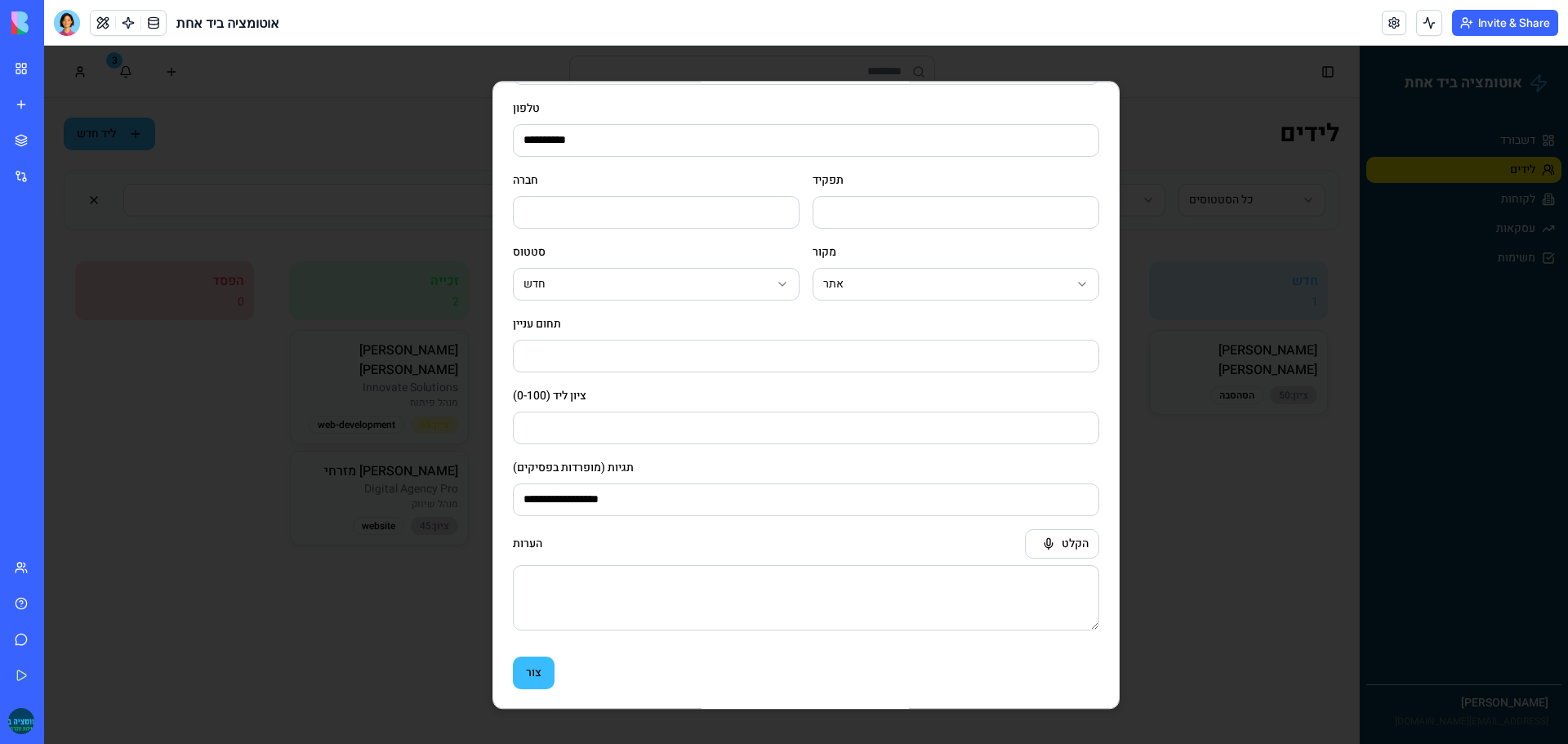
scroll to position [214, 0]
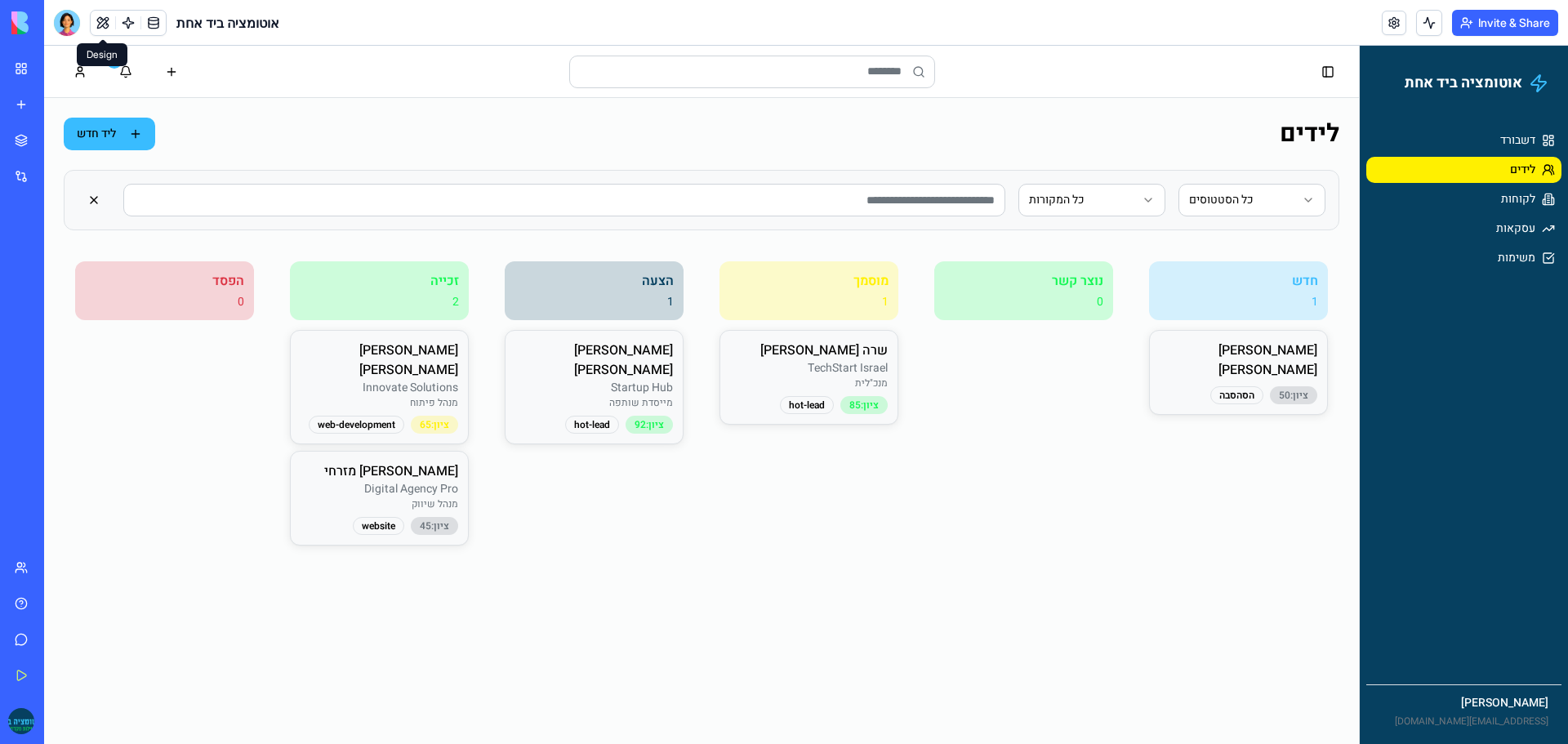
click at [106, 23] on button at bounding box center [103, 23] width 25 height 25
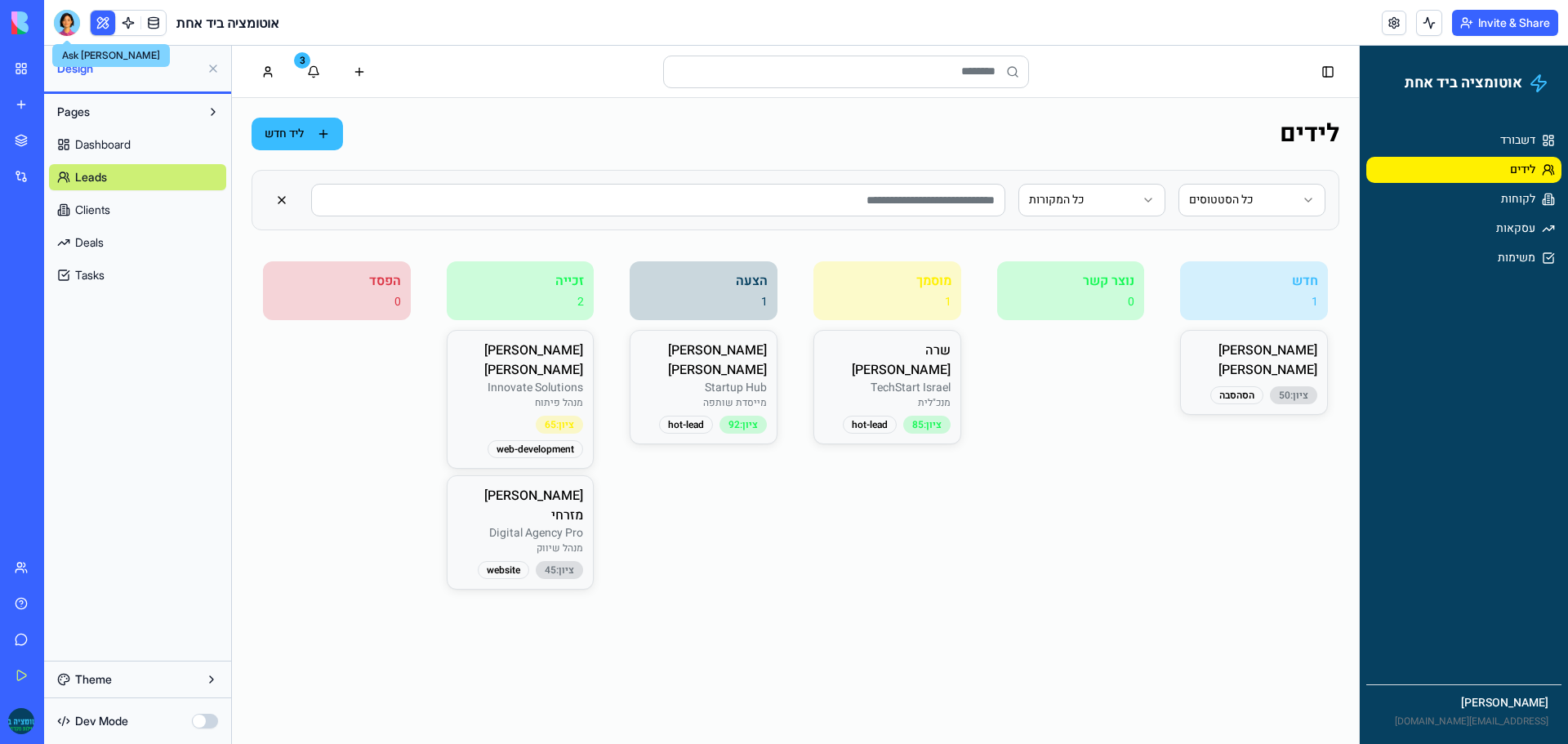
click at [74, 26] on div at bounding box center [67, 23] width 26 height 26
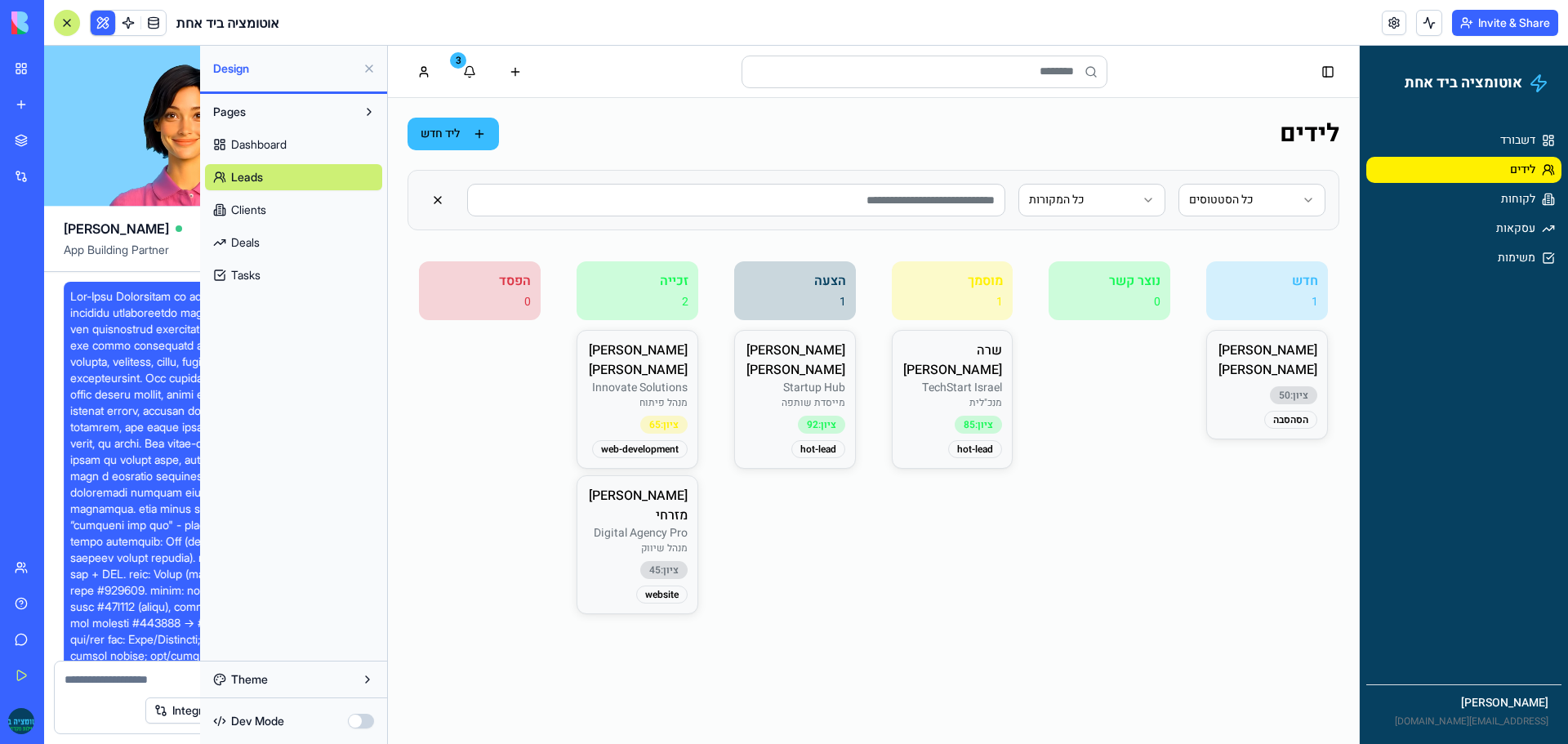
scroll to position [7731, 0]
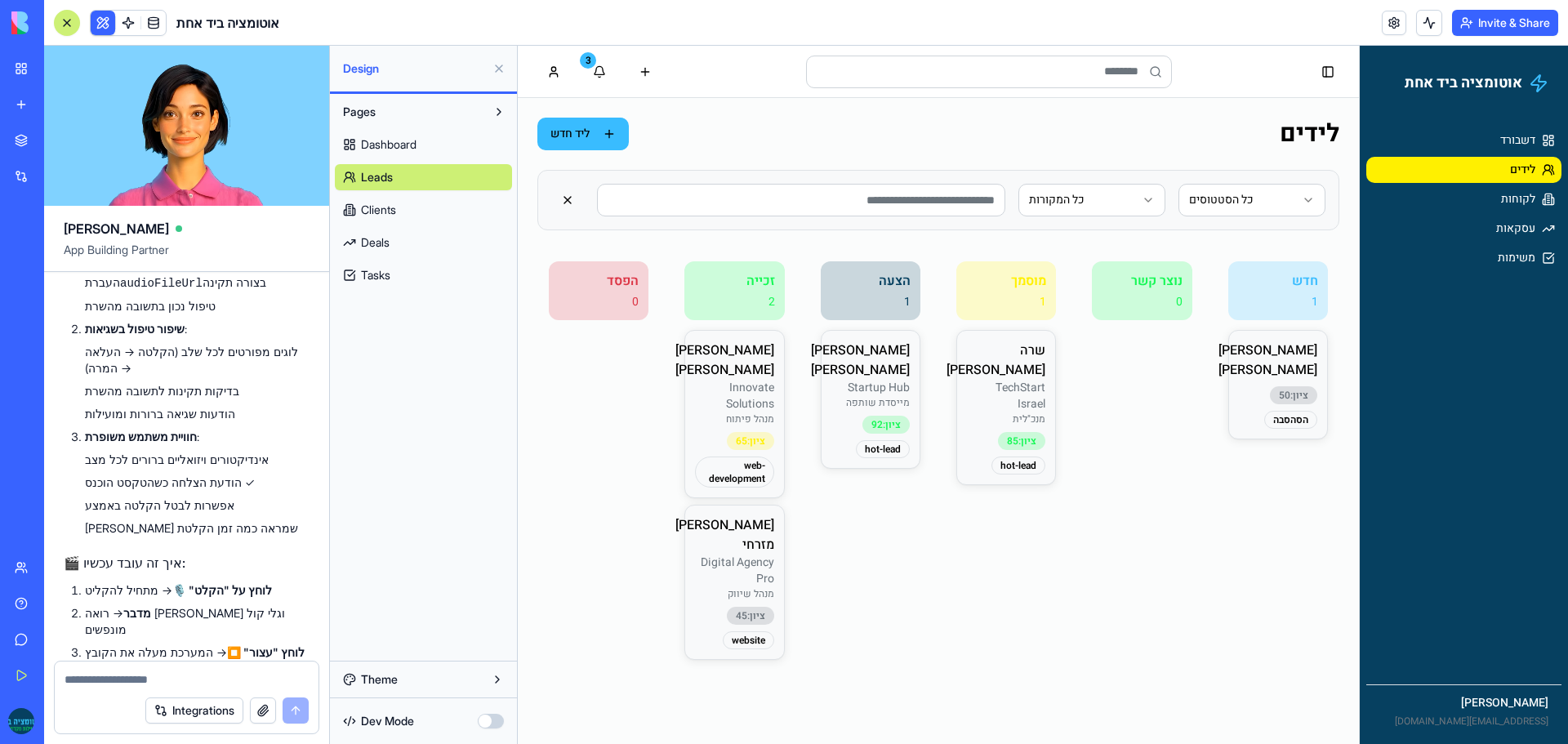
click at [205, 680] on textarea at bounding box center [186, 679] width 244 height 16
type textarea "**********"
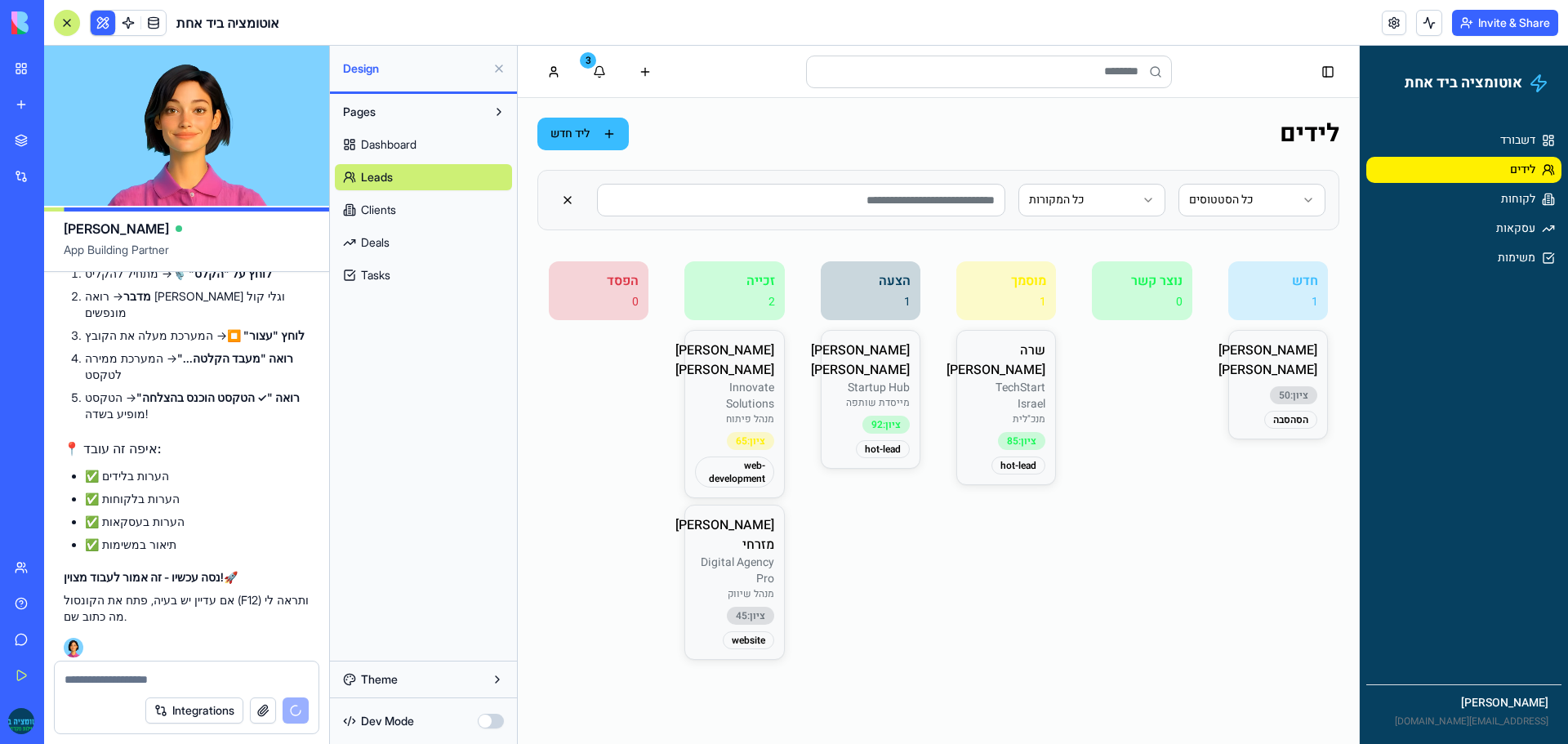
scroll to position [8077, 0]
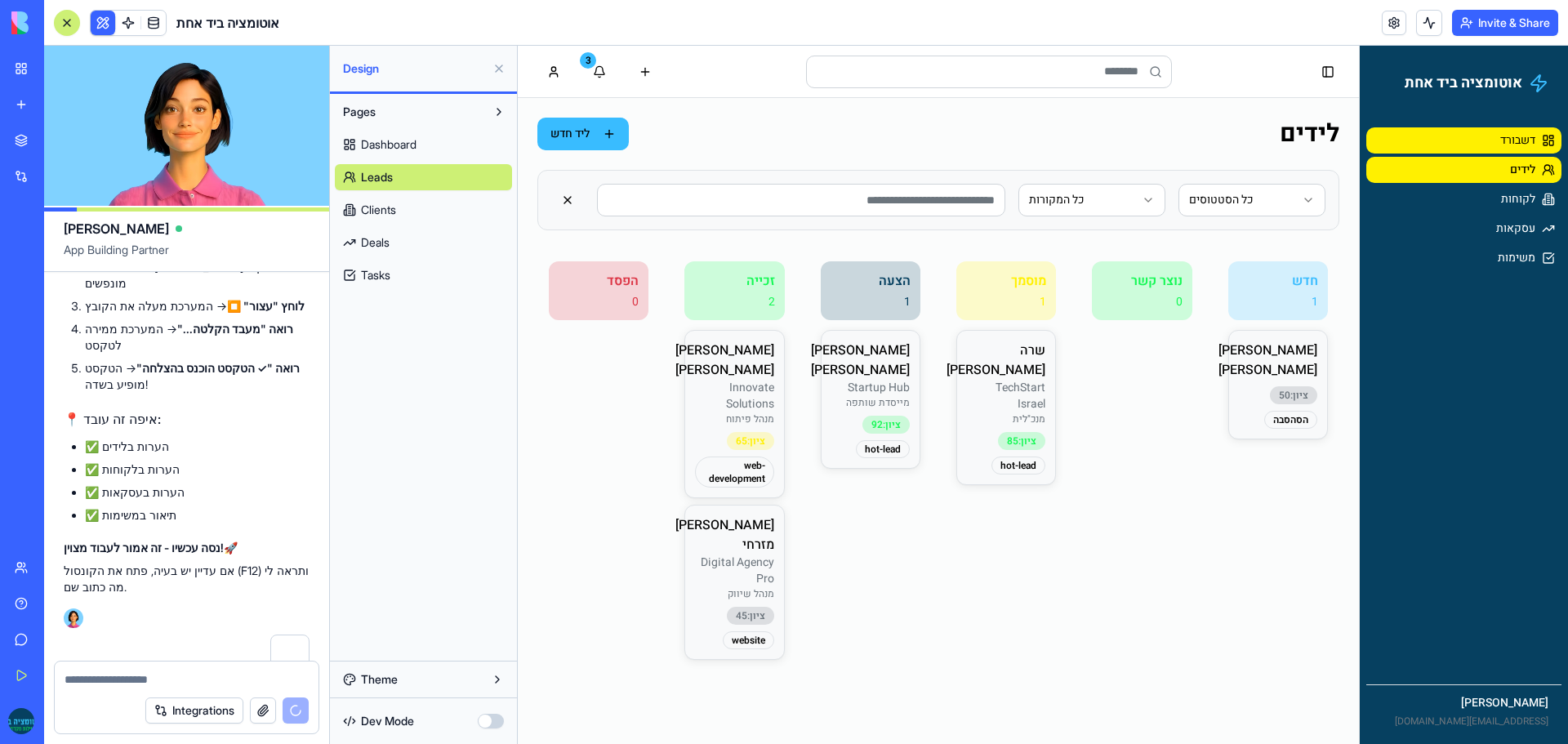
click at [1454, 151] on link "דשבורד" at bounding box center [1463, 141] width 195 height 26
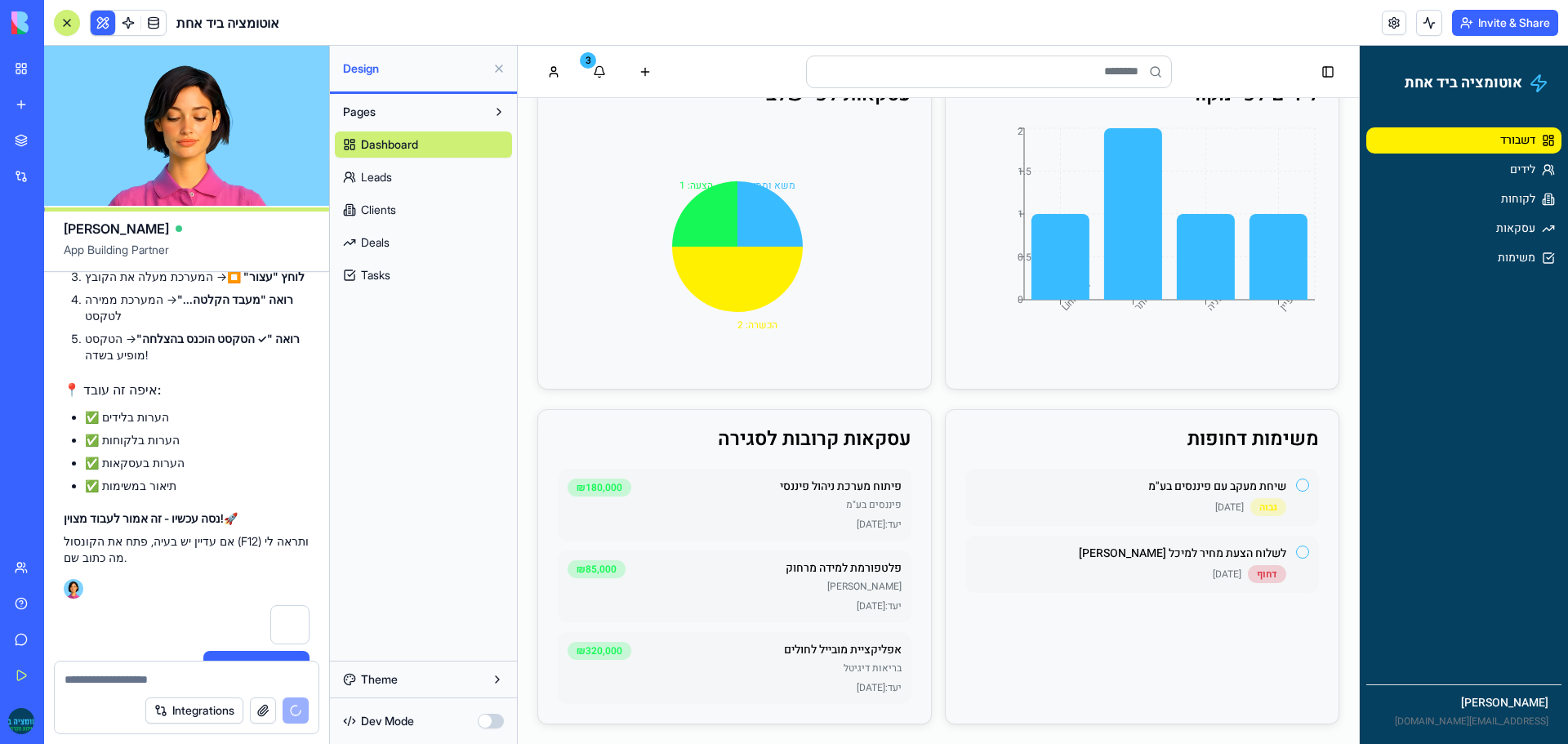
scroll to position [8551, 0]
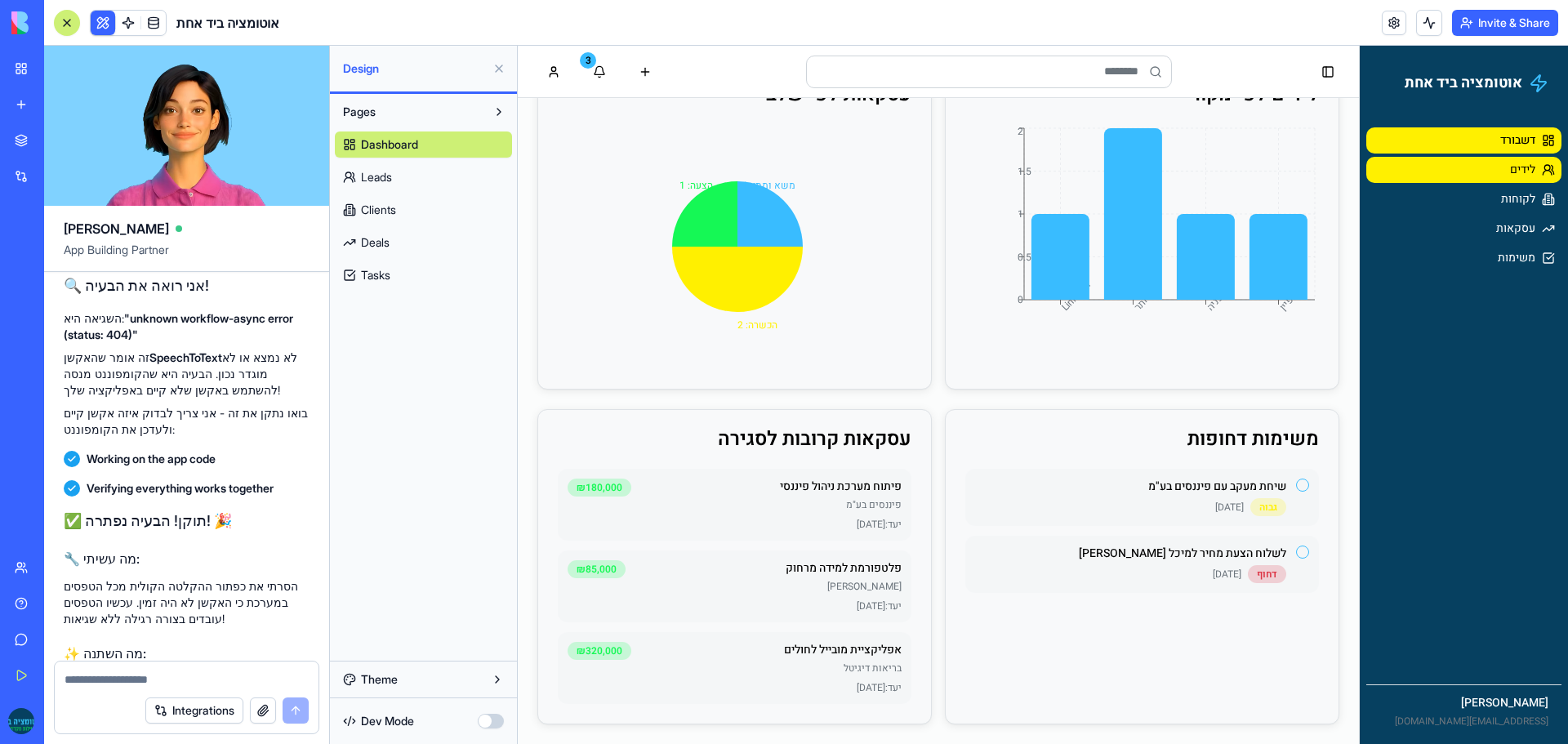
click at [1449, 179] on link "לידים" at bounding box center [1463, 170] width 195 height 26
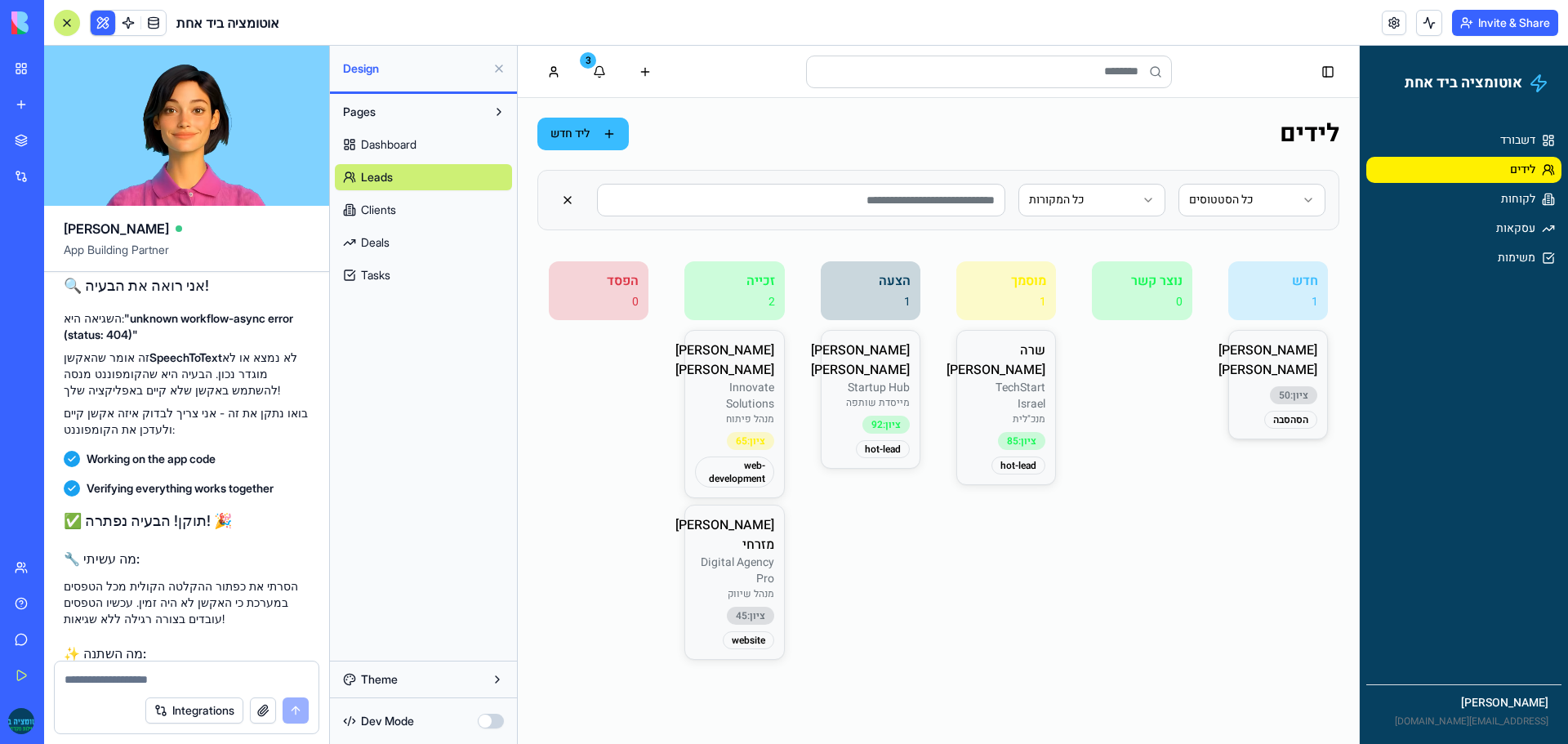
click at [1268, 386] on div "ציון: 50 הסהסבה" at bounding box center [1277, 407] width 78 height 43
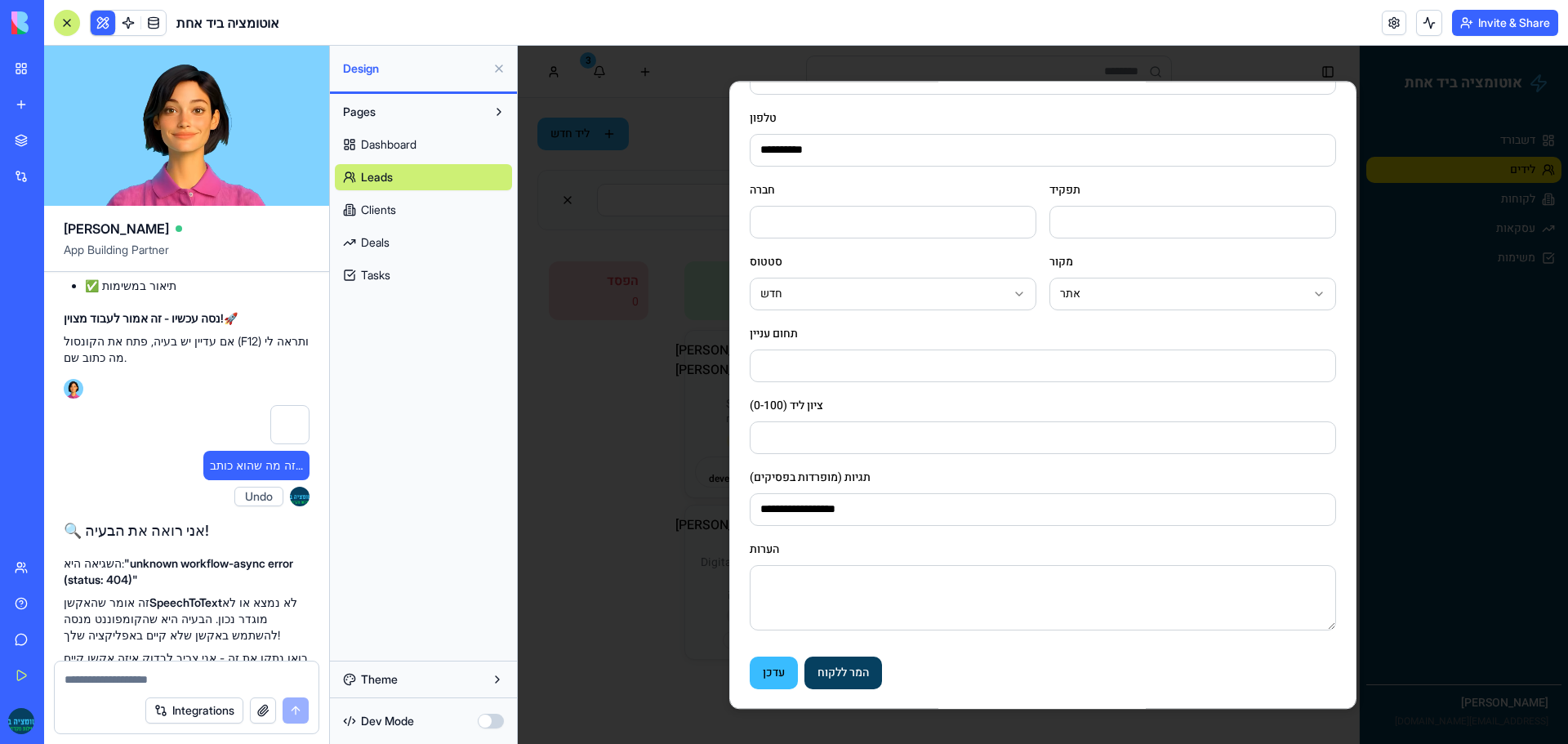
scroll to position [8551, 0]
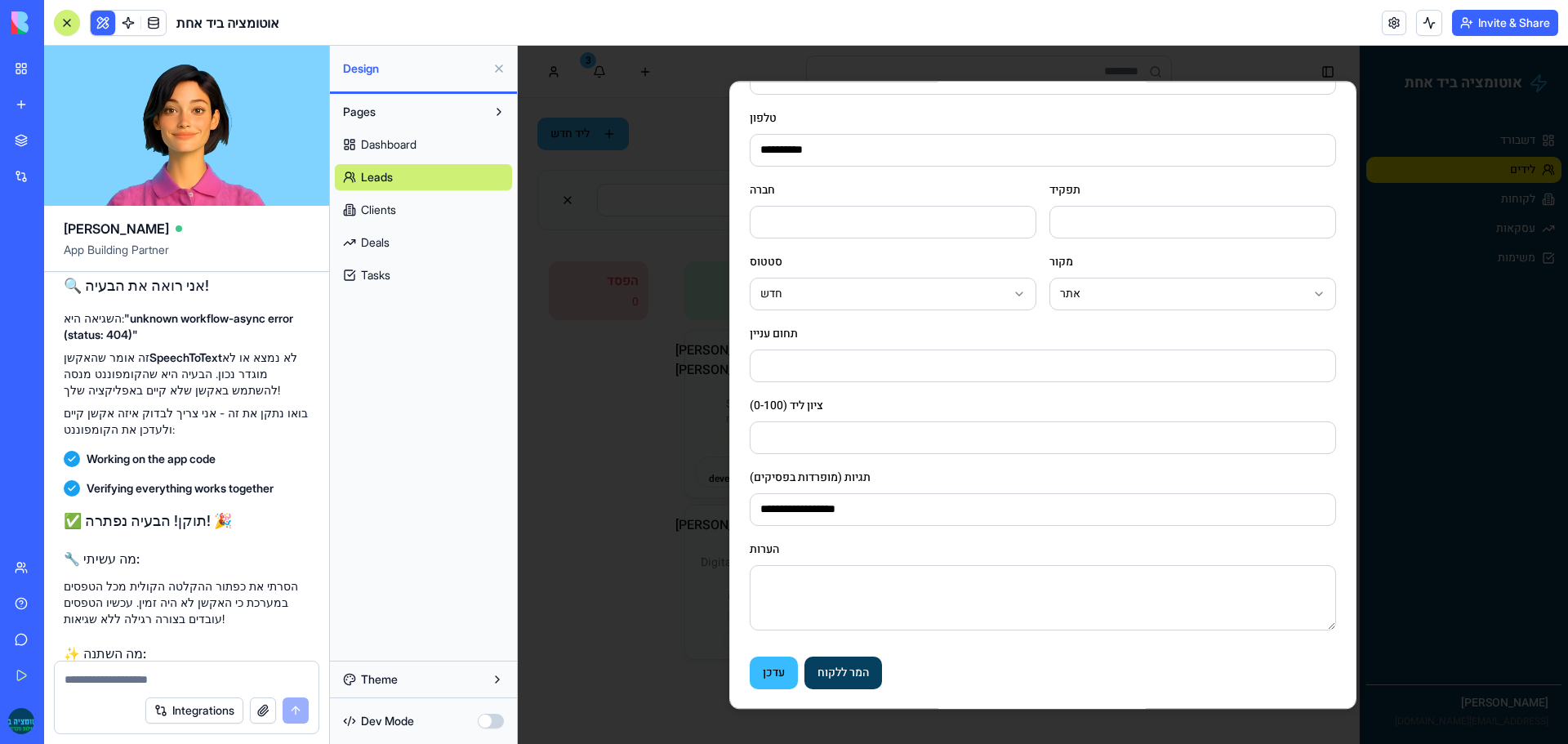
click at [148, 677] on textarea at bounding box center [186, 679] width 244 height 16
click at [189, 667] on div at bounding box center [186, 675] width 263 height 26
click at [182, 676] on textarea at bounding box center [186, 679] width 244 height 16
paste textarea "**********"
type textarea "**********"
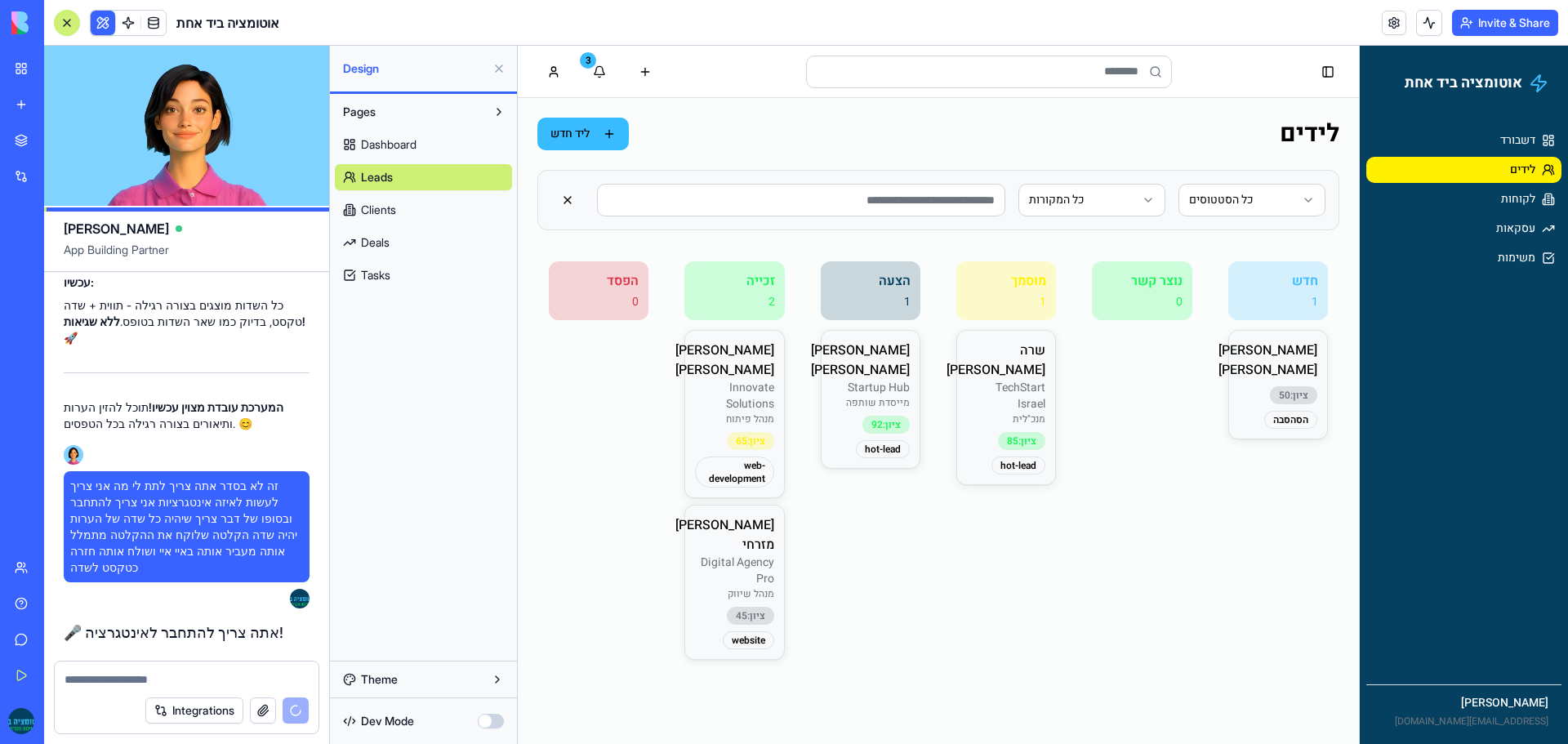
scroll to position [9888, 0]
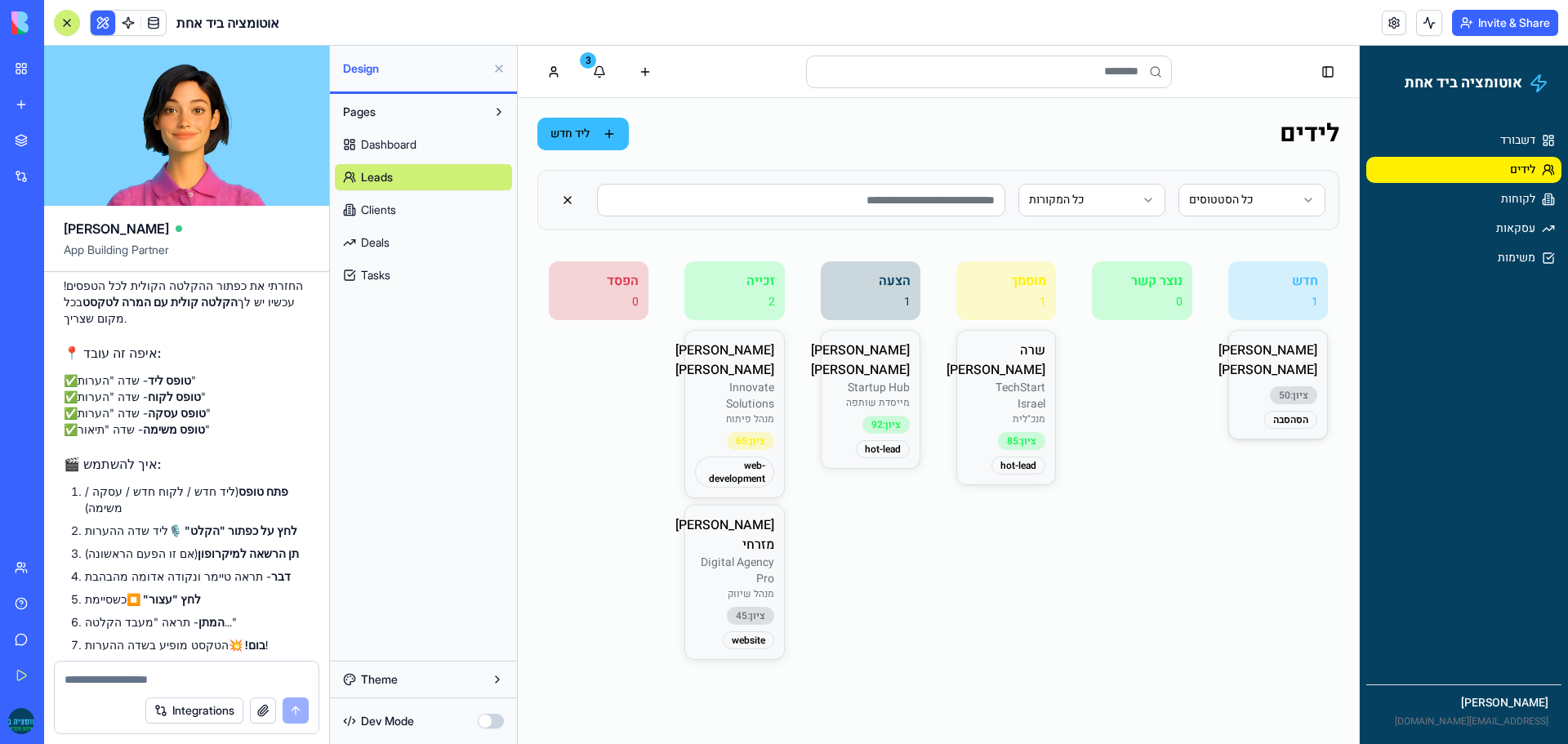
click at [1272, 354] on p "[PERSON_NAME]" at bounding box center [1277, 360] width 78 height 40
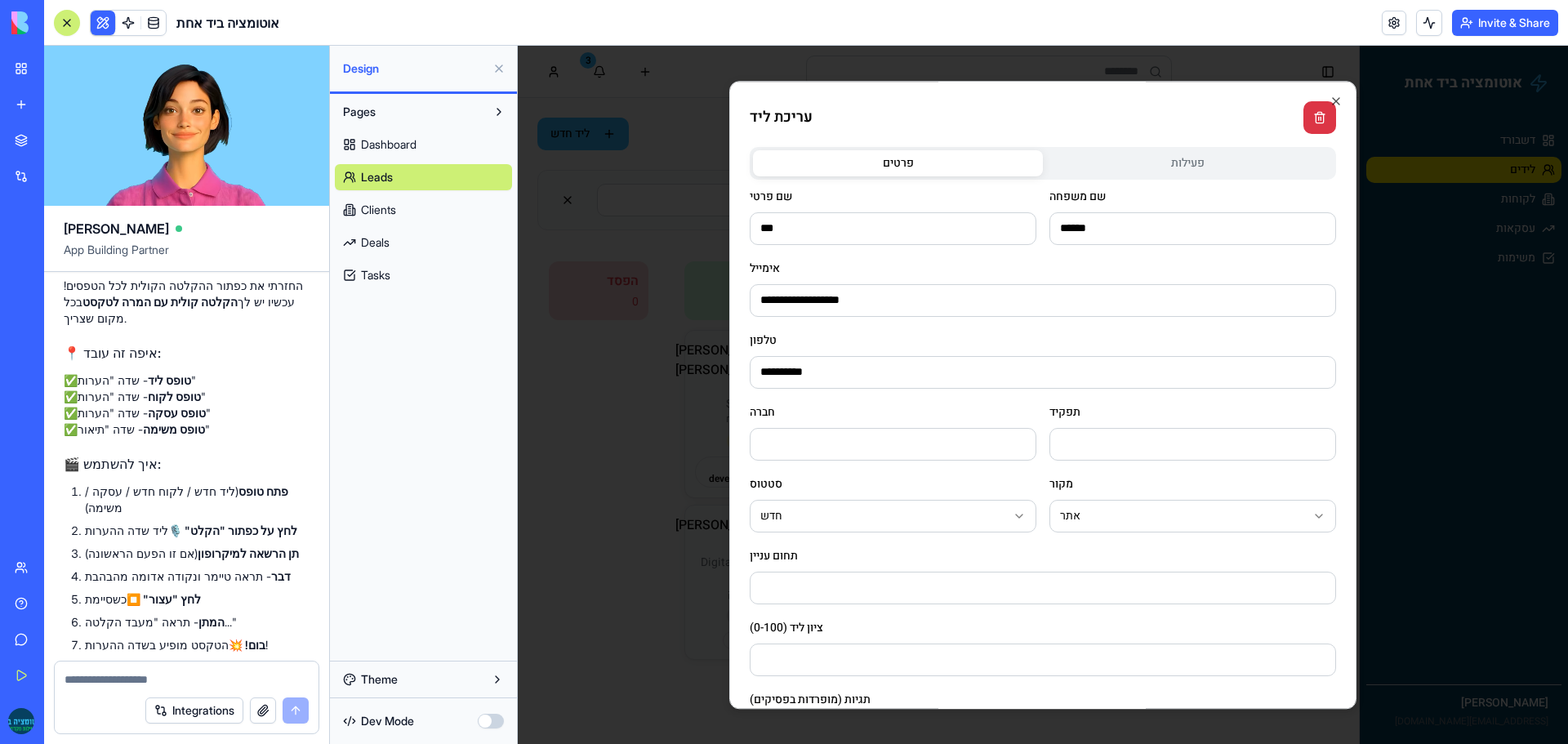
scroll to position [232, 0]
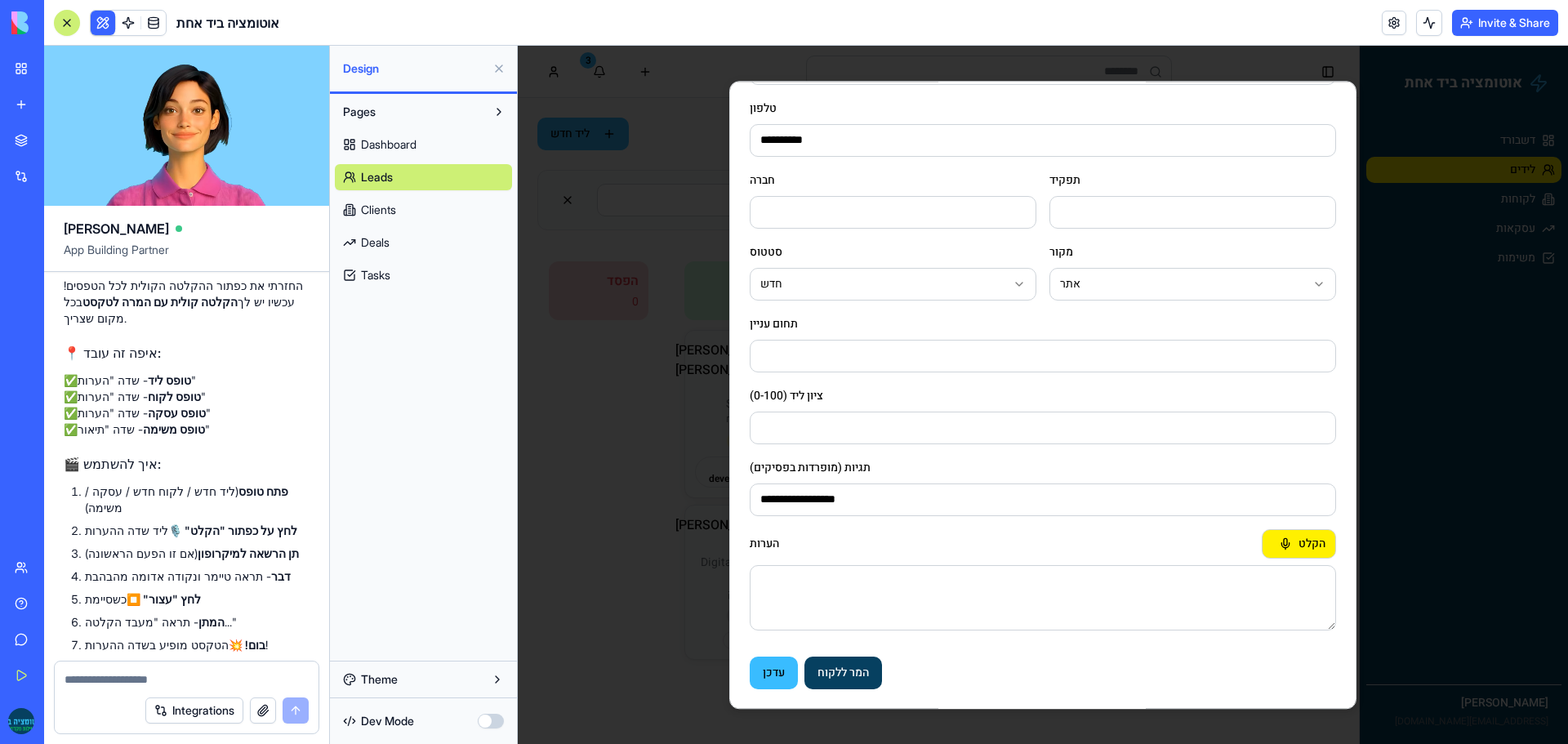
click at [1288, 537] on button "הקלט" at bounding box center [1299, 544] width 74 height 30
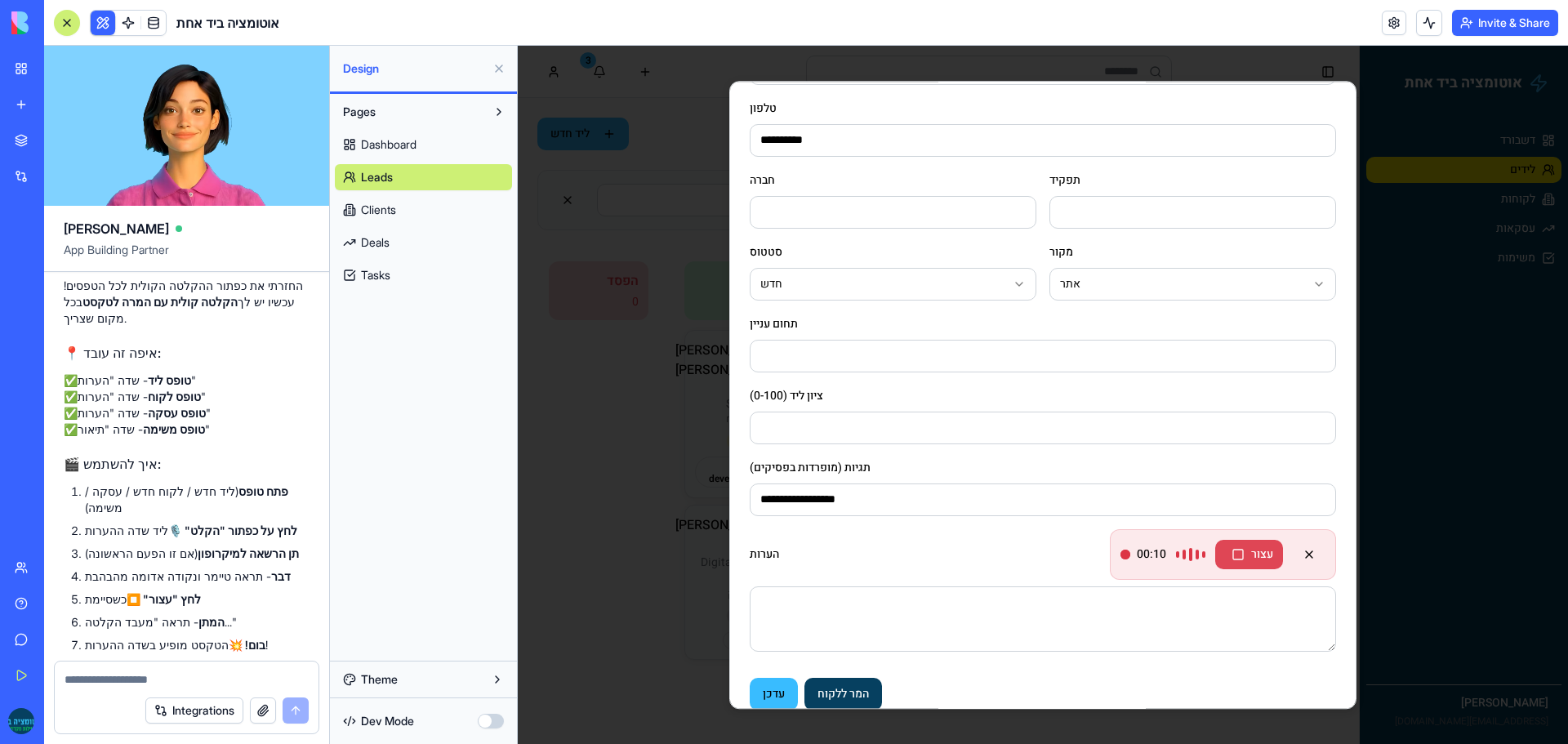
click at [1244, 558] on button "עצור" at bounding box center [1249, 555] width 67 height 30
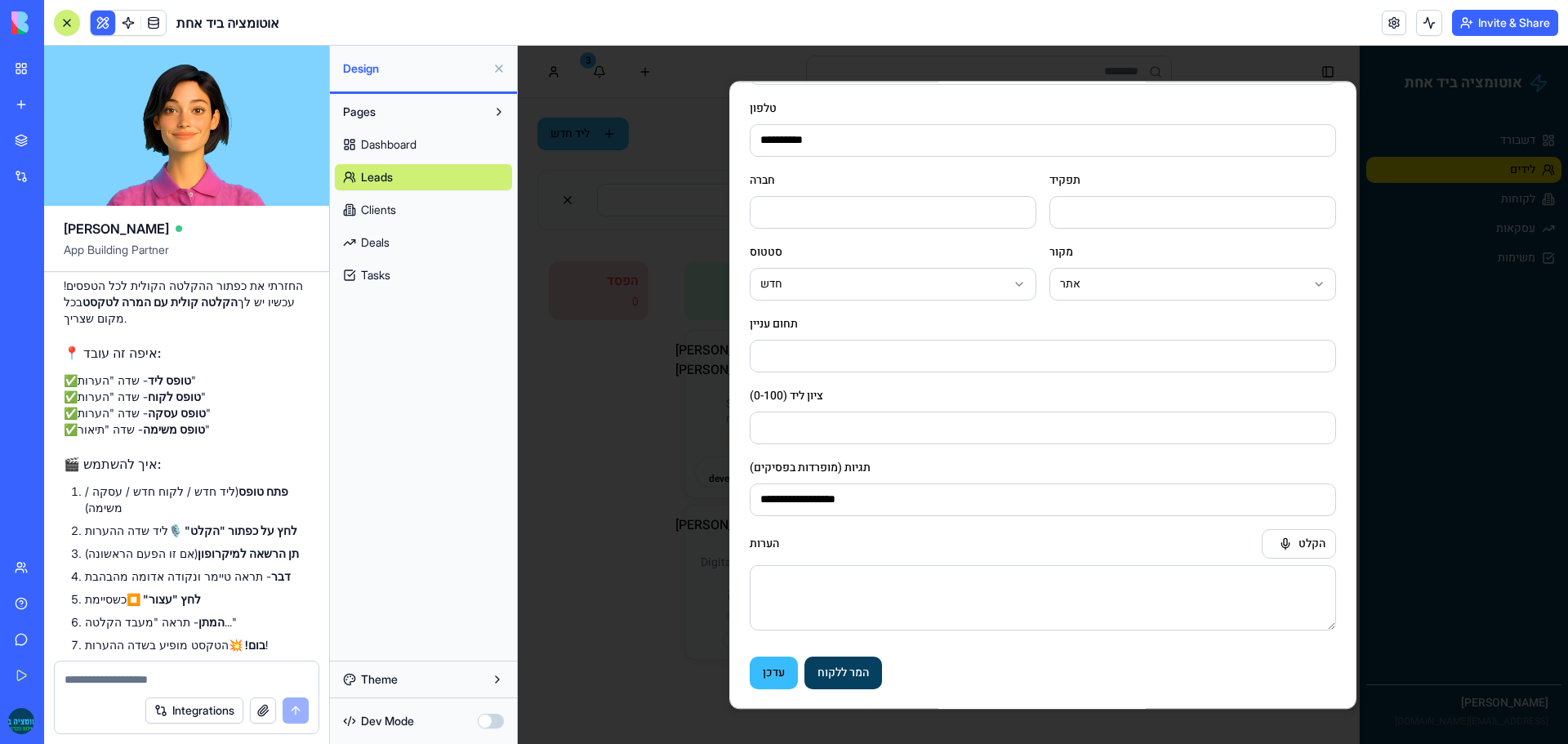
click at [288, 680] on textarea at bounding box center [186, 679] width 244 height 16
paste textarea "*"
type textarea "**********"
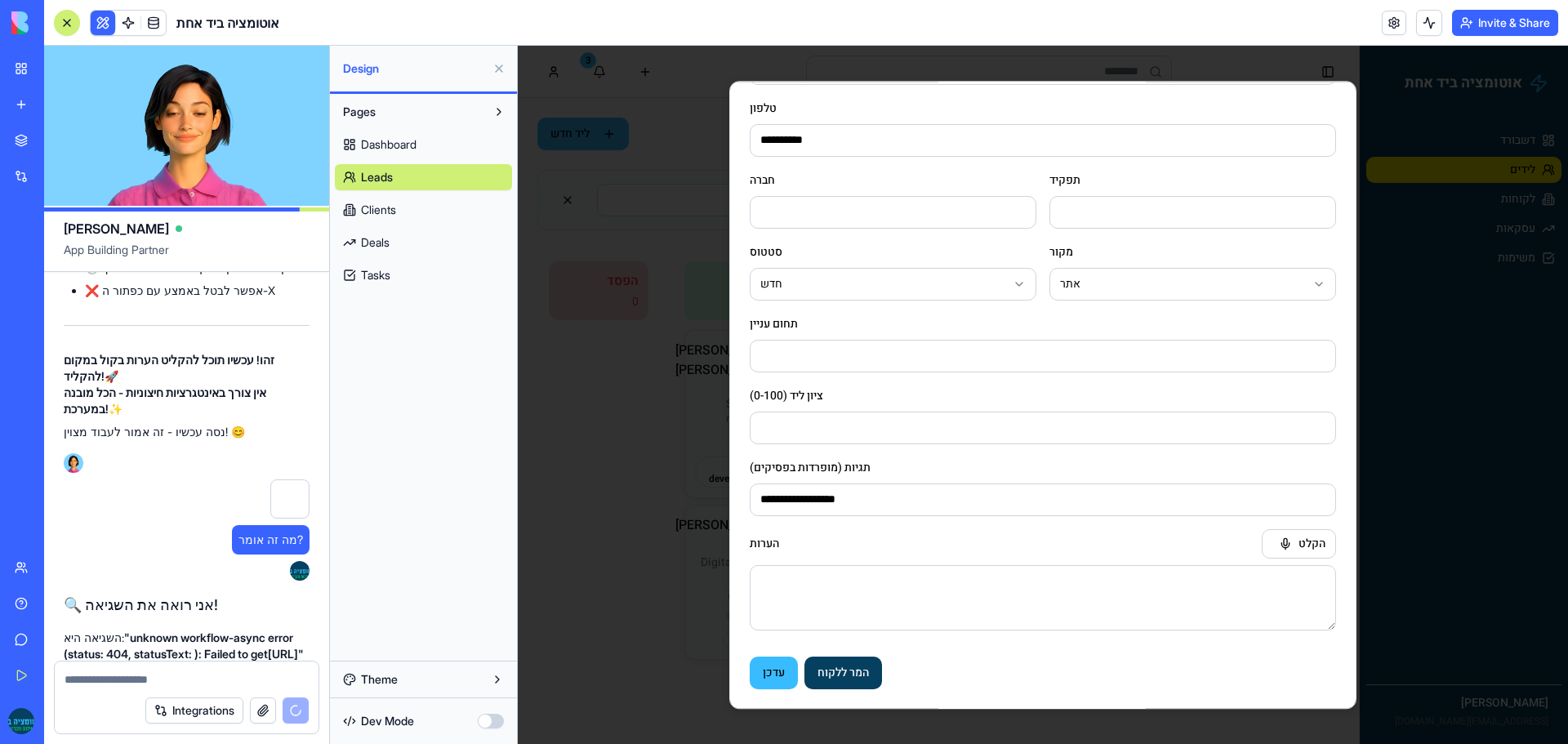
scroll to position [10549, 0]
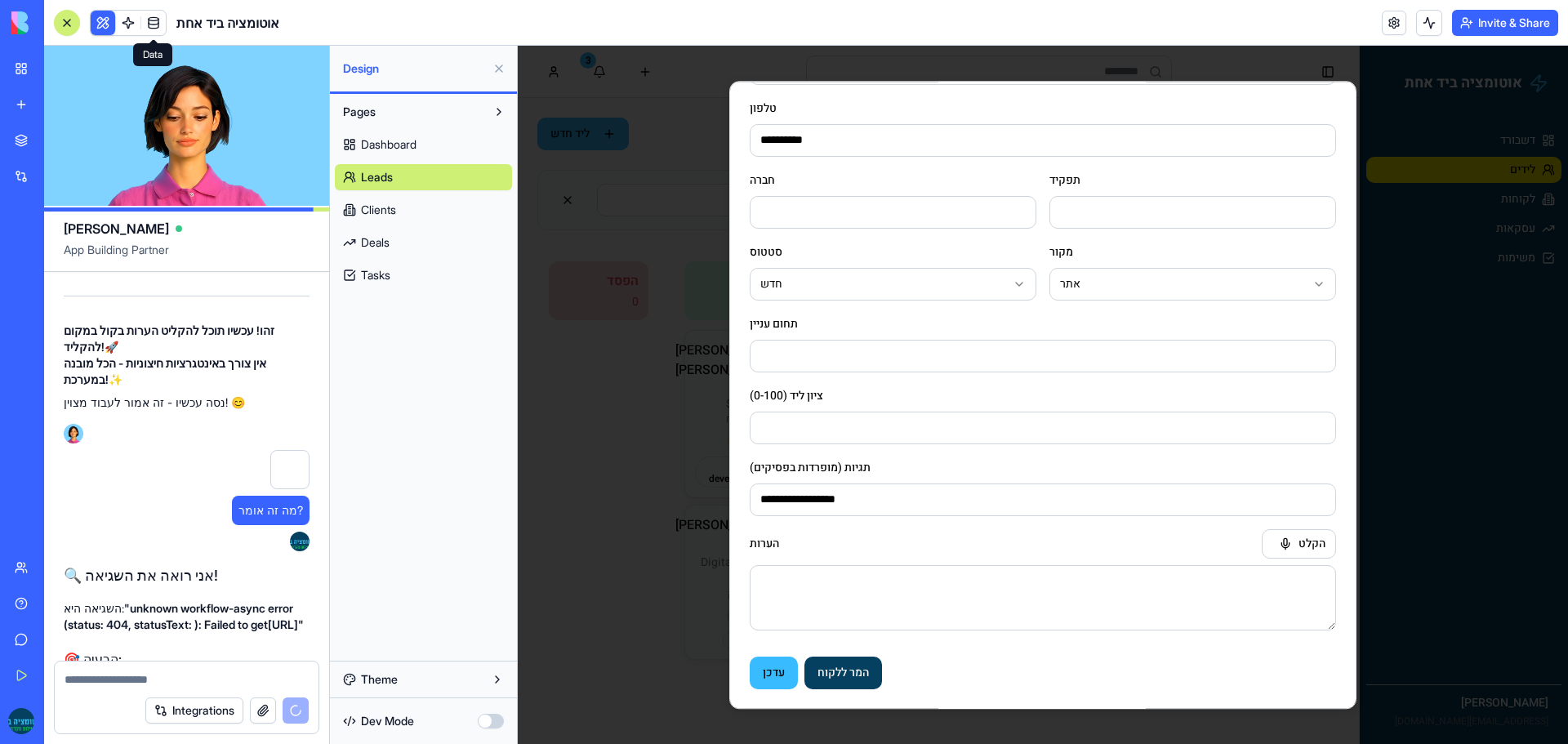
click at [153, 19] on span at bounding box center [154, 23] width 46 height 46
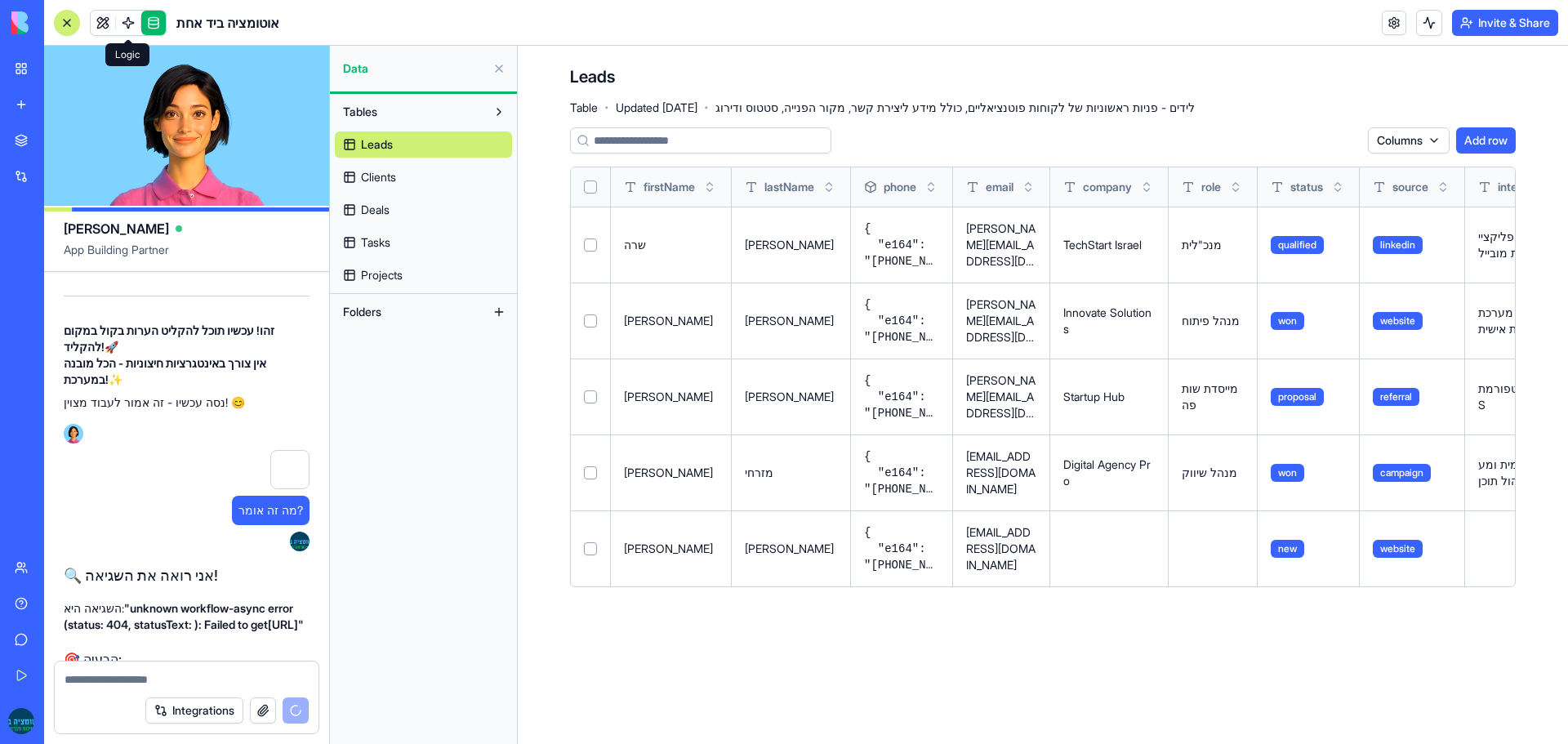
click at [134, 31] on link at bounding box center [128, 23] width 25 height 25
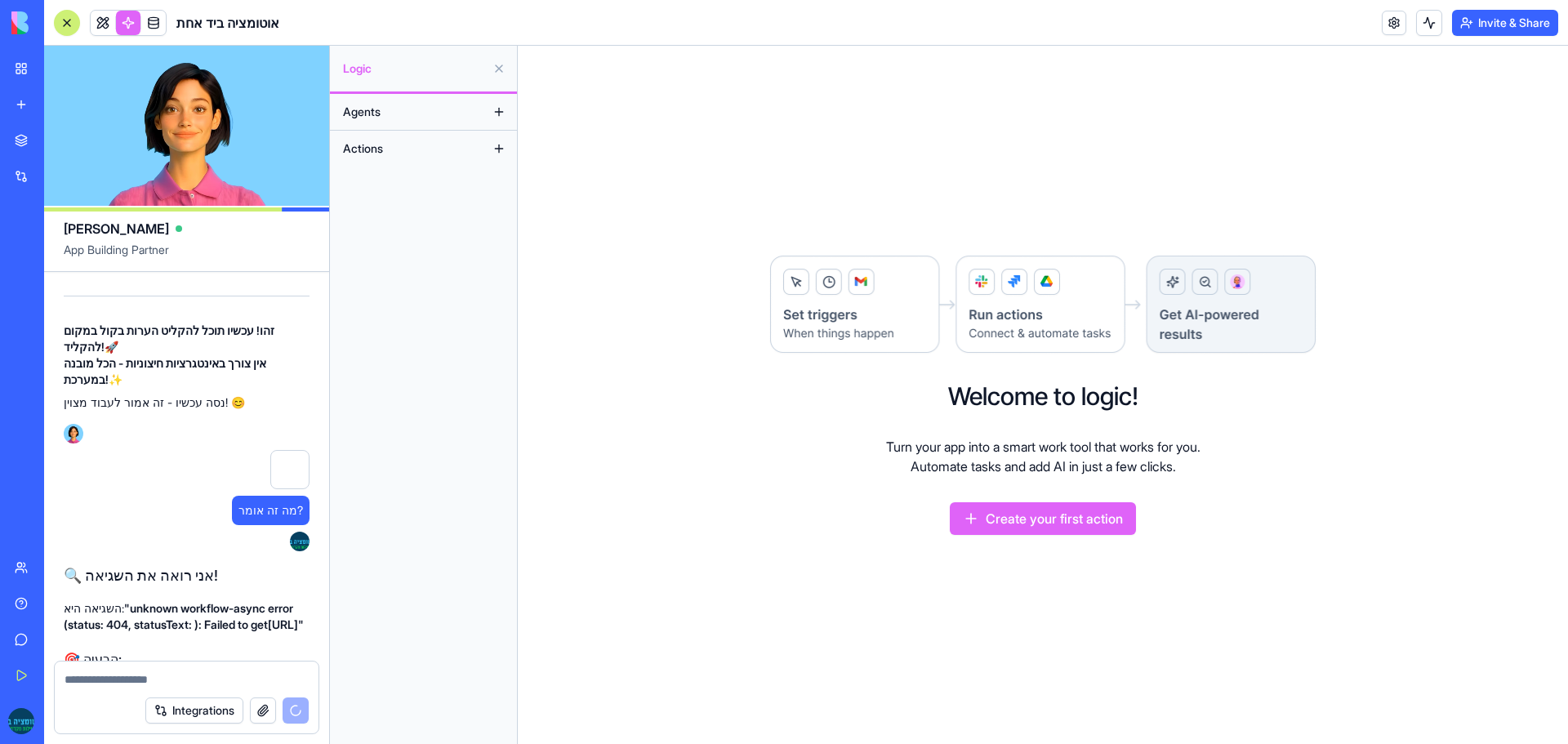
click at [407, 148] on button "Actions" at bounding box center [411, 149] width 151 height 26
click at [509, 156] on button at bounding box center [499, 149] width 26 height 26
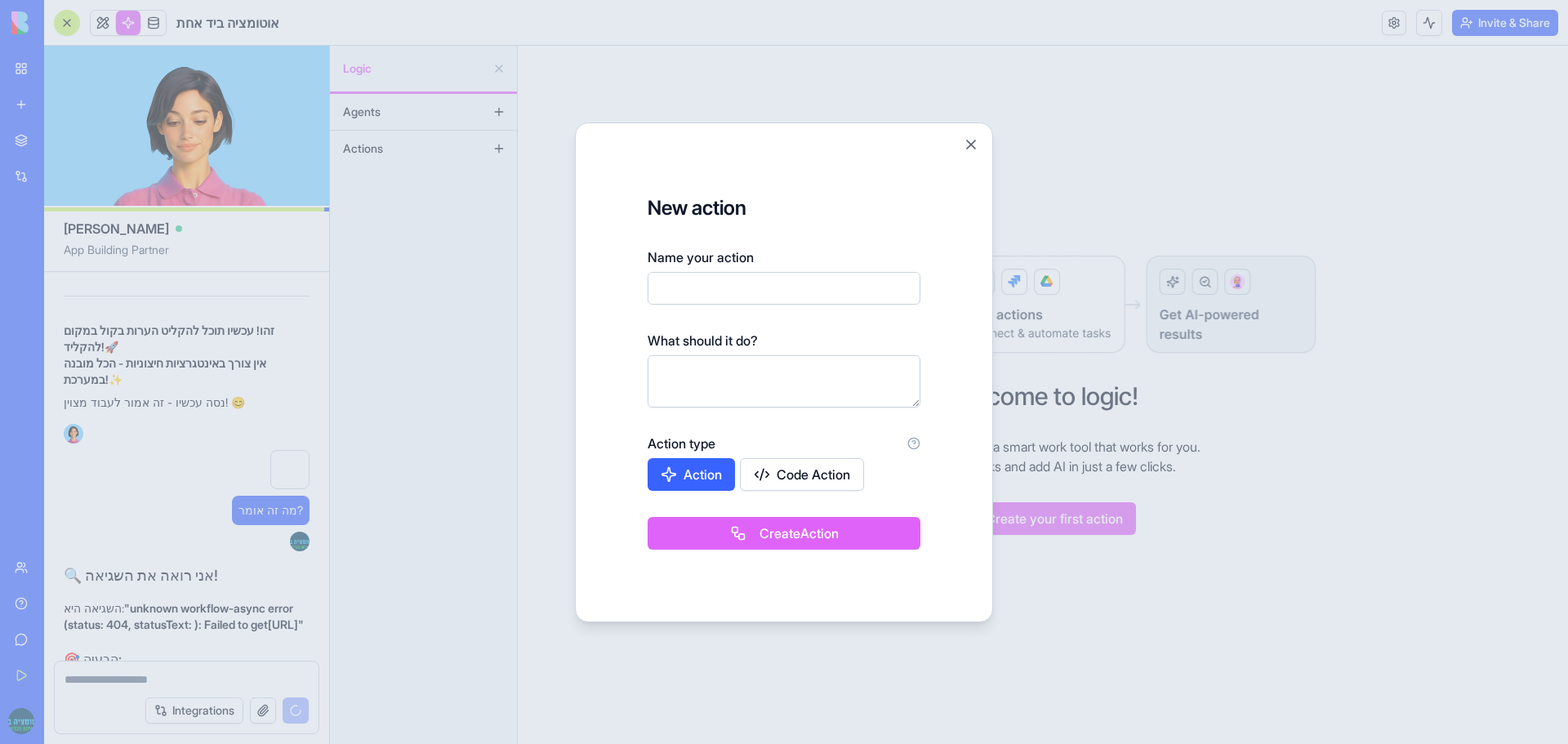
click at [164, 454] on div at bounding box center [784, 372] width 1568 height 744
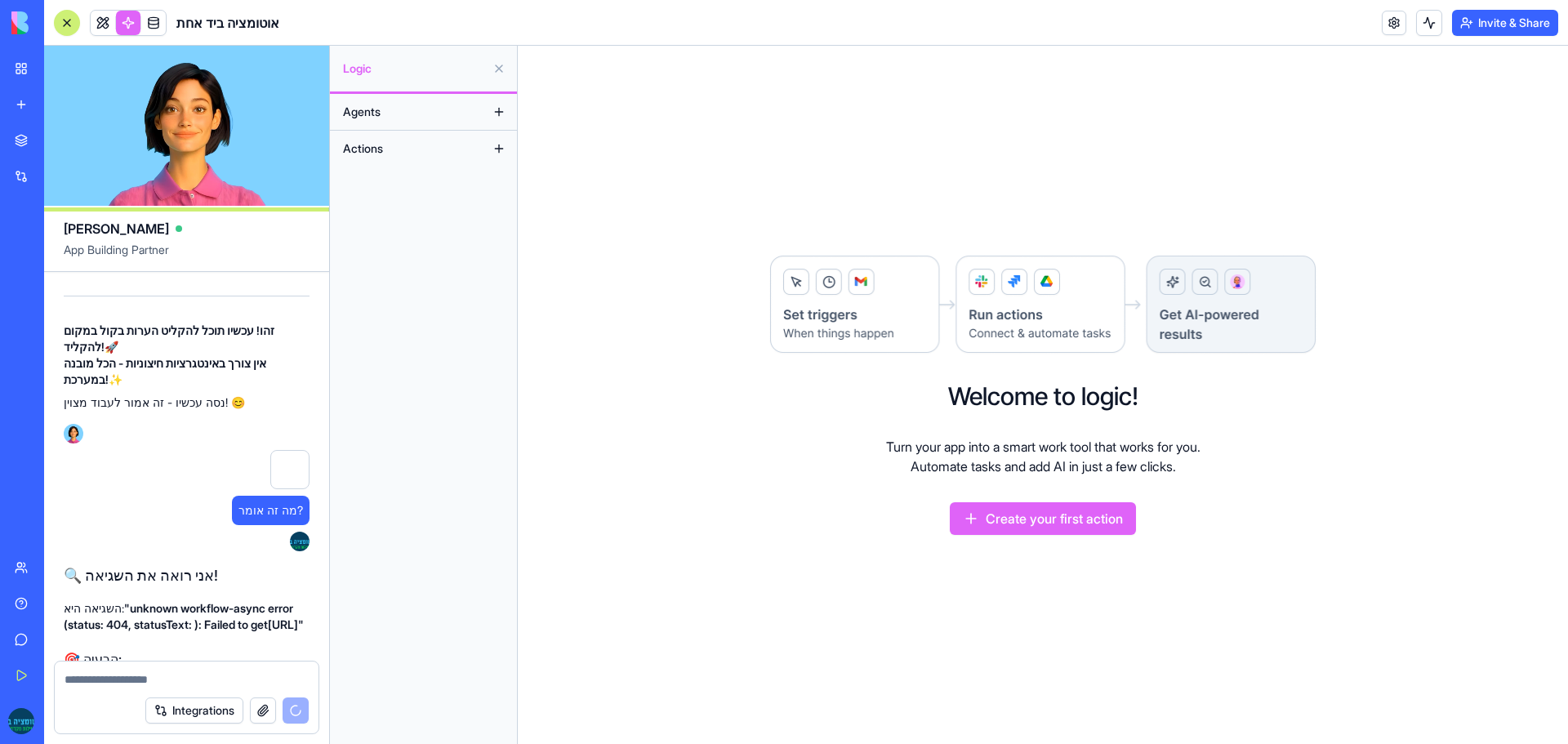
drag, startPoint x: 95, startPoint y: 446, endPoint x: 171, endPoint y: 443, distance: 76.1
copy strong "SpeechToText"
click at [1041, 514] on button "Create your first action" at bounding box center [1043, 518] width 186 height 33
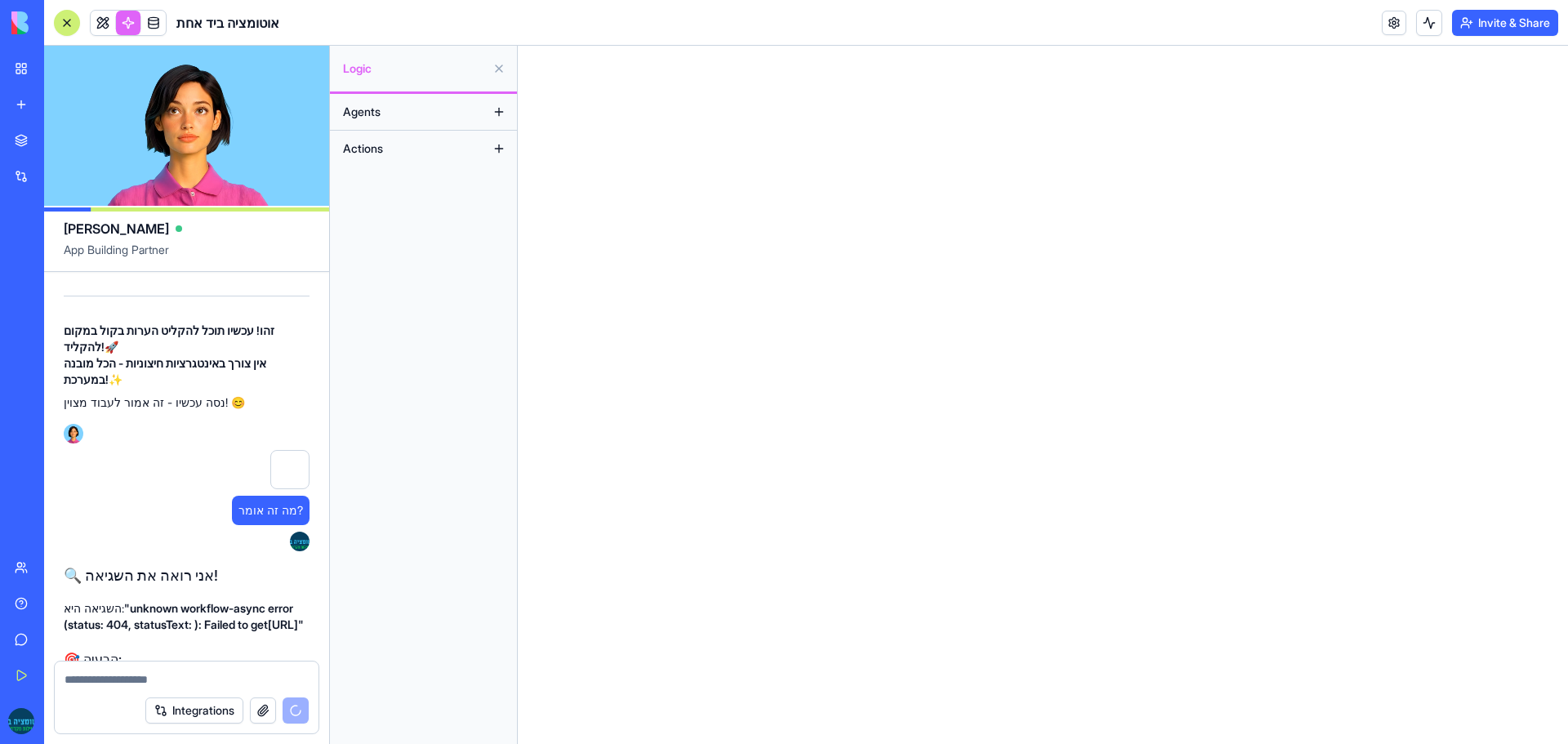
click at [402, 143] on button "Actions" at bounding box center [411, 149] width 151 height 26
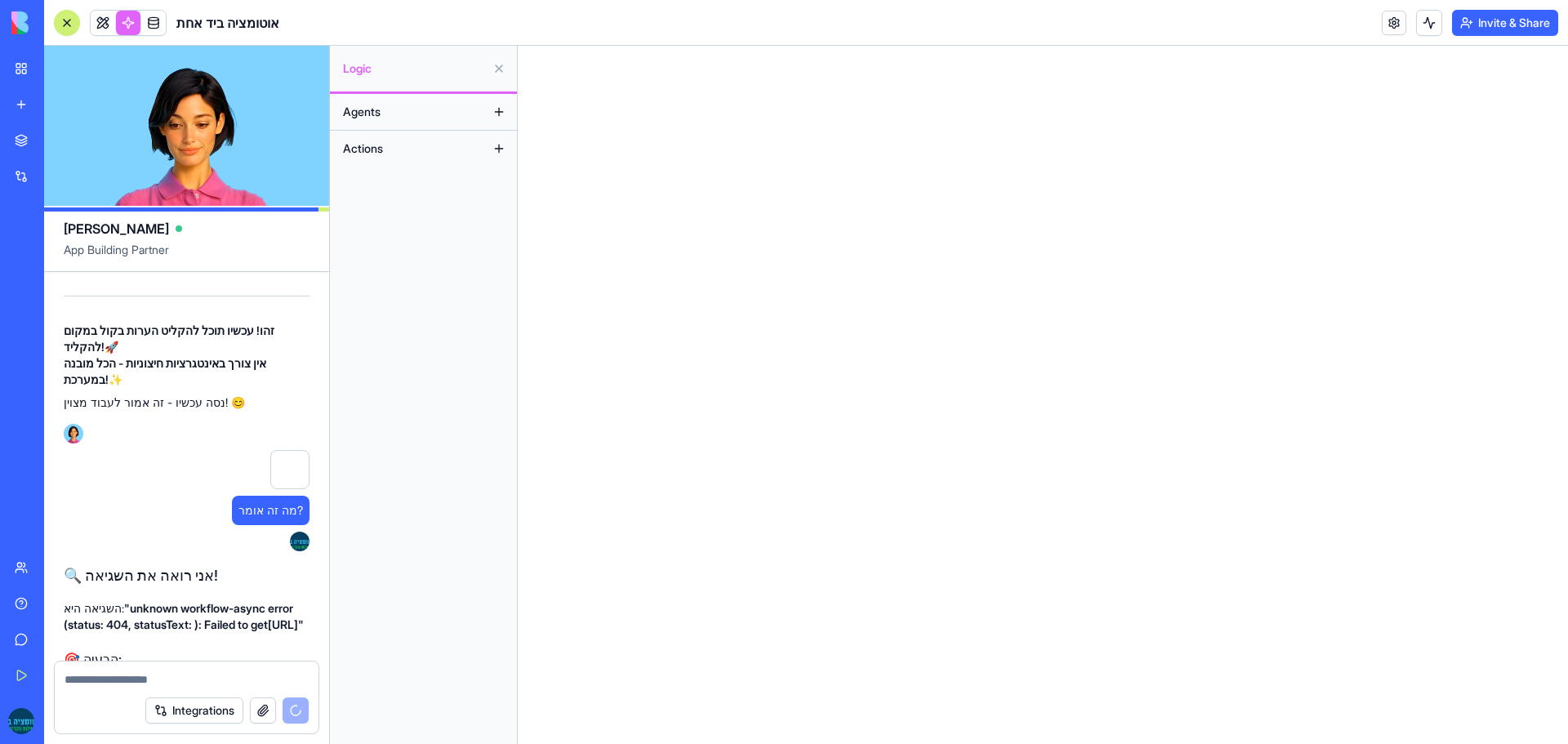
click at [370, 149] on span "Actions" at bounding box center [363, 149] width 40 height 16
click at [503, 149] on button at bounding box center [499, 149] width 26 height 26
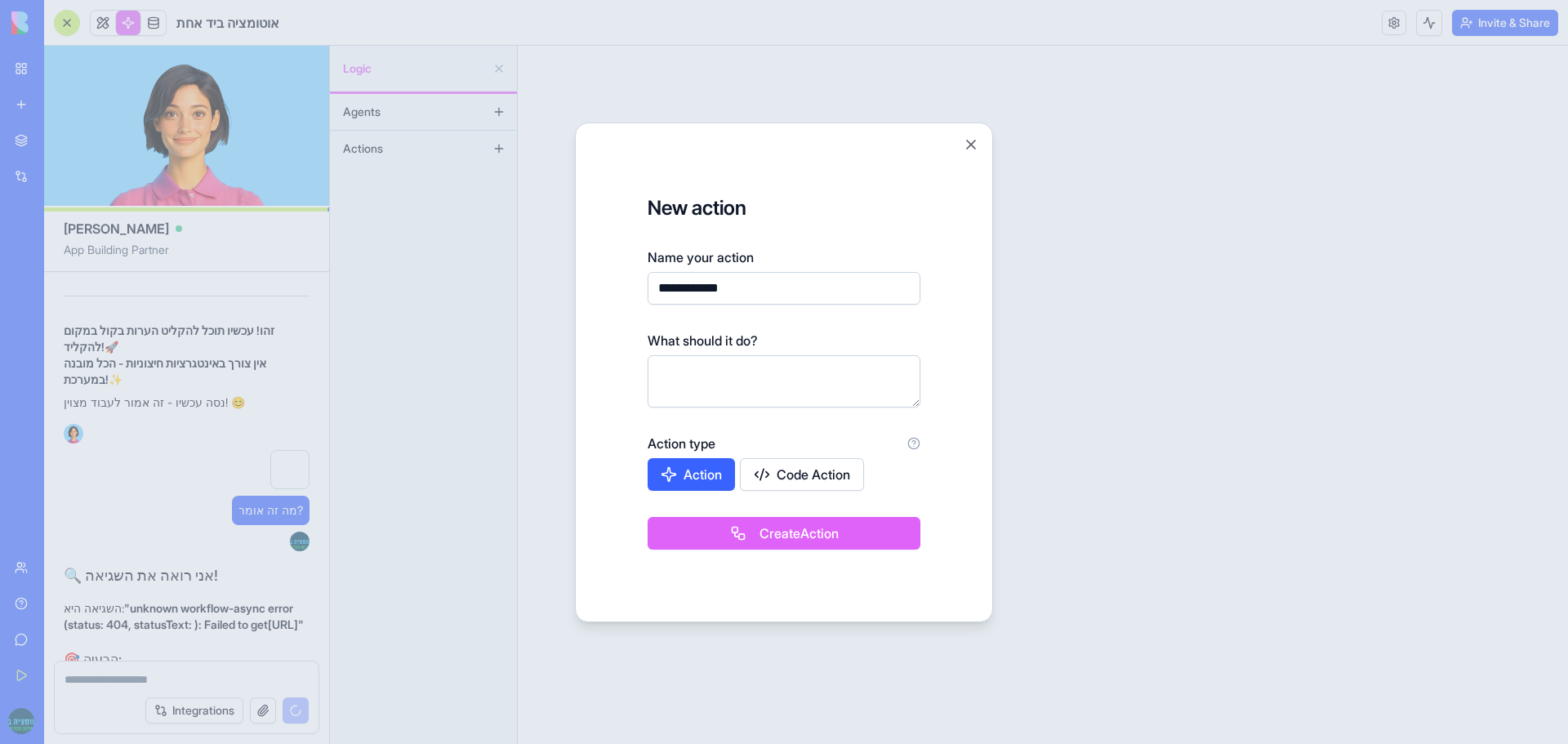
type input "**********"
click at [259, 510] on div at bounding box center [784, 372] width 1568 height 744
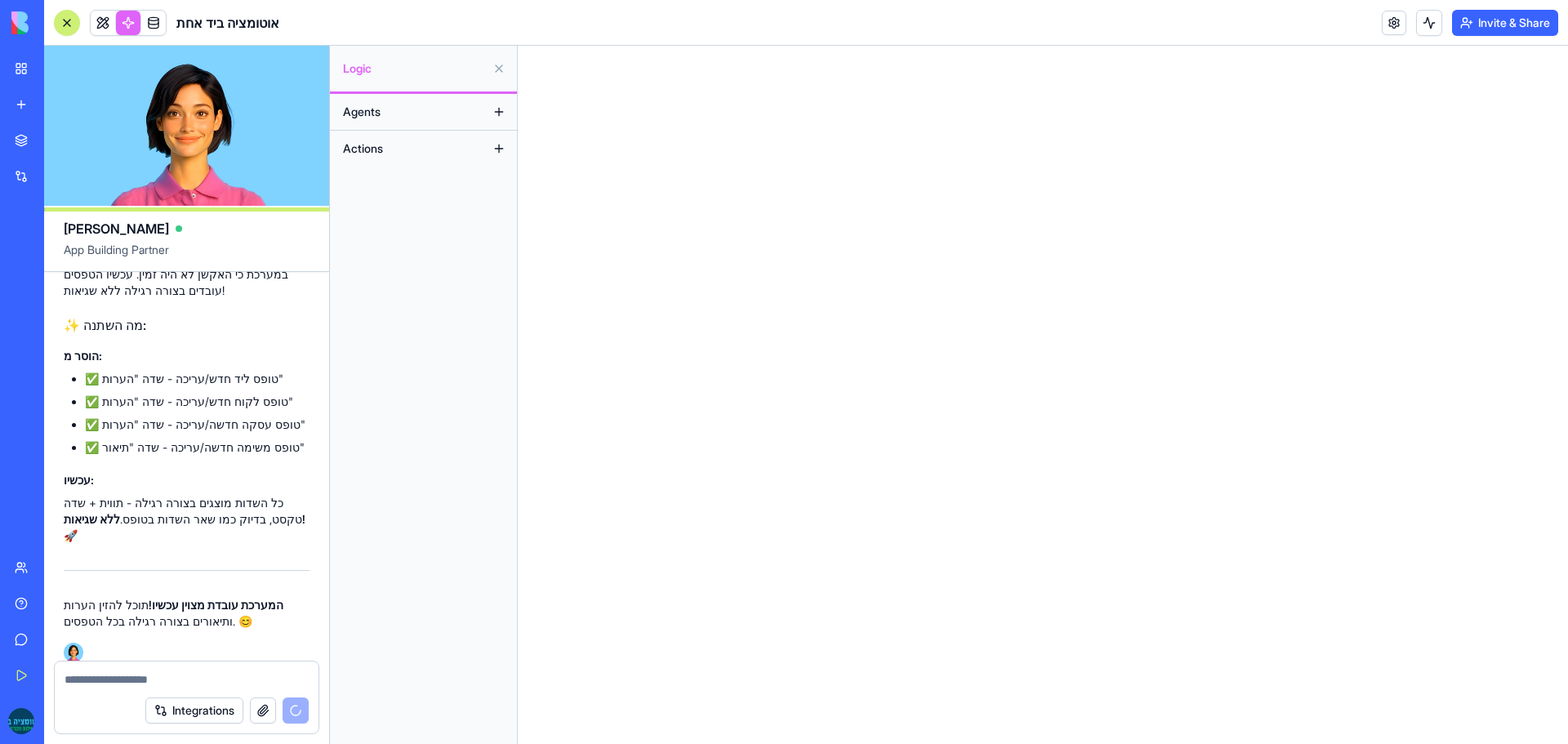
scroll to position [8864, 0]
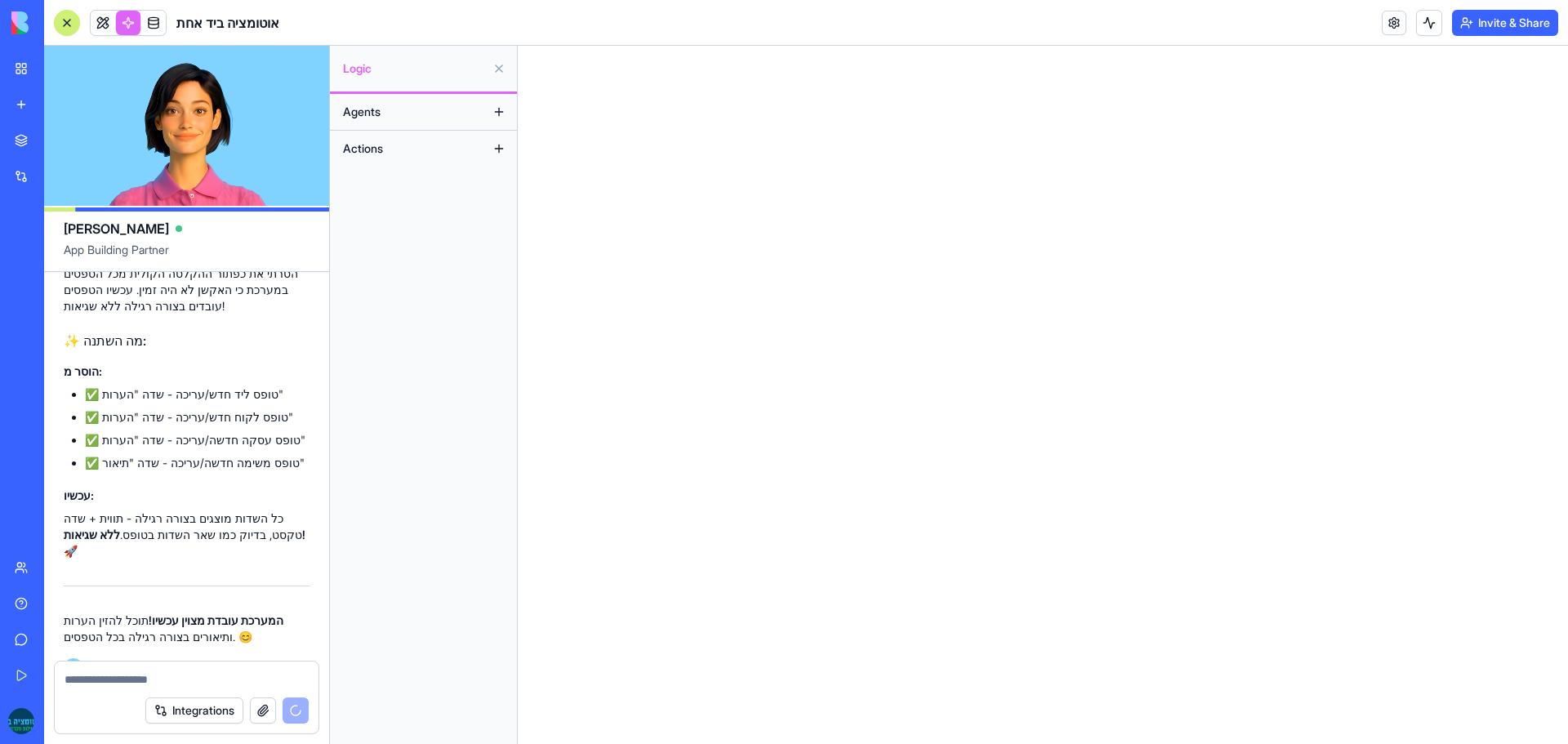
drag, startPoint x: 149, startPoint y: 446, endPoint x: 63, endPoint y: 384, distance: 106.0
copy span "כל שדה של הערות יהיה שדה הקלטה שלוקח את ההקלטה מתמלל אותה מעביר אותה באיי איי ו…"
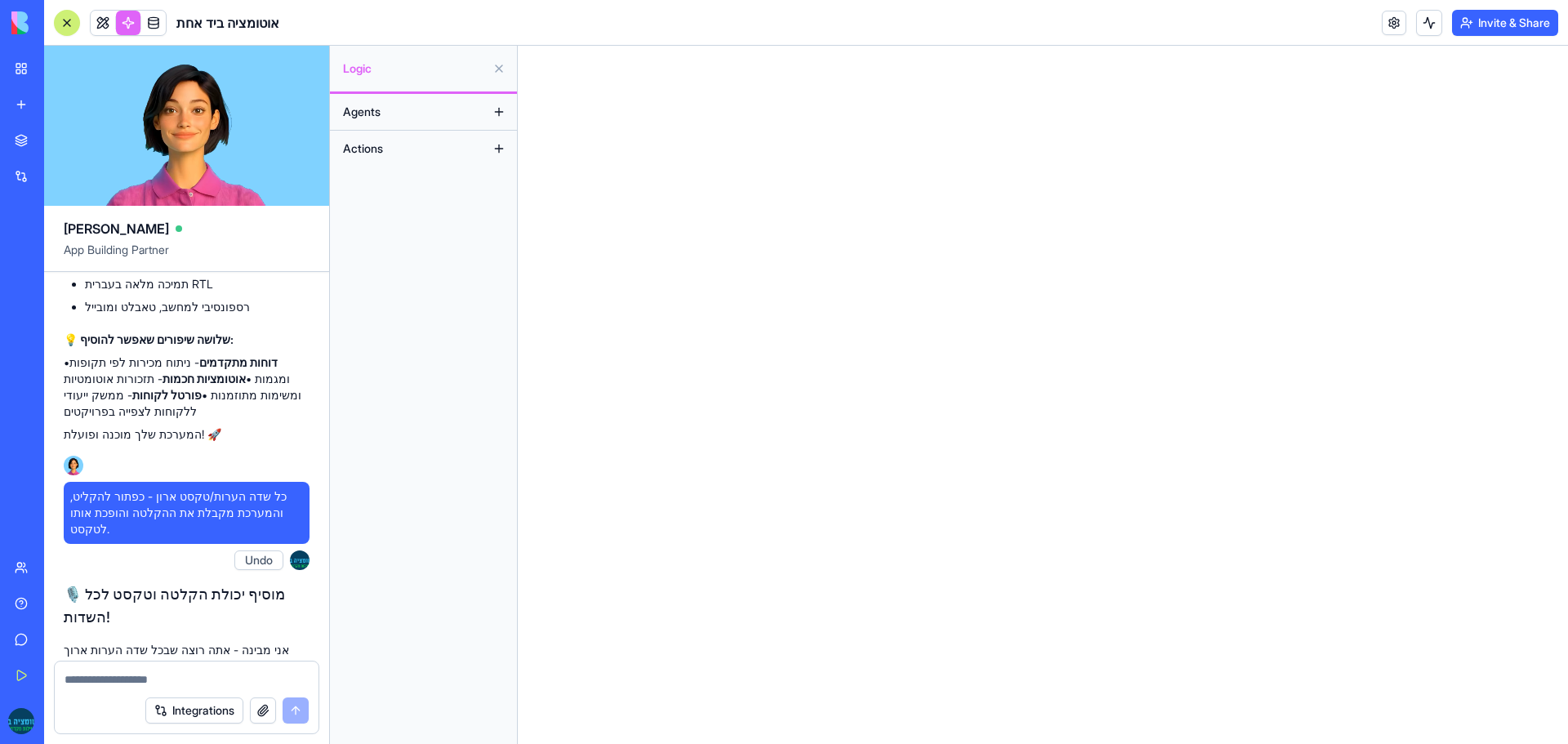
scroll to position [4530, 0]
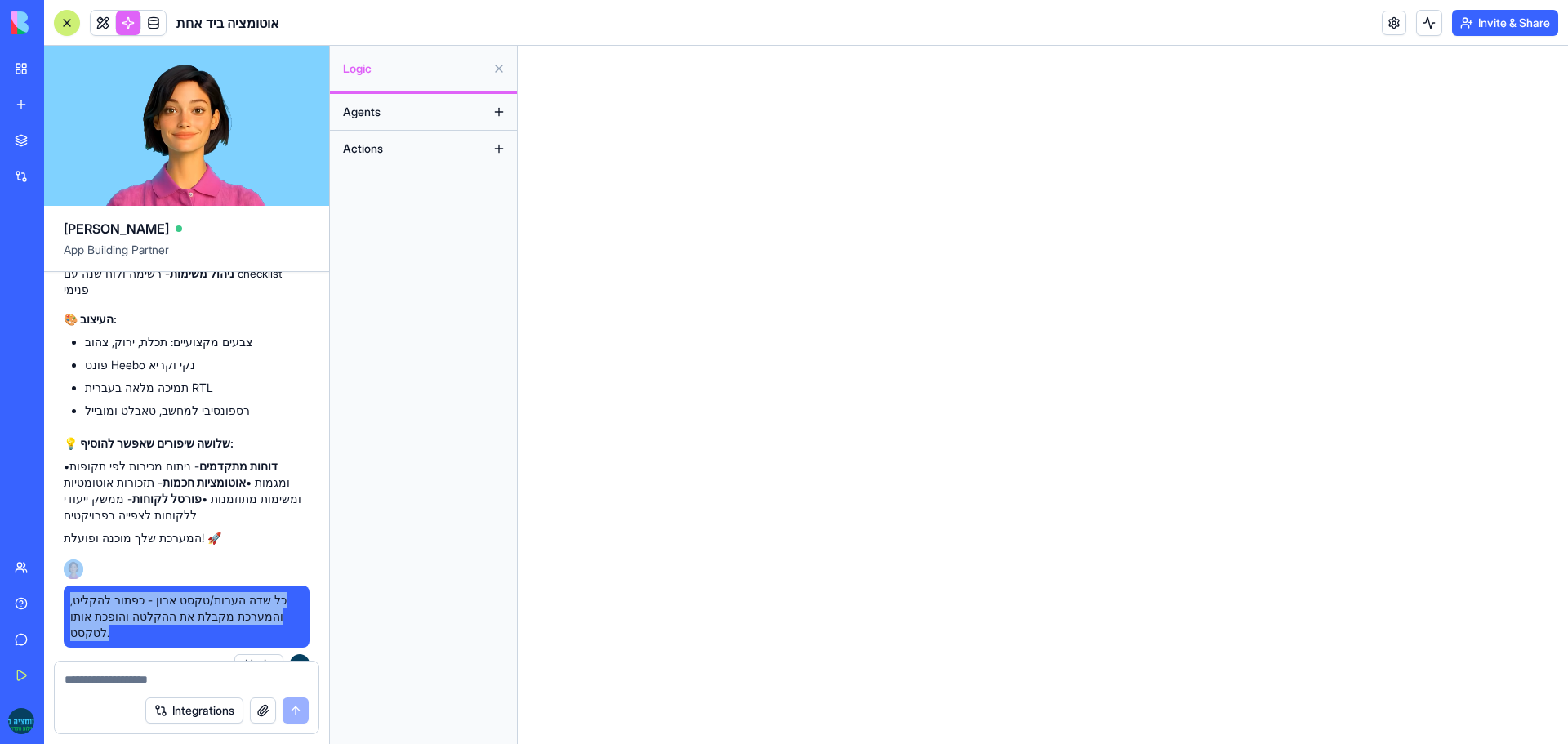
drag, startPoint x: 242, startPoint y: 552, endPoint x: 54, endPoint y: 509, distance: 192.9
copy div "23:31 on Oct 8 כל שדה הערות/טקסט ארון - כפתור להקליט, והמערכת מקבלת את ההקלטה ו…"
click at [396, 146] on button "Actions" at bounding box center [411, 149] width 151 height 26
click at [497, 156] on button at bounding box center [499, 149] width 26 height 26
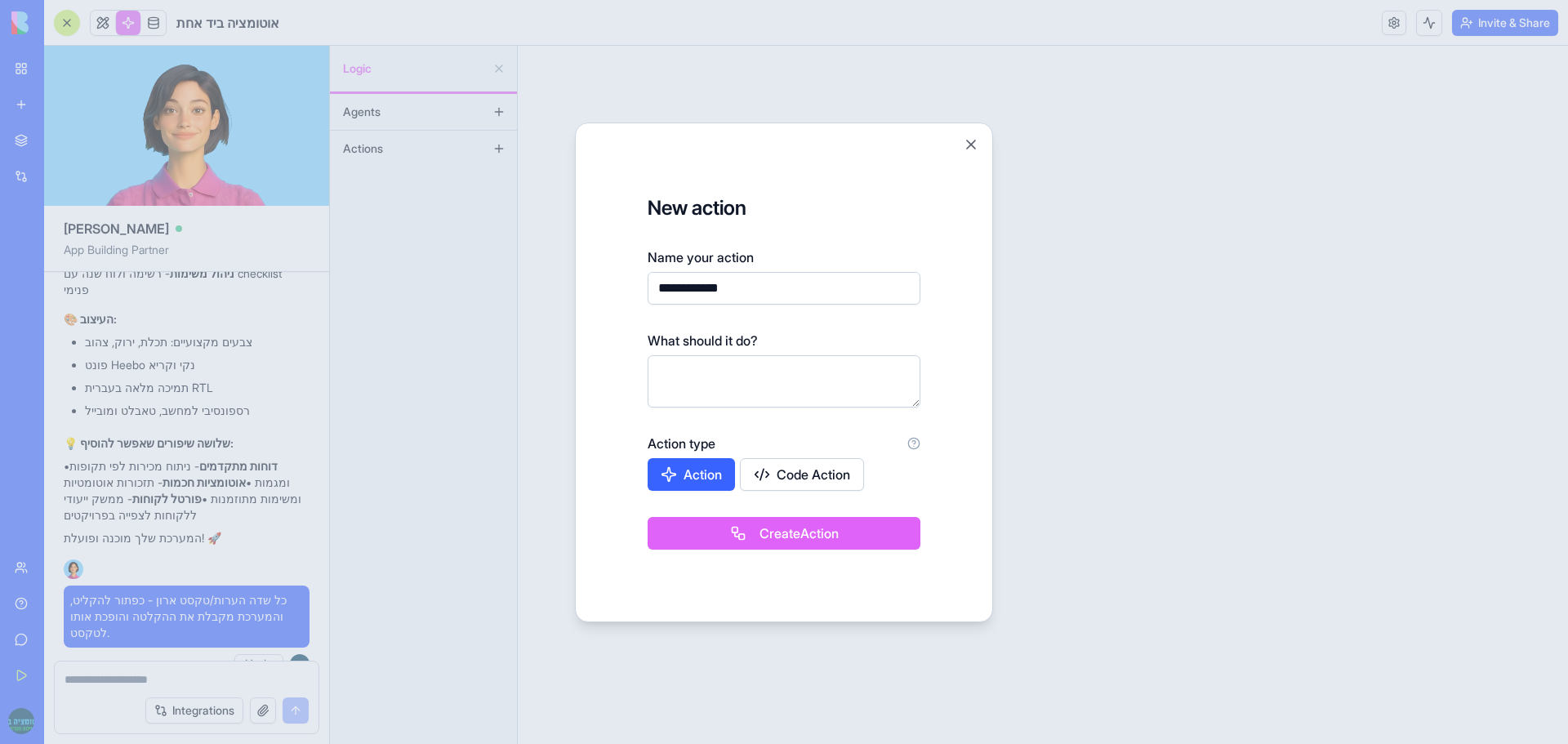
type input "**********"
click at [686, 365] on textarea at bounding box center [784, 381] width 272 height 52
paste textarea "**********"
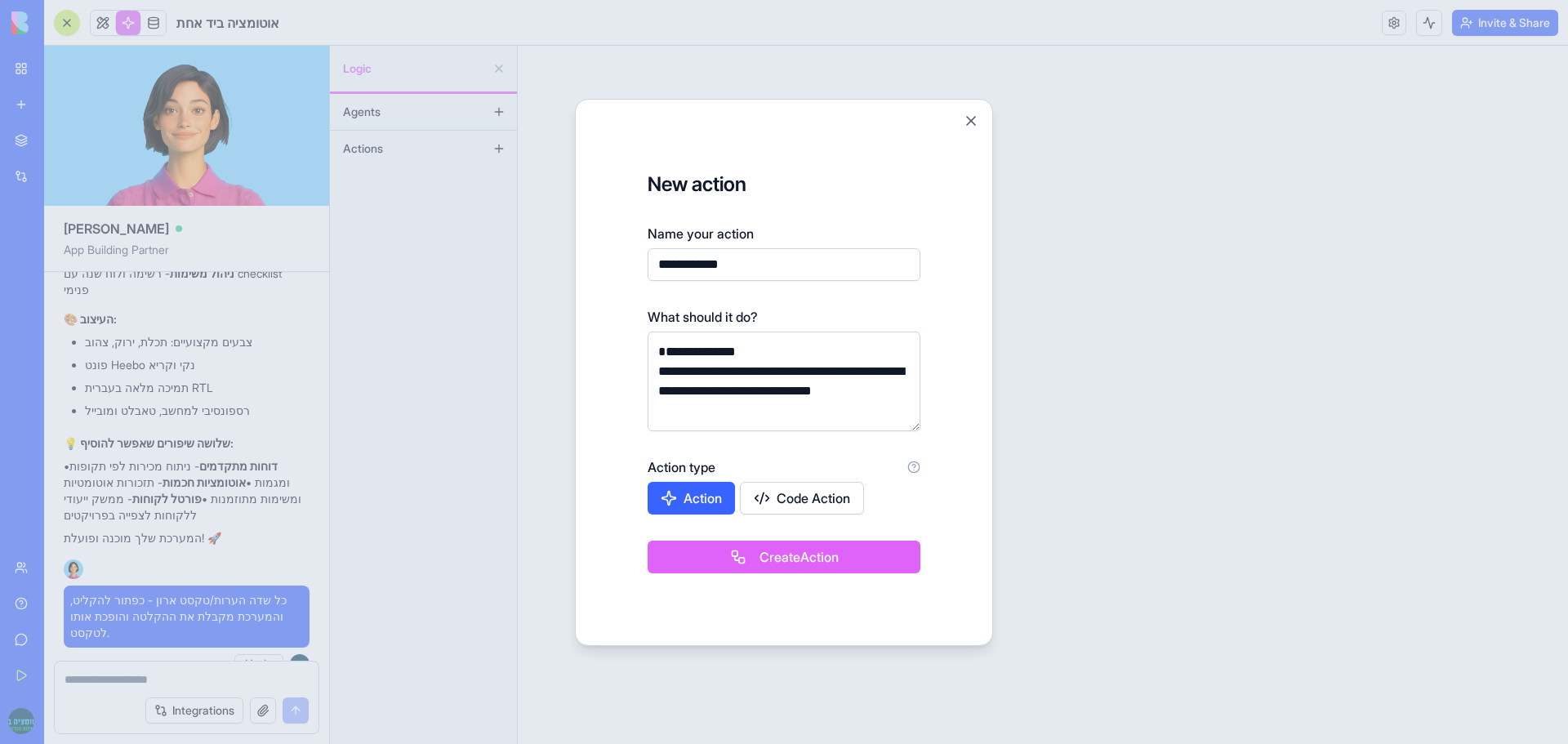
click at [686, 365] on textarea "**********" at bounding box center [784, 381] width 272 height 100
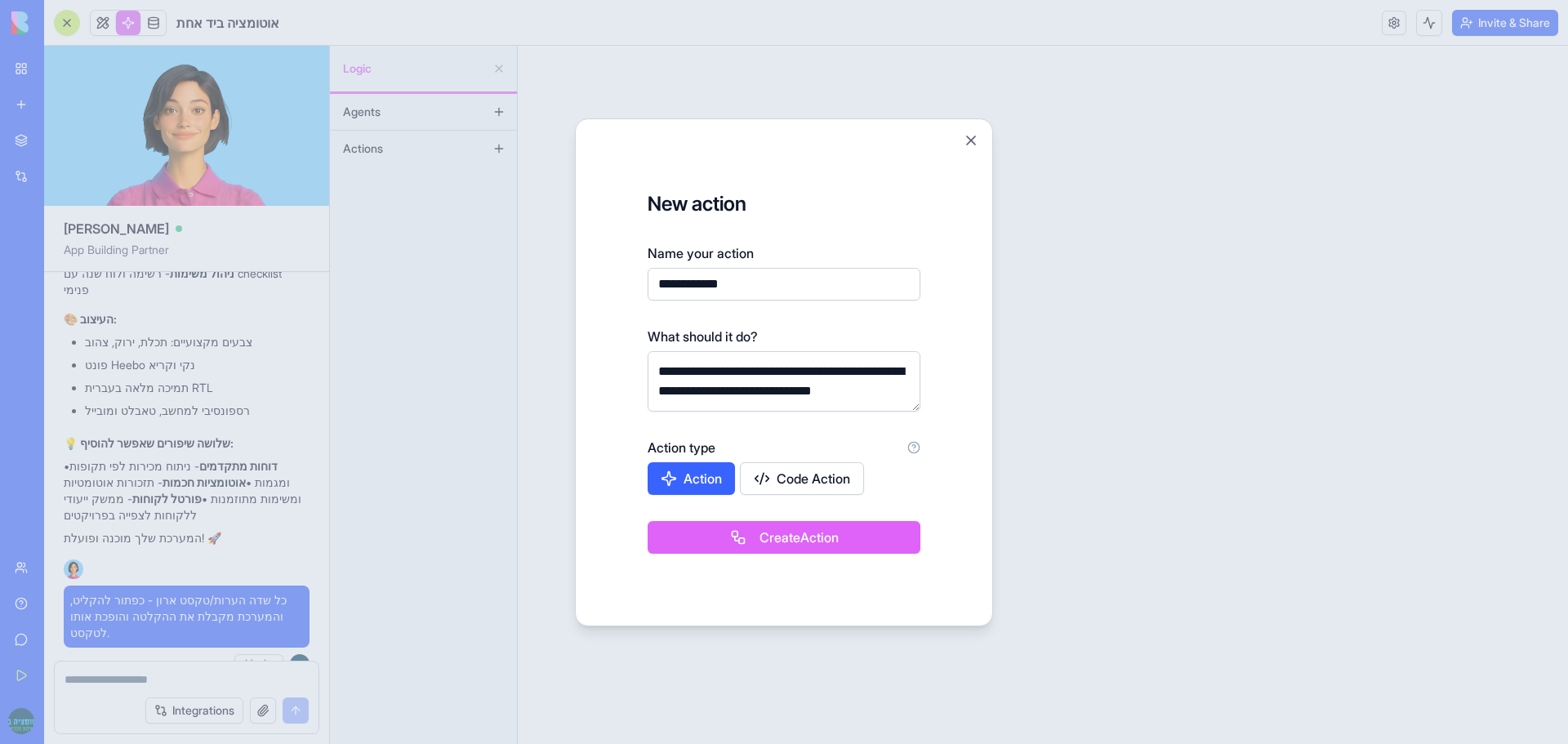
click at [784, 377] on textarea "**********" at bounding box center [784, 381] width 272 height 60
click at [750, 390] on textarea "**********" at bounding box center [784, 381] width 272 height 60
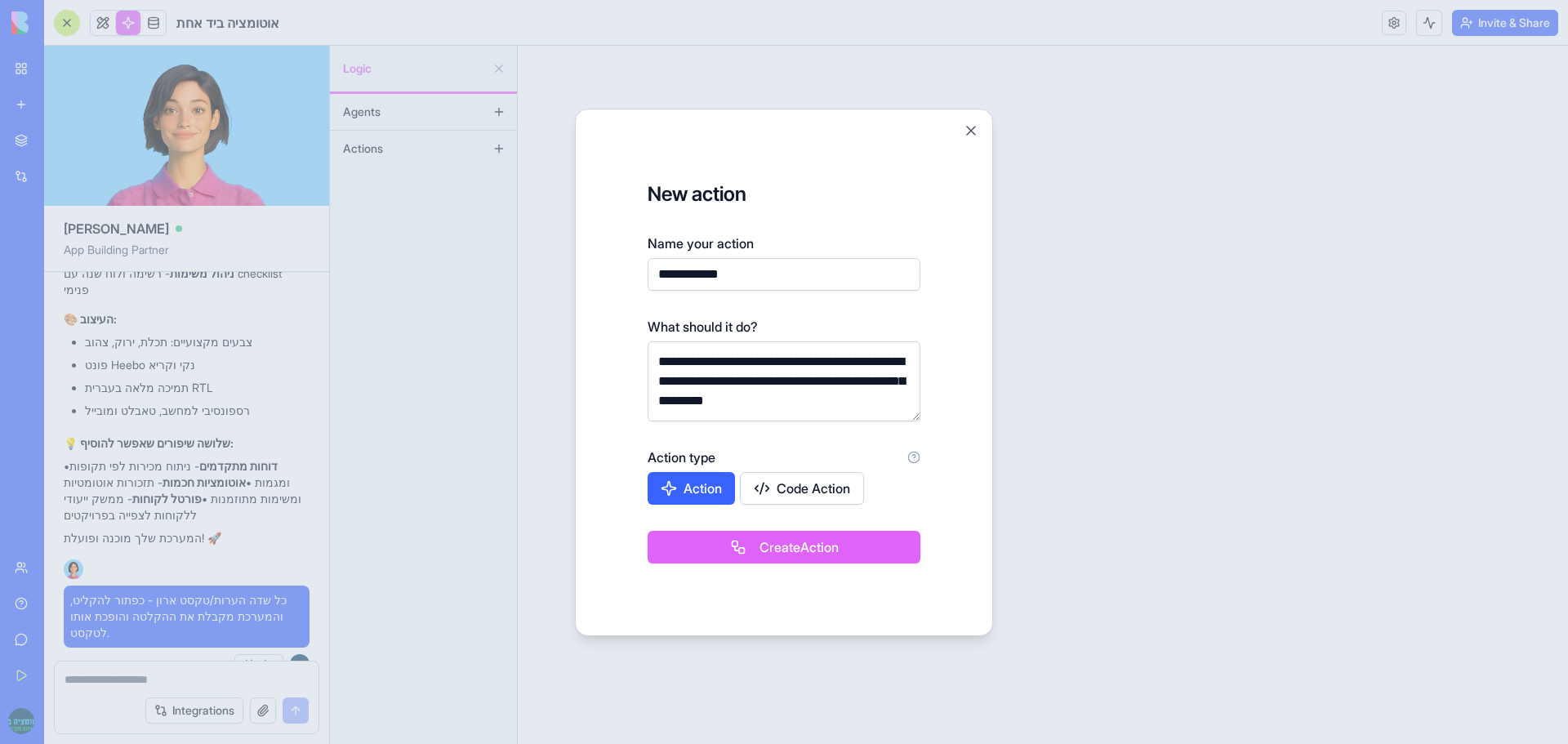
click at [758, 405] on textarea "**********" at bounding box center [784, 381] width 272 height 80
click at [766, 412] on textarea "**********" at bounding box center [784, 381] width 272 height 80
type textarea "**********"
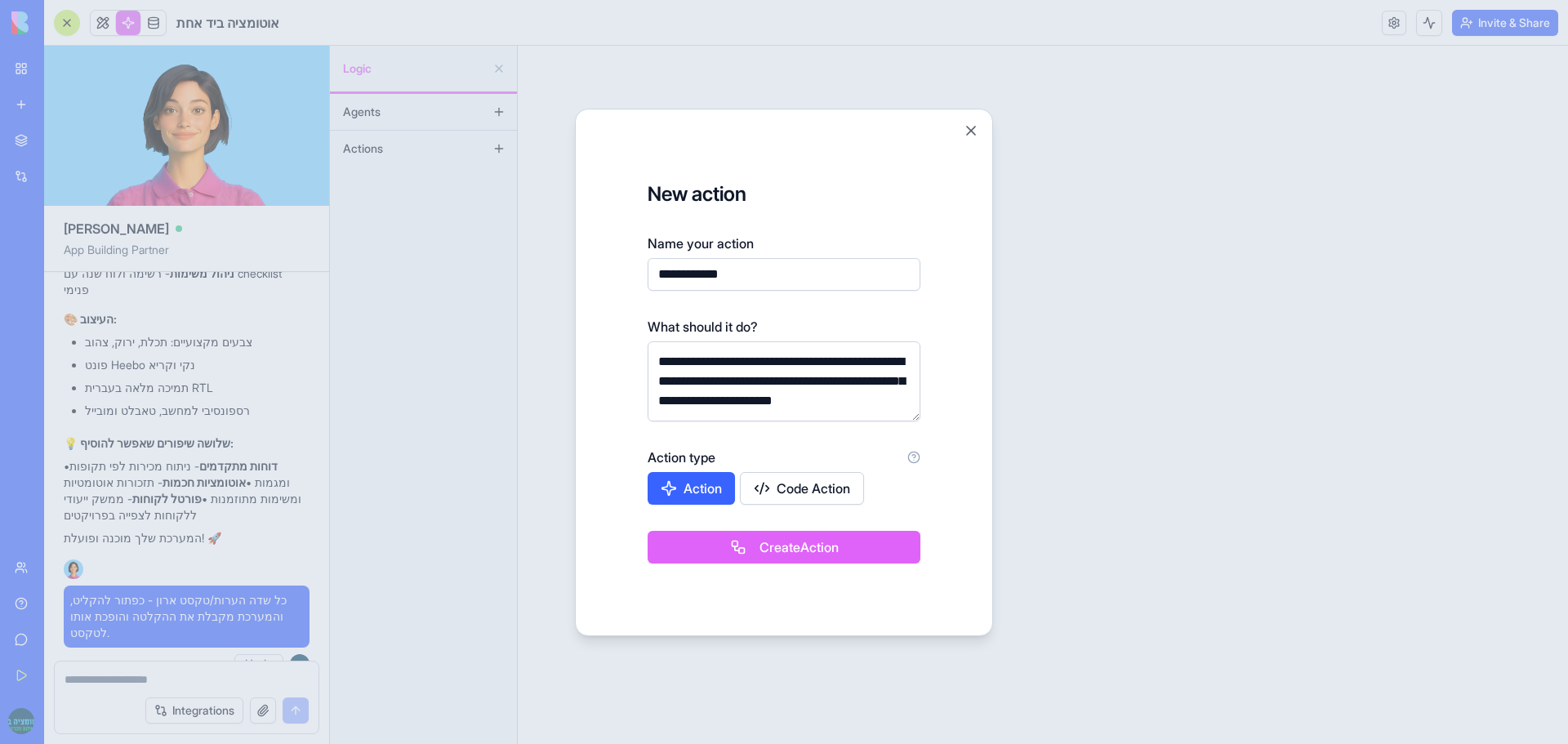
click at [686, 490] on button "Action" at bounding box center [691, 488] width 87 height 33
click at [695, 490] on button "Action" at bounding box center [692, 488] width 89 height 33
click at [769, 551] on button "Create Action" at bounding box center [784, 547] width 272 height 33
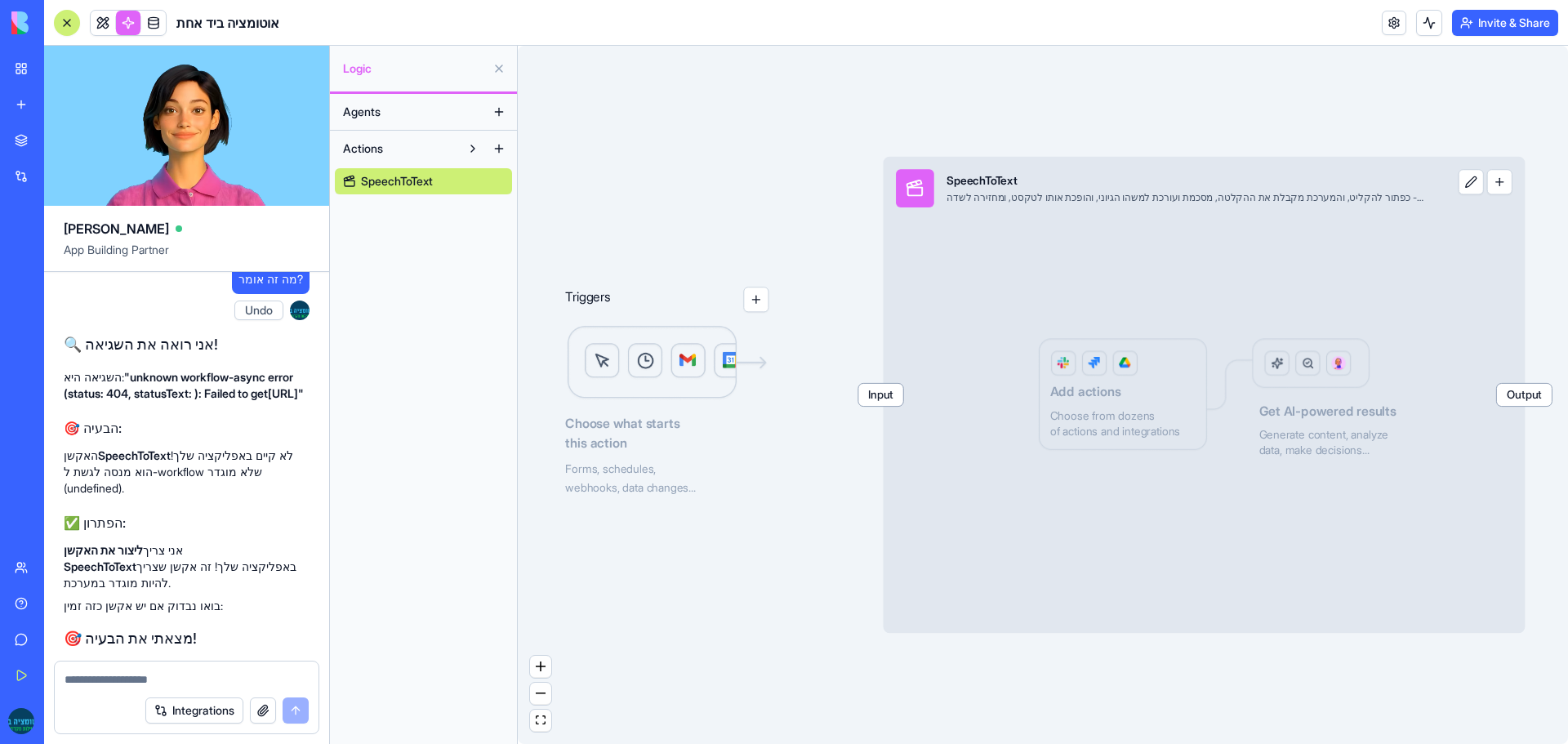
scroll to position [11028, 0]
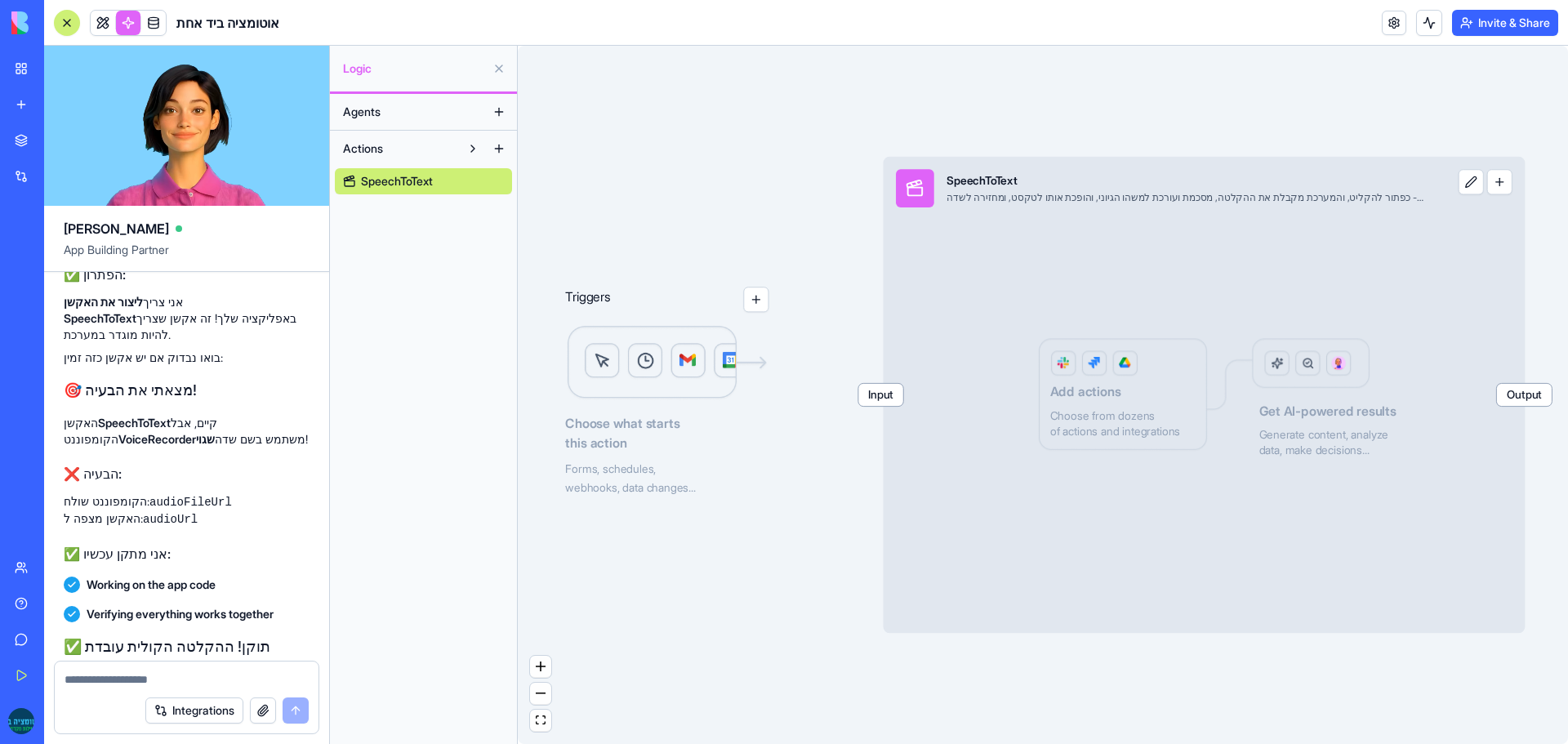
drag, startPoint x: 998, startPoint y: 180, endPoint x: 1000, endPoint y: 231, distance: 51.0
click at [1000, 231] on div "Input SpeechToText כל שדה הערות/טקסט ארוך - כפתור להקליט, והמערכת מקבלת את ההקל…" at bounding box center [1204, 394] width 642 height 477
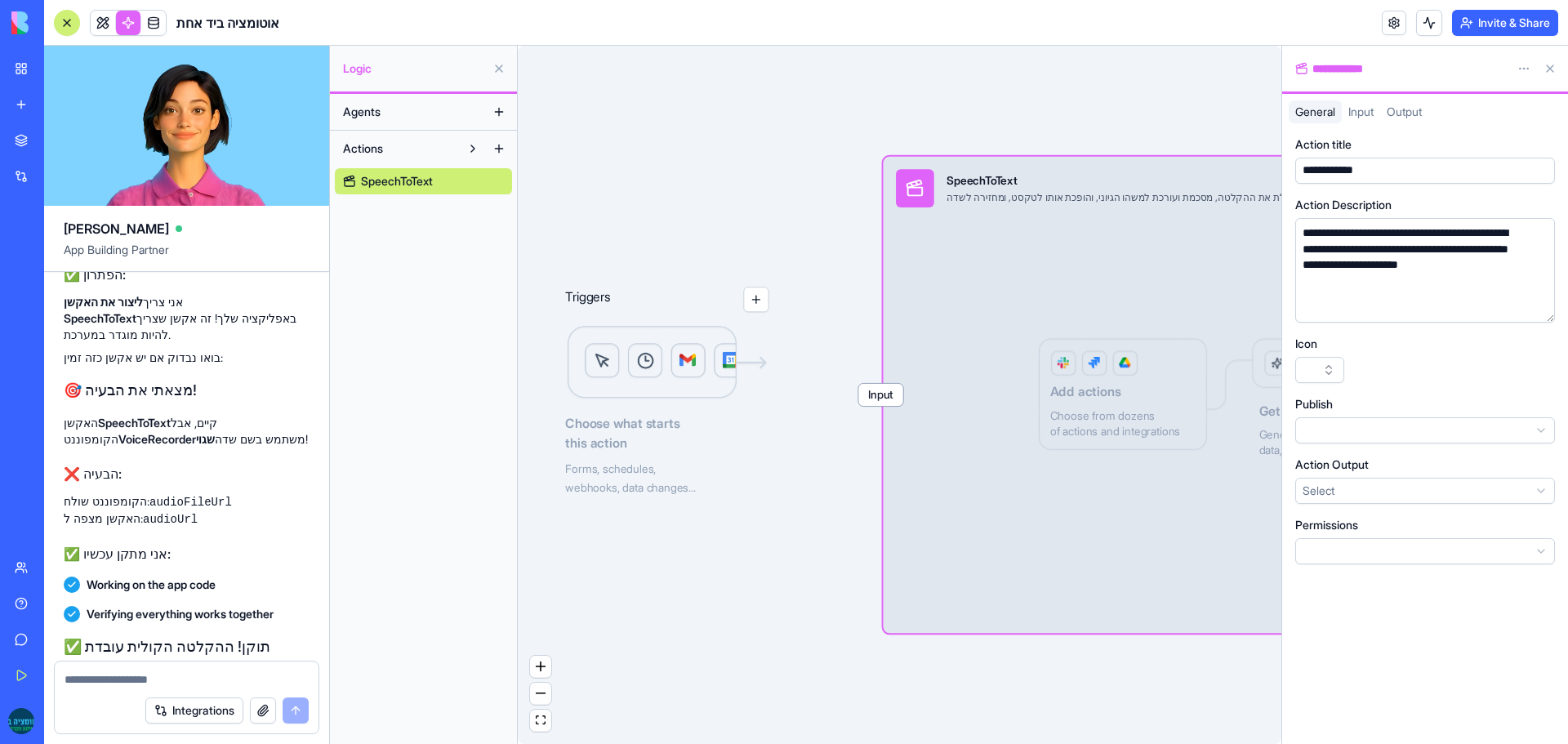
click at [1303, 368] on button "button" at bounding box center [1319, 370] width 49 height 26
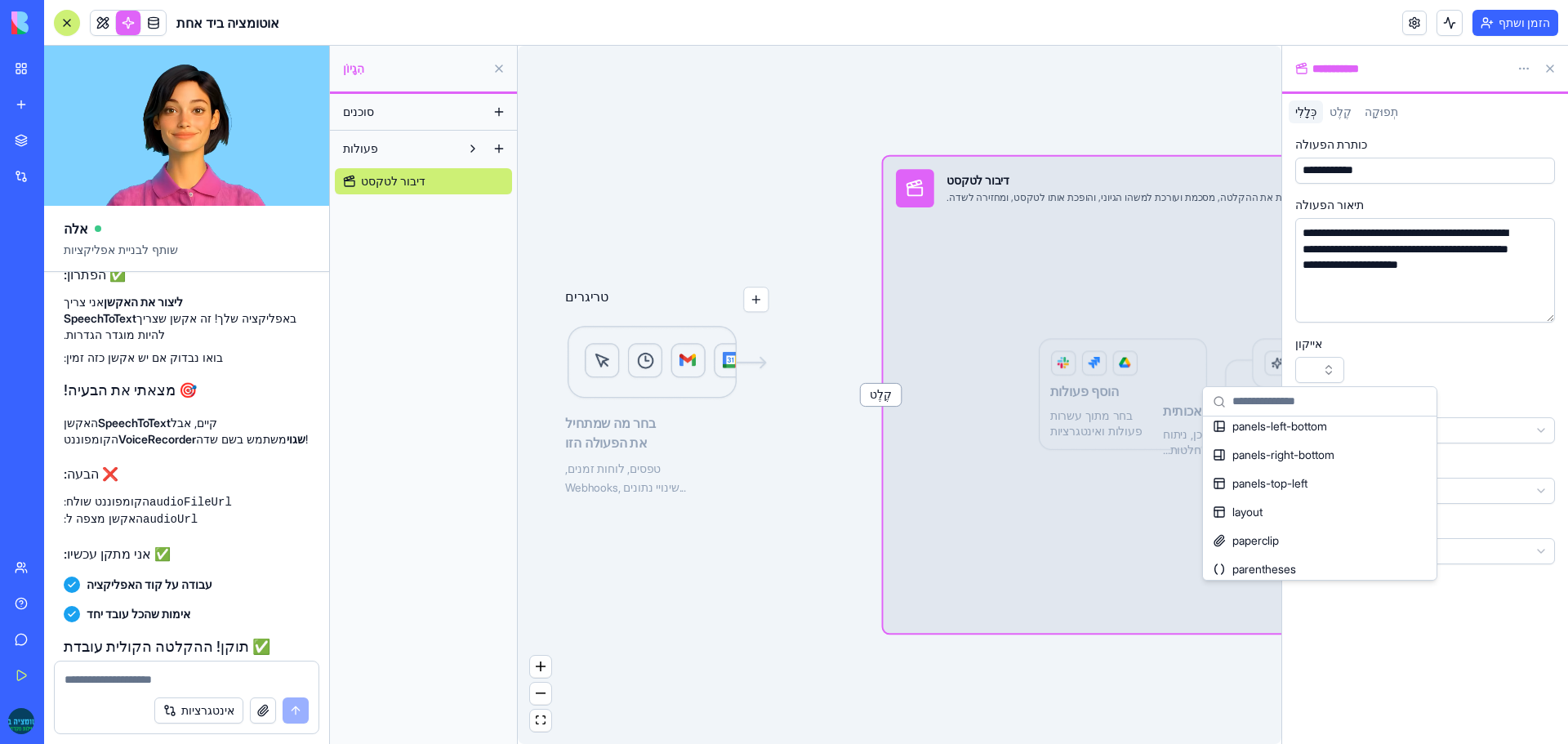
scroll to position [35188, 0]
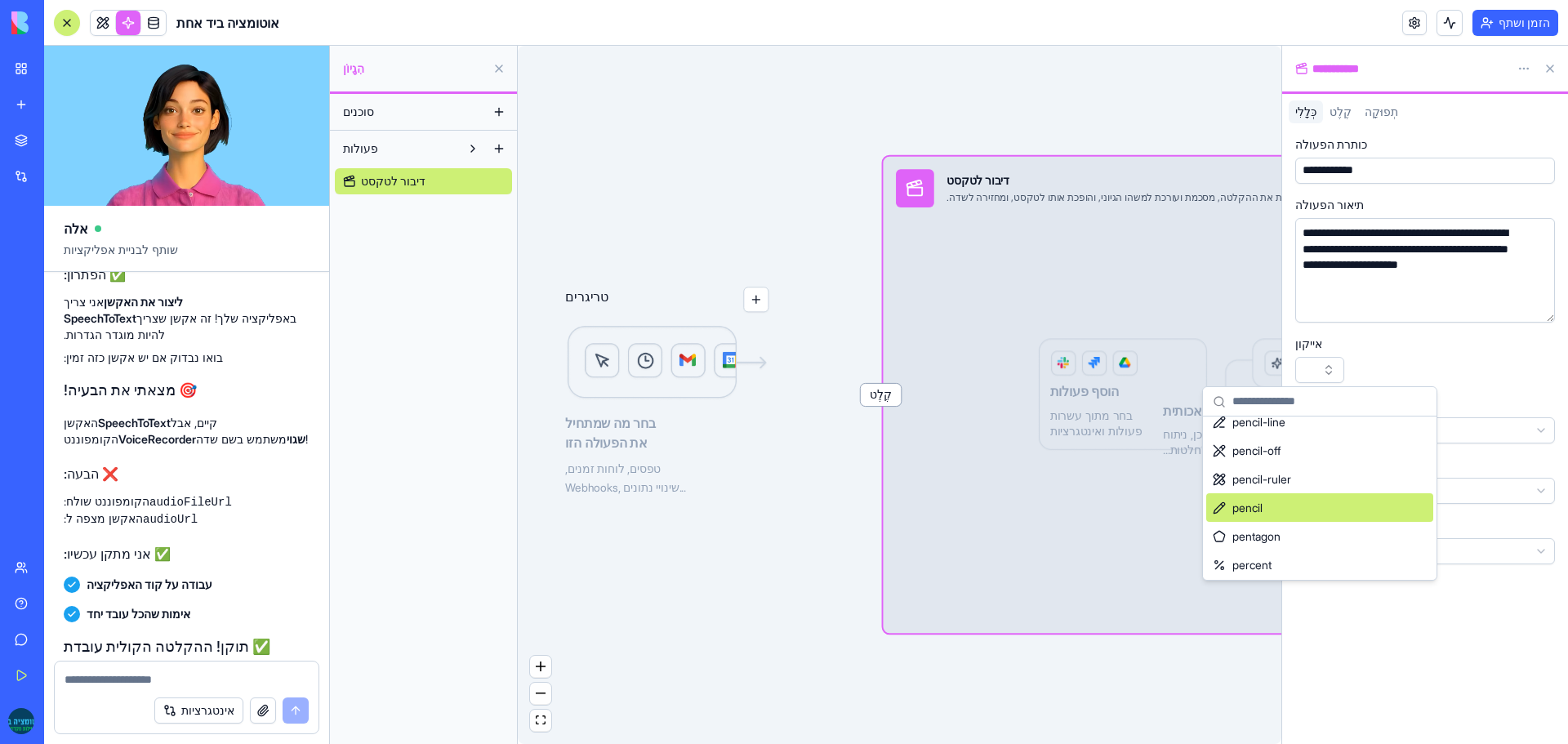
click at [1277, 504] on div "pencil" at bounding box center [1319, 507] width 227 height 29
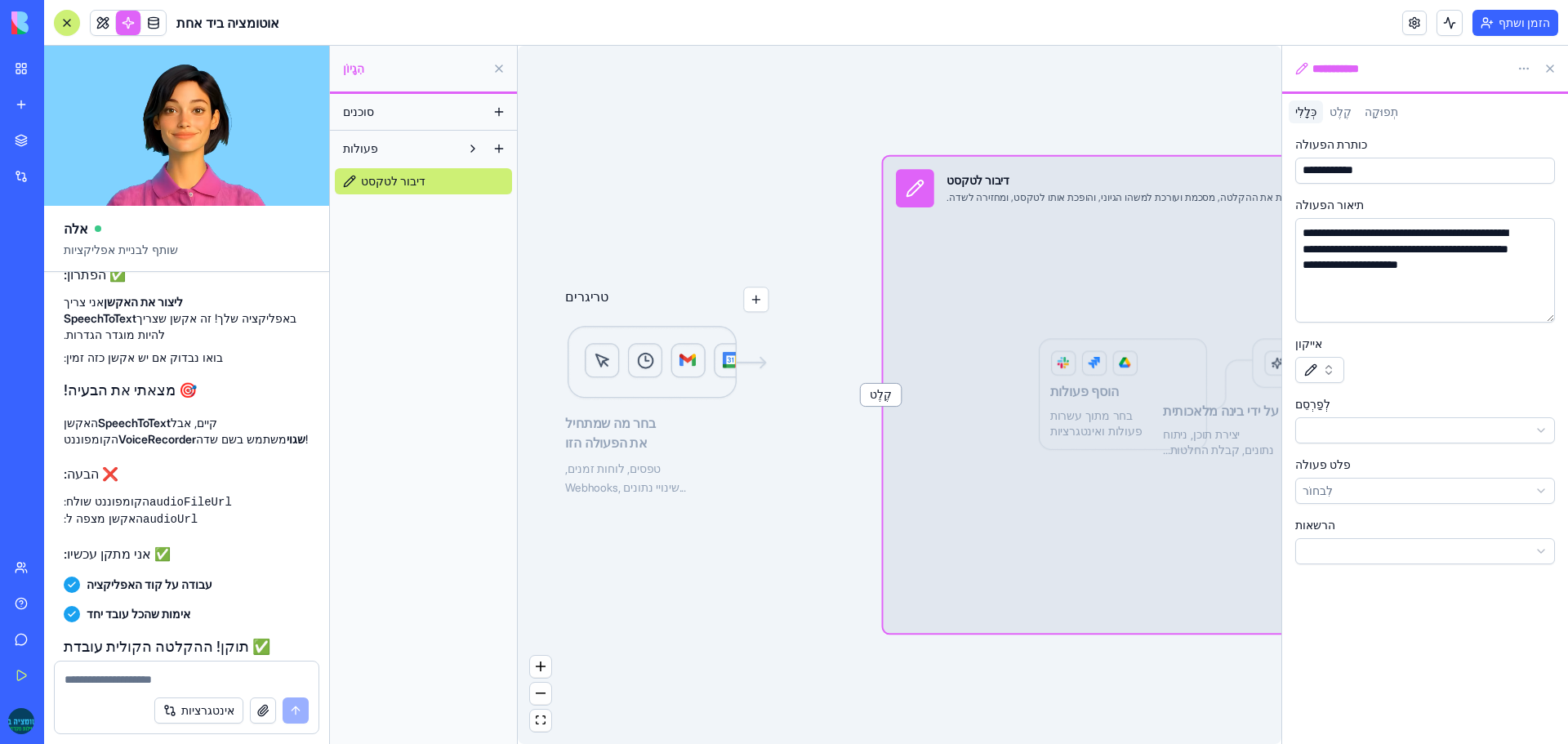
click at [1337, 432] on html "סביבת העבודה שלי אפליקציה חדשה שוק אינטגרציות אחרונים סובל נדל״ן - מערכת ניהול …" at bounding box center [784, 372] width 1568 height 744
click at [1360, 477] on div "פלט פעולה לִבחוֹר" at bounding box center [1424, 481] width 259 height 48
click at [1358, 493] on html "סביבת העבודה שלי אפליקציה חדשה שוק אינטגרציות אחרונים סובל נדל״ן - מערכת ניהול …" at bounding box center [784, 372] width 1568 height 744
click at [1348, 143] on html "סביבת העבודה שלי אפליקציה חדשה שוק אינטגרציות אחרונים סובל נדל״ן - מערכת ניהול …" at bounding box center [784, 372] width 1568 height 744
click at [1338, 111] on font "קֶלֶט" at bounding box center [1340, 111] width 22 height 14
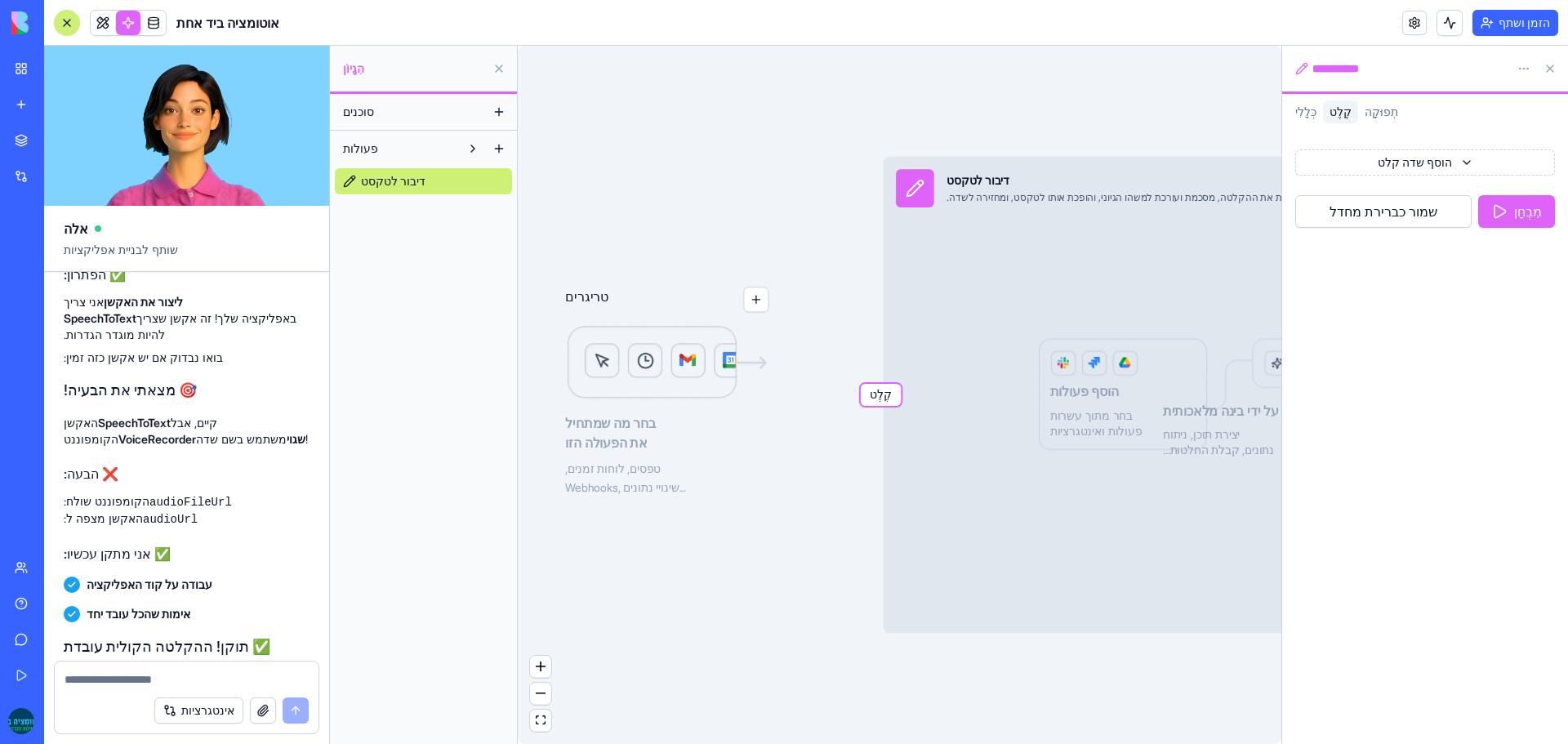
click at [1394, 167] on html "סביבת העבודה שלי אפליקציה חדשה שוק אינטגרציות אחרונים סובל נדל״ן - מערכת ניהול …" at bounding box center [784, 372] width 1568 height 744
click at [1398, 197] on div "טֶקסט" at bounding box center [1463, 198] width 174 height 30
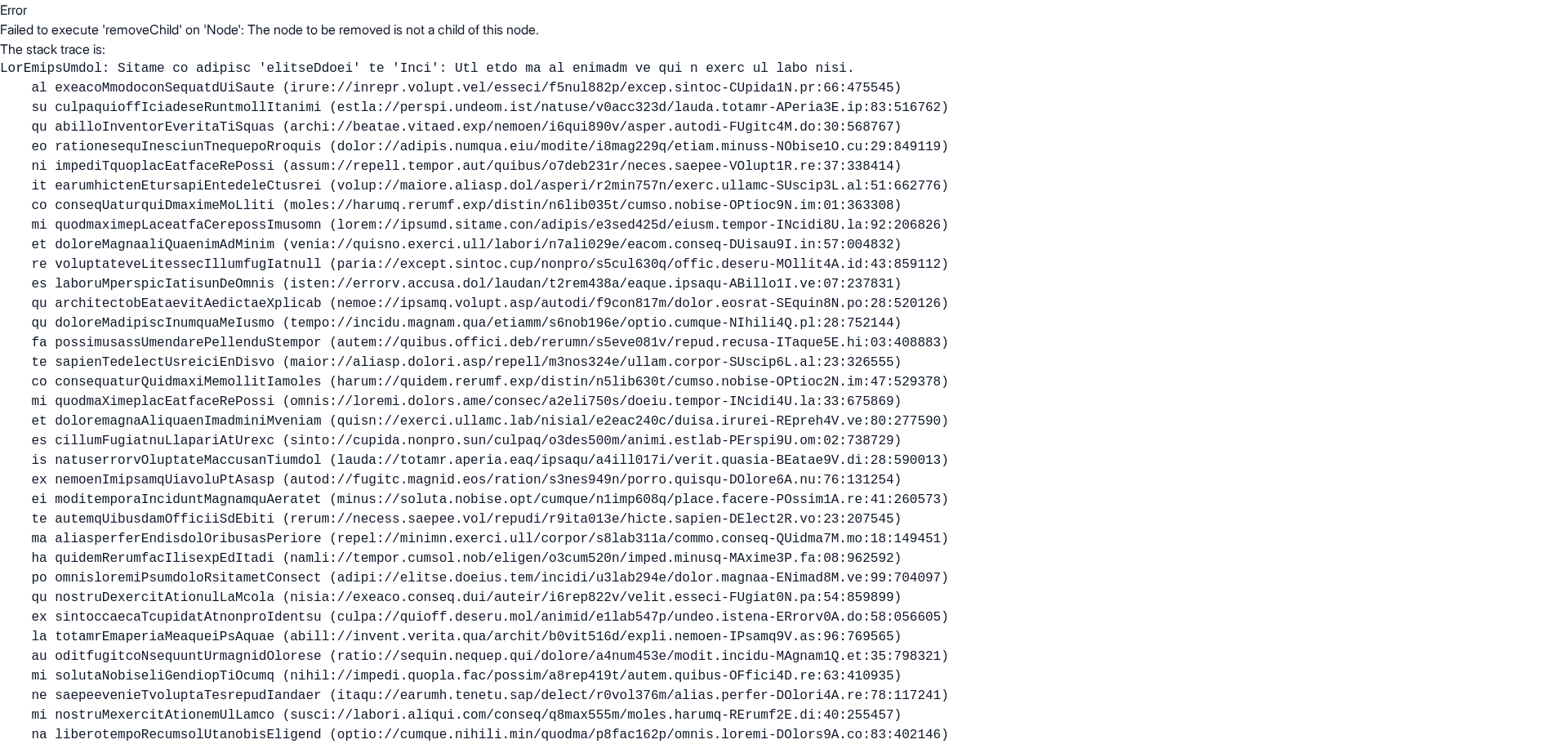
click at [1538, 84] on pre at bounding box center [784, 558] width 1568 height 999
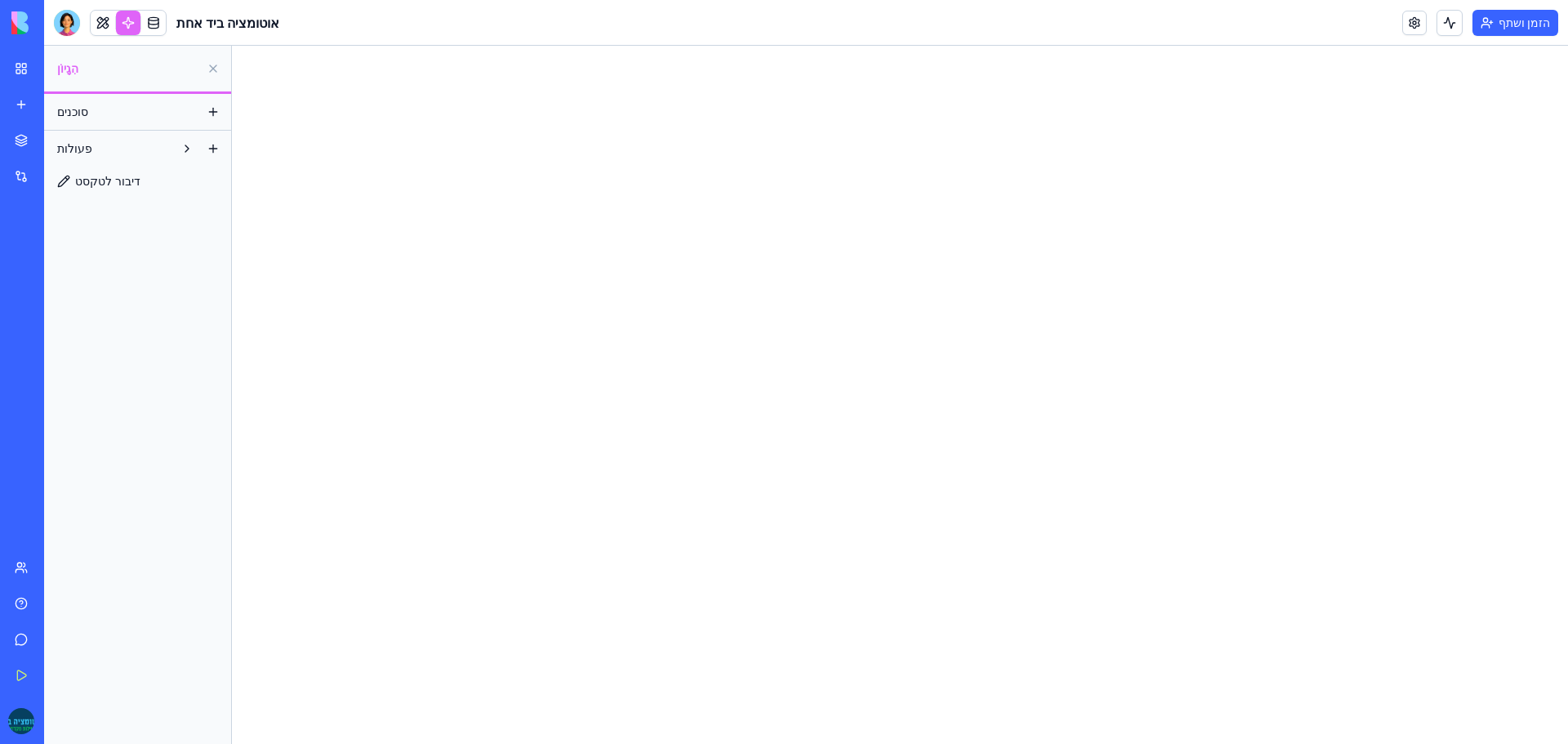
click at [117, 183] on font "דיבור לטקסט" at bounding box center [107, 180] width 65 height 14
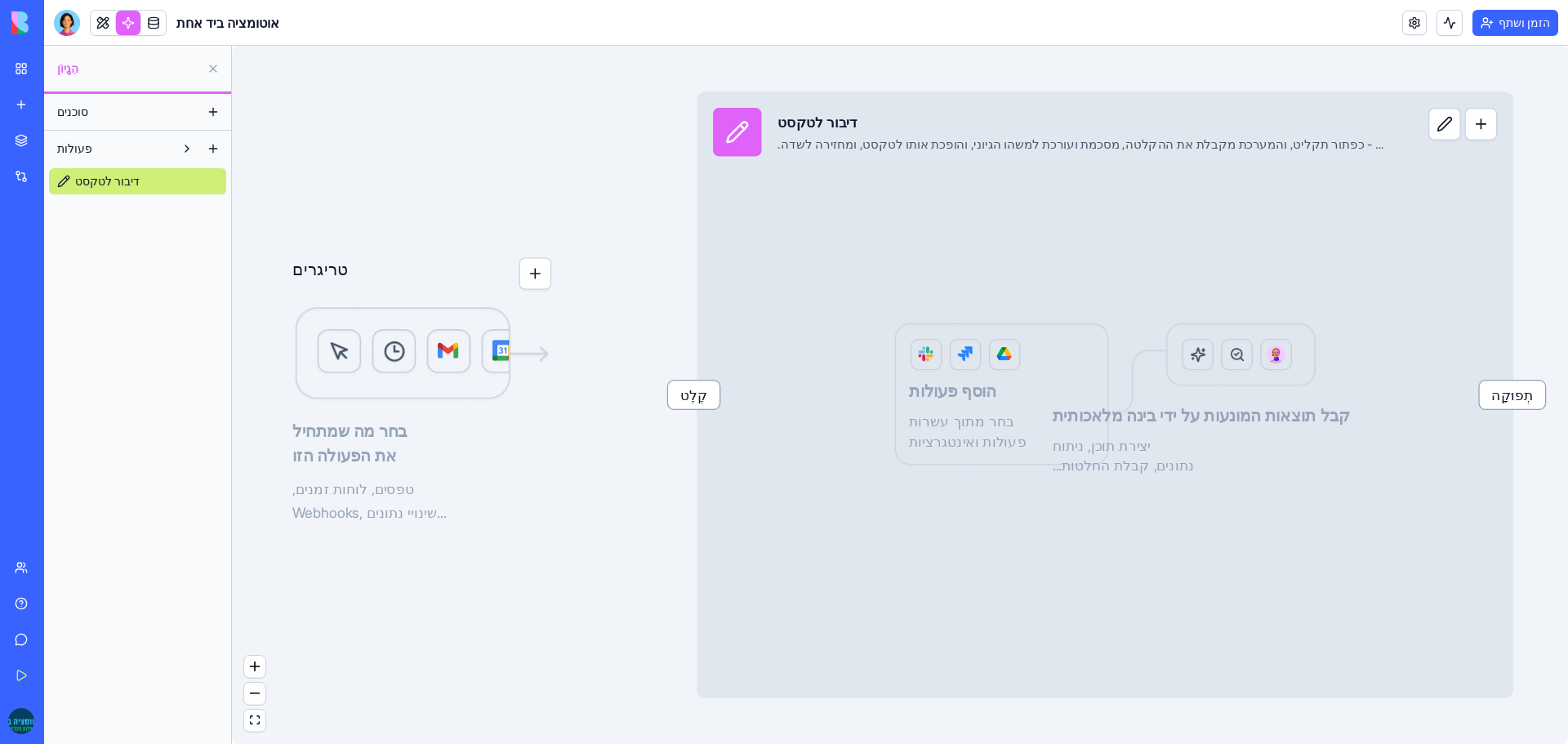
click at [542, 280] on button "button" at bounding box center [536, 273] width 33 height 33
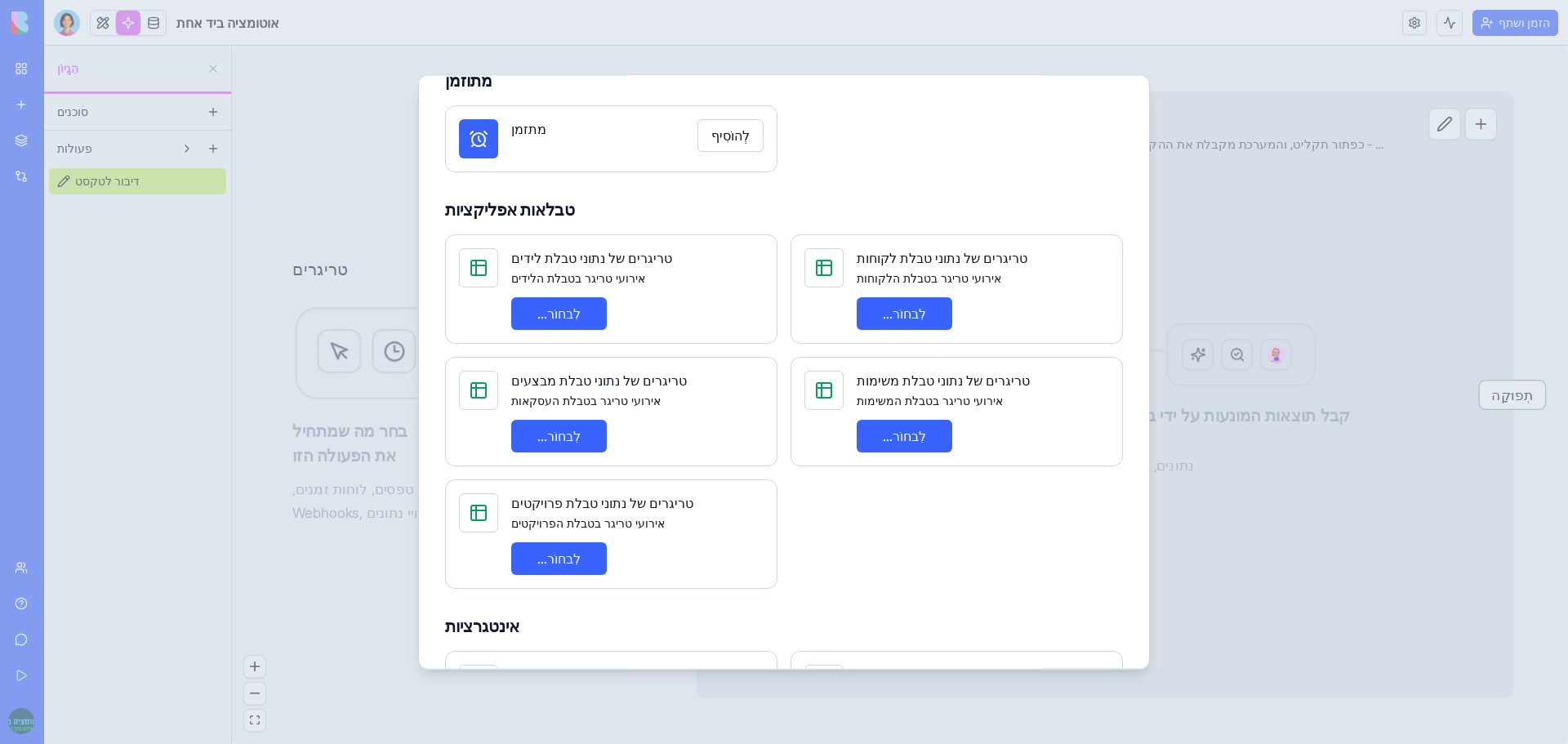
scroll to position [41, 0]
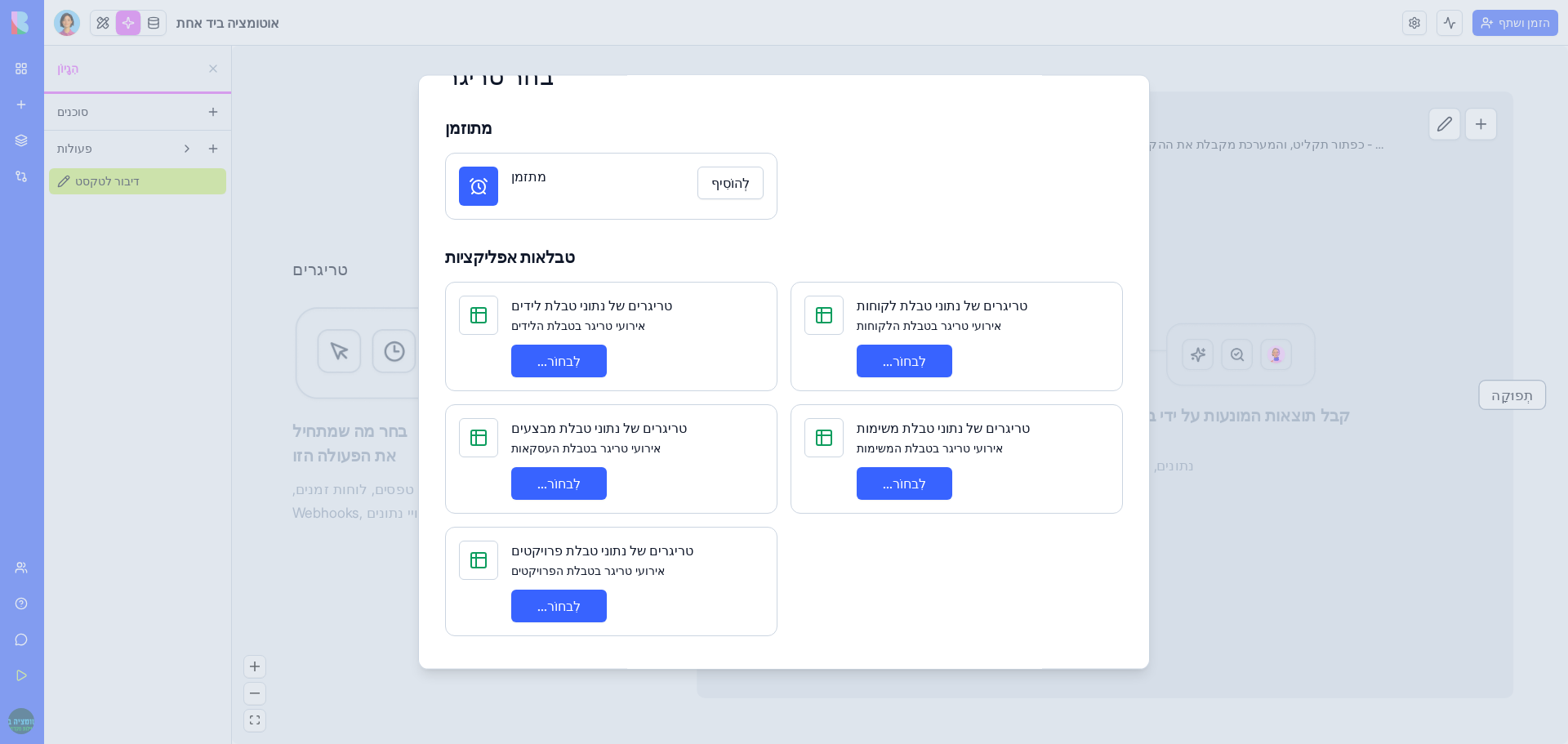
click at [572, 364] on font "לִבחוֹר..." at bounding box center [559, 360] width 44 height 16
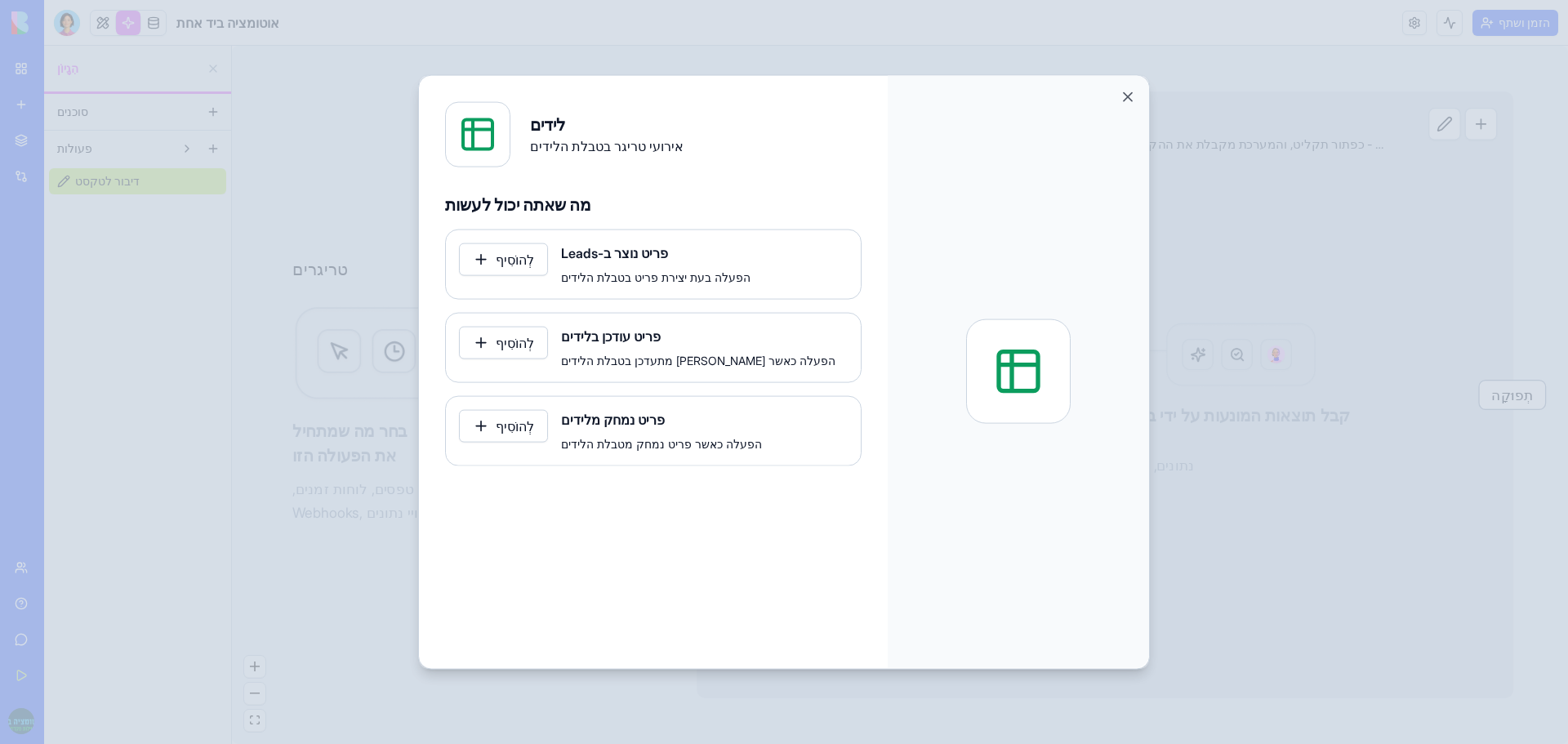
click at [515, 258] on font "לְהוֹסִיף" at bounding box center [514, 259] width 39 height 16
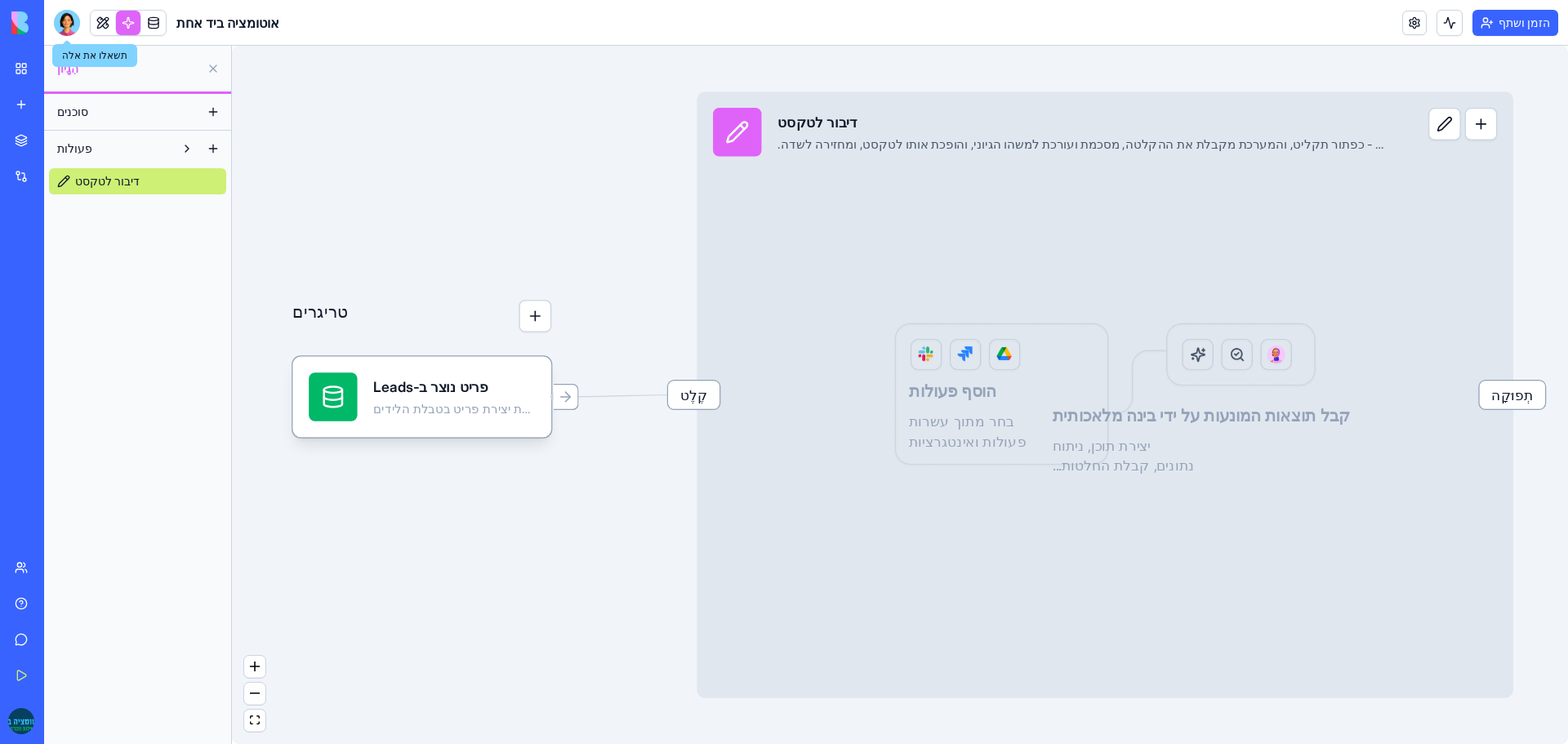
click at [64, 20] on div at bounding box center [67, 23] width 26 height 26
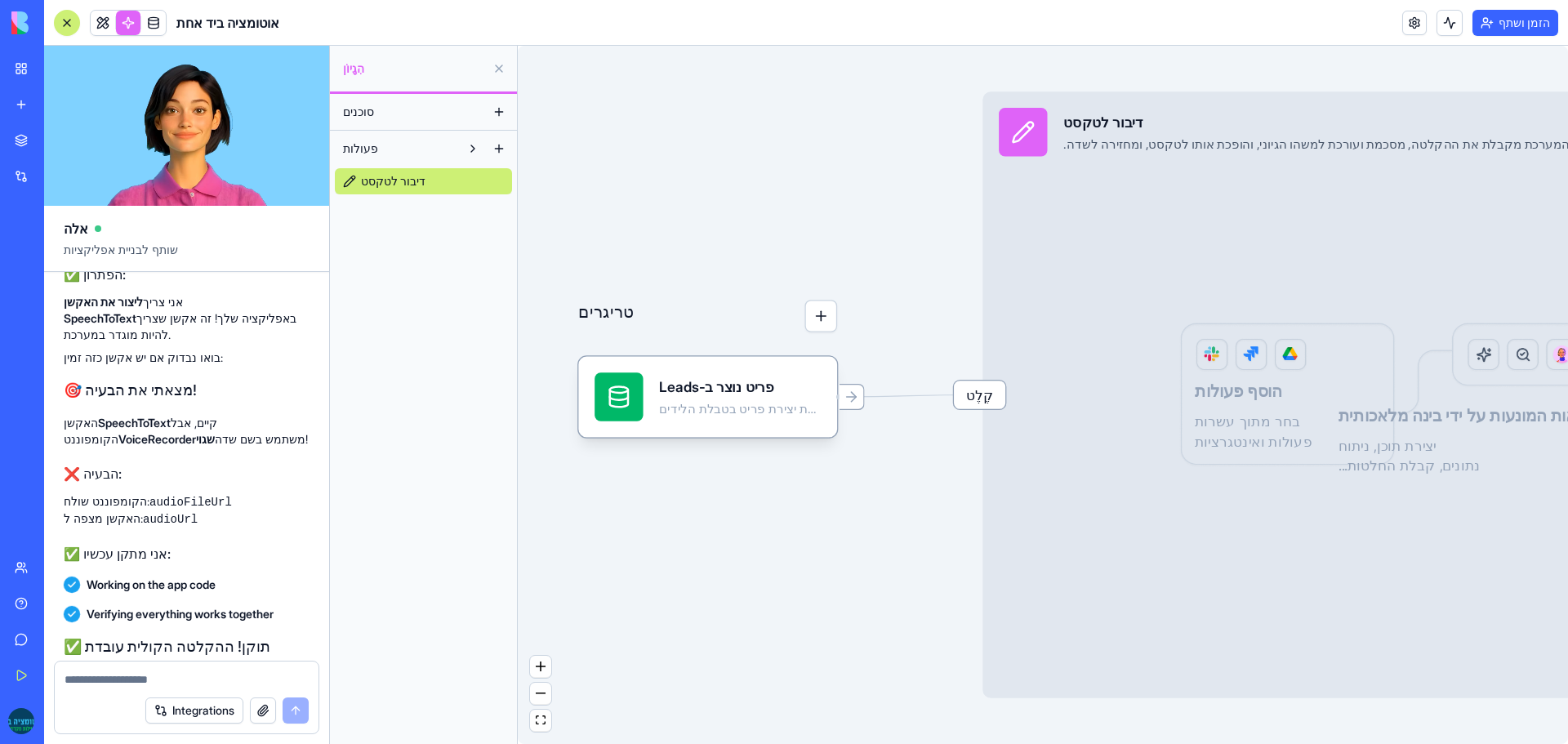
scroll to position [11045, 0]
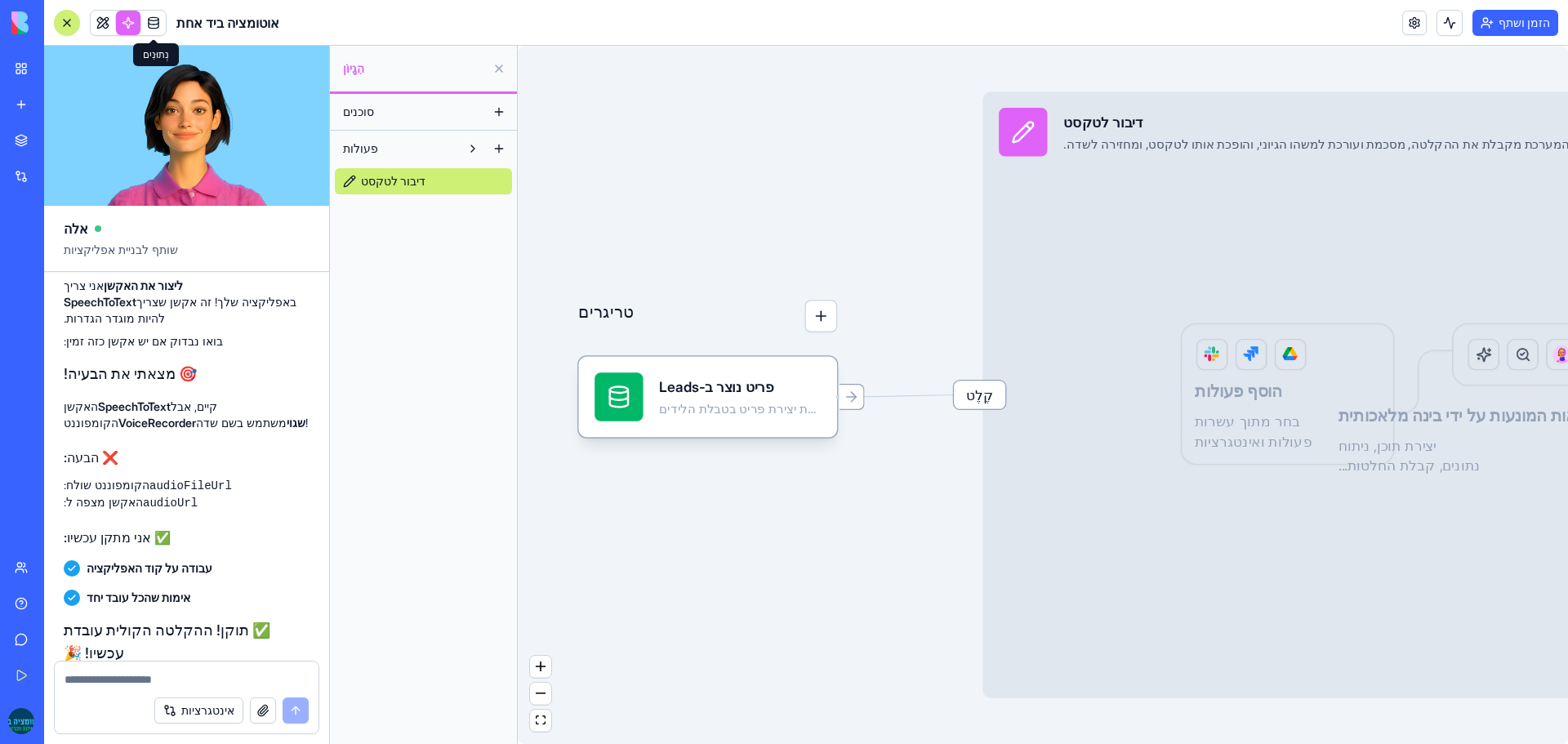
click at [153, 25] on link at bounding box center [154, 23] width 25 height 25
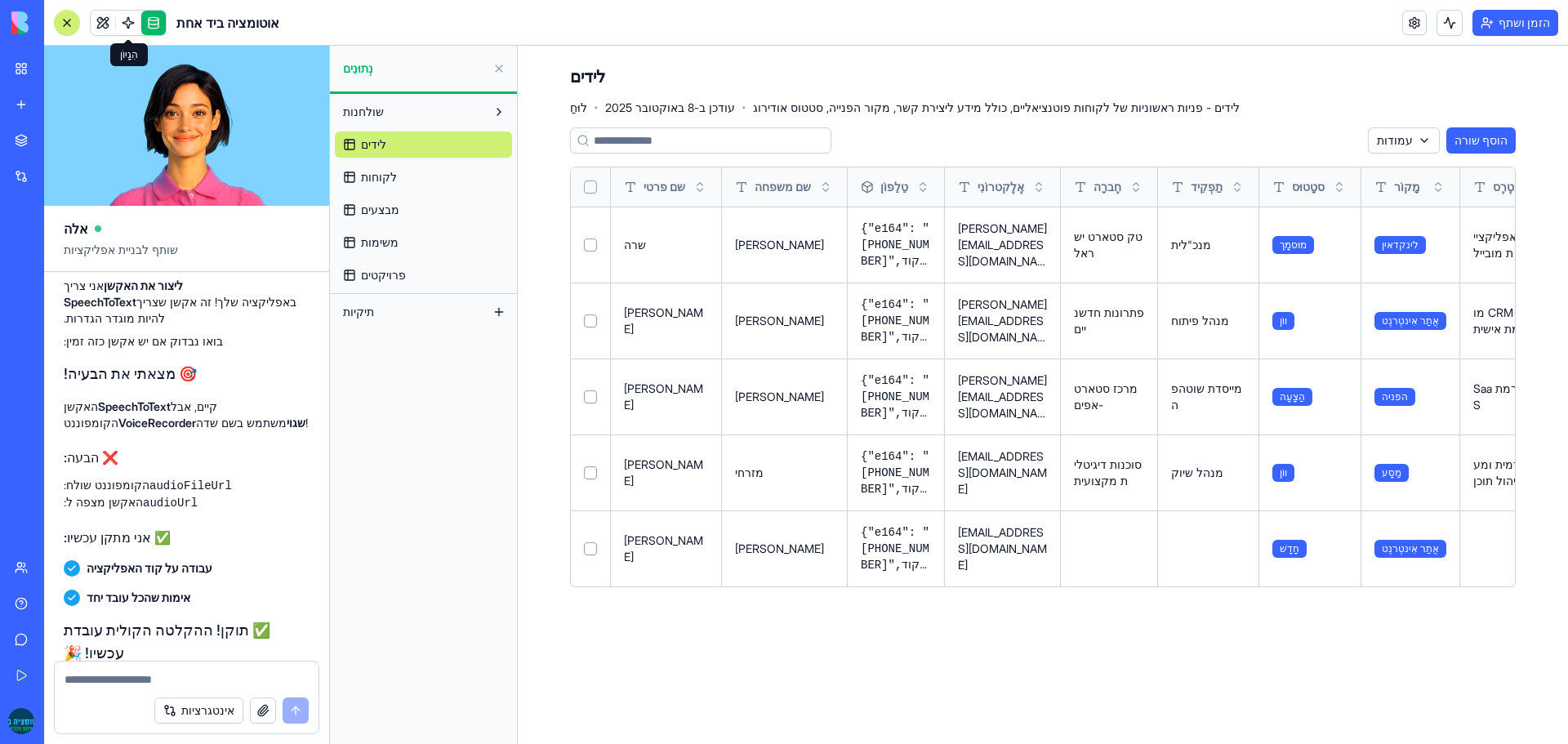
click at [122, 20] on link at bounding box center [128, 23] width 25 height 25
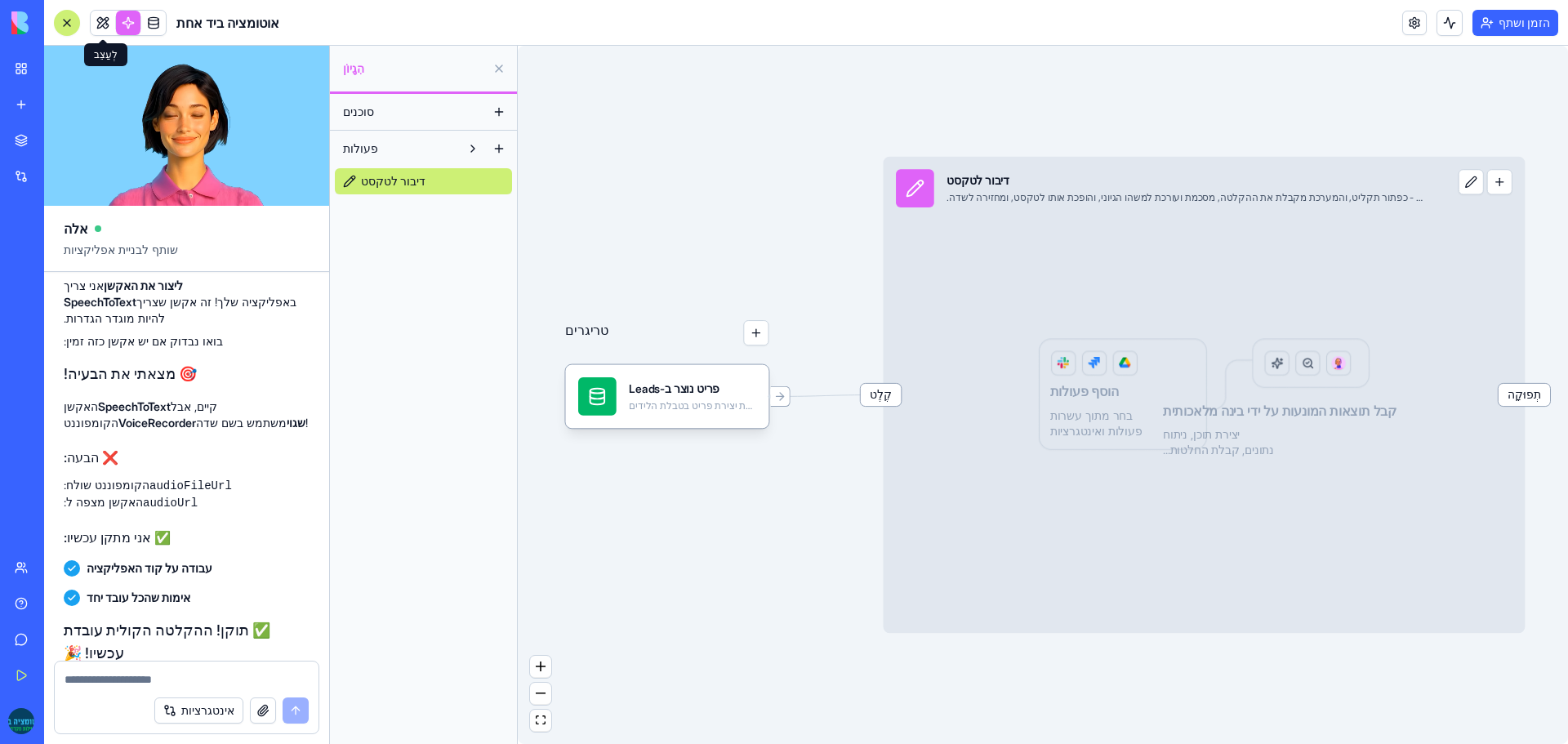
click at [106, 26] on link at bounding box center [103, 23] width 25 height 25
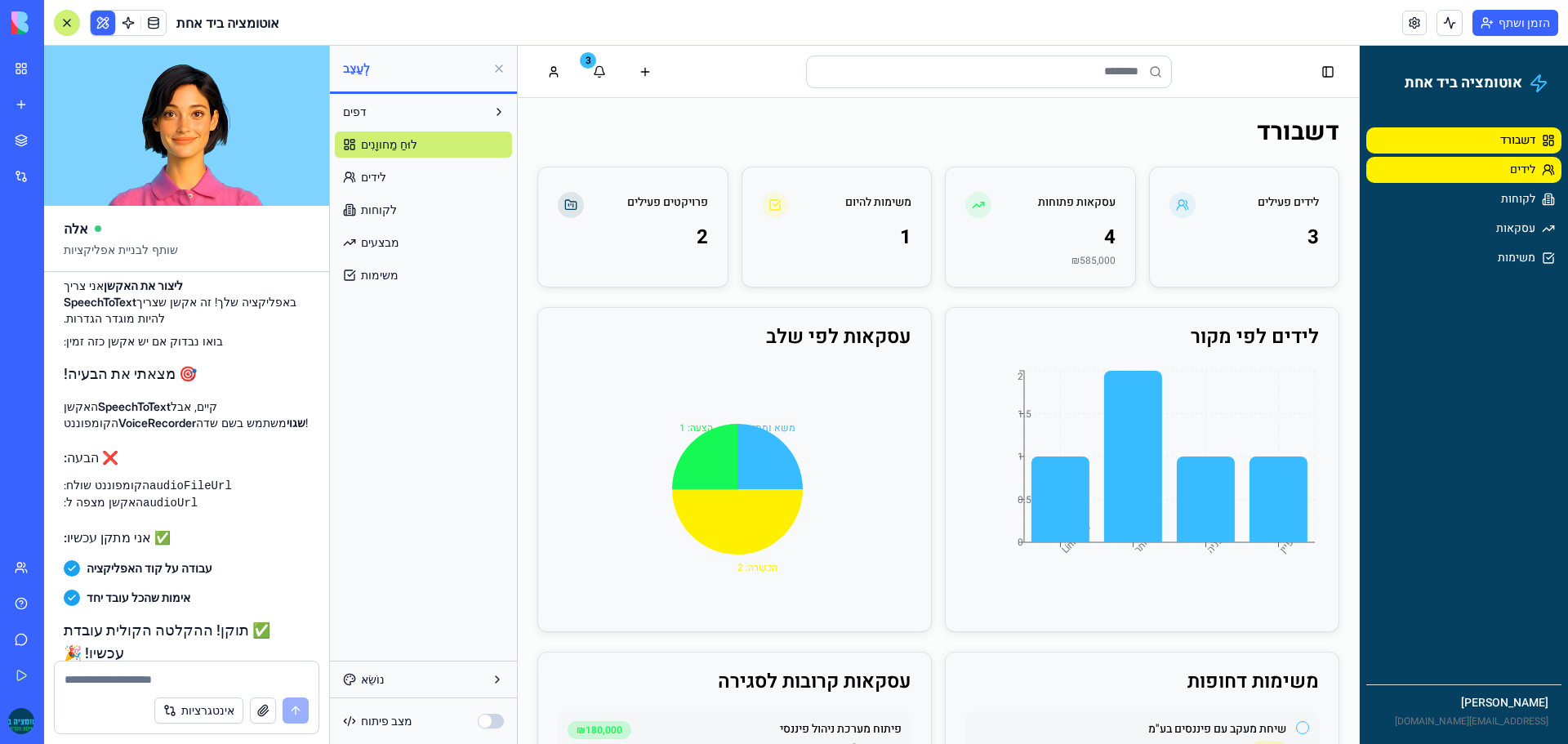
click at [1480, 164] on link "לידים" at bounding box center [1463, 170] width 195 height 26
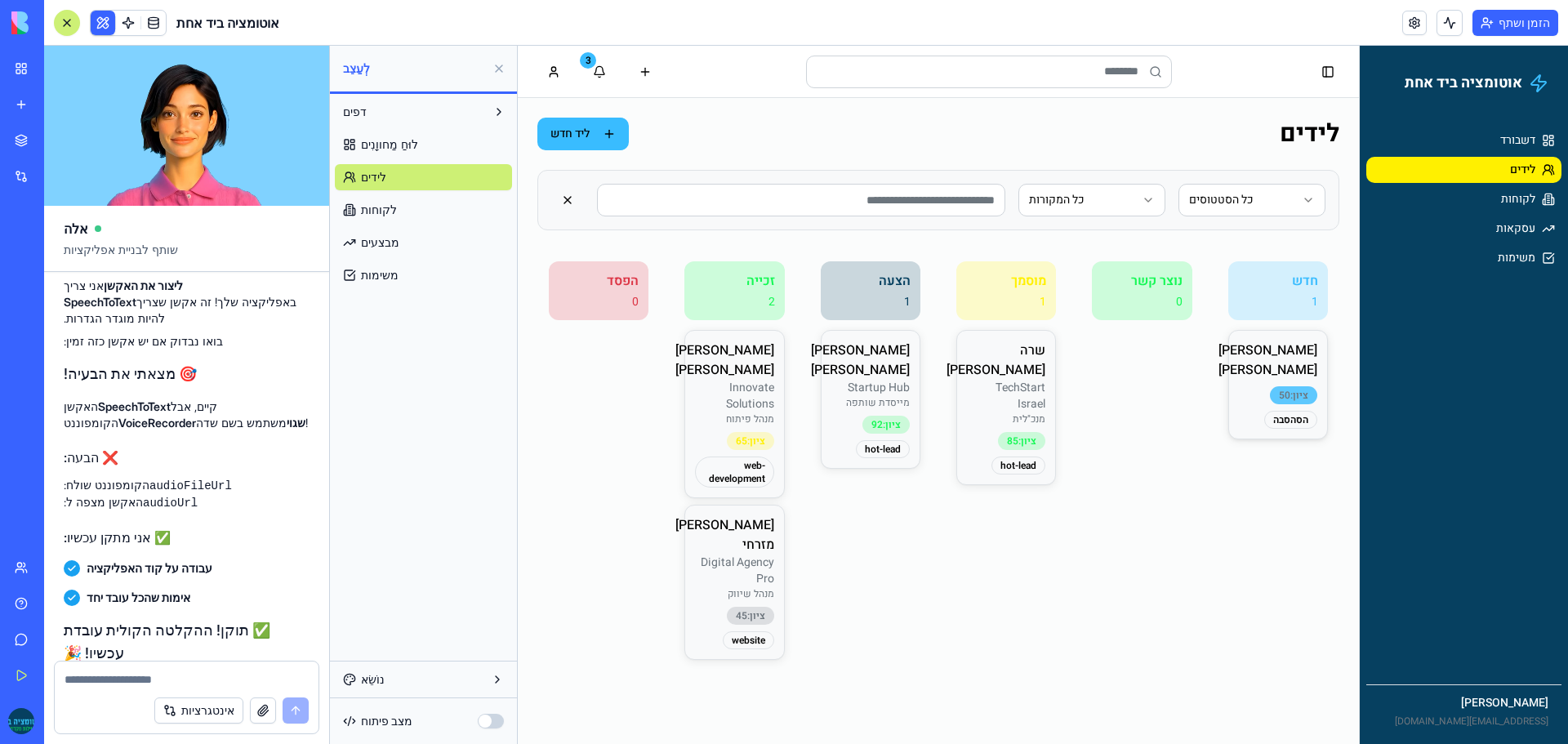
click at [1308, 386] on div "ציון: 50" at bounding box center [1294, 395] width 48 height 18
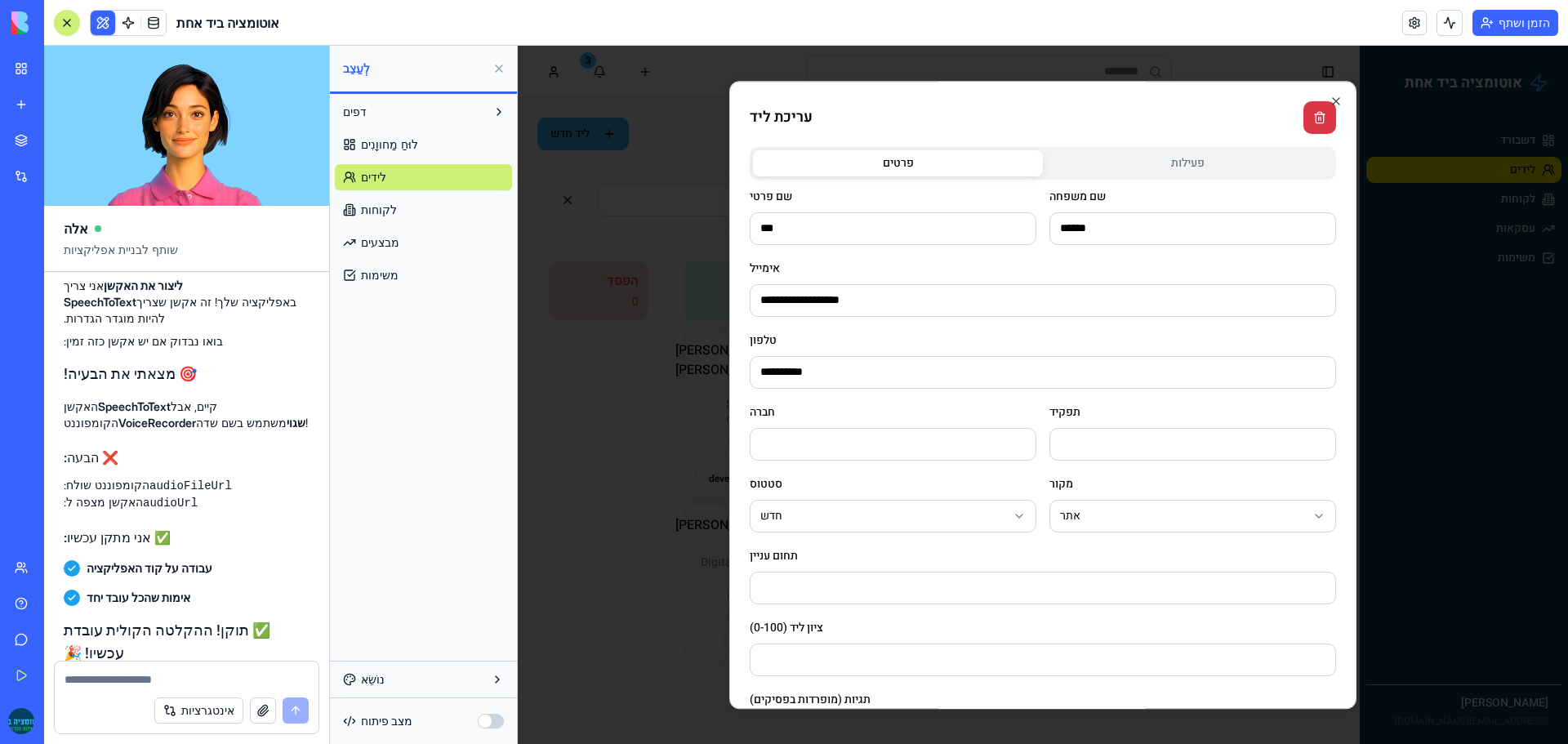
scroll to position [232, 0]
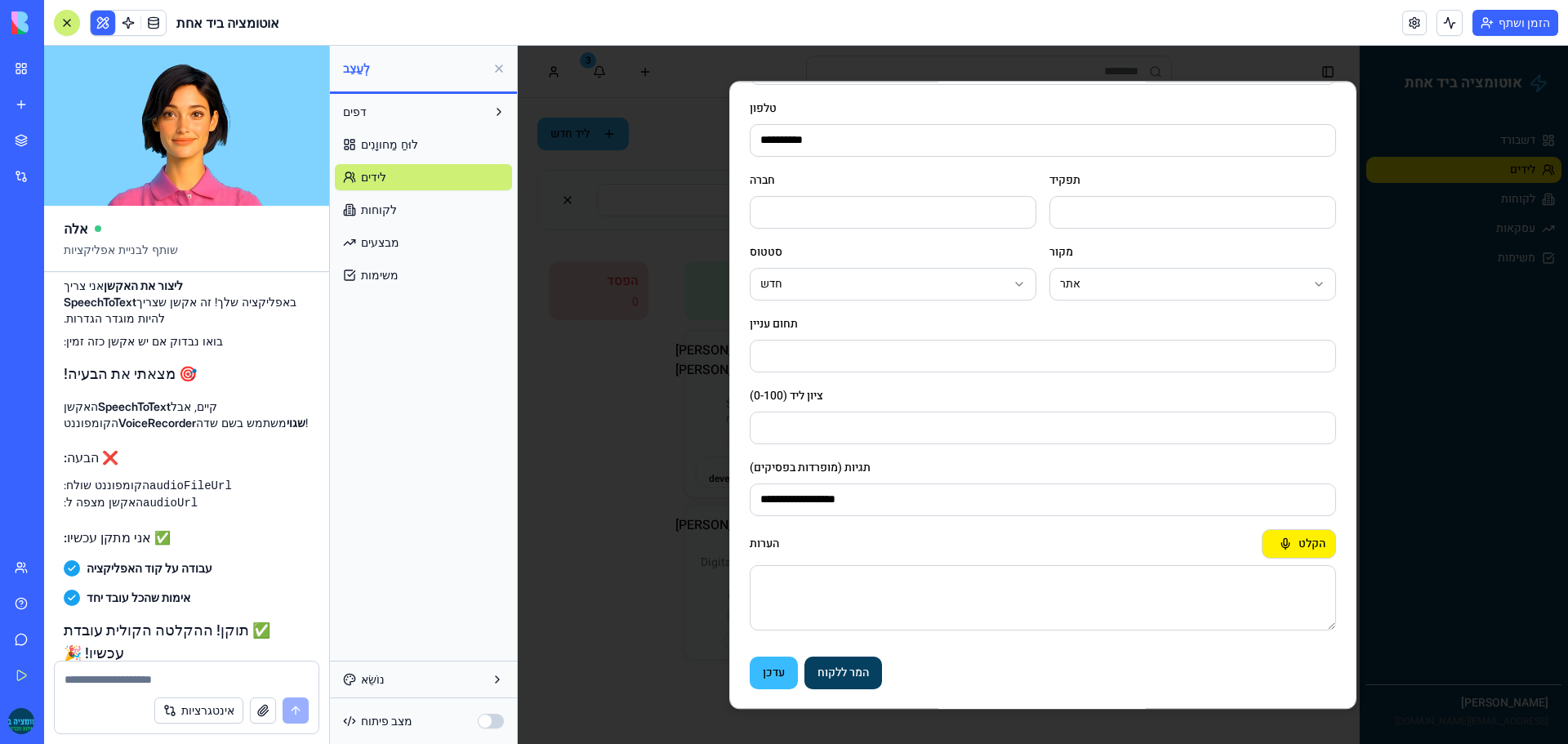
click at [1276, 549] on button "הקלט" at bounding box center [1299, 544] width 74 height 30
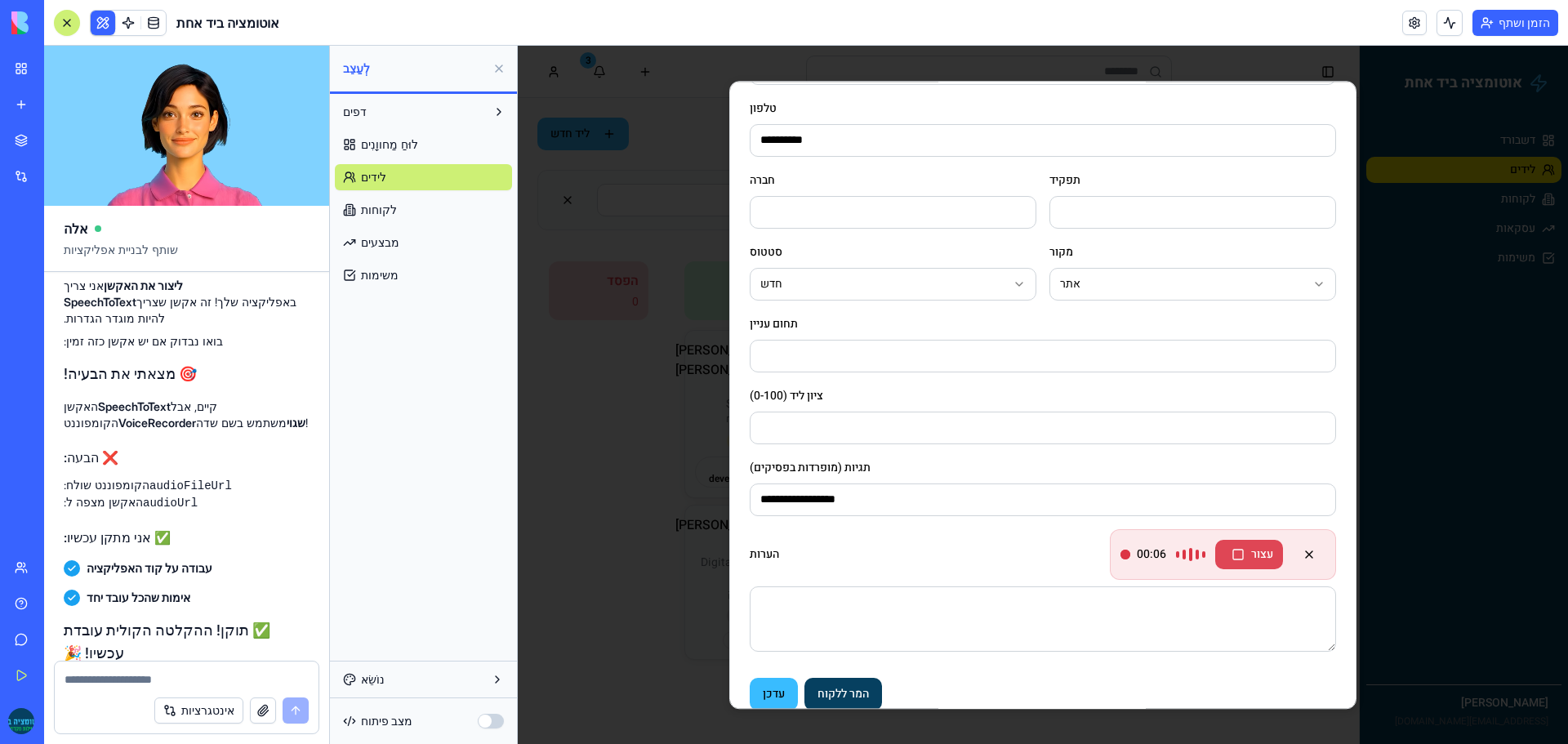
click at [1255, 557] on button "עצור" at bounding box center [1249, 555] width 67 height 30
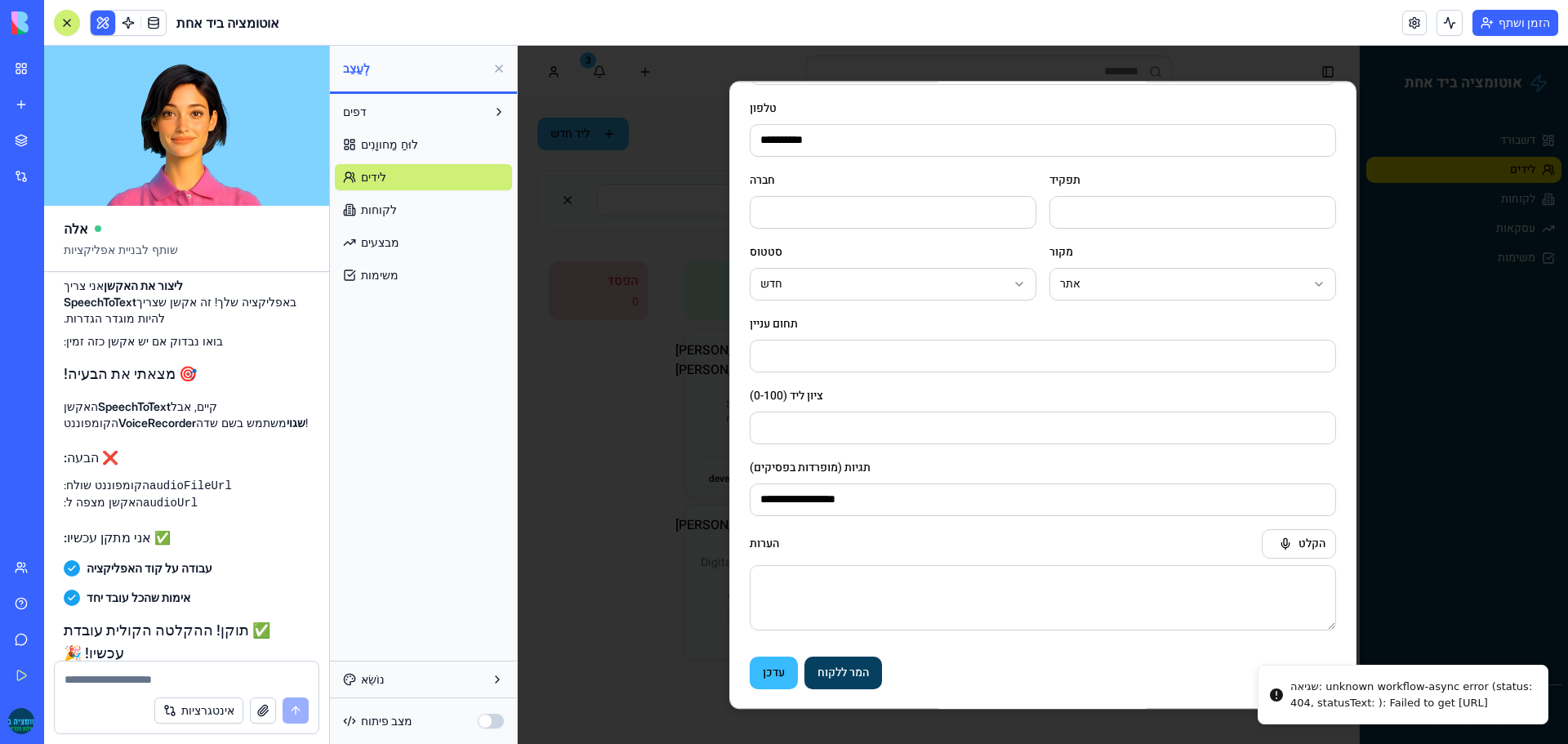
click at [983, 599] on textarea "הערות" at bounding box center [1043, 597] width 586 height 65
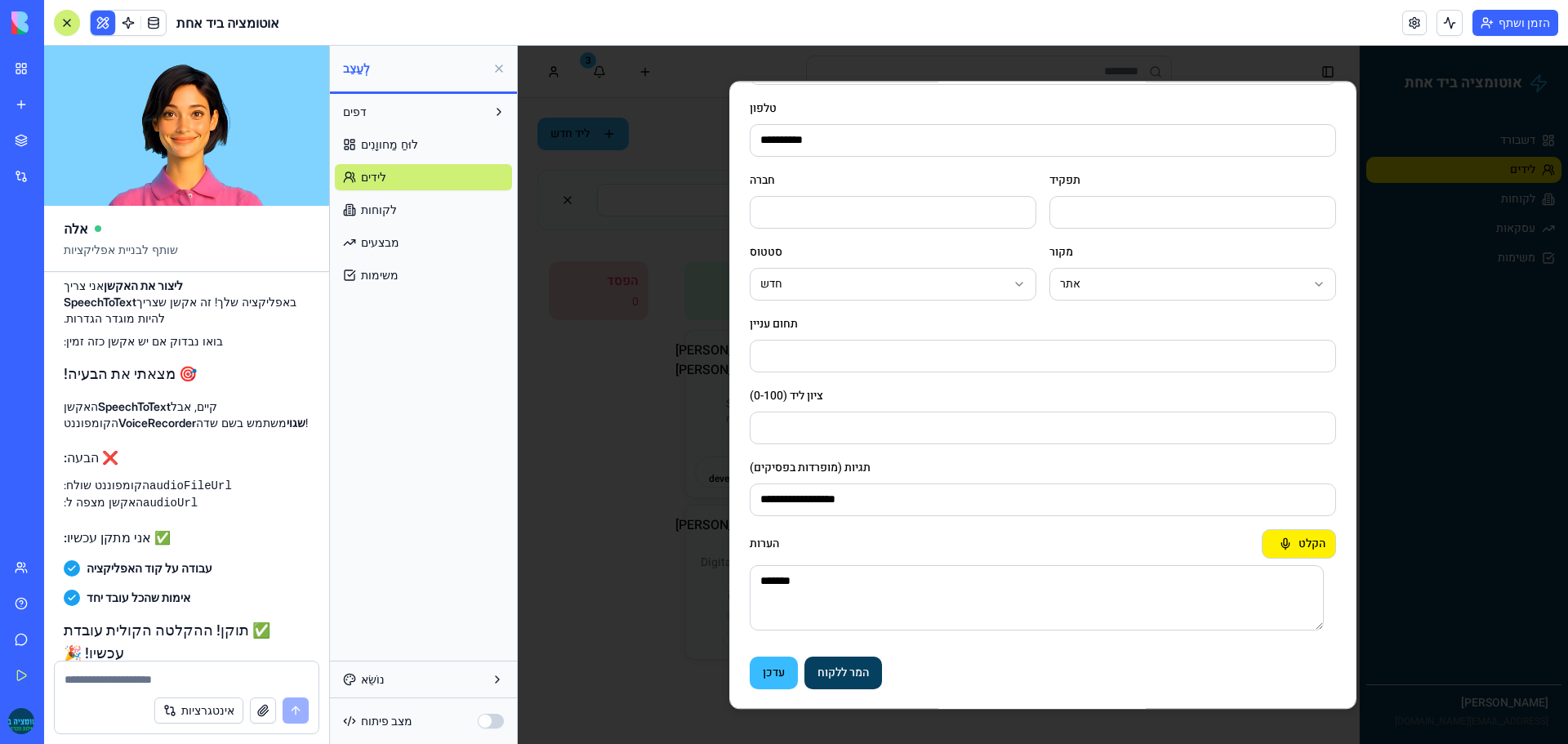
type textarea "*******"
click at [1307, 541] on button "הקלט" at bounding box center [1299, 544] width 74 height 30
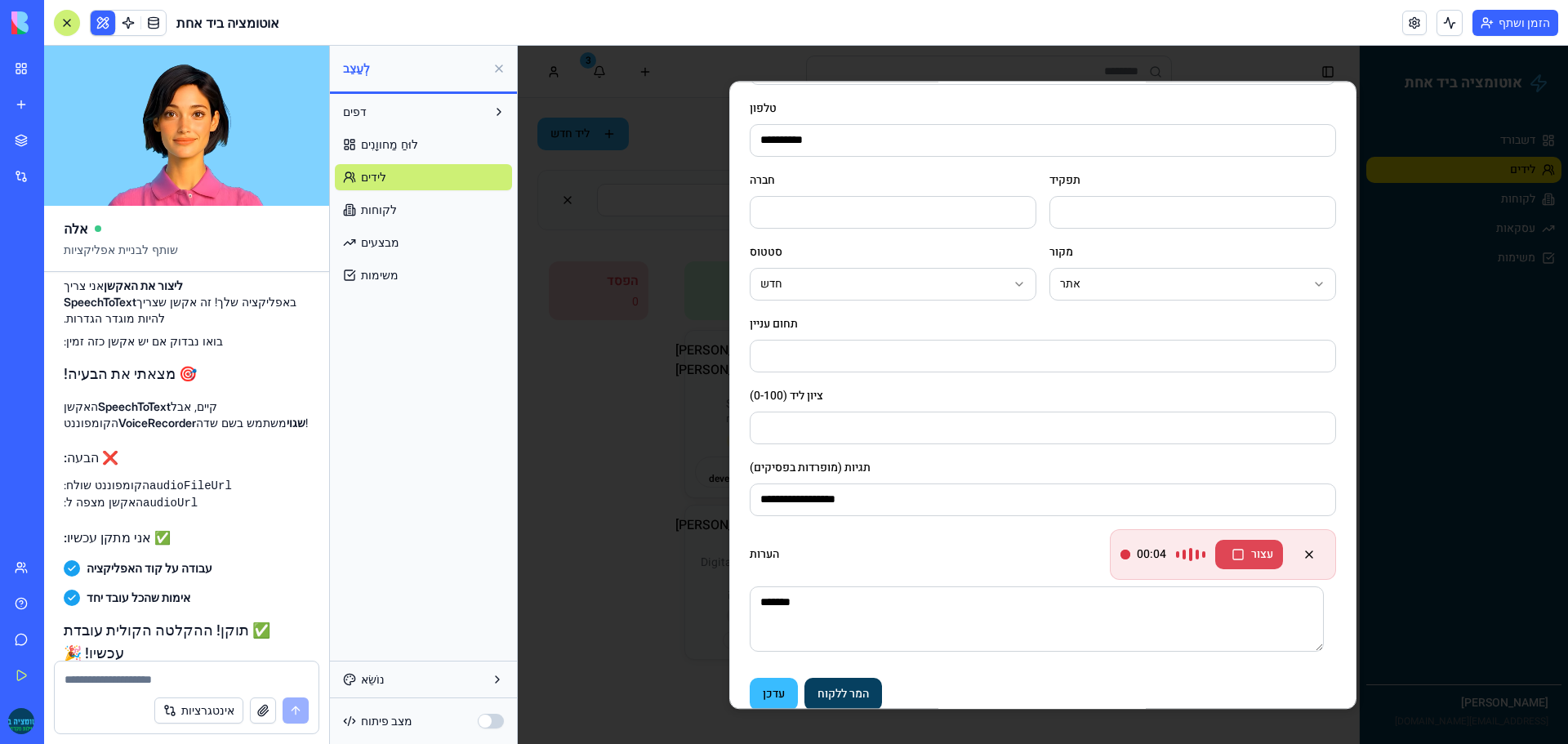
click at [1264, 559] on button "עצור" at bounding box center [1249, 555] width 67 height 30
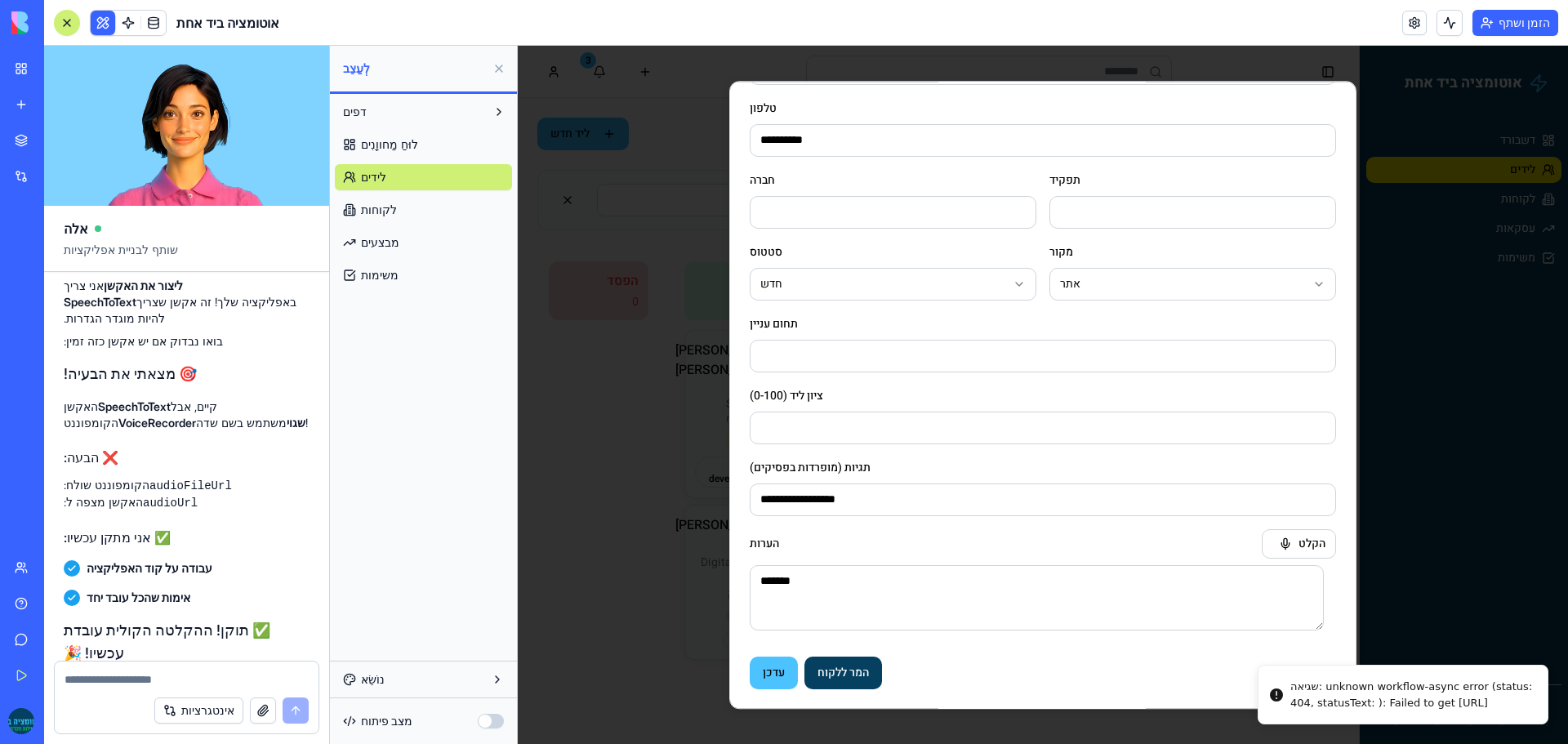
click at [769, 680] on button "עדכן" at bounding box center [774, 673] width 49 height 33
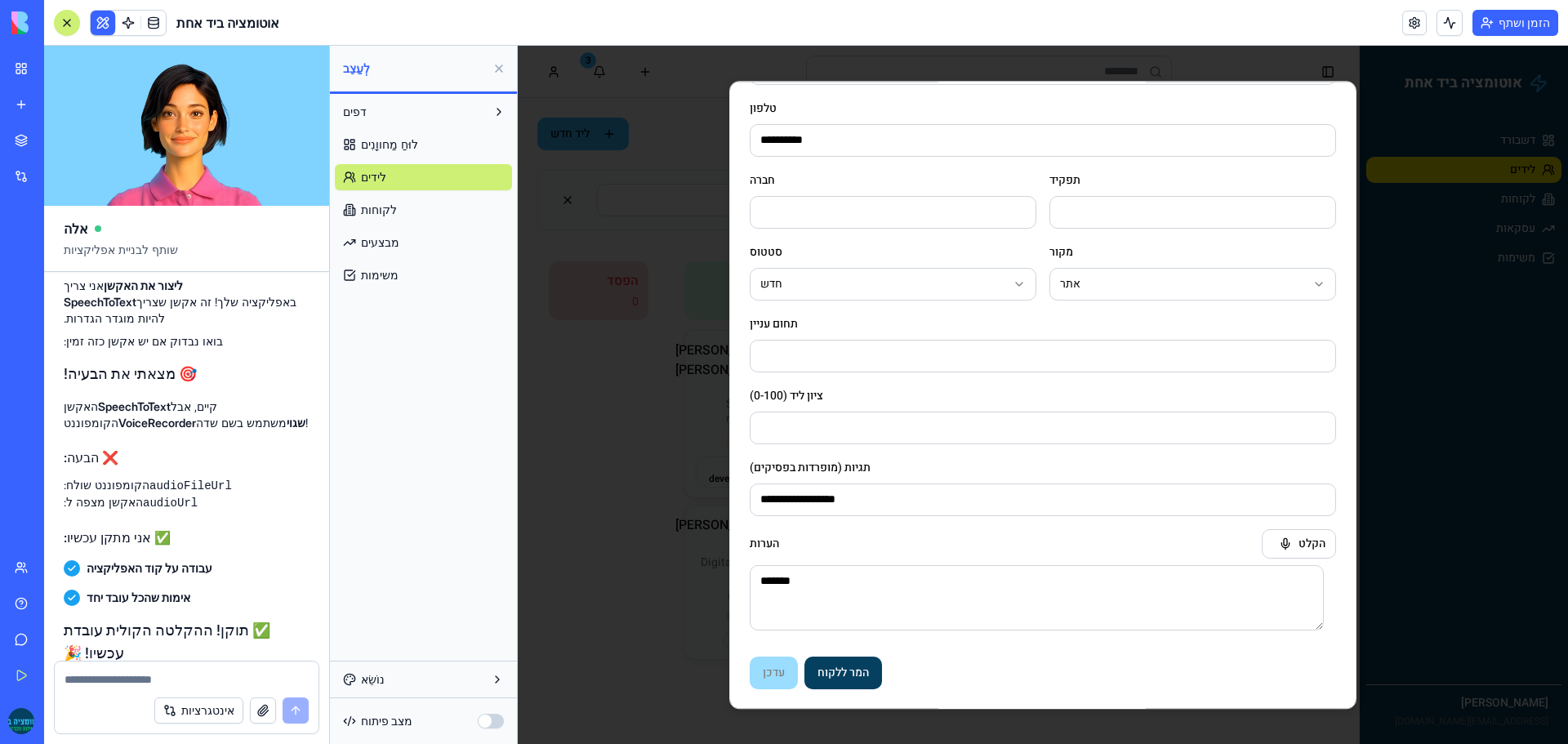
scroll to position [214, 0]
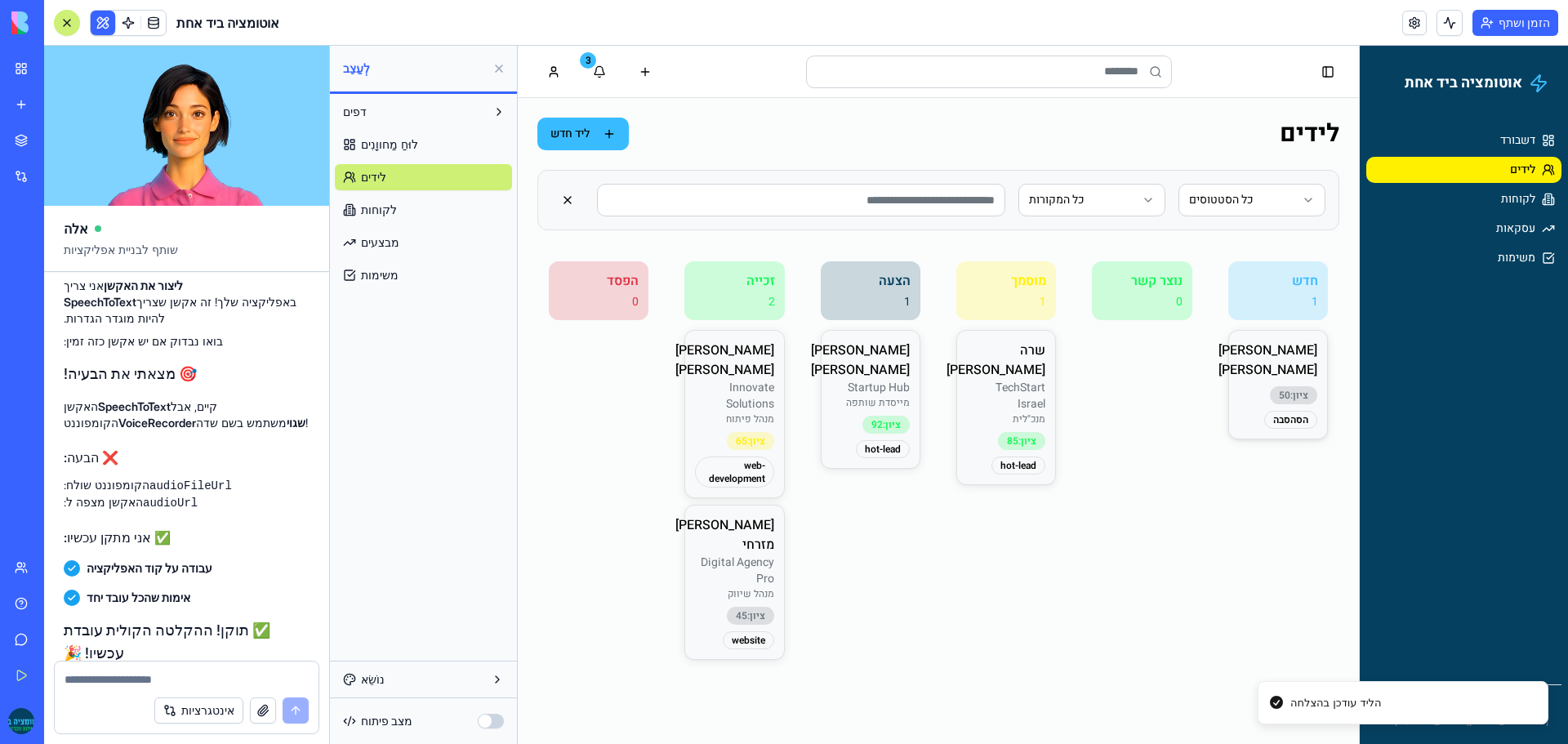
click at [1267, 386] on div "ציון: 50 הסהסבה" at bounding box center [1277, 407] width 78 height 43
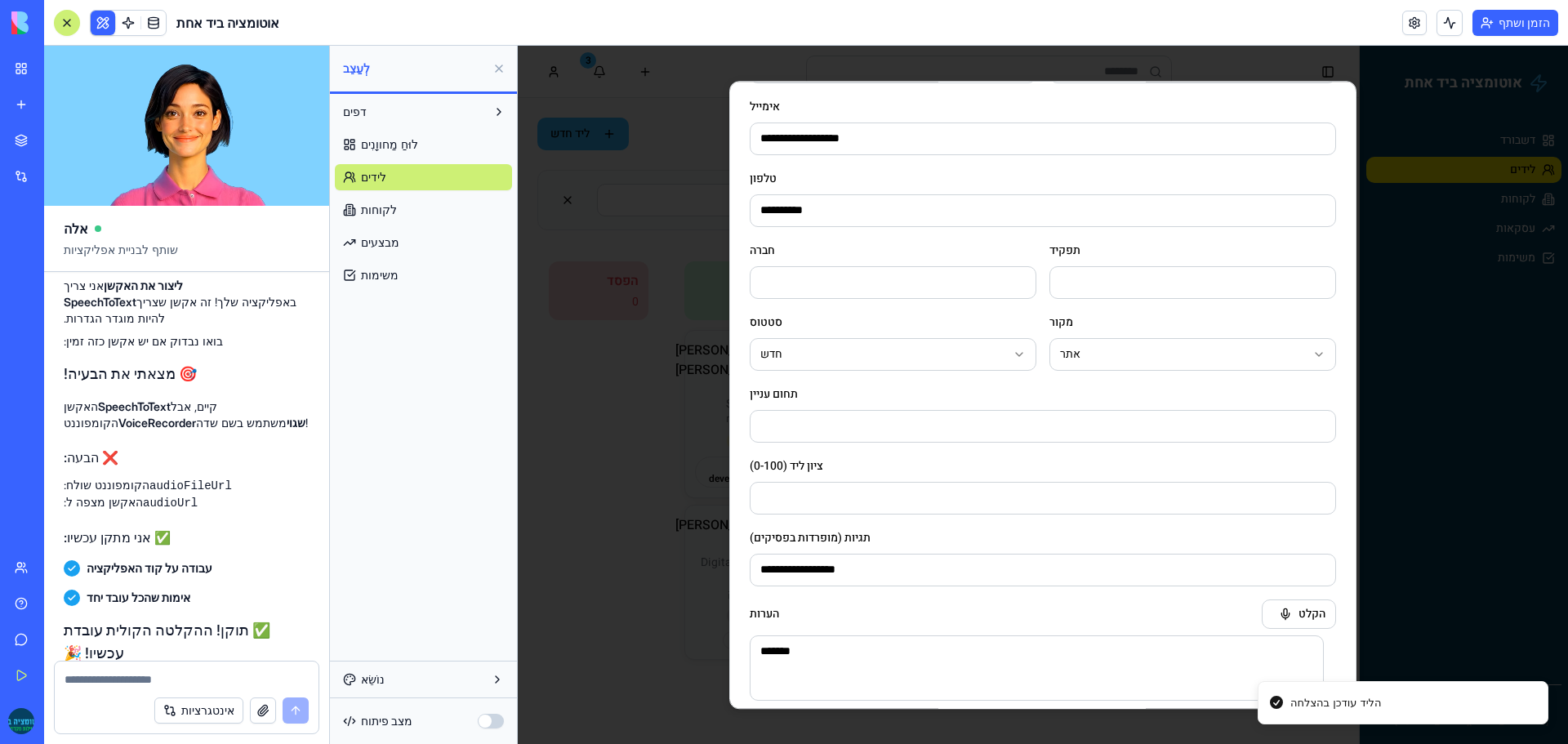
scroll to position [232, 0]
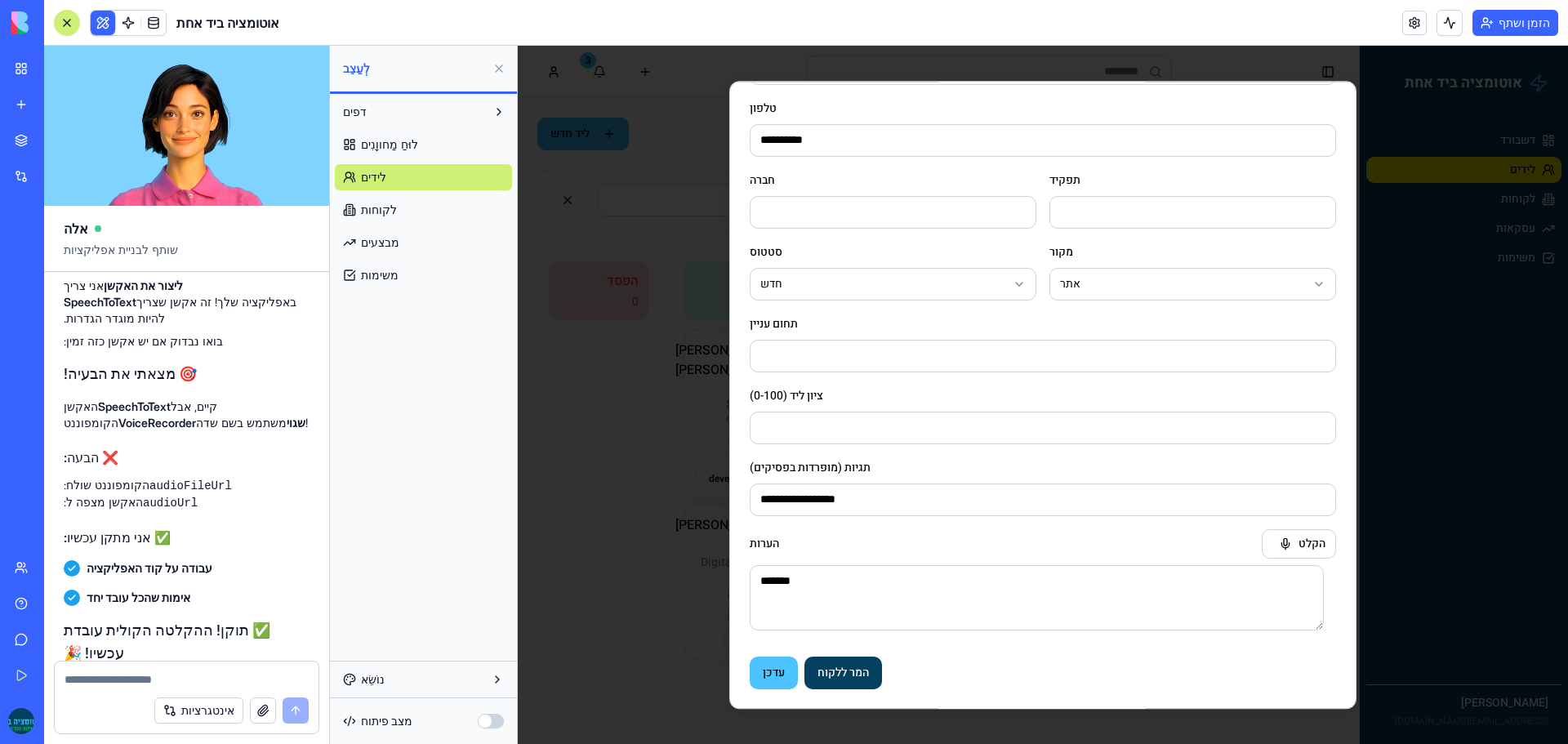
click at [769, 665] on button "עדכן" at bounding box center [774, 673] width 49 height 33
